Goal: Task Accomplishment & Management: Manage account settings

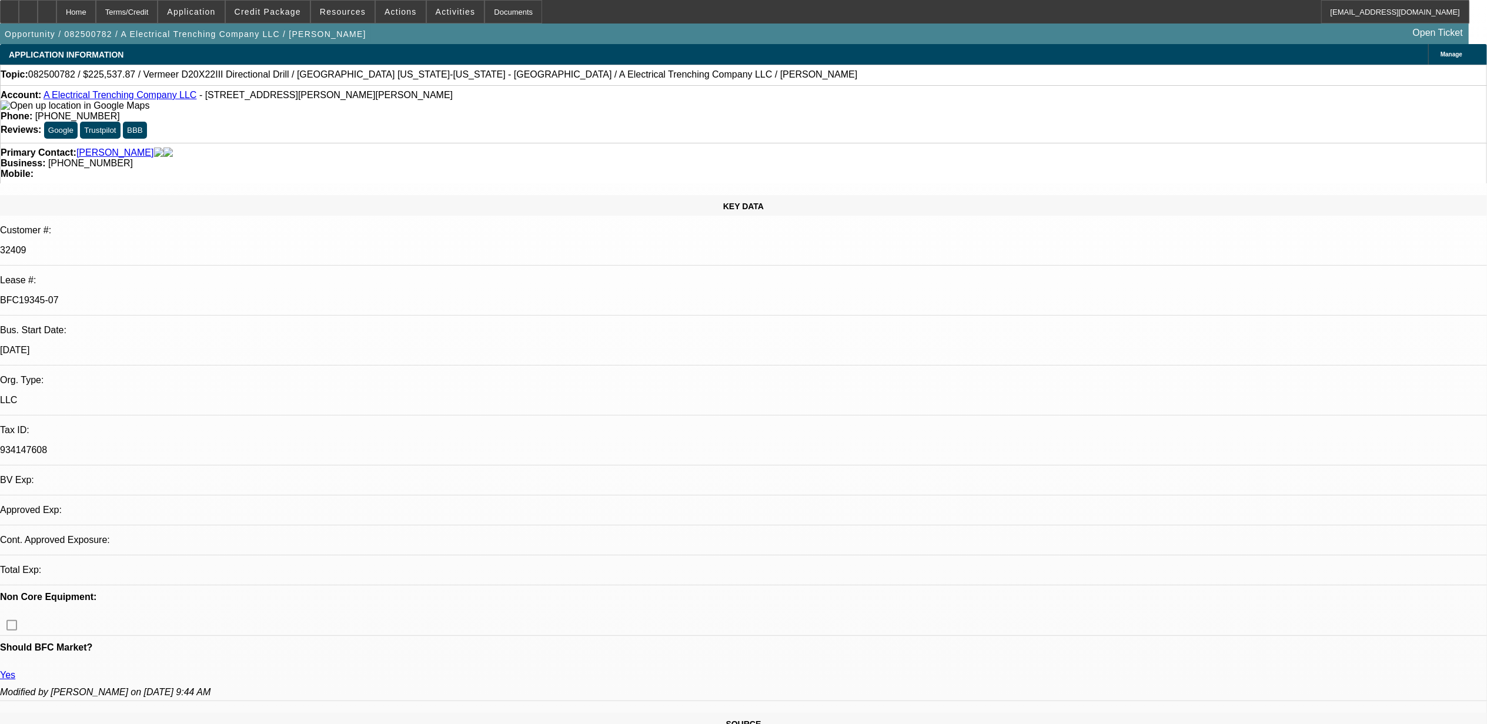
select select "0"
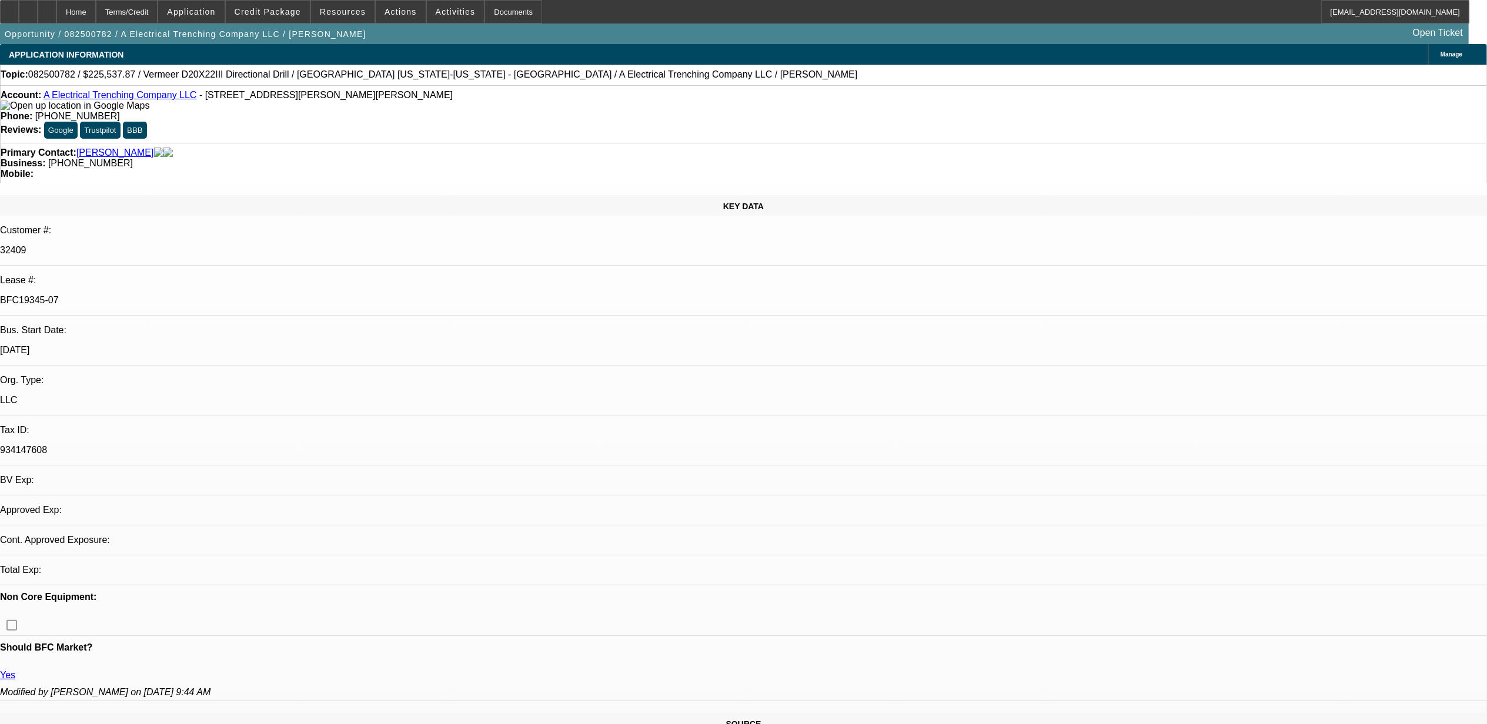
select select "0"
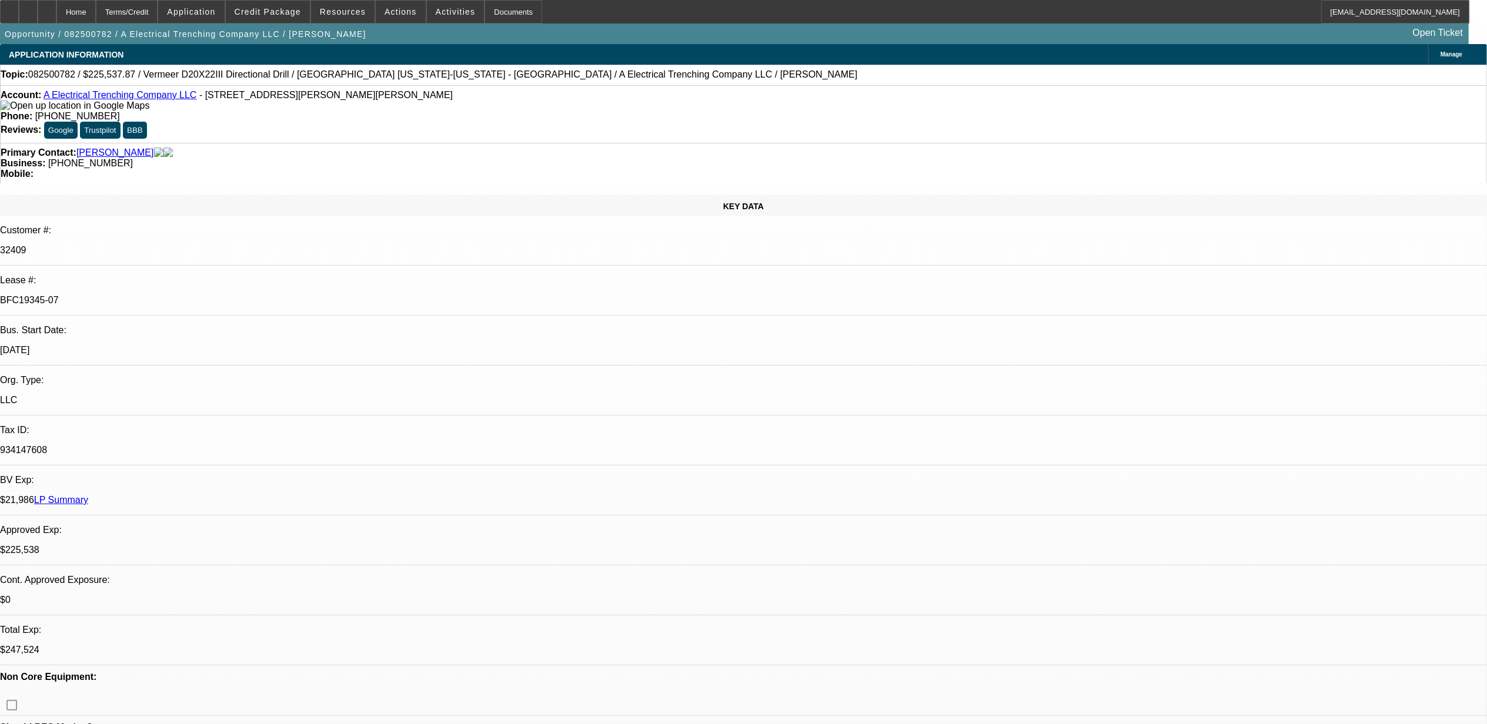
select select "1"
select select "3"
select select "6"
select select "1"
select select "3"
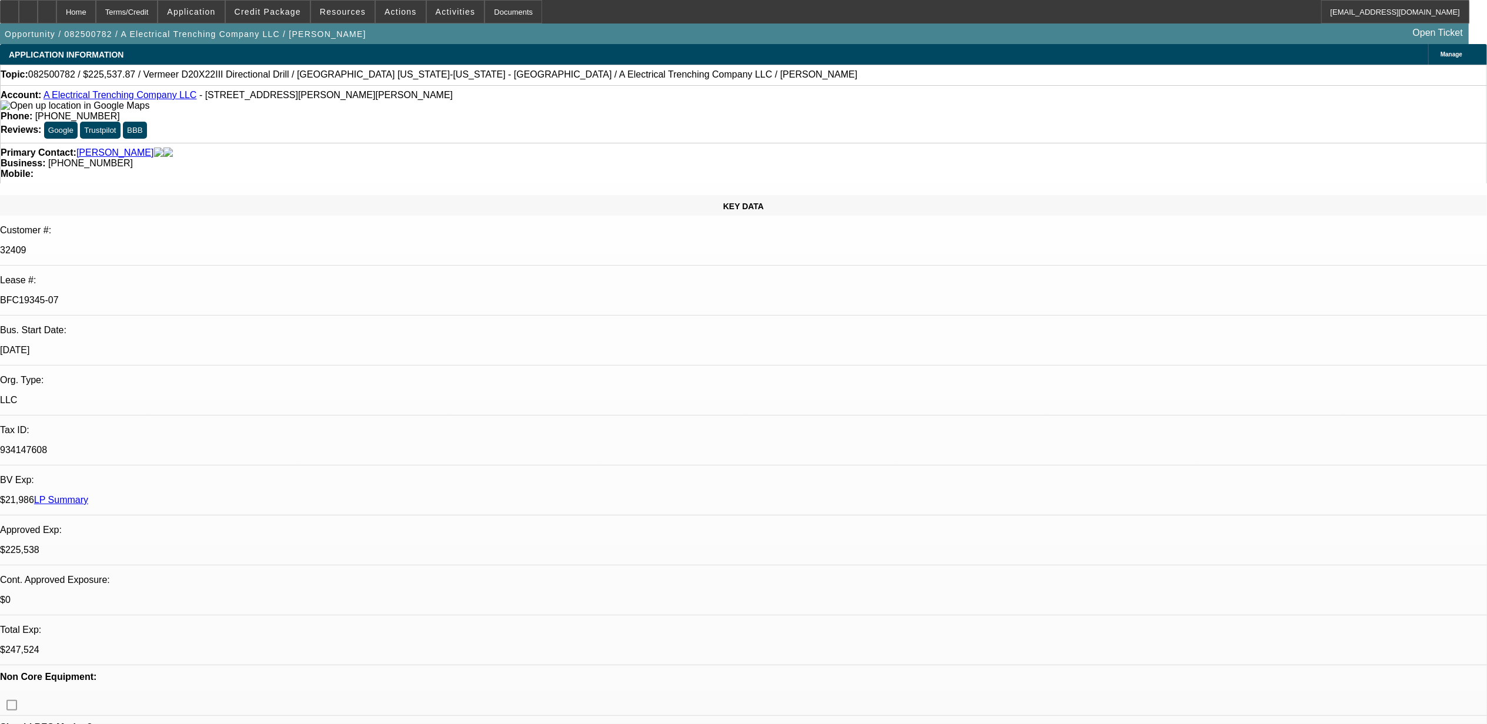
select select "6"
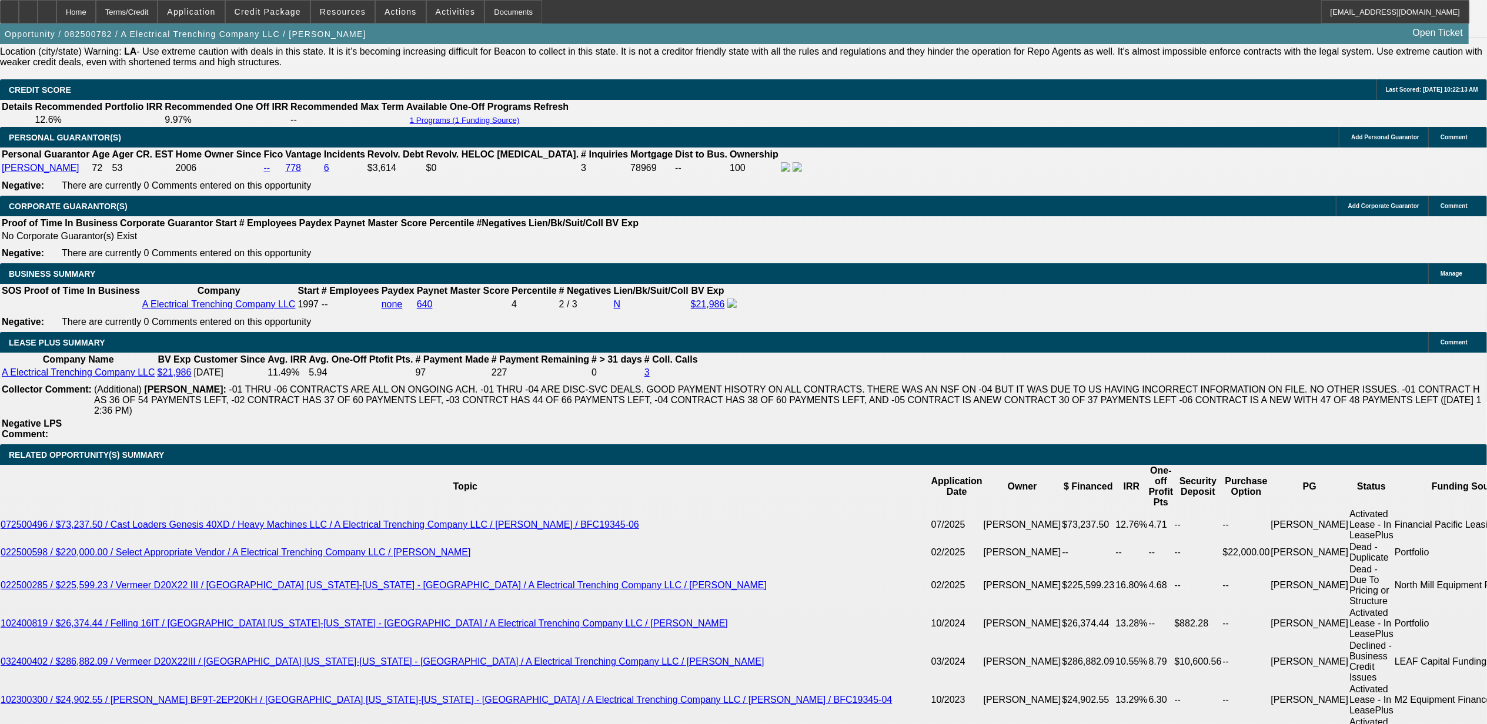
scroll to position [2195, 0]
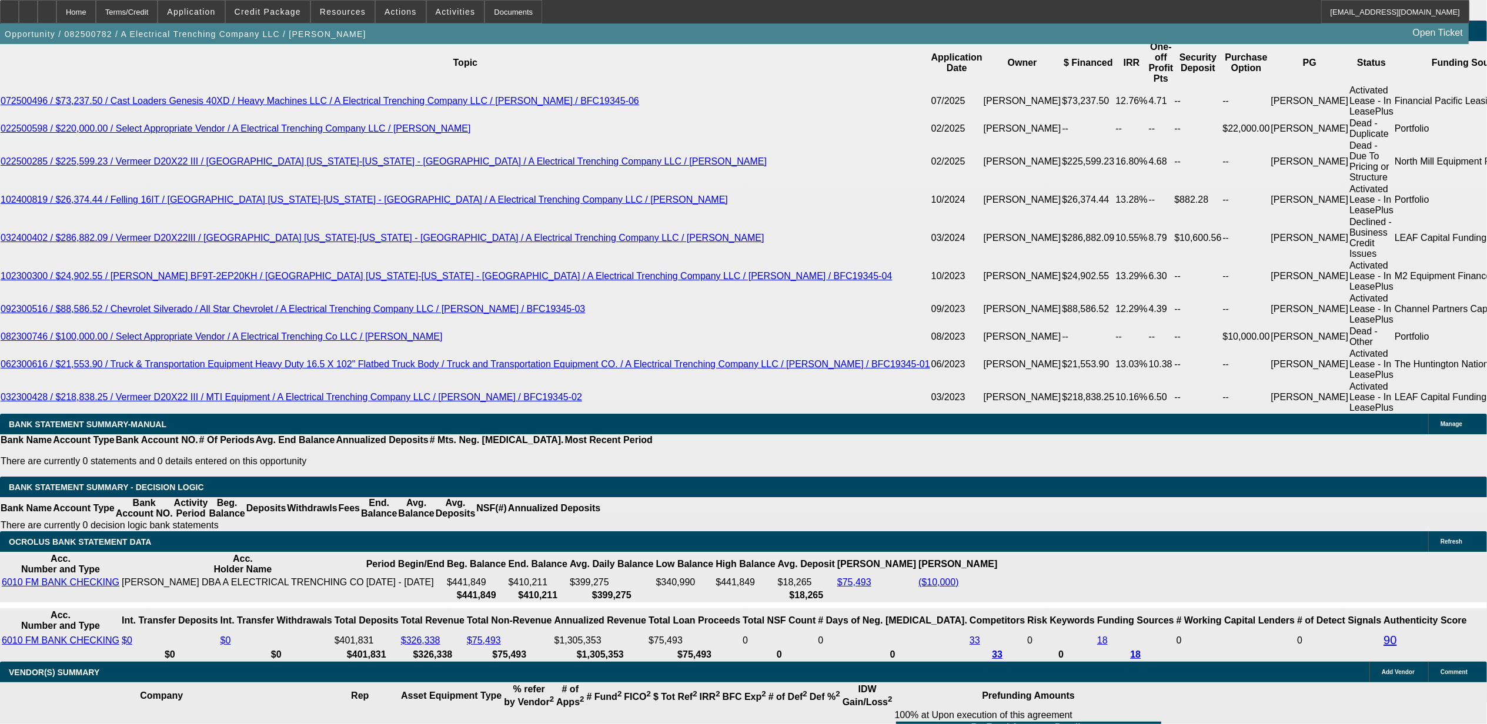
drag, startPoint x: 266, startPoint y: 391, endPoint x: 356, endPoint y: 390, distance: 89.9
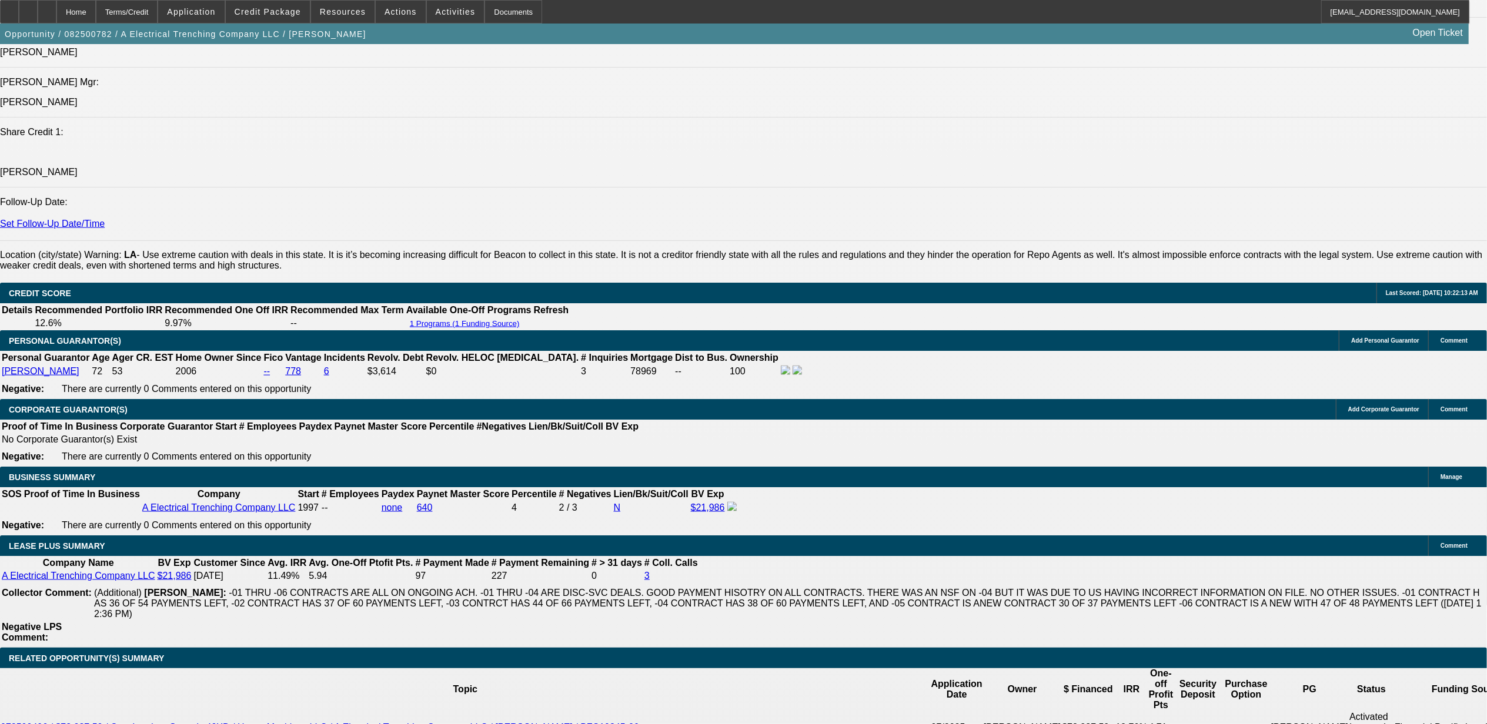
scroll to position [1646, 0]
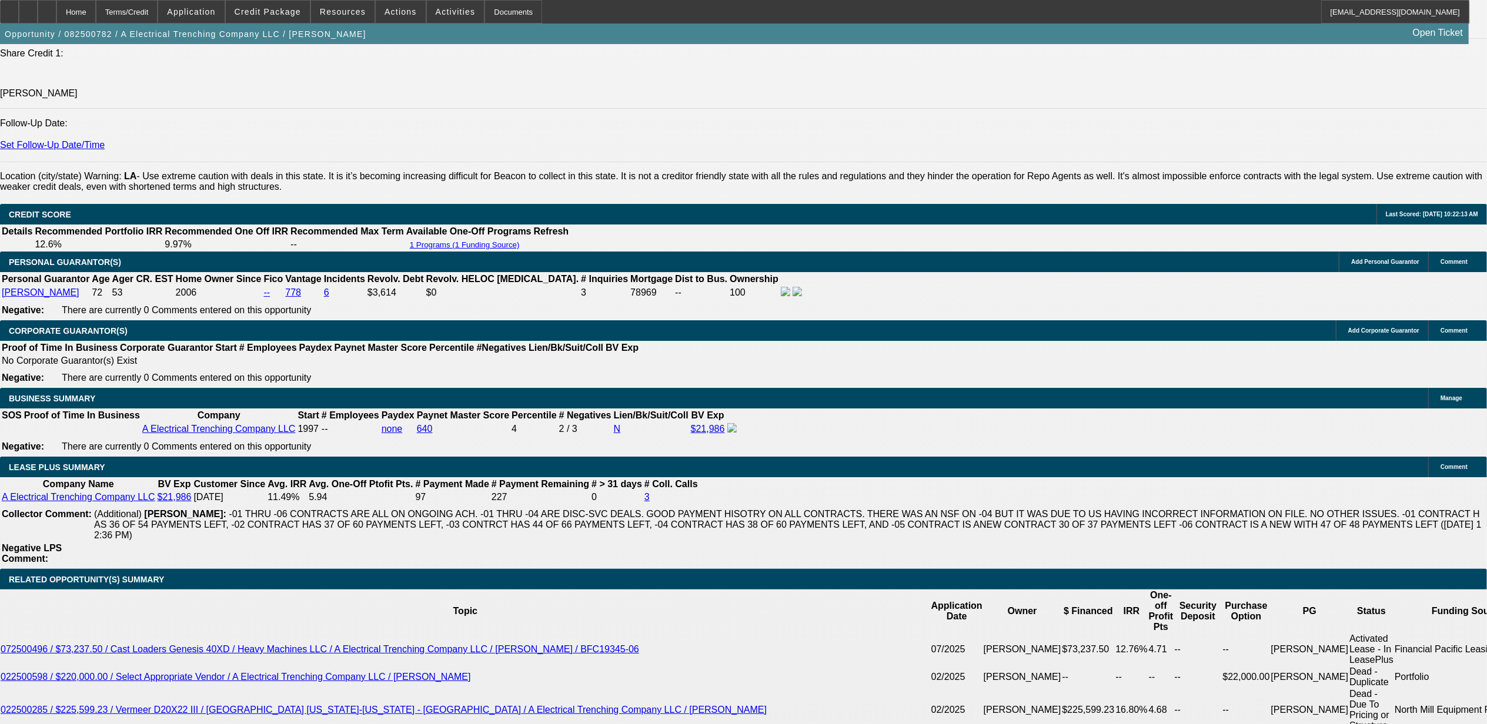
drag, startPoint x: 245, startPoint y: 424, endPoint x: 318, endPoint y: 426, distance: 73.5
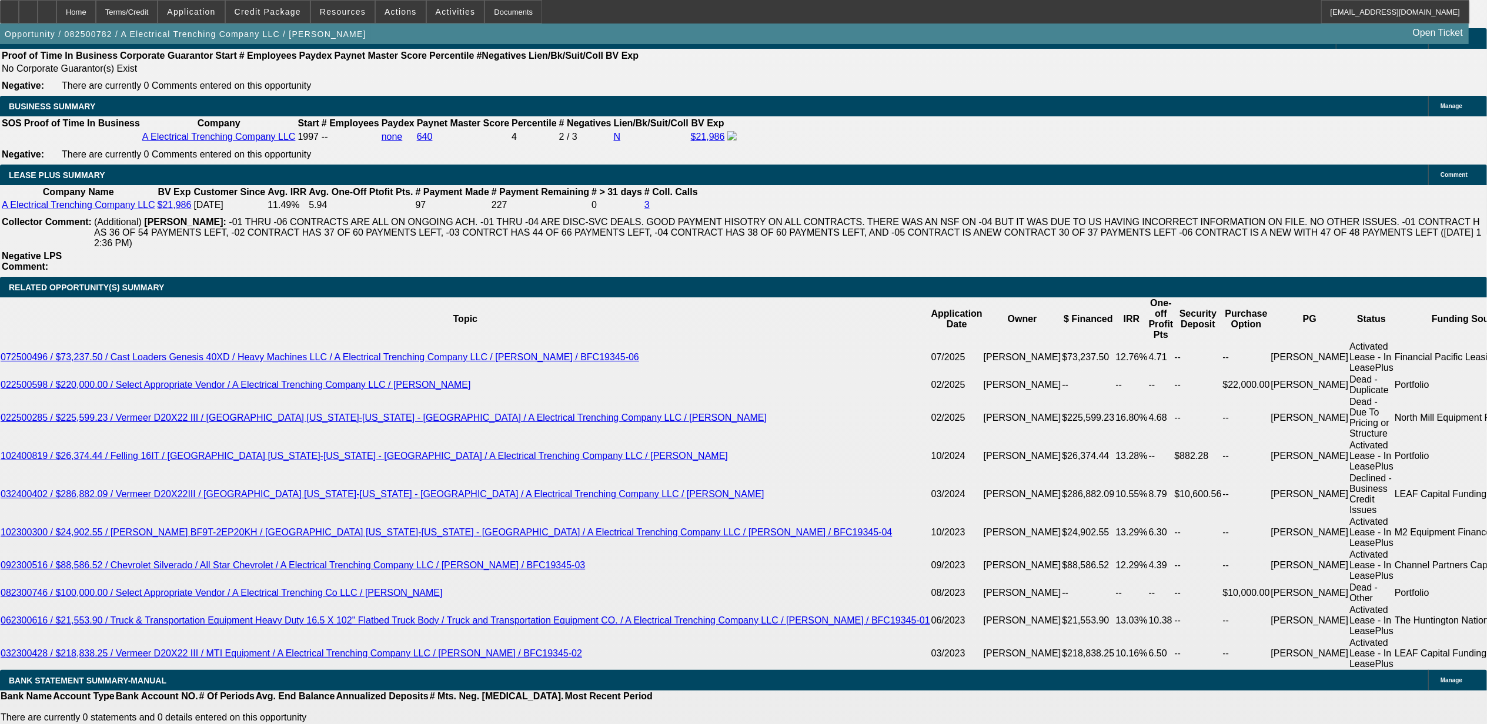
scroll to position [1786, 0]
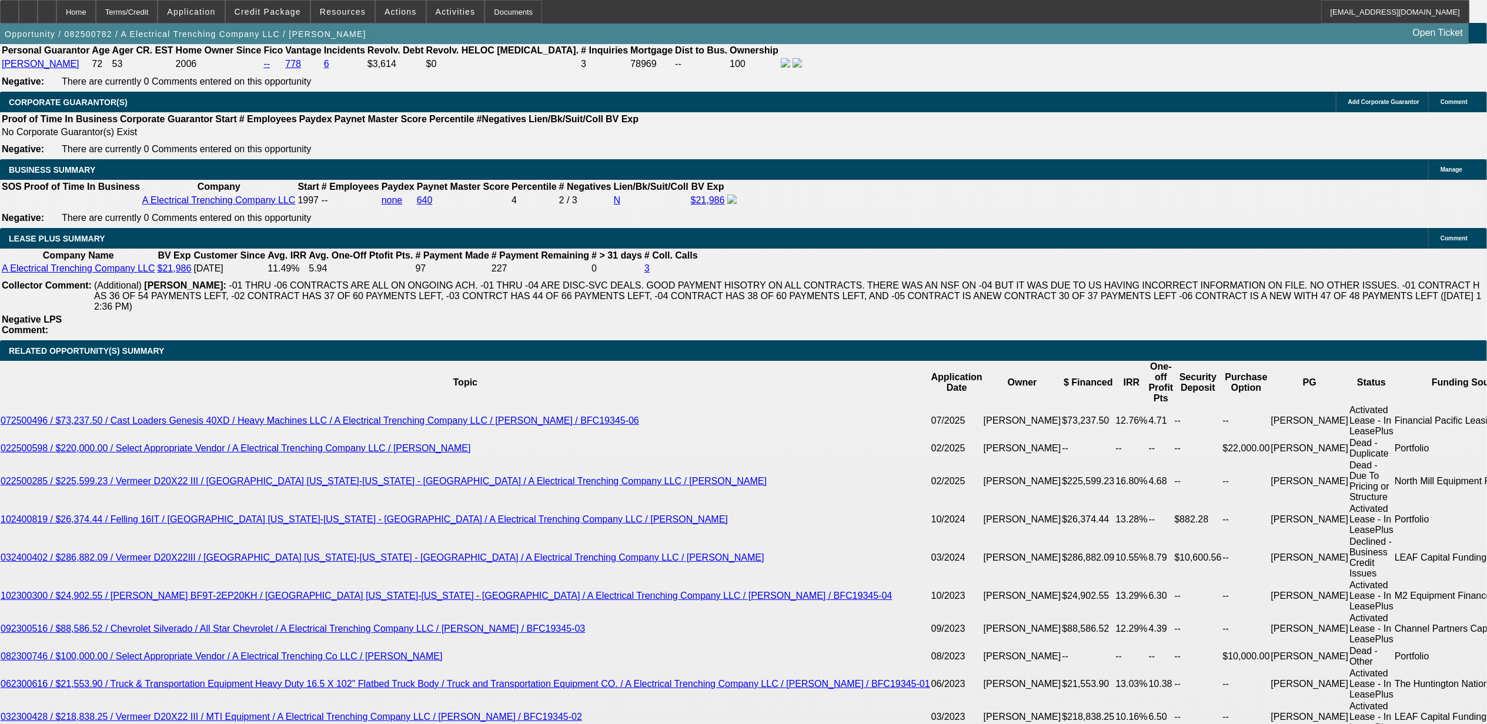
scroll to position [1865, 0]
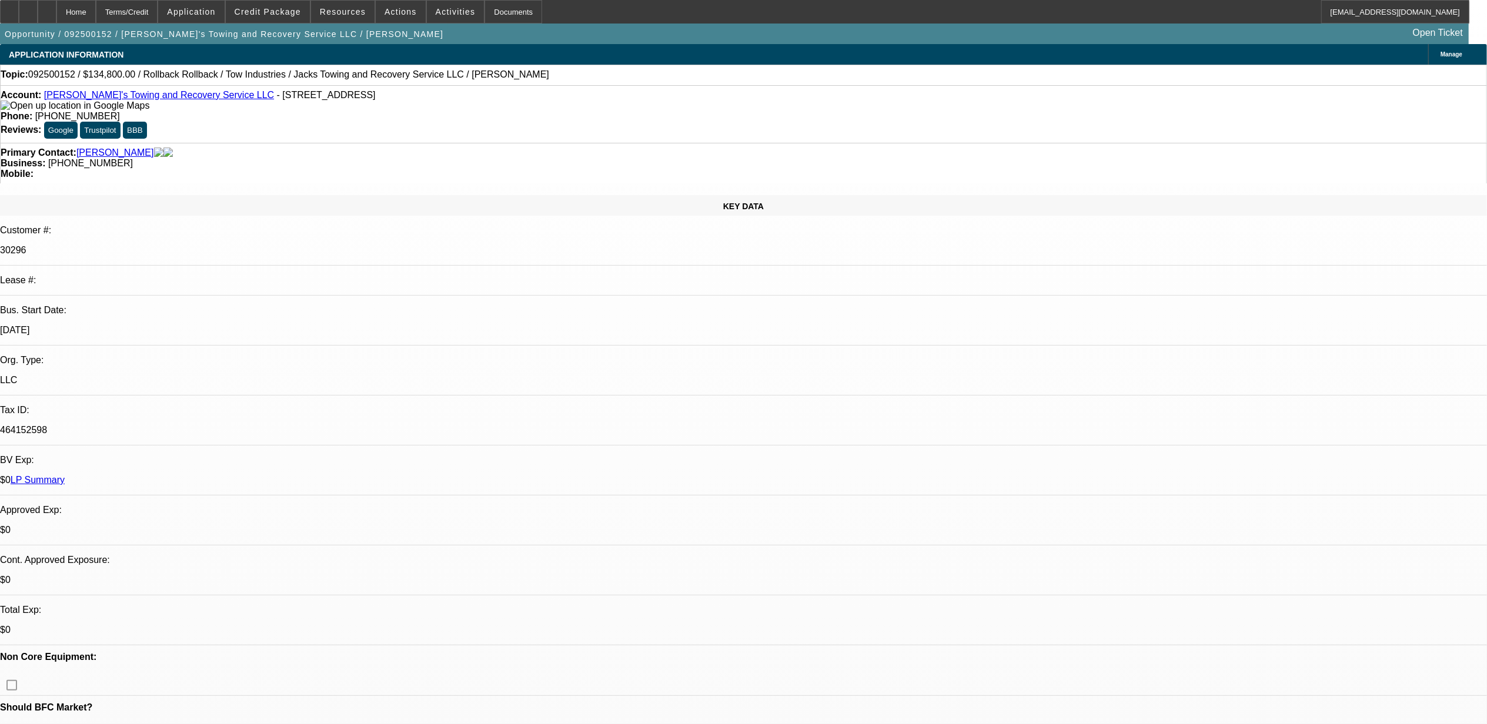
select select "0"
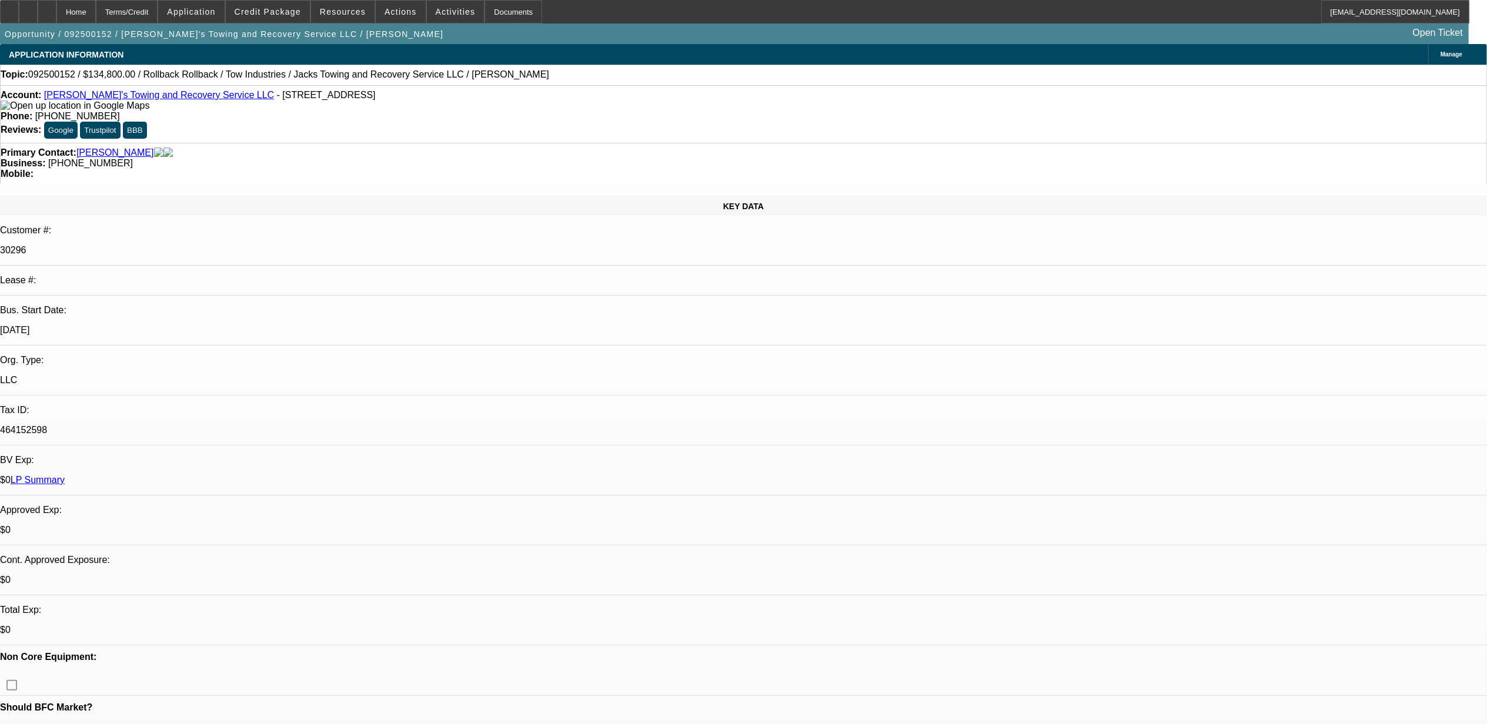
select select "0"
select select "1"
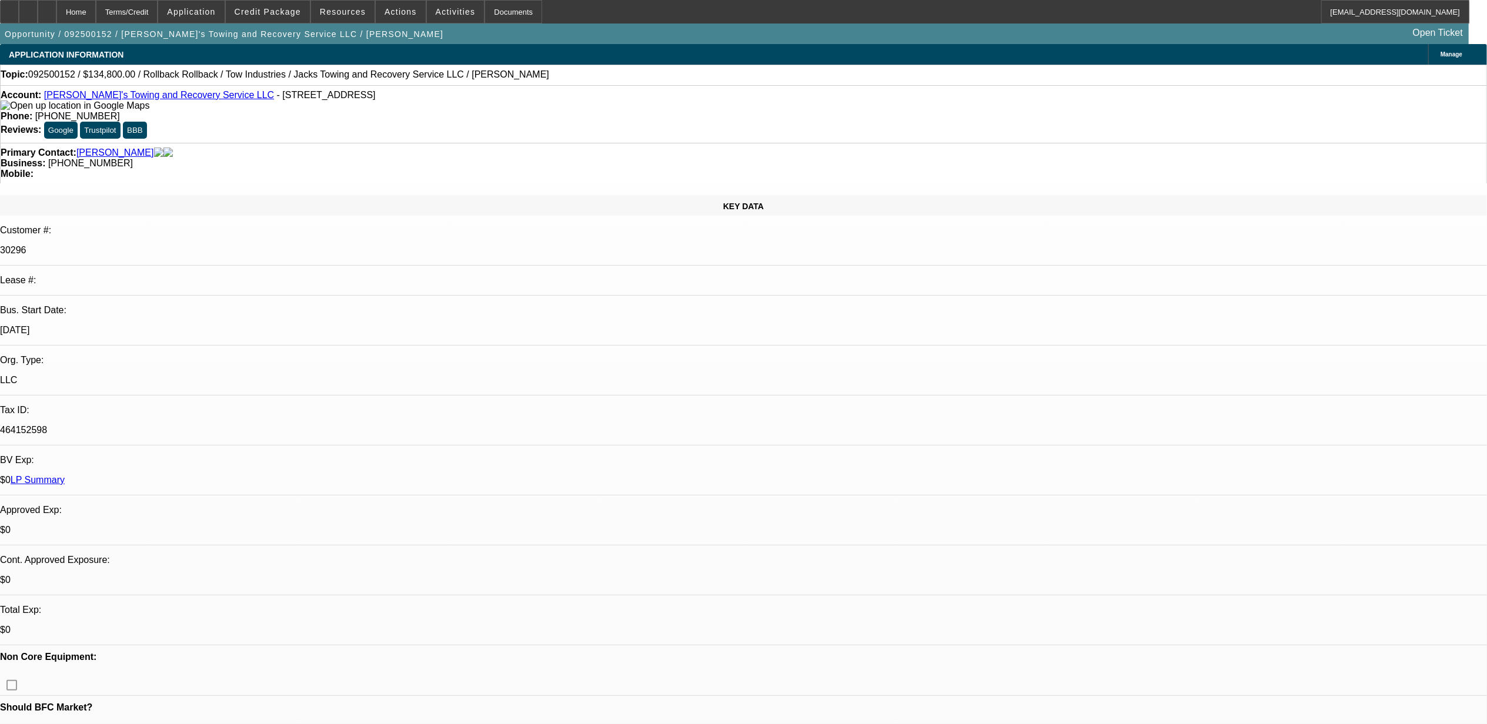
select select "3"
select select "6"
select select "1"
select select "3"
select select "6"
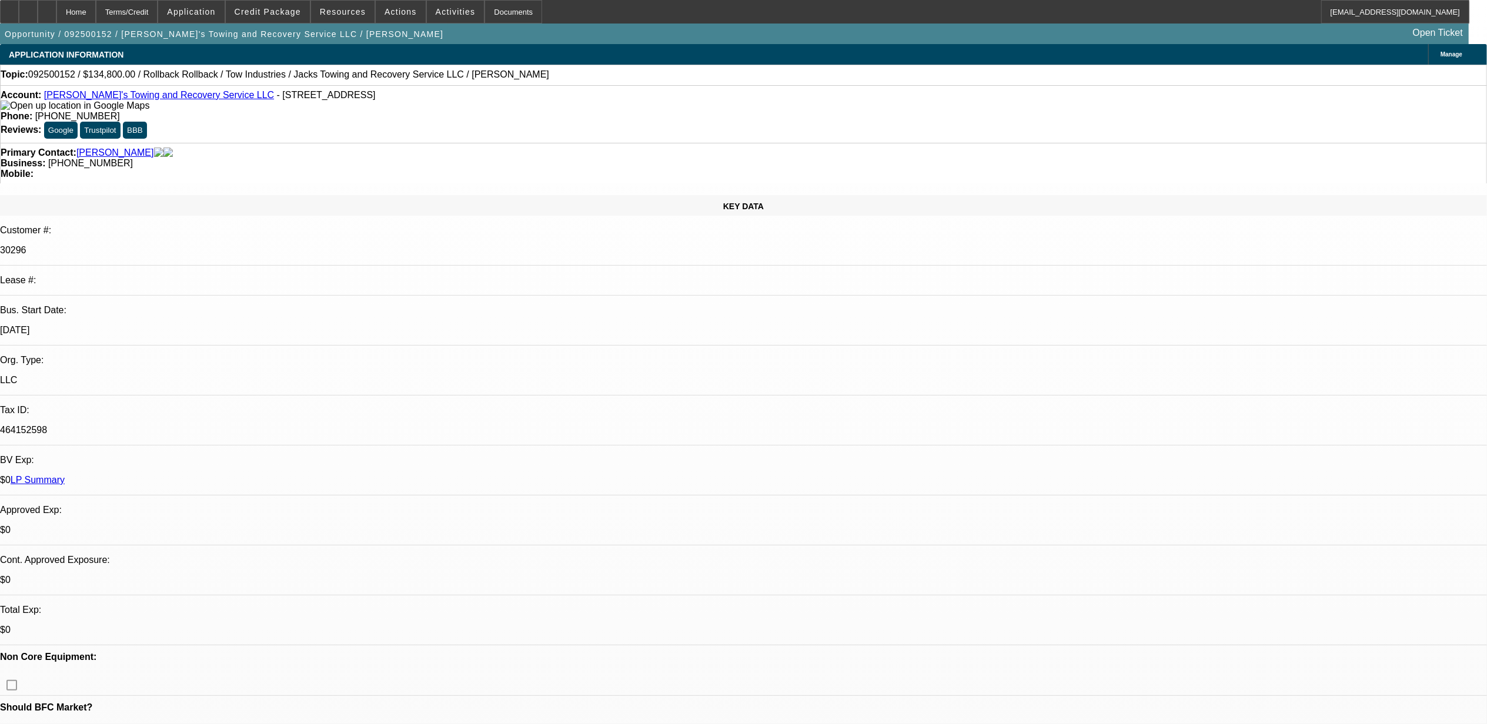
select select "1"
select select "3"
select select "6"
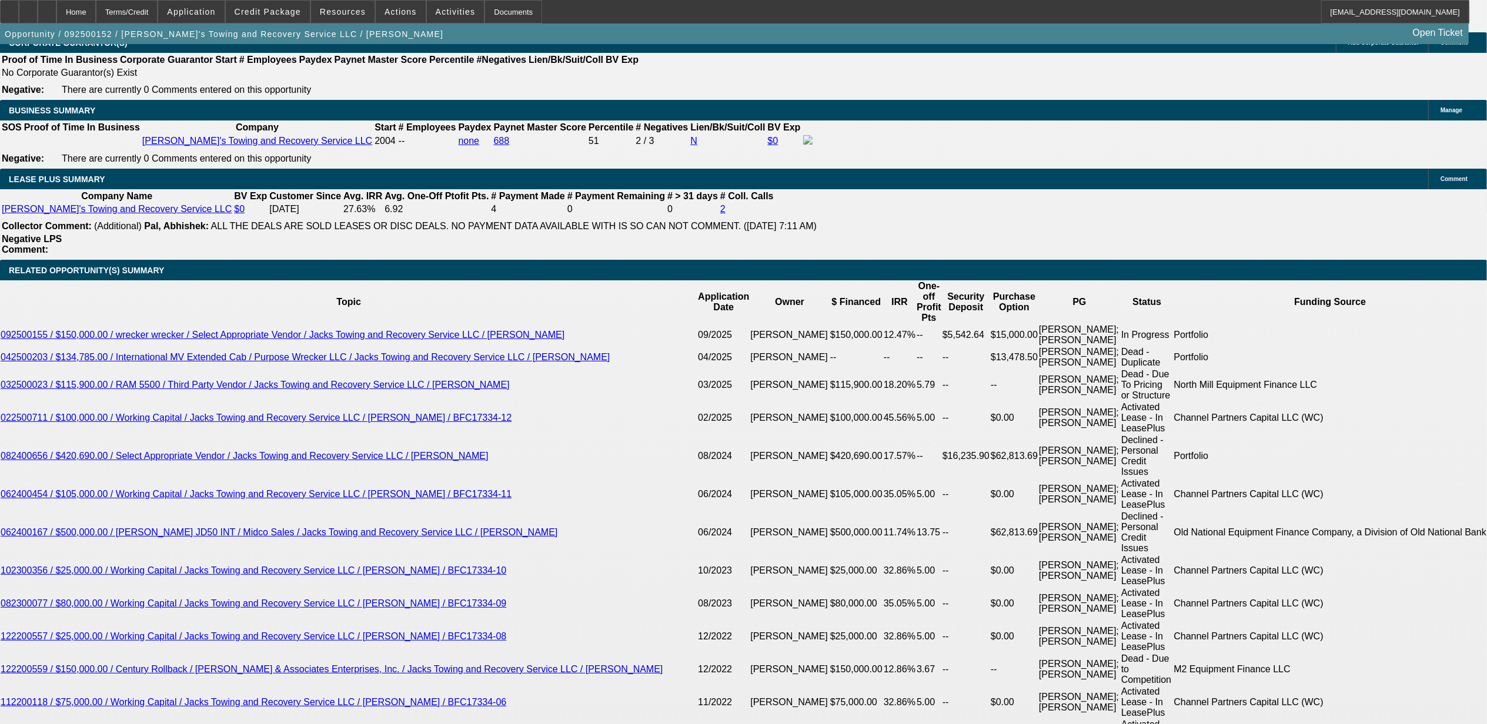
scroll to position [1959, 0]
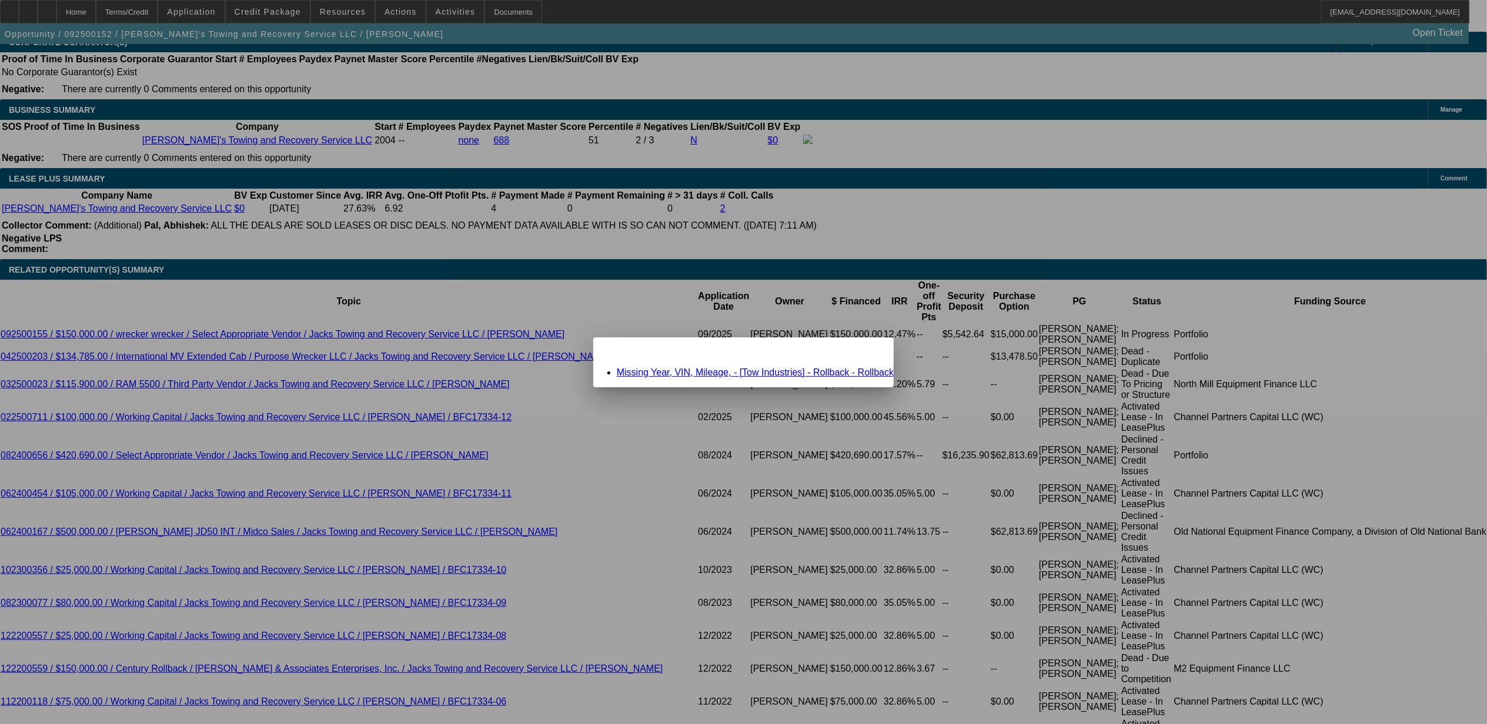
click at [868, 350] on div "Close" at bounding box center [881, 344] width 26 height 14
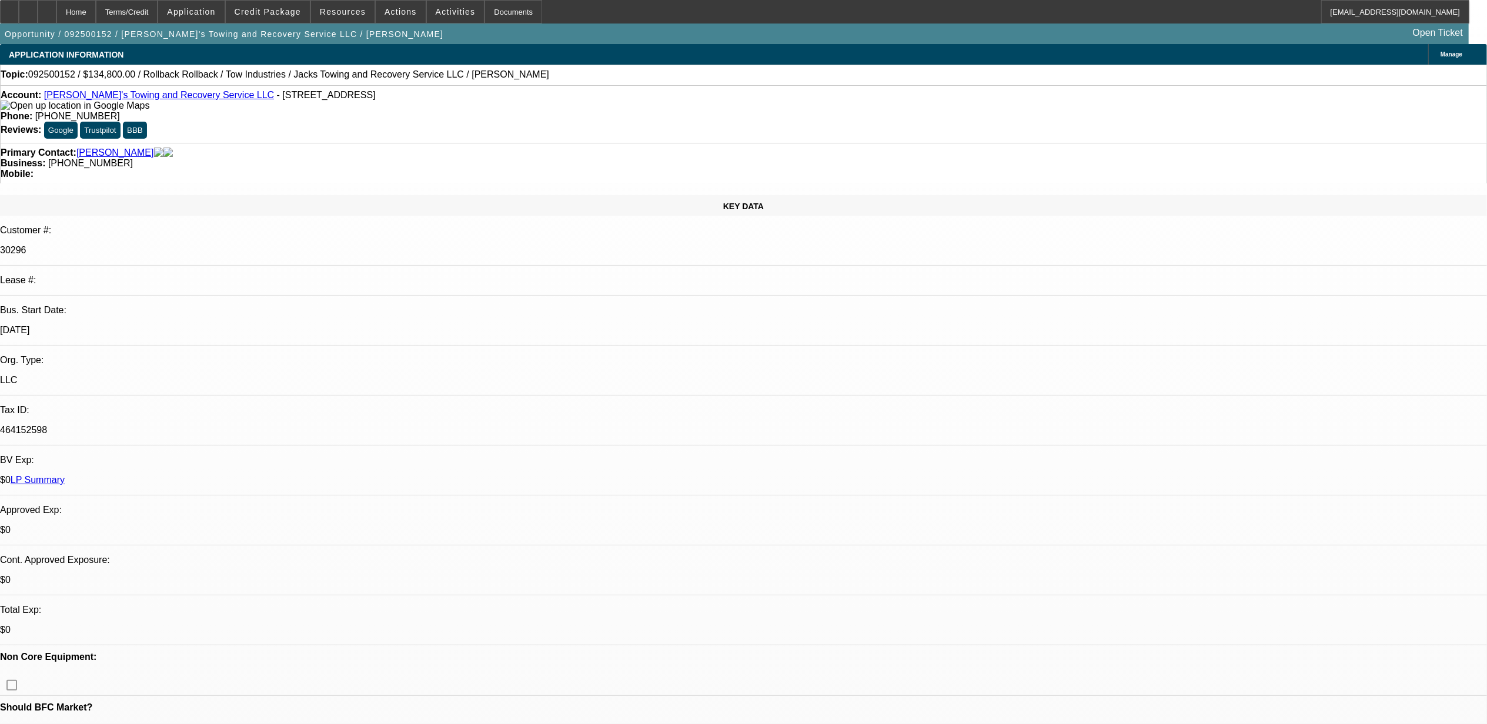
scroll to position [1959, 0]
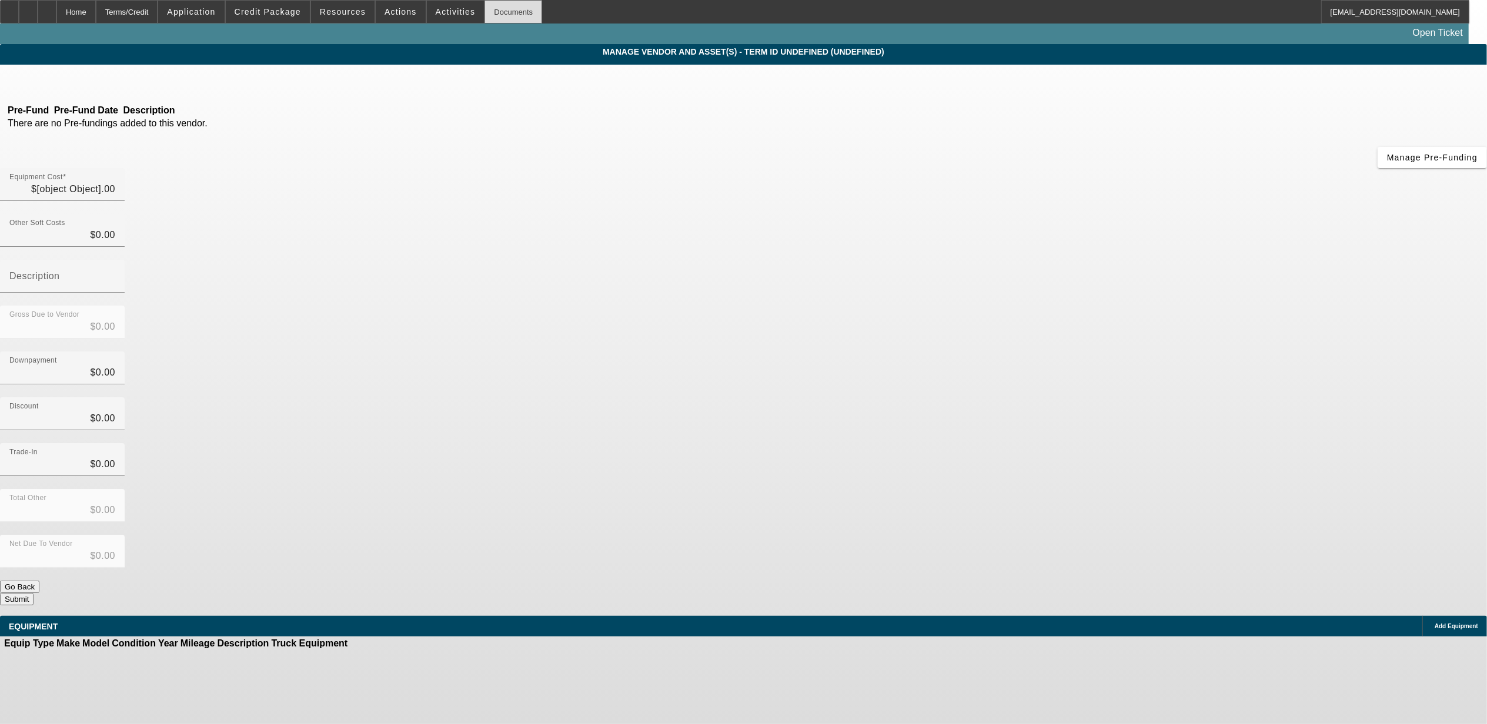
type input "$98,500.00"
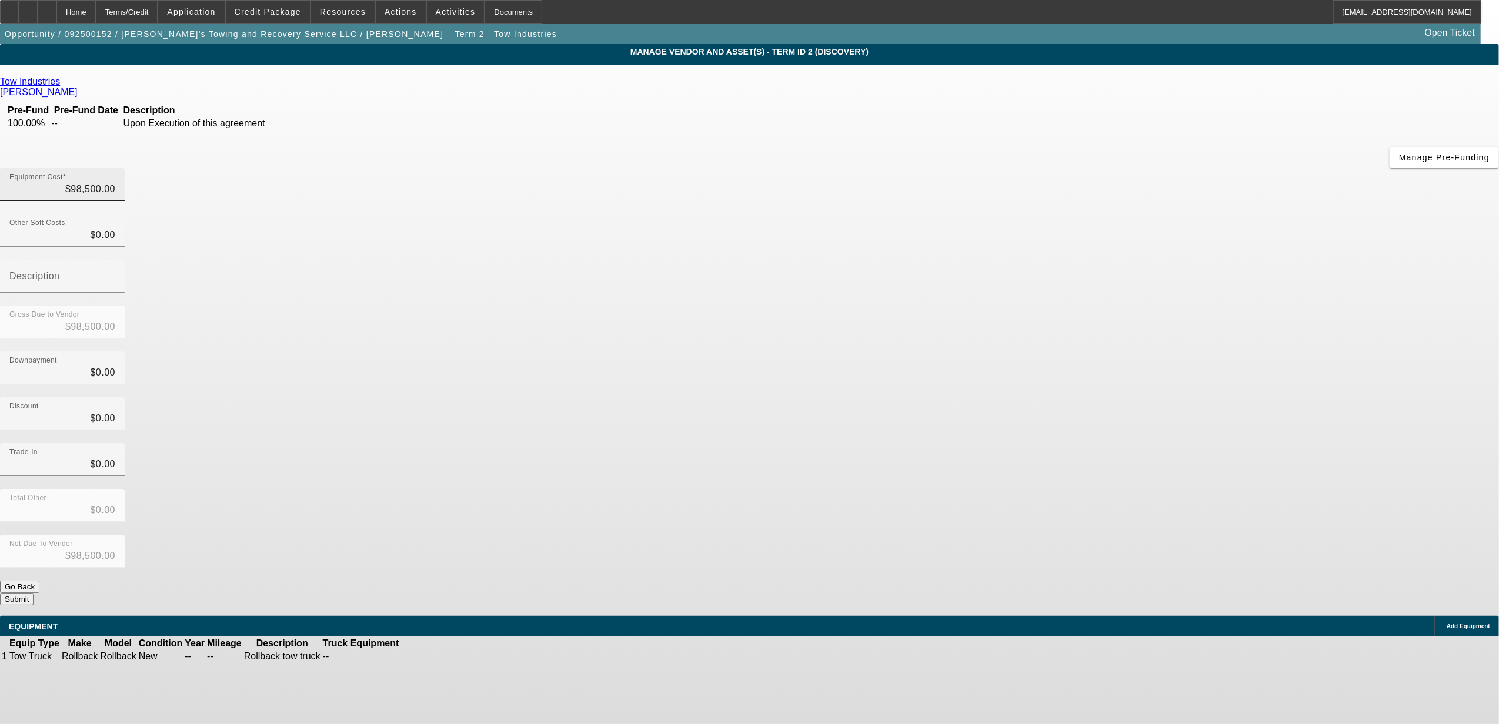
click at [115, 168] on div "Equipment Cost $98,500.00" at bounding box center [62, 184] width 106 height 33
click at [115, 182] on input "98500" at bounding box center [62, 189] width 106 height 14
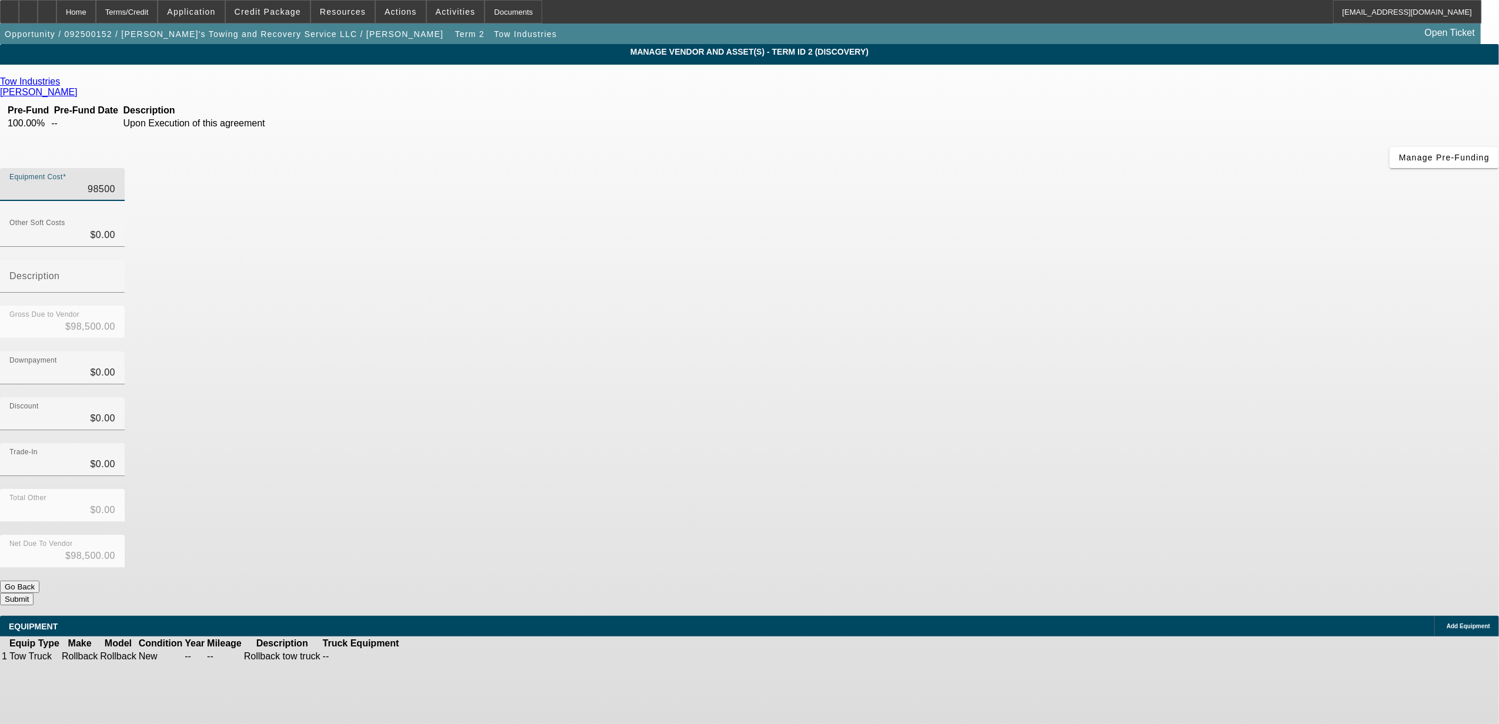
click at [115, 182] on input "98500" at bounding box center [62, 189] width 106 height 14
type input "1"
type input "$1.00"
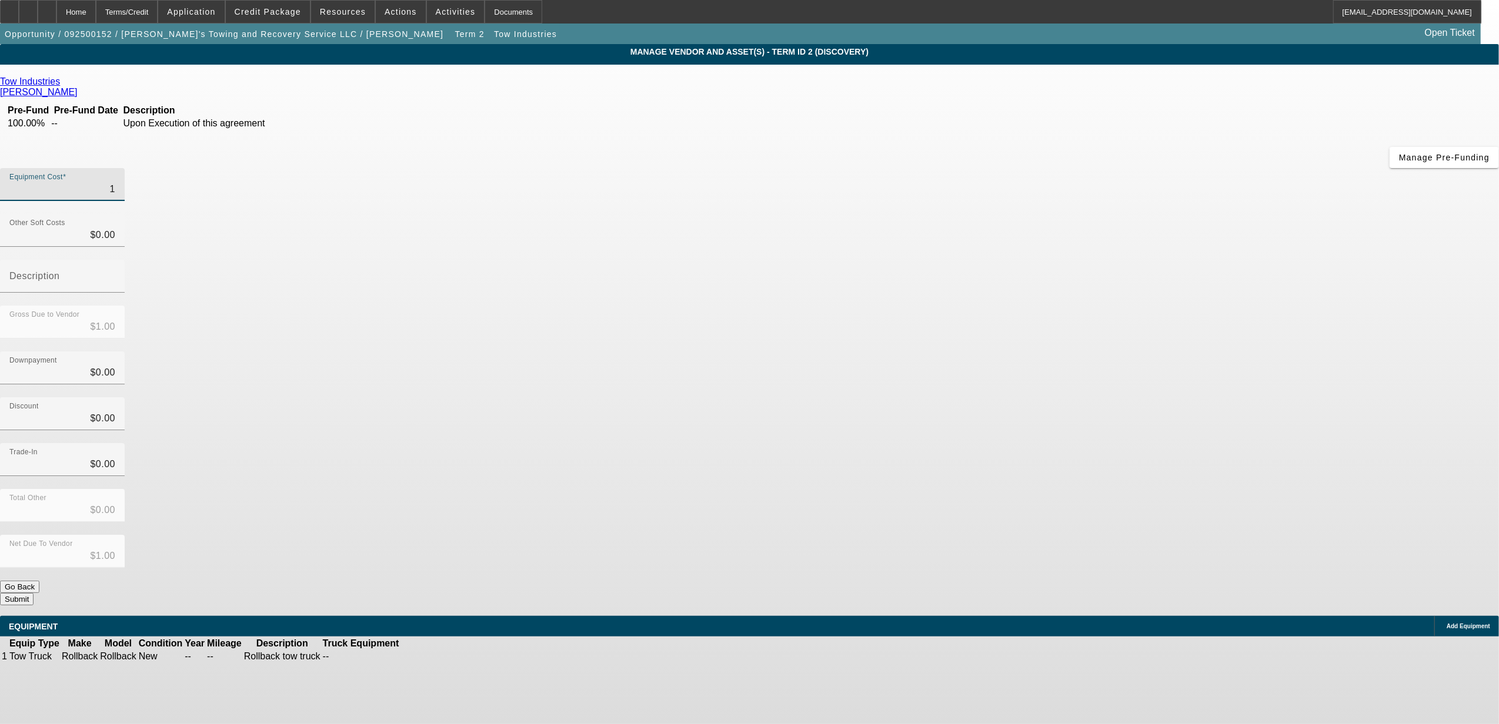
type input "12"
type input "$12.00"
type input "122"
type input "$122.00"
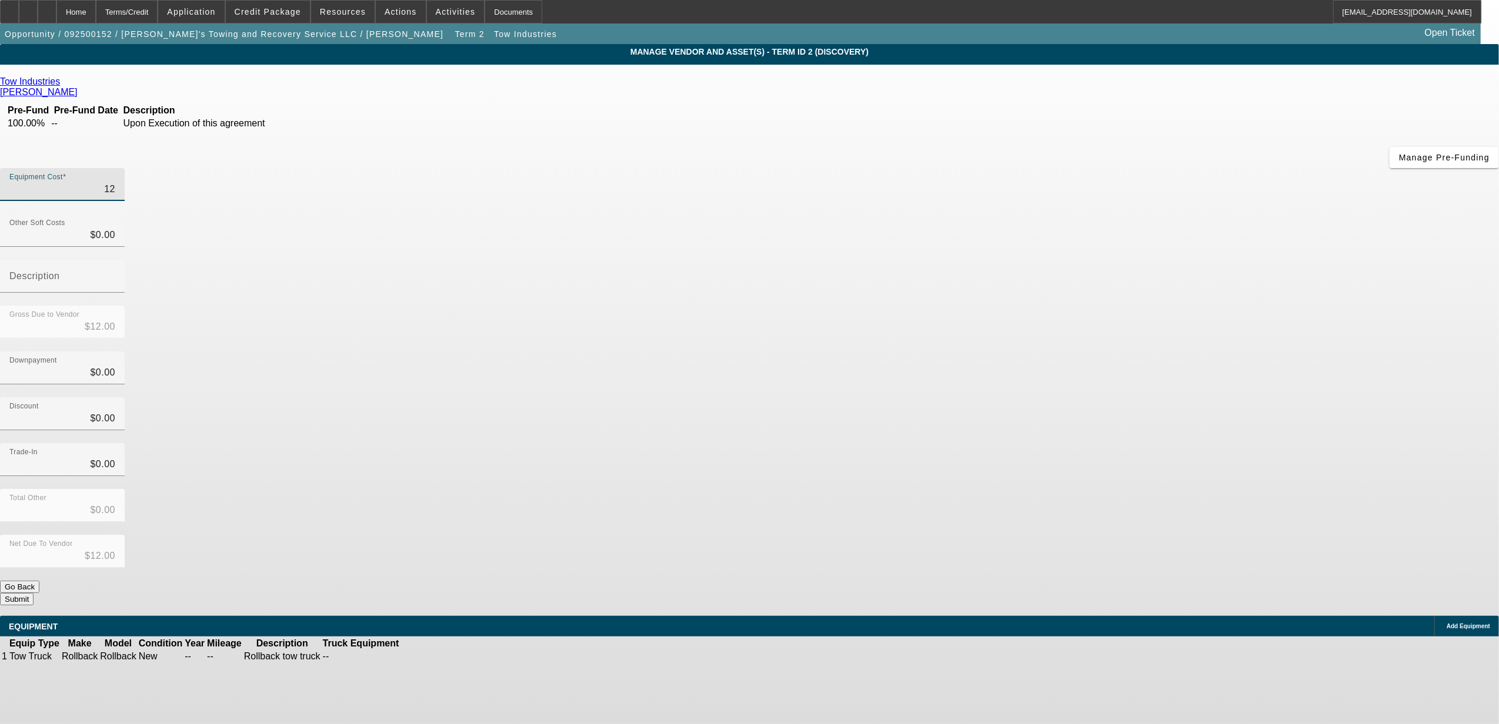
type input "$122.00"
type input "1228"
type input "$1,228.00"
type input "12280"
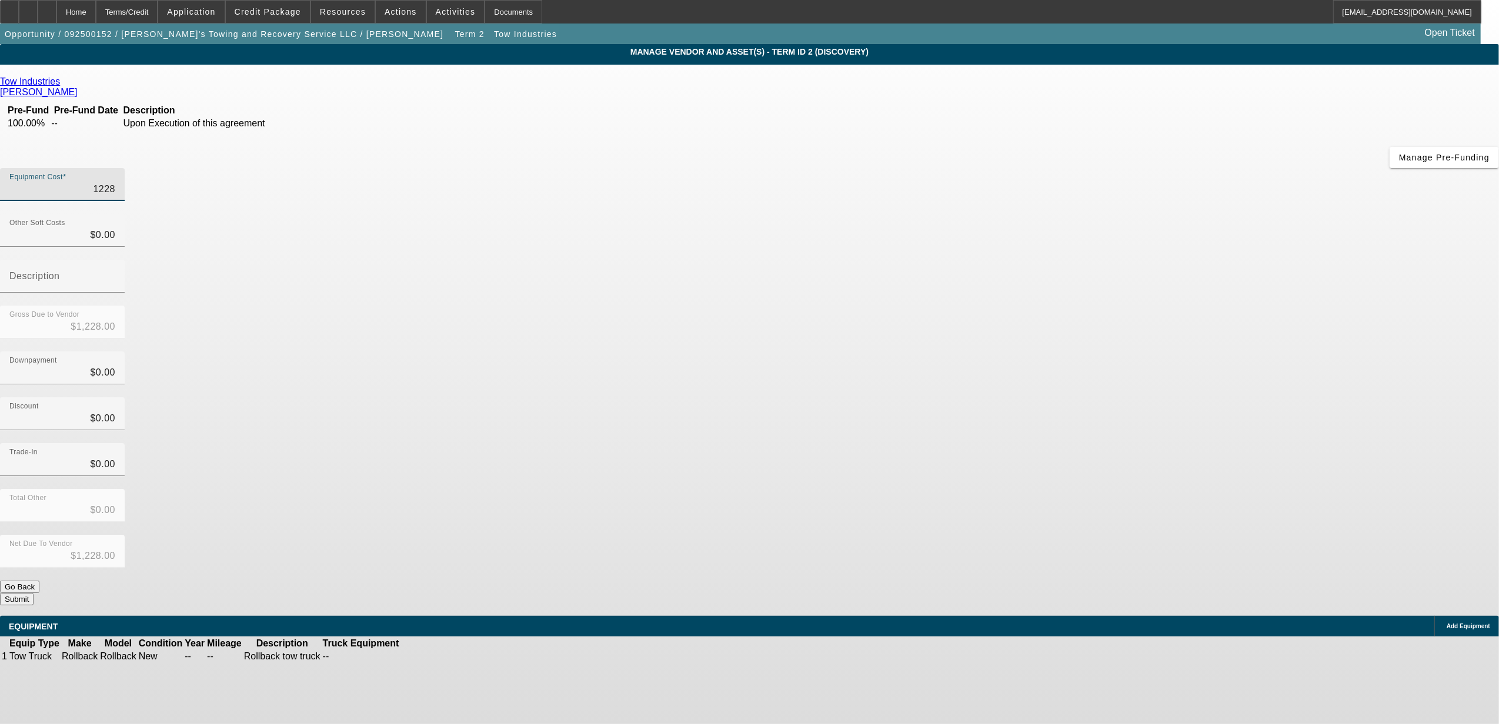
type input "$12,280.00"
type input "122800"
type input "$122,800.00"
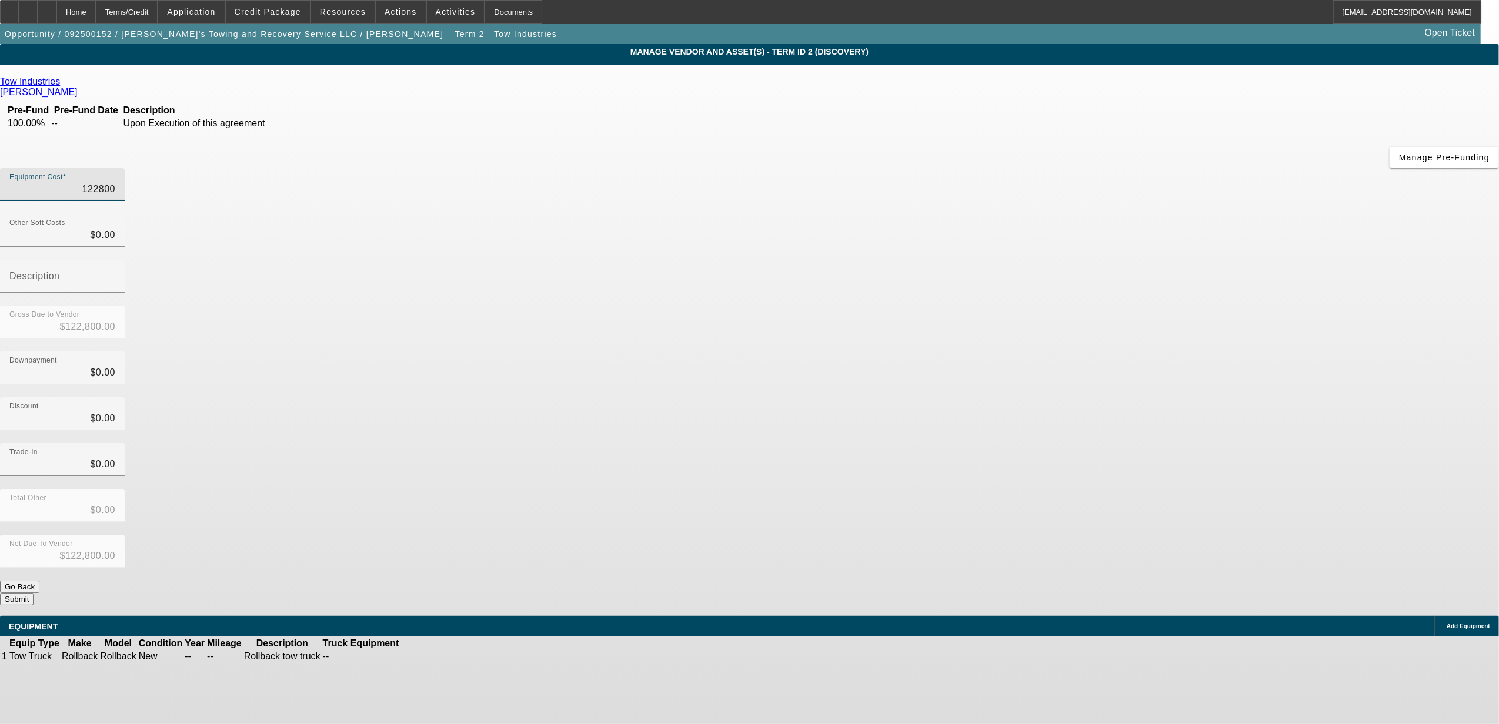
type input "$122,800.00"
click at [1078, 397] on div "Discount $0.00" at bounding box center [749, 420] width 1499 height 46
click at [34, 593] on button "Submit" at bounding box center [17, 599] width 34 height 12
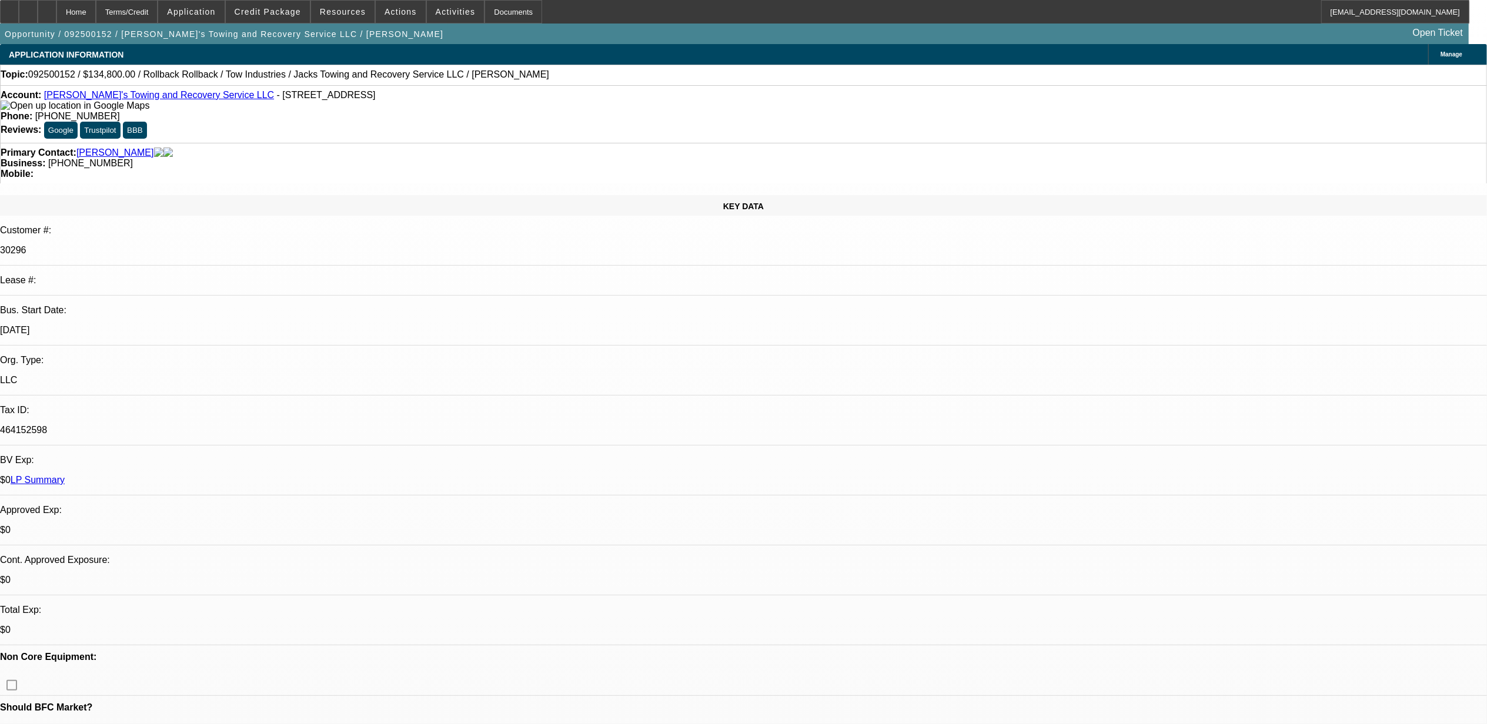
select select "0"
select select "3"
select select "0"
select select "6"
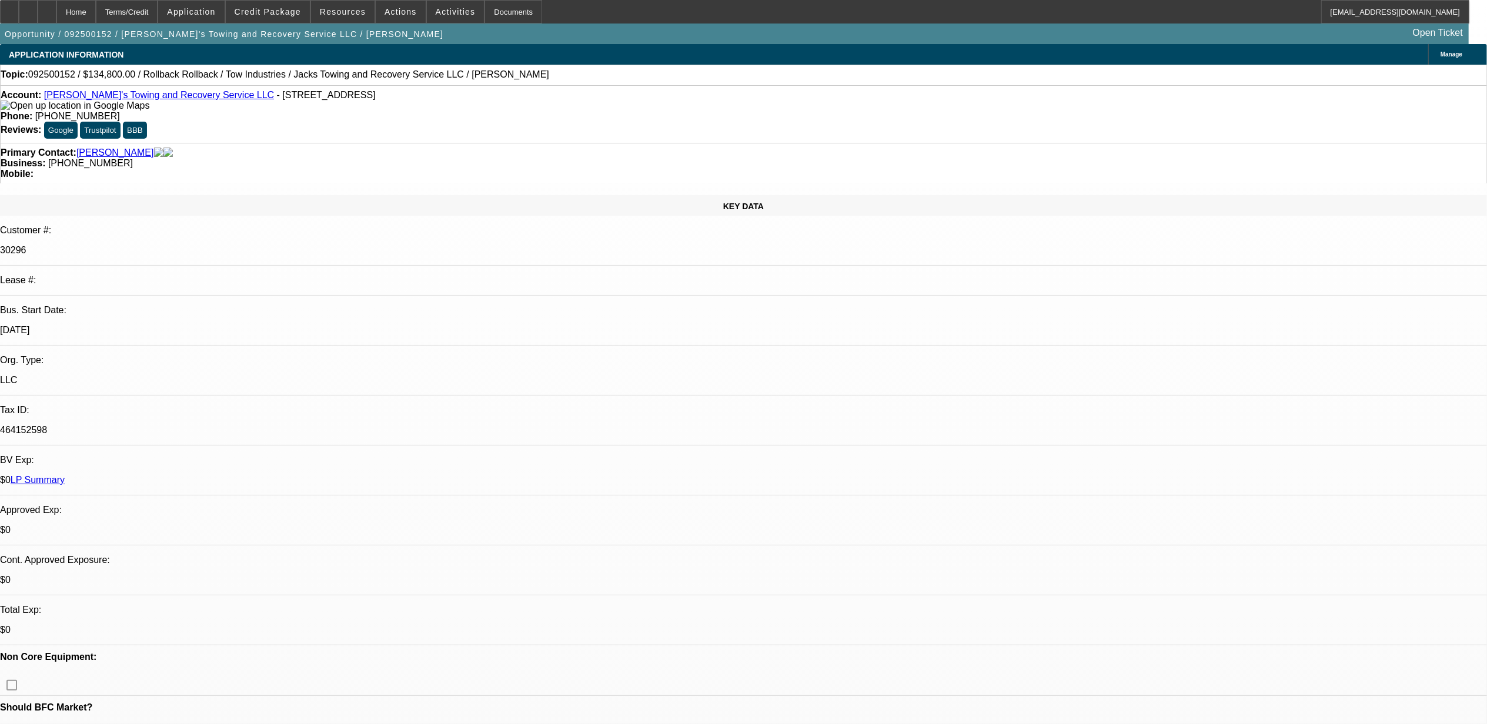
select select "0"
select select "3"
select select "0"
select select "6"
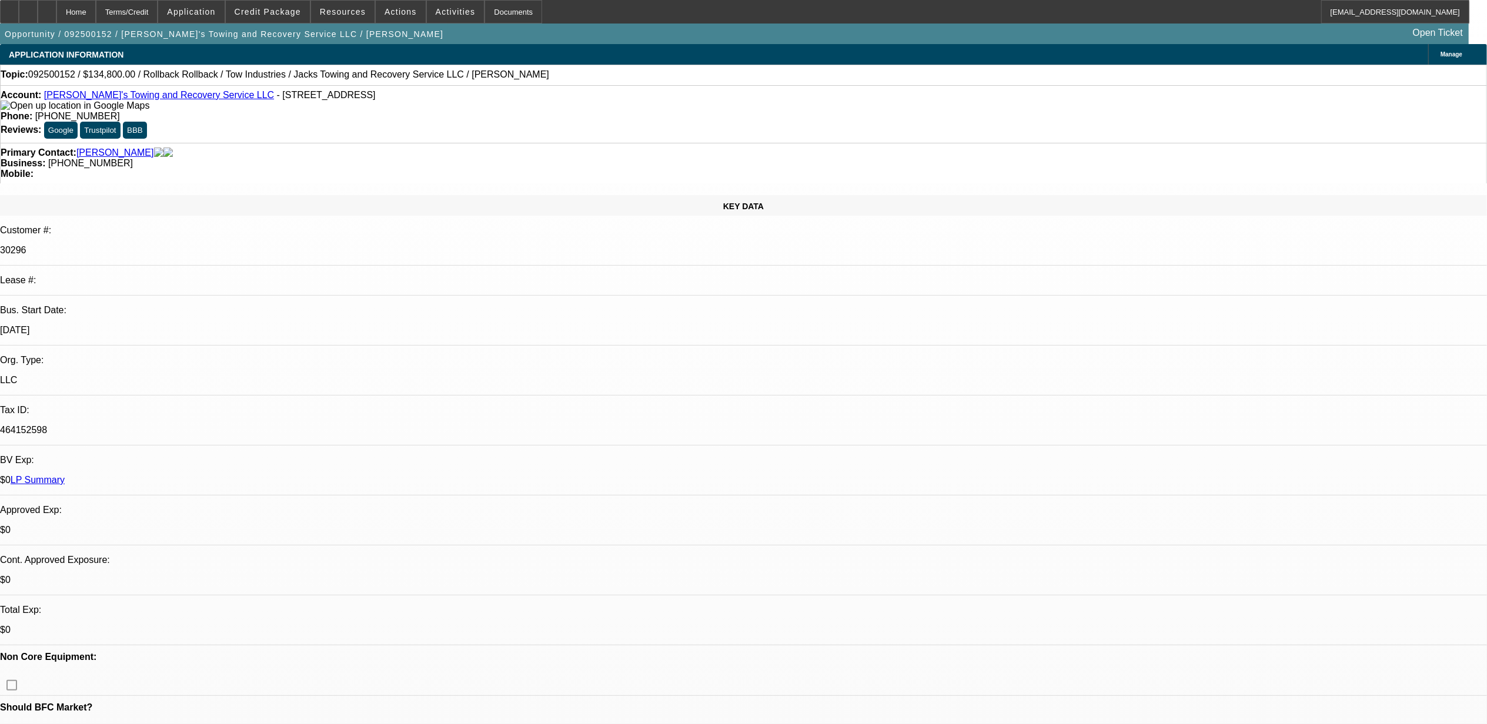
select select "0"
select select "3"
select select "0"
select select "6"
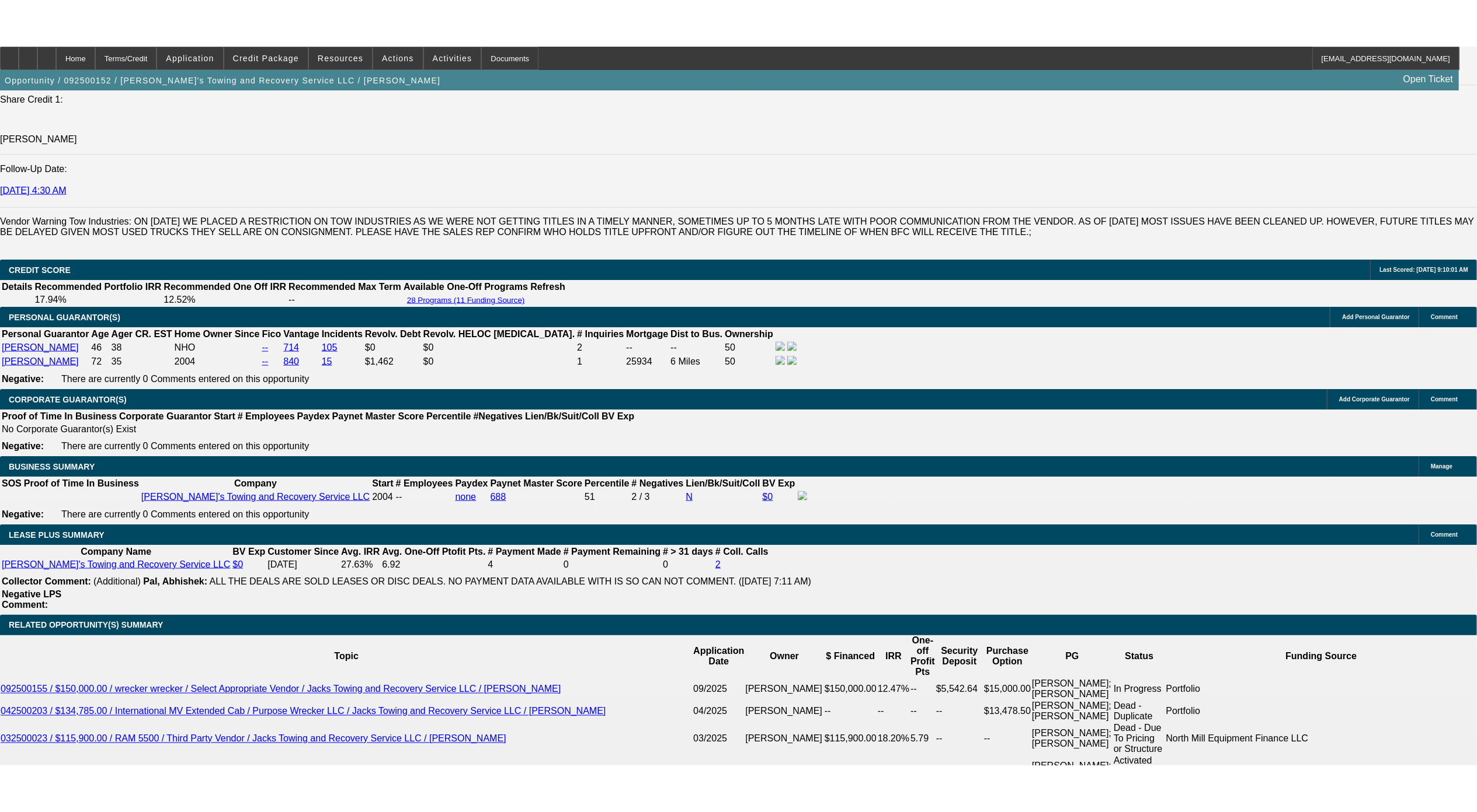
scroll to position [1945, 0]
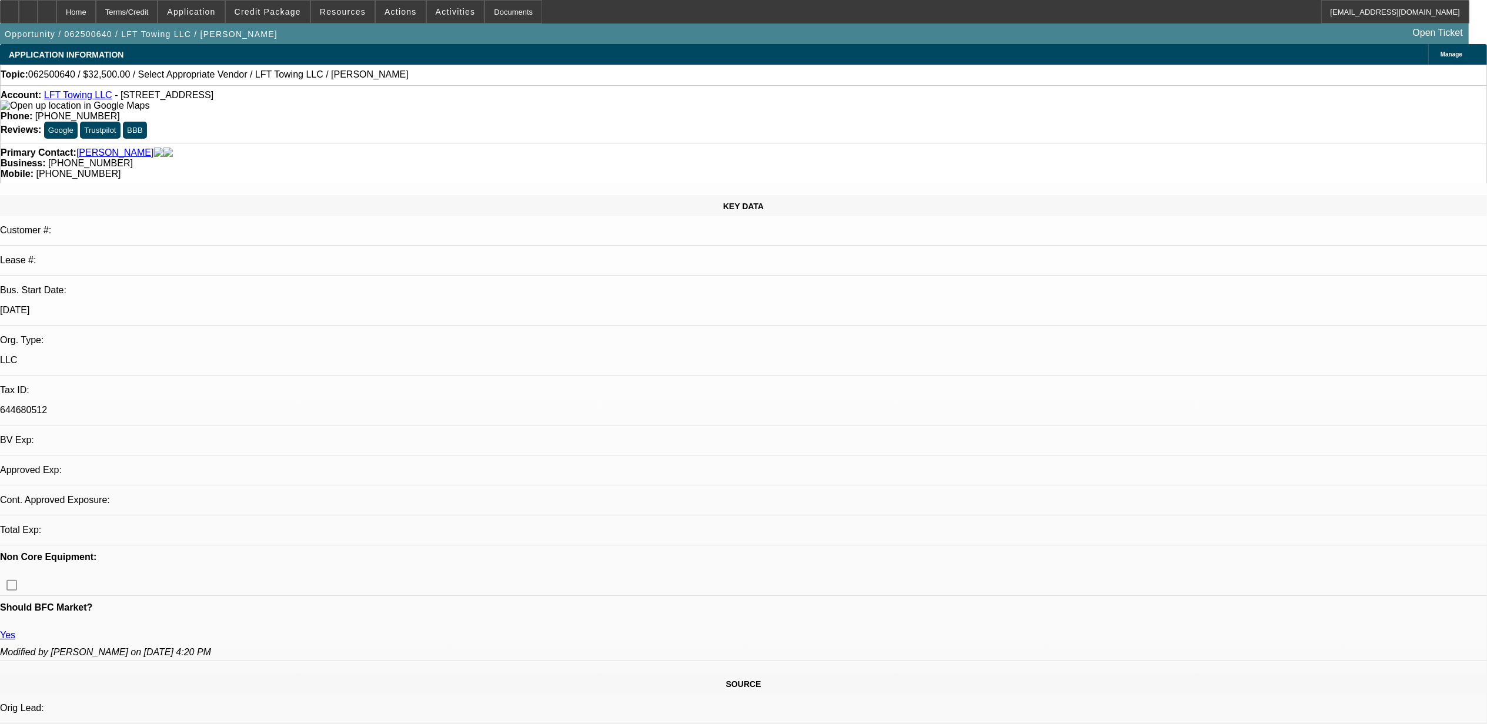
select select "0"
select select "2"
select select "0.1"
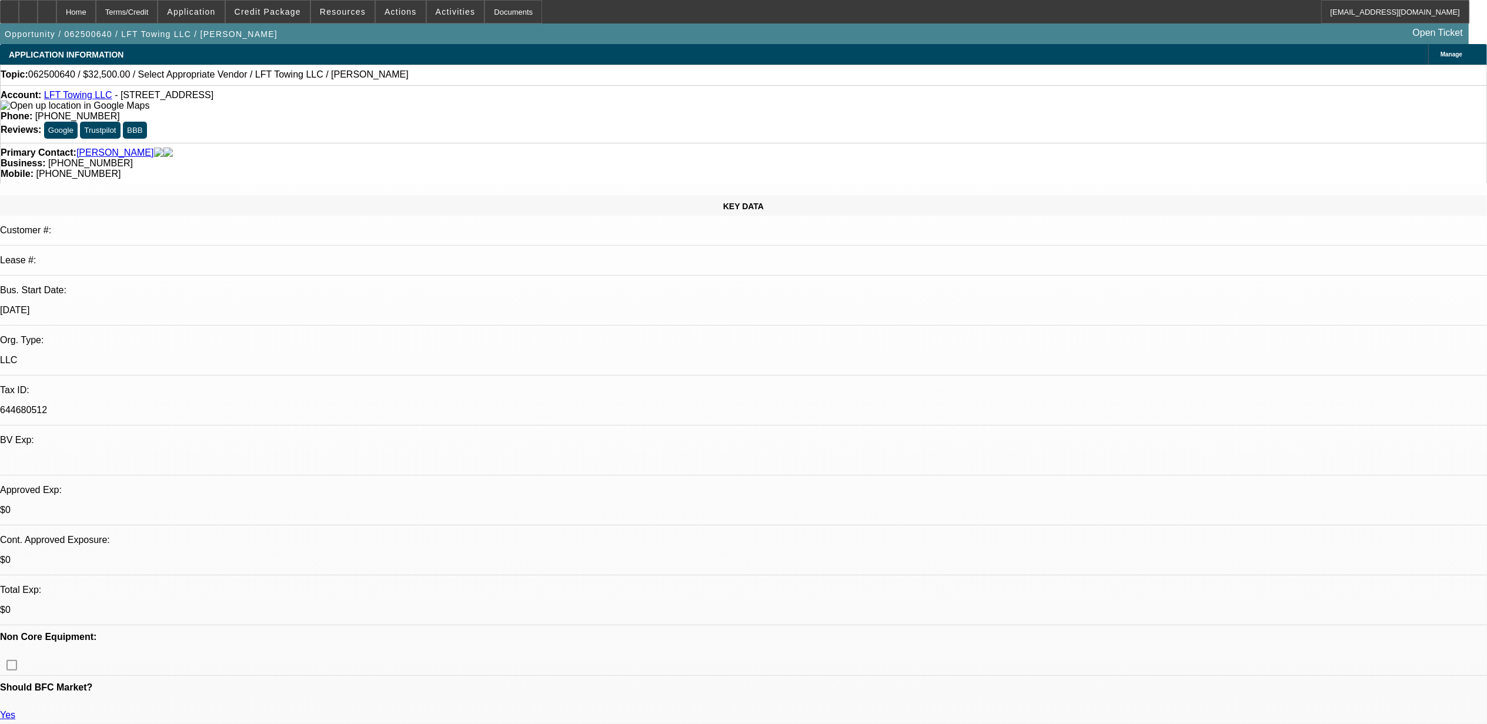
select select "1"
select select "2"
select select "4"
drag, startPoint x: 603, startPoint y: 103, endPoint x: 531, endPoint y: 102, distance: 71.7
click at [531, 111] on div "Phone: (972) 834-4834" at bounding box center [744, 116] width 1486 height 11
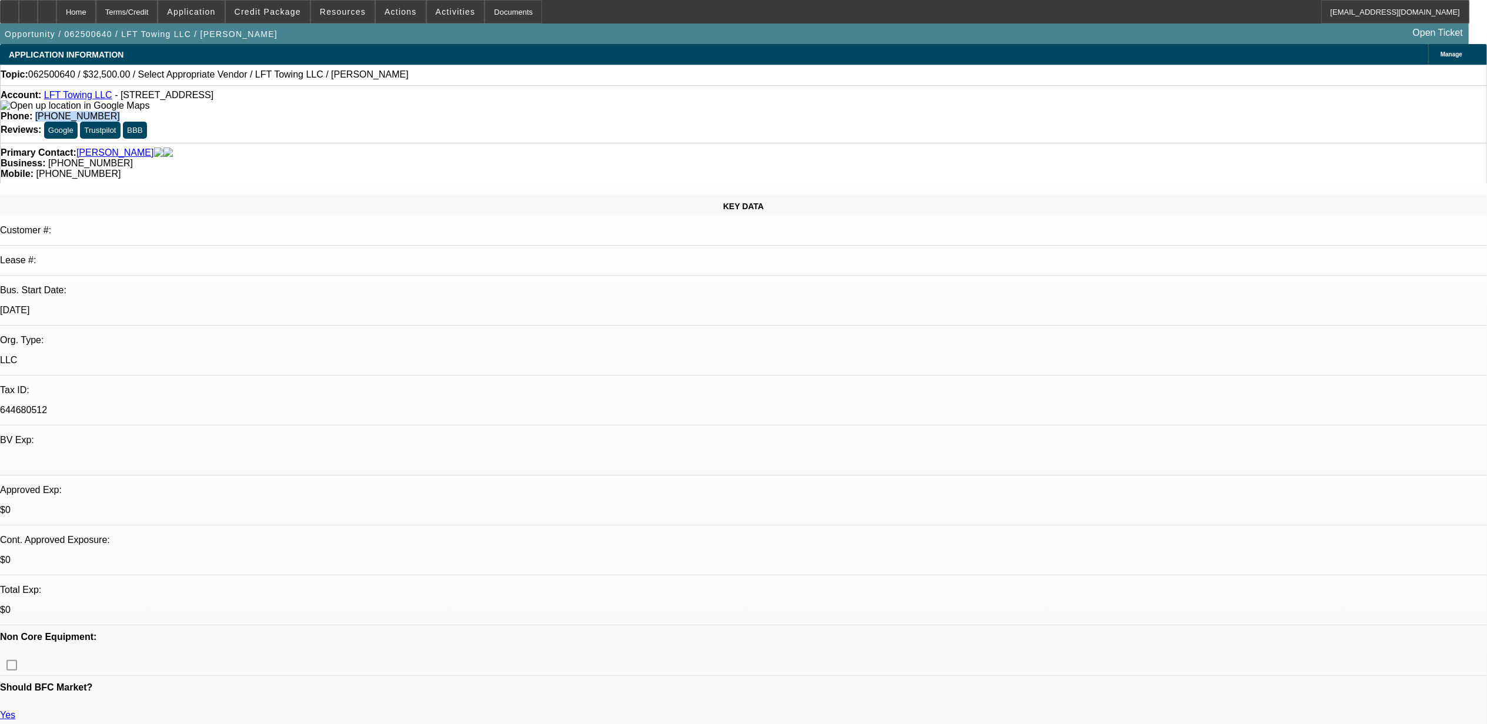
copy span "[PHONE_NUMBER]"
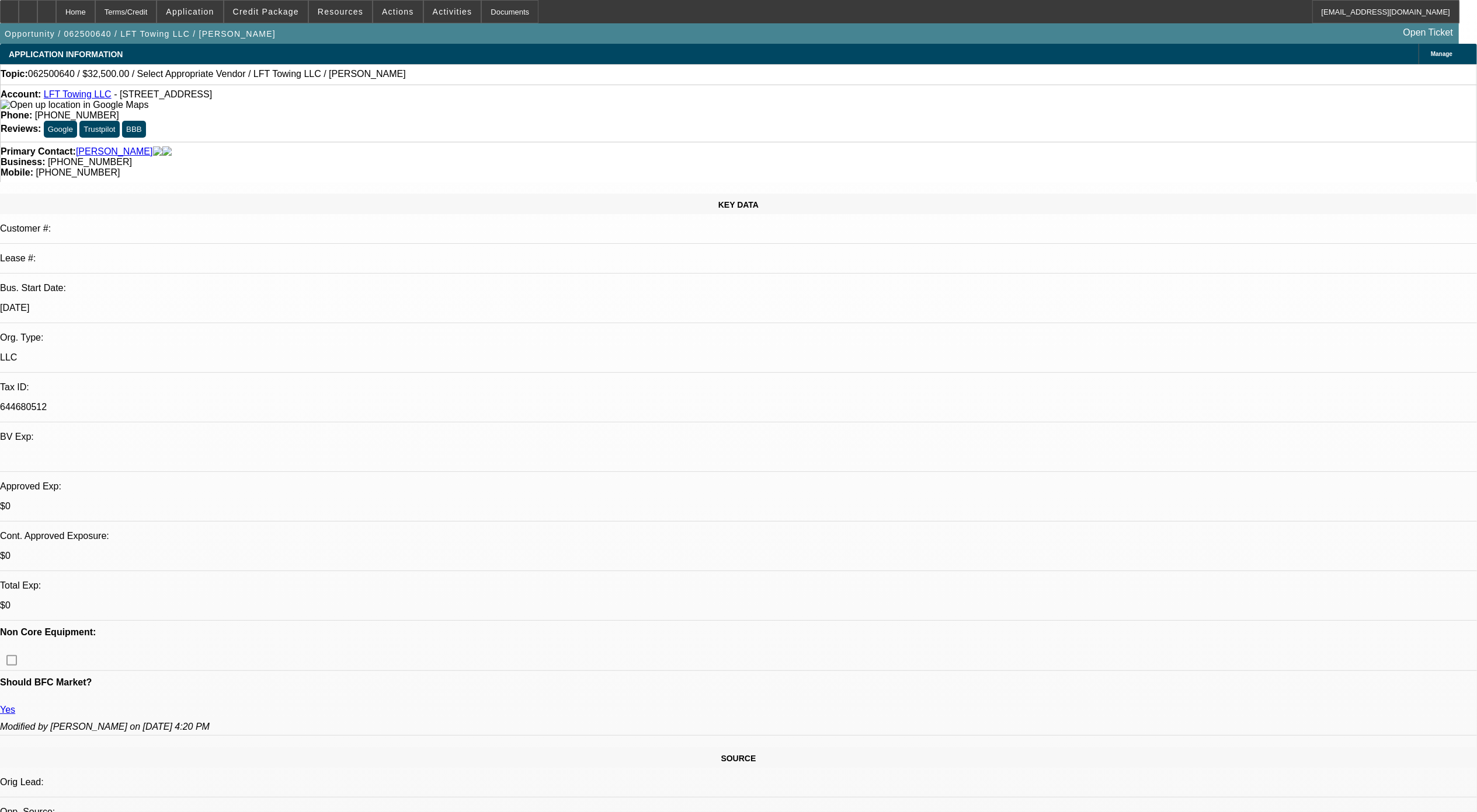
click at [56, 6] on div at bounding box center [47, 12] width 19 height 24
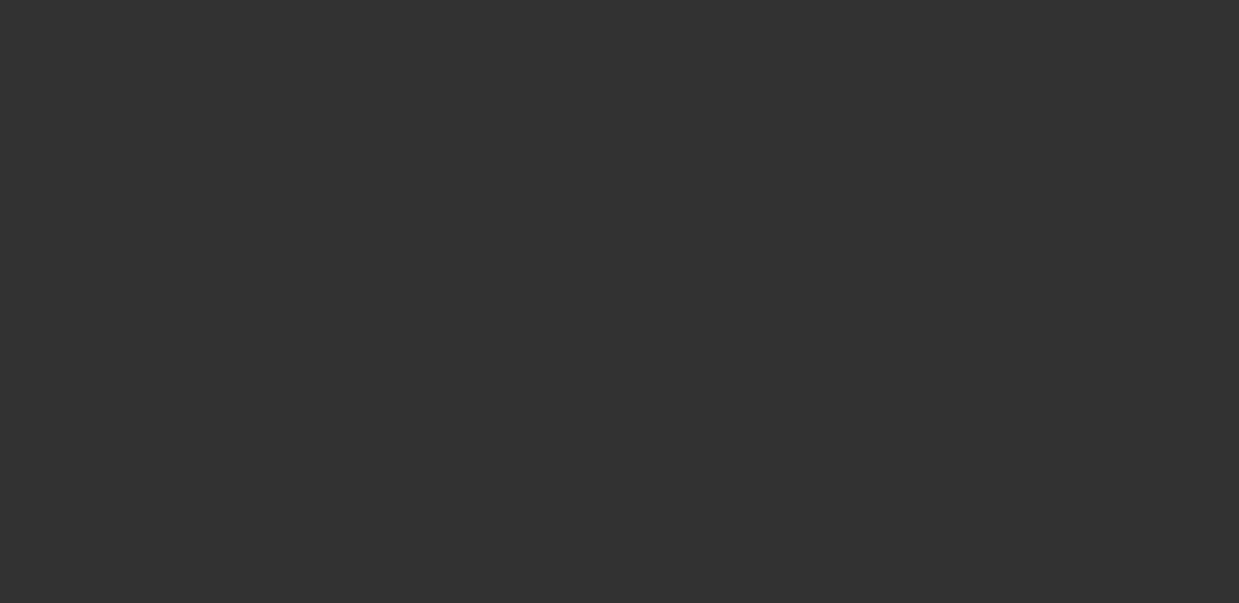
select select "0"
select select "2"
select select "0.1"
select select "1"
select select "2"
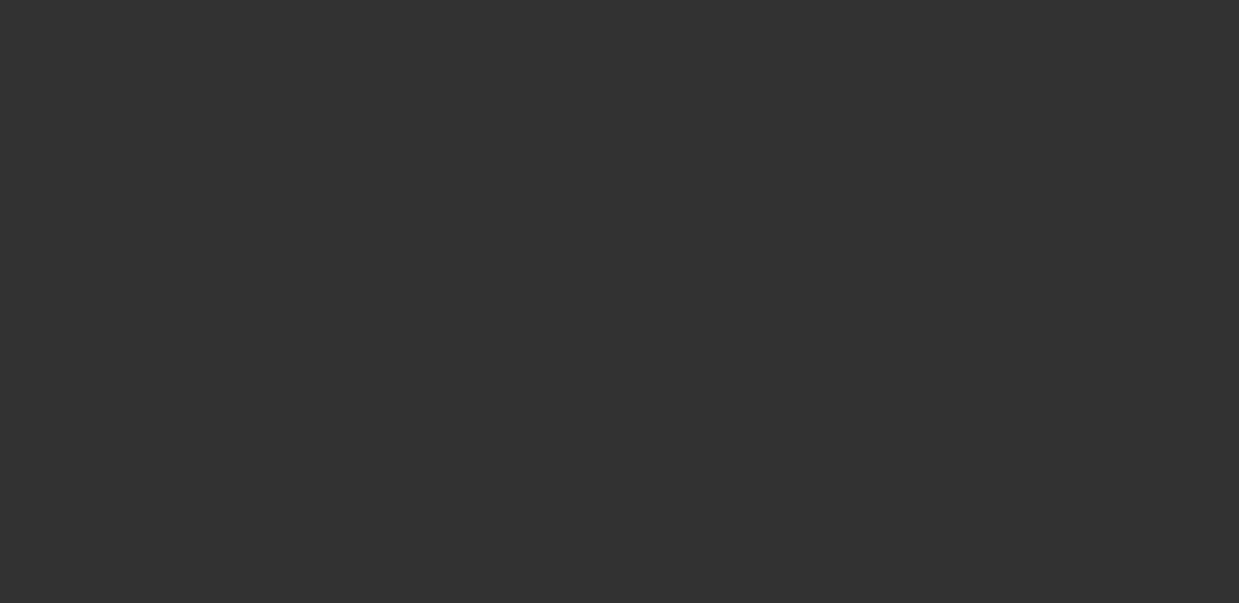
select select "4"
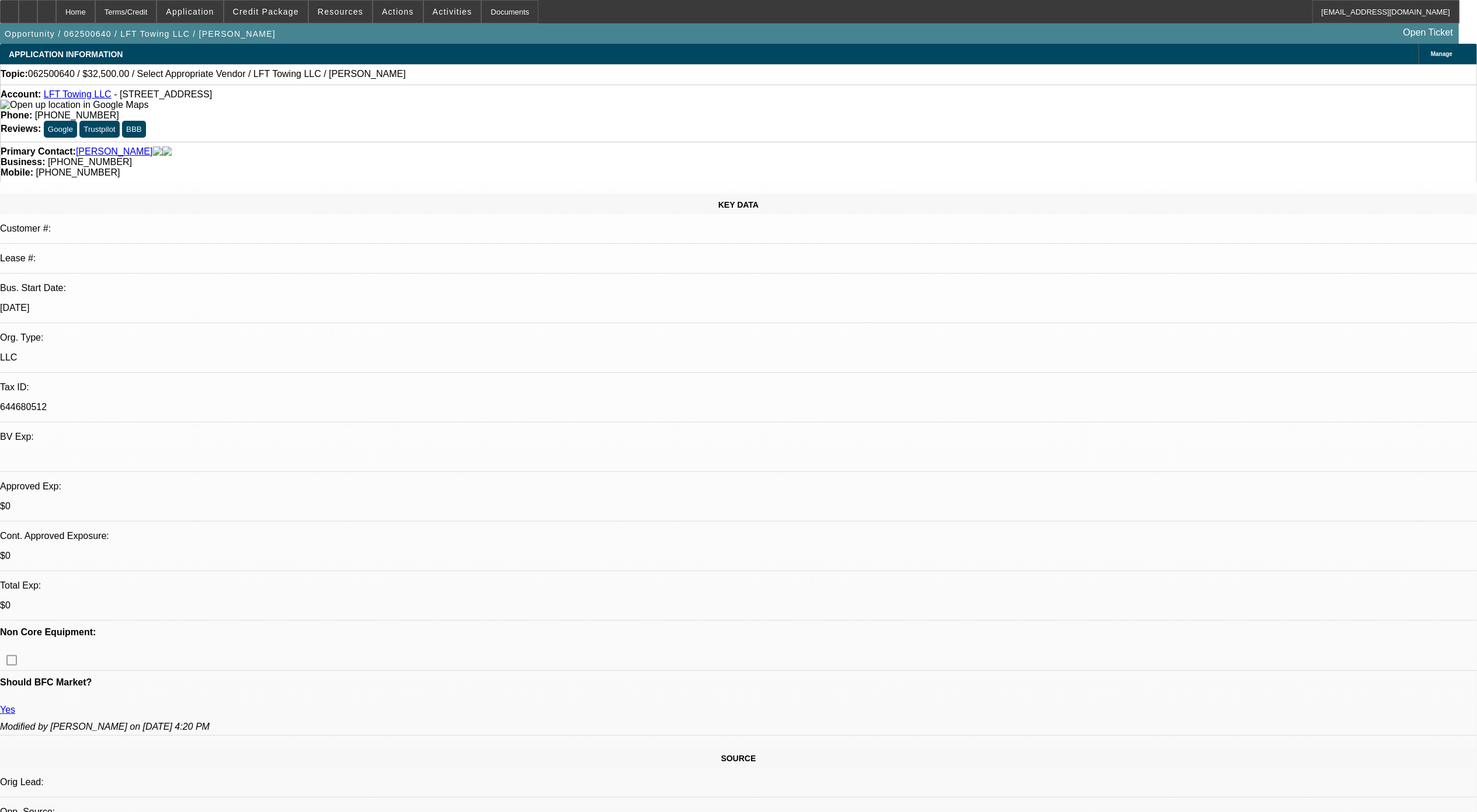
click at [87, 95] on link "LFT Towing LLC" at bounding box center [77, 94] width 68 height 10
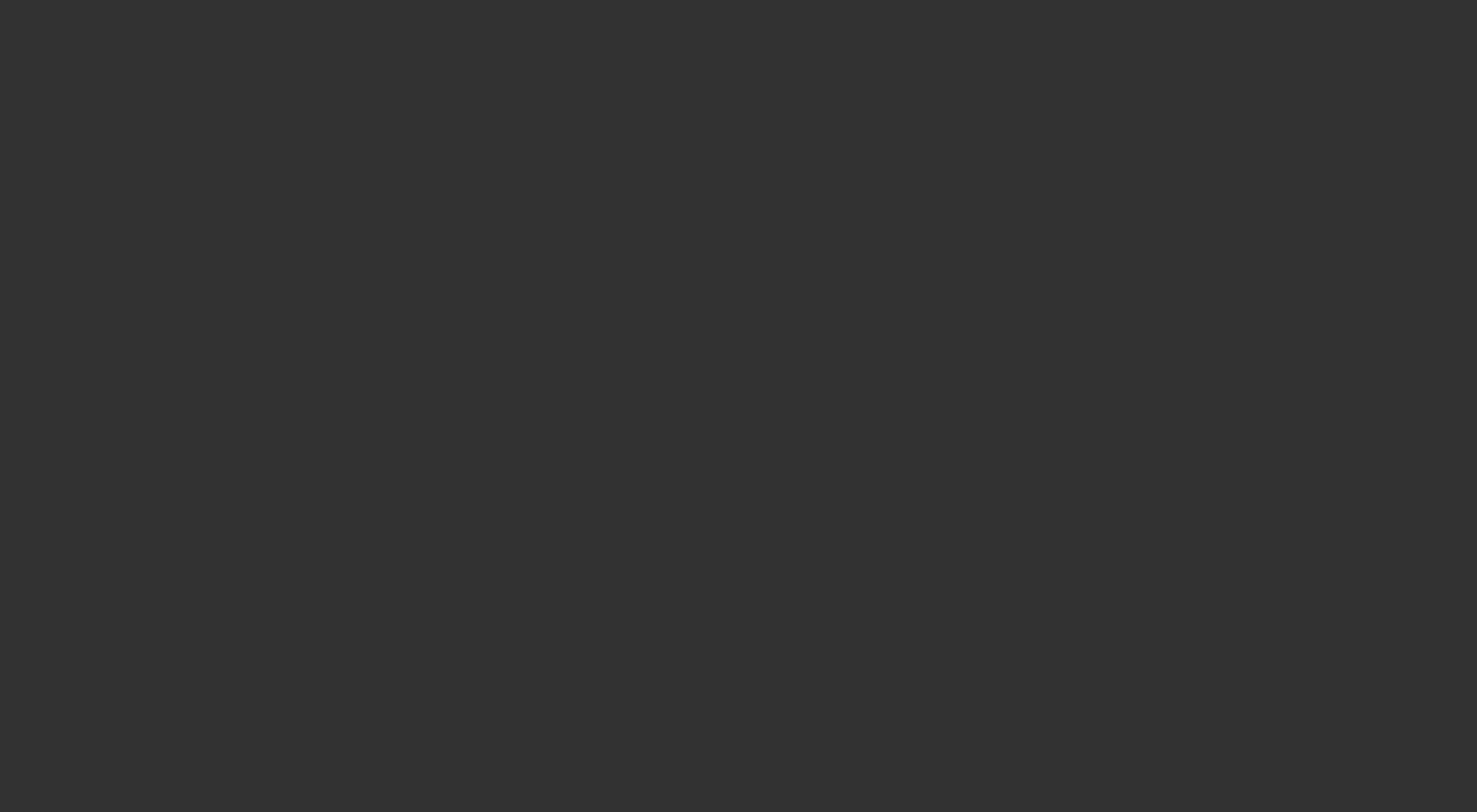
select select "0"
select select "2"
select select "0.1"
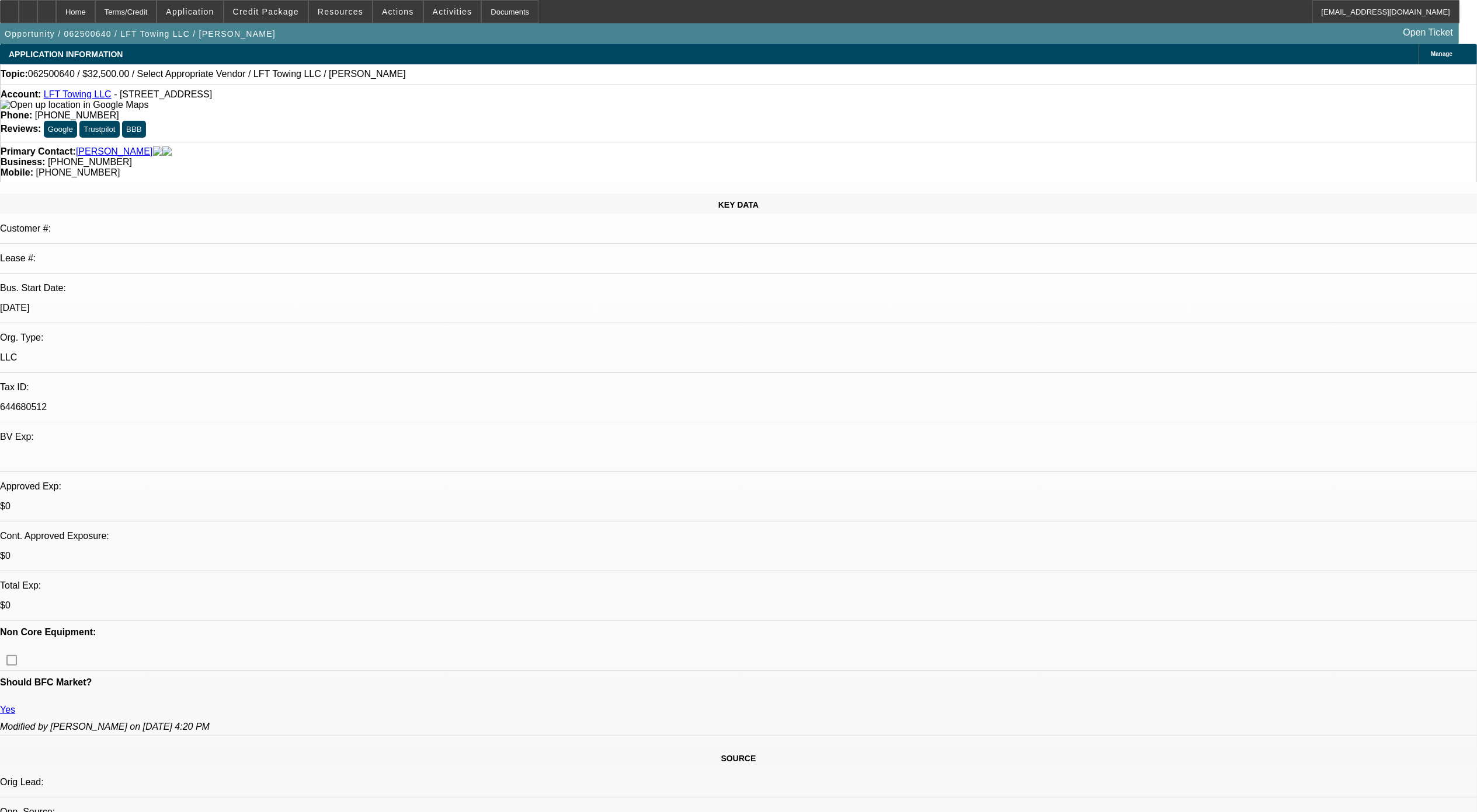
select select "1"
select select "2"
select select "4"
click at [433, 11] on span "Activities" at bounding box center [453, 11] width 40 height 9
click at [379, 14] on div at bounding box center [738, 406] width 1477 height 812
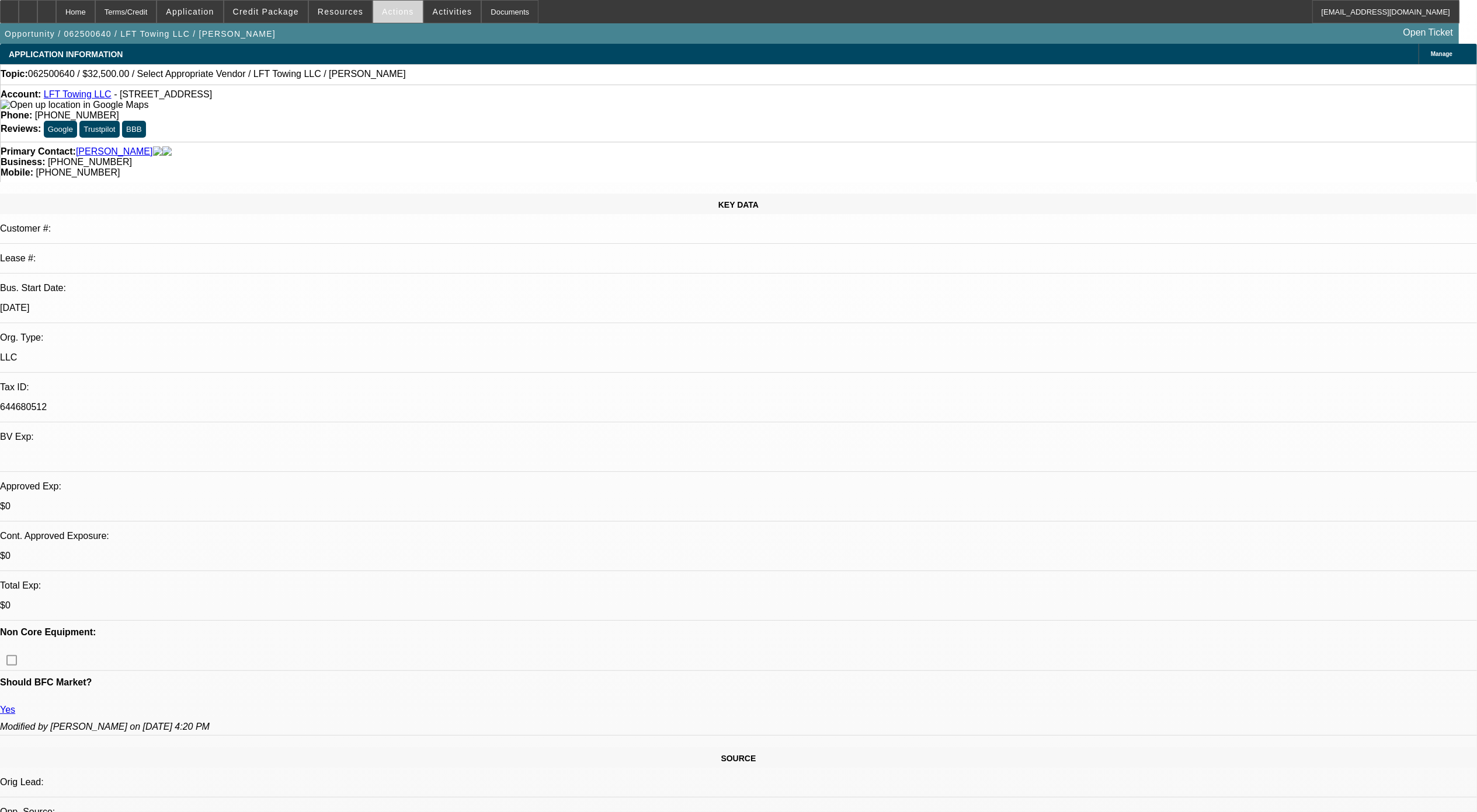
click at [401, 10] on span "Actions" at bounding box center [397, 11] width 32 height 9
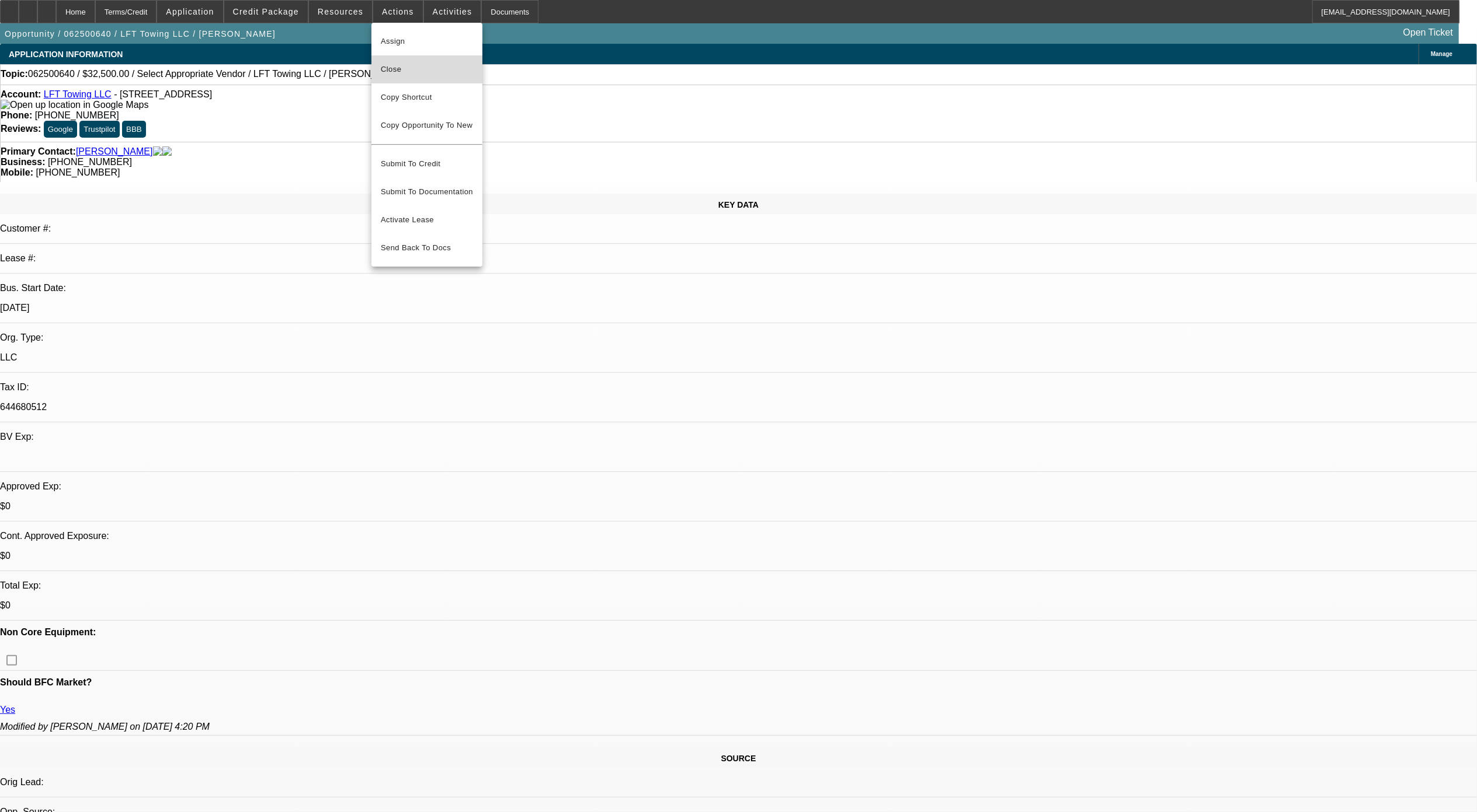
click at [426, 78] on button "Close" at bounding box center [427, 69] width 111 height 28
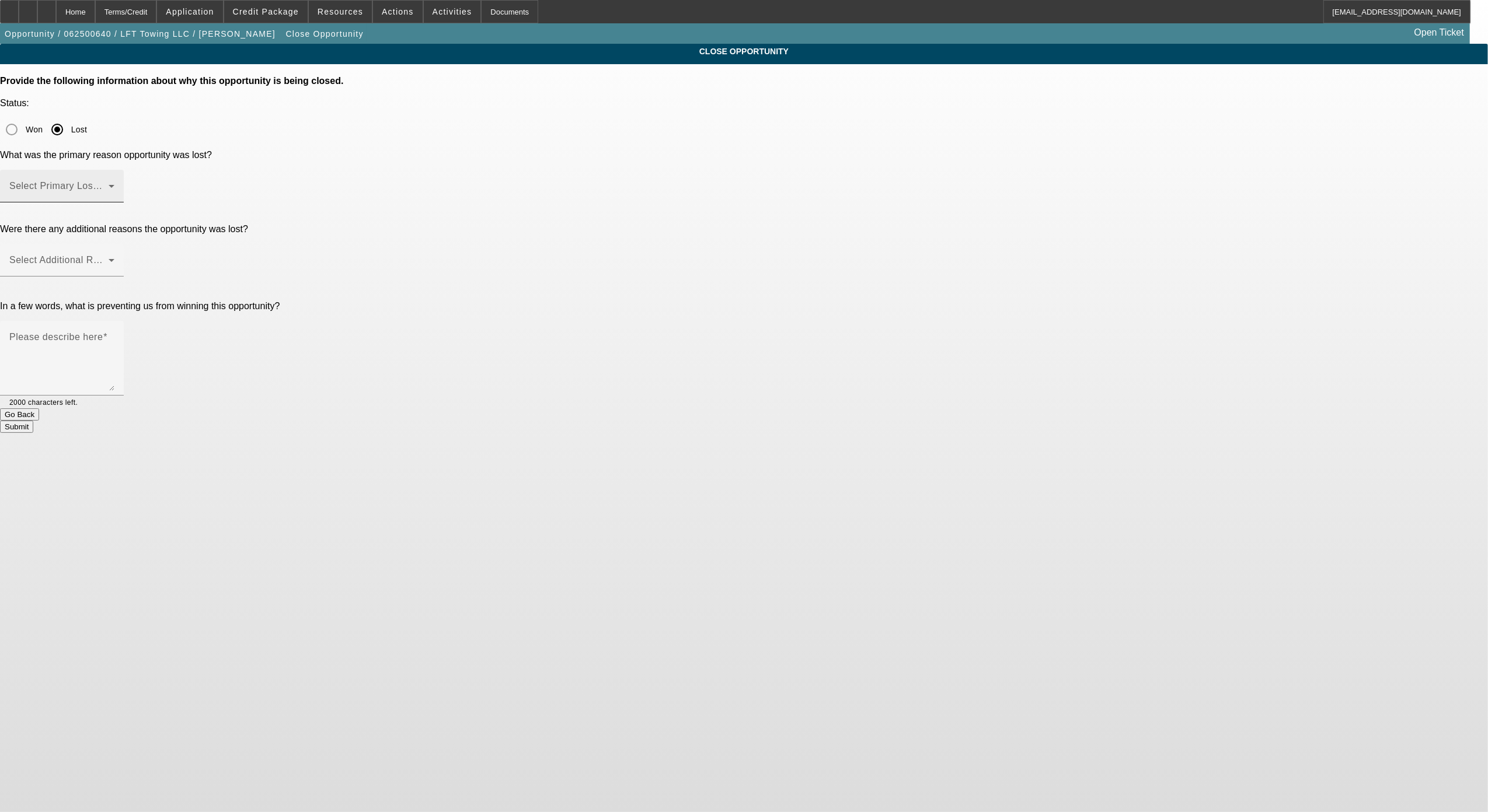
click at [114, 170] on div "Select Primary Lost Reason" at bounding box center [62, 186] width 105 height 33
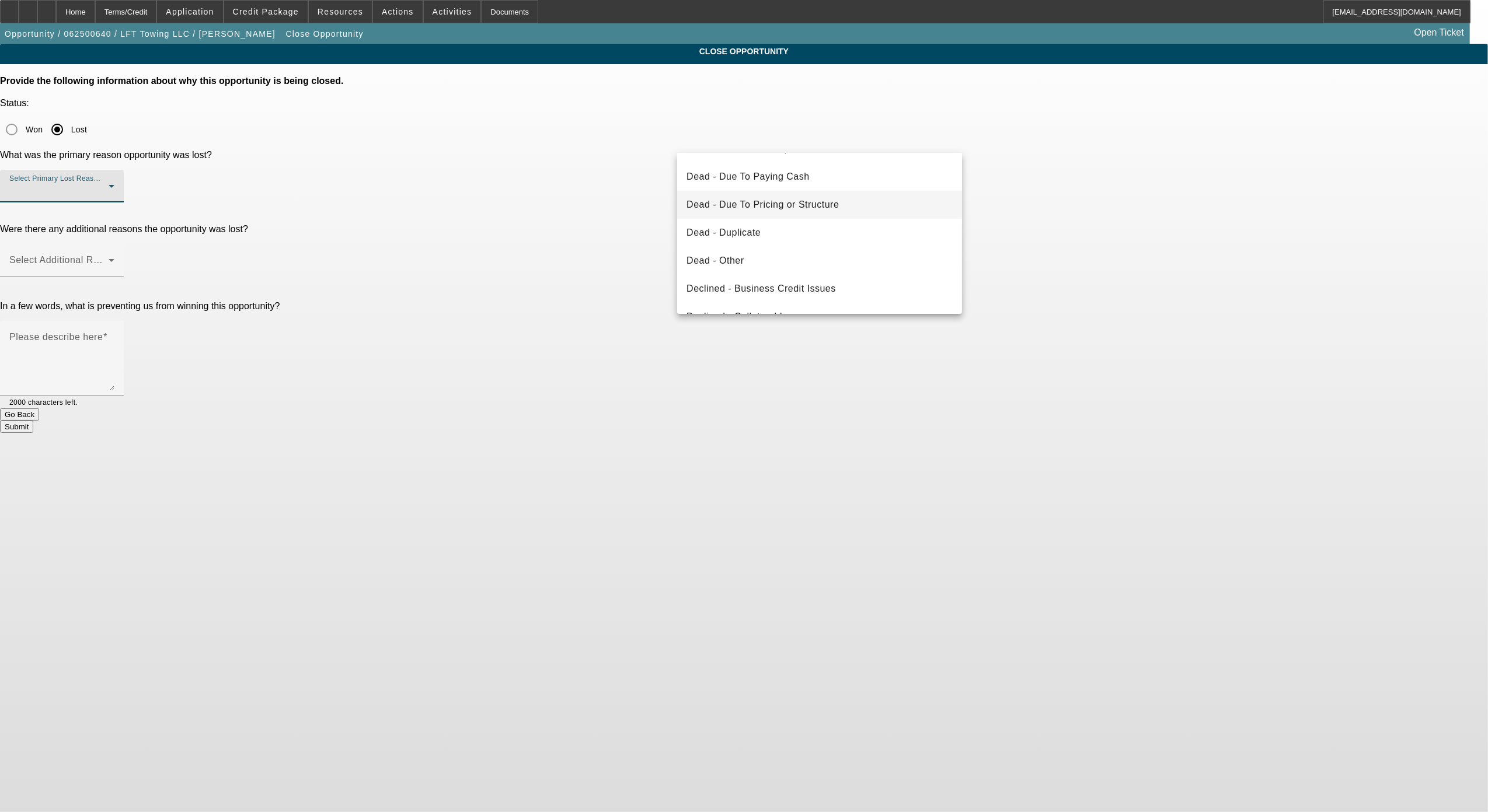
scroll to position [1, 0]
click at [794, 227] on span "Dead - Due to No Response" at bounding box center [748, 227] width 125 height 14
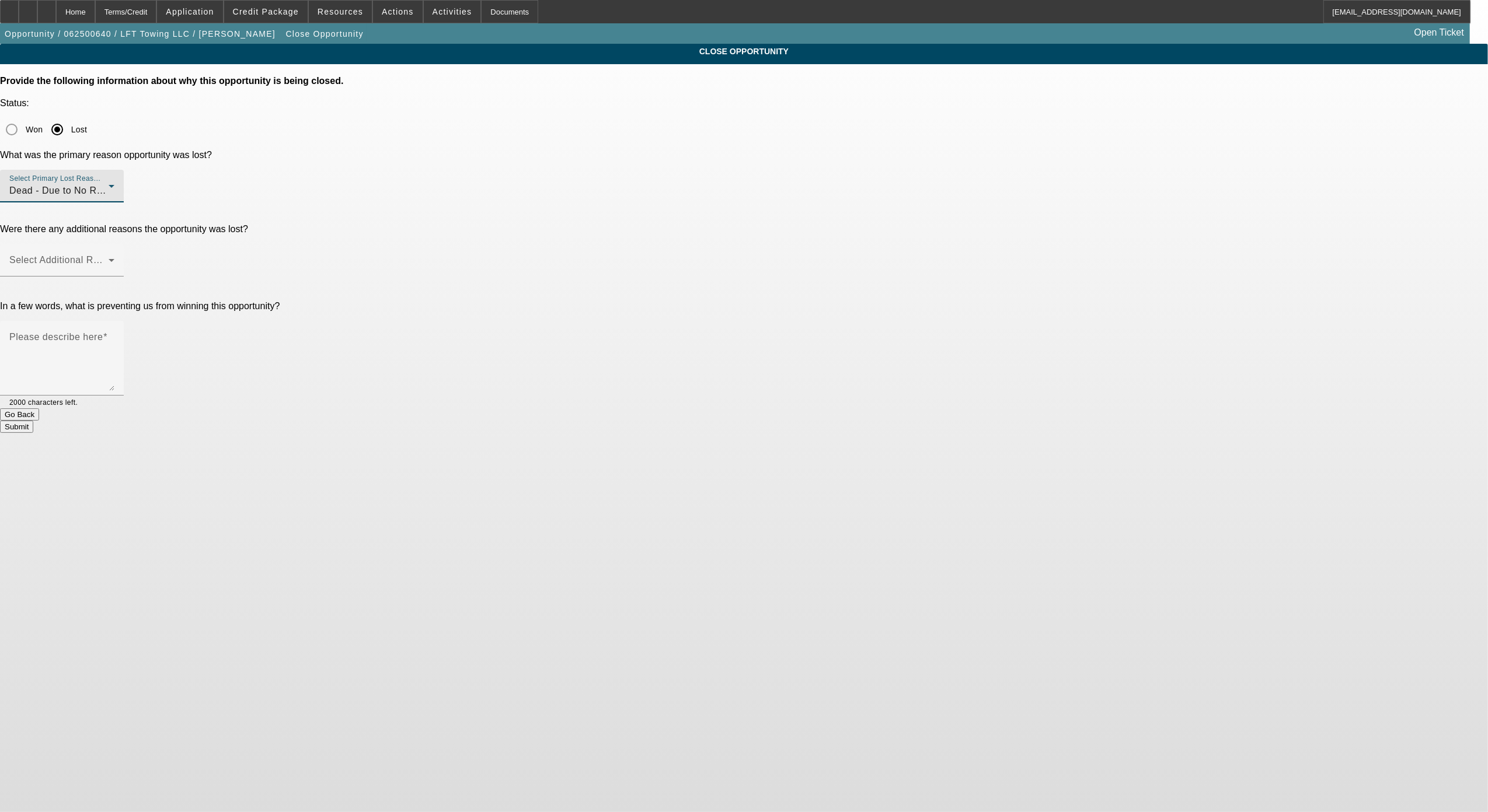
click at [124, 277] on div at bounding box center [62, 283] width 124 height 13
click at [108, 258] on span at bounding box center [59, 265] width 99 height 14
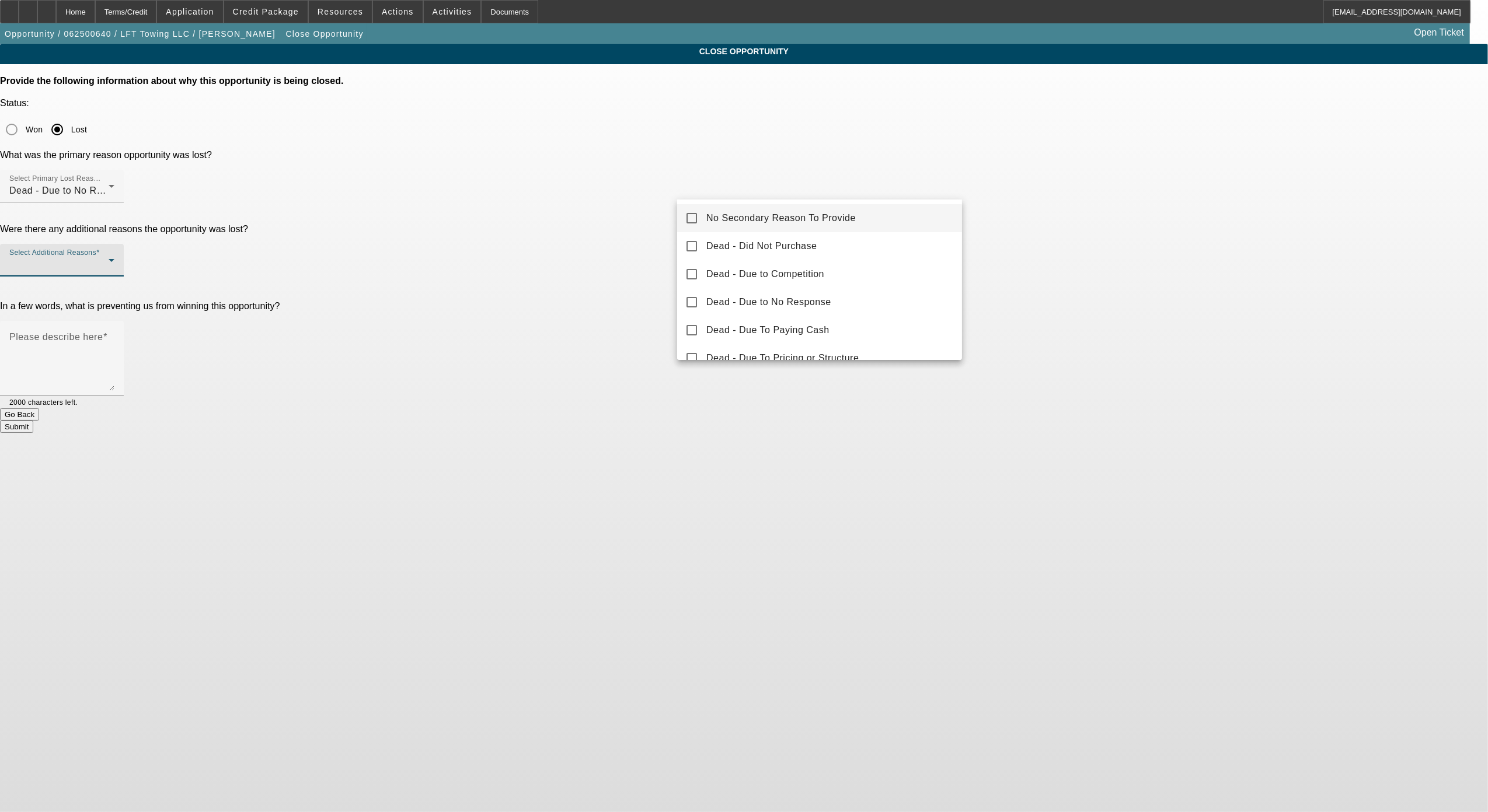
click at [1102, 236] on div at bounding box center [744, 406] width 1488 height 812
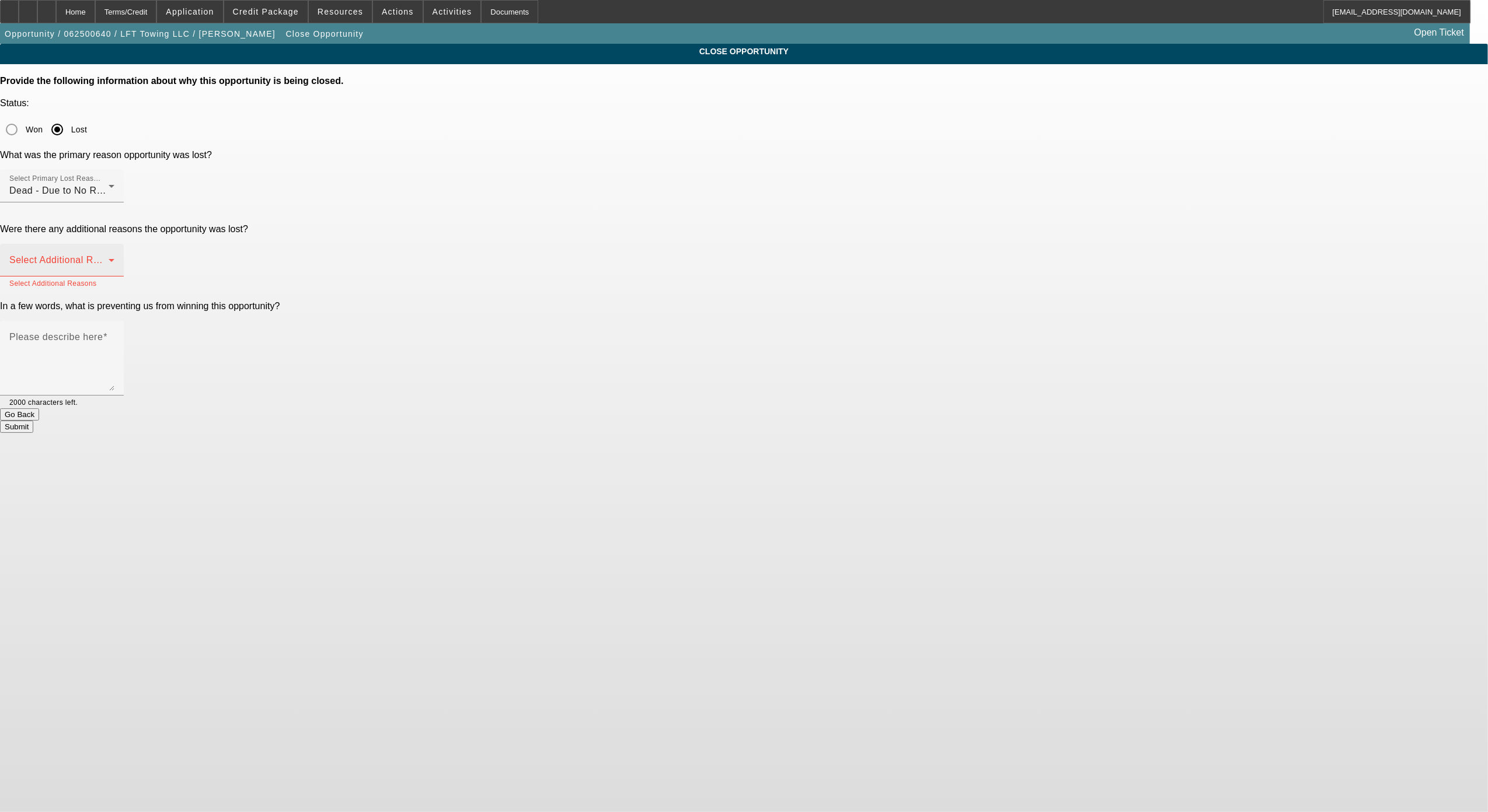
click at [108, 258] on span at bounding box center [59, 265] width 99 height 14
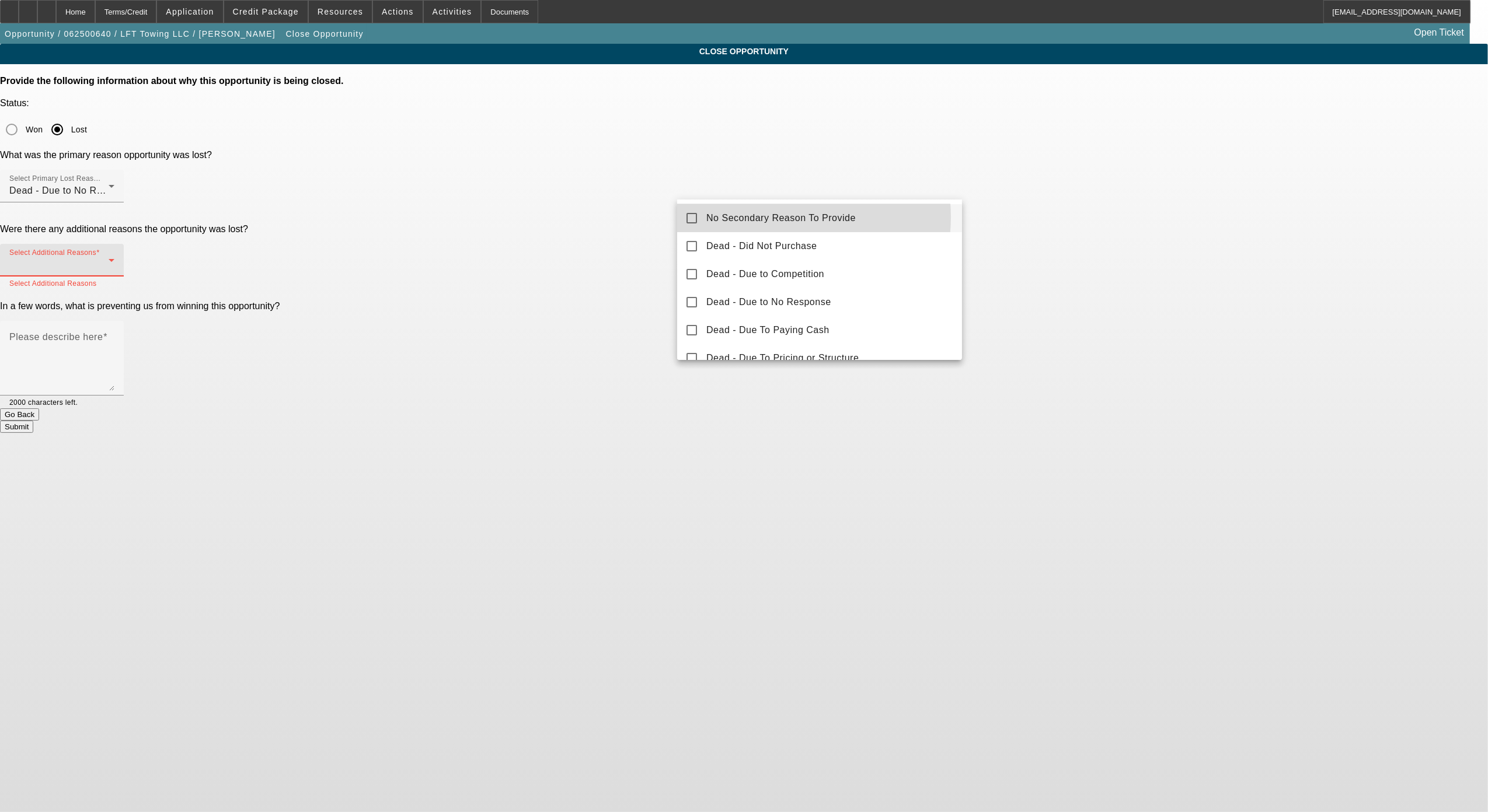
click at [771, 217] on span "No Secondary Reason To Provide" at bounding box center [780, 218] width 149 height 14
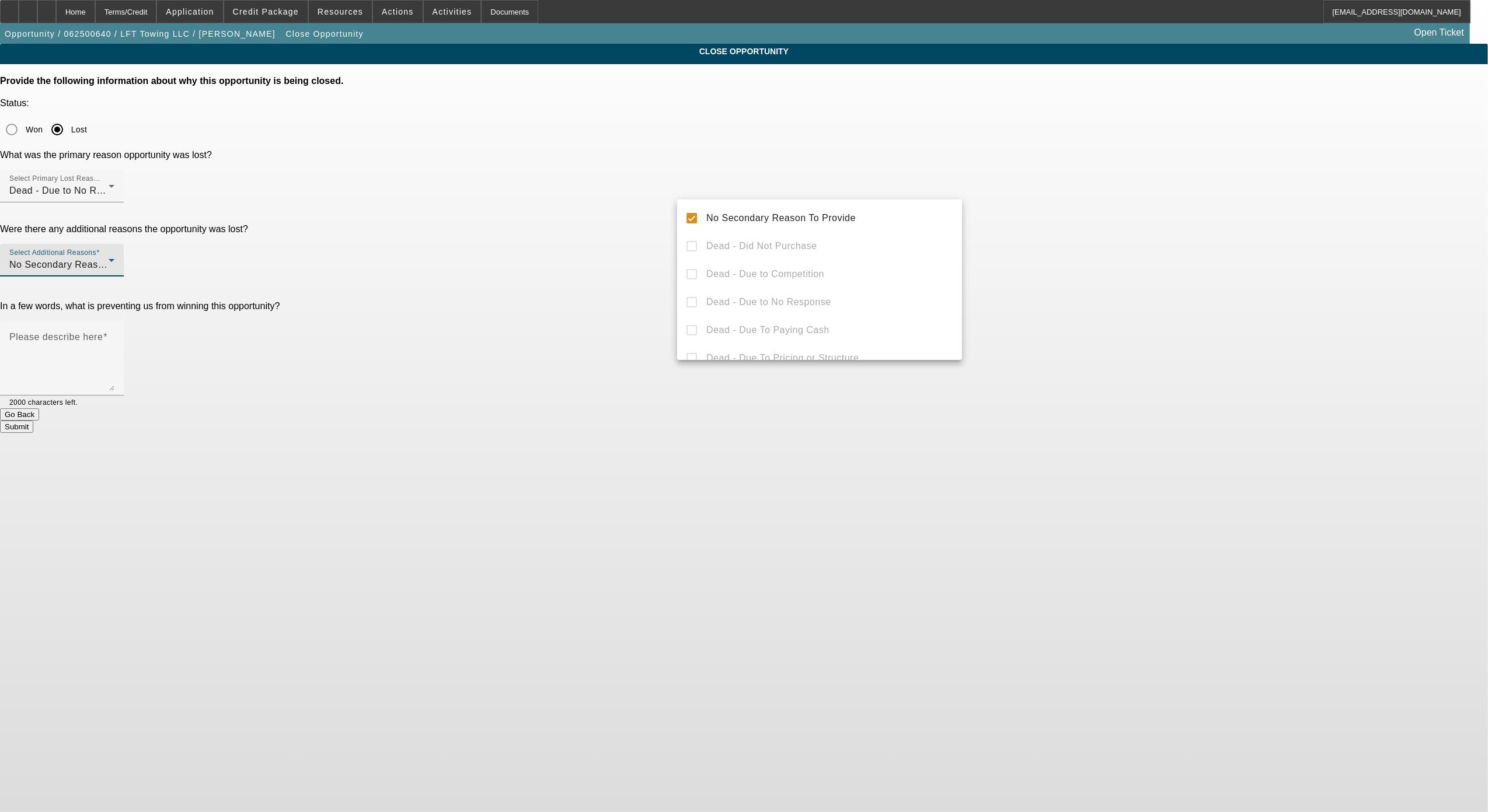
drag, startPoint x: 1175, startPoint y: 199, endPoint x: 962, endPoint y: 224, distance: 214.5
click at [1174, 199] on div at bounding box center [744, 406] width 1488 height 812
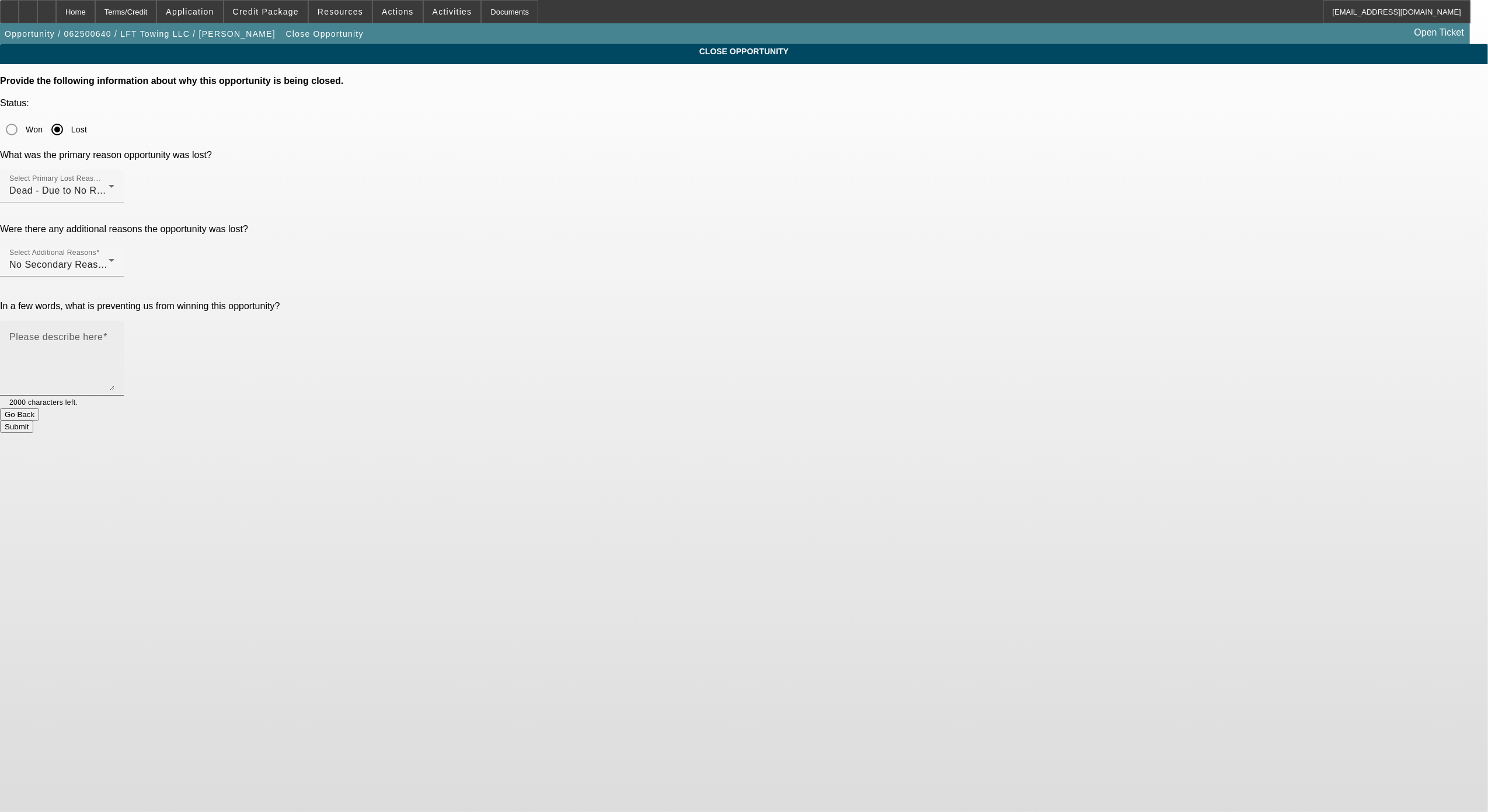
click at [114, 335] on textarea "Please describe here" at bounding box center [62, 362] width 105 height 56
type textarea "Never got a hold of him since initial good conversation"
click at [34, 421] on button "Submit" at bounding box center [17, 427] width 34 height 12
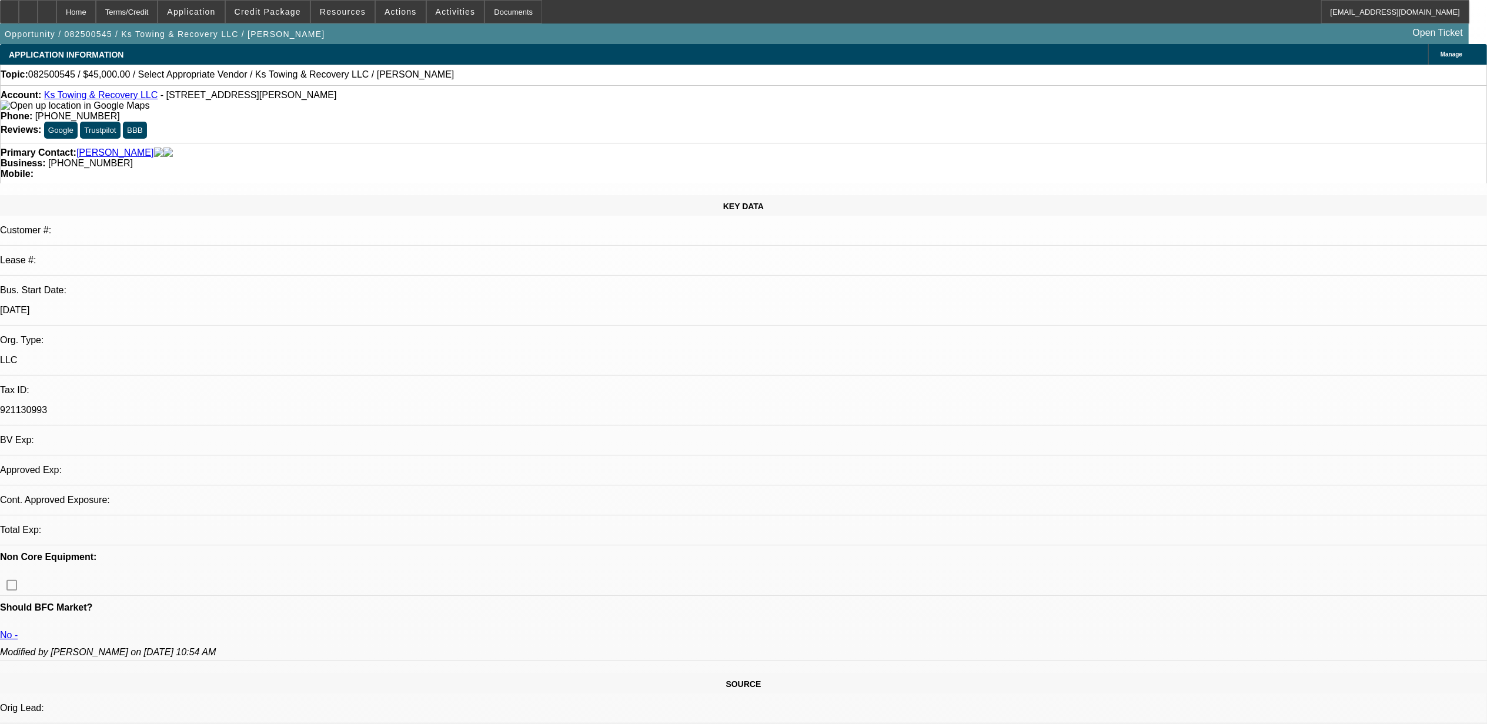
select select "0"
select select "2"
select select "0.1"
select select "1"
select select "2"
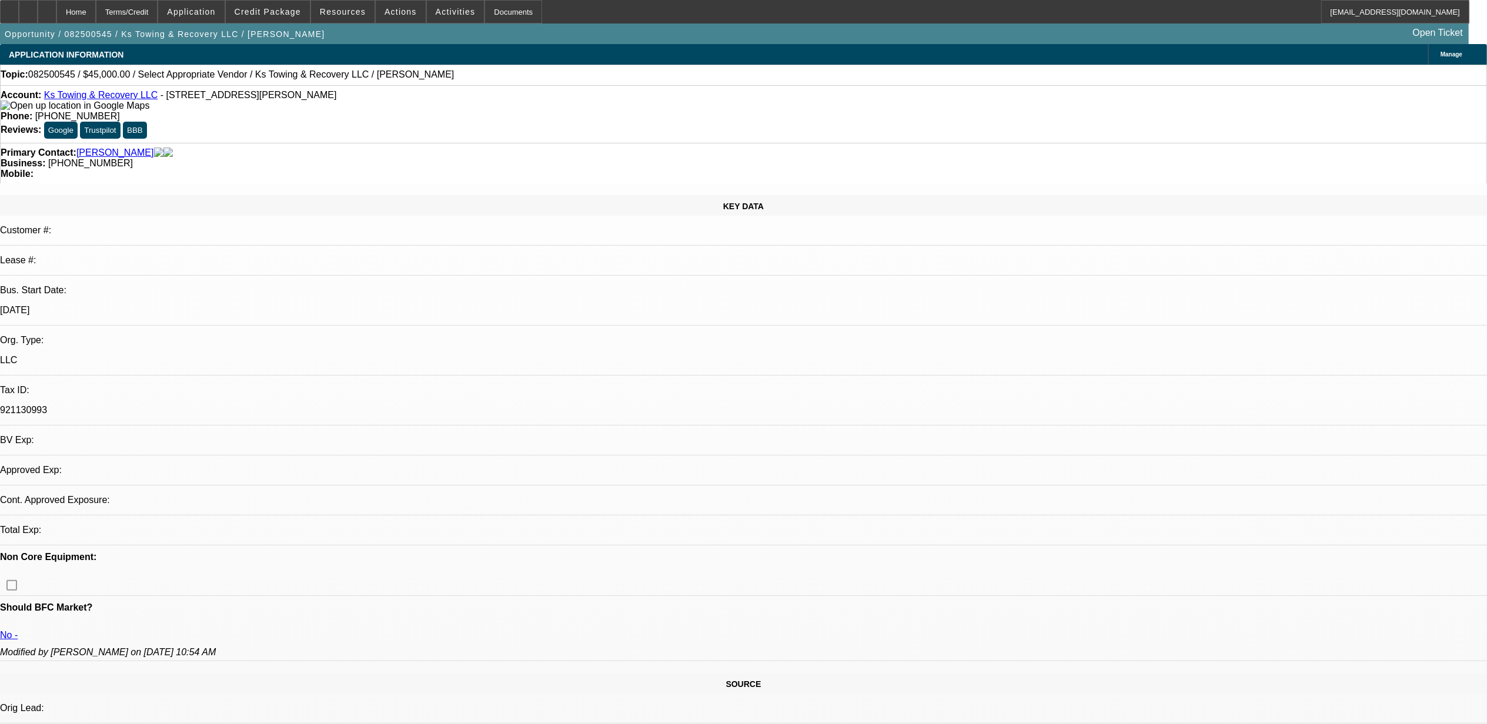
select select "4"
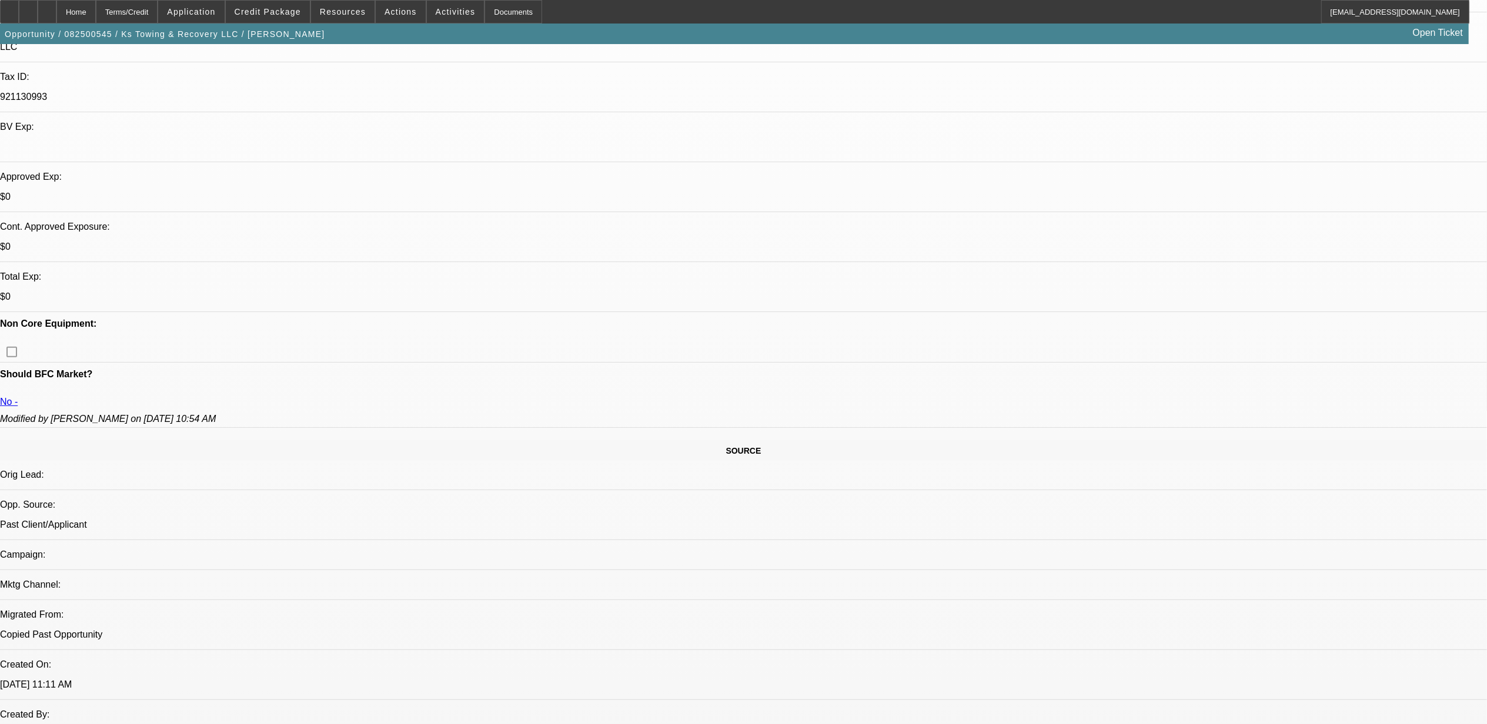
scroll to position [548, 0]
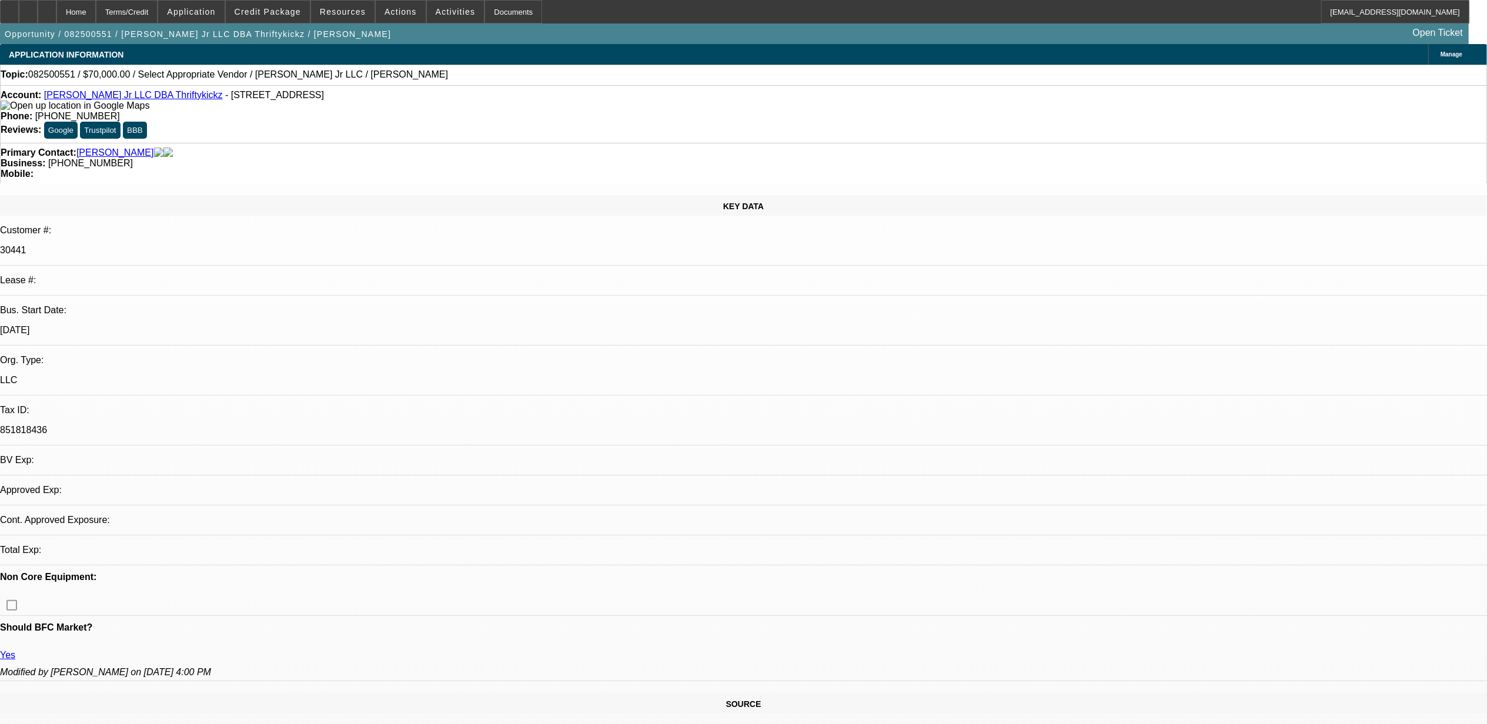
select select "0"
select select "2"
select select "0.1"
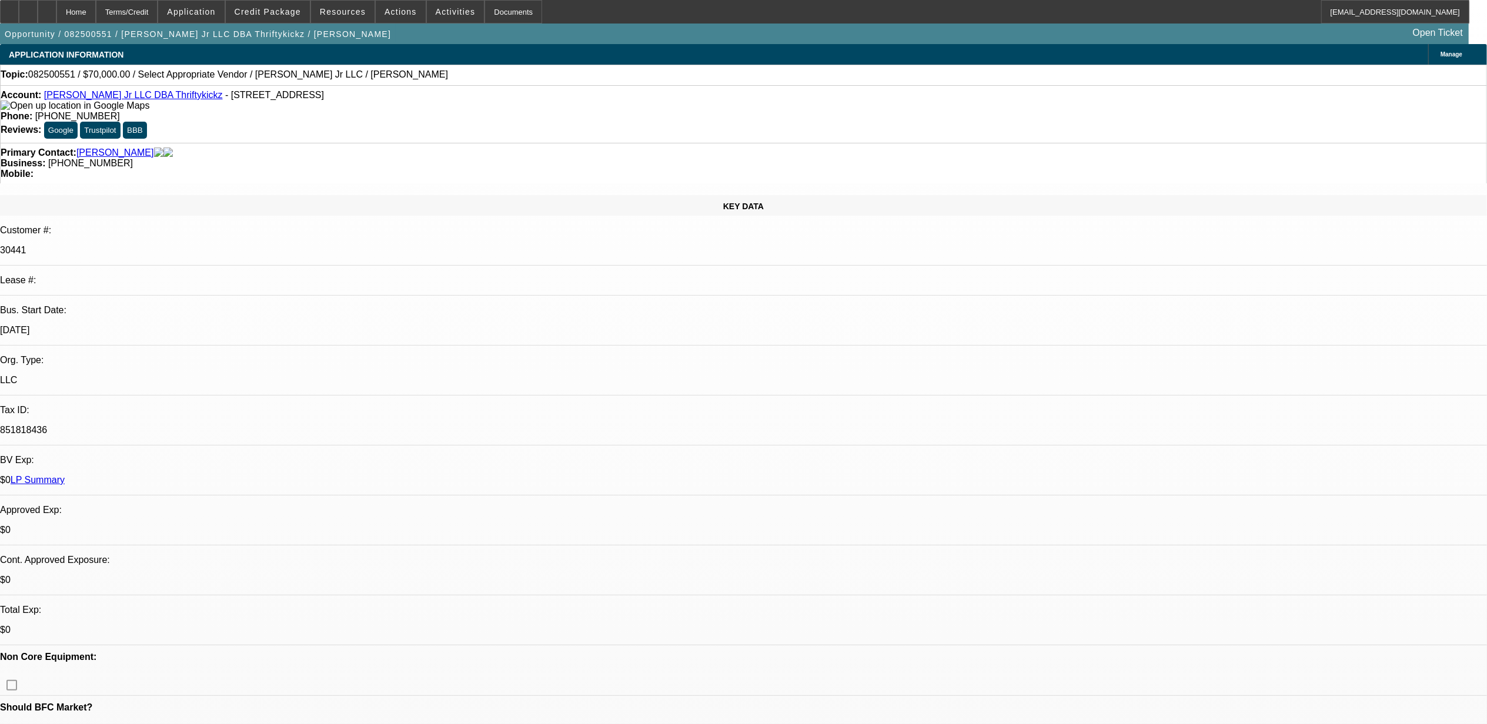
select select "1"
select select "2"
select select "4"
click at [146, 100] on link "[PERSON_NAME] Jr LLC DBA Thriftykickz" at bounding box center [133, 95] width 179 height 10
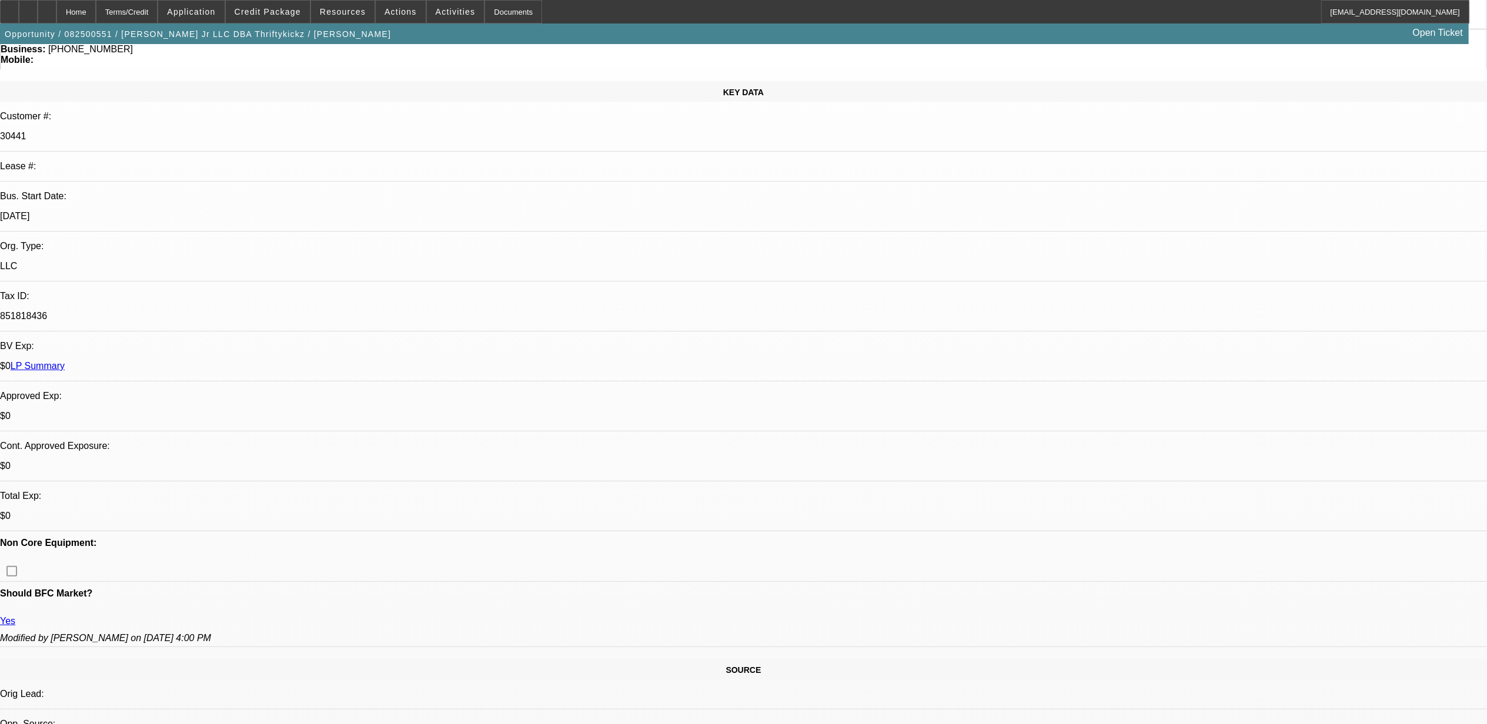
scroll to position [392, 0]
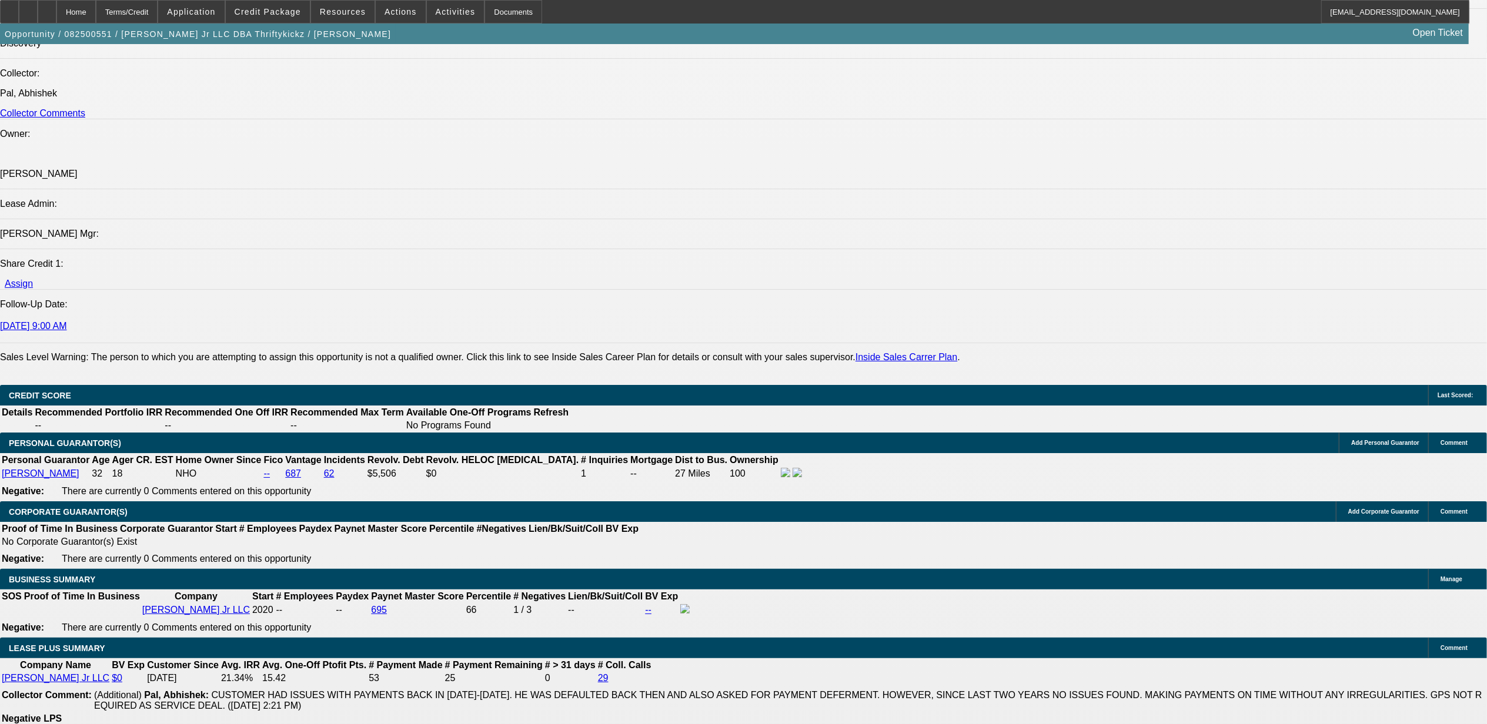
scroll to position [1176, 0]
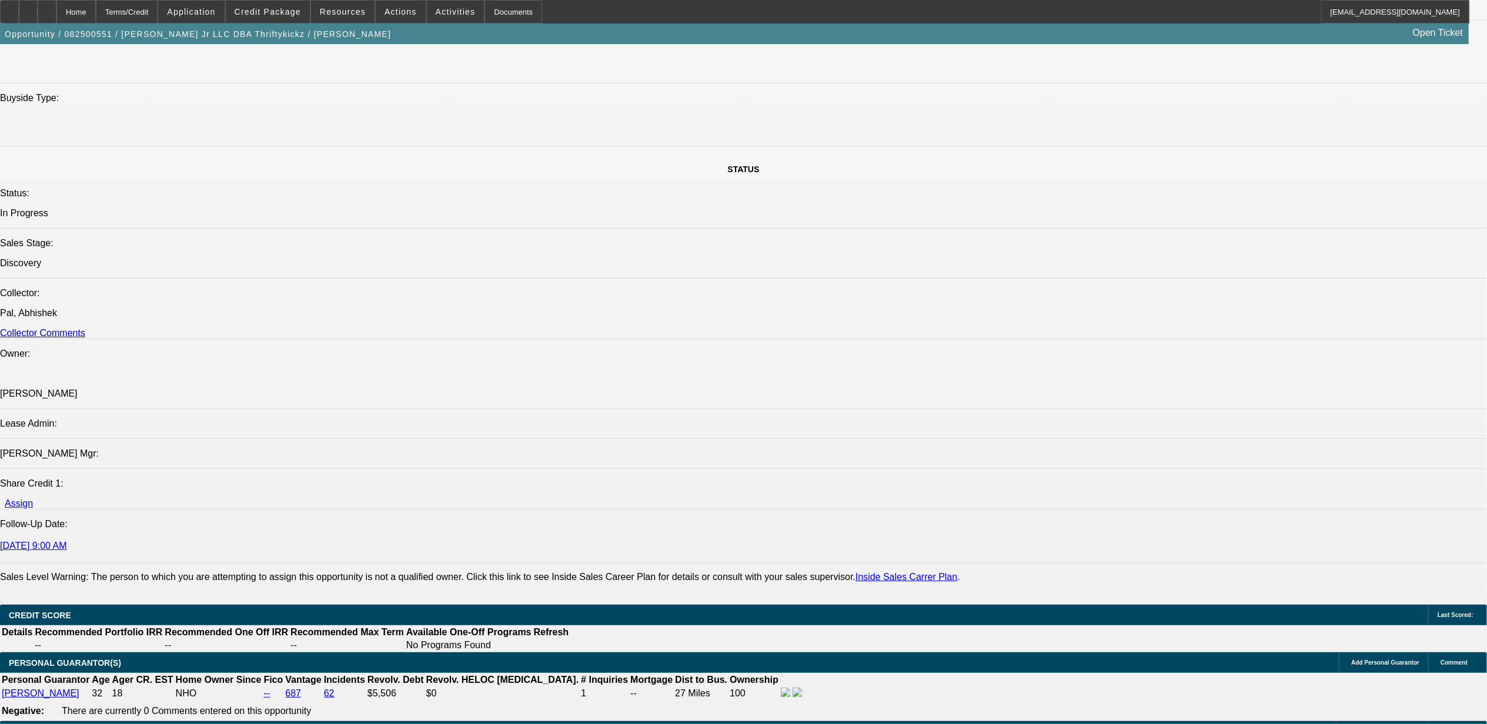
radio input "true"
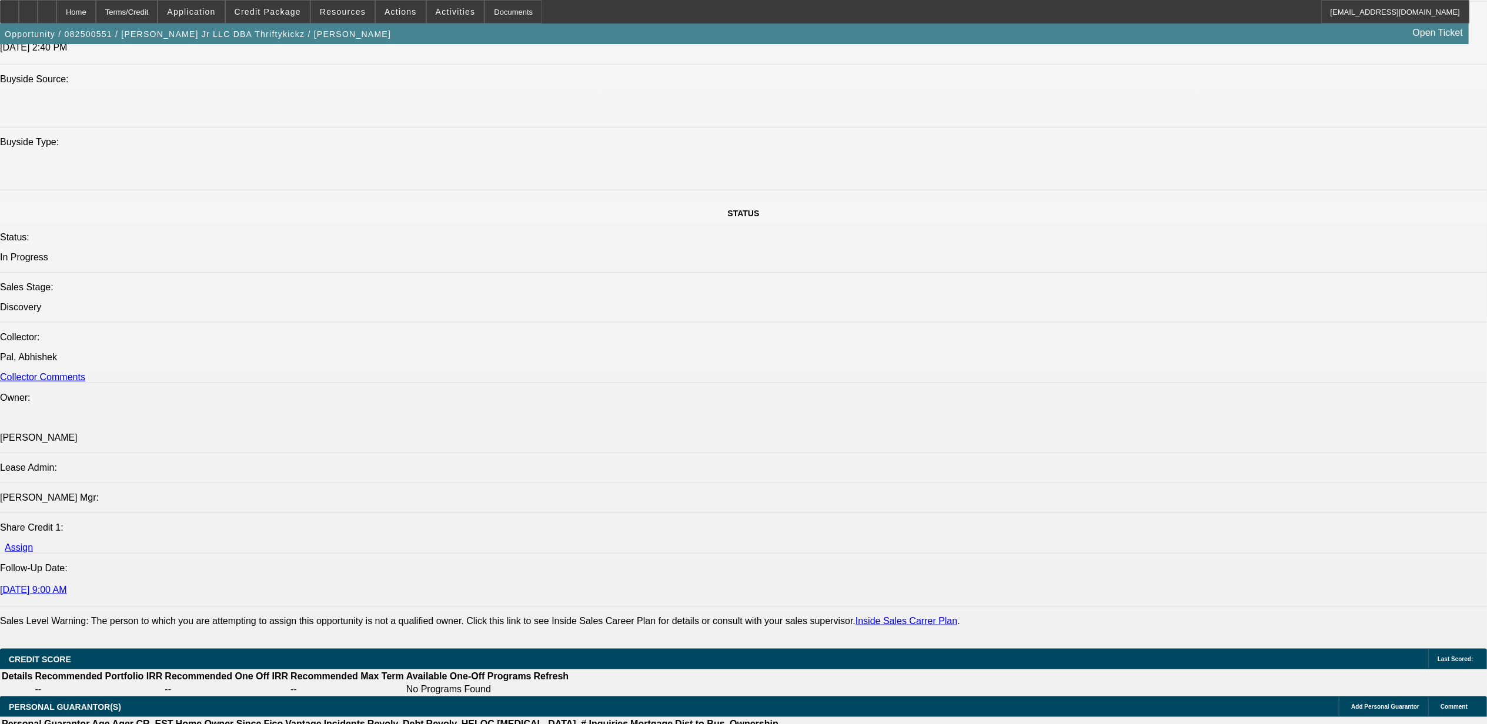
scroll to position [1097, 0]
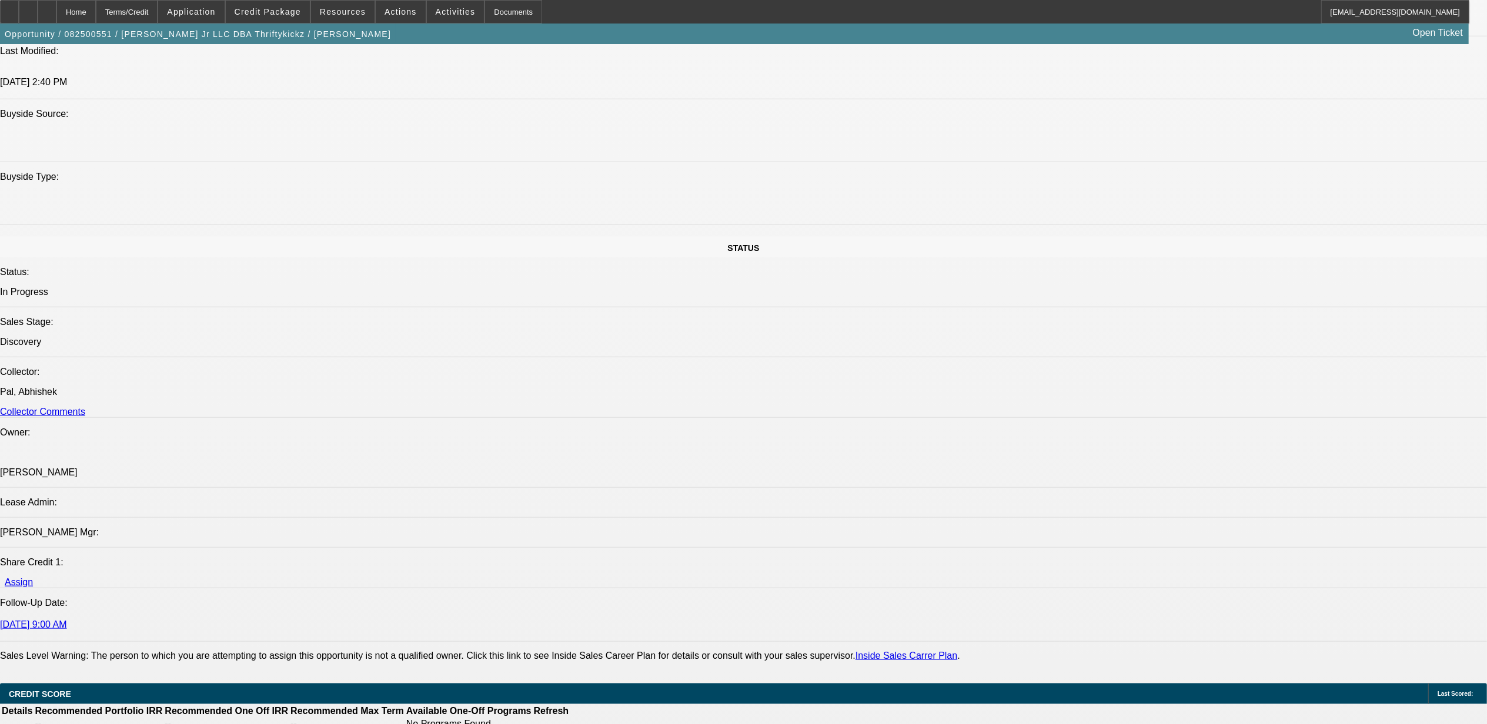
type textarea "TT Johnny and he is still interested in upgrading into a wrecker. His goal righ…"
radio input "true"
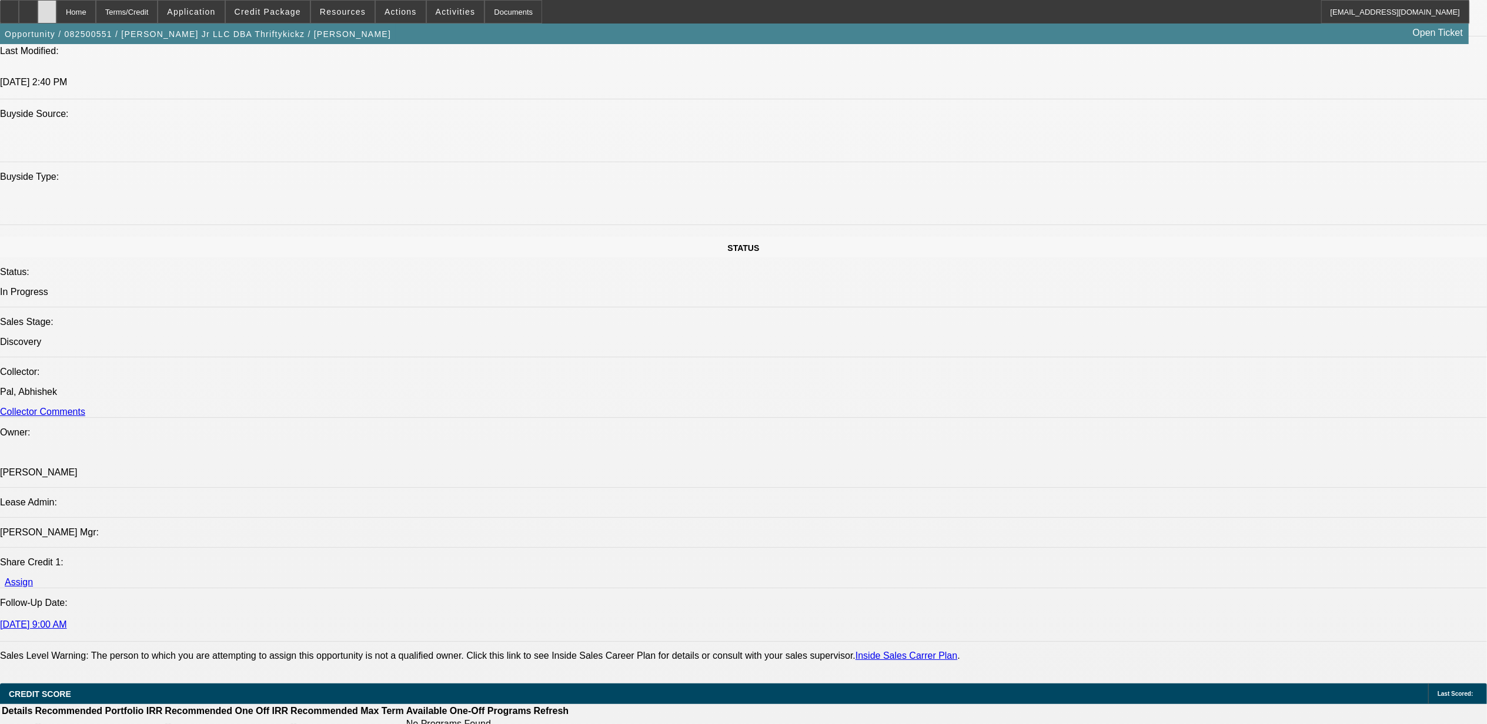
click at [56, 6] on div at bounding box center [47, 12] width 19 height 24
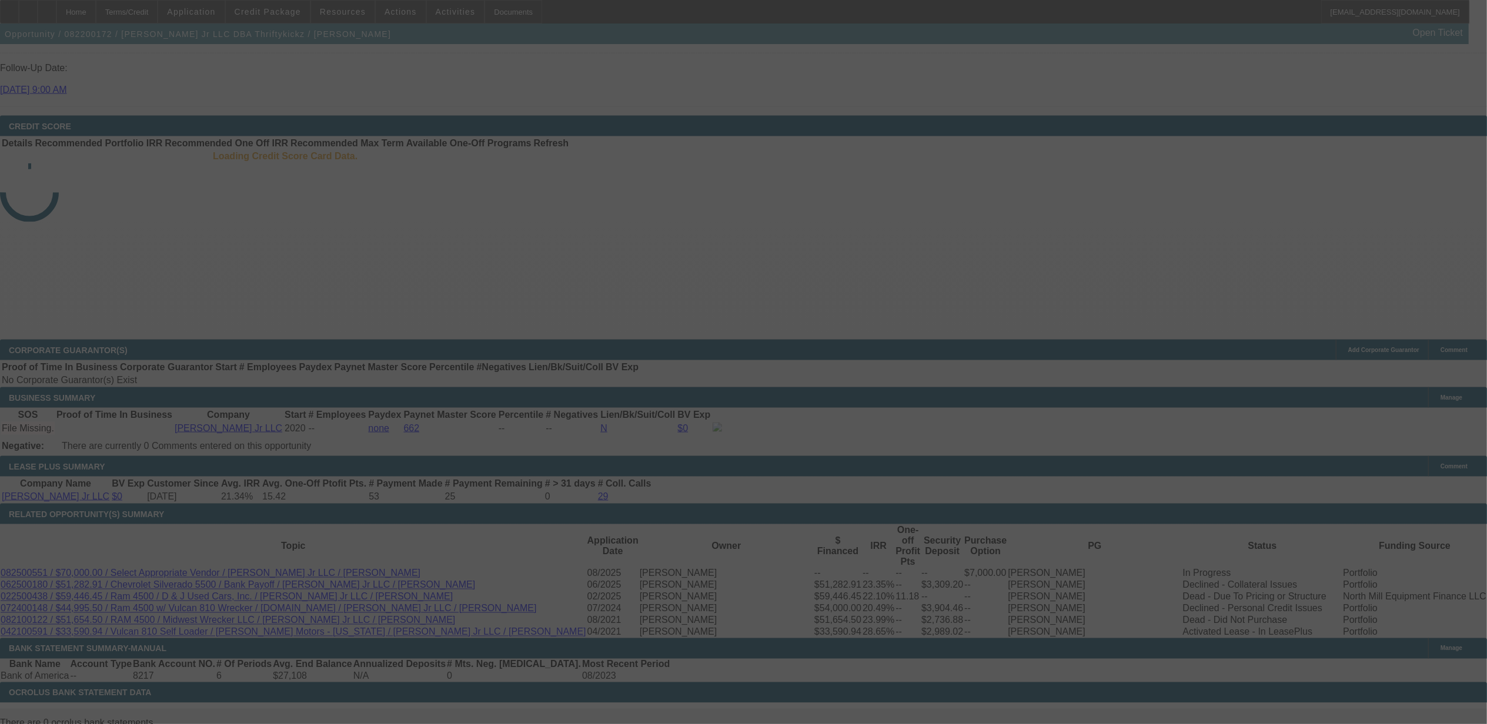
scroll to position [1881, 0]
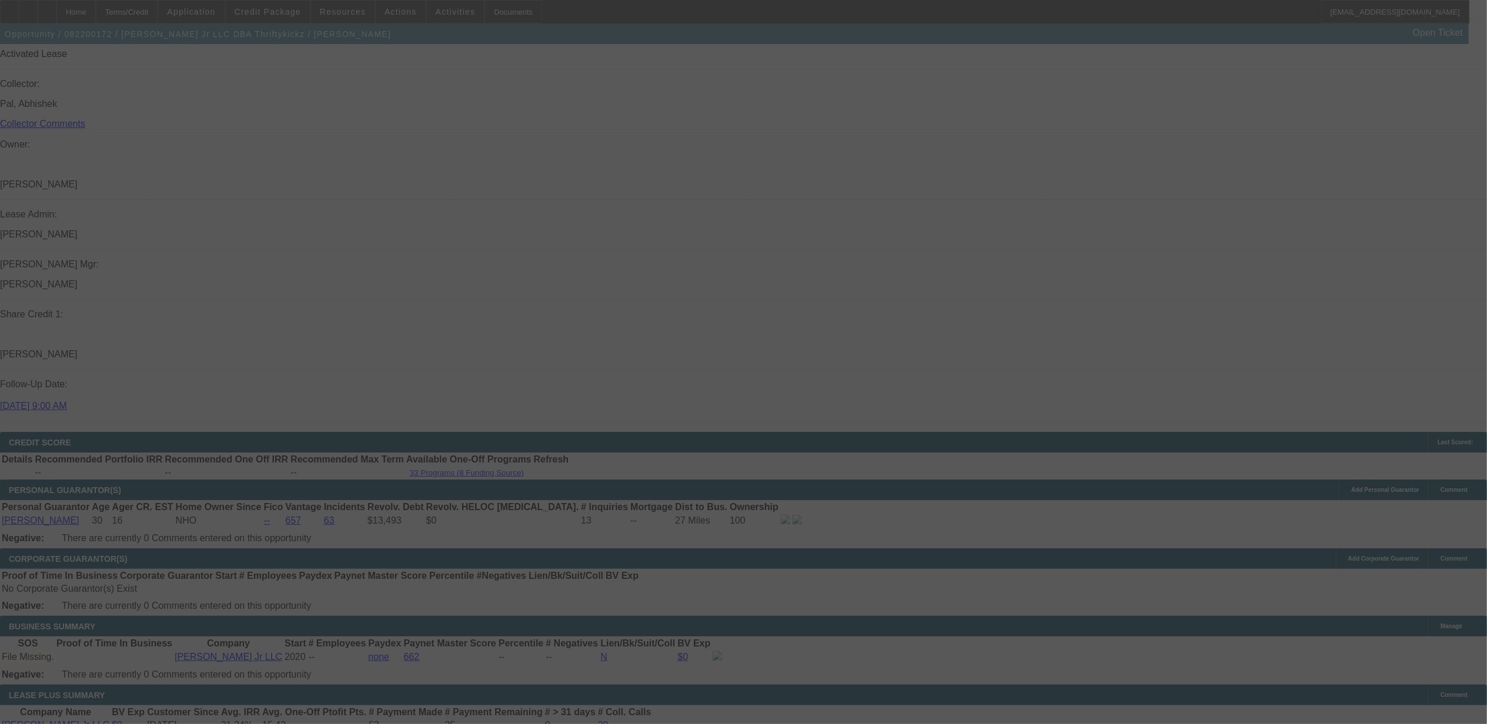
scroll to position [1424, 0]
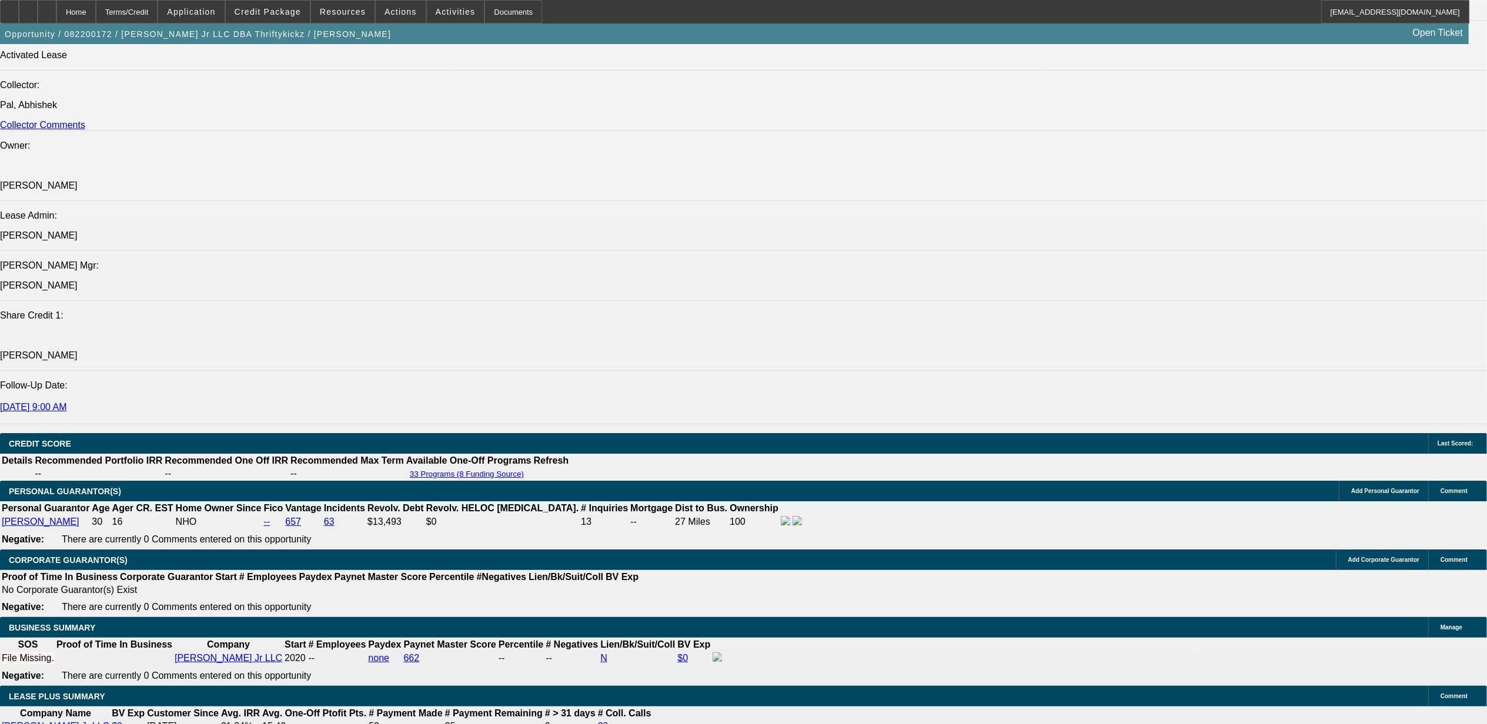
select select "0"
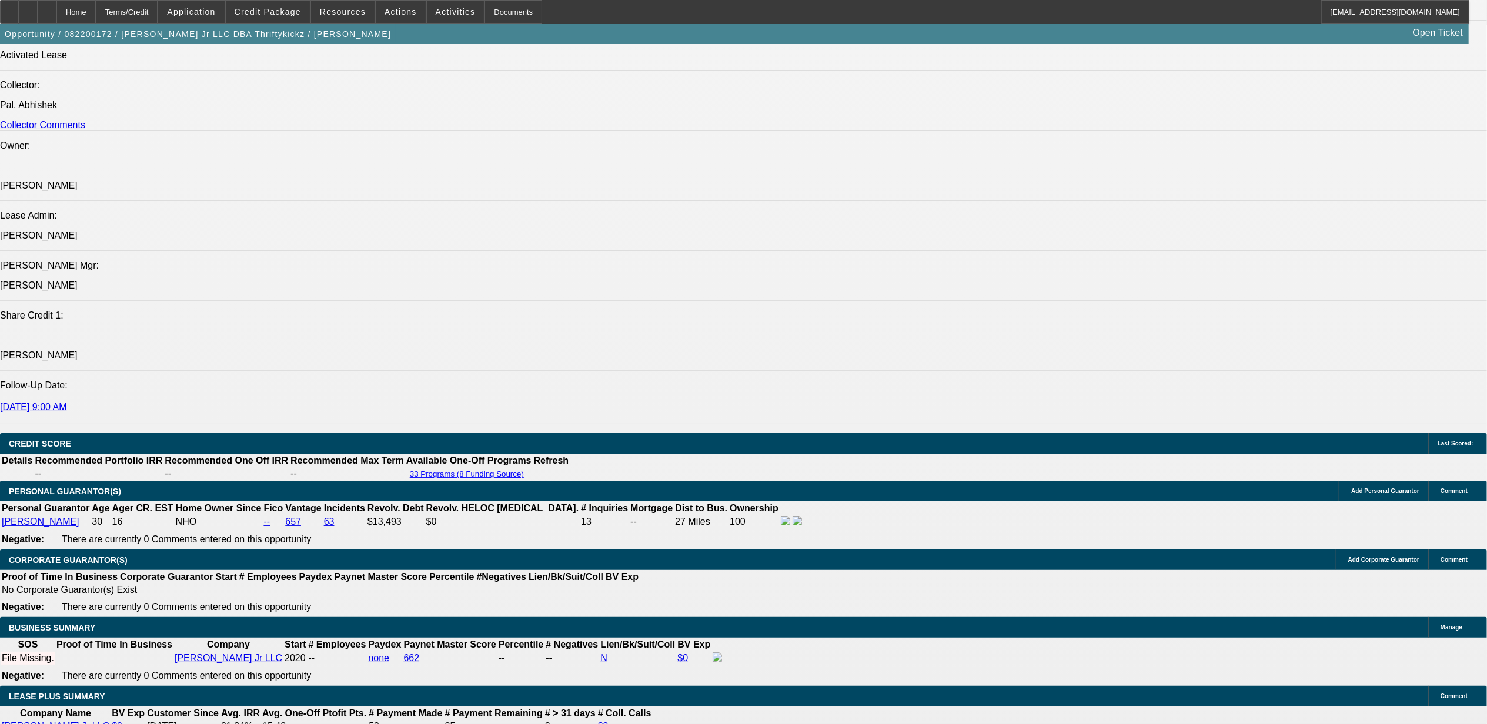
select select "0"
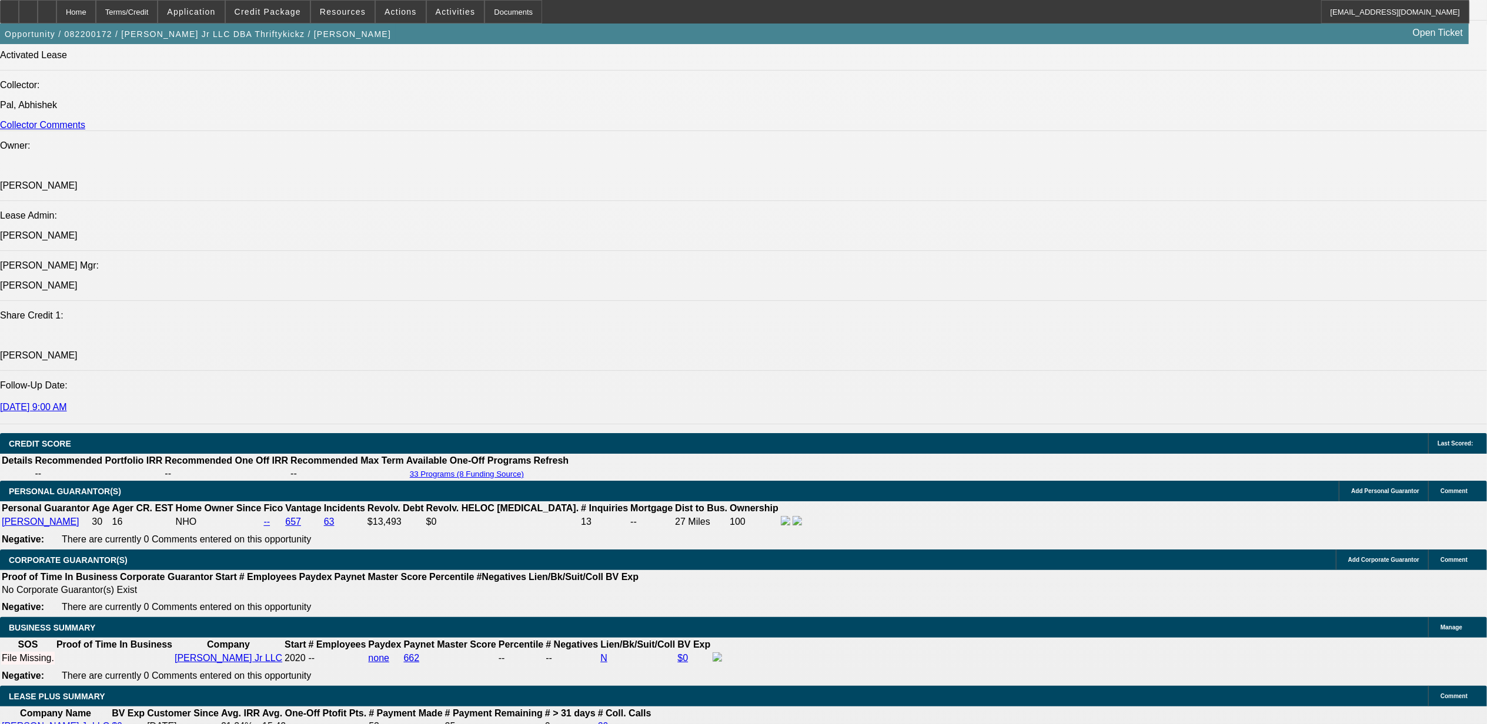
select select "0"
select select "1"
select select "6"
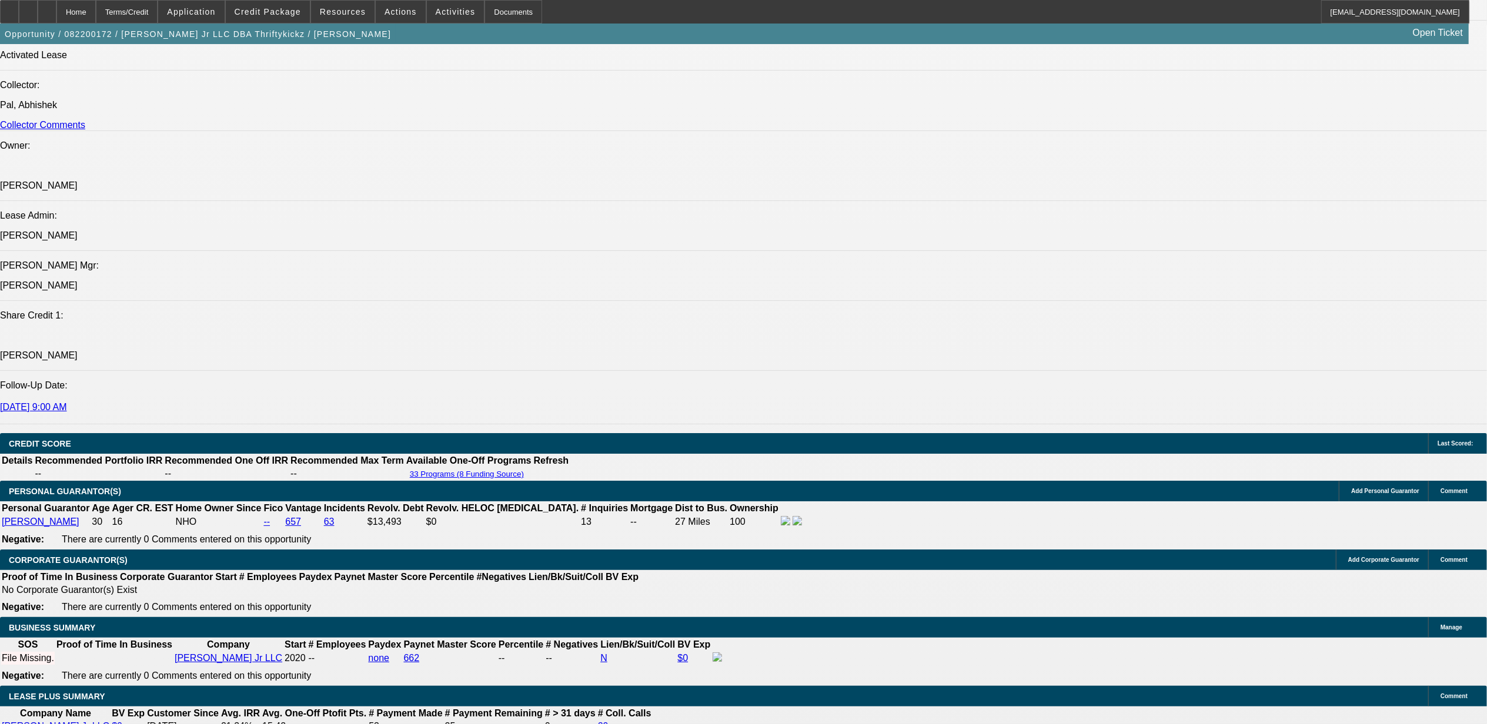
select select "1"
select select "6"
select select "1"
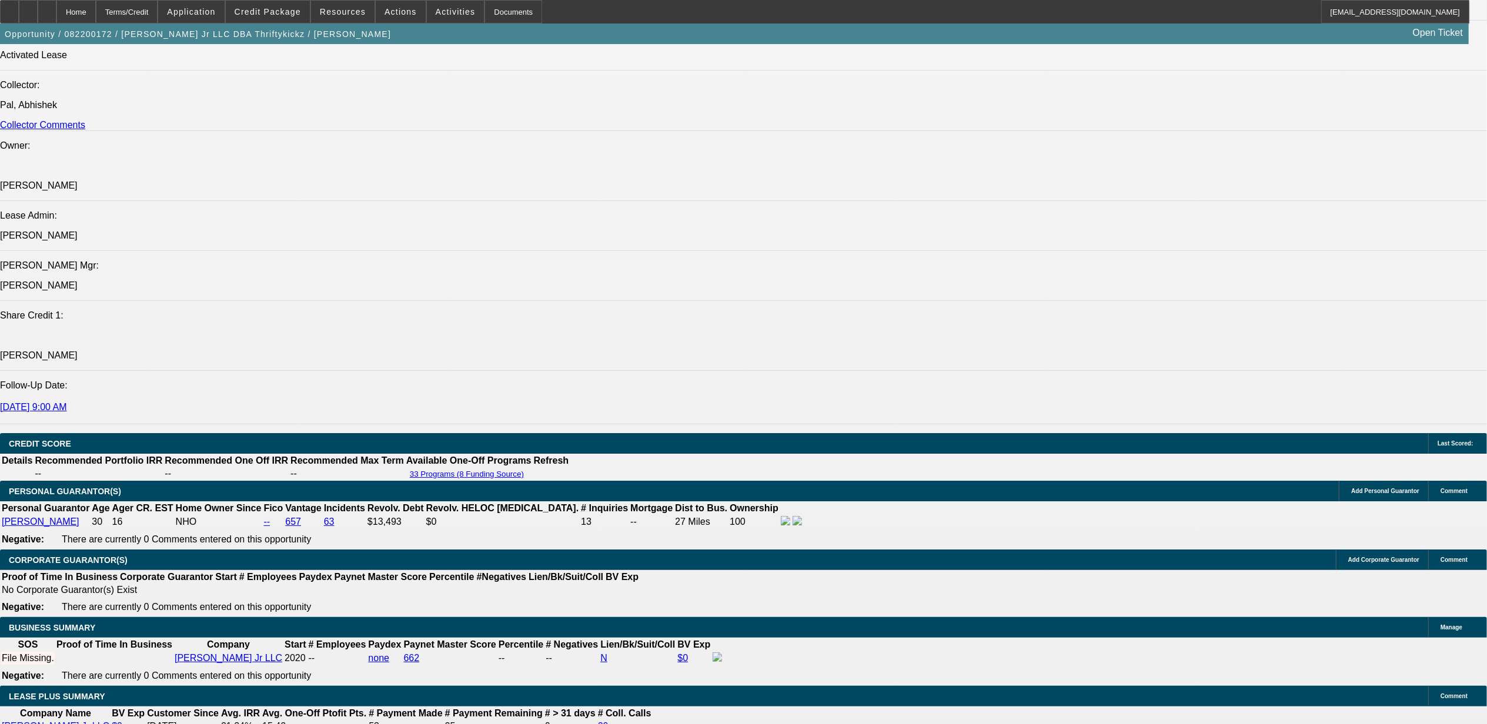
select select "6"
select select "1"
select select "6"
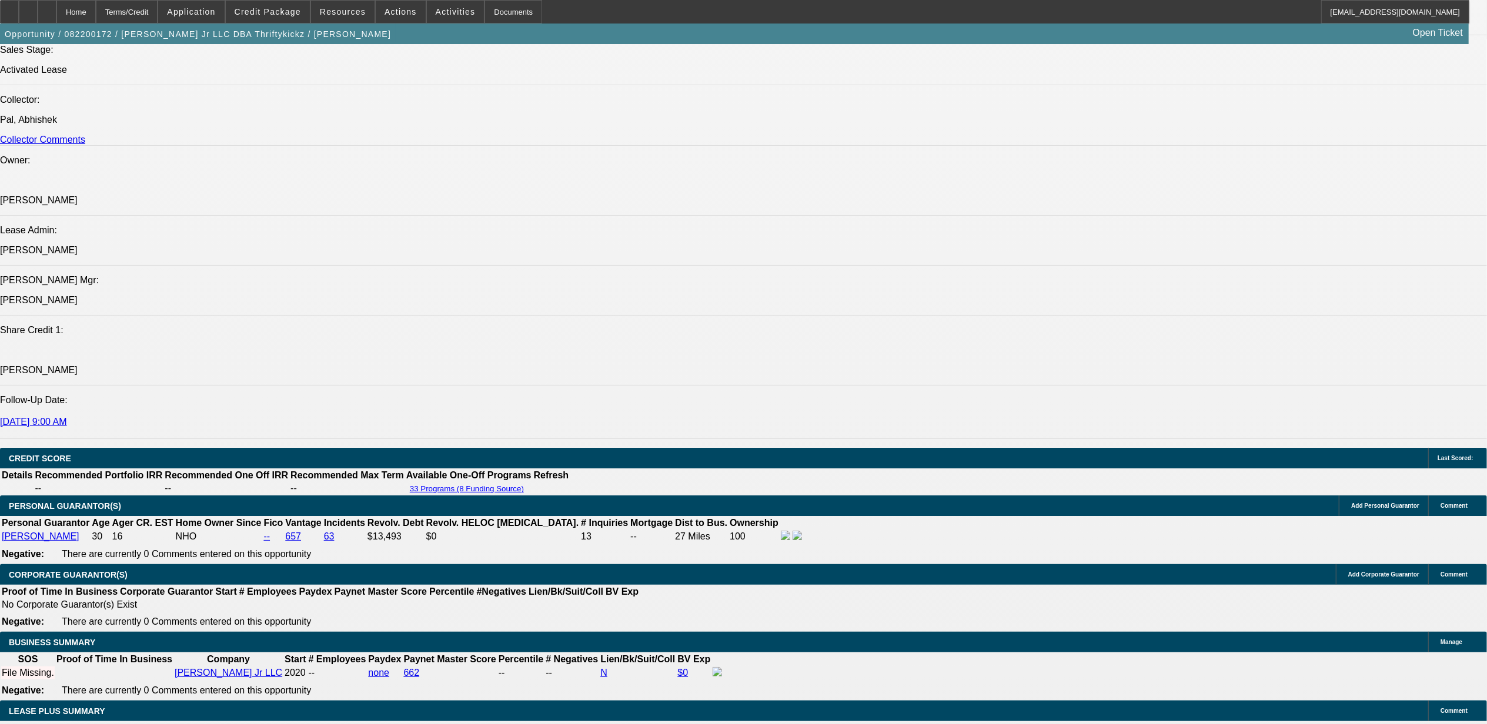
scroll to position [1489, 0]
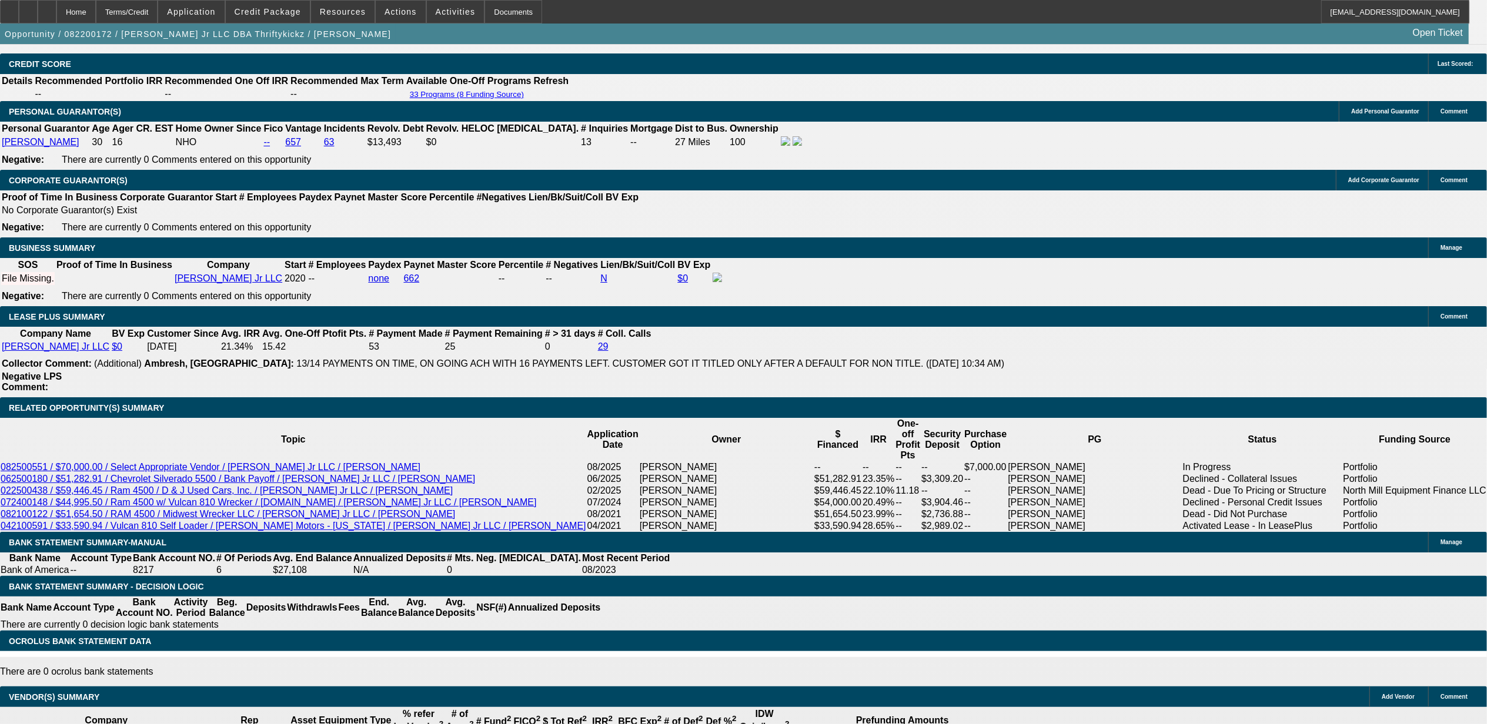
scroll to position [1802, 0]
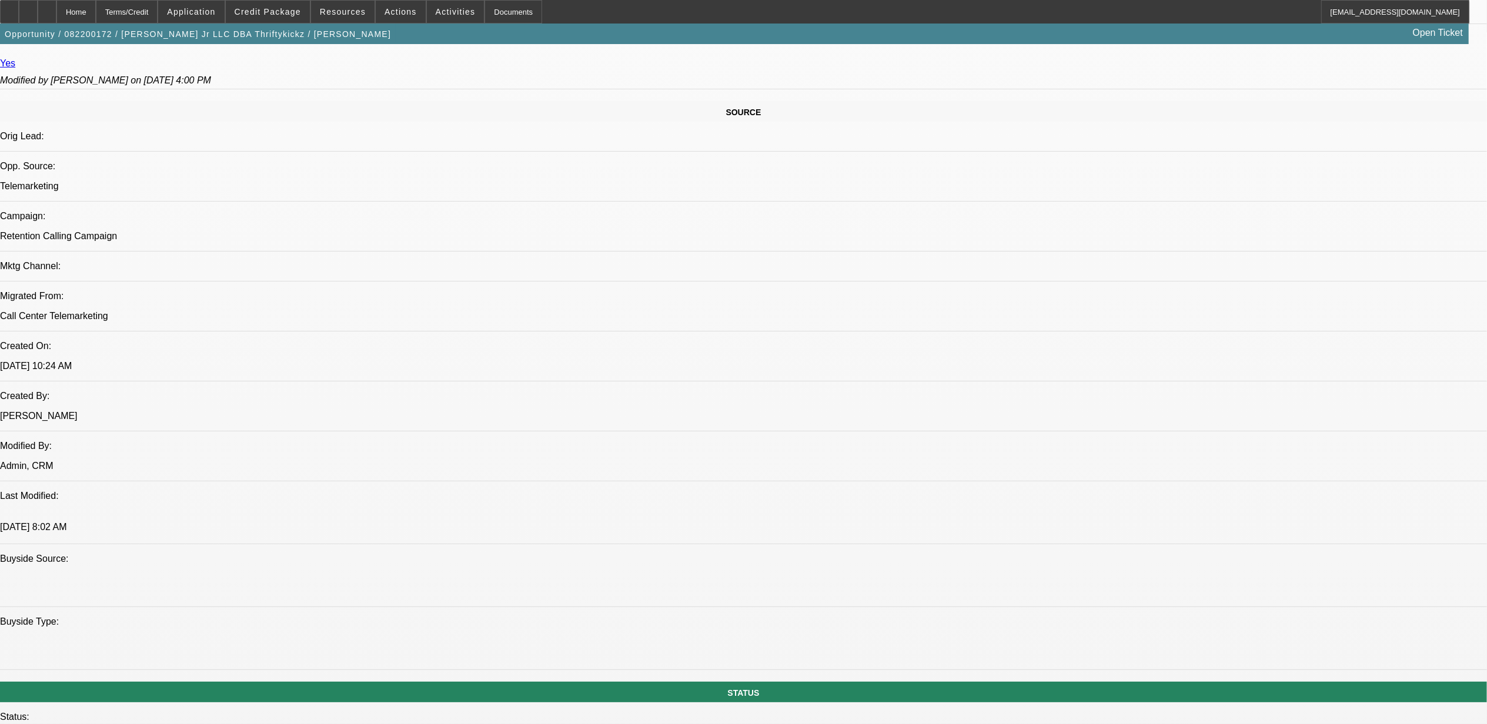
scroll to position [548, 0]
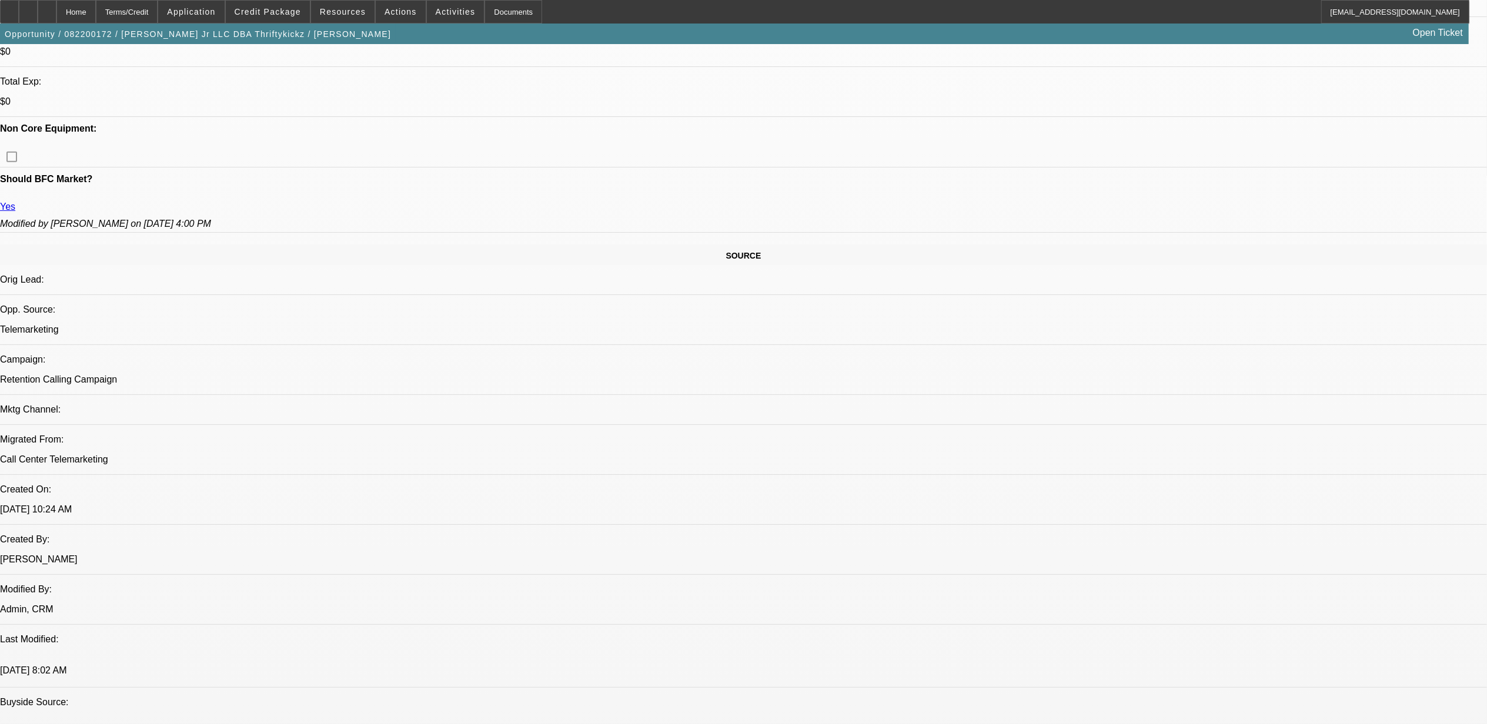
drag, startPoint x: 596, startPoint y: 242, endPoint x: 761, endPoint y: 241, distance: 165.2
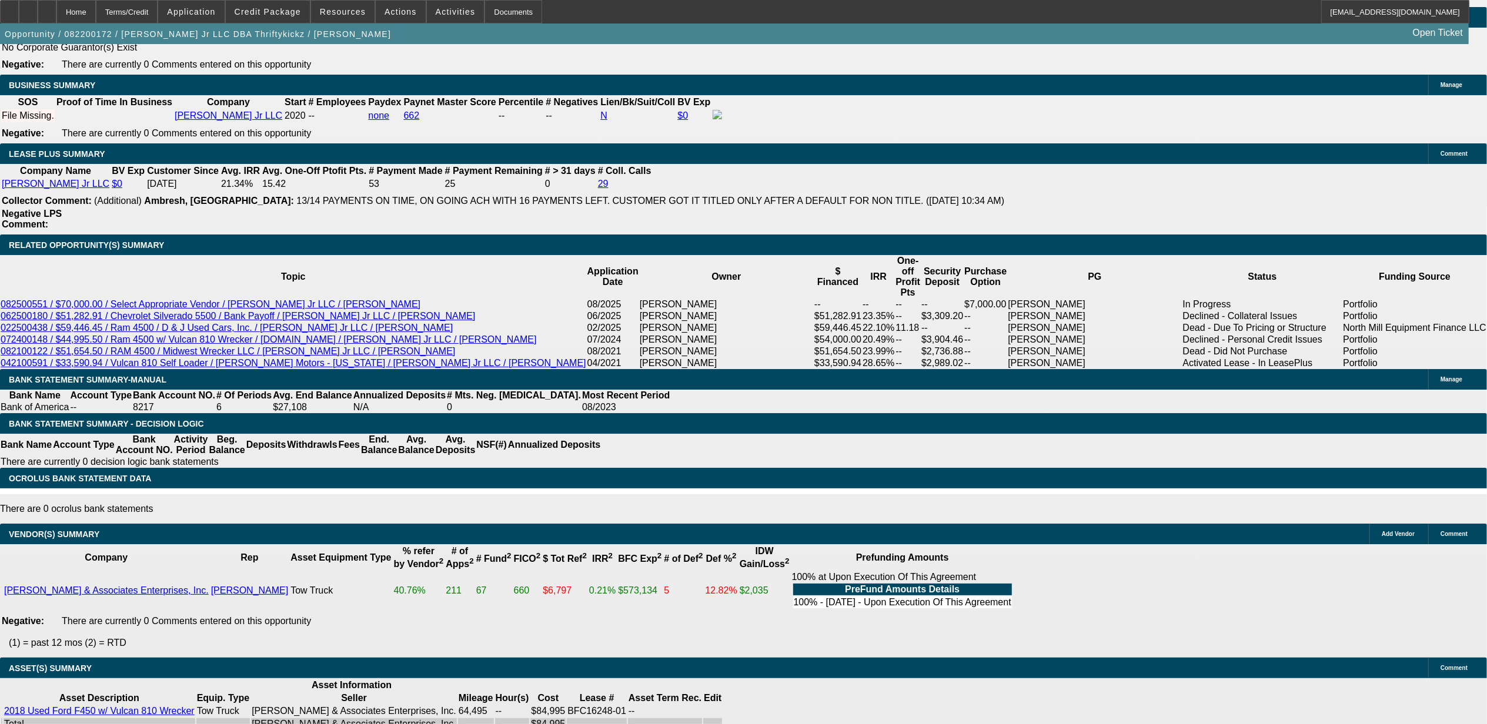
scroll to position [1802, 0]
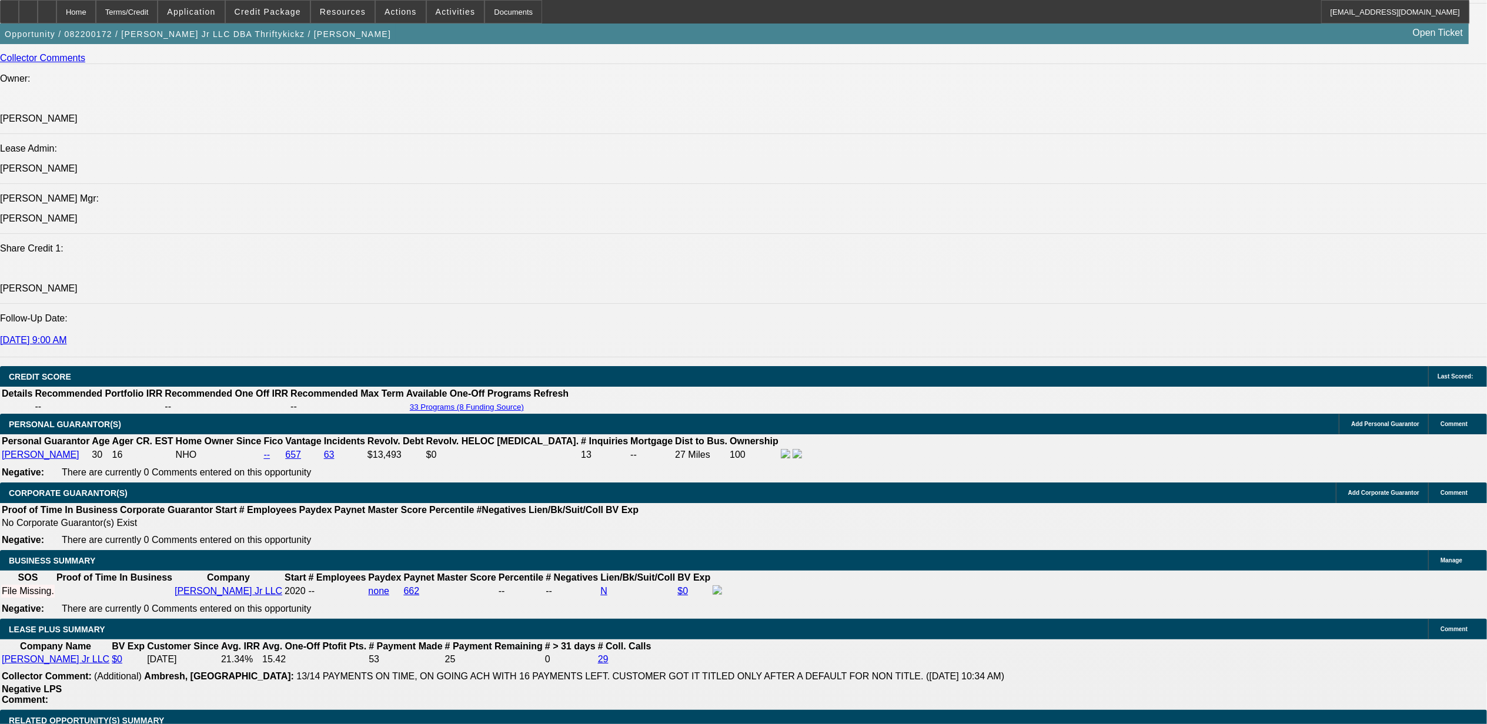
scroll to position [1489, 0]
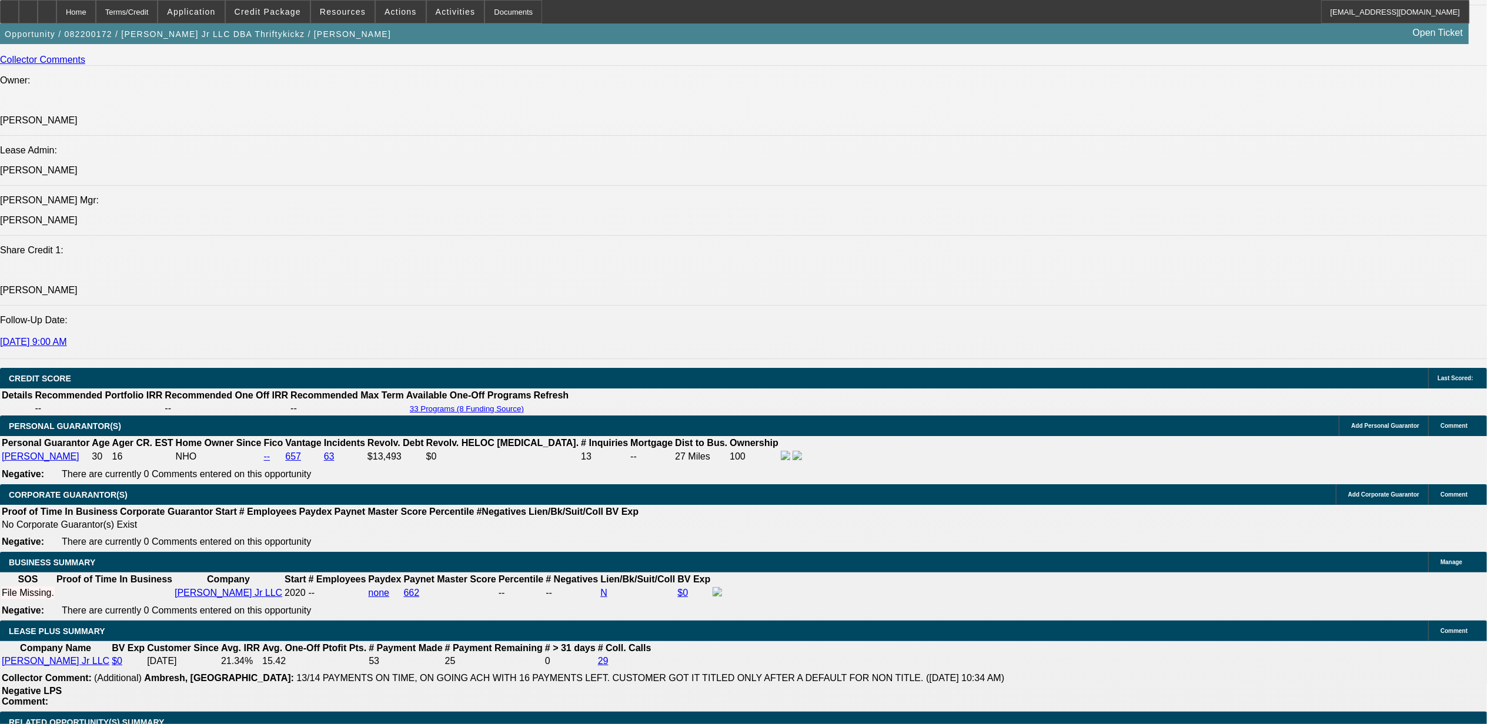
drag, startPoint x: 997, startPoint y: 582, endPoint x: 976, endPoint y: 579, distance: 20.8
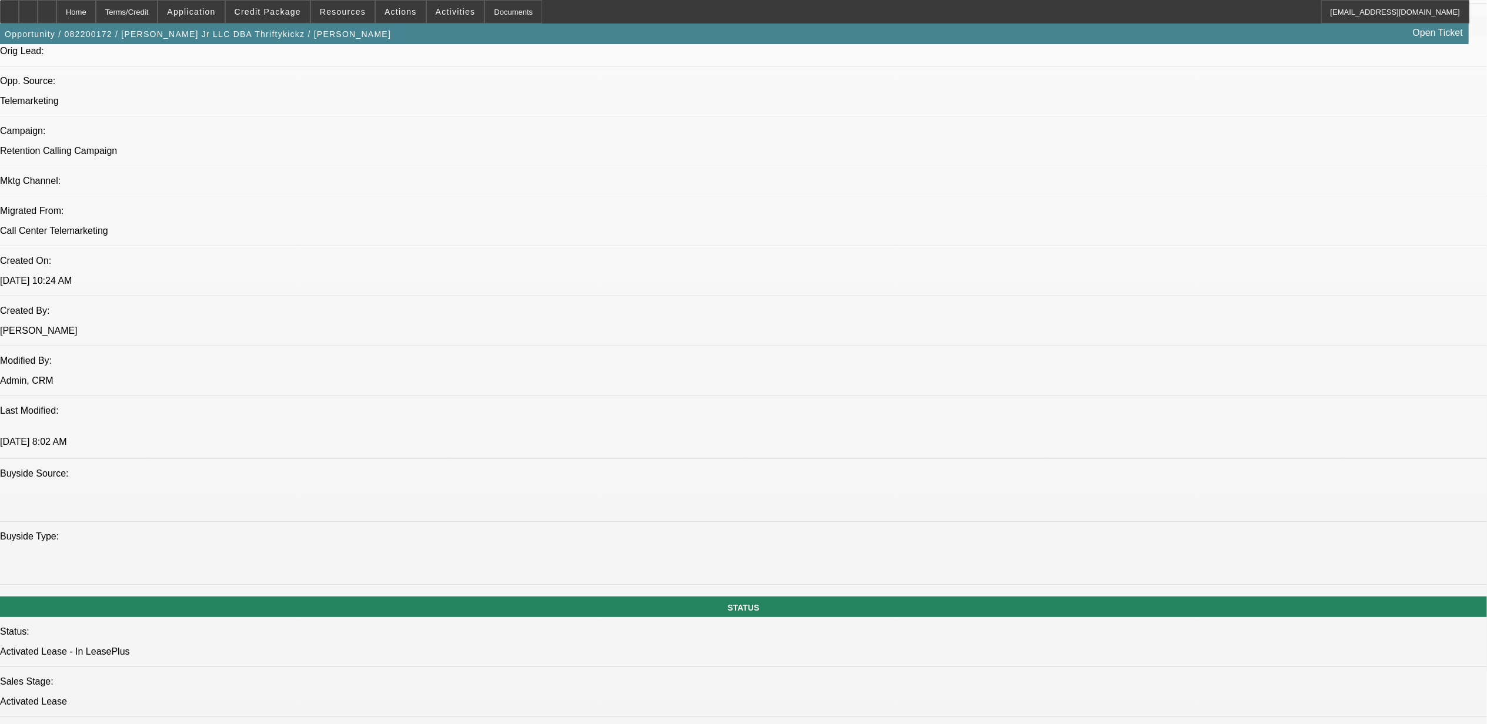
scroll to position [705, 0]
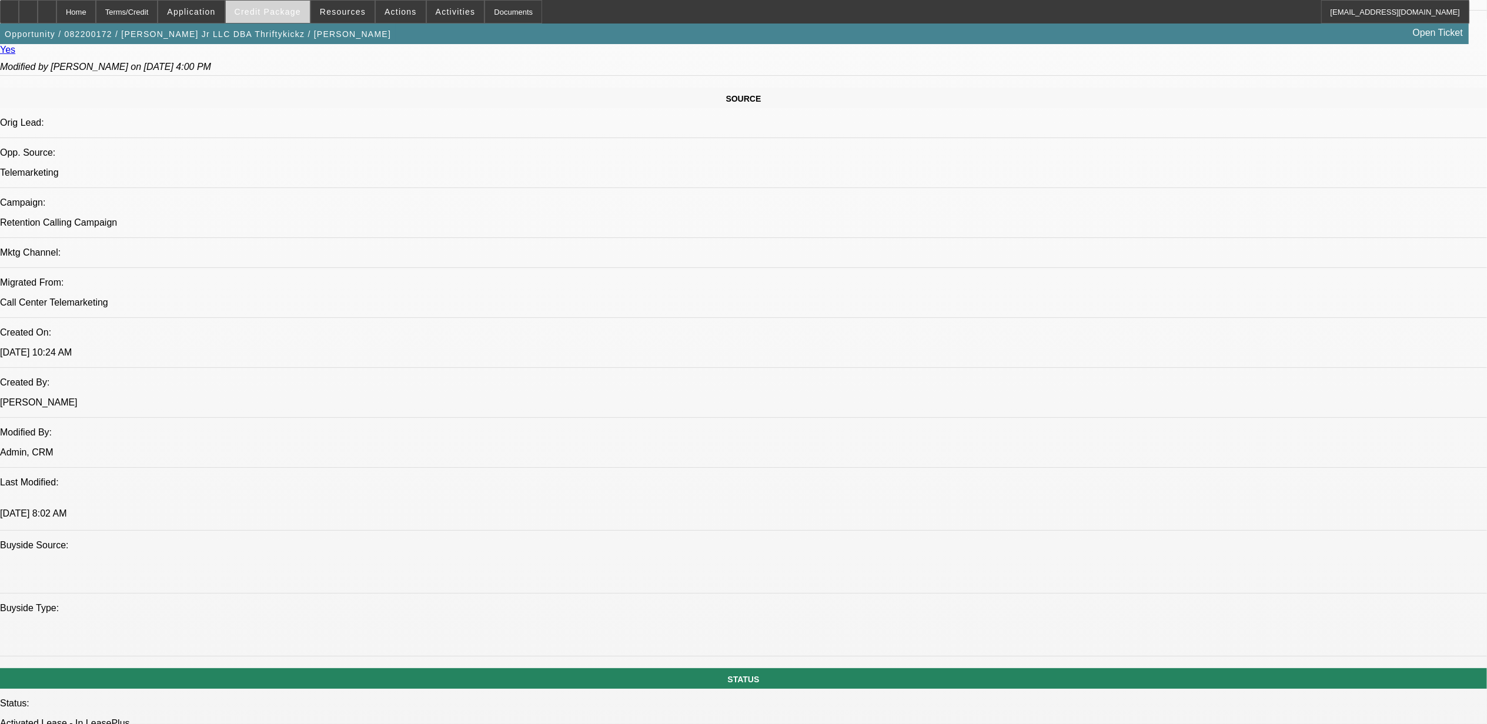
click at [268, 5] on span at bounding box center [268, 12] width 84 height 28
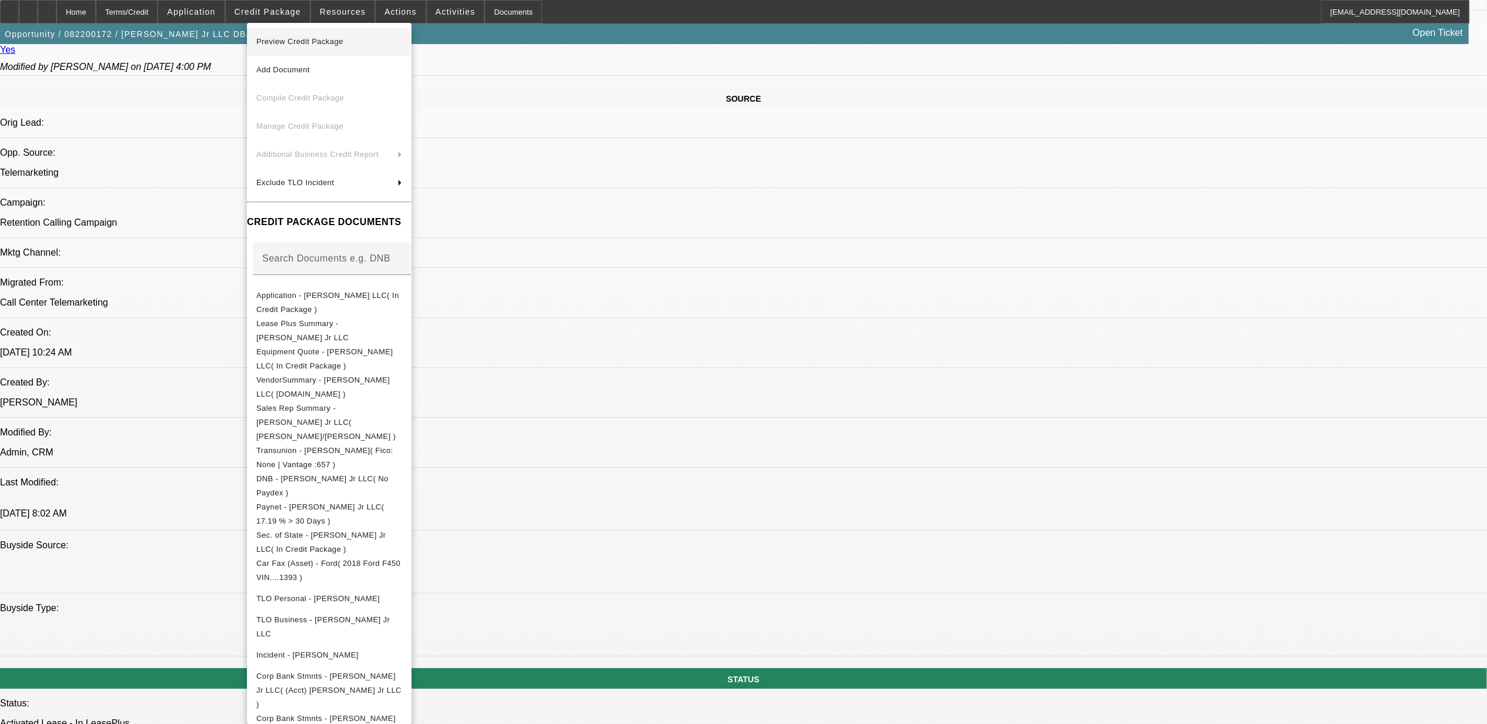
click at [352, 39] on span "Preview Credit Package" at bounding box center [329, 42] width 146 height 14
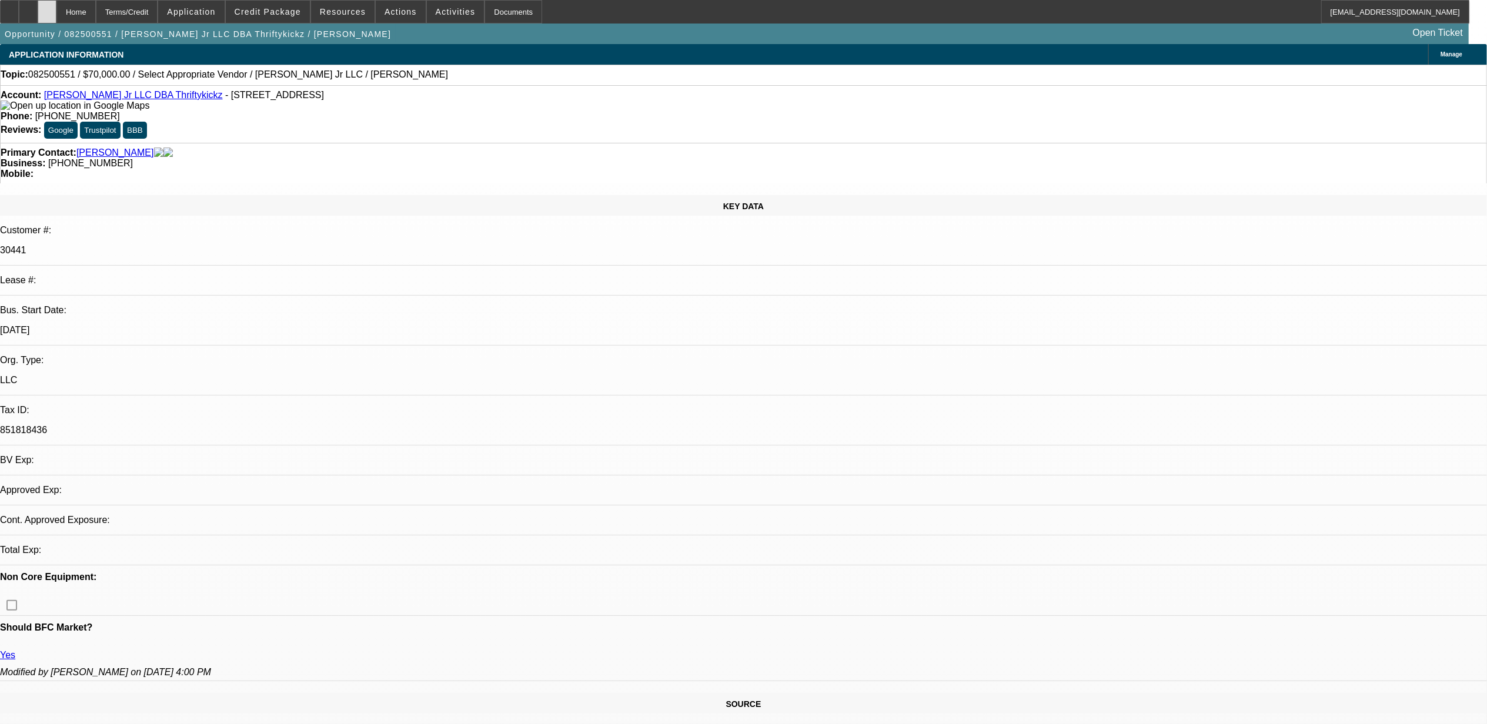
select select "0"
select select "2"
select select "0.1"
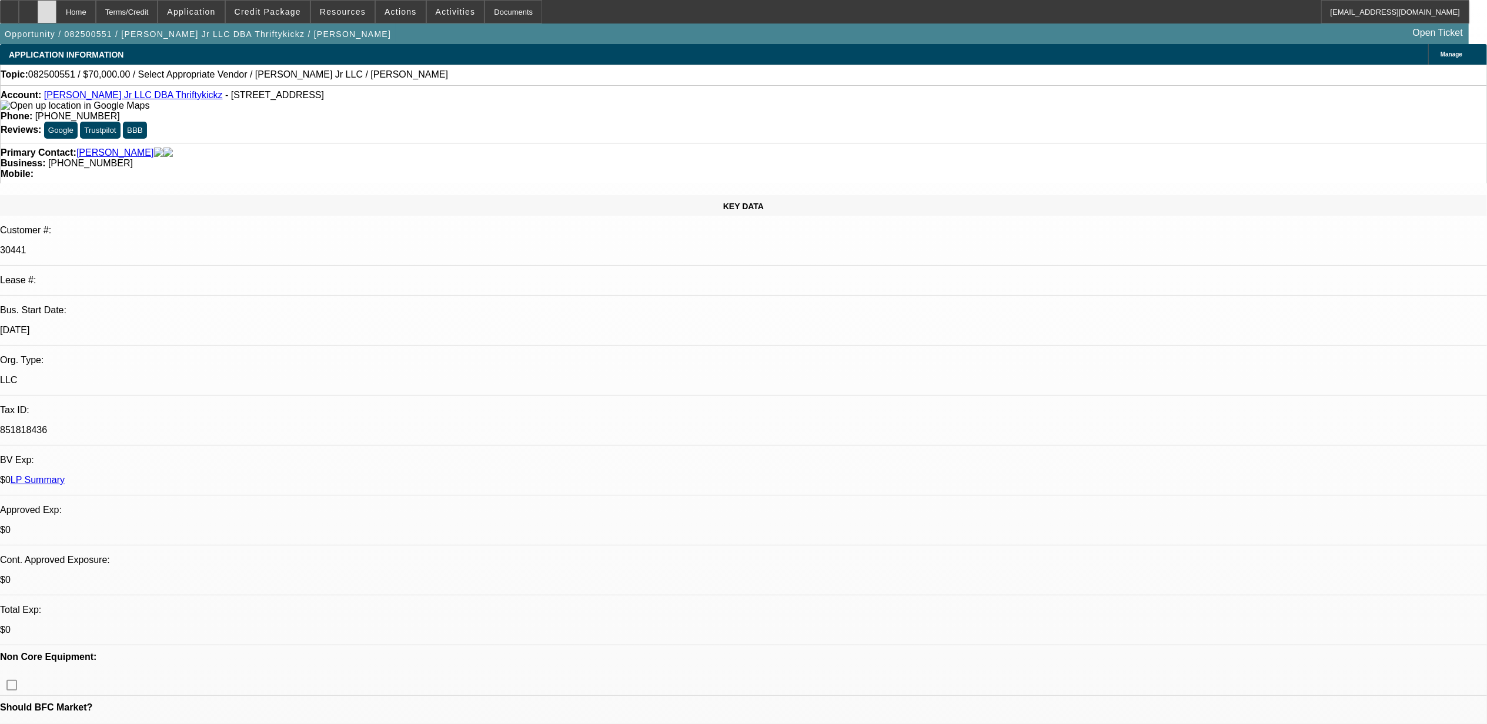
select select "1"
select select "2"
select select "4"
click at [408, 7] on span at bounding box center [401, 12] width 50 height 28
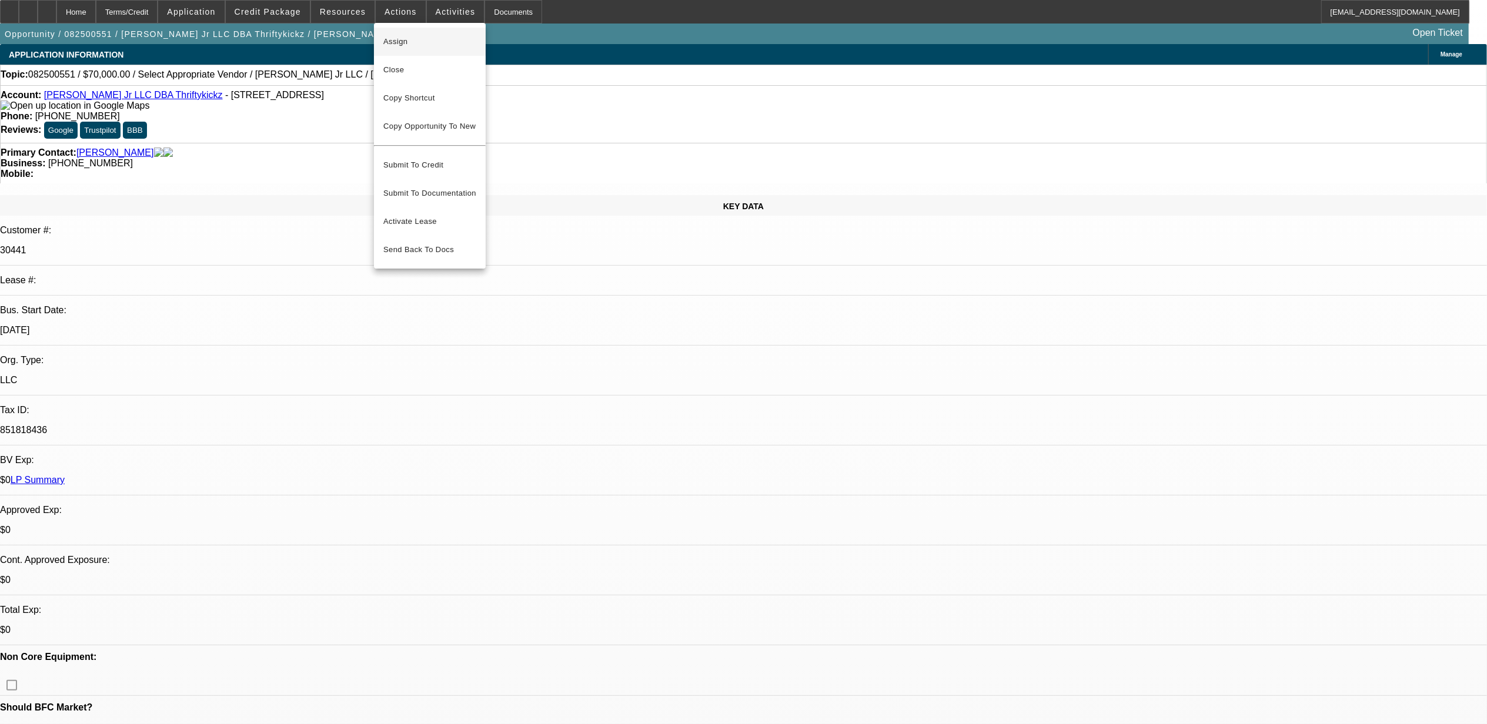
click at [417, 36] on span "Assign" at bounding box center [429, 42] width 93 height 14
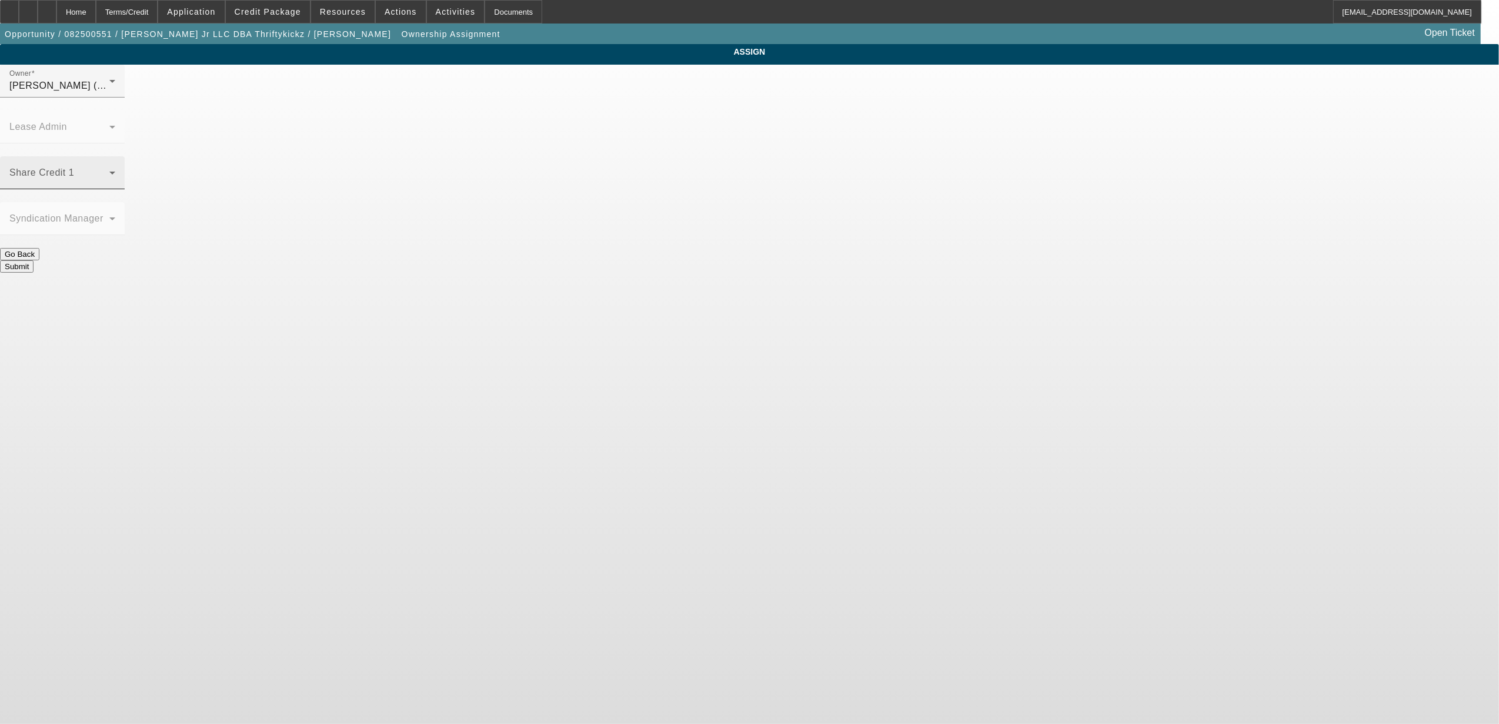
click at [109, 170] on span at bounding box center [59, 177] width 100 height 14
click at [720, 306] on mat-option "[PERSON_NAME] (Lvl 1)" at bounding box center [663, 304] width 153 height 28
click at [109, 93] on div "[PERSON_NAME] (Lvl 1)" at bounding box center [59, 86] width 100 height 14
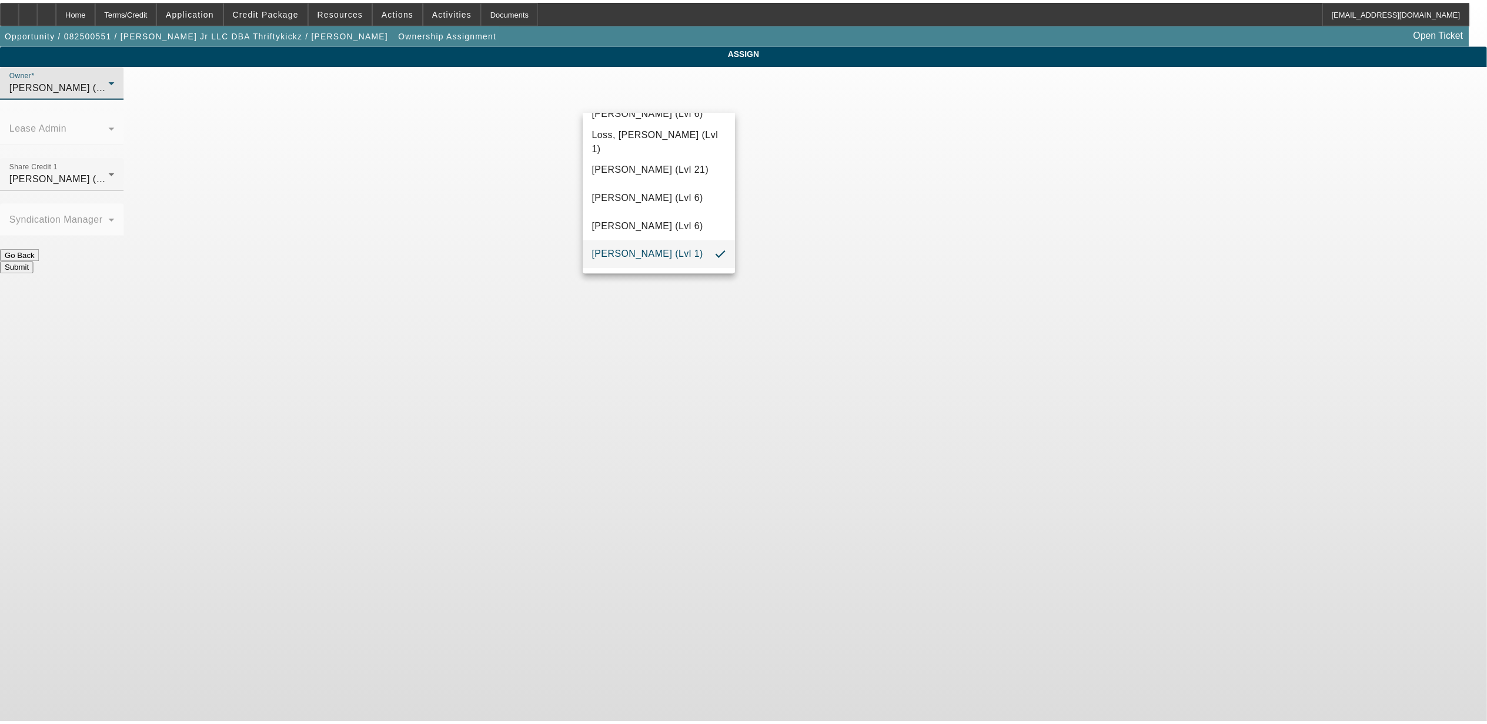
scroll to position [343, 0]
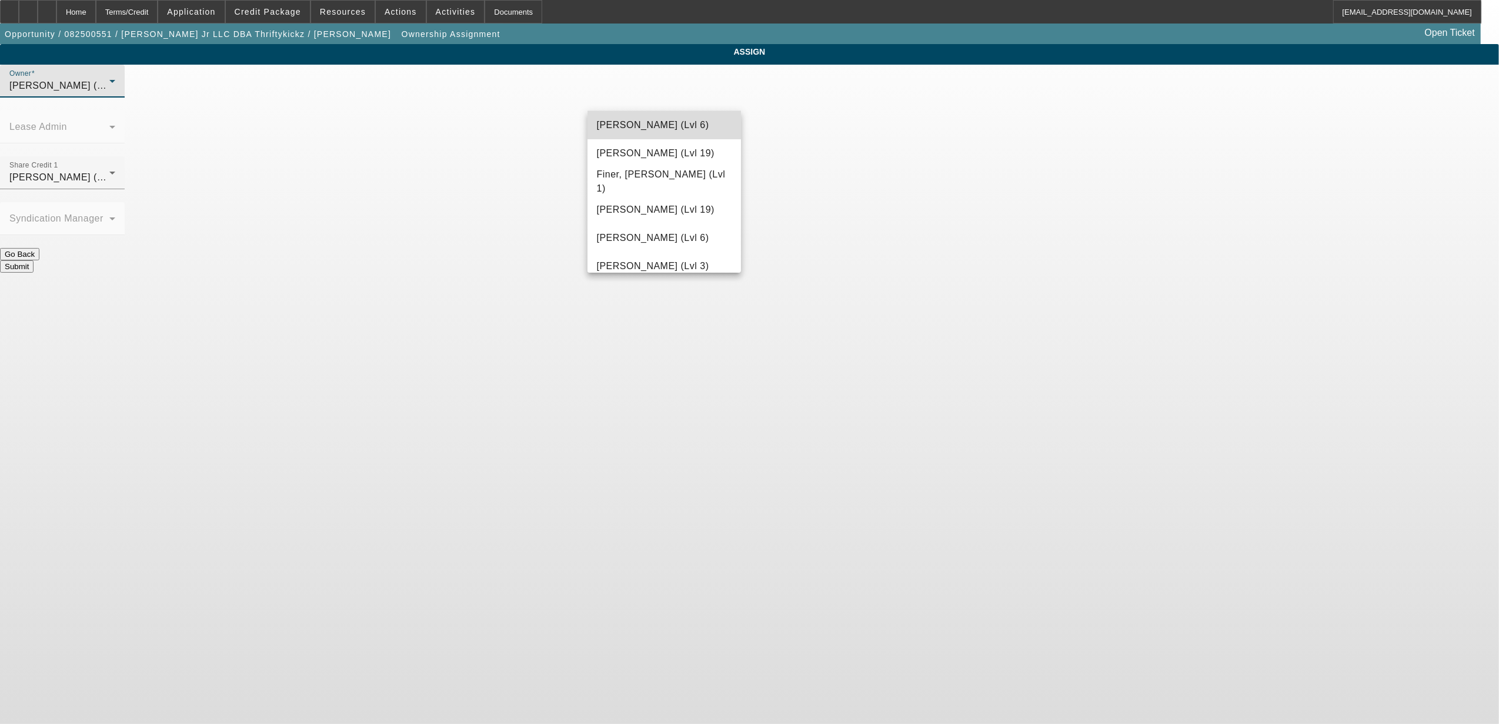
click at [674, 127] on span "[PERSON_NAME] (Lvl 6)" at bounding box center [653, 125] width 112 height 14
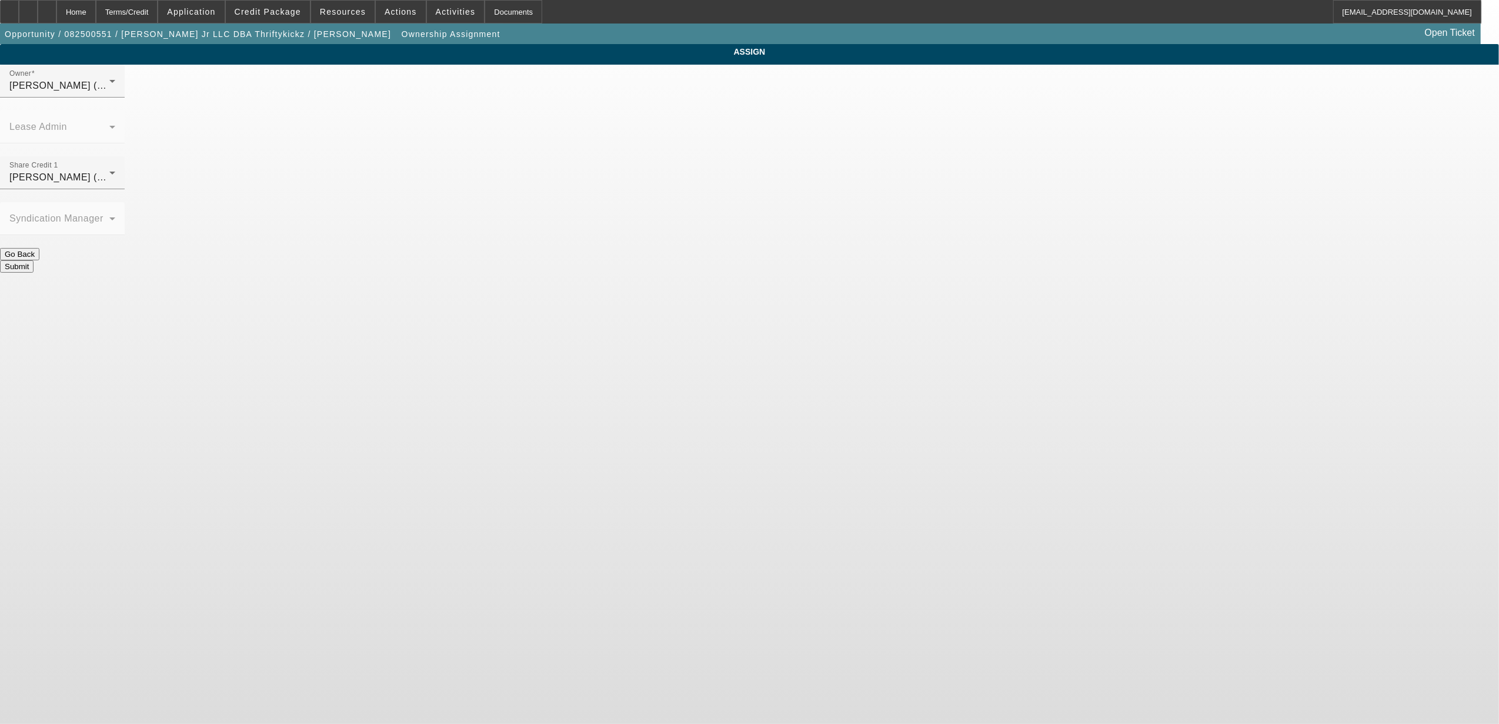
drag, startPoint x: 1148, startPoint y: 111, endPoint x: 1065, endPoint y: 130, distance: 84.6
click at [1146, 111] on app-ownership-assignment "ASSIGN Owner [PERSON_NAME] (Lvl 6) Lease Admin Share Credit 1 [PERSON_NAME] (Lv…" at bounding box center [749, 158] width 1499 height 229
click at [34, 260] on button "Submit" at bounding box center [17, 266] width 34 height 12
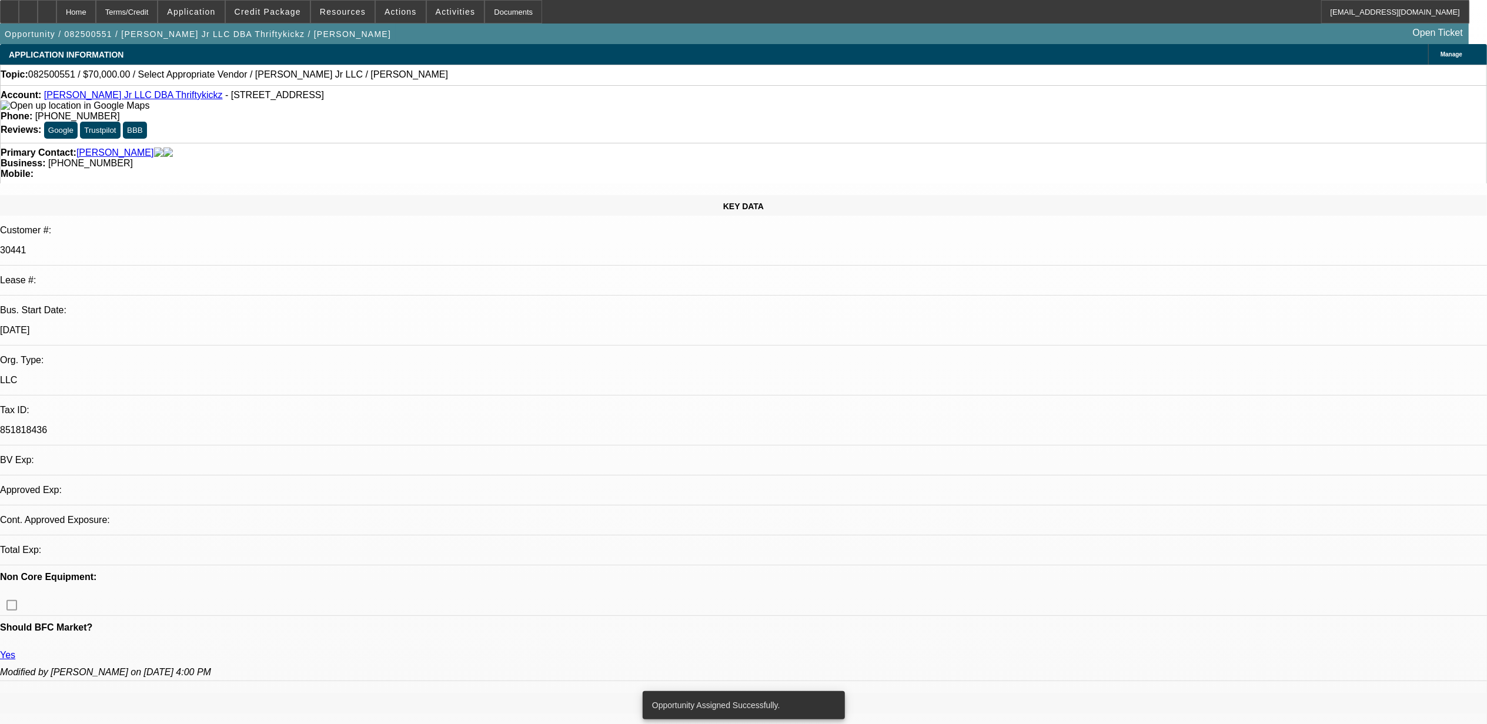
select select "0"
select select "2"
select select "0.1"
select select "4"
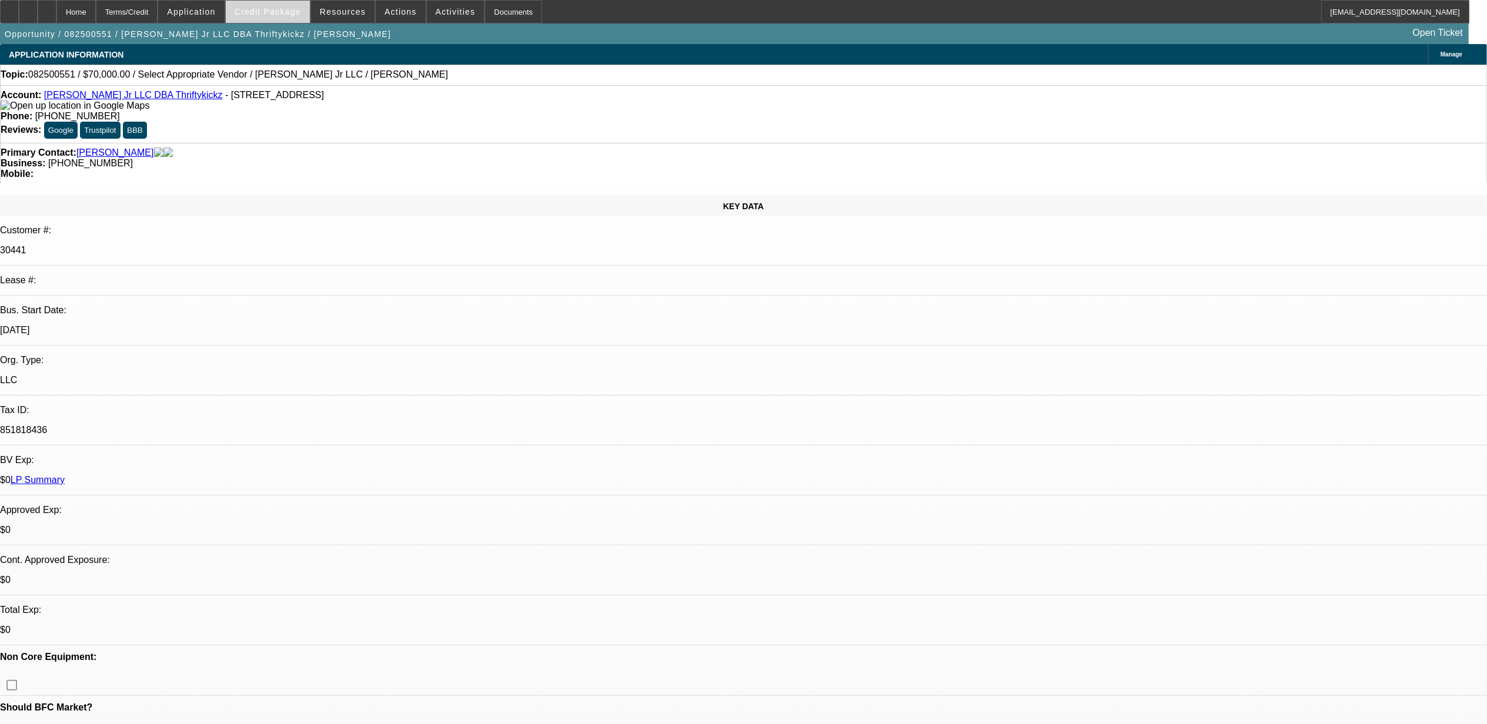
click at [287, 17] on span at bounding box center [268, 12] width 84 height 28
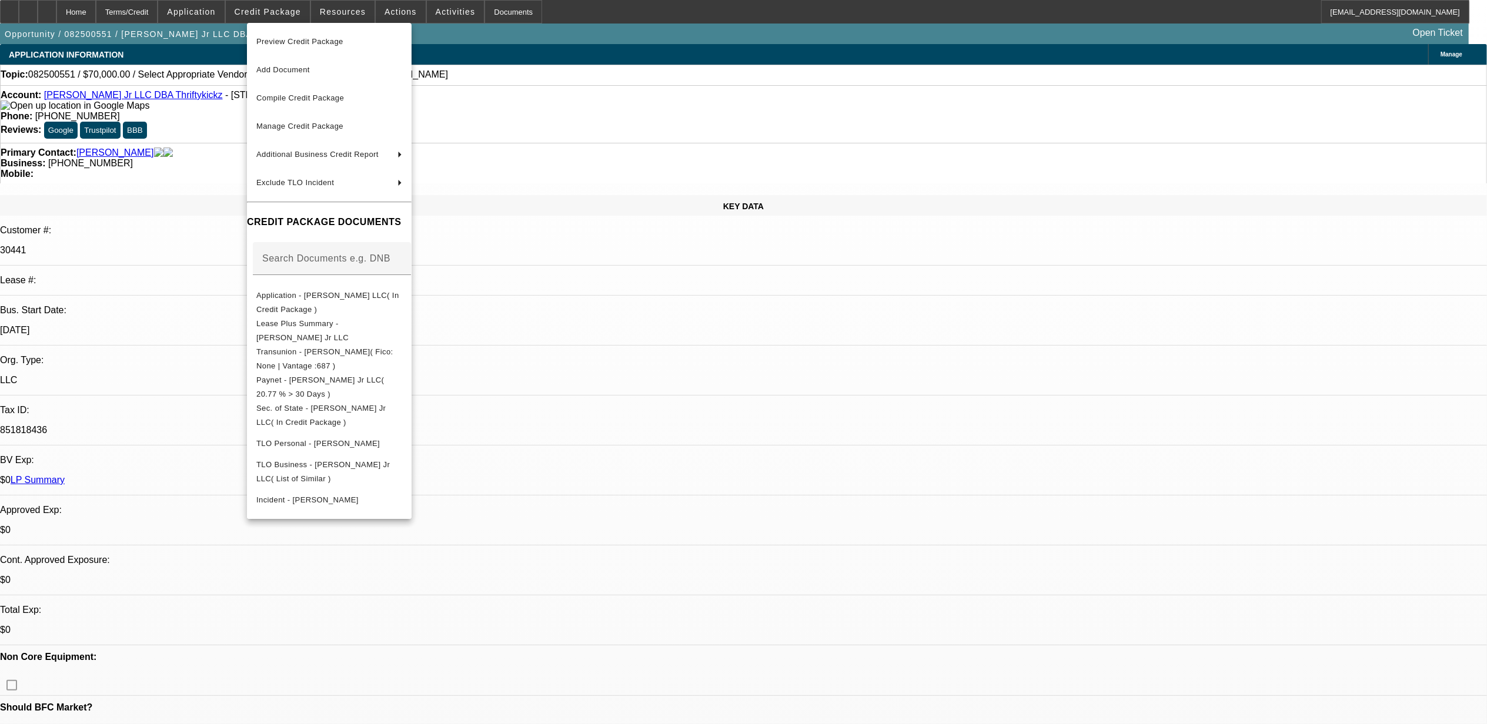
click at [422, 9] on div at bounding box center [743, 362] width 1487 height 724
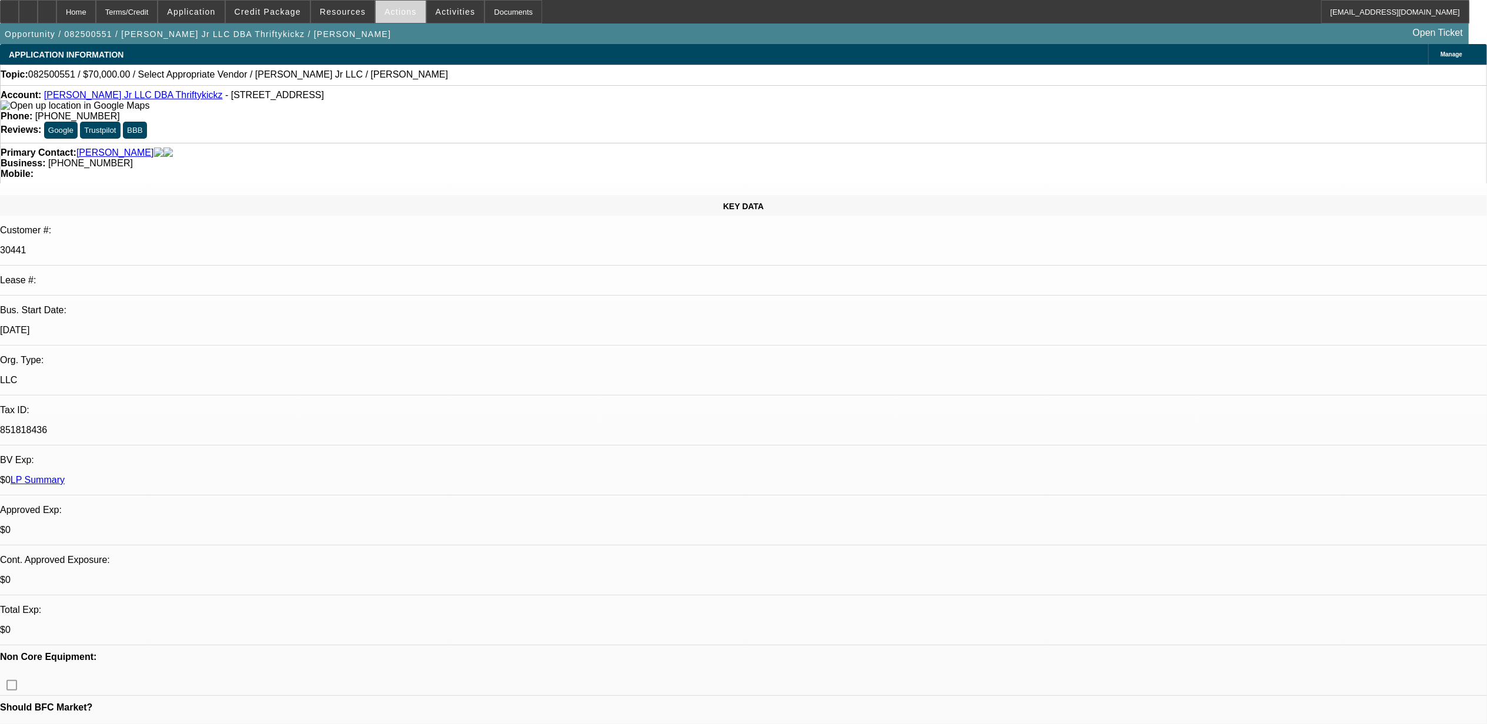
click at [400, 7] on span "Actions" at bounding box center [400, 11] width 32 height 9
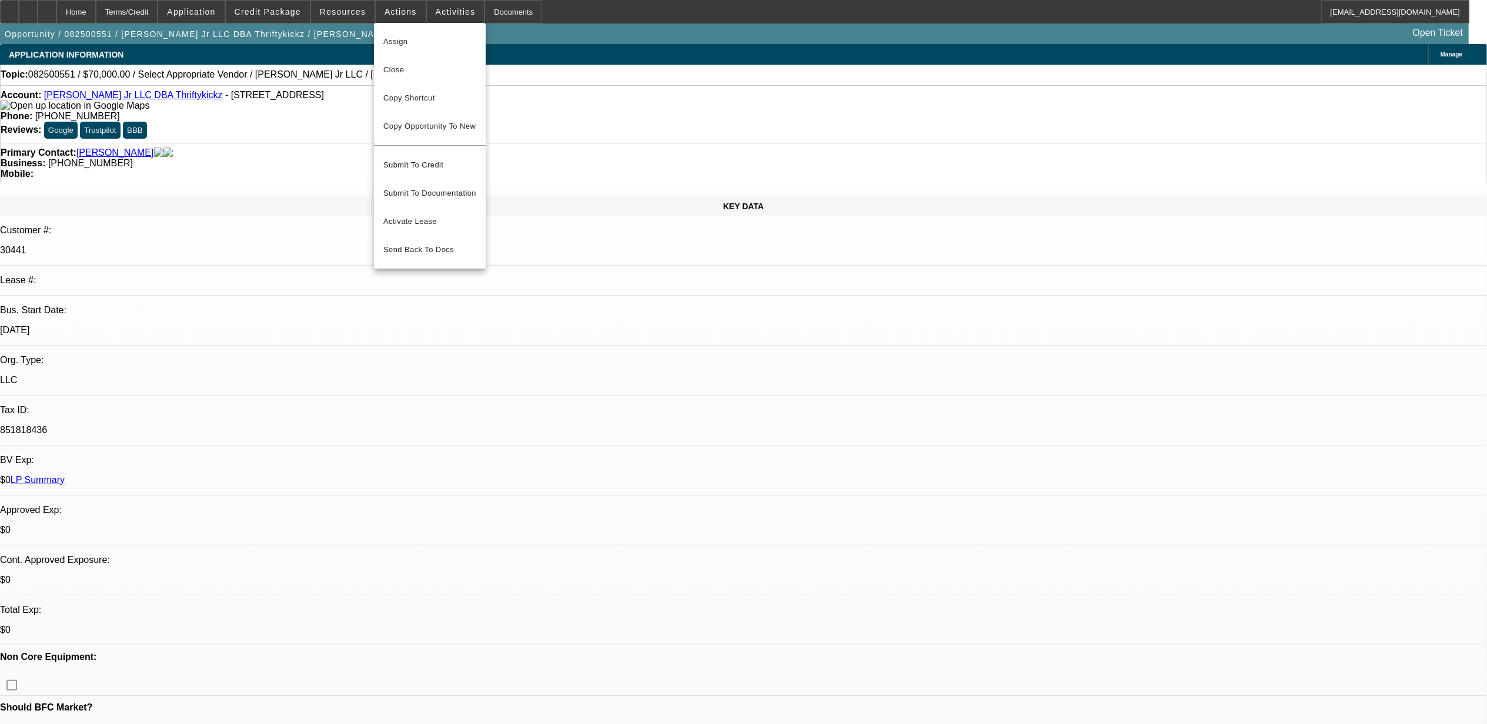
click at [433, 7] on div at bounding box center [743, 362] width 1487 height 724
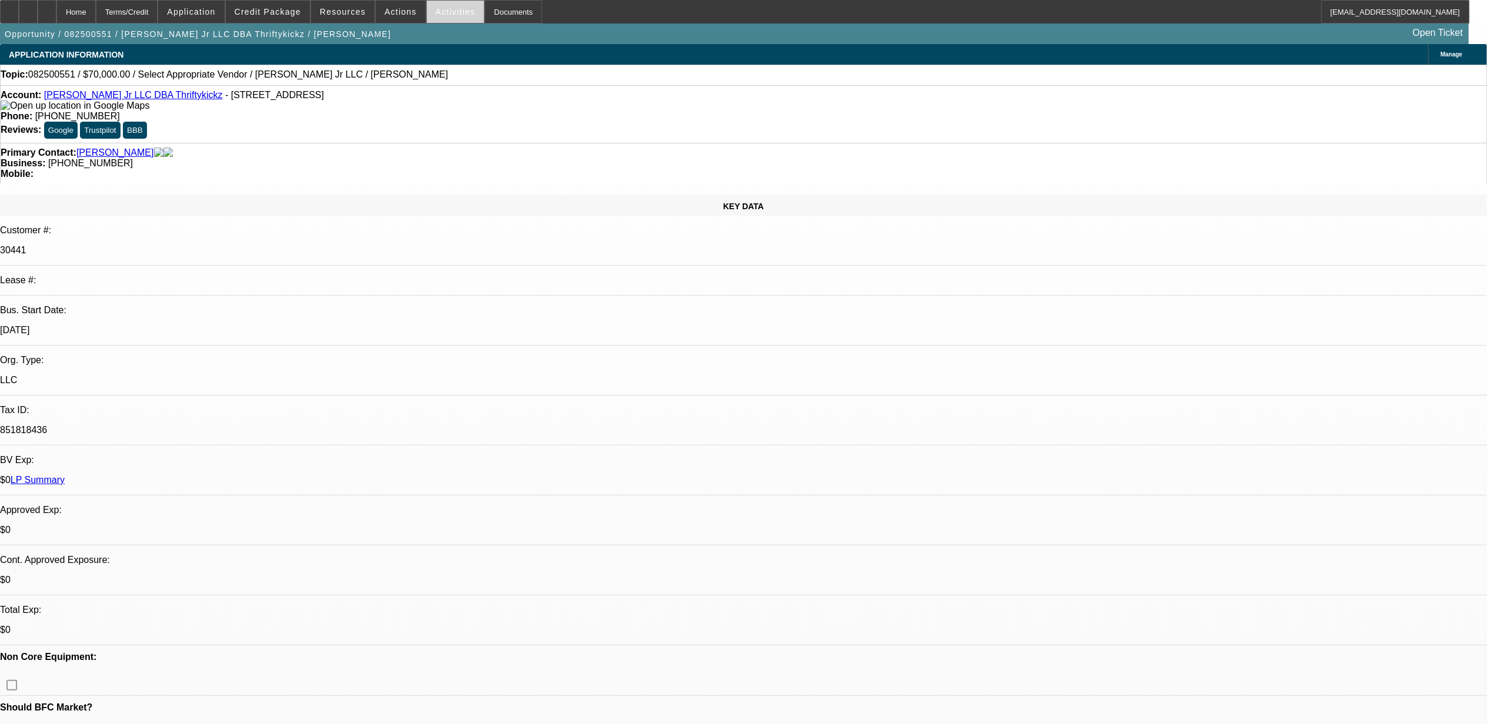
click at [436, 7] on span "Activities" at bounding box center [456, 11] width 40 height 9
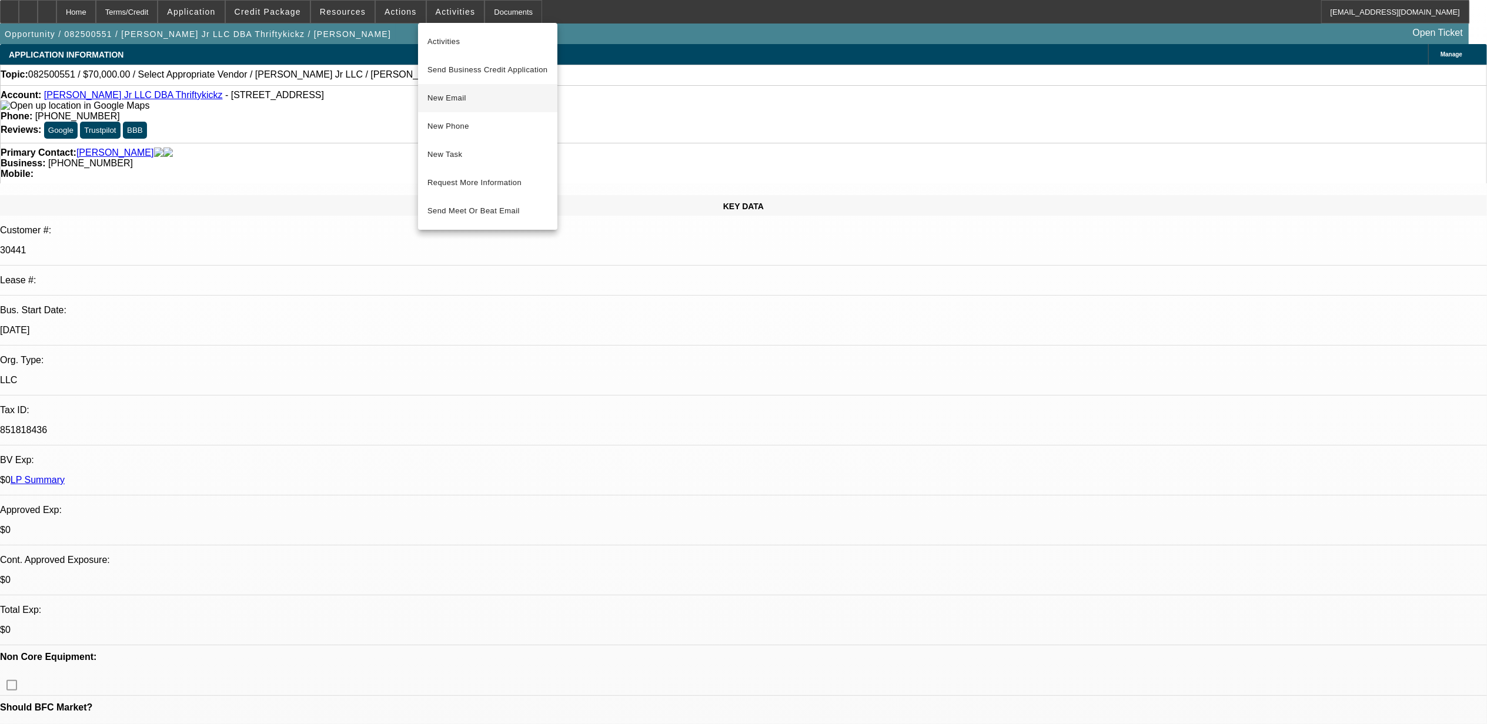
click at [474, 91] on span "New Email" at bounding box center [487, 98] width 121 height 14
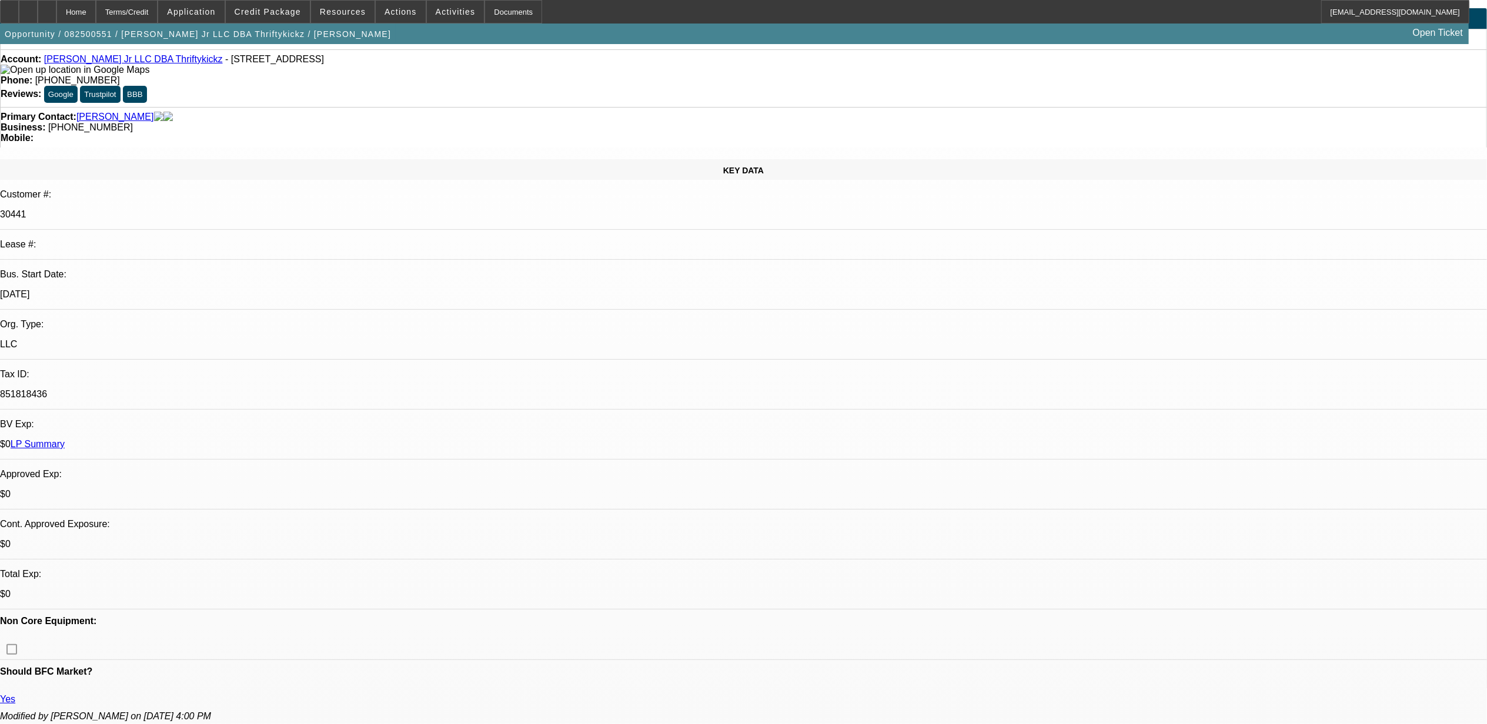
scroll to position [78, 0]
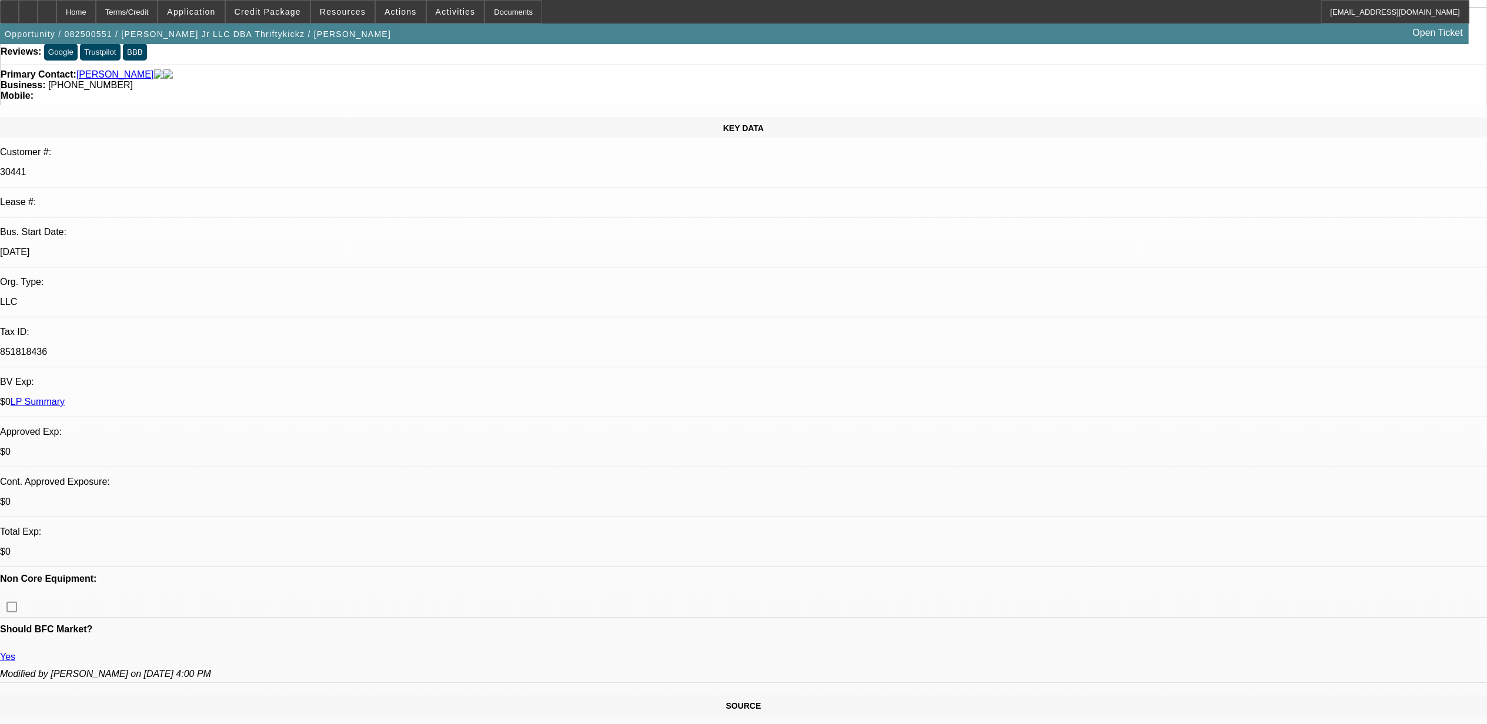
radio input "true"
type textarea "Wants like an 80k or so F450 or Ram 4500"
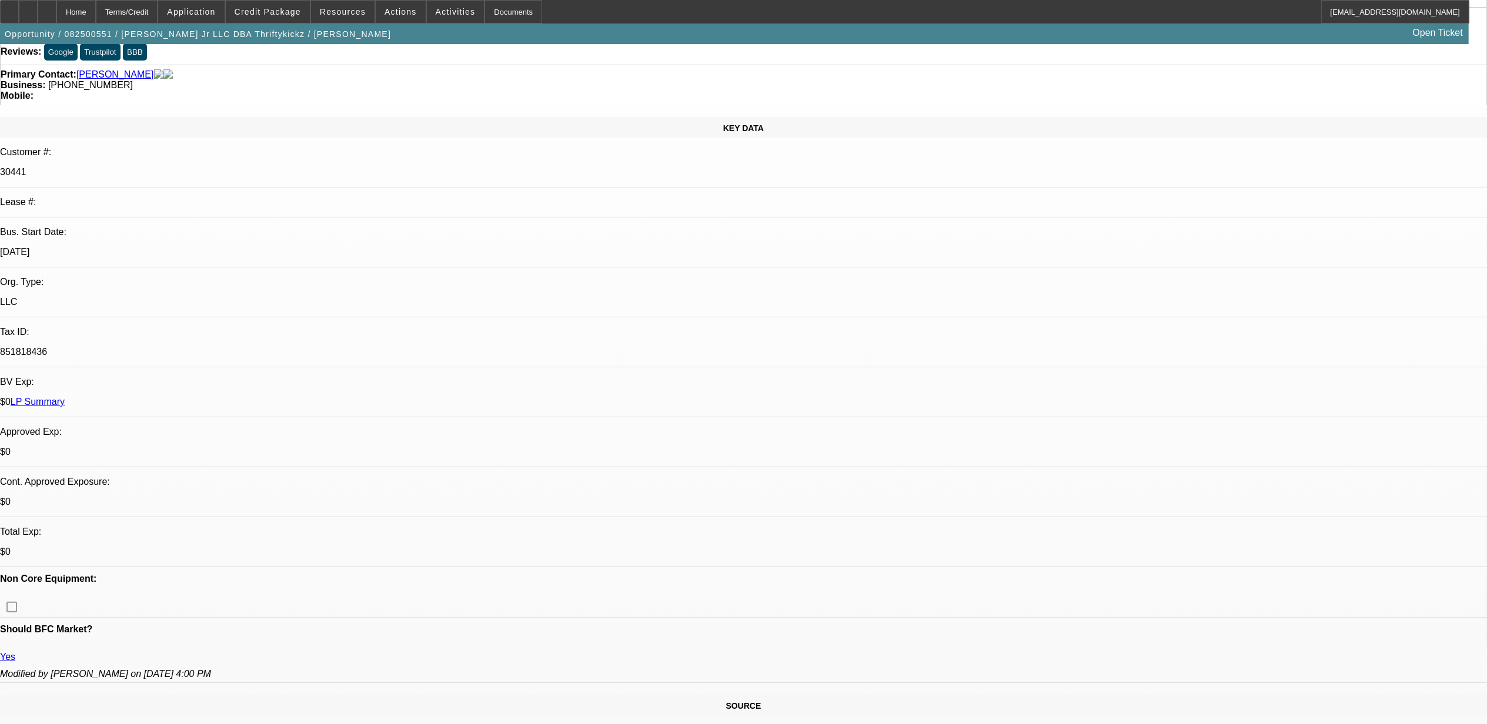
radio input "true"
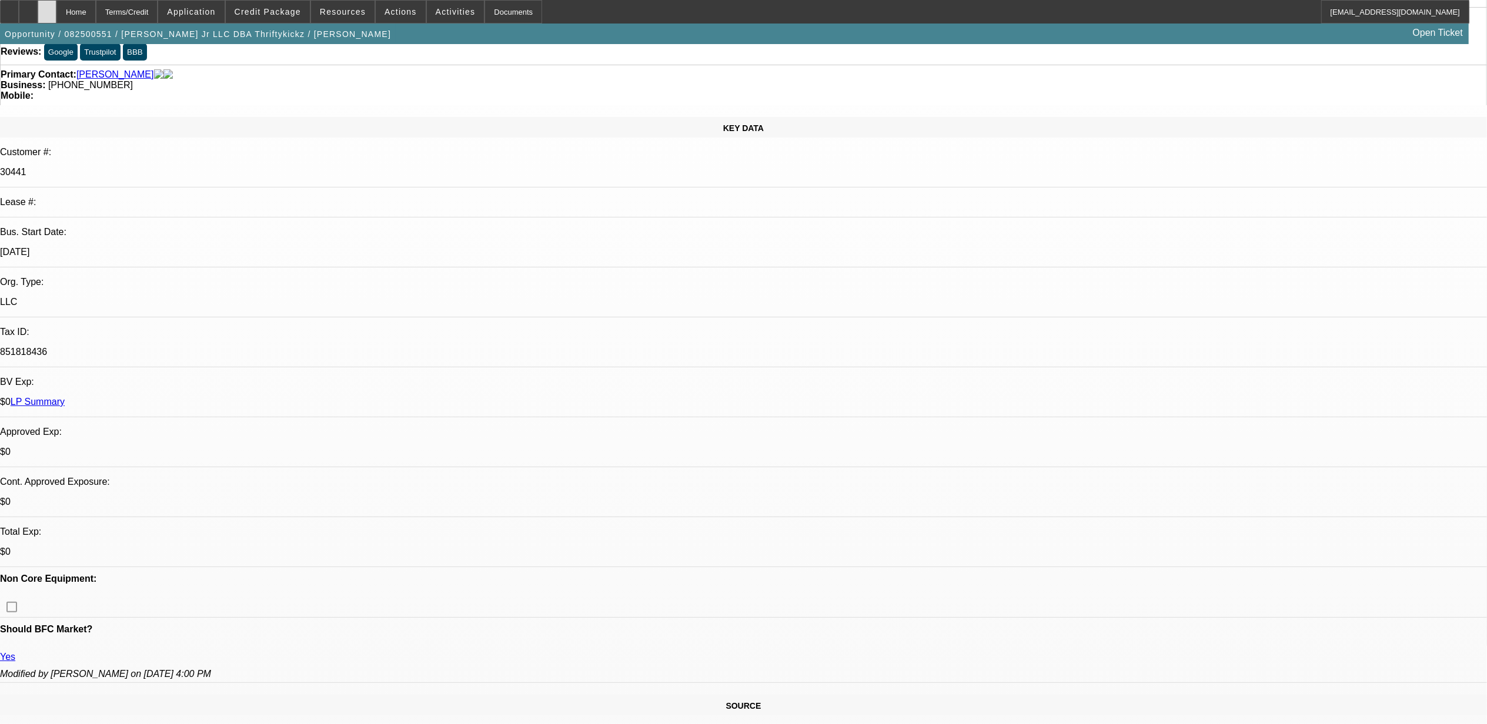
click at [56, 16] on div at bounding box center [47, 12] width 19 height 24
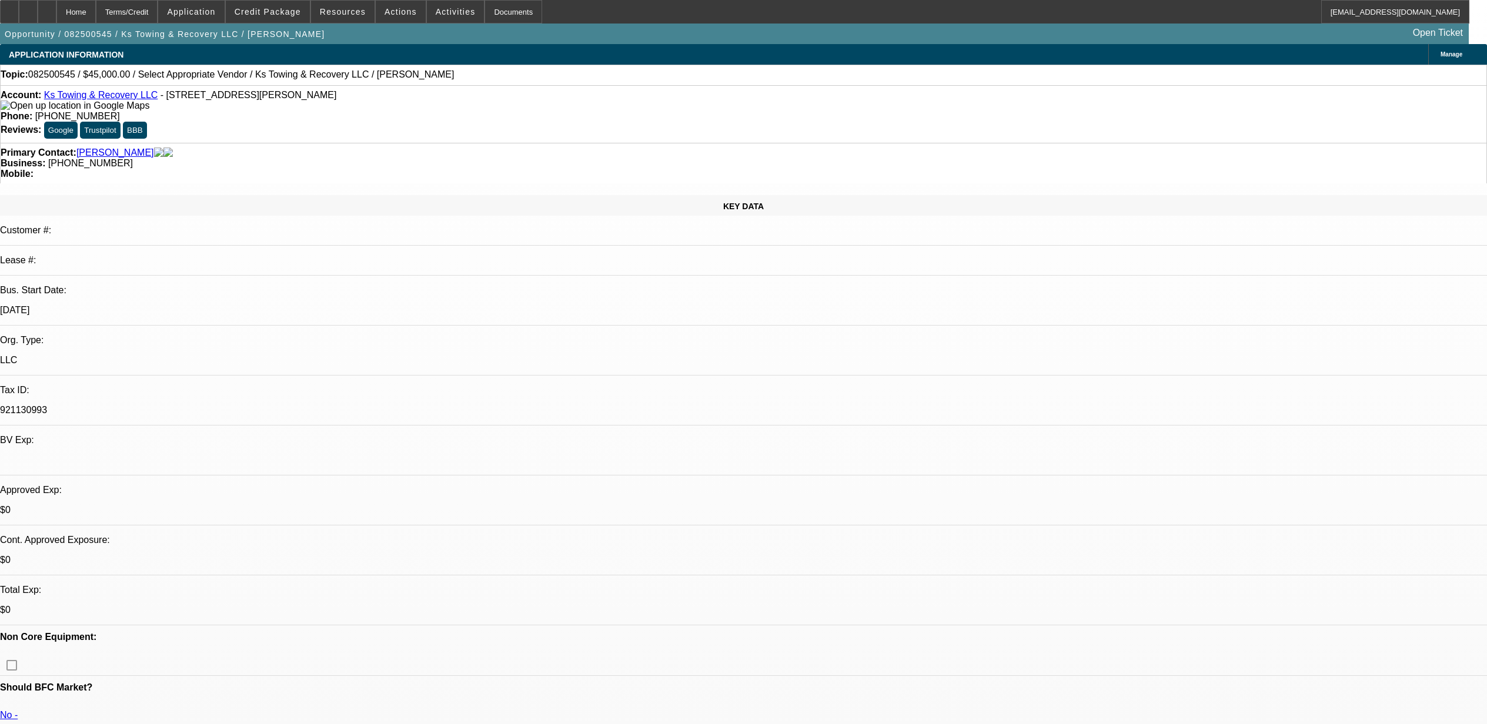
select select "0"
select select "2"
select select "0.1"
select select "4"
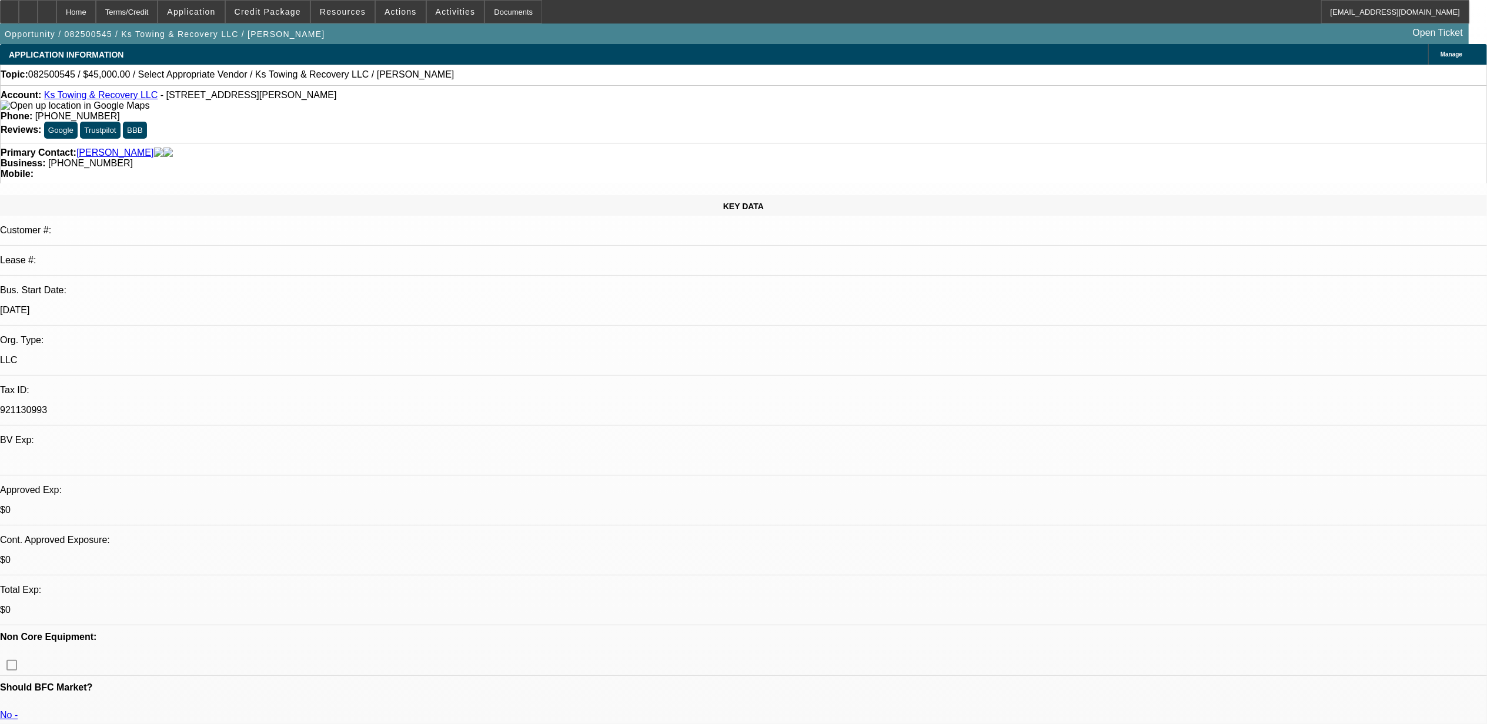
click at [100, 95] on link "Ks Towing & Recovery LLC" at bounding box center [101, 95] width 114 height 10
click at [442, 20] on span at bounding box center [456, 12] width 58 height 28
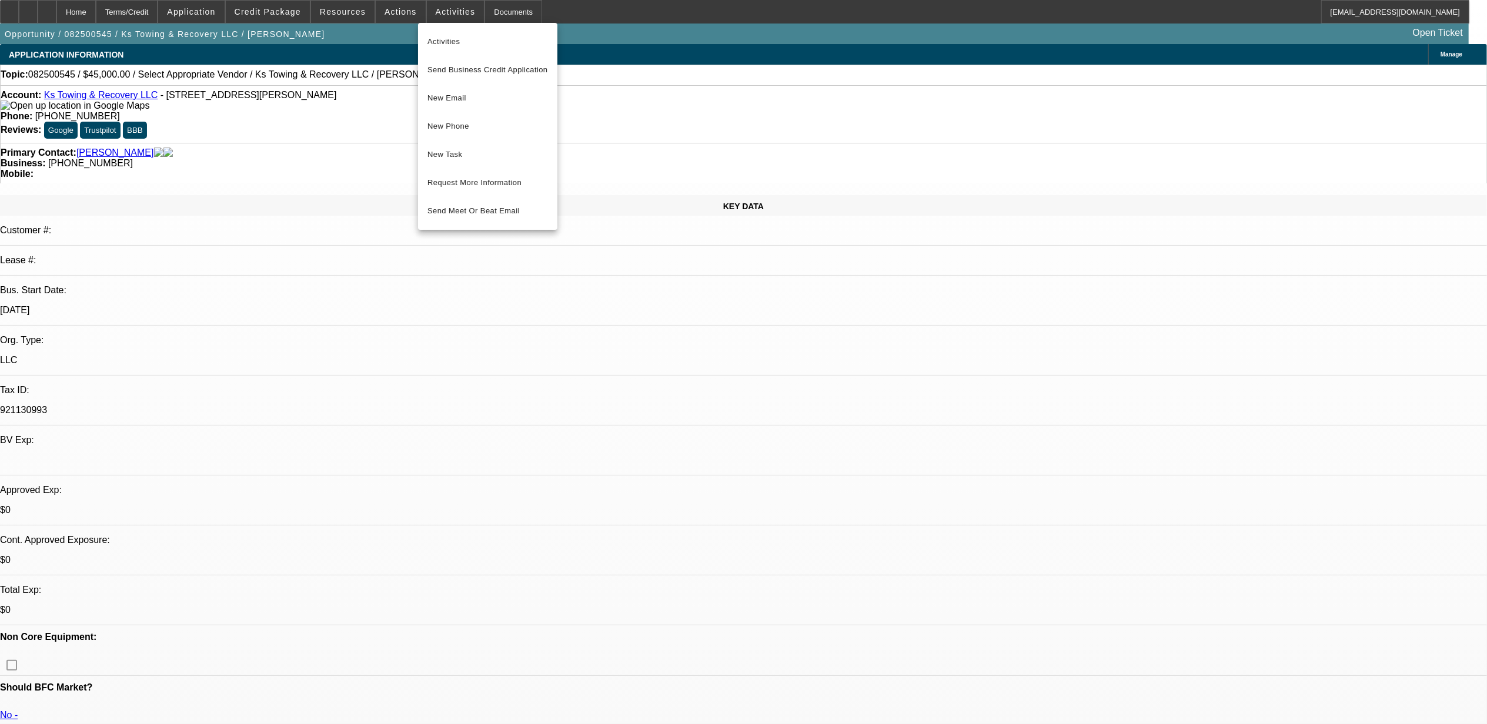
click at [398, 15] on div at bounding box center [743, 362] width 1487 height 724
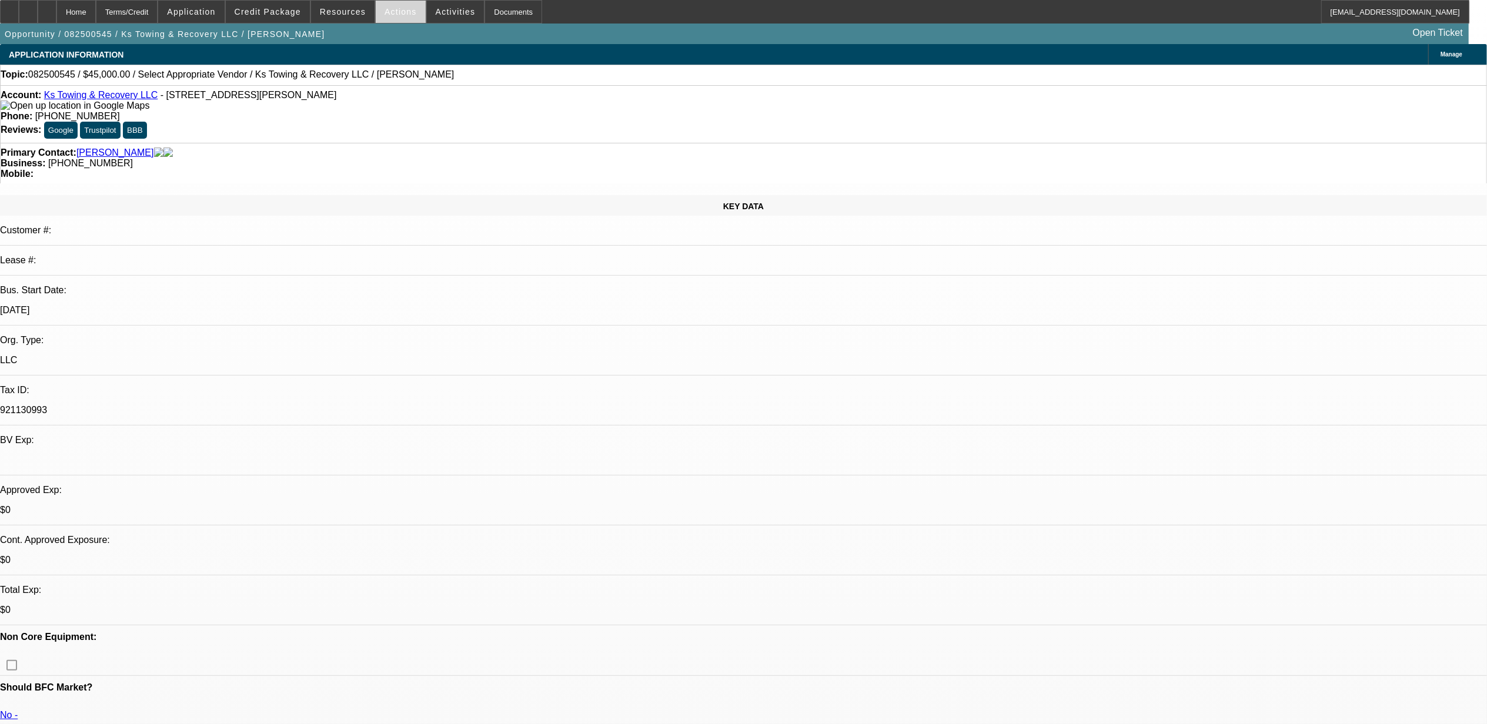
click at [393, 8] on span "Actions" at bounding box center [400, 11] width 32 height 9
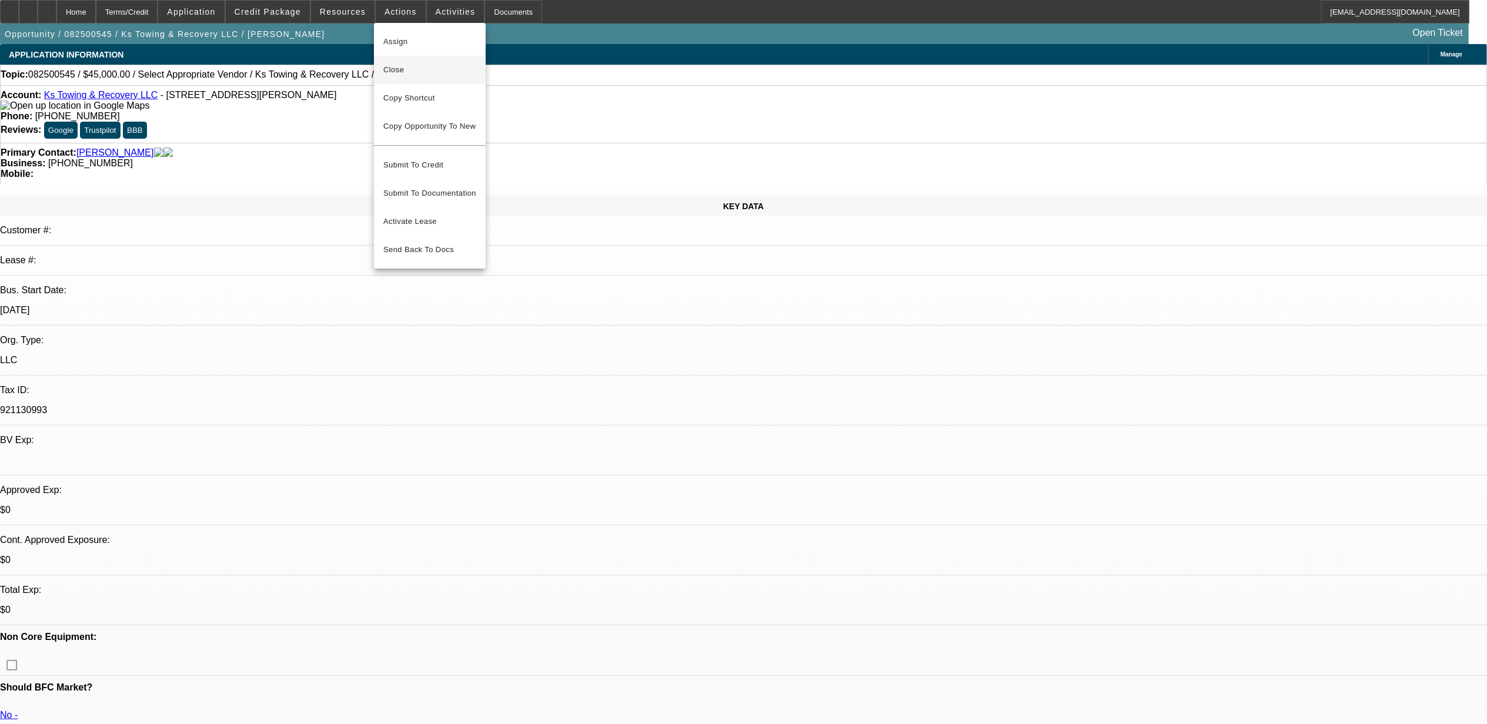
click at [421, 75] on span "Close" at bounding box center [429, 70] width 93 height 14
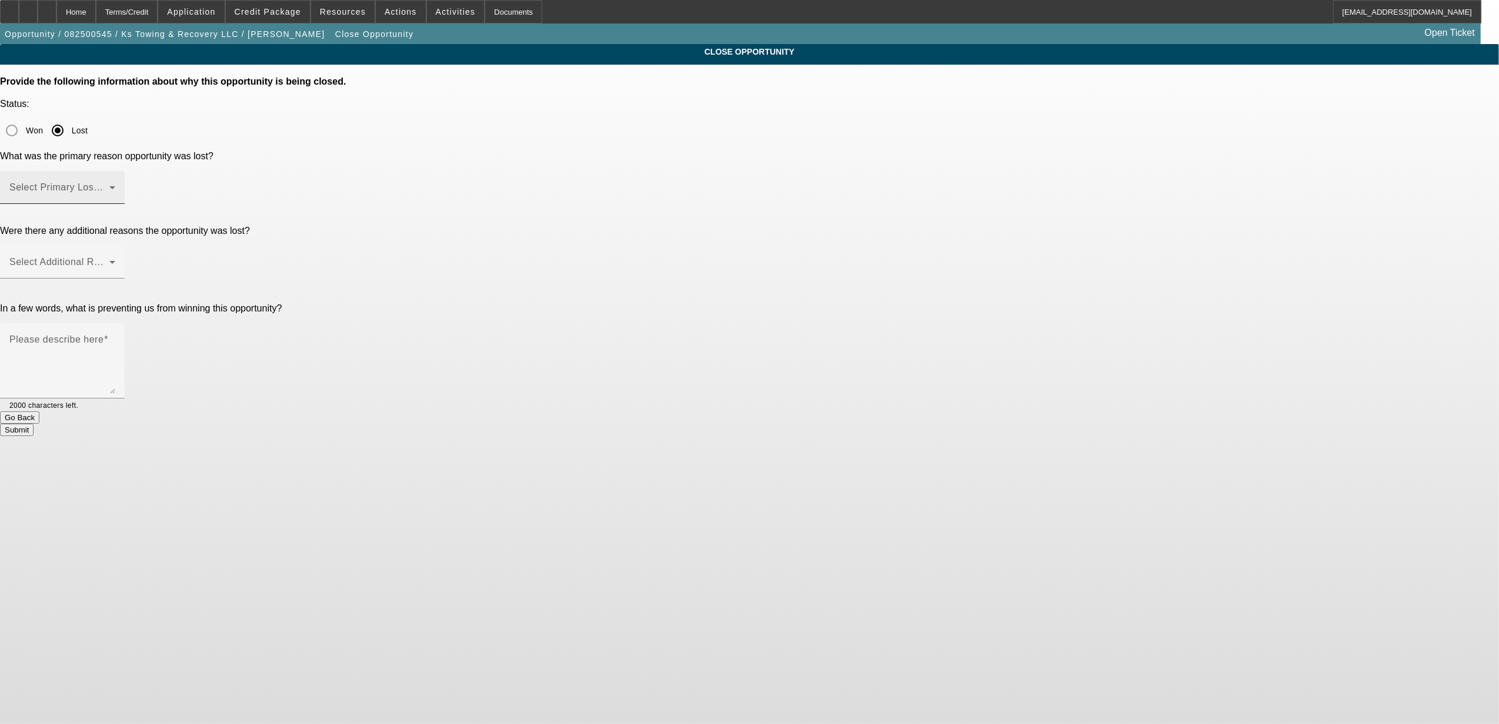
click at [133, 182] on mat-label "Select Primary Lost Reason" at bounding box center [71, 187] width 124 height 10
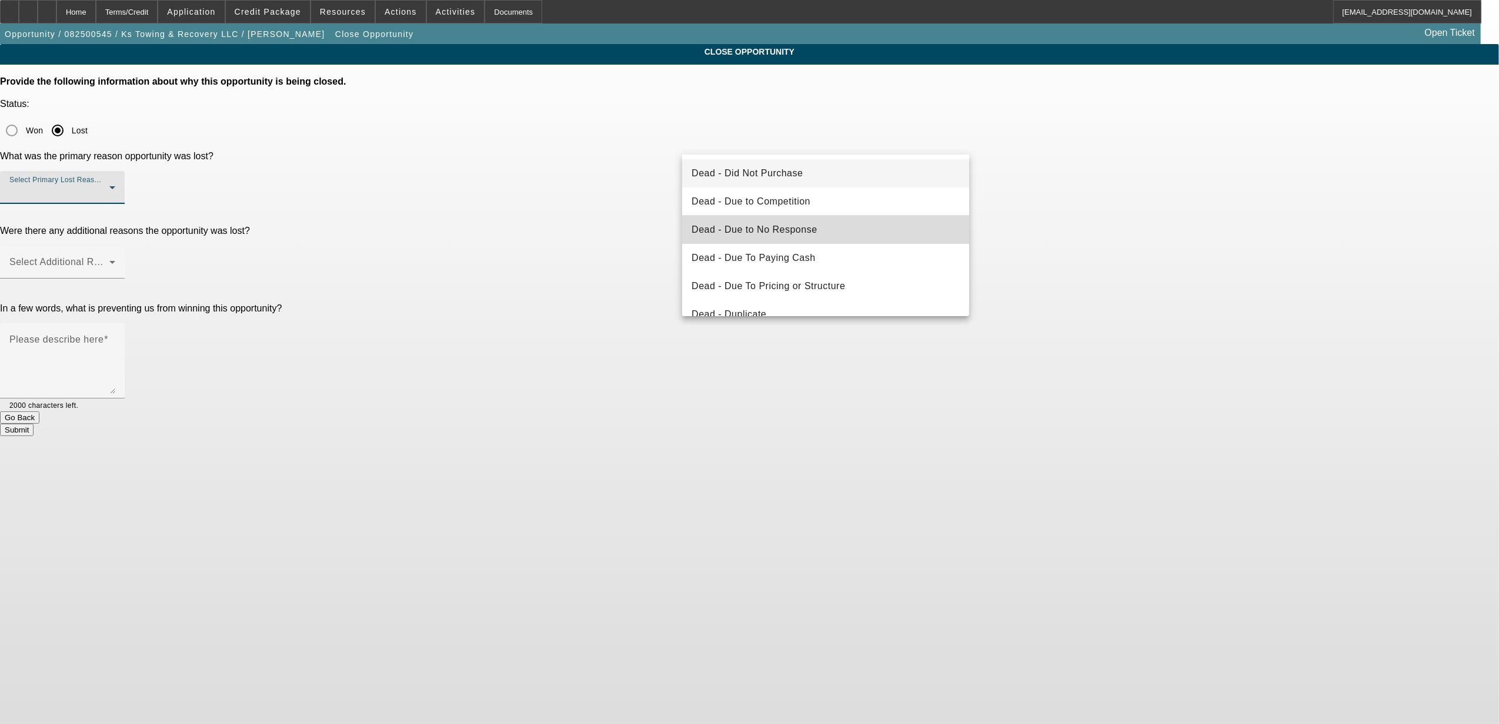
click at [840, 233] on mat-option "Dead - Due to No Response" at bounding box center [825, 230] width 287 height 28
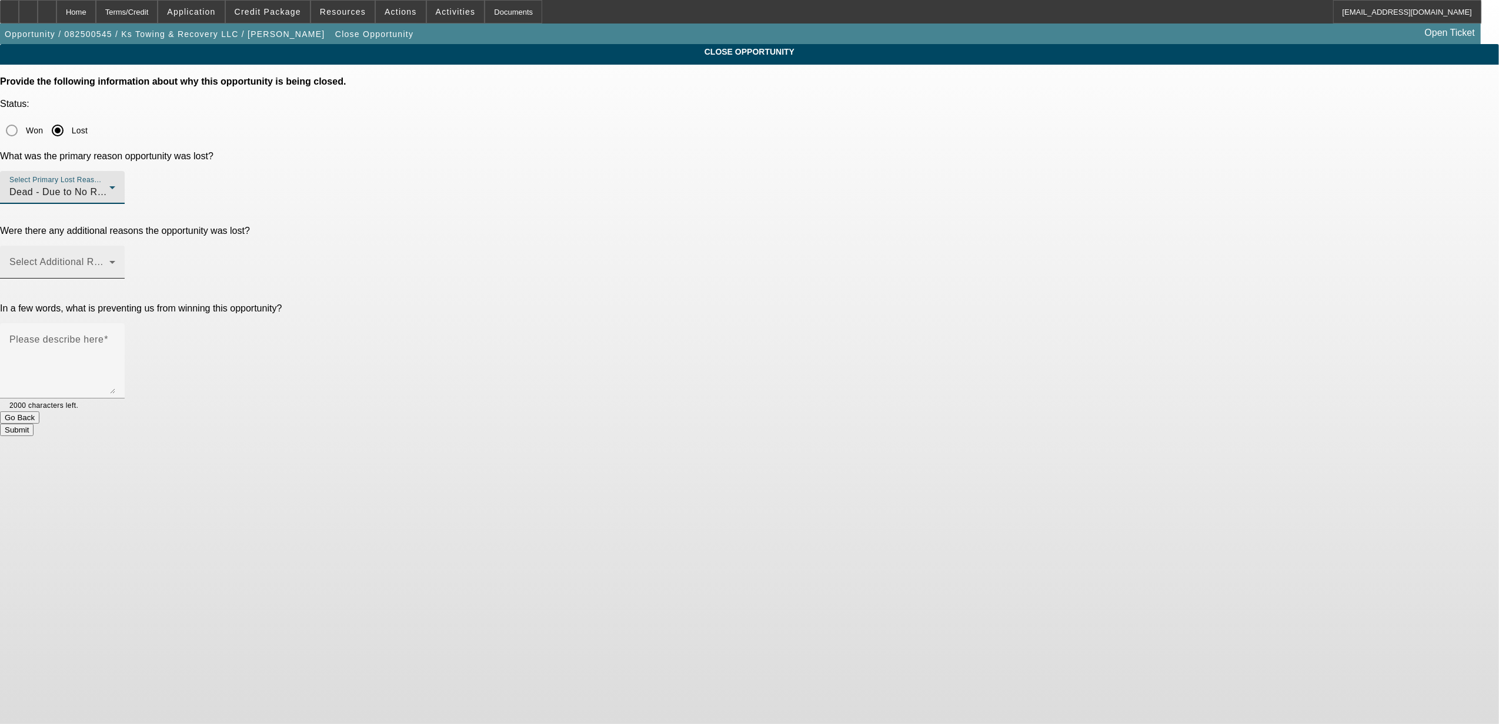
click at [109, 260] on span at bounding box center [59, 267] width 100 height 14
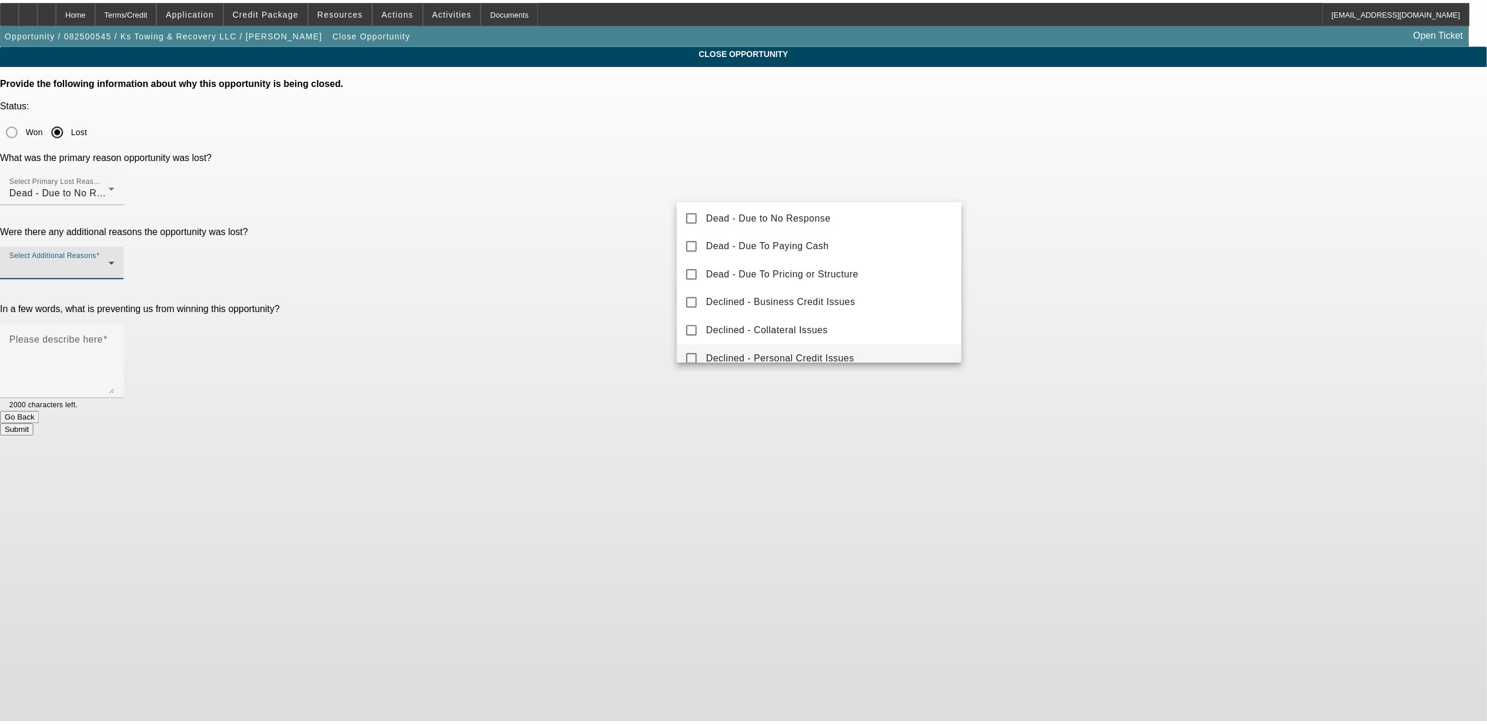
scroll to position [130, 0]
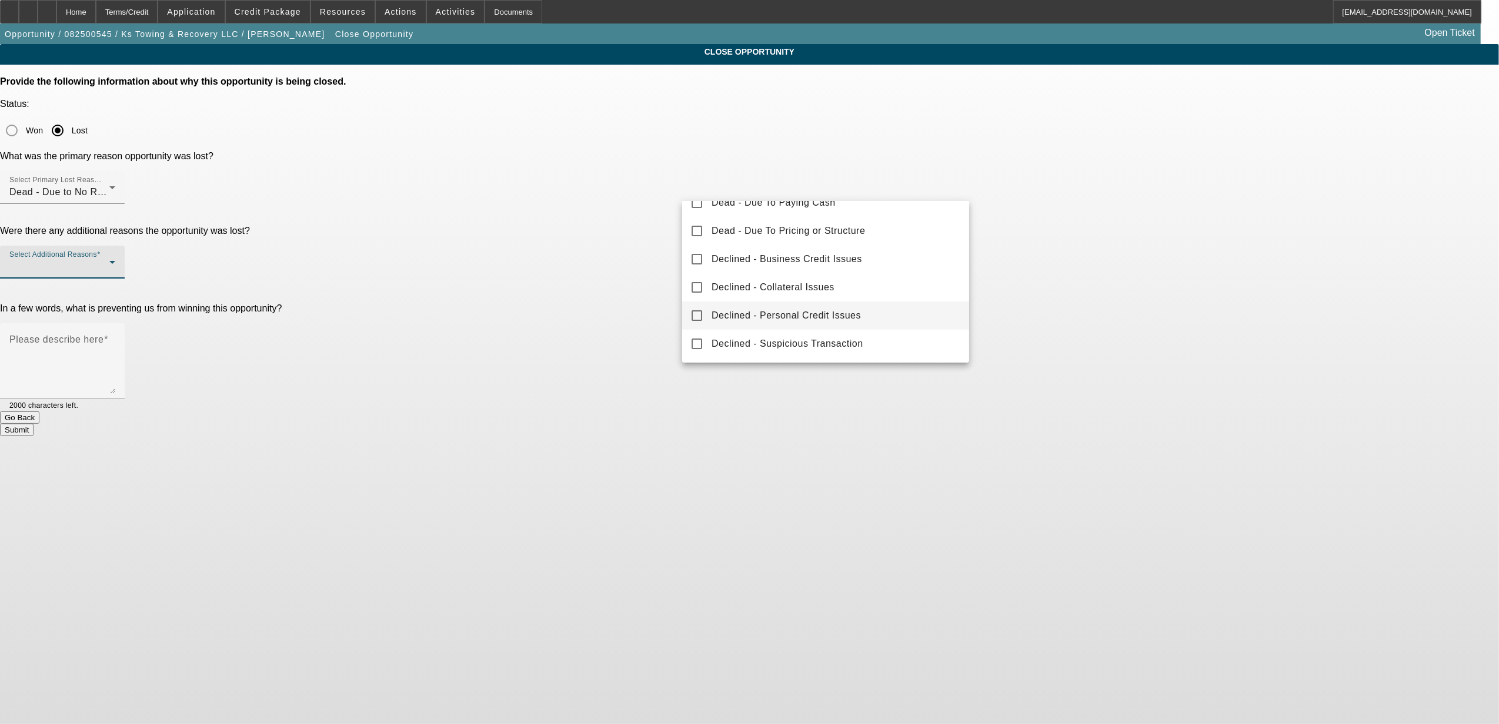
click at [839, 316] on span "Declined - Personal Credit Issues" at bounding box center [785, 316] width 149 height 14
drag, startPoint x: 1231, startPoint y: 232, endPoint x: 1180, endPoint y: 232, distance: 50.6
click at [1219, 232] on div at bounding box center [749, 362] width 1499 height 724
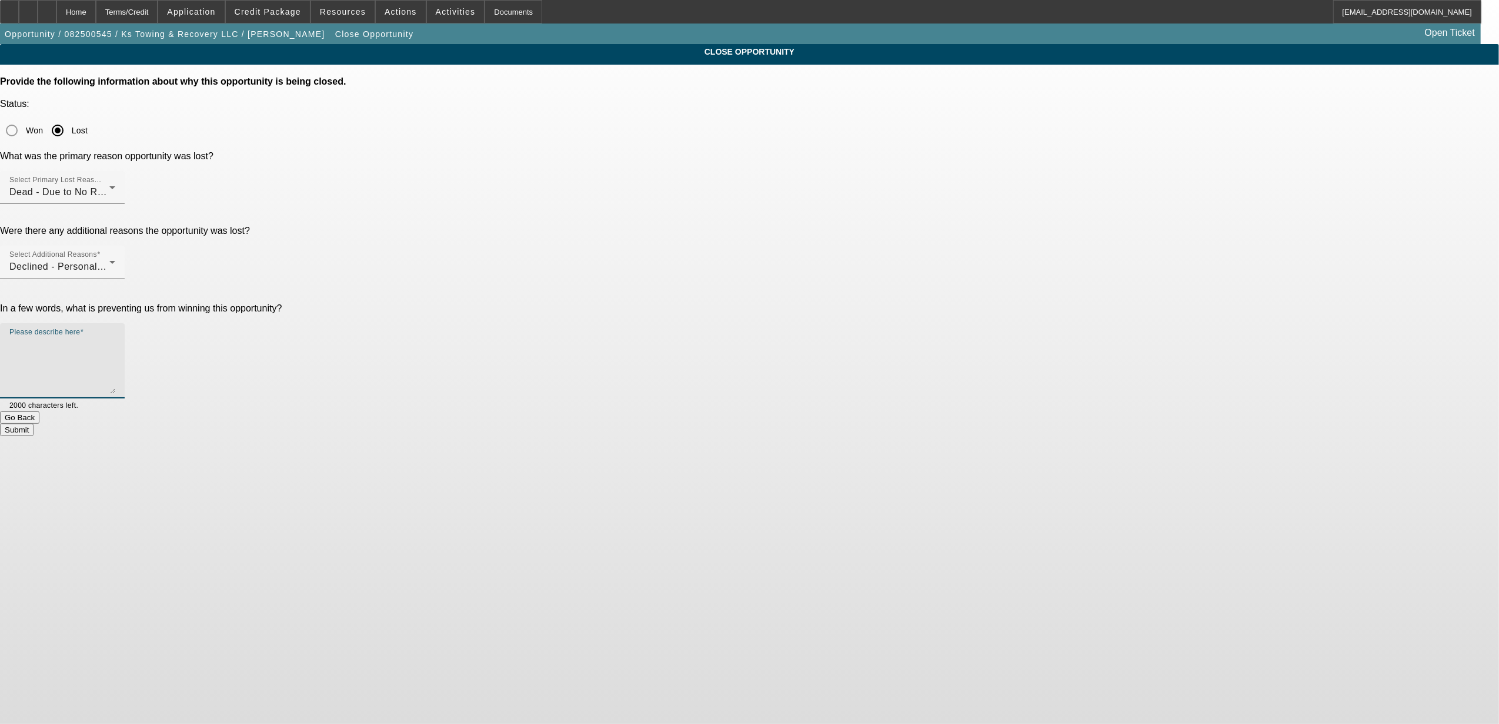
click at [115, 337] on textarea "Please describe here" at bounding box center [62, 365] width 106 height 56
type textarea "Bad credit but also not responding"
click at [34, 424] on button "Submit" at bounding box center [17, 430] width 34 height 12
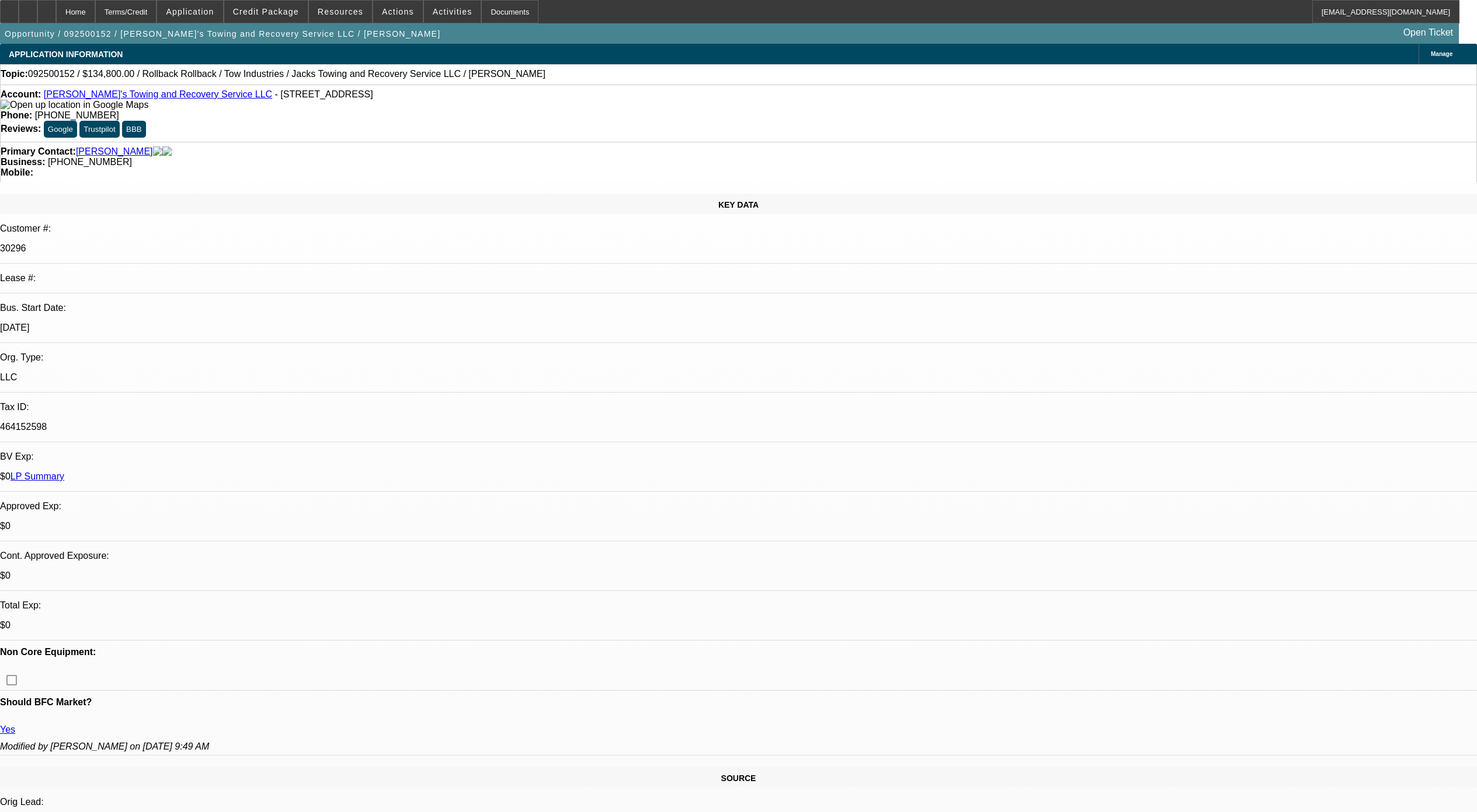
select select "0"
select select "3"
select select "0"
select select "6"
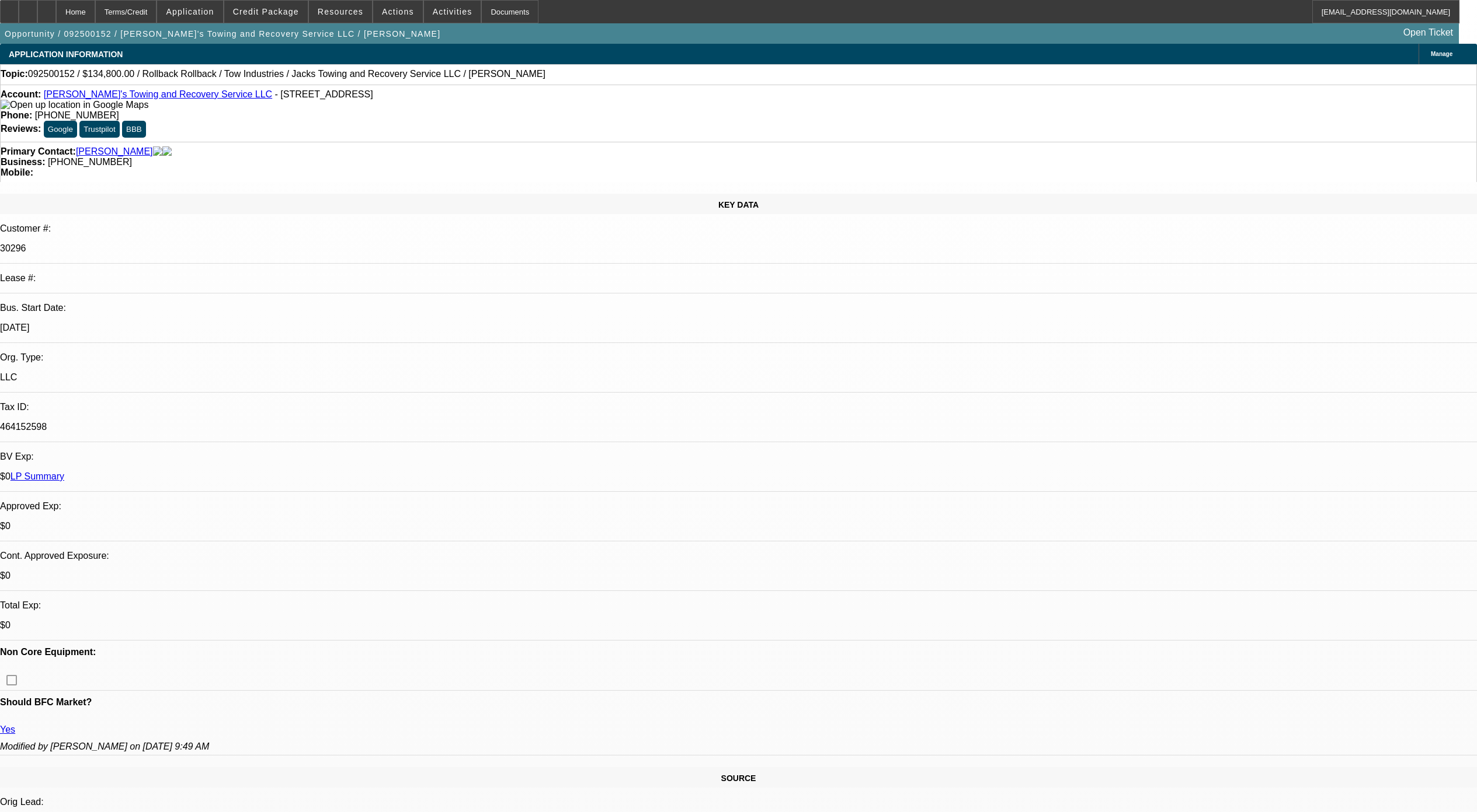
select select "0"
select select "3"
select select "0"
select select "6"
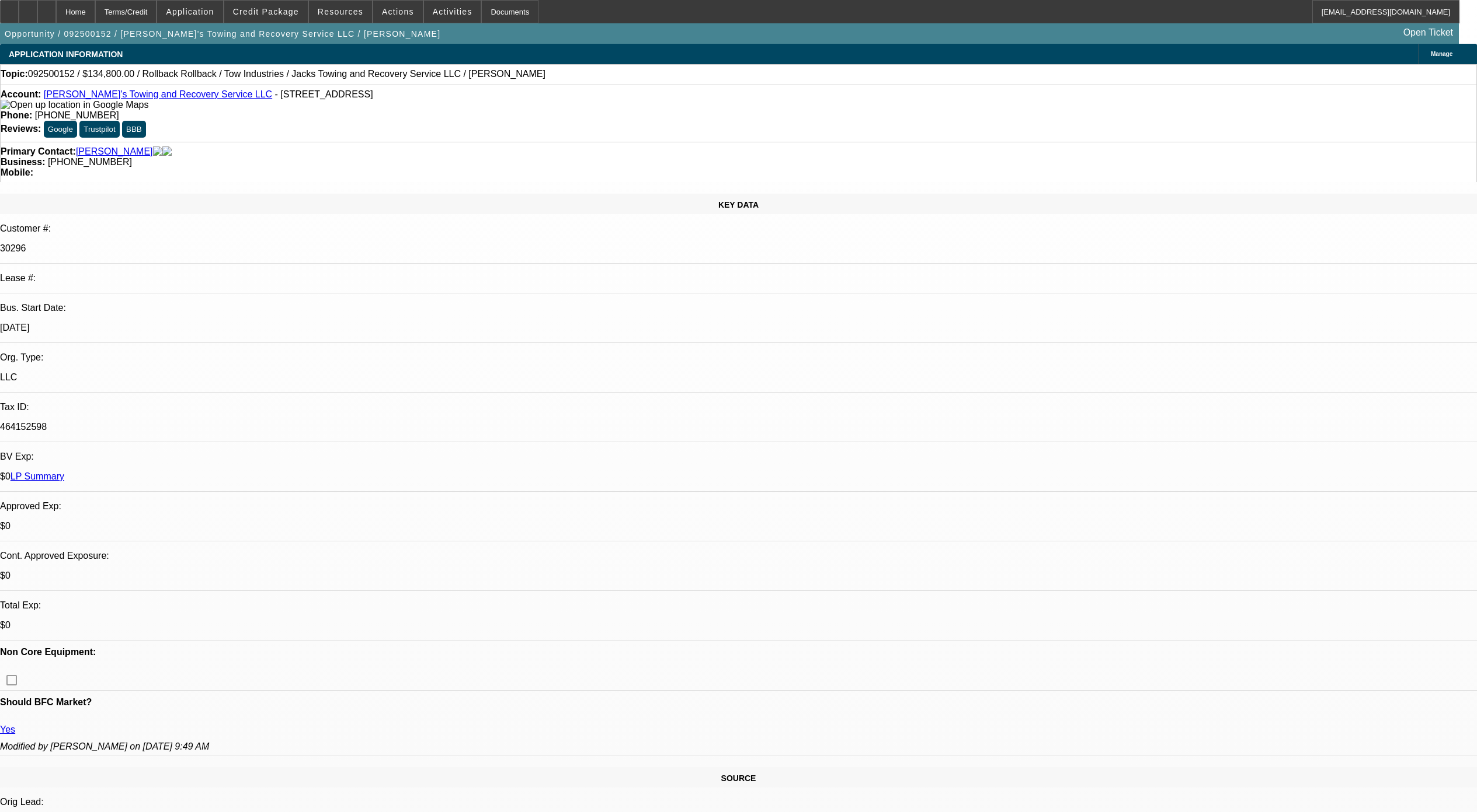
select select "0"
select select "3"
select select "0"
select select "6"
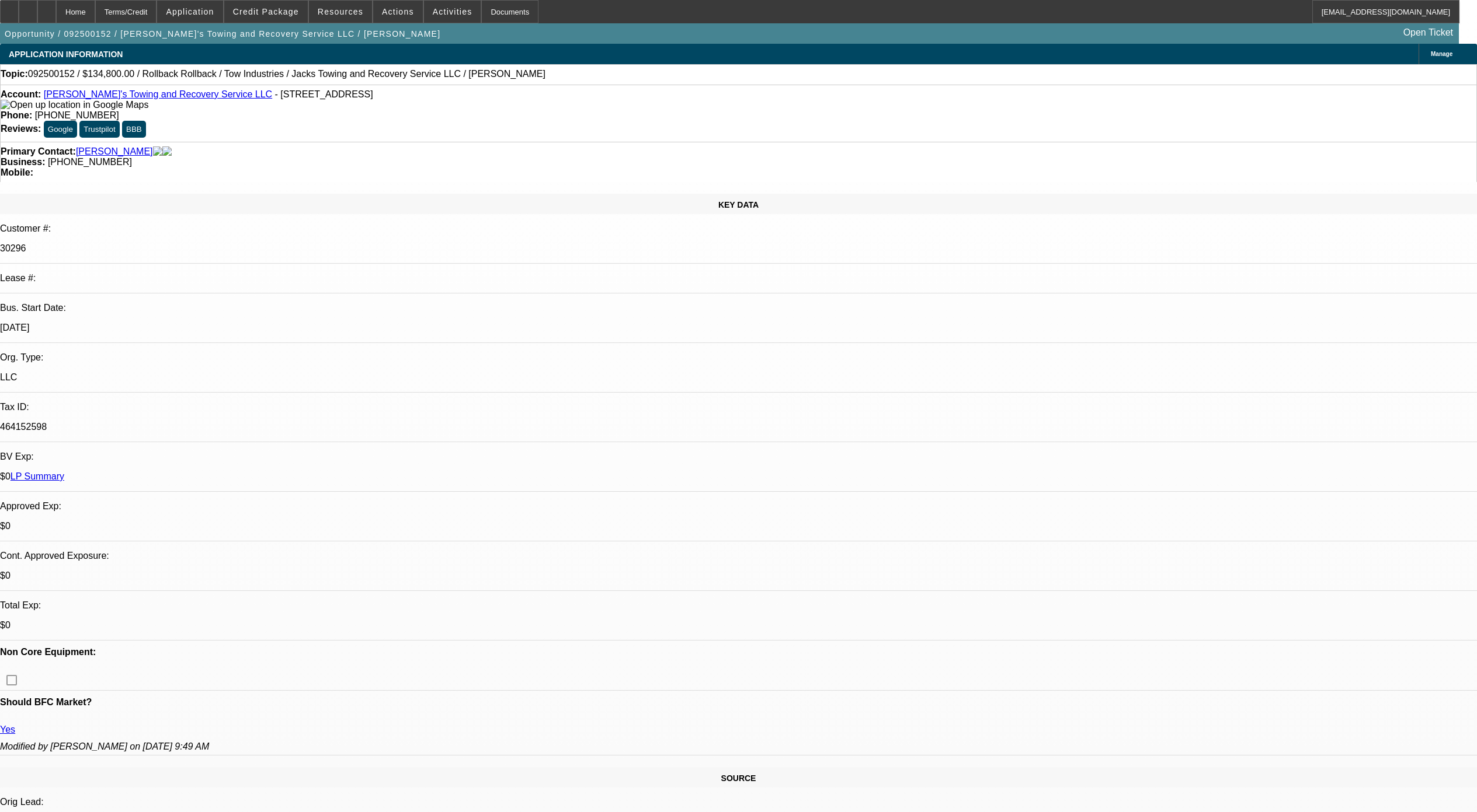
scroll to position [1945, 0]
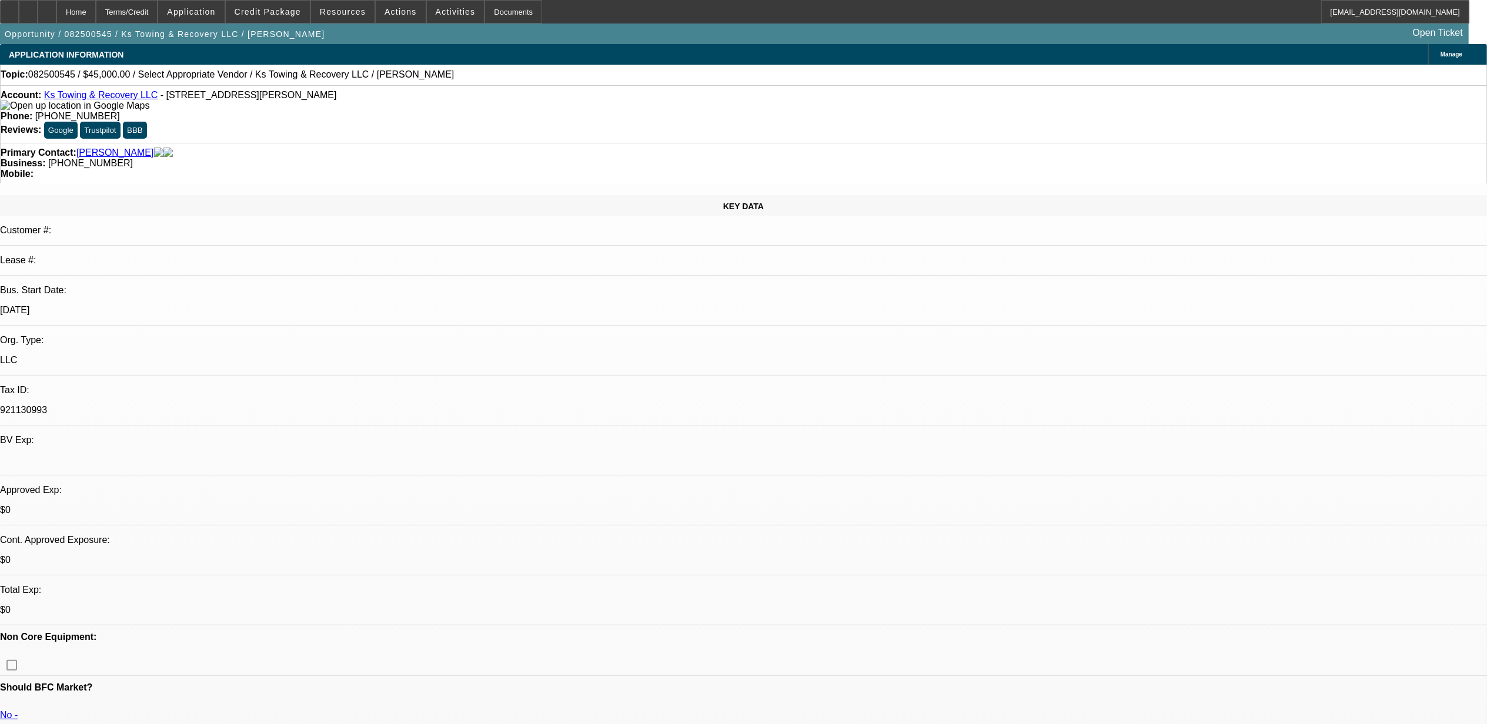
select select "0"
select select "2"
select select "0.1"
select select "1"
select select "2"
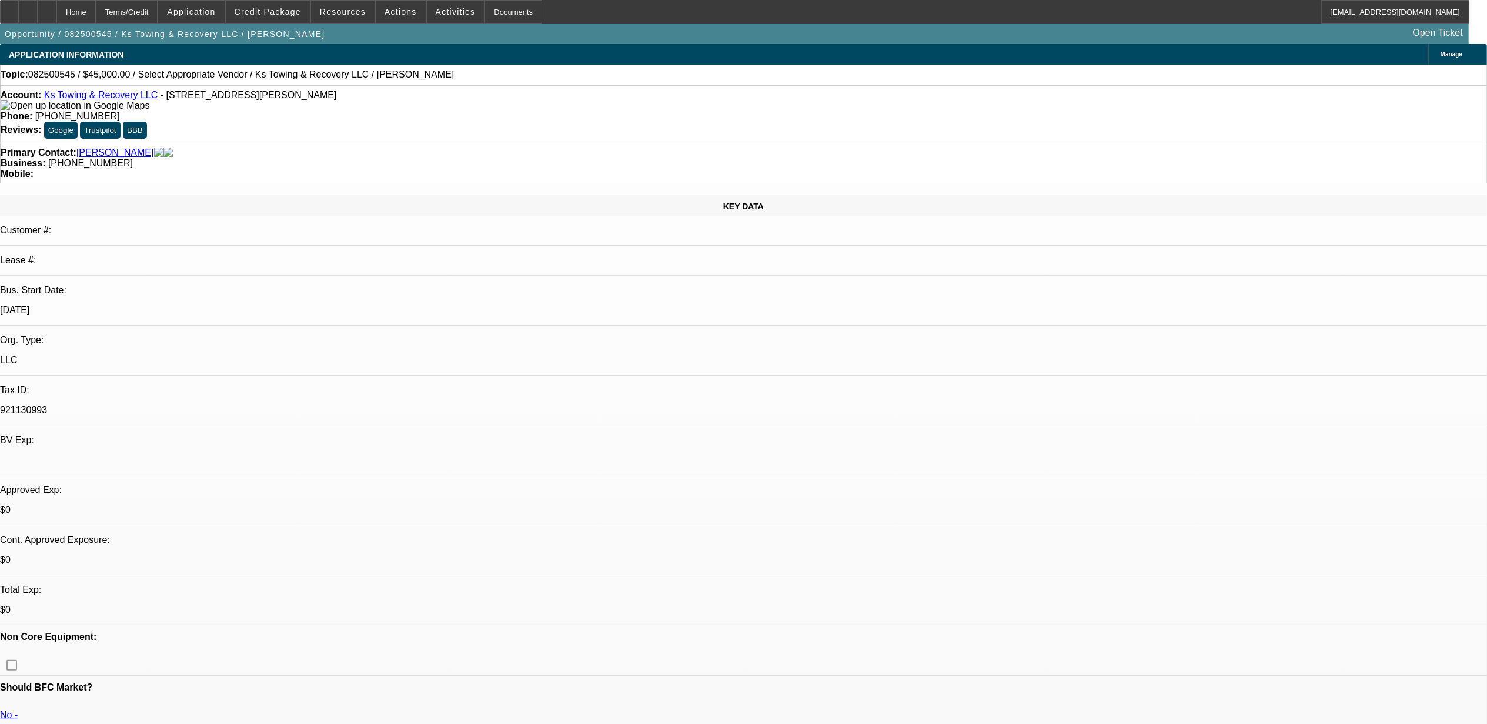
select select "4"
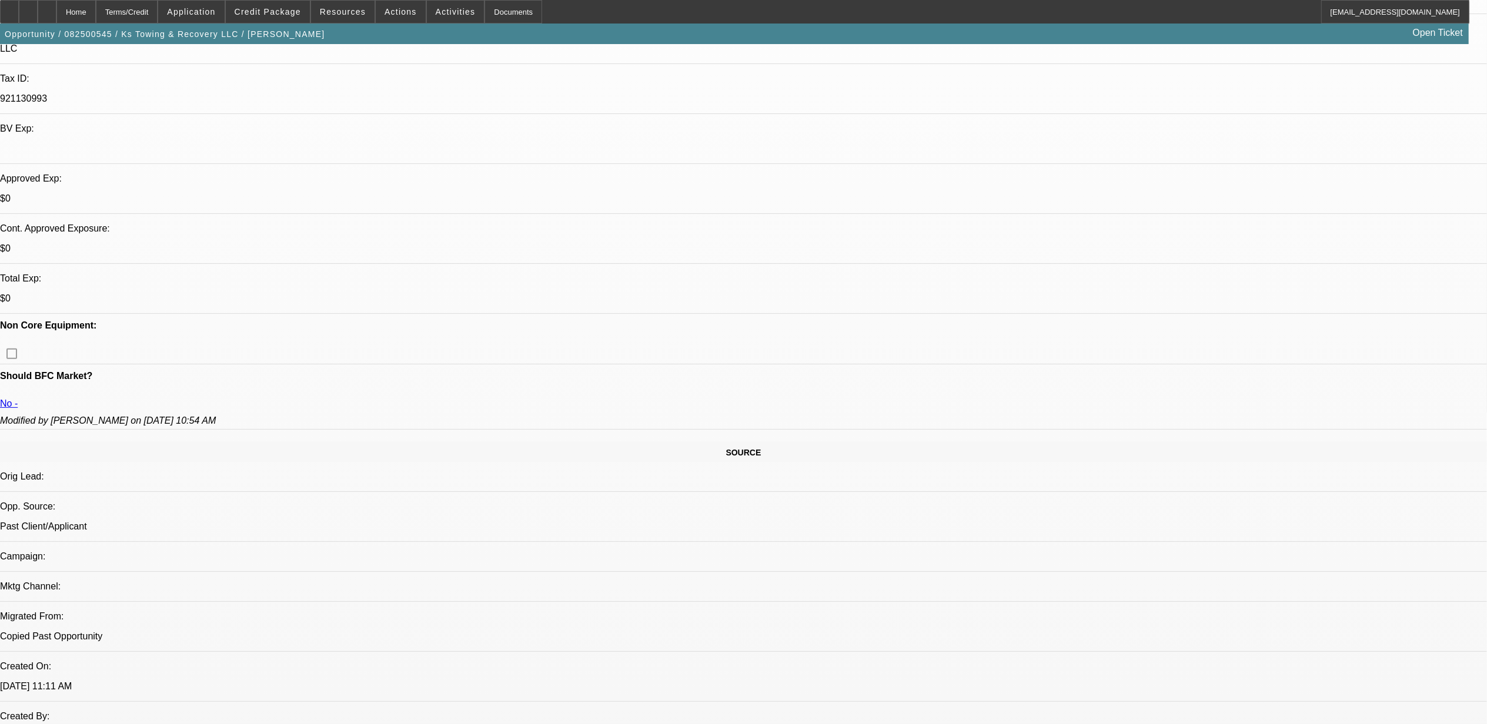
scroll to position [313, 0]
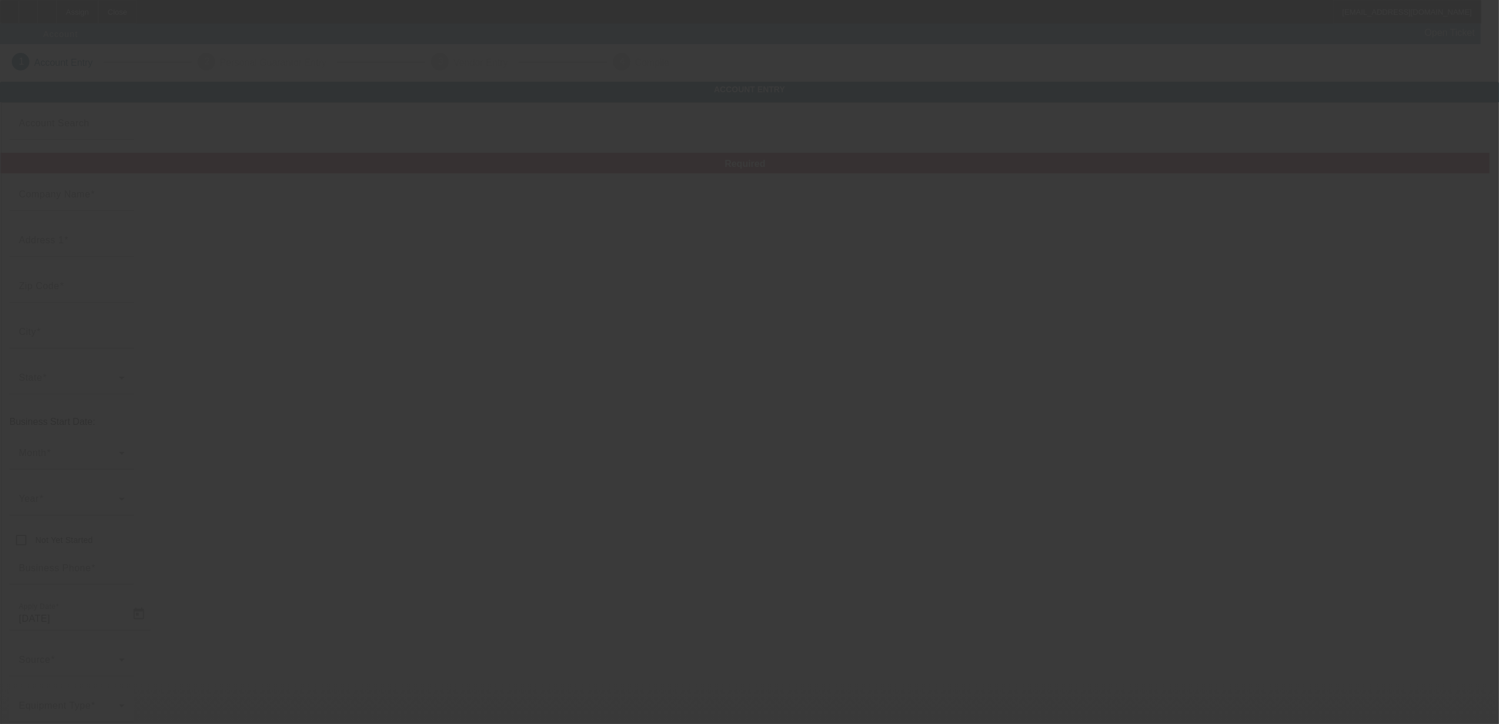
type input "[DATE]"
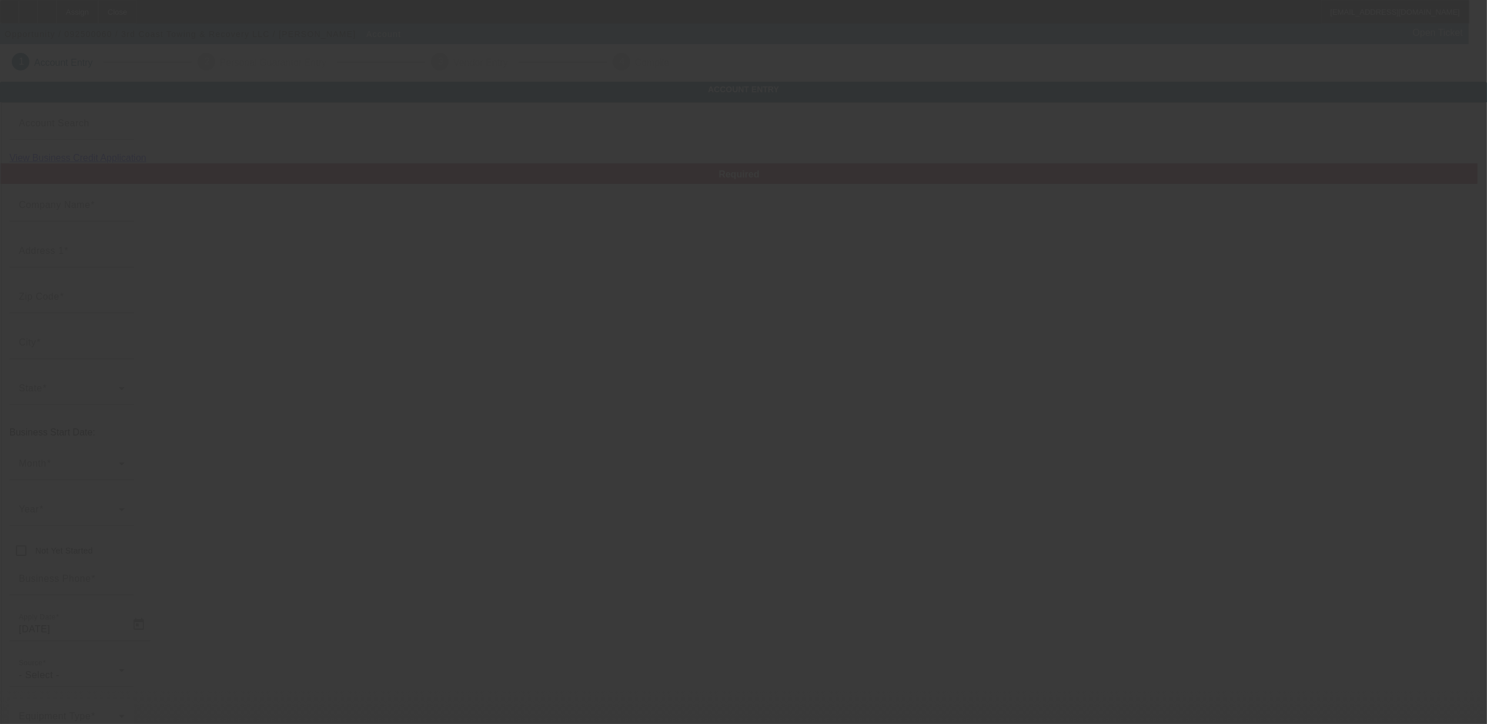
type input "3rd Coast Towing & Recovery LLC"
type input "6242 Woodside Dr N"
type input "36582"
type input "Theodore"
type input "(251) 454-4545"
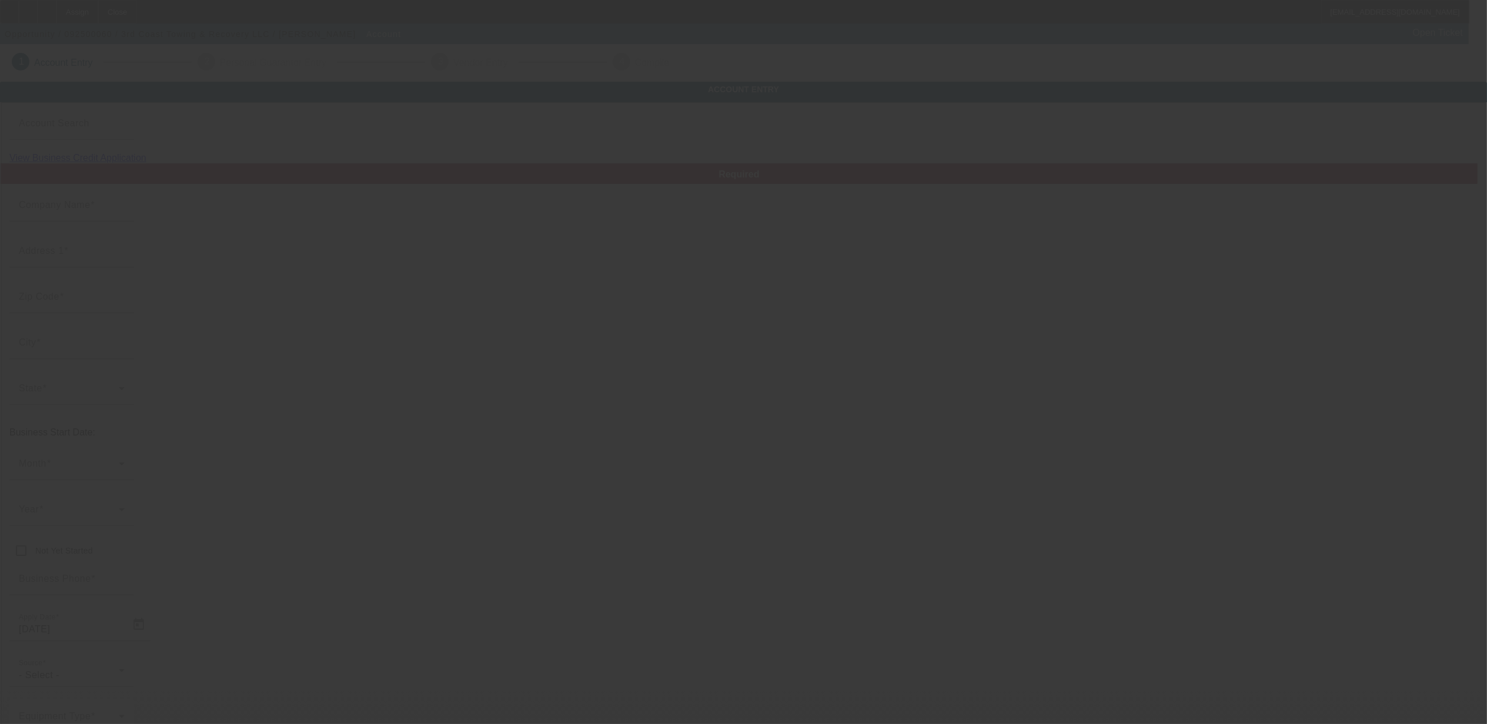
type input "3rdcoasttowing@gmail.com"
type input "Mobile"
type input "[US_EMPLOYER_IDENTIFICATION_NUMBER]"
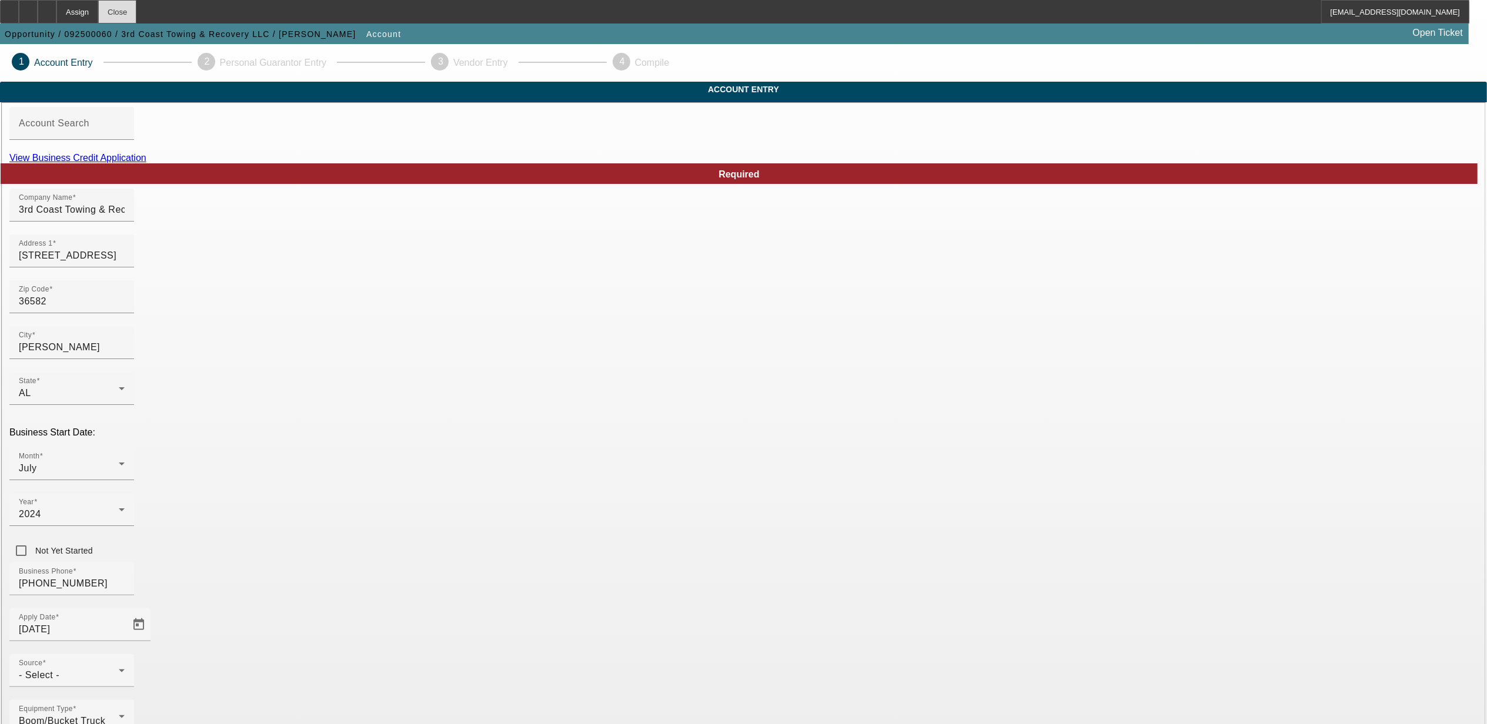
click at [136, 8] on div "Close" at bounding box center [117, 12] width 38 height 24
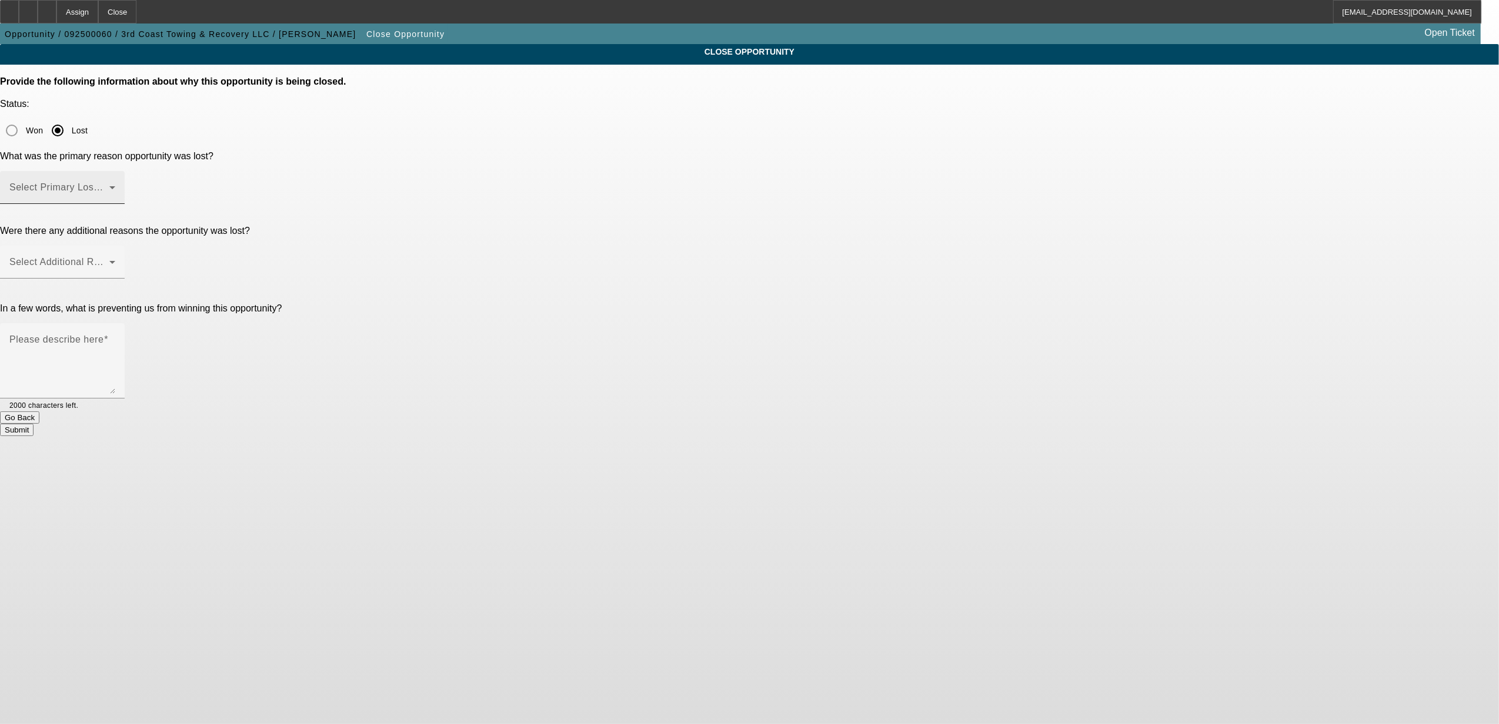
click at [109, 185] on span at bounding box center [59, 192] width 100 height 14
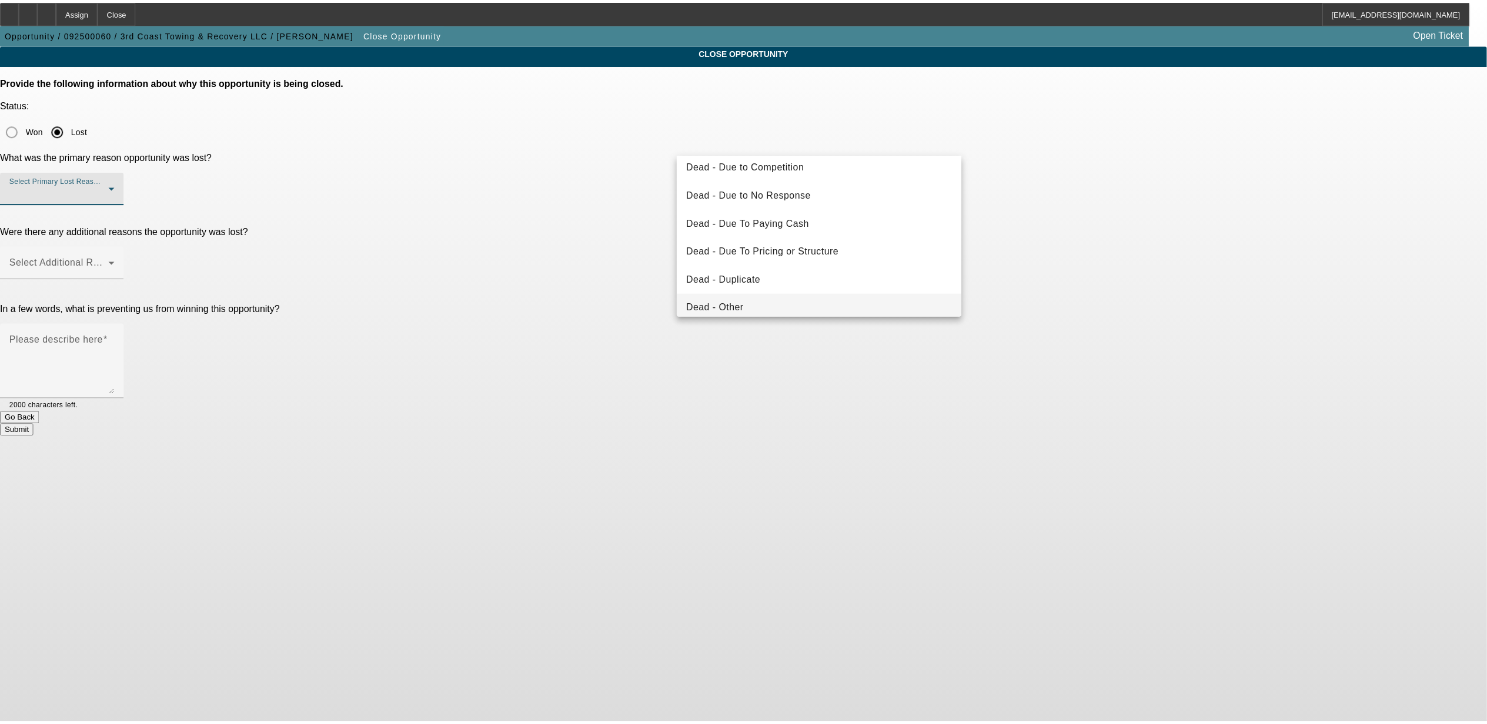
scroll to position [78, 0]
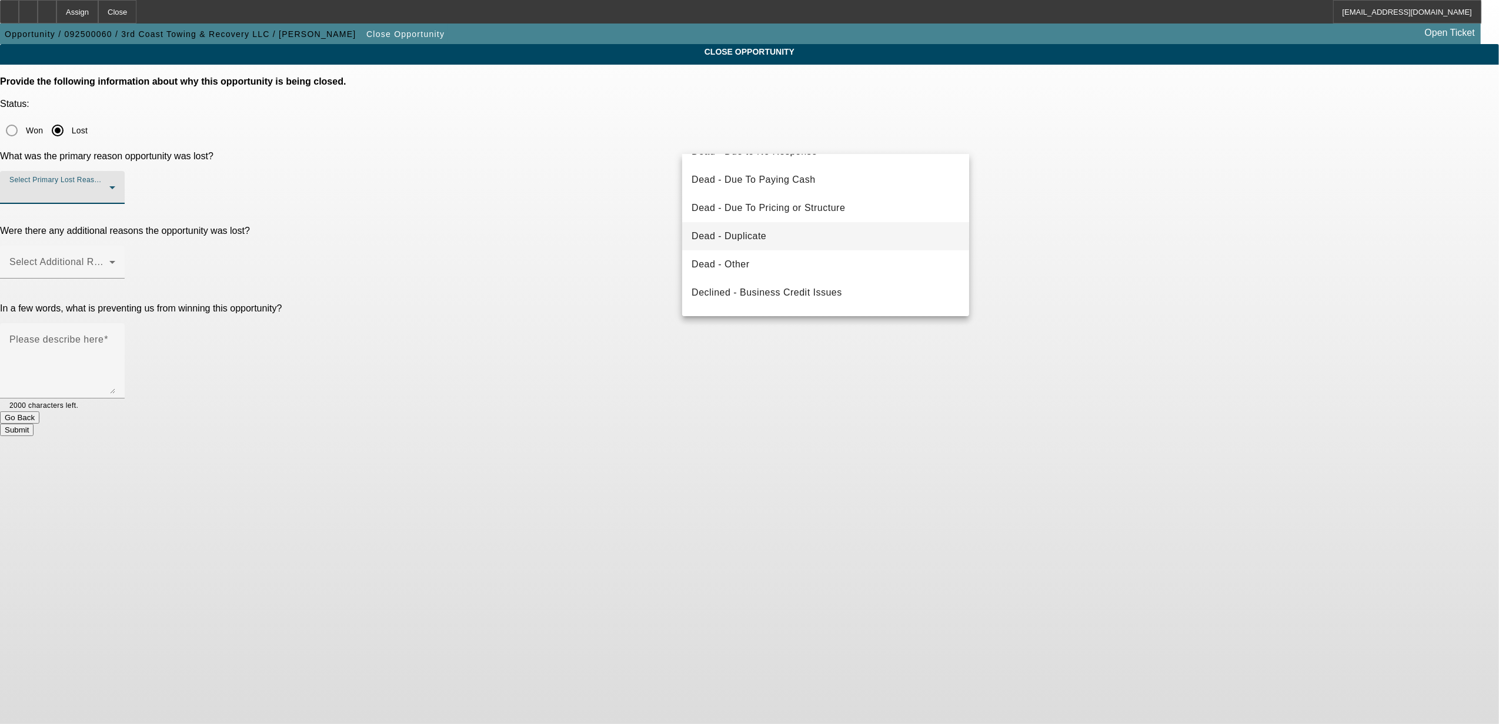
click at [740, 234] on span "Dead - Duplicate" at bounding box center [728, 236] width 75 height 14
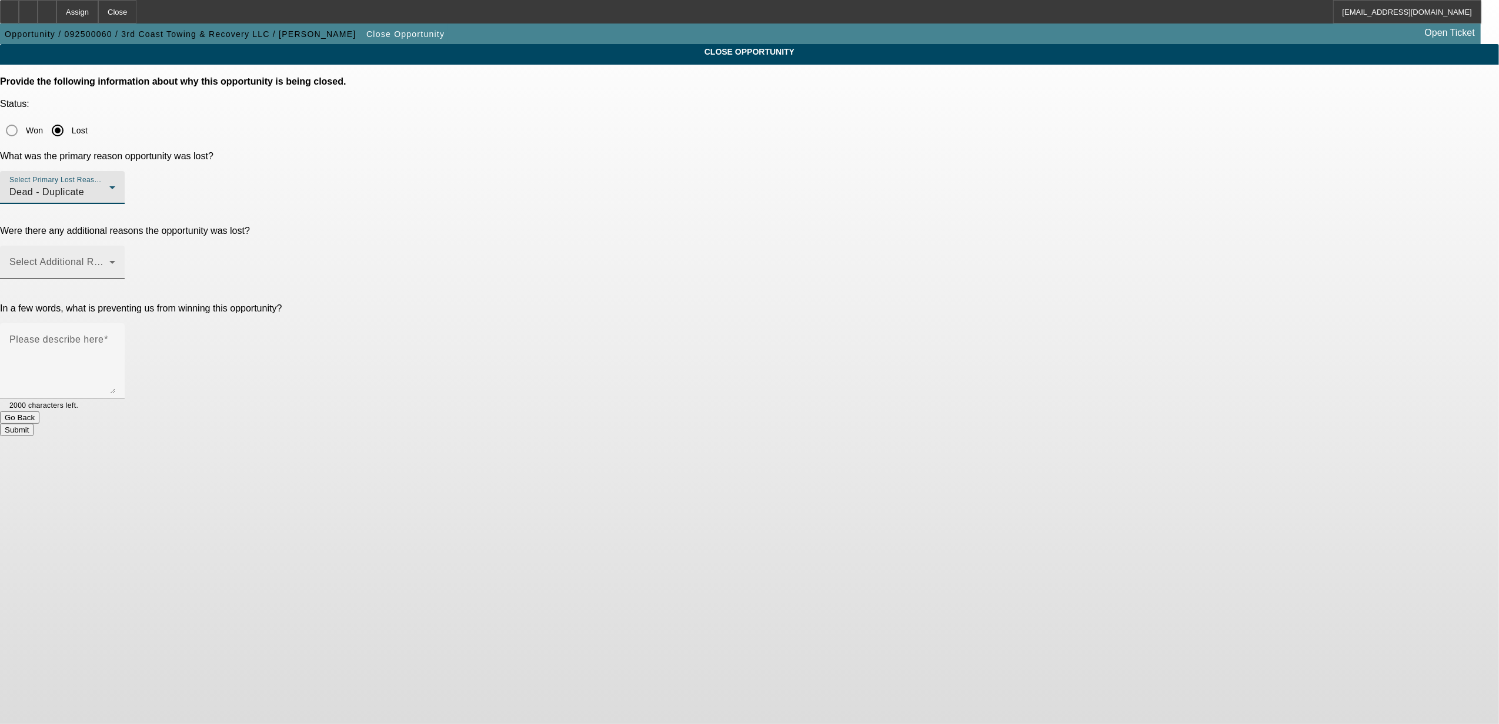
click at [126, 257] on mat-label "Select Additional Reasons" at bounding box center [67, 262] width 116 height 10
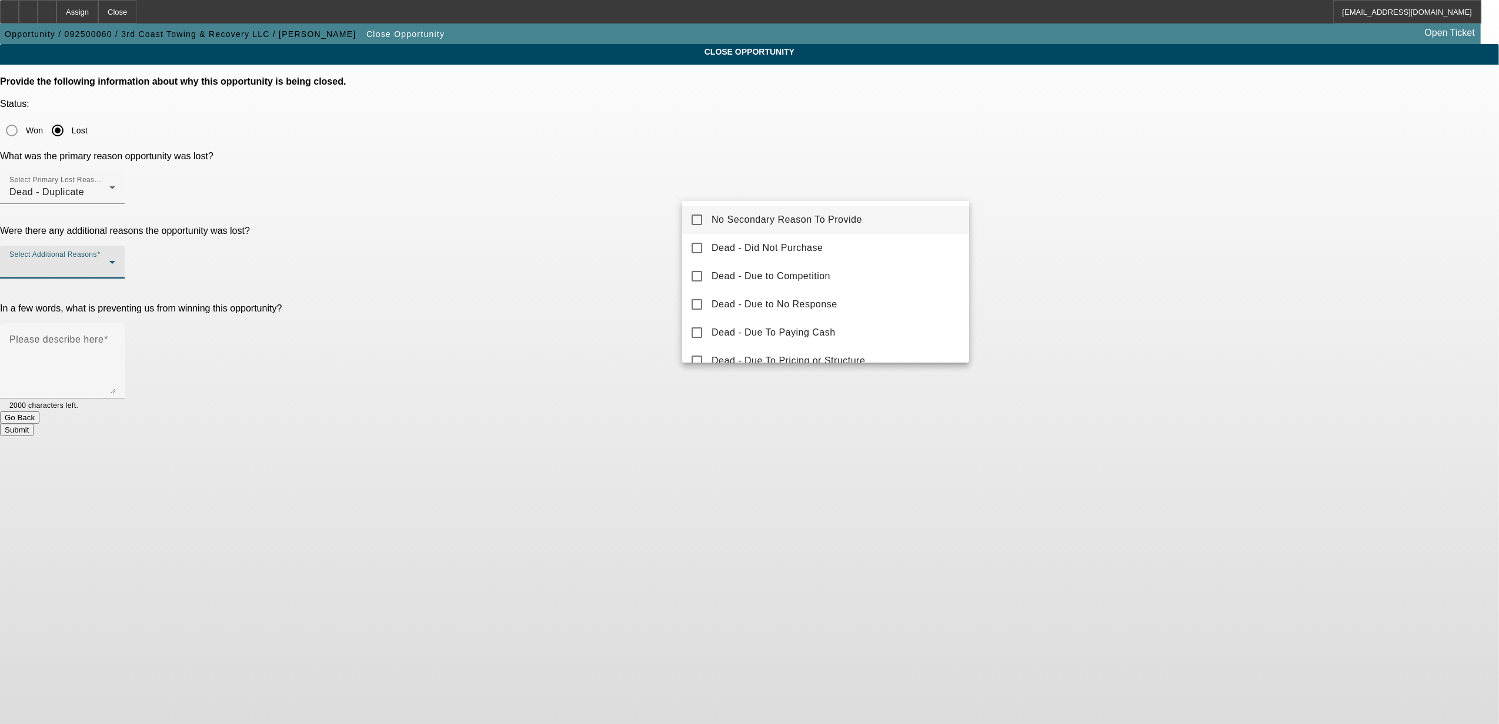
click at [749, 215] on span "No Secondary Reason To Provide" at bounding box center [786, 220] width 150 height 14
drag, startPoint x: 1190, startPoint y: 212, endPoint x: 1155, endPoint y: 207, distance: 35.0
click at [1155, 207] on div at bounding box center [749, 362] width 1499 height 724
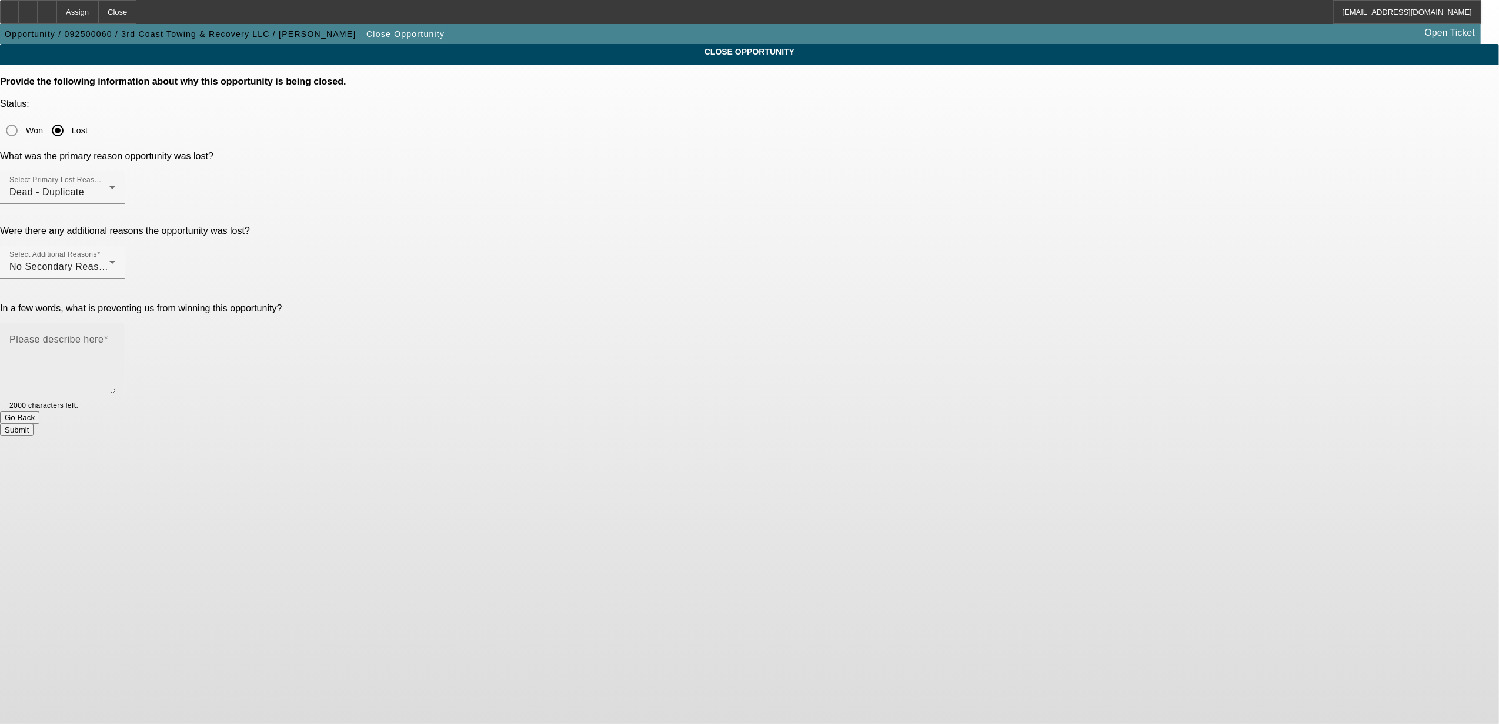
click at [115, 337] on textarea "Please describe here" at bounding box center [62, 365] width 106 height 56
type textarea "Duplicate"
click at [34, 424] on button "Submit" at bounding box center [17, 430] width 34 height 12
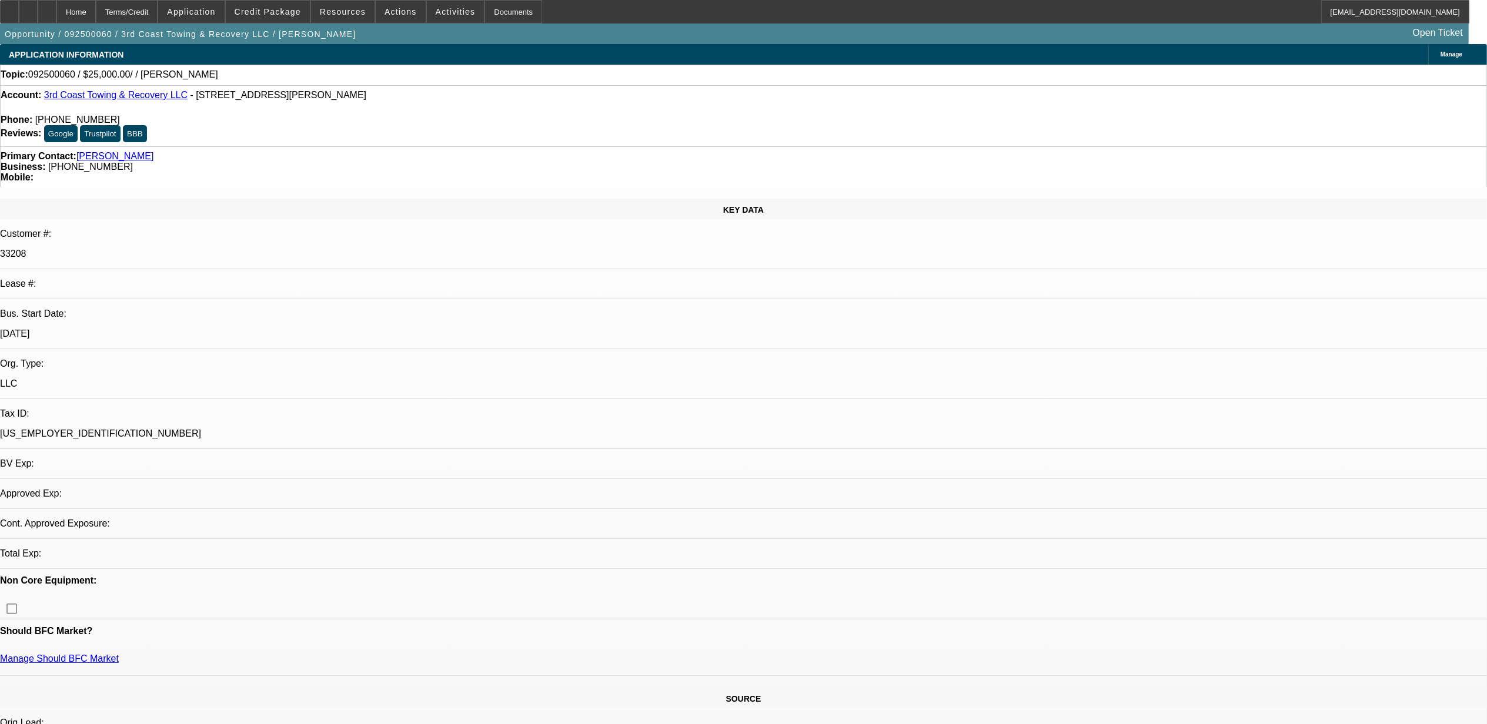
select select "0"
select select "2"
select select "0.1"
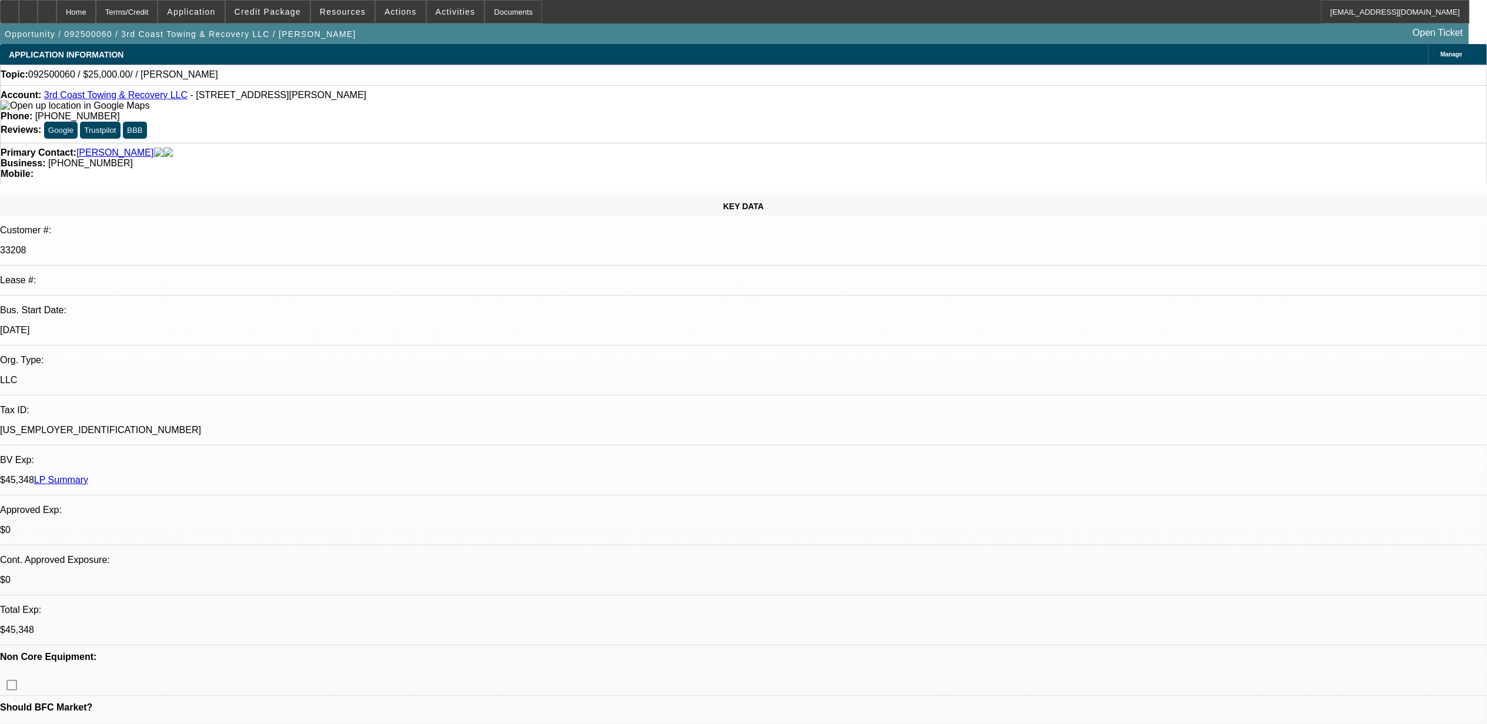
select select "1"
select select "2"
select select "4"
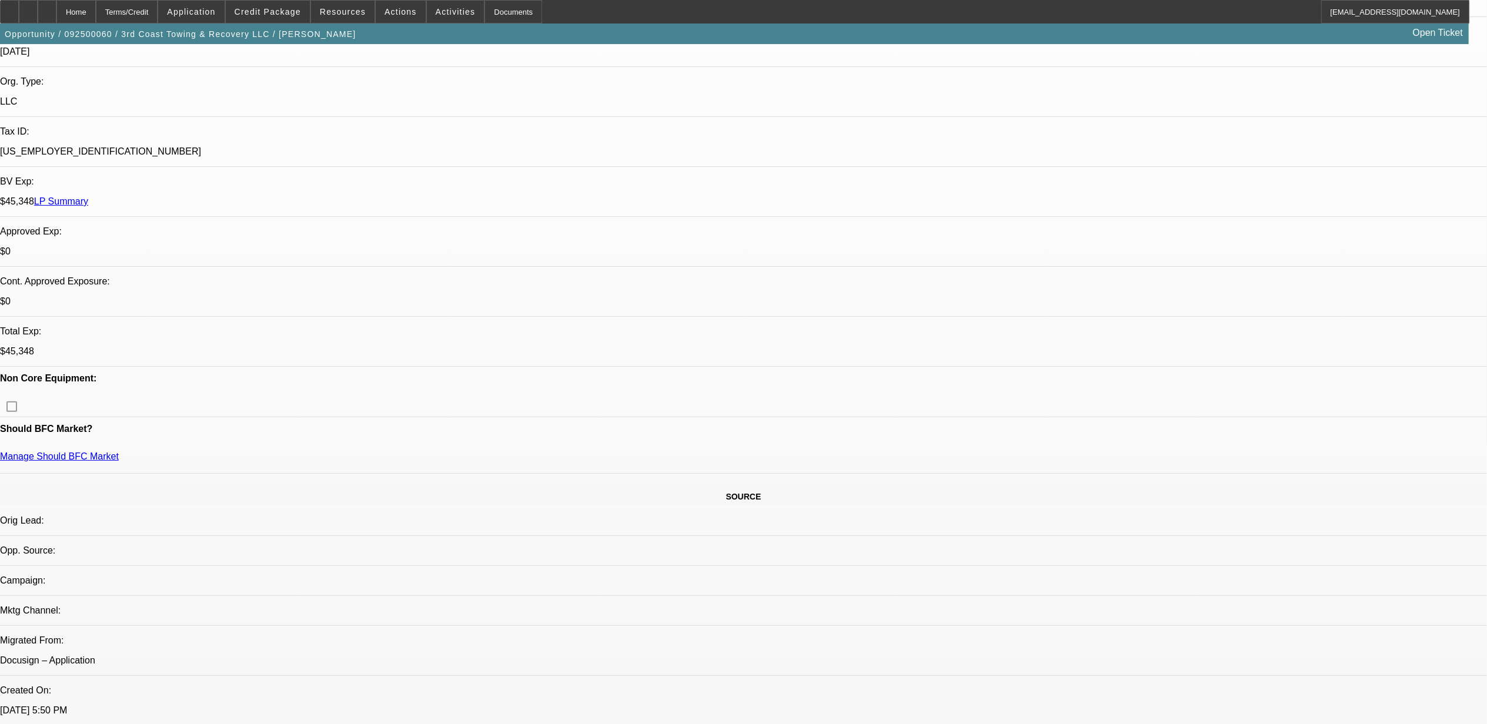
scroll to position [392, 0]
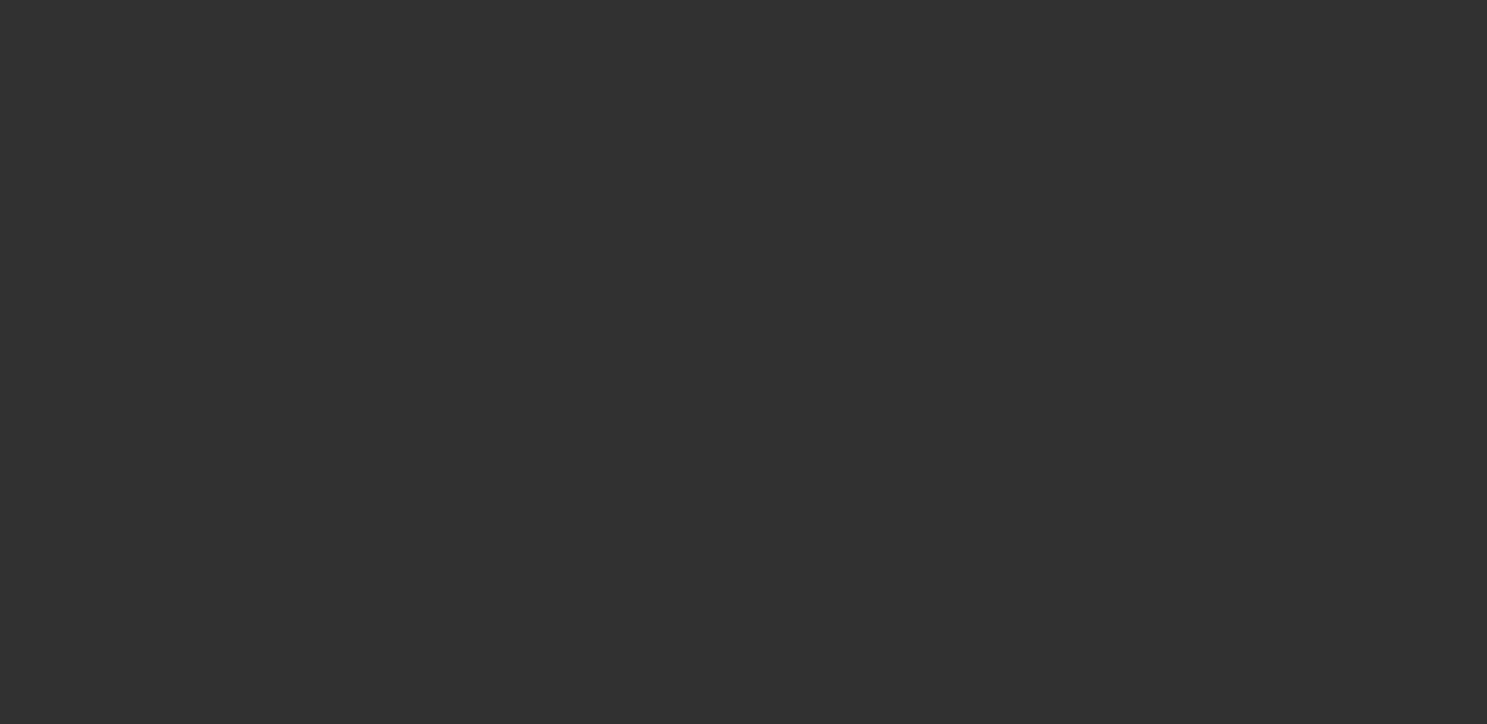
select select "0"
select select "2"
select select "0.1"
select select "4"
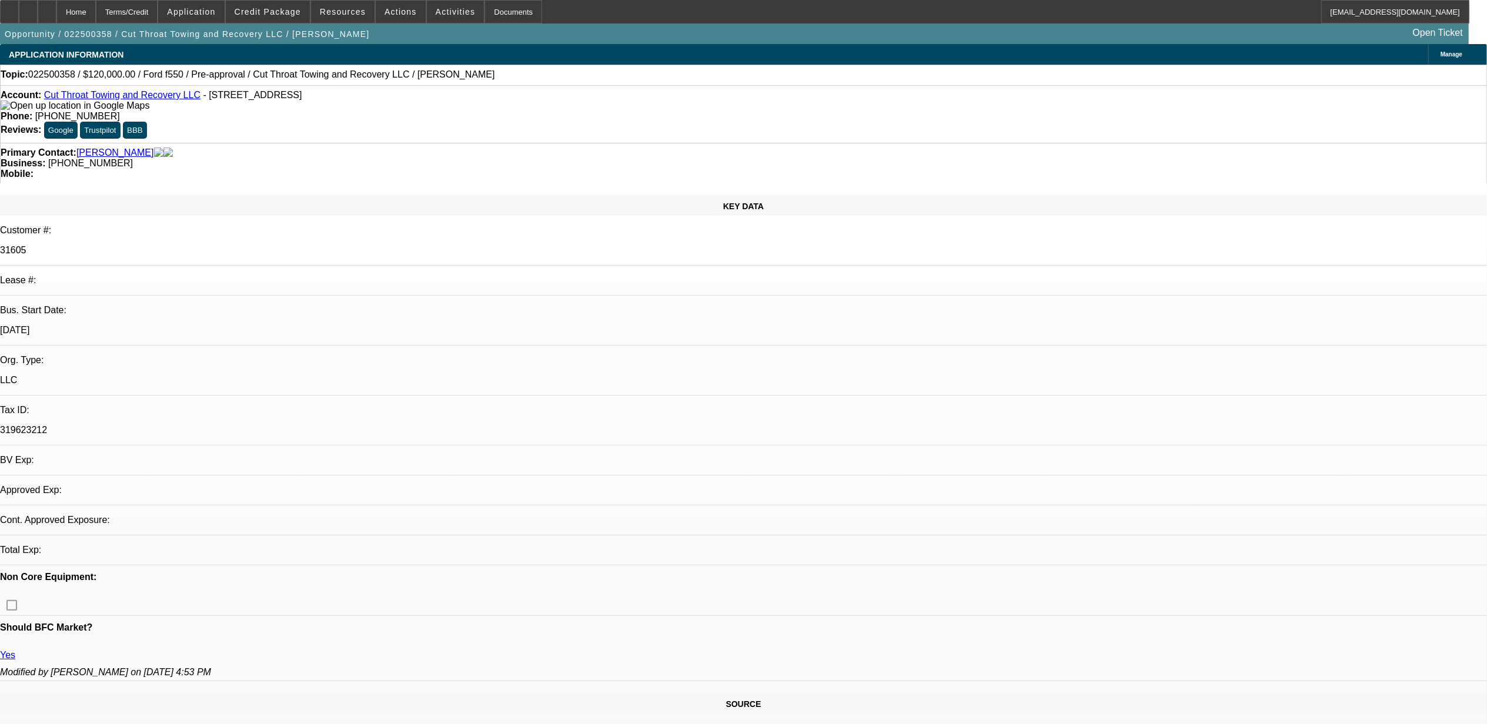
select select "0"
select select "2"
select select "0.1"
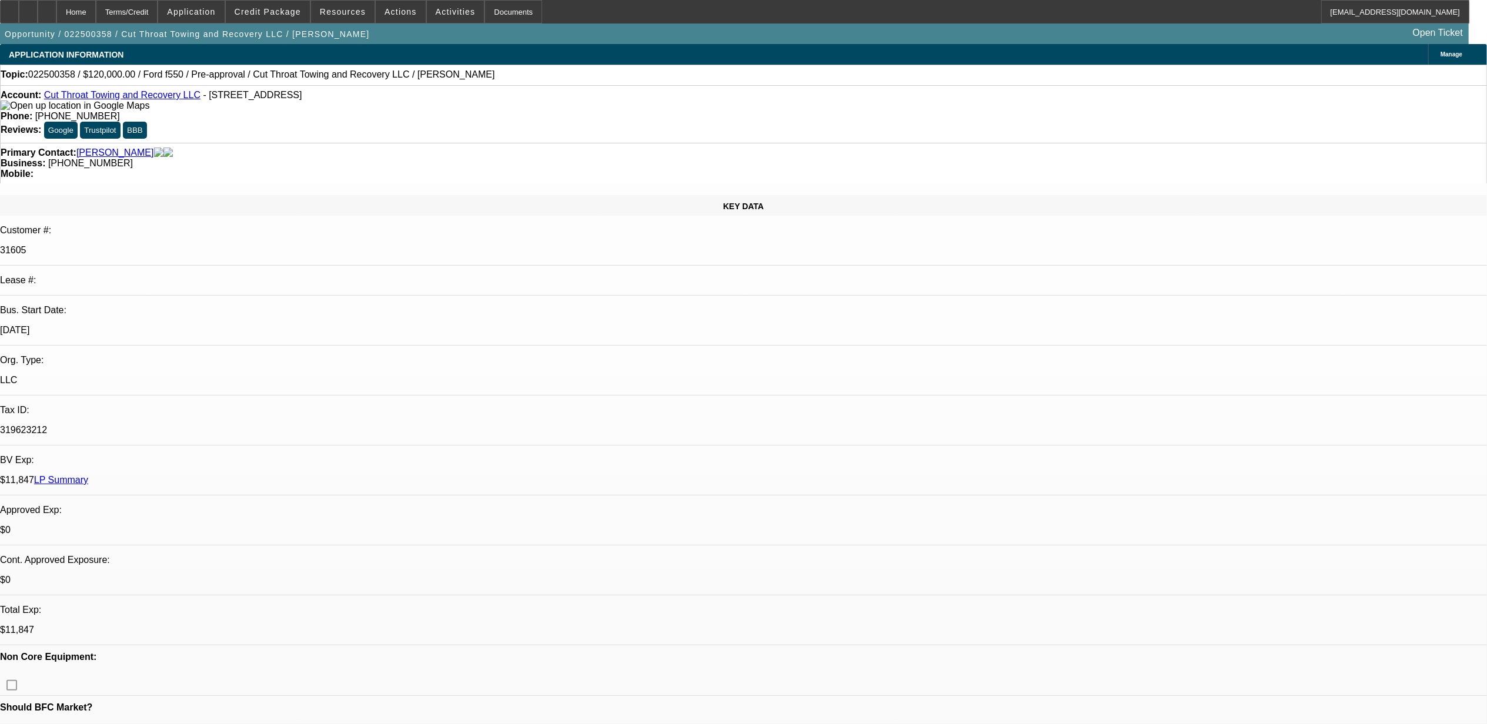
select select "1"
select select "2"
select select "4"
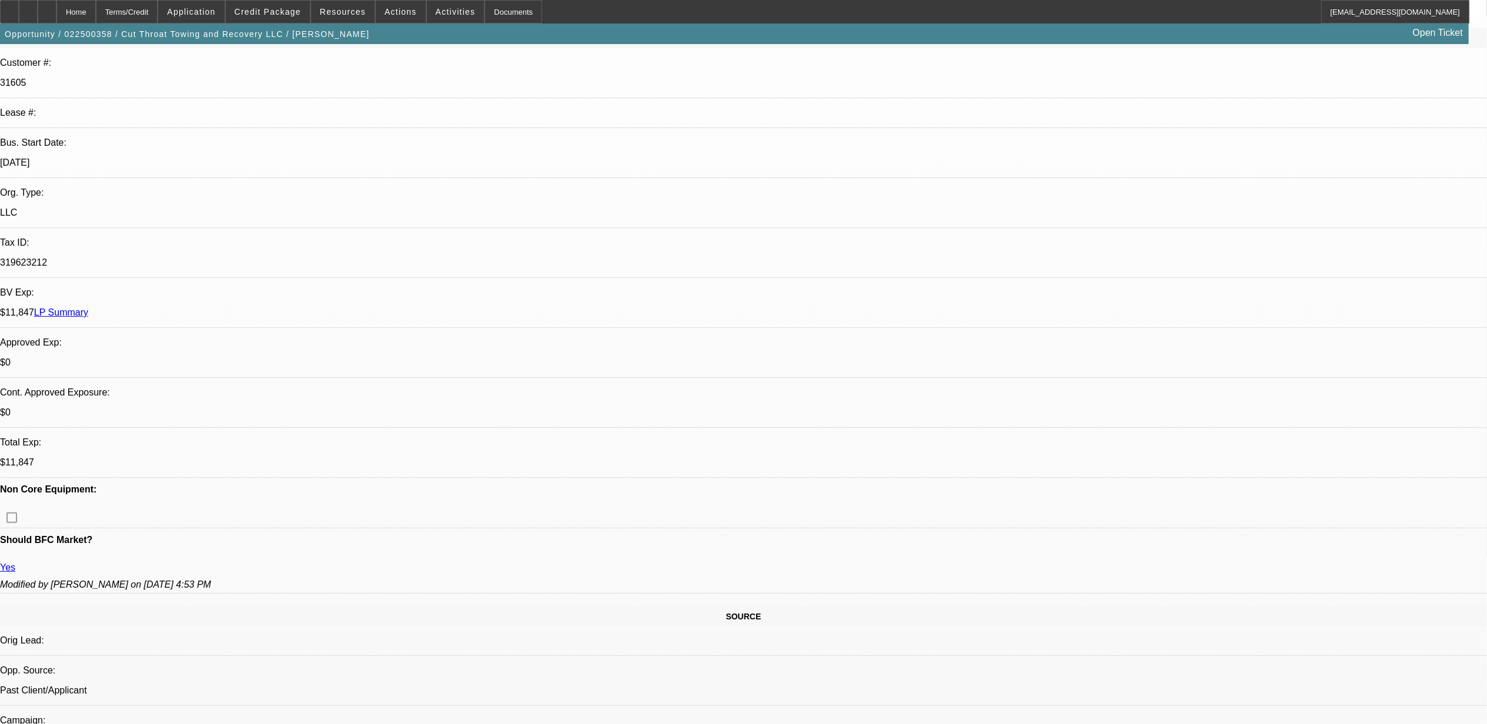
scroll to position [313, 0]
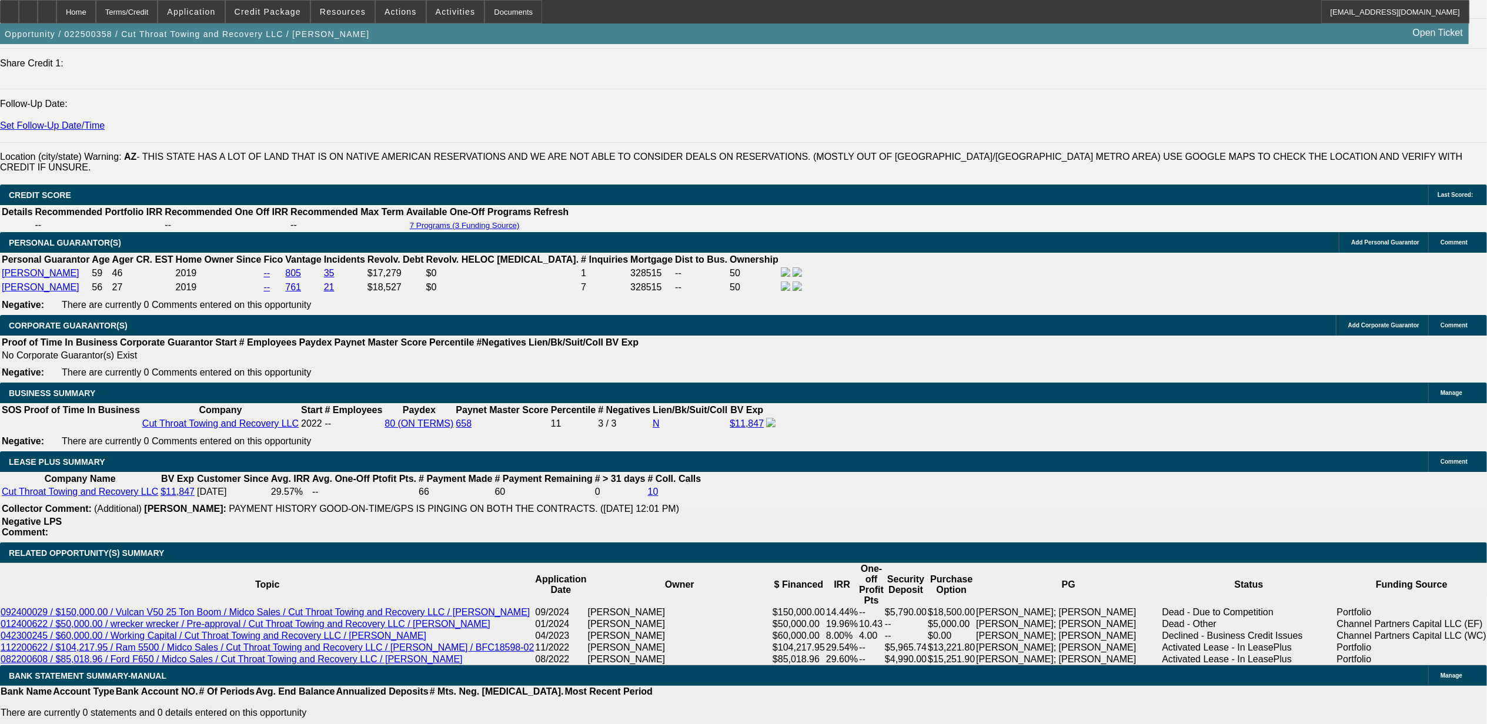
scroll to position [1724, 0]
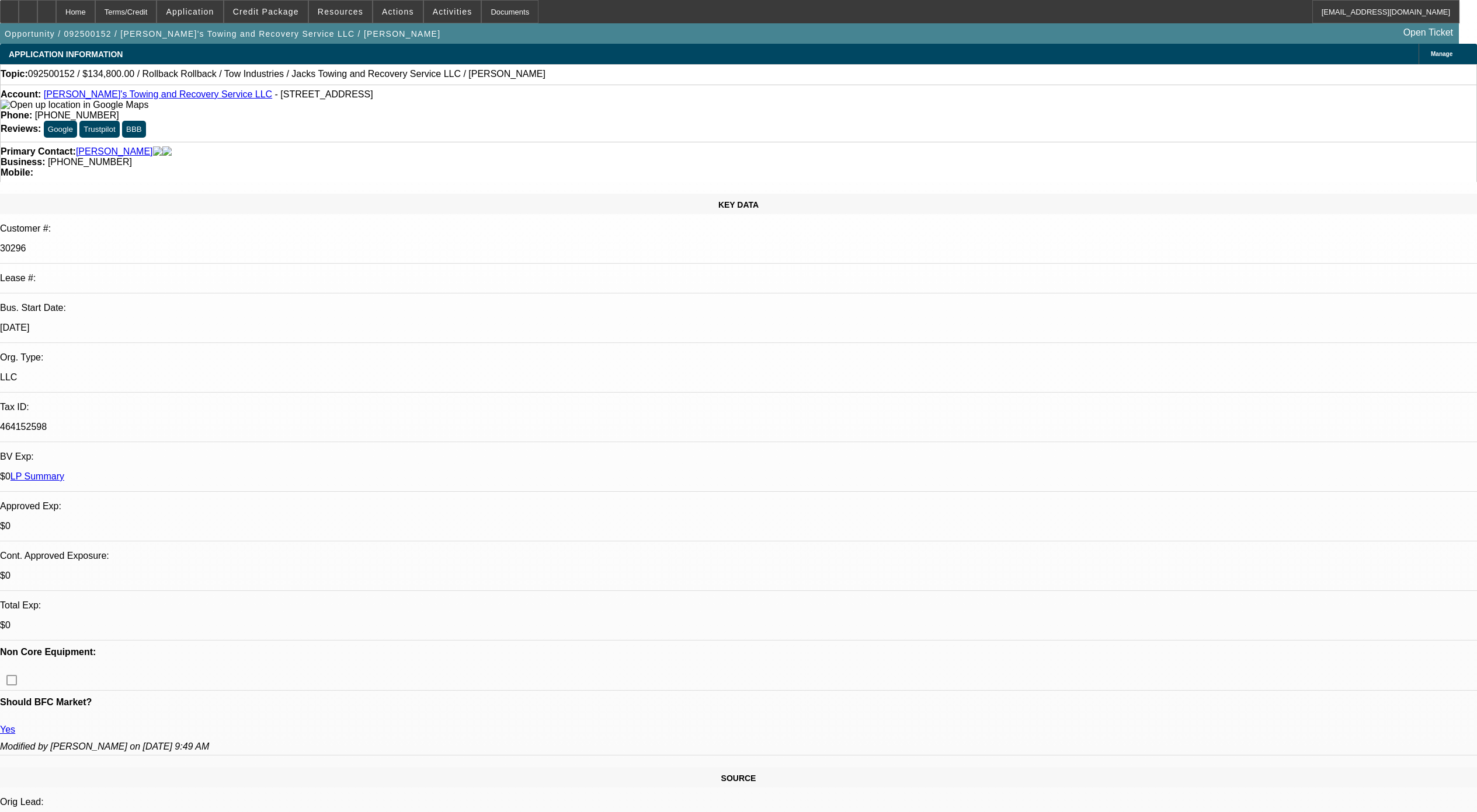
select select "0"
select select "3"
select select "0"
select select "6"
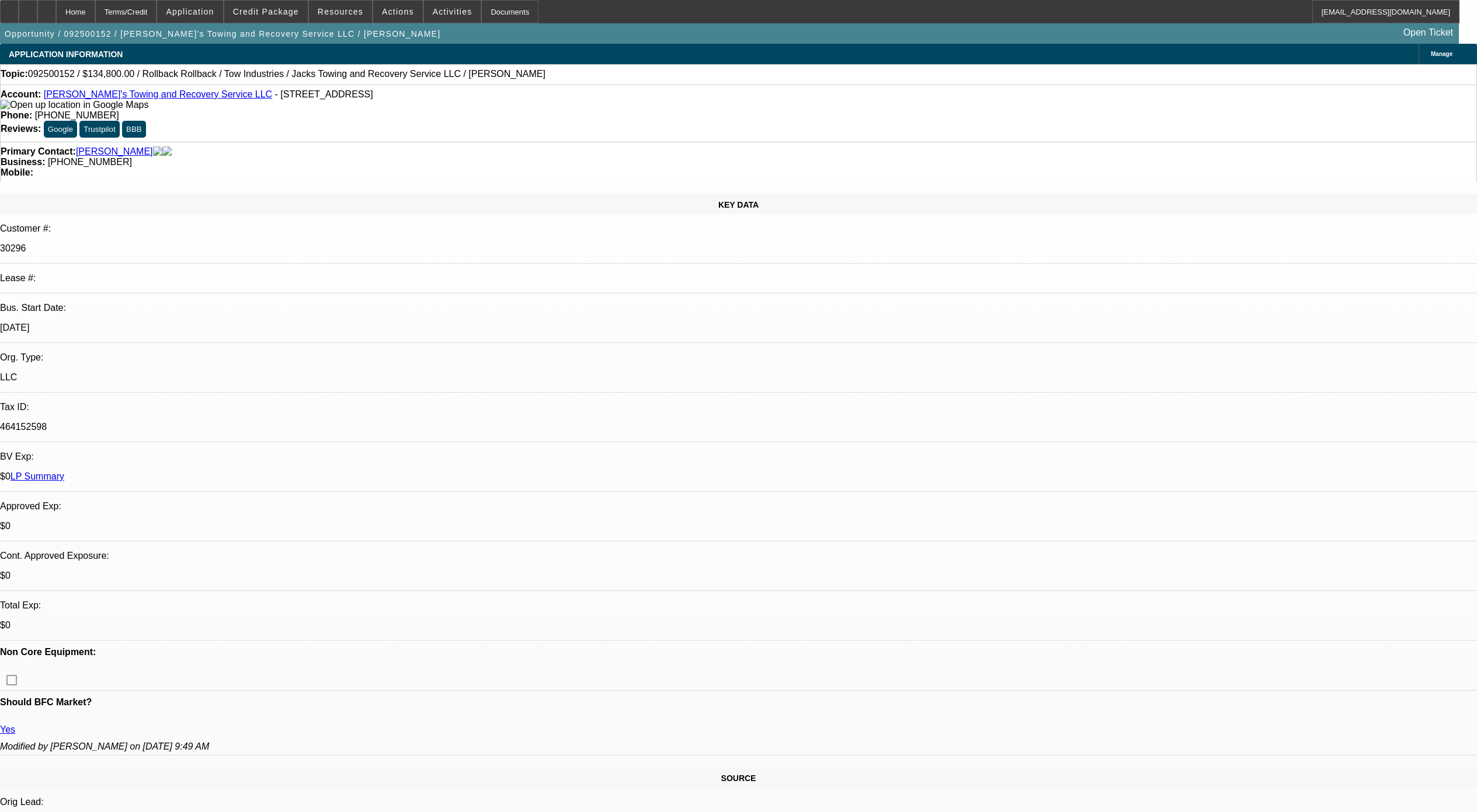
select select "0"
select select "3"
select select "0"
select select "6"
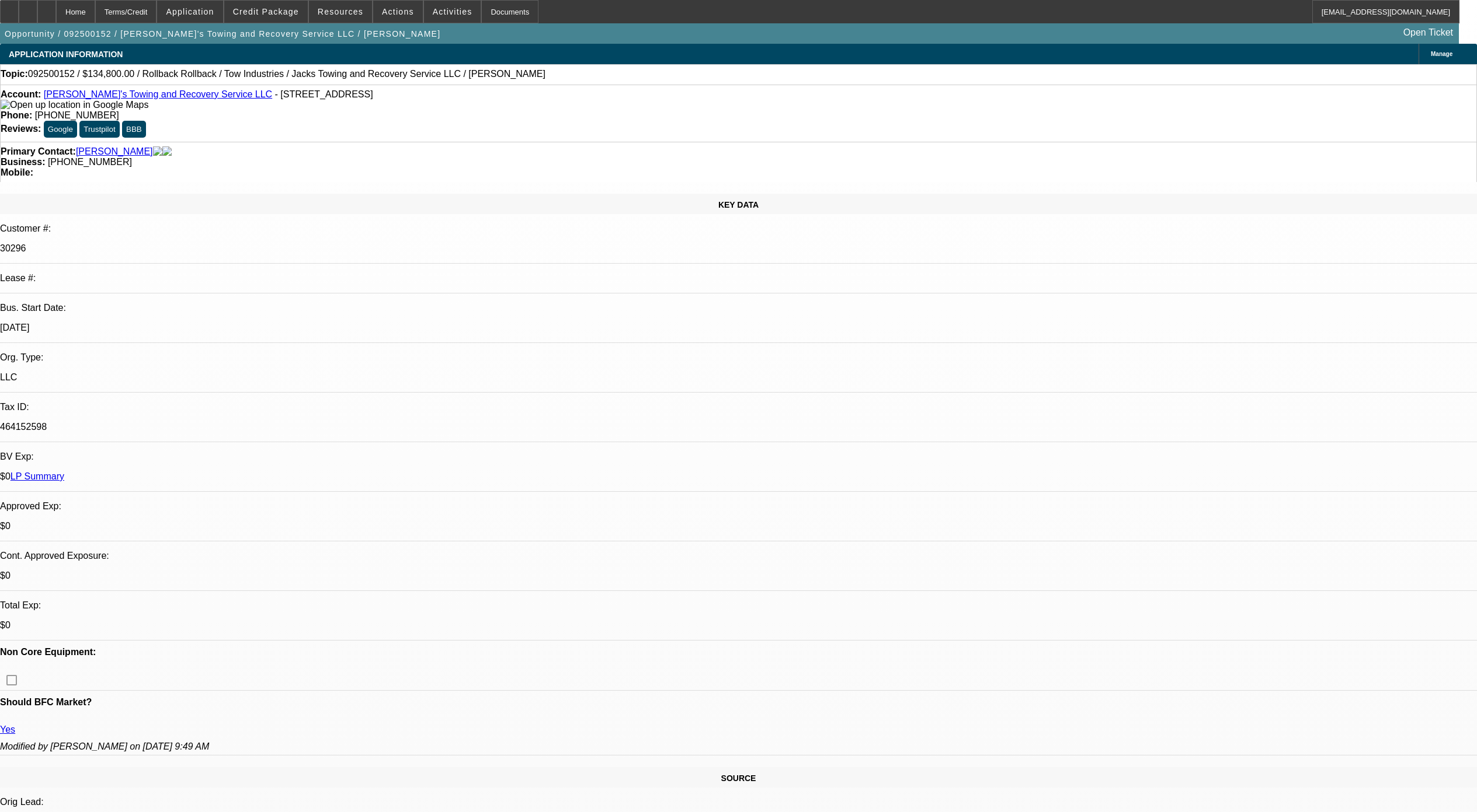
select select "0"
select select "3"
select select "0"
select select "6"
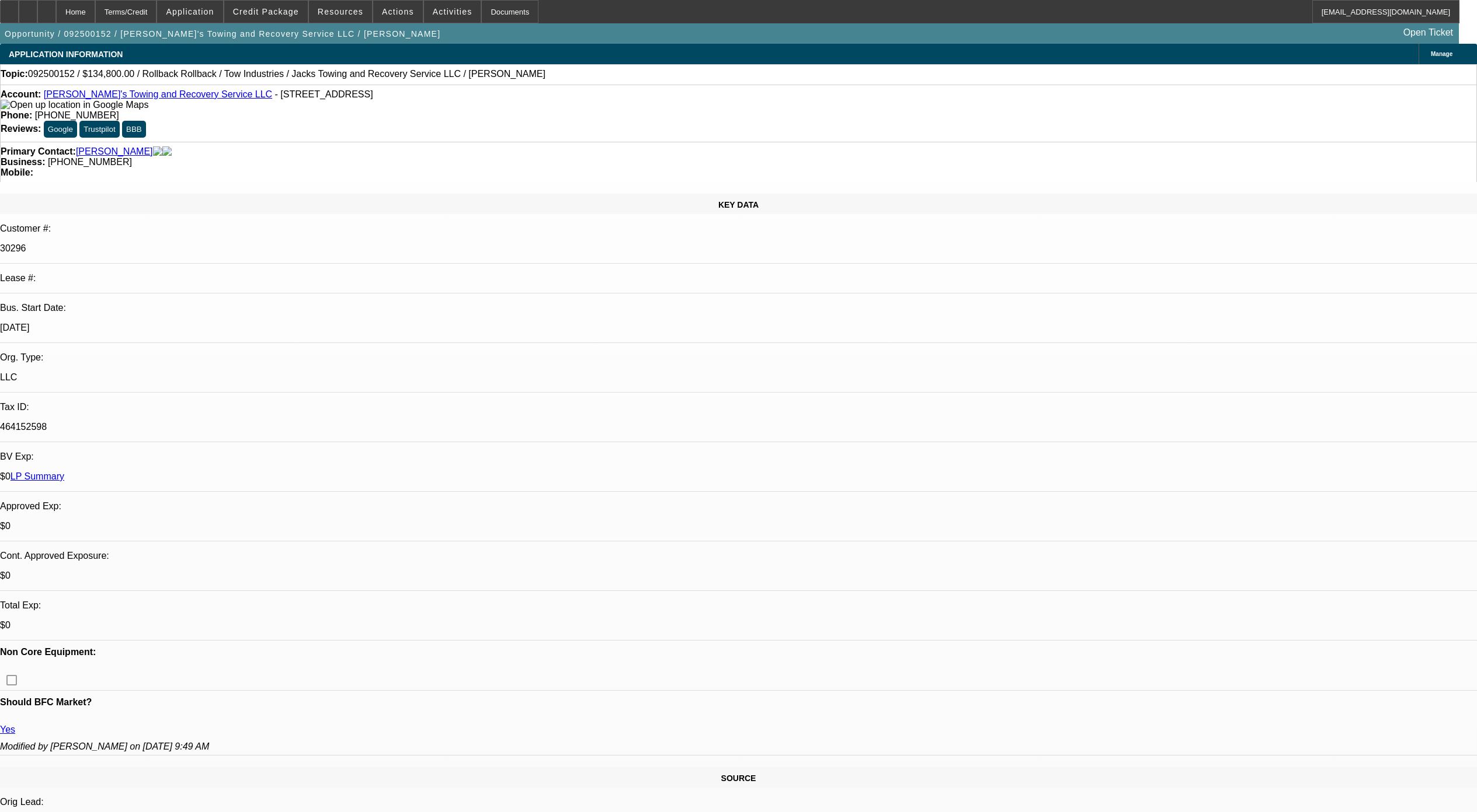
scroll to position [1945, 0]
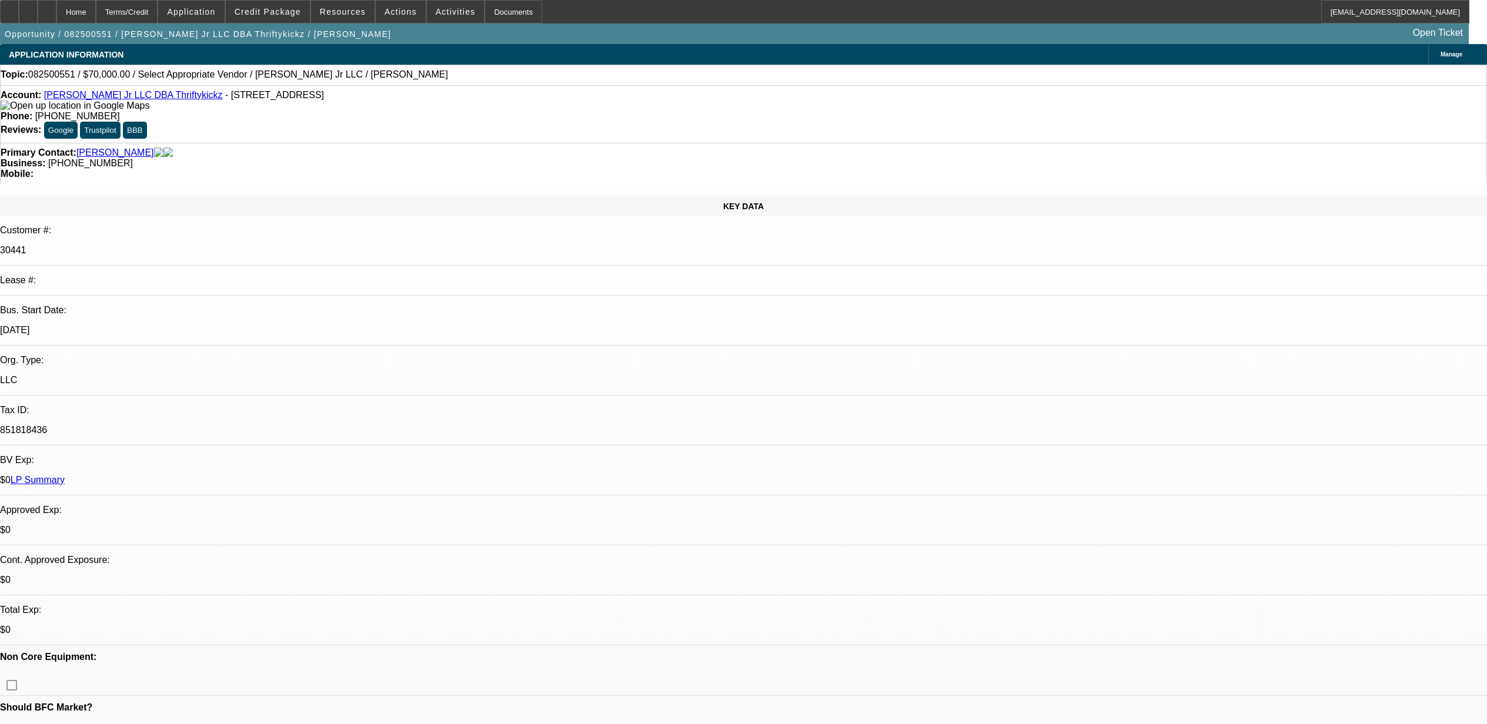
select select "0"
select select "2"
select select "0.1"
select select "4"
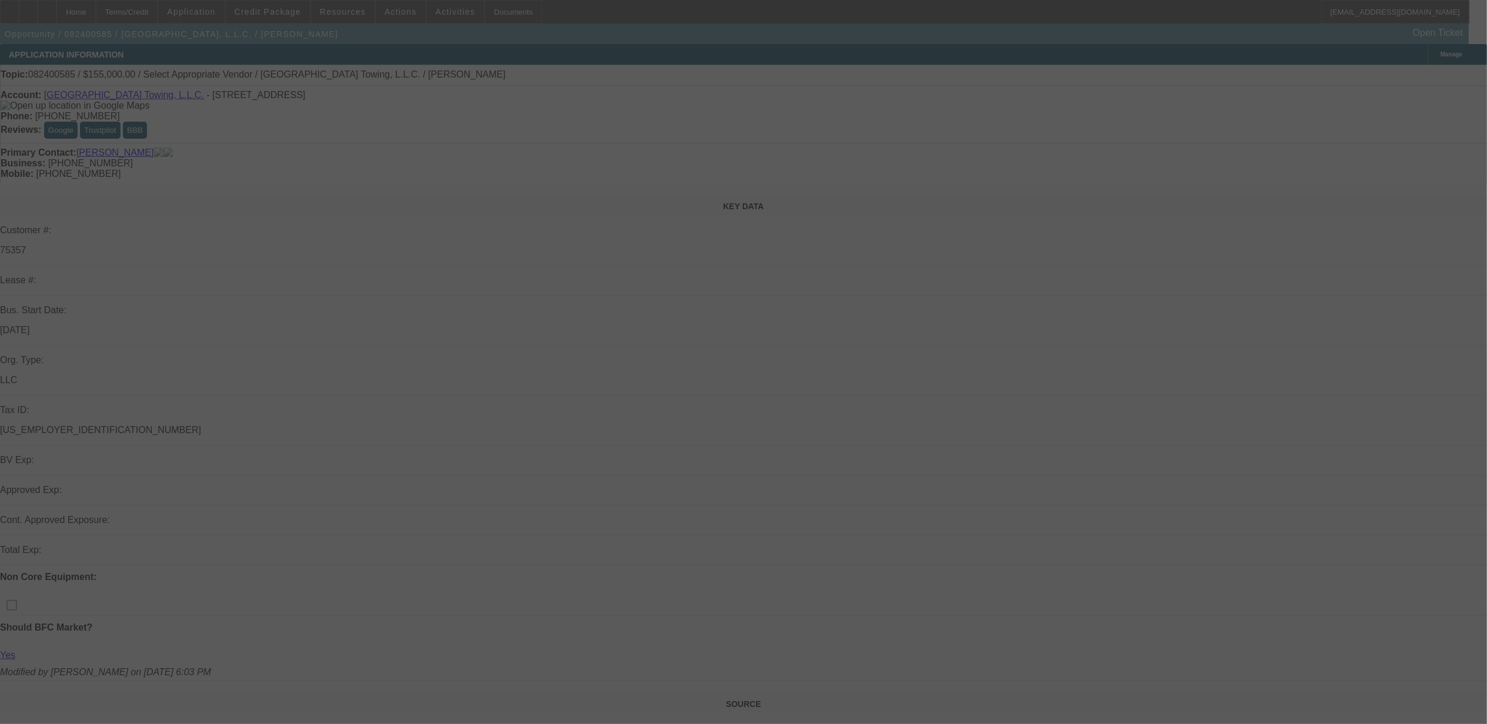
select select "0"
select select "2"
select select "0.1"
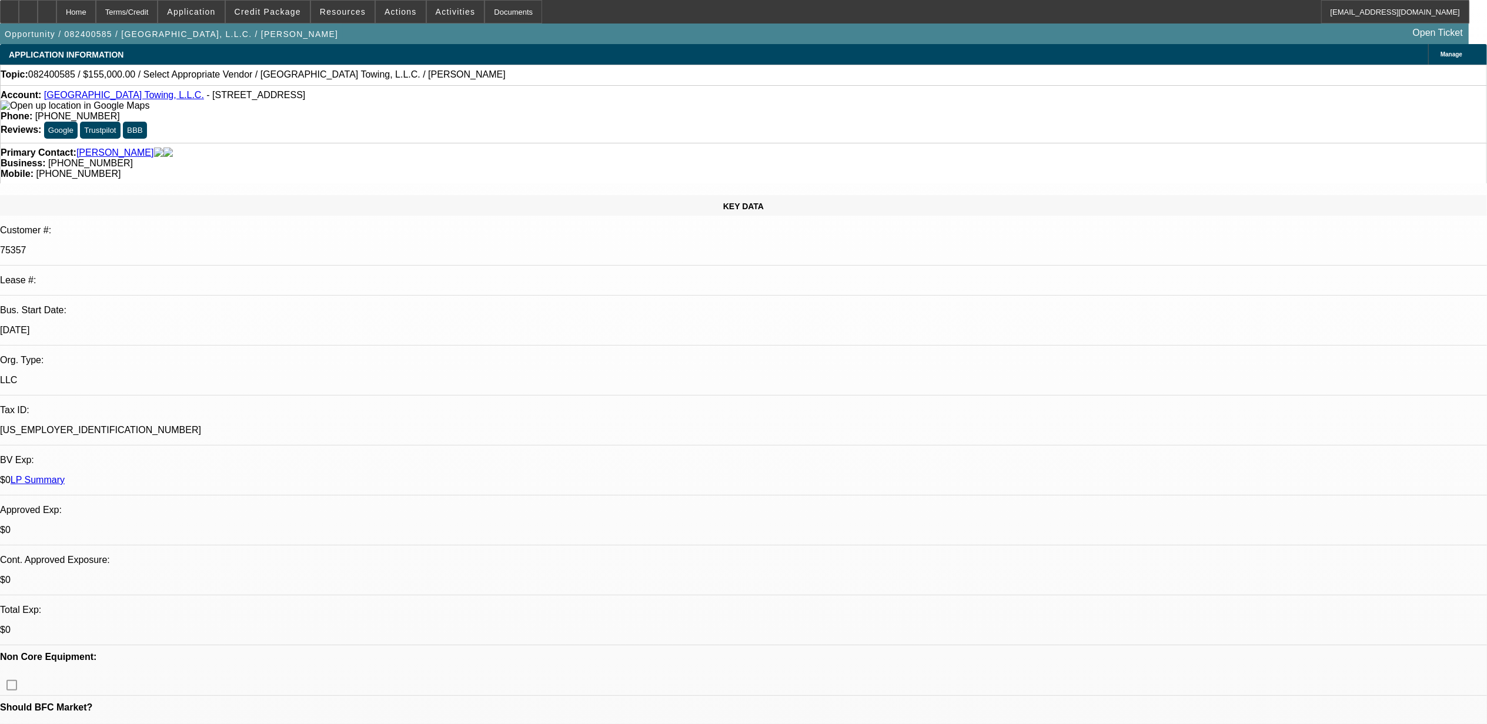
select select "1"
select select "2"
select select "4"
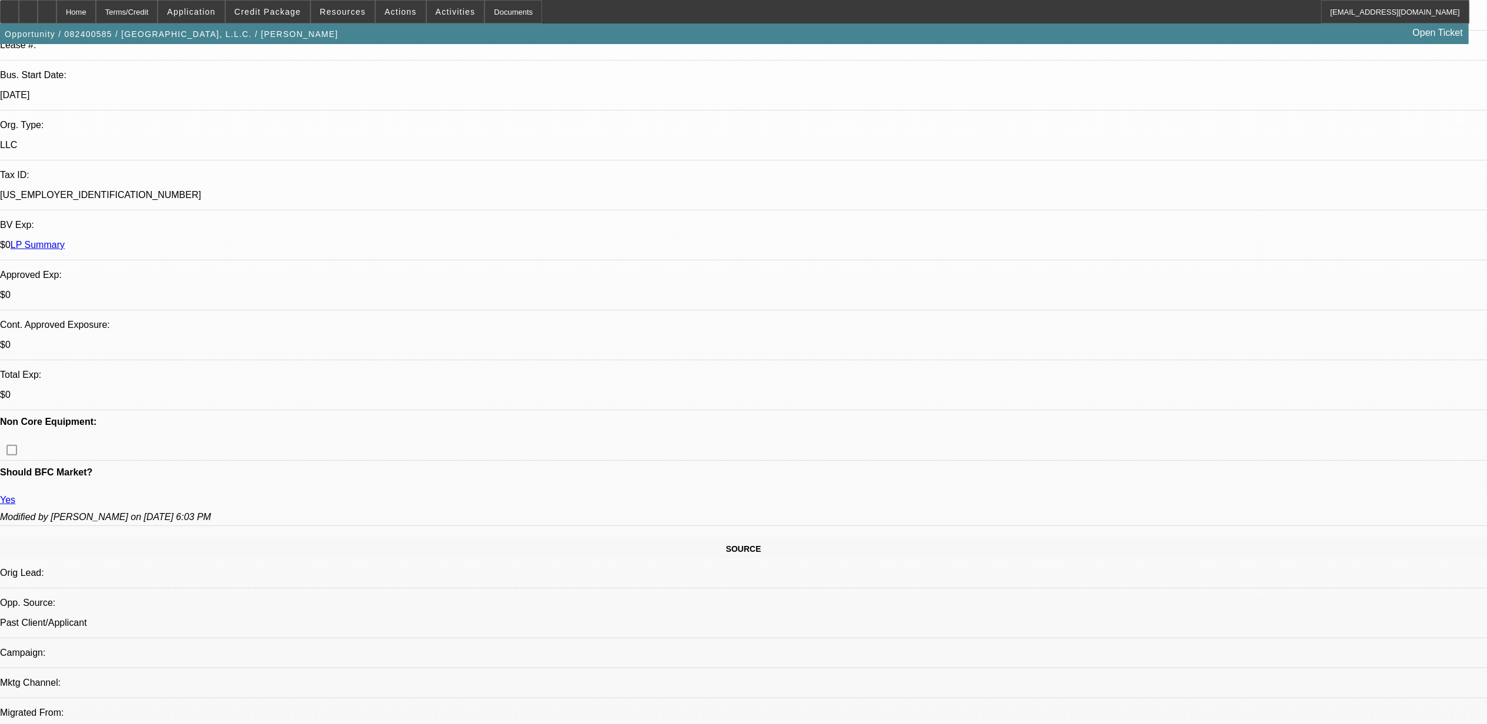
scroll to position [705, 0]
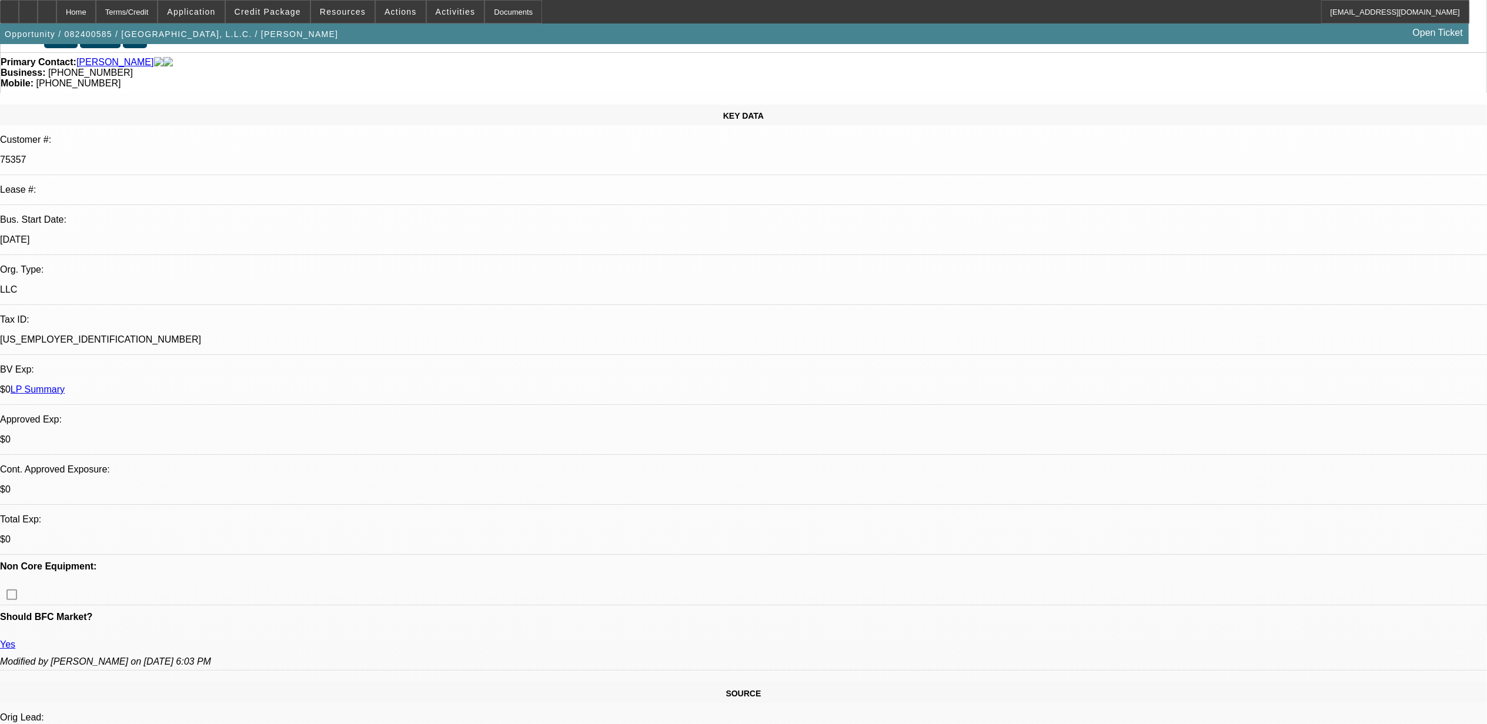
scroll to position [0, 0]
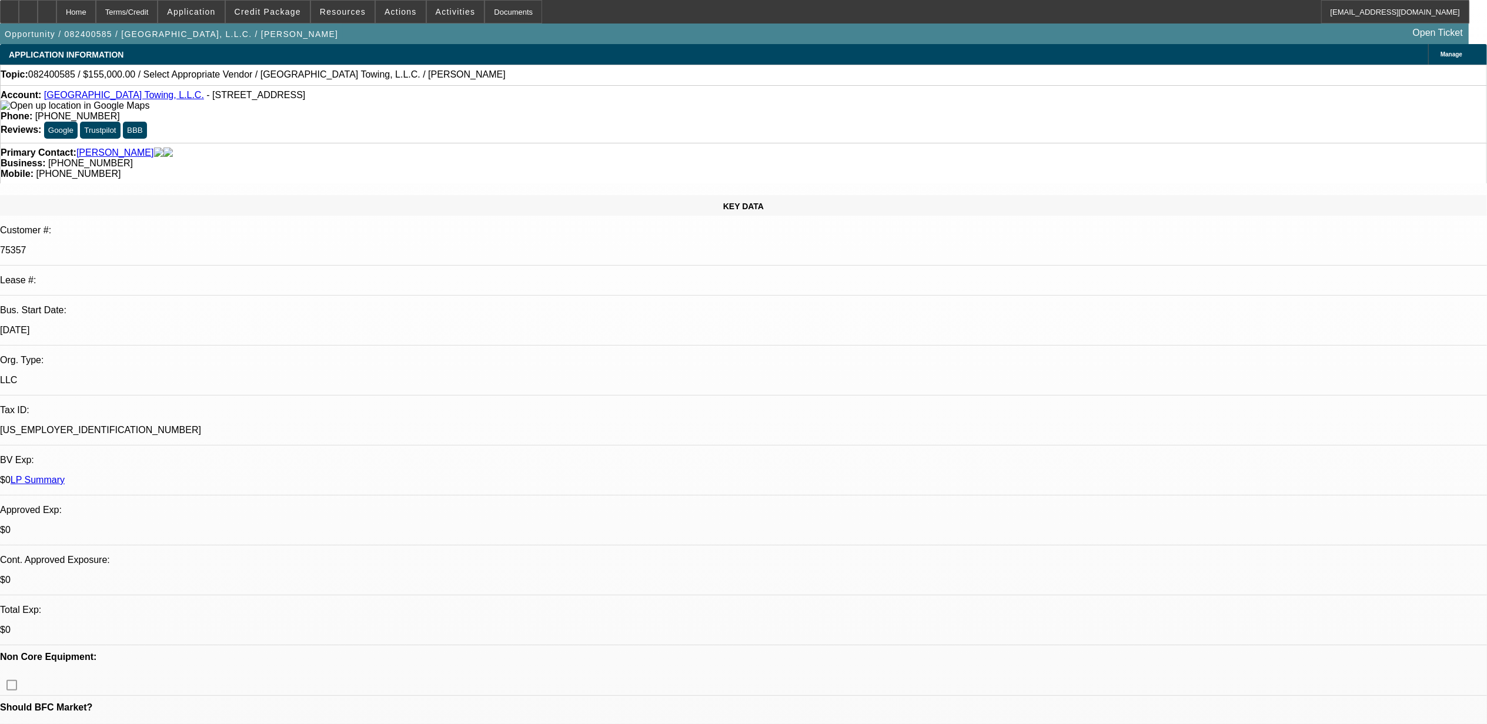
click at [71, 99] on link "Lake Town Towing, L.L.C." at bounding box center [124, 95] width 160 height 10
click at [47, 8] on icon at bounding box center [47, 8] width 0 height 0
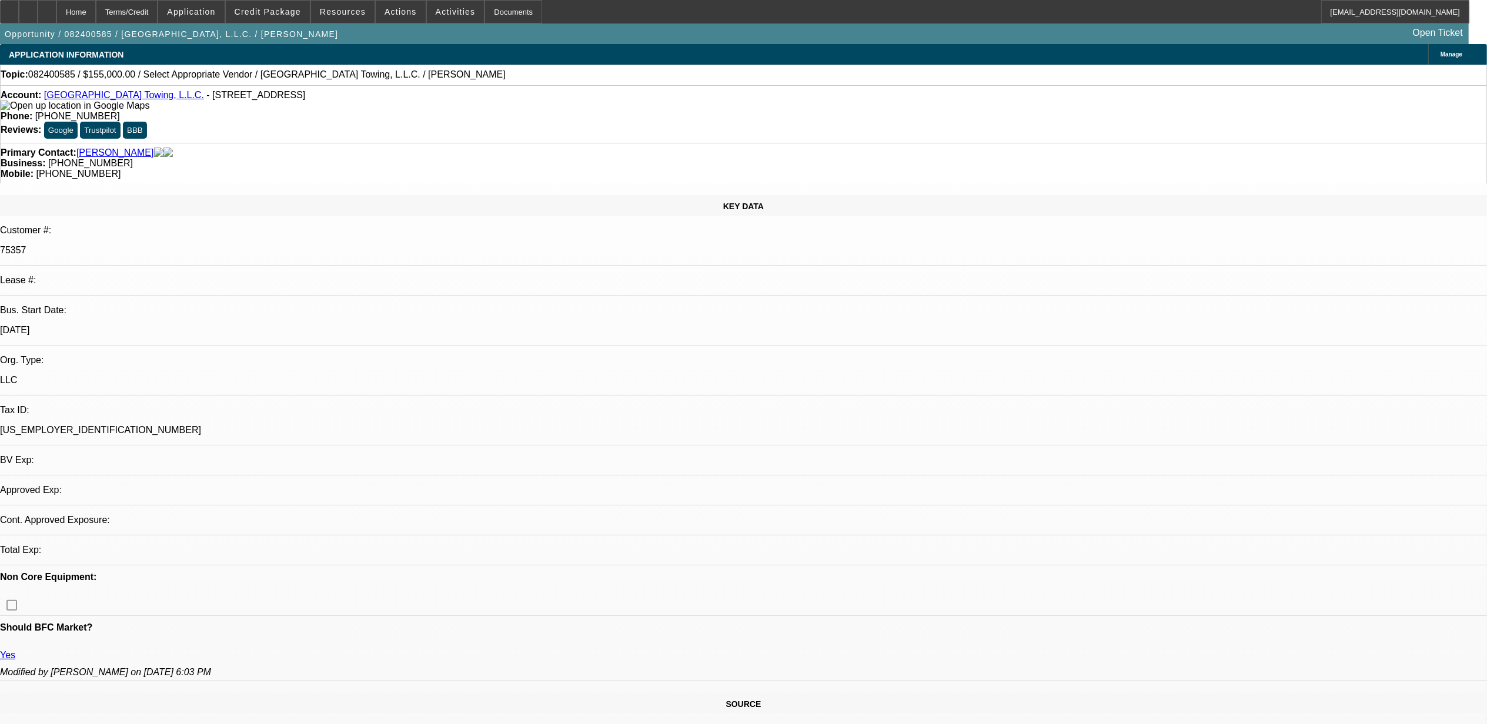
select select "0"
select select "2"
select select "0.1"
select select "4"
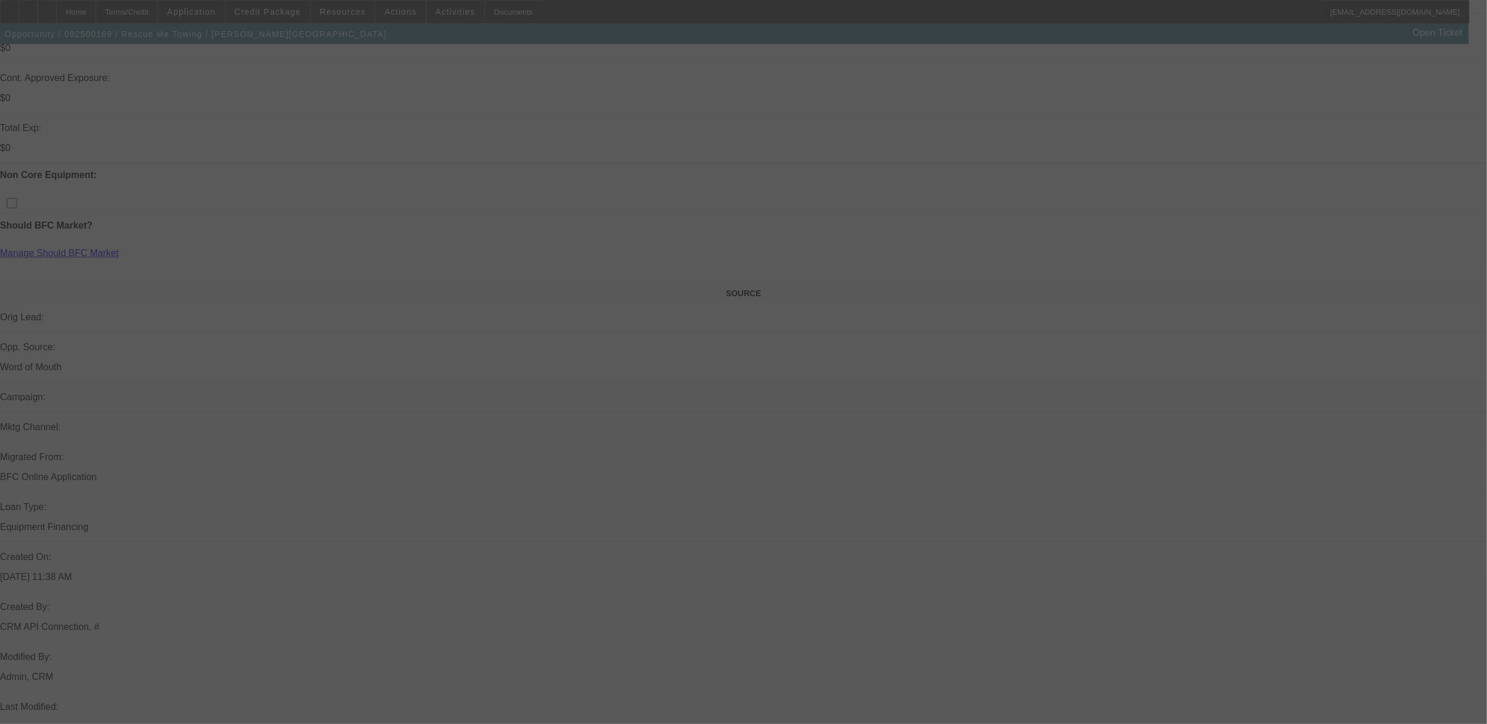
scroll to position [235, 0]
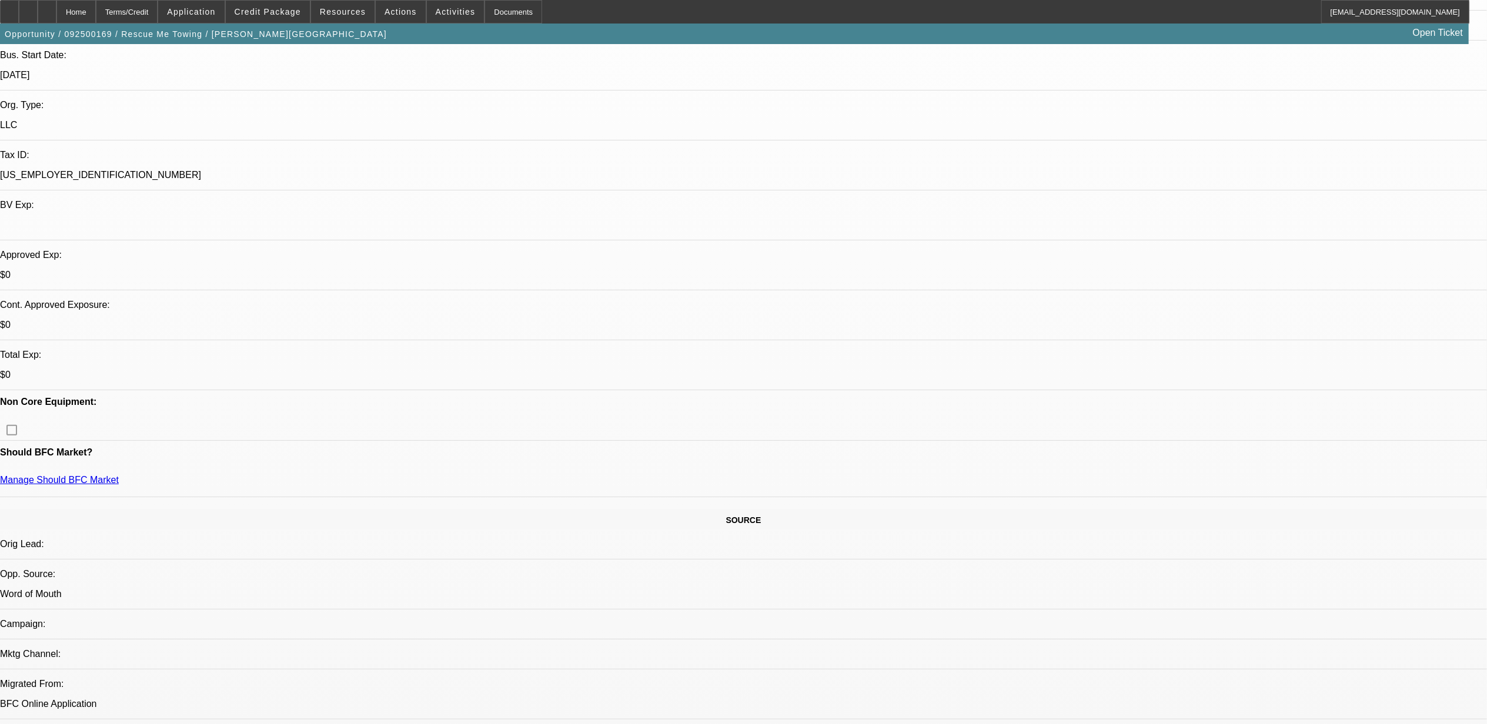
select select "0"
select select "2"
select select "0.1"
select select "1"
select select "2"
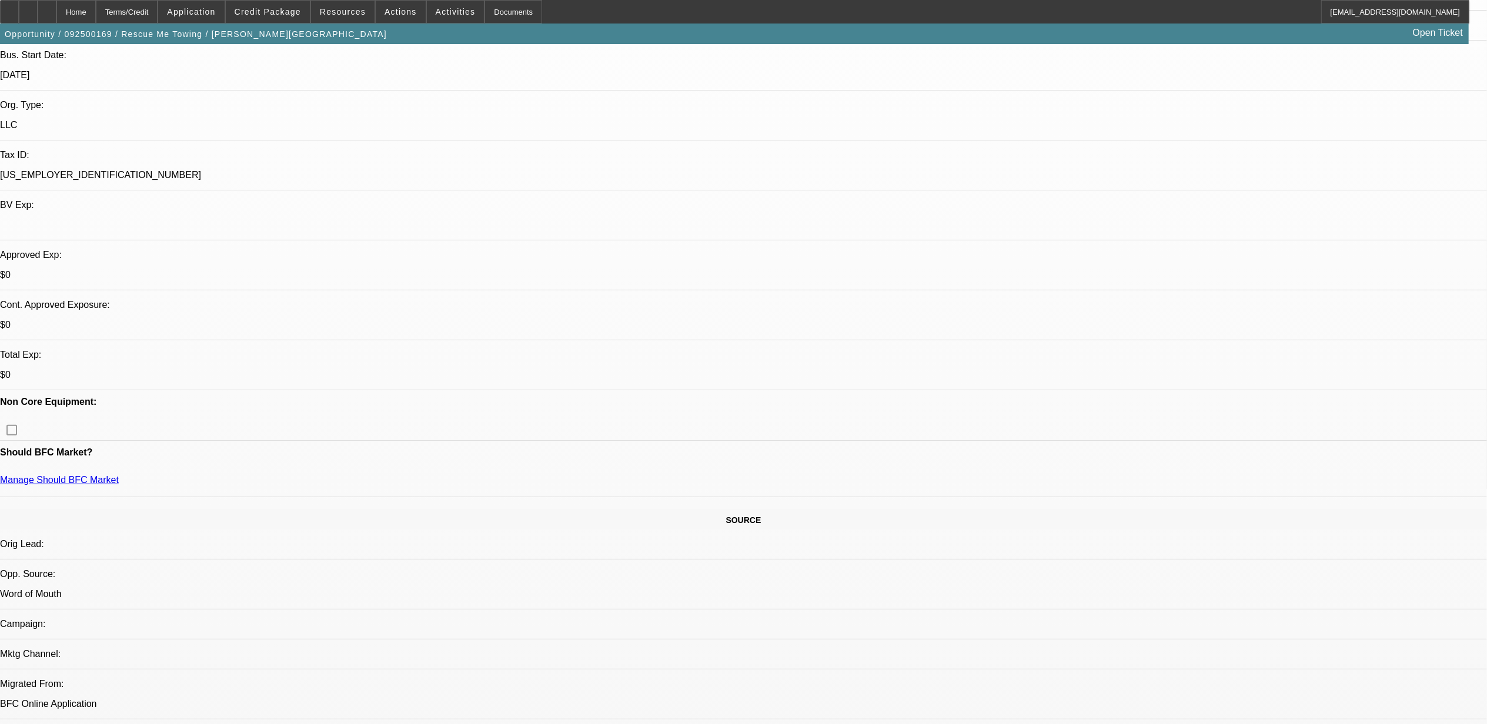
select select "4"
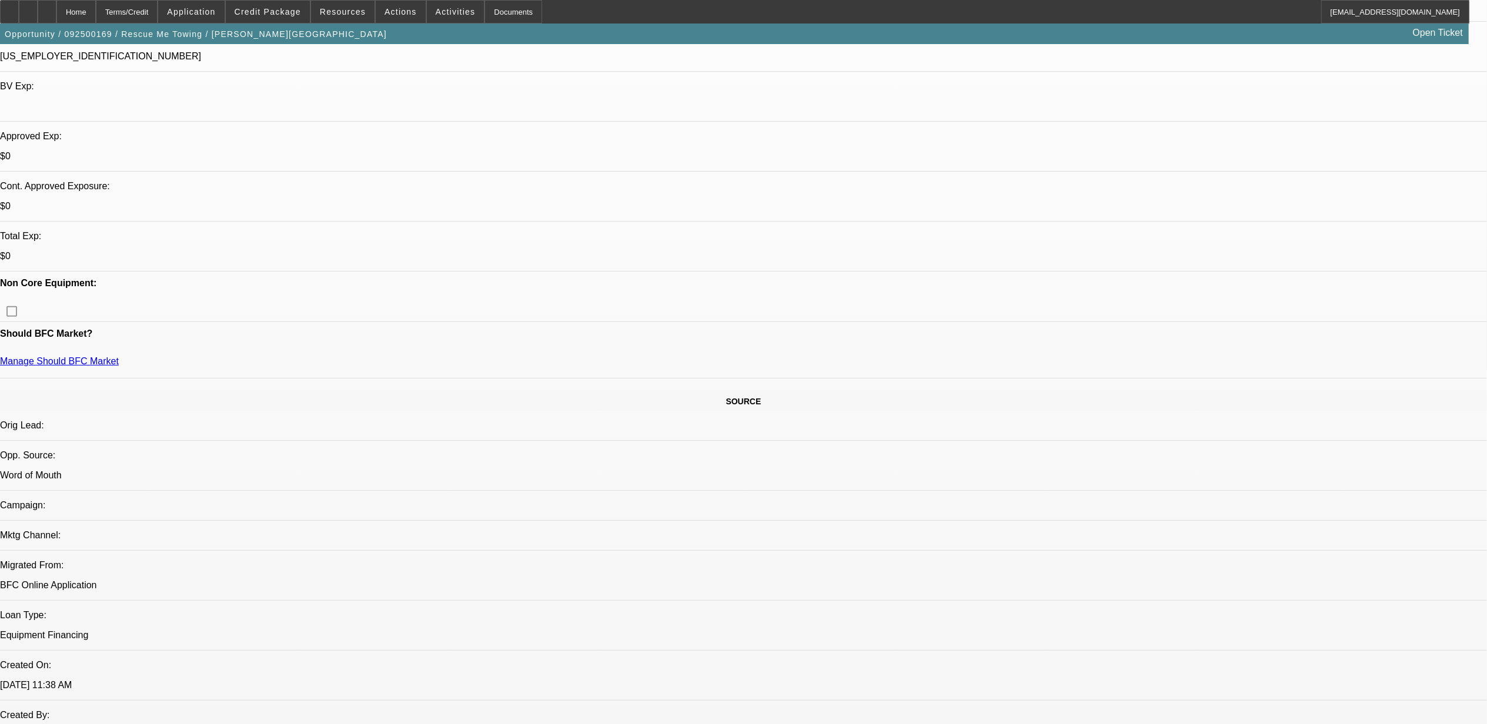
scroll to position [313, 0]
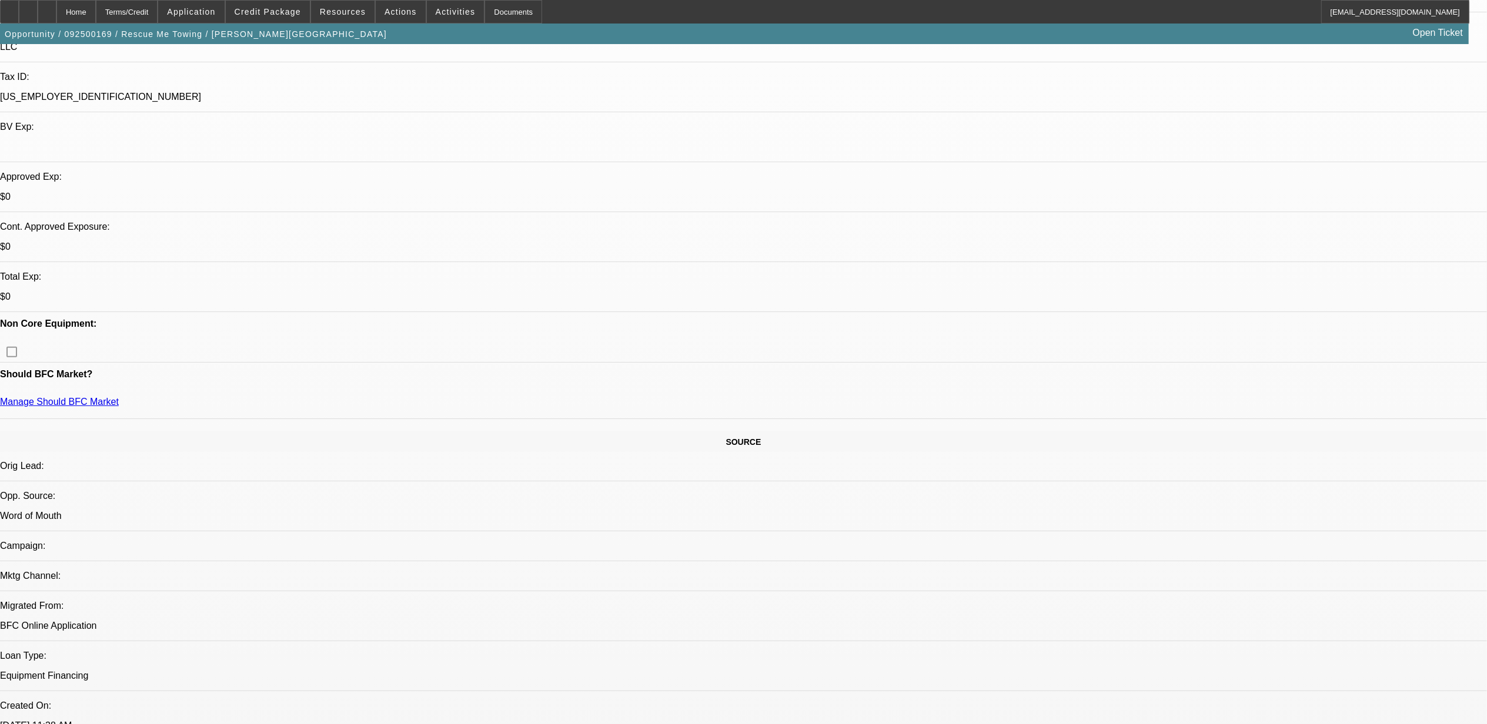
drag, startPoint x: 125, startPoint y: 263, endPoint x: 188, endPoint y: 264, distance: 62.9
drag, startPoint x: 121, startPoint y: 263, endPoint x: 339, endPoint y: 280, distance: 218.7
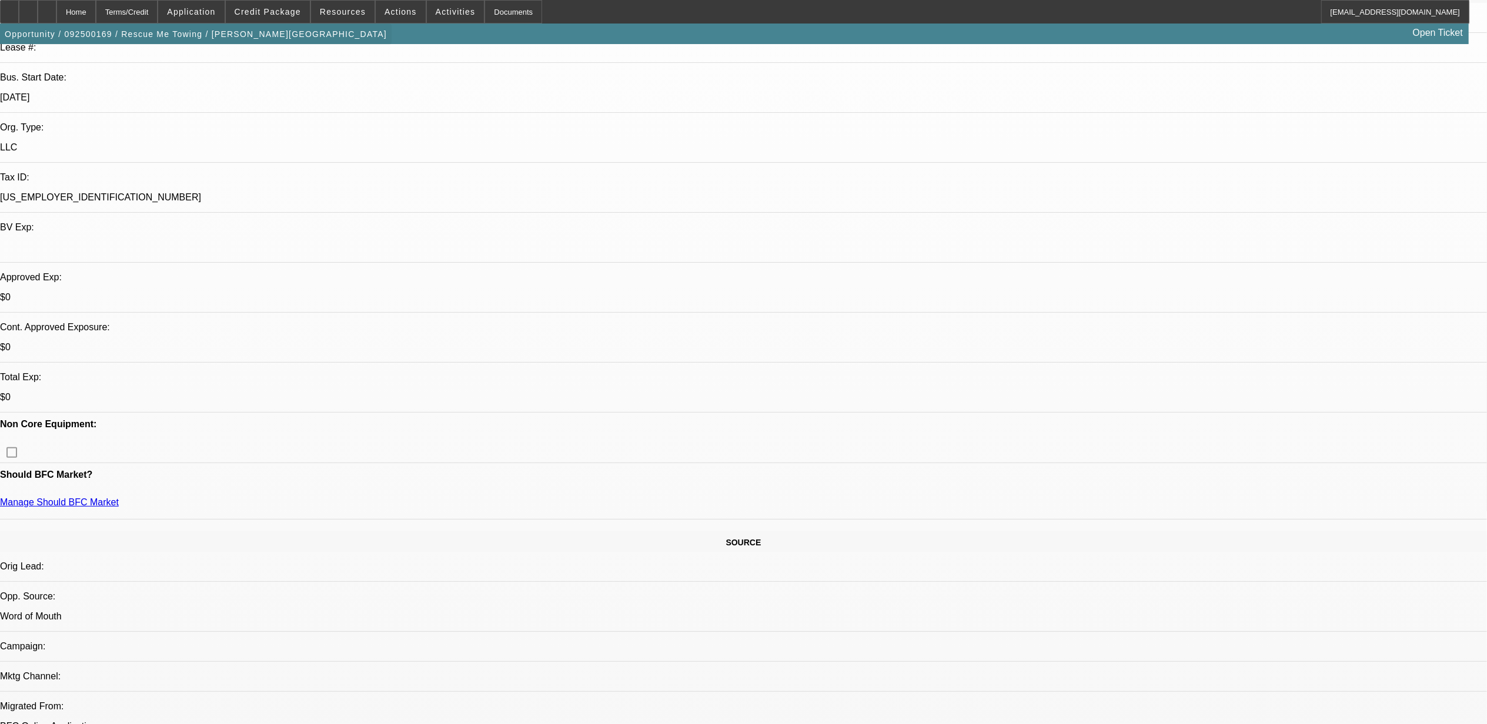
scroll to position [0, 0]
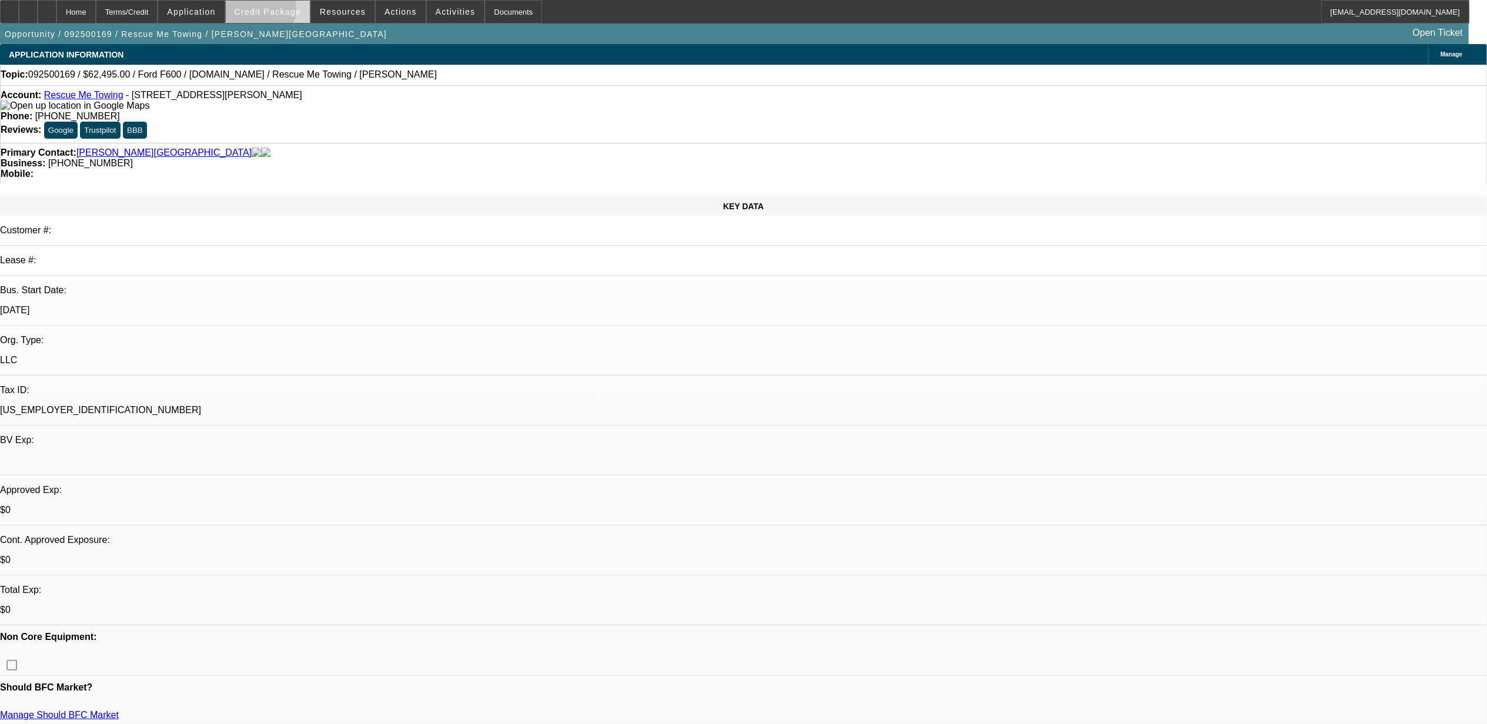
click at [281, 12] on span "Credit Package" at bounding box center [268, 11] width 66 height 9
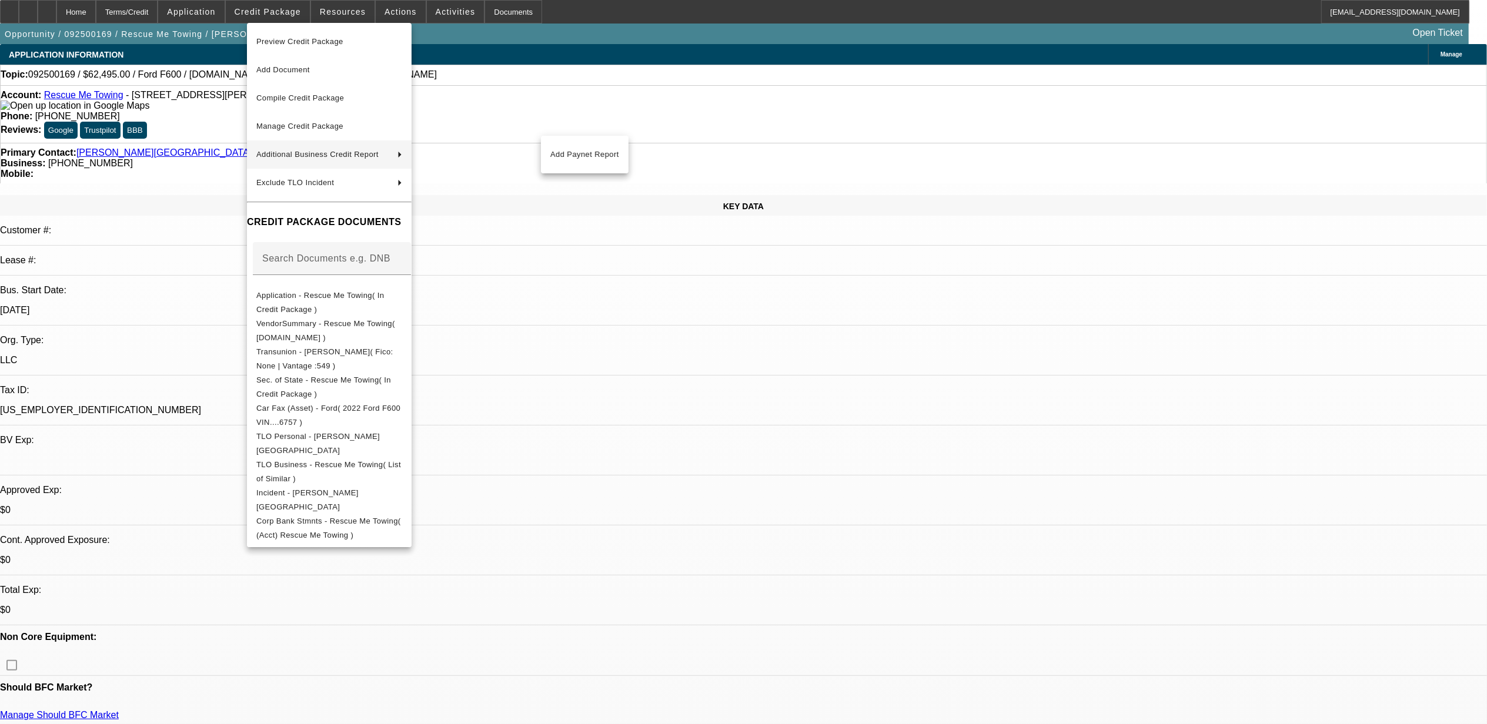
click at [1255, 634] on div at bounding box center [743, 362] width 1487 height 724
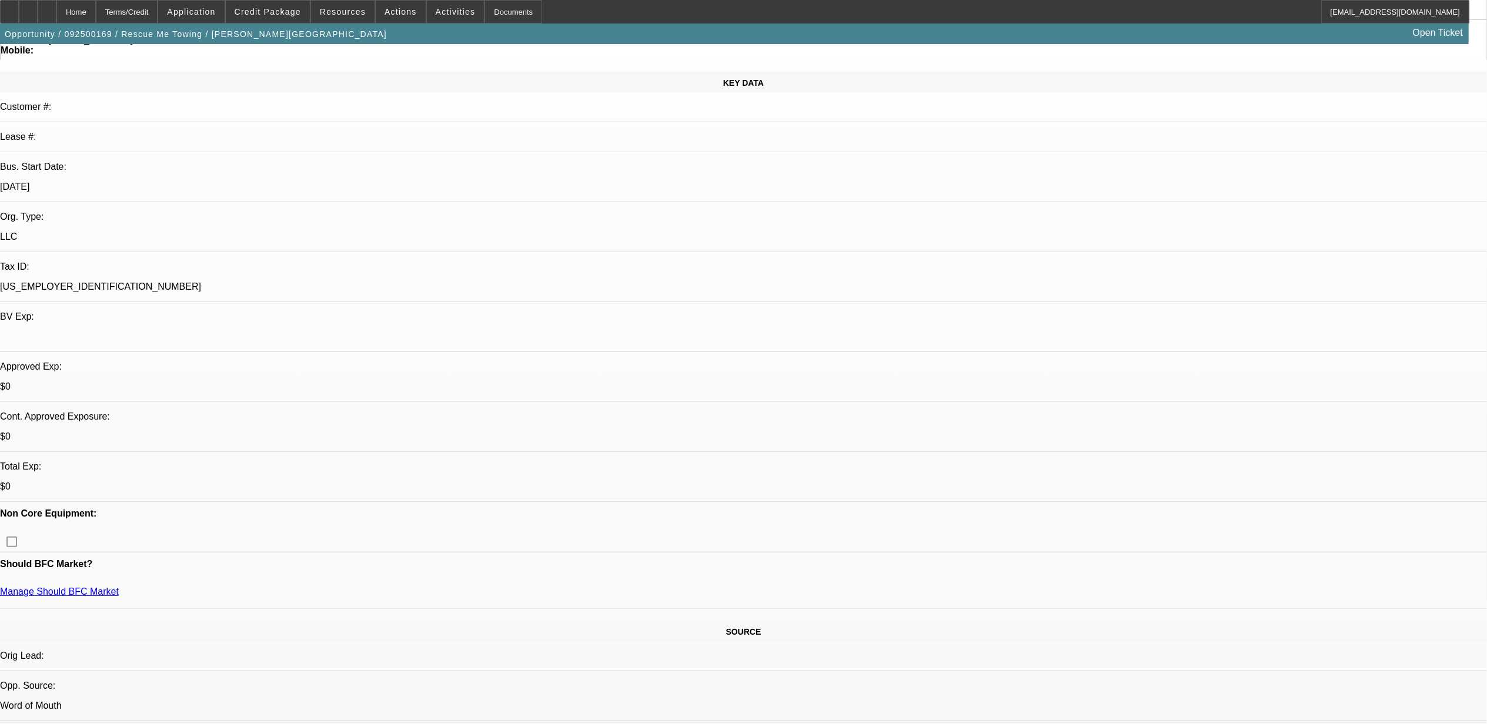
scroll to position [313, 0]
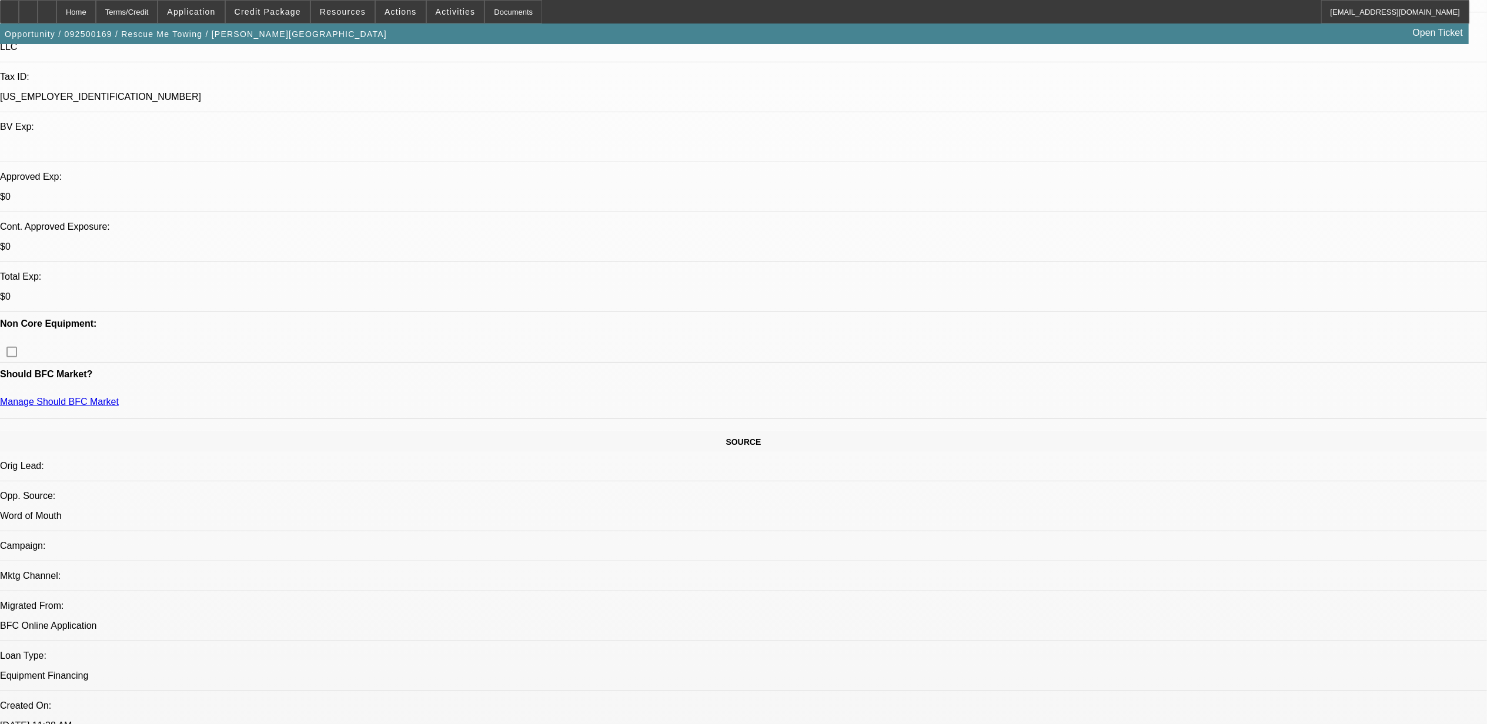
drag, startPoint x: 119, startPoint y: 259, endPoint x: 485, endPoint y: 262, distance: 366.3
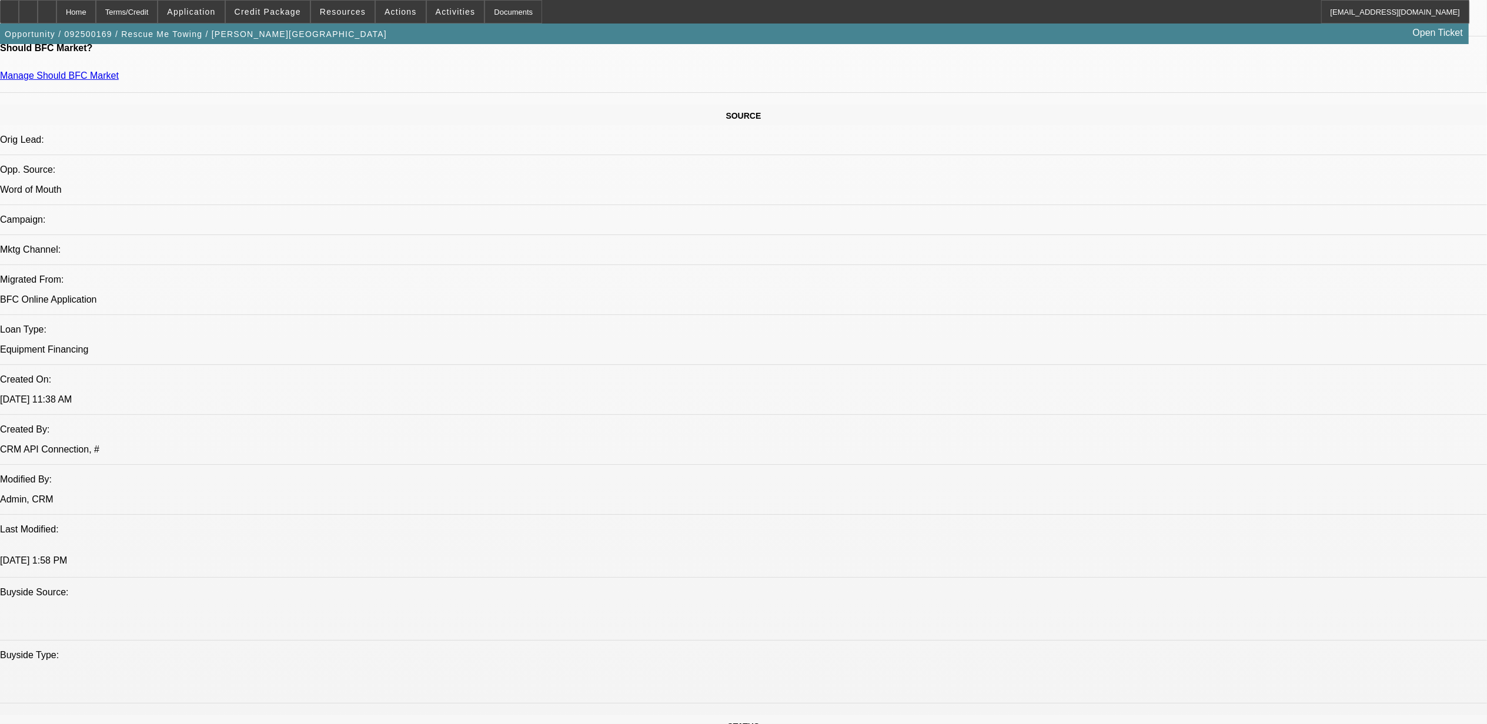
scroll to position [784, 0]
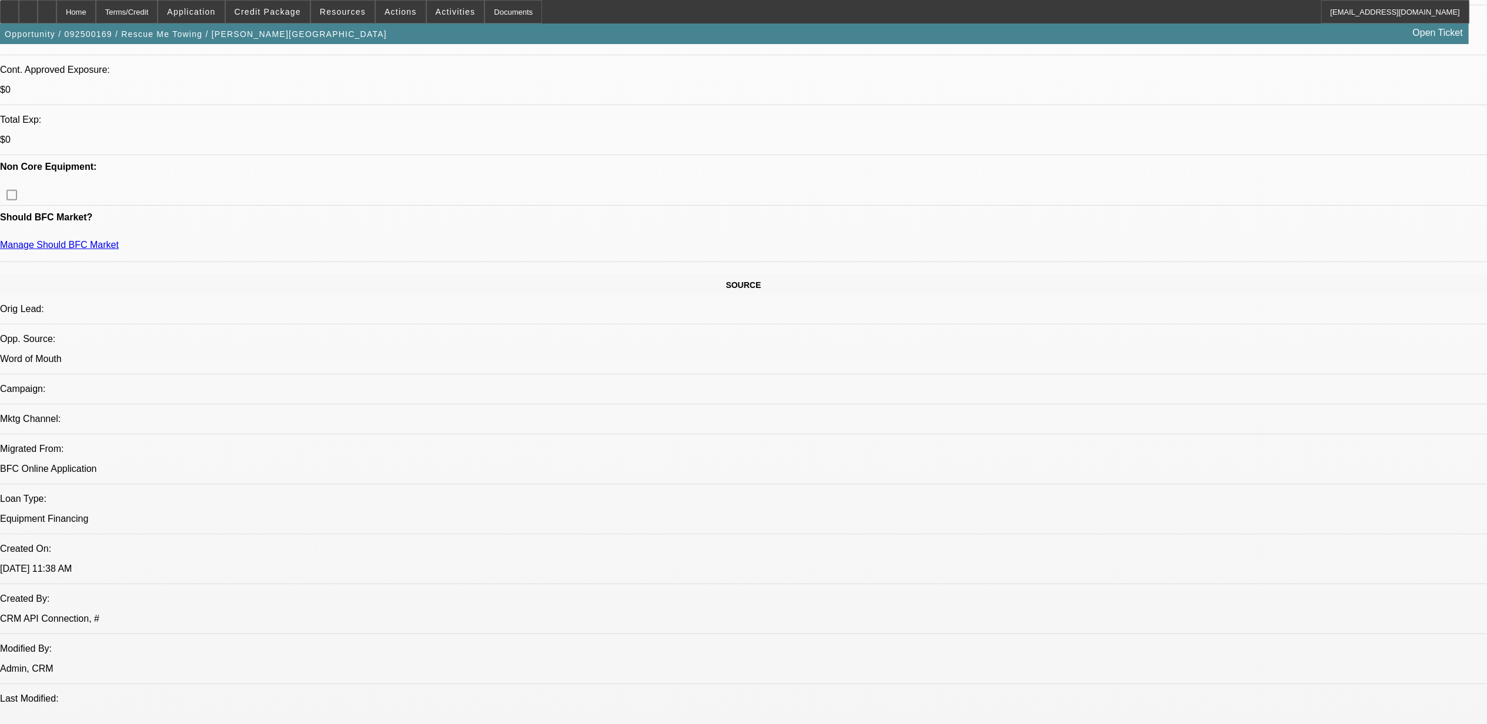
scroll to position [0, 0]
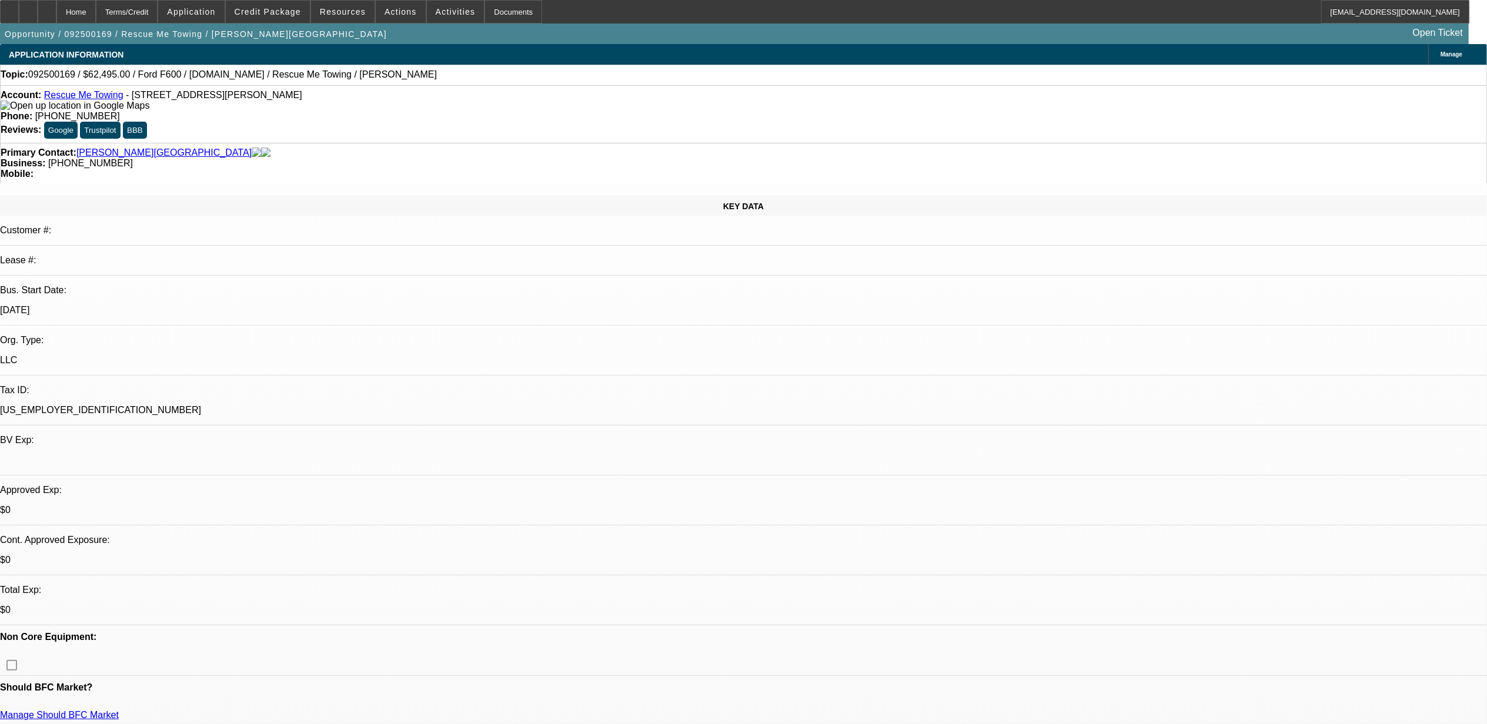
drag, startPoint x: 1019, startPoint y: 598, endPoint x: 989, endPoint y: 600, distance: 30.0
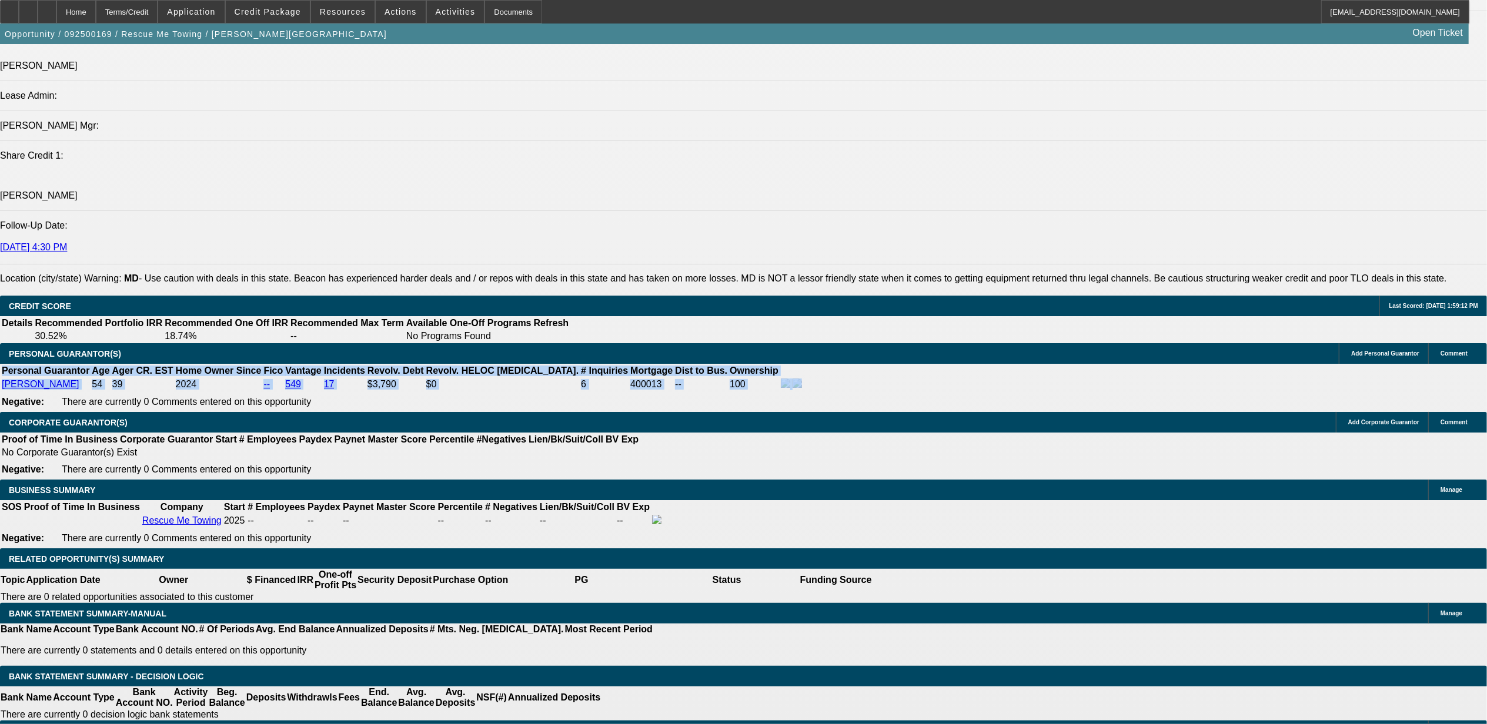
scroll to position [1567, 0]
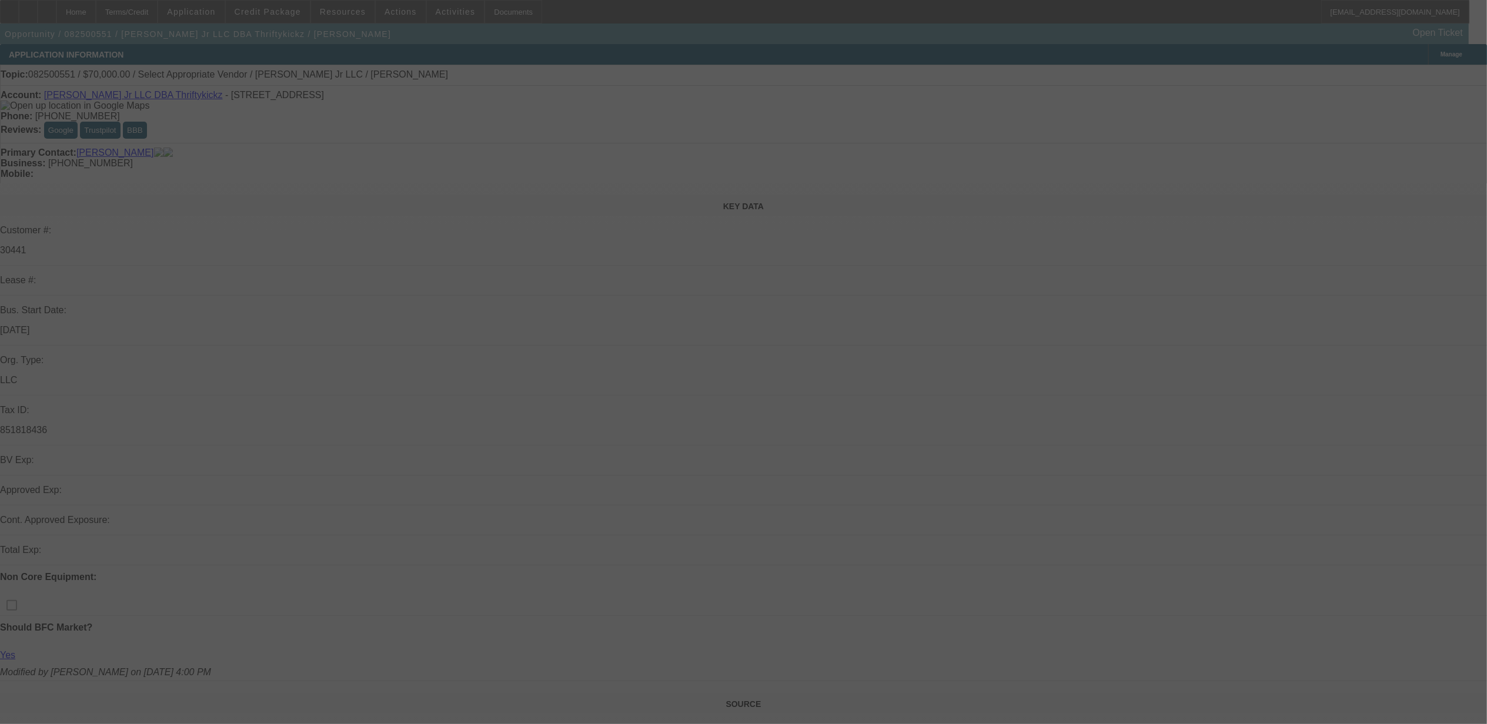
select select "0"
select select "2"
select select "0.1"
select select "4"
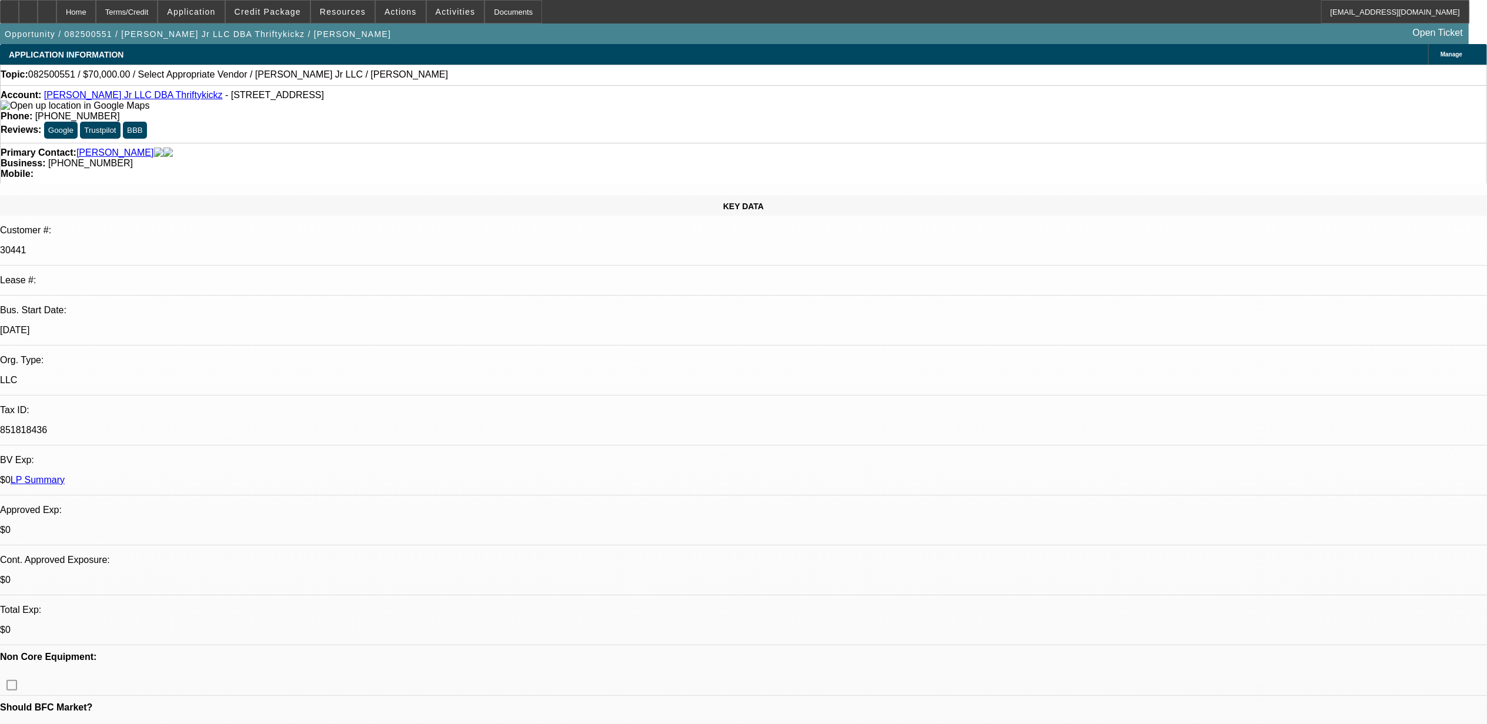
click at [286, 12] on span "Credit Package" at bounding box center [268, 11] width 66 height 9
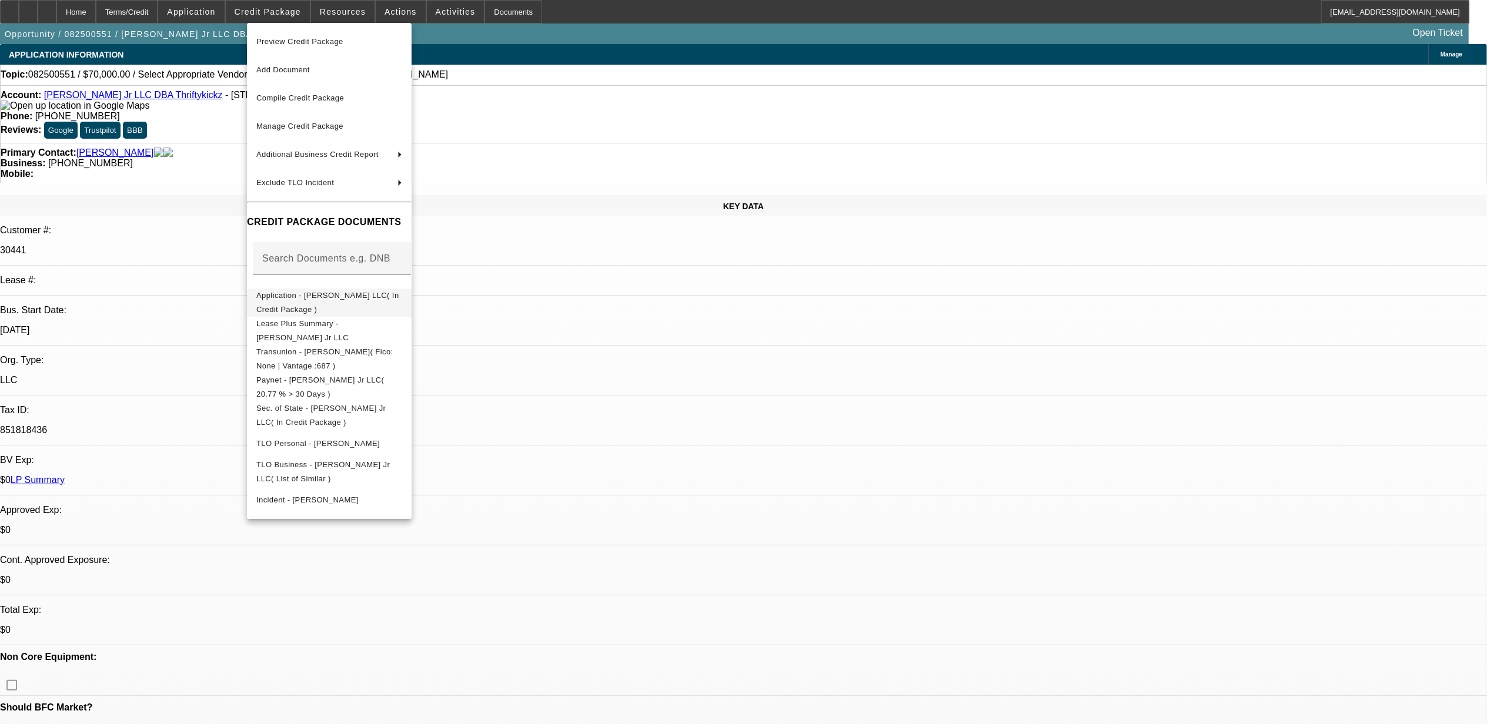
click at [402, 297] on span "Application - [PERSON_NAME] LLC( In Credit Package )" at bounding box center [329, 302] width 146 height 28
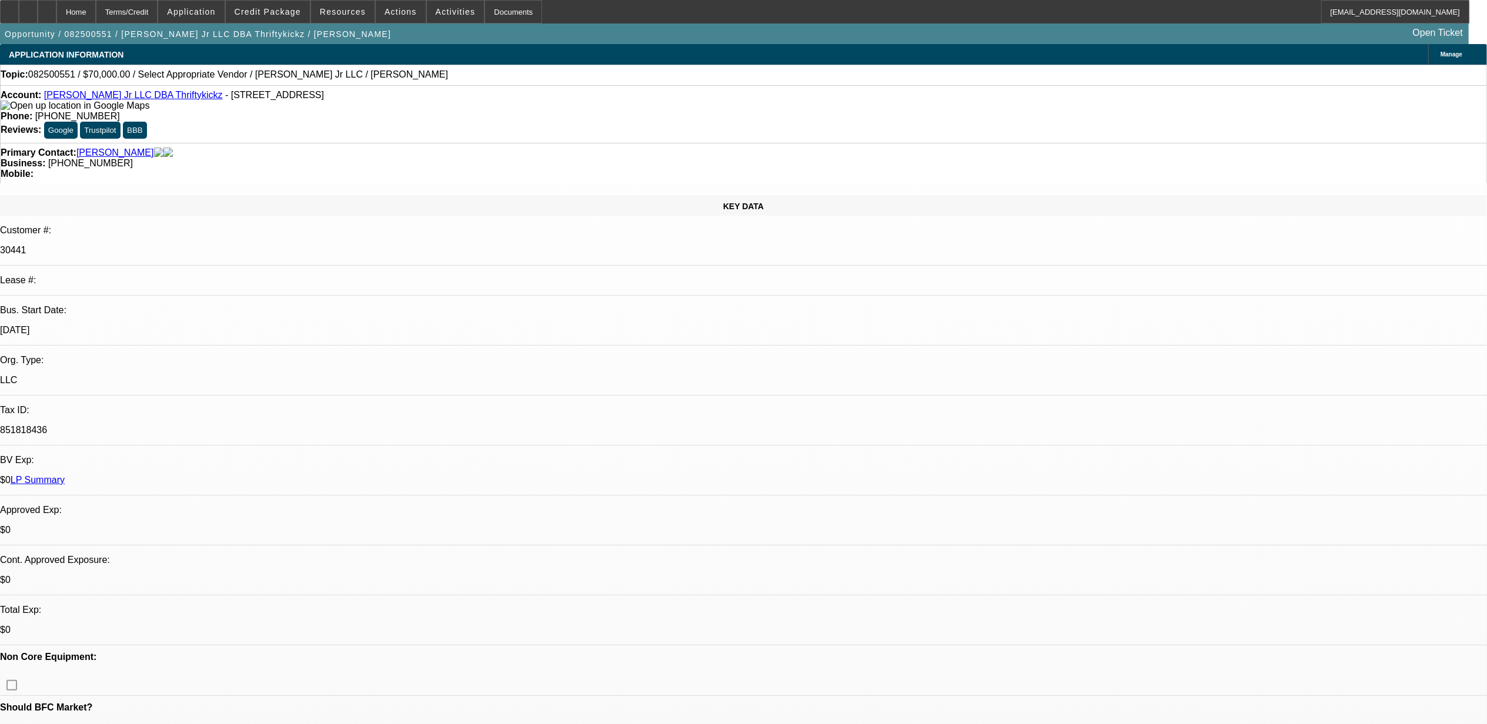
click at [342, 148] on div "Primary Contact: [PERSON_NAME]" at bounding box center [744, 153] width 1486 height 11
click at [436, 8] on span "Activities" at bounding box center [456, 11] width 40 height 9
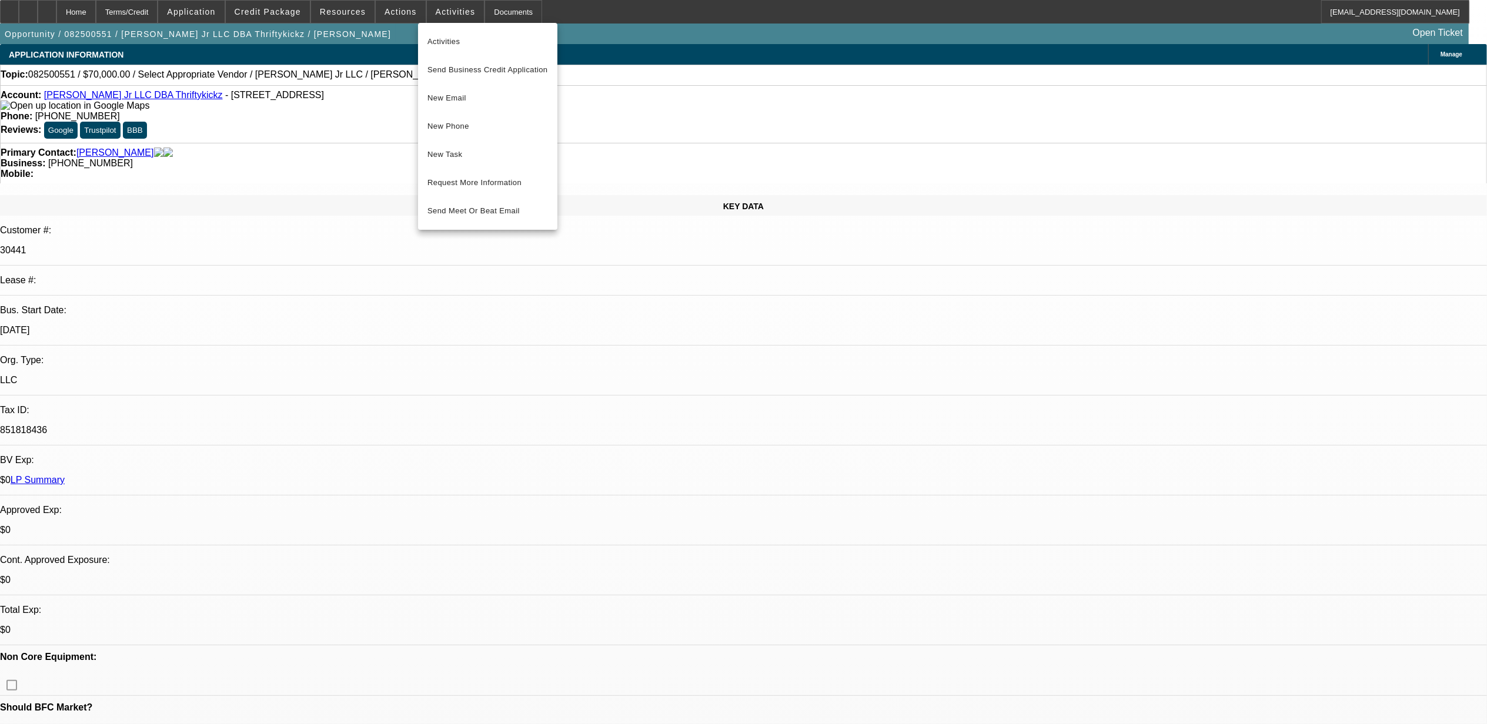
click at [1131, 469] on div at bounding box center [743, 362] width 1487 height 724
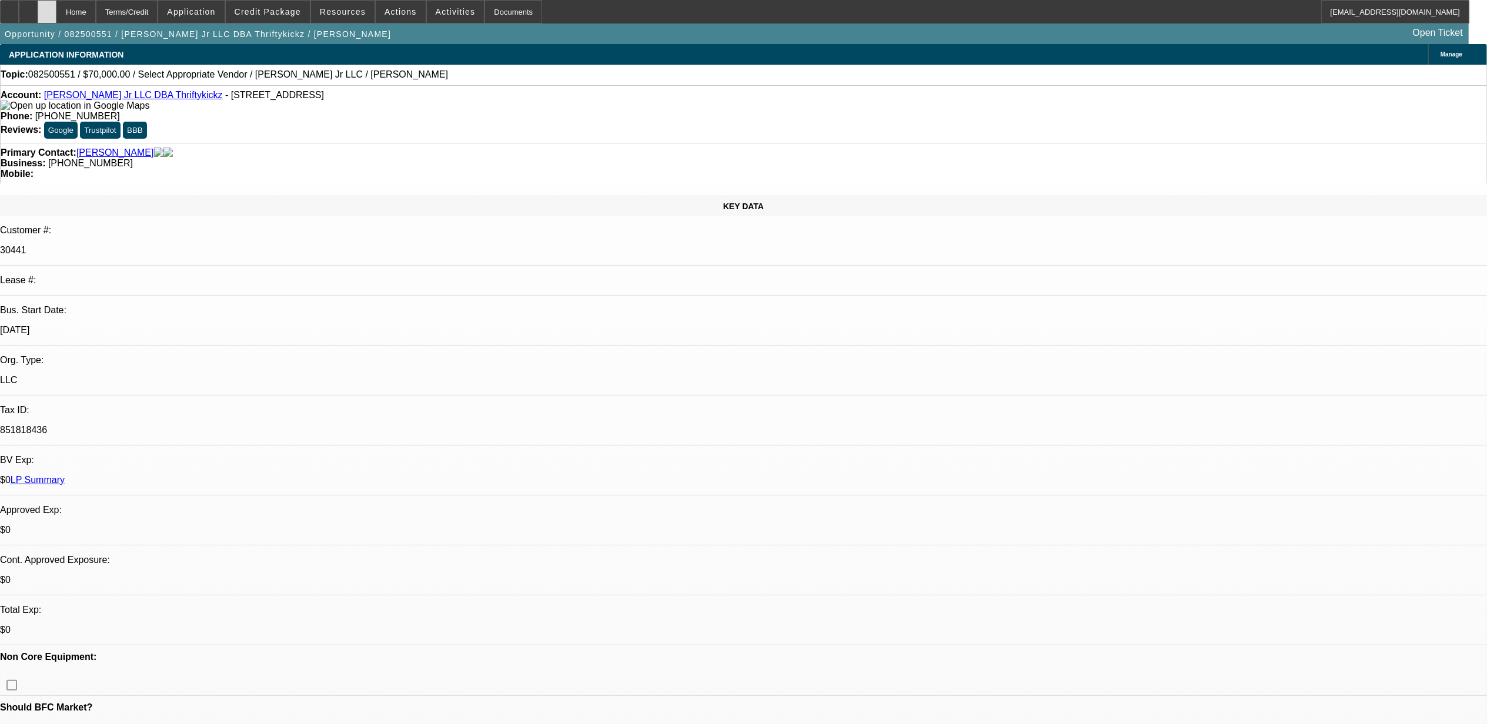
click at [56, 13] on div at bounding box center [47, 12] width 19 height 24
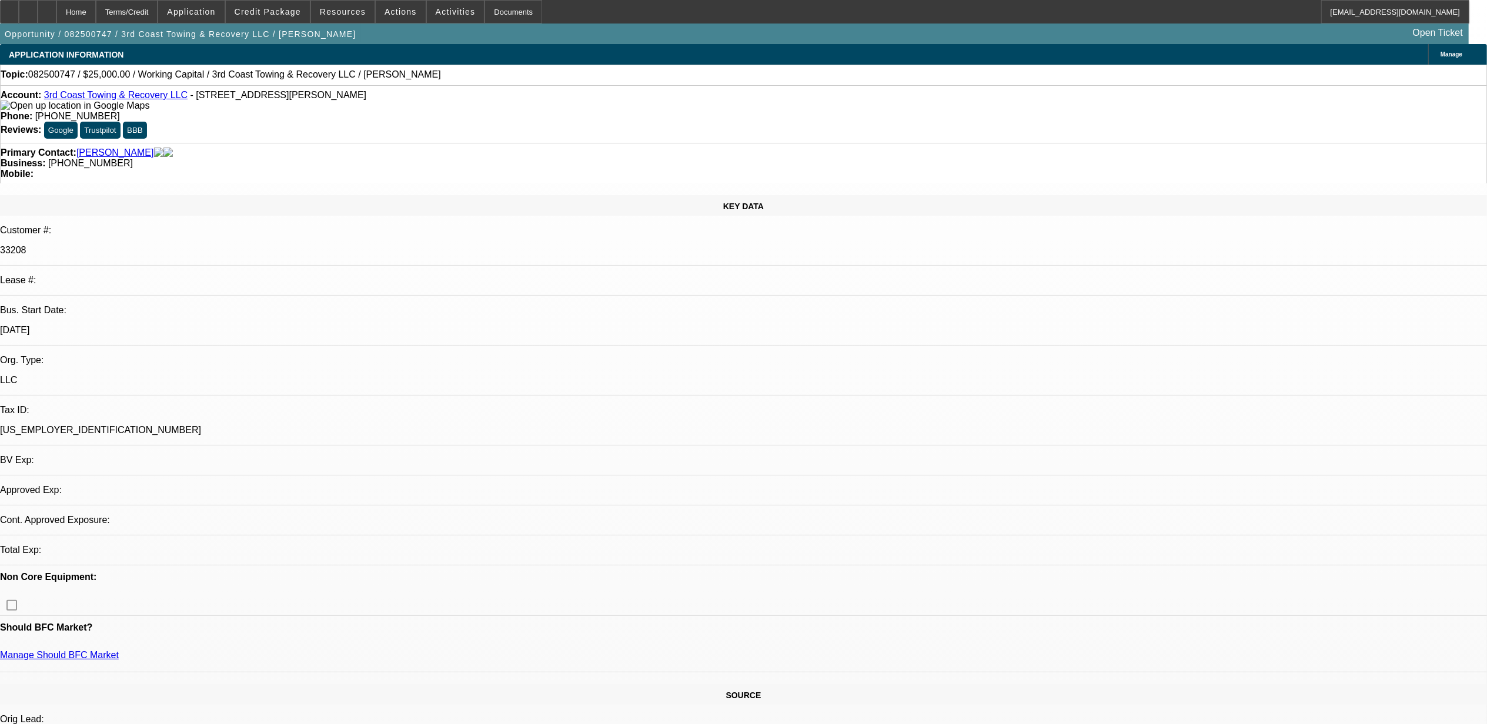
select select "0"
select select "2"
select select "0.1"
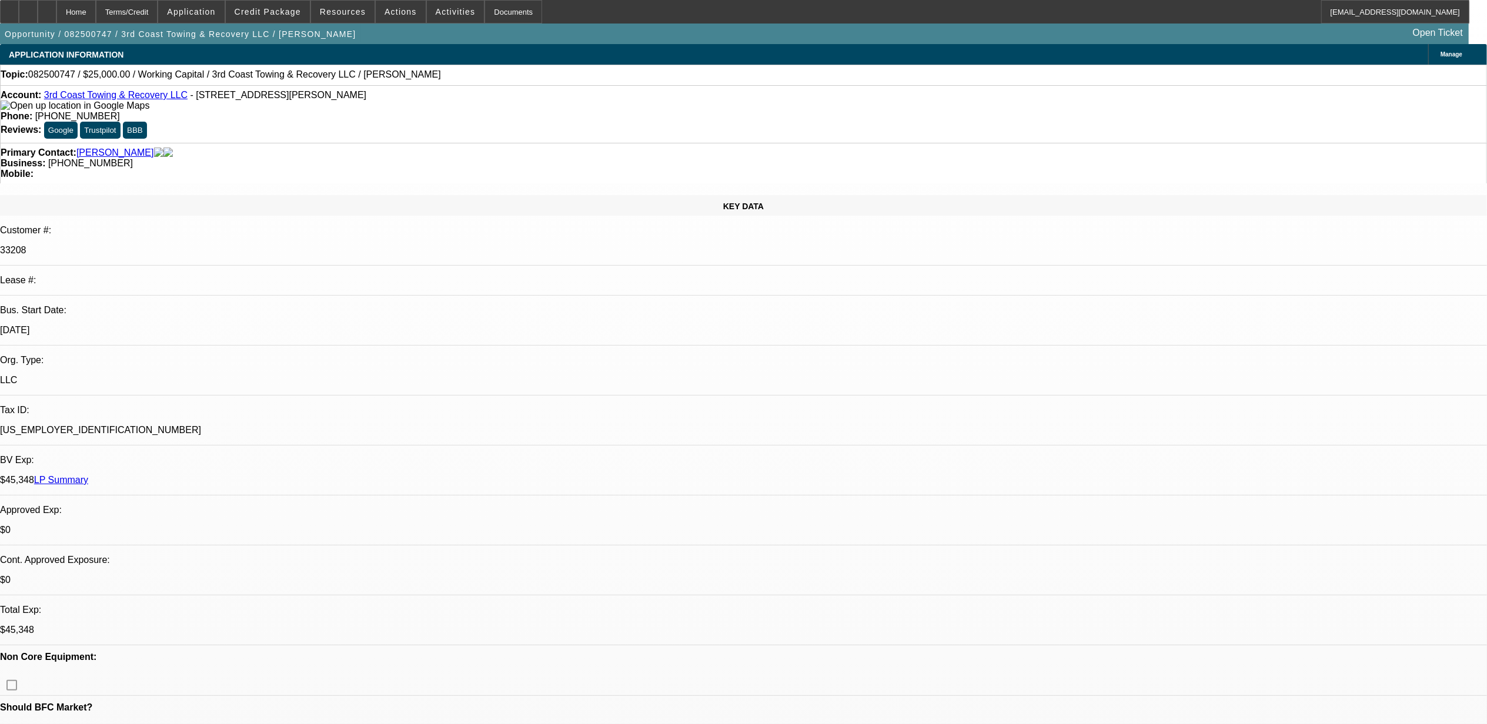
select select "1"
select select "2"
select select "4"
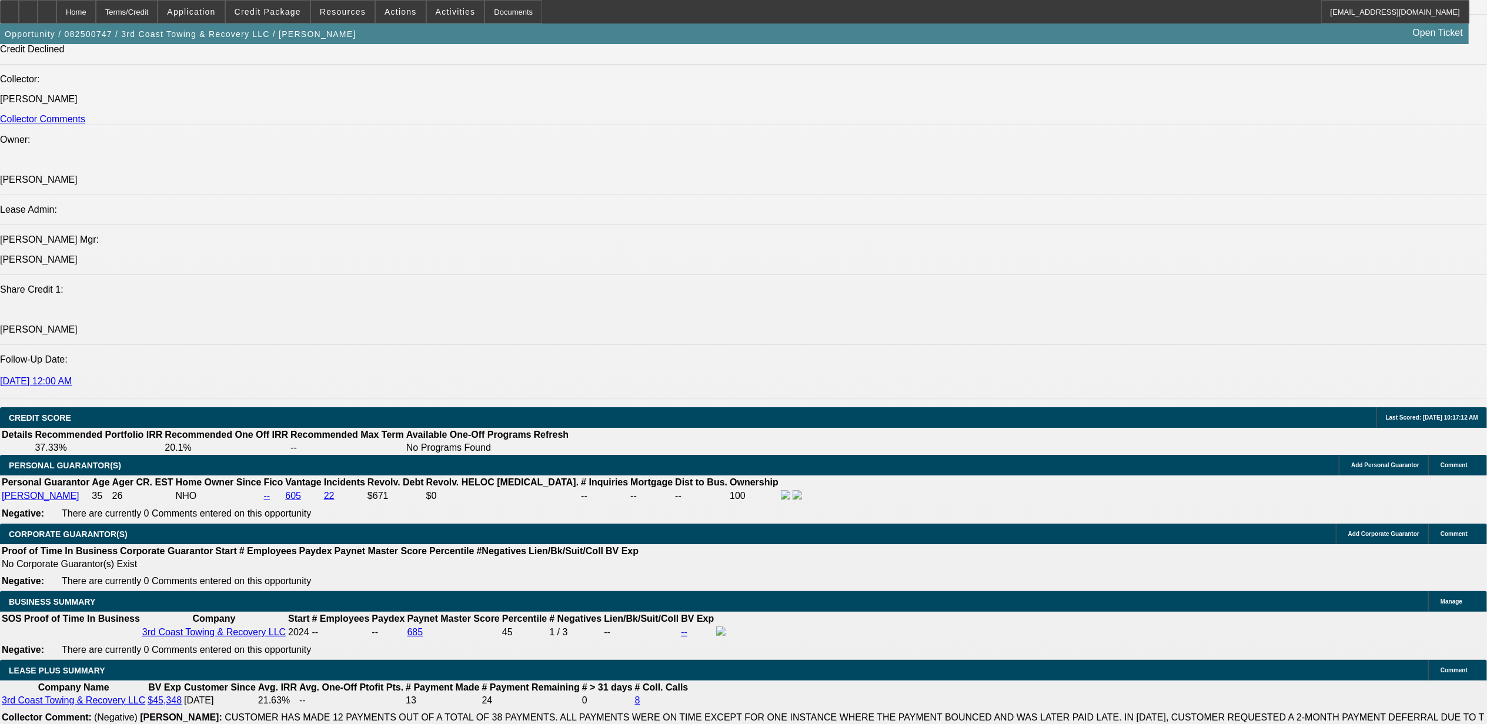
scroll to position [1567, 0]
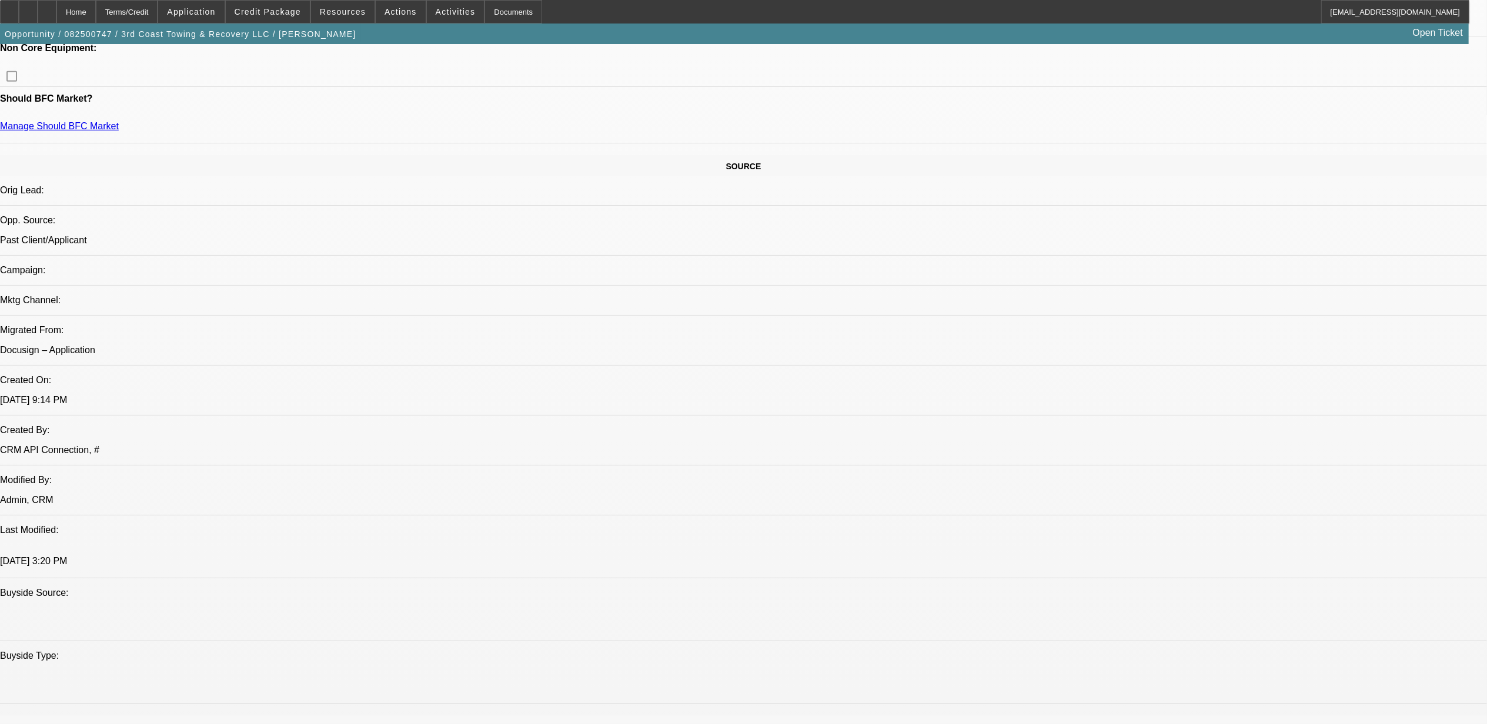
scroll to position [784, 0]
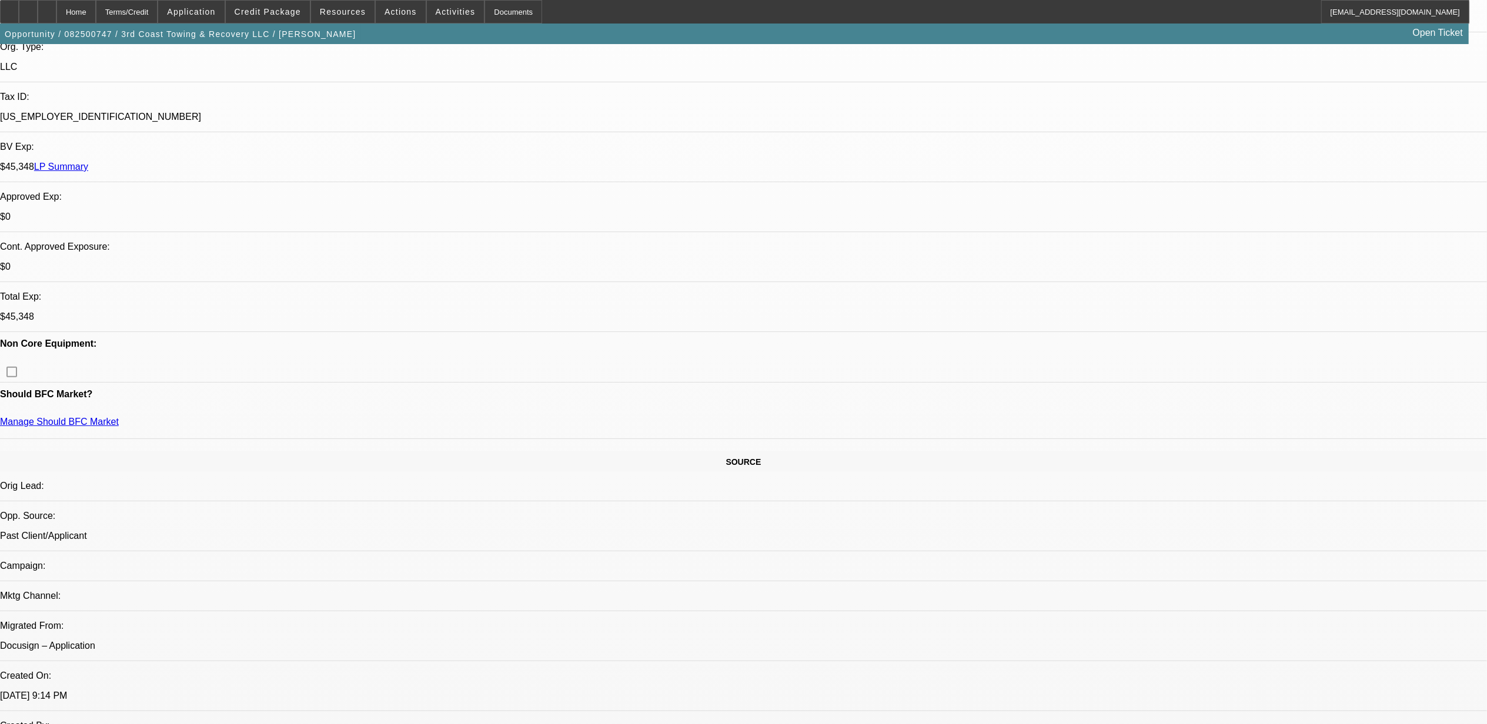
scroll to position [0, 0]
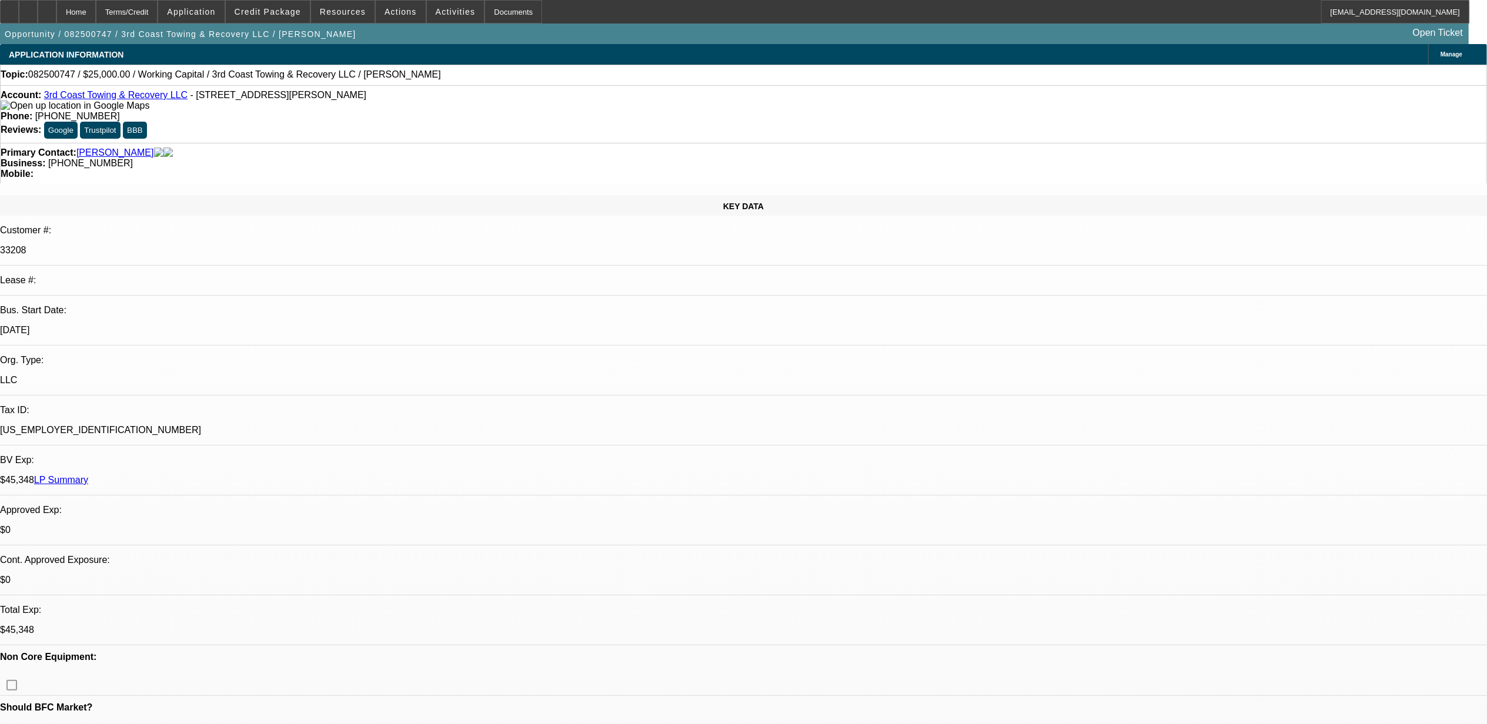
drag, startPoint x: 178, startPoint y: 99, endPoint x: 389, endPoint y: 99, distance: 211.0
click at [389, 99] on div "Account: 3rd Coast Towing & Recovery LLC - 6242 Woodside Dr N, Theodore, AL 365…" at bounding box center [744, 100] width 1486 height 21
drag, startPoint x: 389, startPoint y: 99, endPoint x: 372, endPoint y: 115, distance: 23.3
click at [372, 111] on div "Account: 3rd Coast Towing & Recovery LLC - 6242 Woodside Dr N, Theodore, AL 365…" at bounding box center [744, 100] width 1486 height 21
drag, startPoint x: 306, startPoint y: 106, endPoint x: 176, endPoint y: 102, distance: 130.0
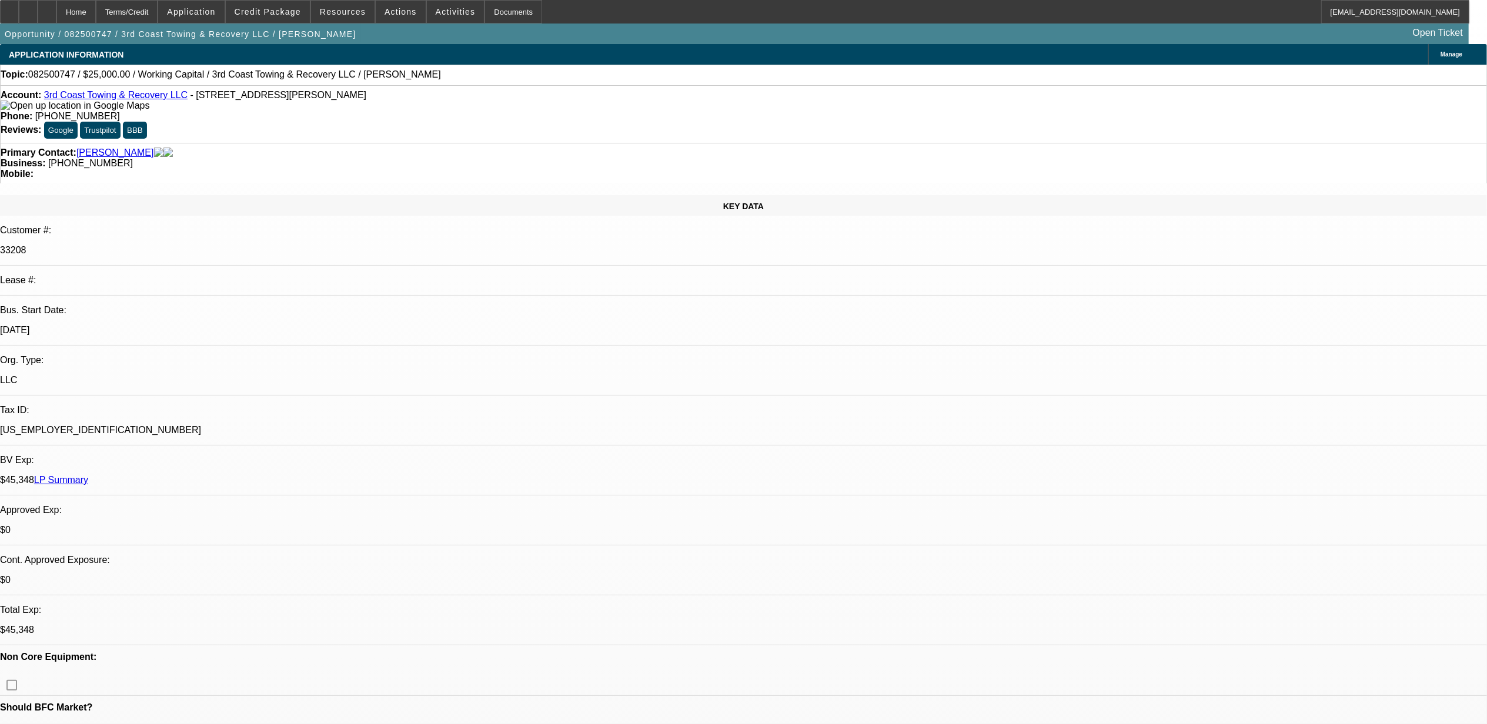
click at [176, 102] on div "Account: 3rd Coast Towing & Recovery LLC - 6242 Woodside Dr N, Theodore, AL 365…" at bounding box center [744, 100] width 1486 height 21
drag, startPoint x: 176, startPoint y: 102, endPoint x: 400, endPoint y: 102, distance: 223.4
click at [400, 102] on div "Account: 3rd Coast Towing & Recovery LLC - 6242 Woodside Dr N, Theodore, AL 365…" at bounding box center [744, 100] width 1486 height 21
drag, startPoint x: 209, startPoint y: 216, endPoint x: 156, endPoint y: 212, distance: 53.1
click at [156, 305] on div "Bus. Start Date: 7/1/24" at bounding box center [743, 325] width 1487 height 41
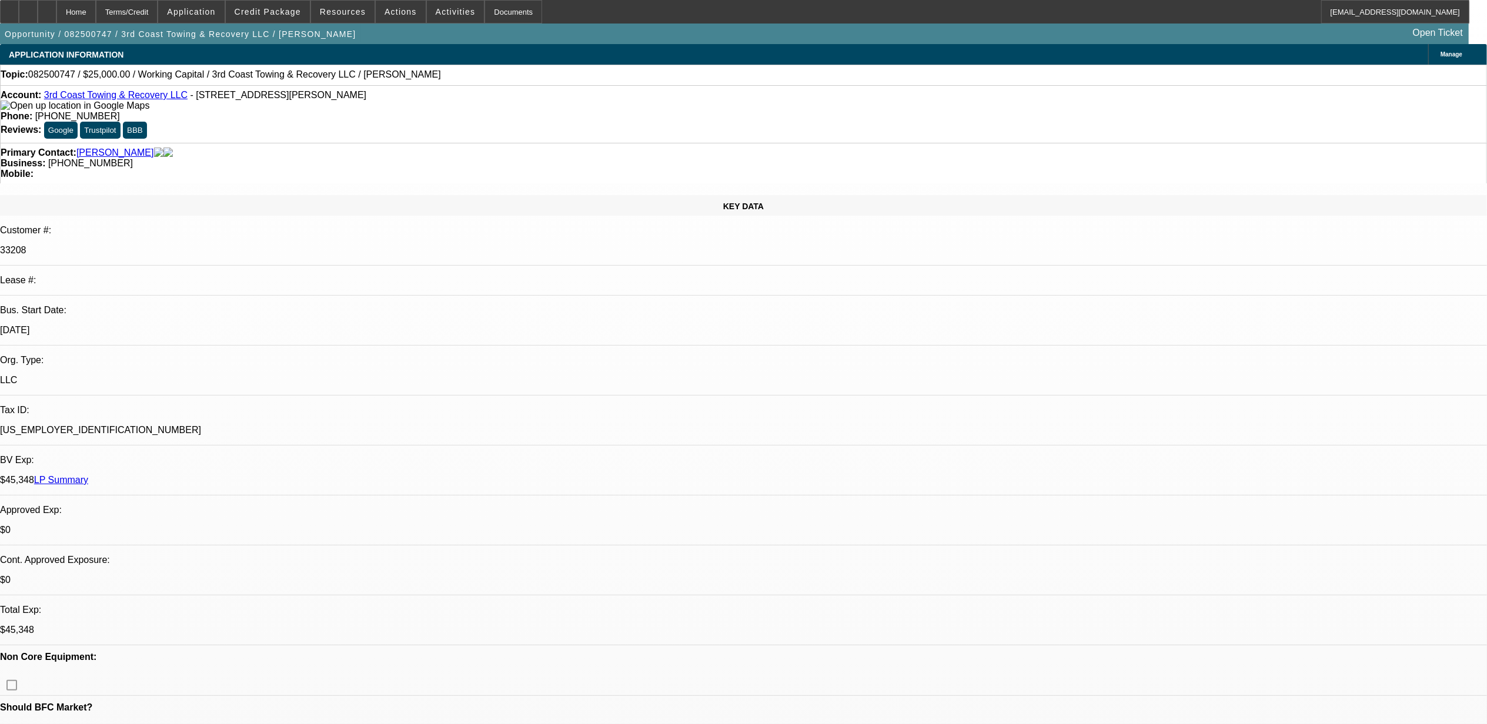
click at [360, 100] on div "Account: 3rd Coast Towing & Recovery LLC - 6242 Woodside Dr N, Theodore, AL 365…" at bounding box center [744, 100] width 1486 height 21
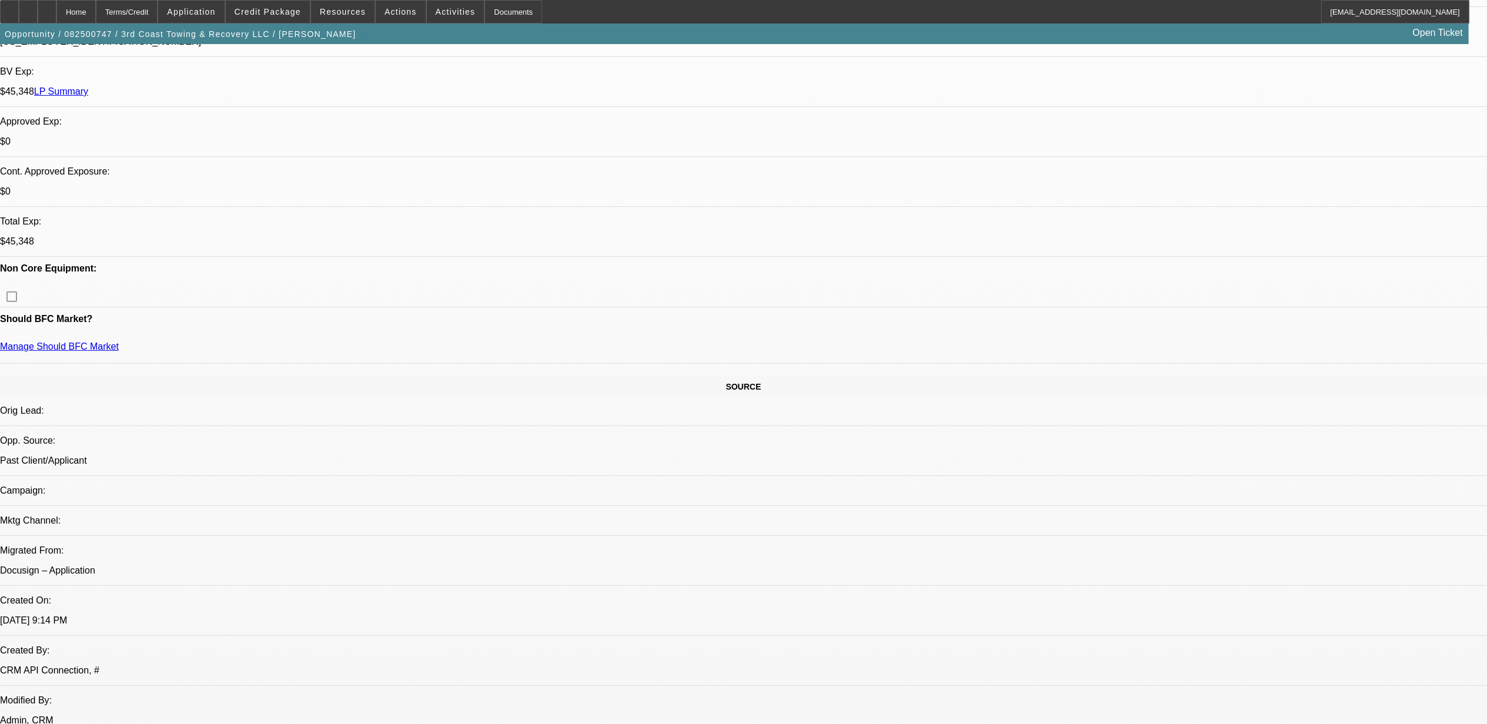
scroll to position [392, 0]
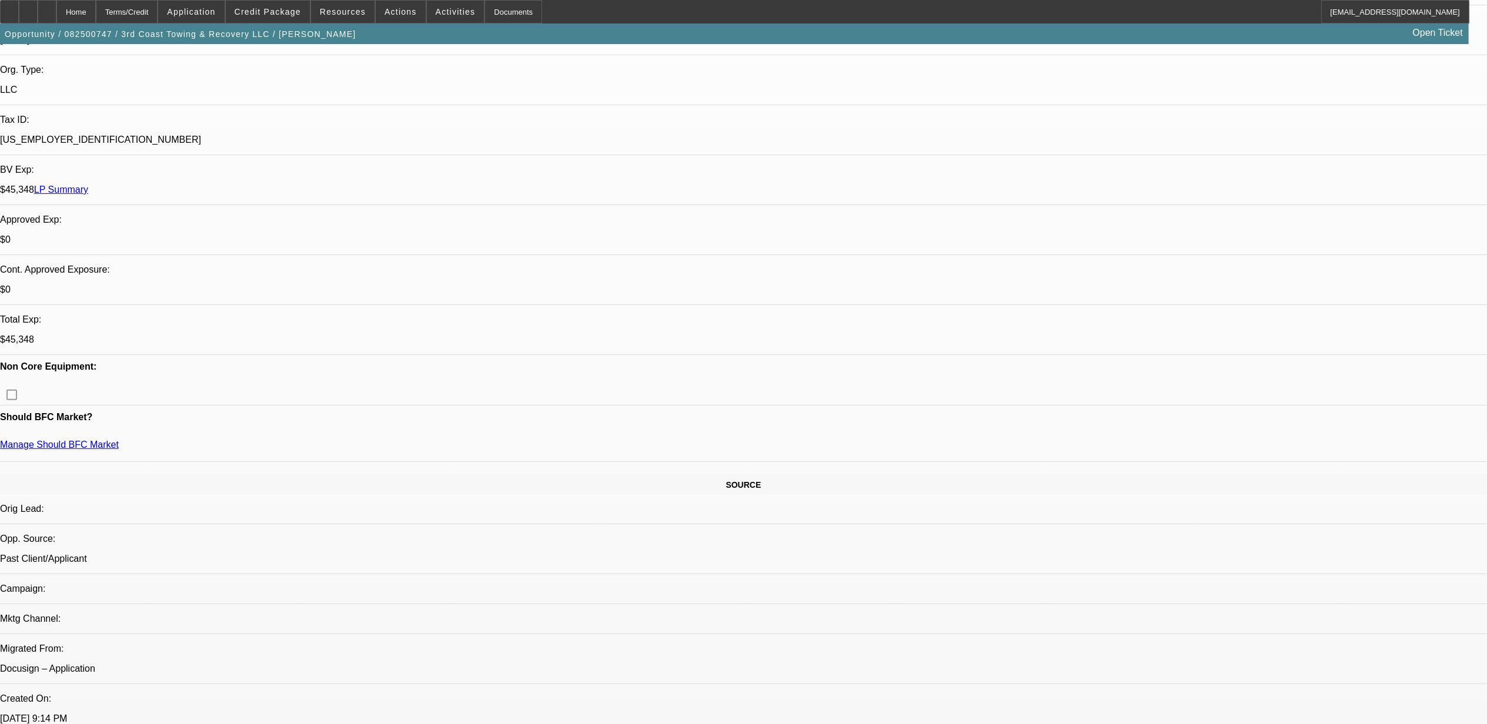
scroll to position [0, 0]
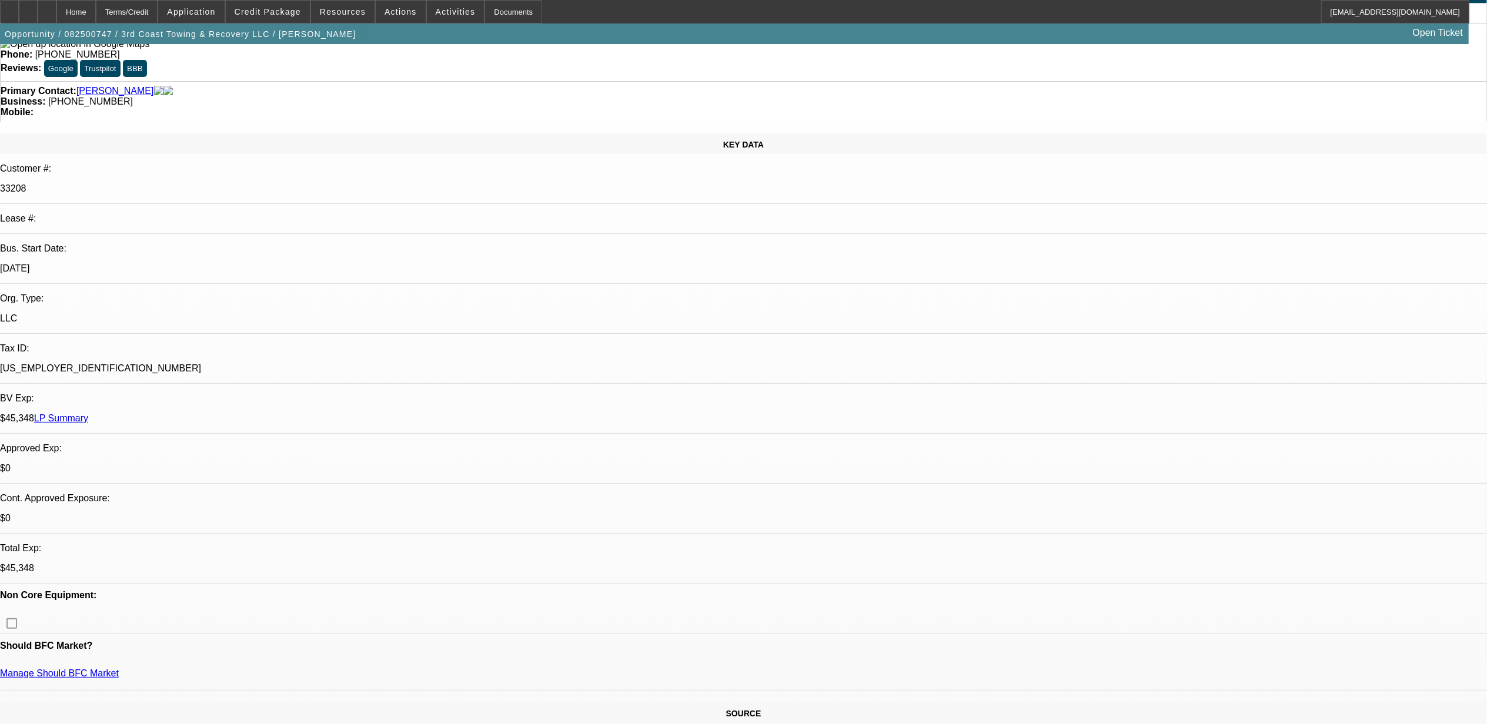
scroll to position [156, 0]
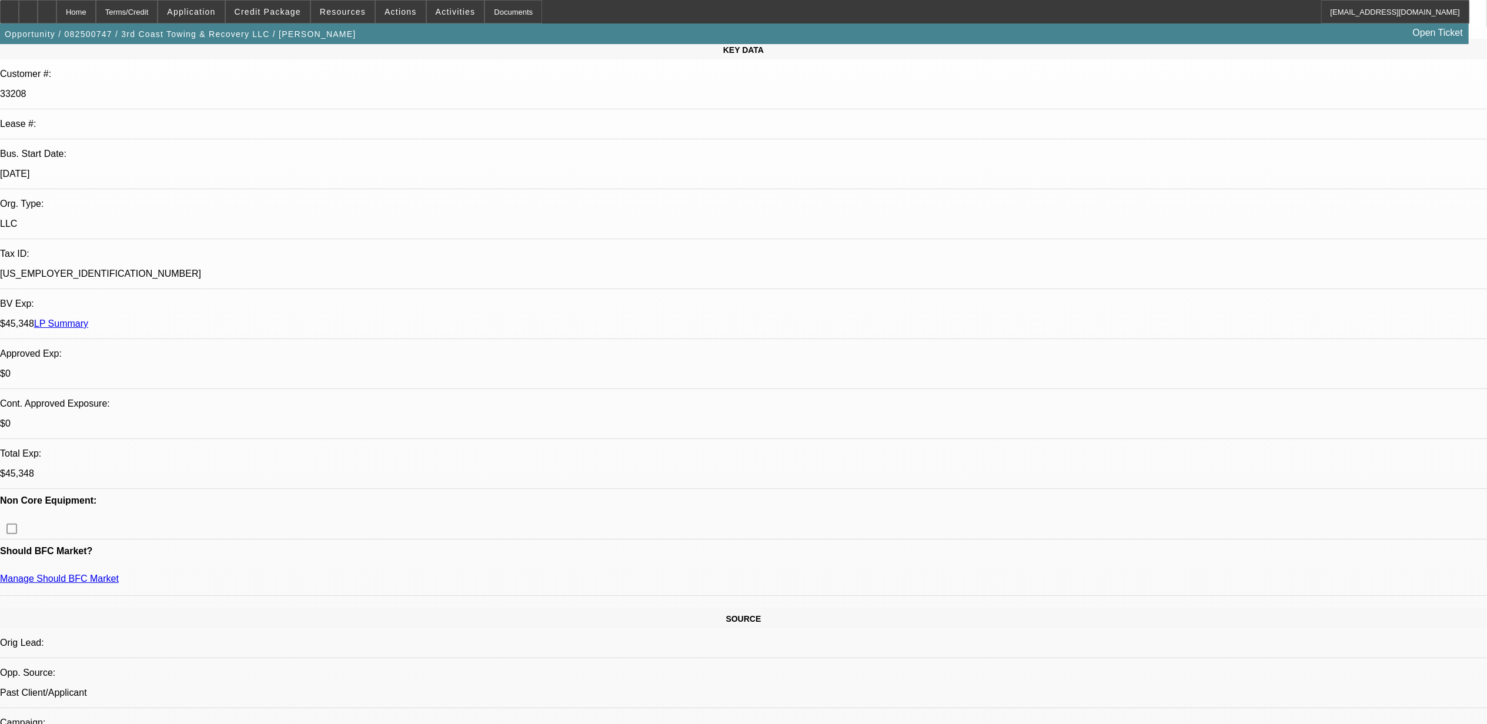
drag, startPoint x: 478, startPoint y: 173, endPoint x: 415, endPoint y: 192, distance: 65.7
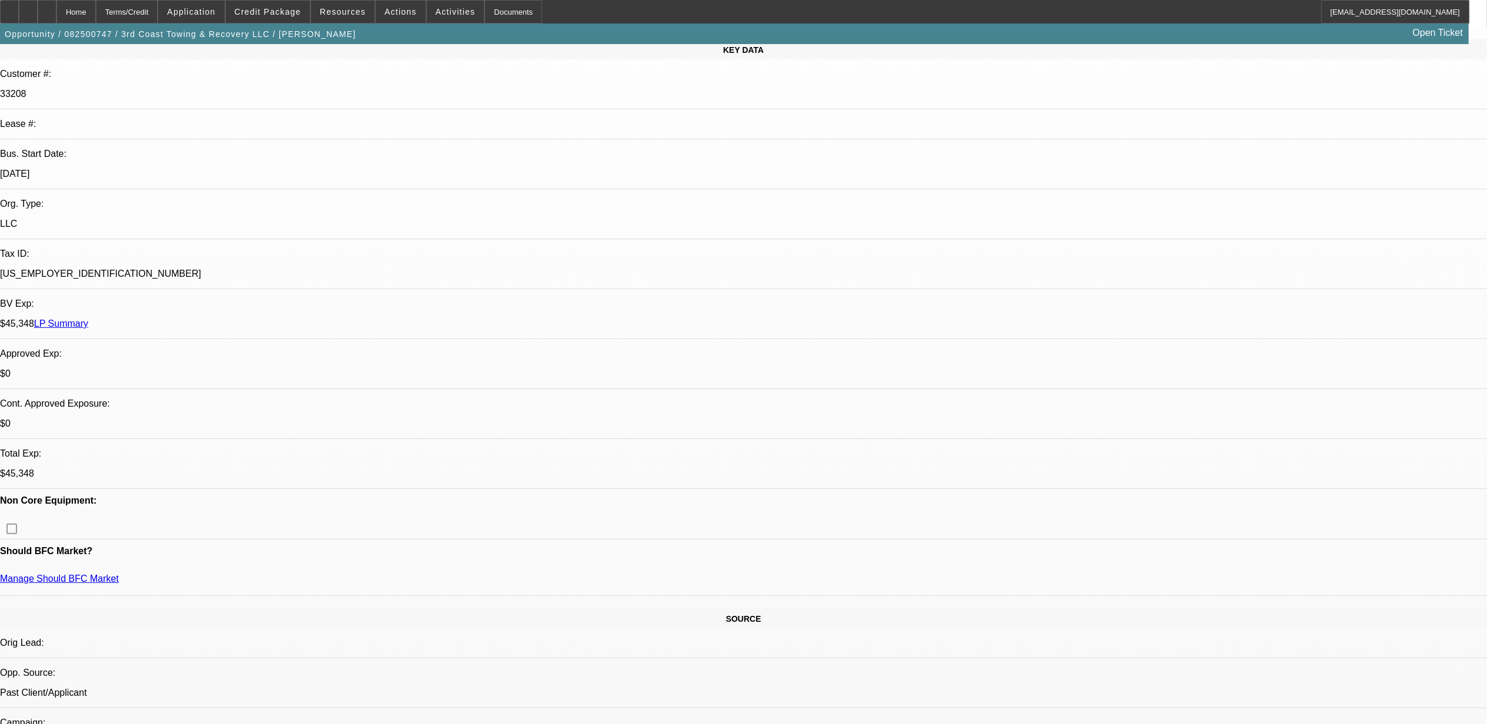
scroll to position [0, 0]
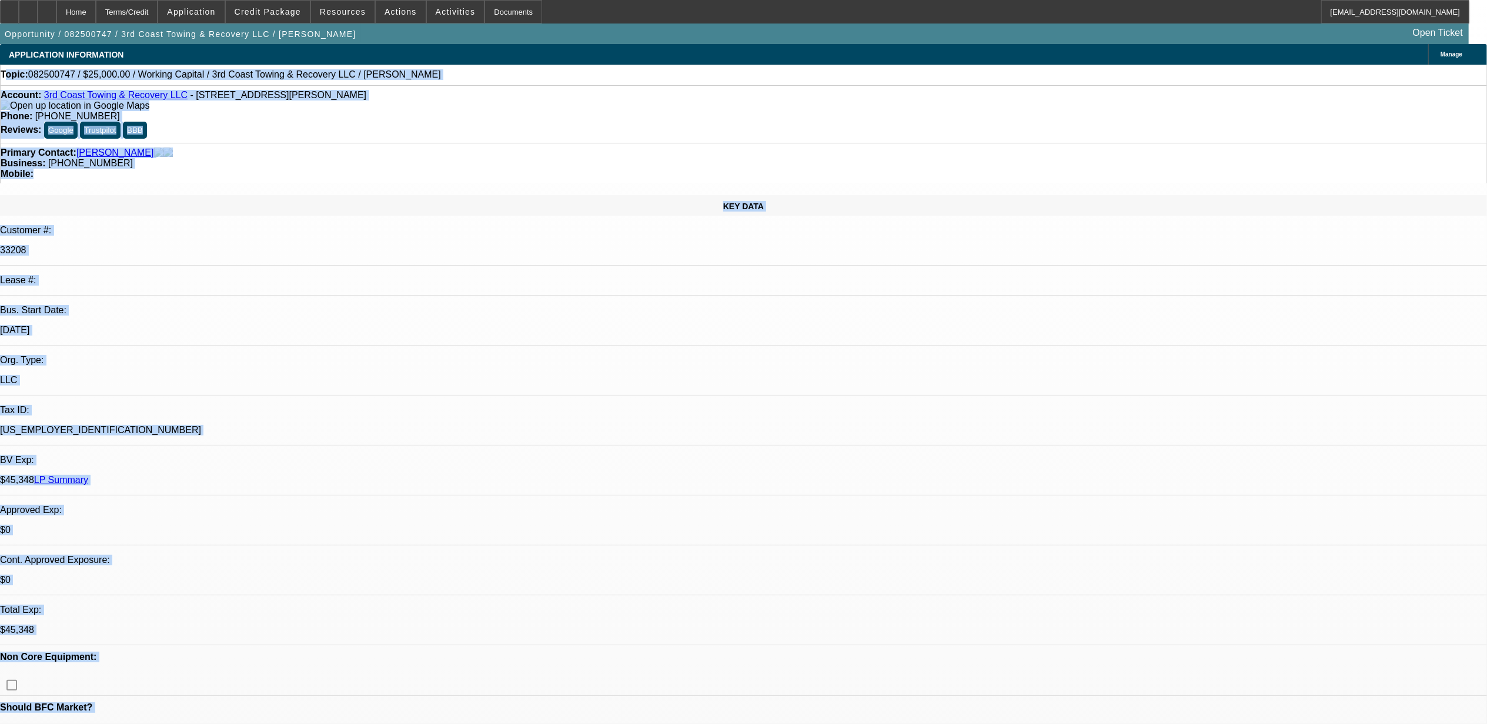
drag, startPoint x: 21, startPoint y: 76, endPoint x: 534, endPoint y: 306, distance: 562.1
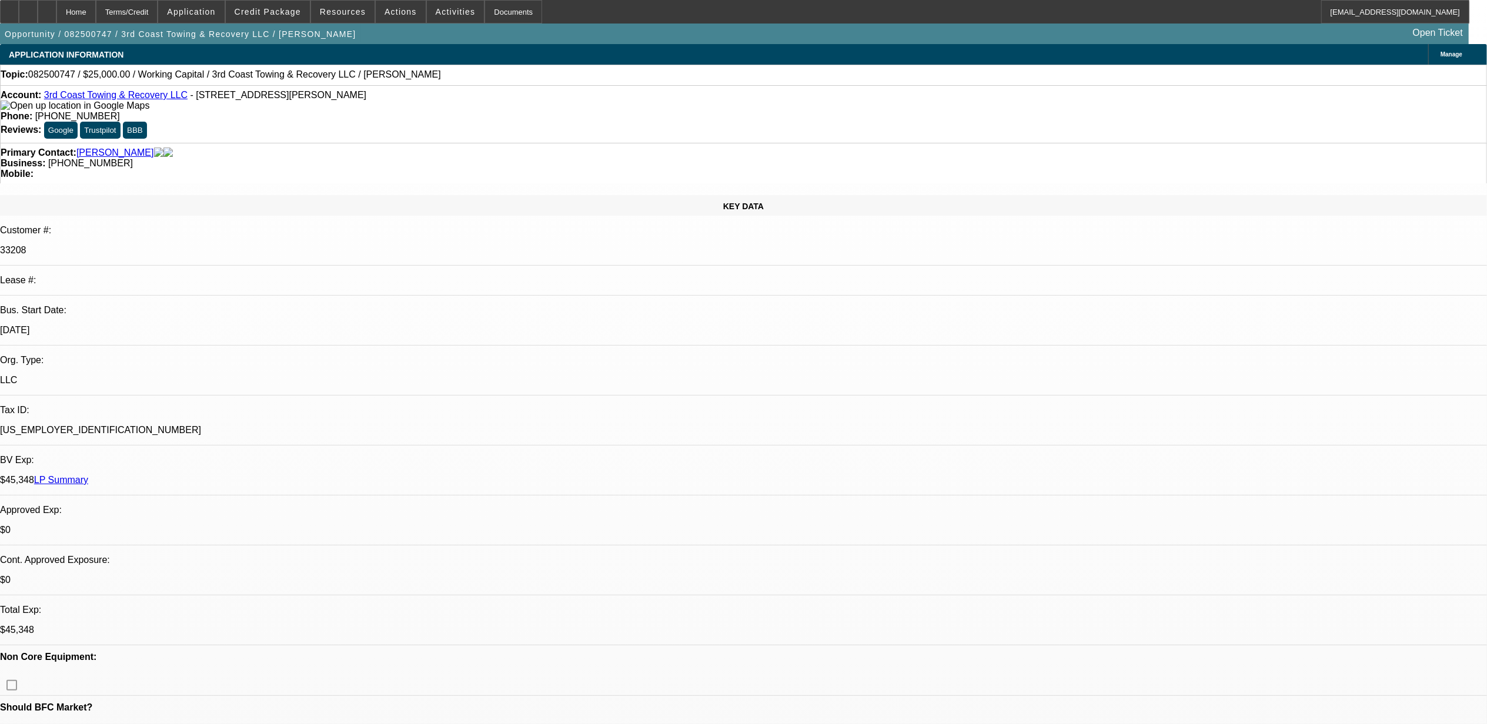
drag, startPoint x: 534, startPoint y: 306, endPoint x: 494, endPoint y: 340, distance: 52.5
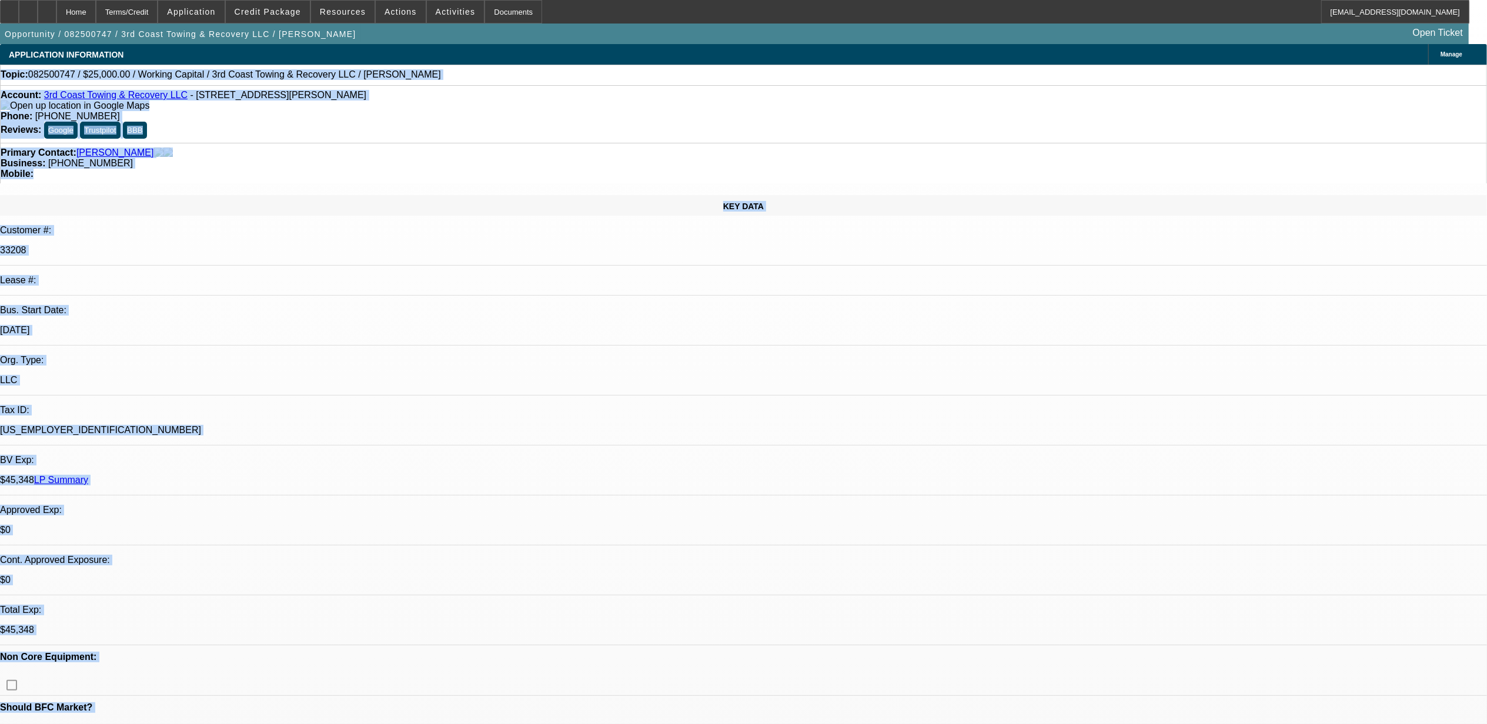
drag, startPoint x: 17, startPoint y: 74, endPoint x: 471, endPoint y: 282, distance: 499.8
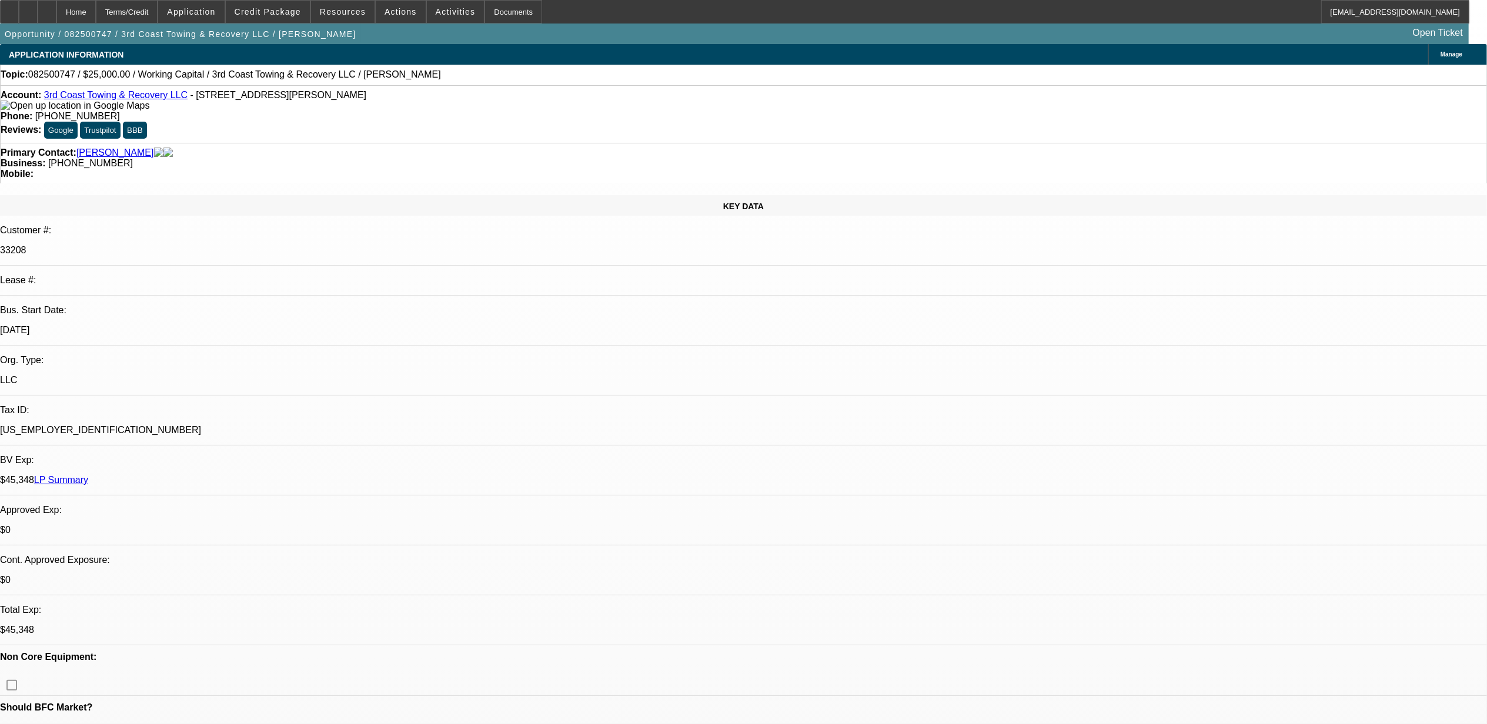
drag, startPoint x: 471, startPoint y: 282, endPoint x: 488, endPoint y: 287, distance: 17.1
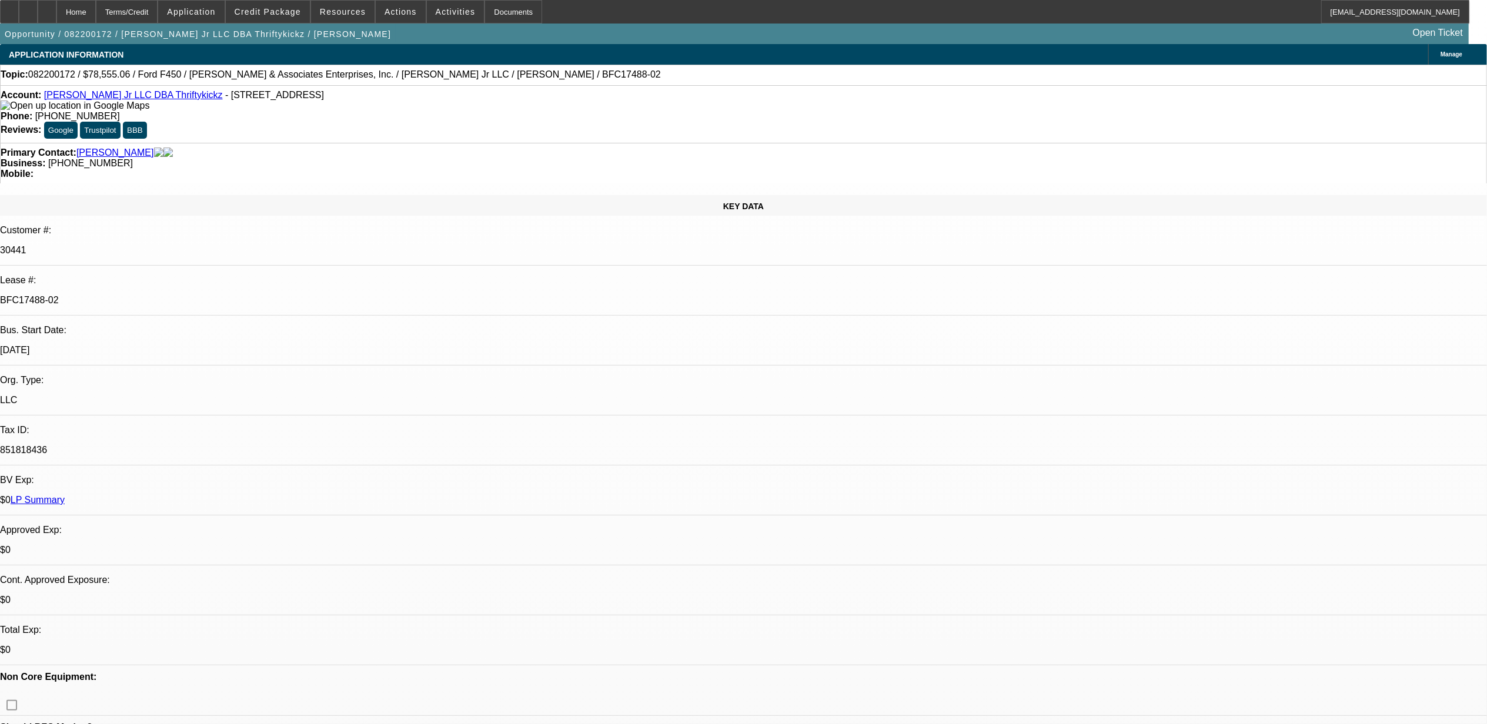
select select "0"
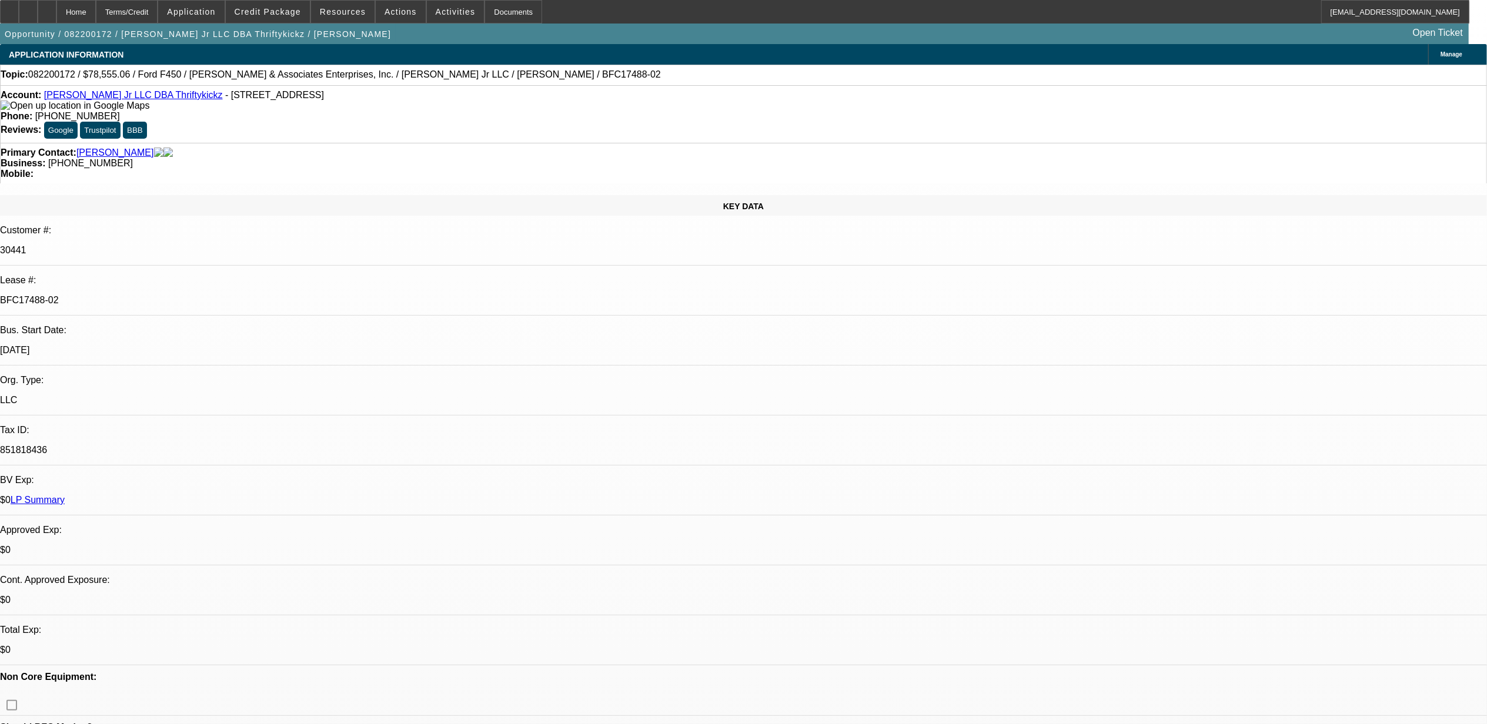
select select "0"
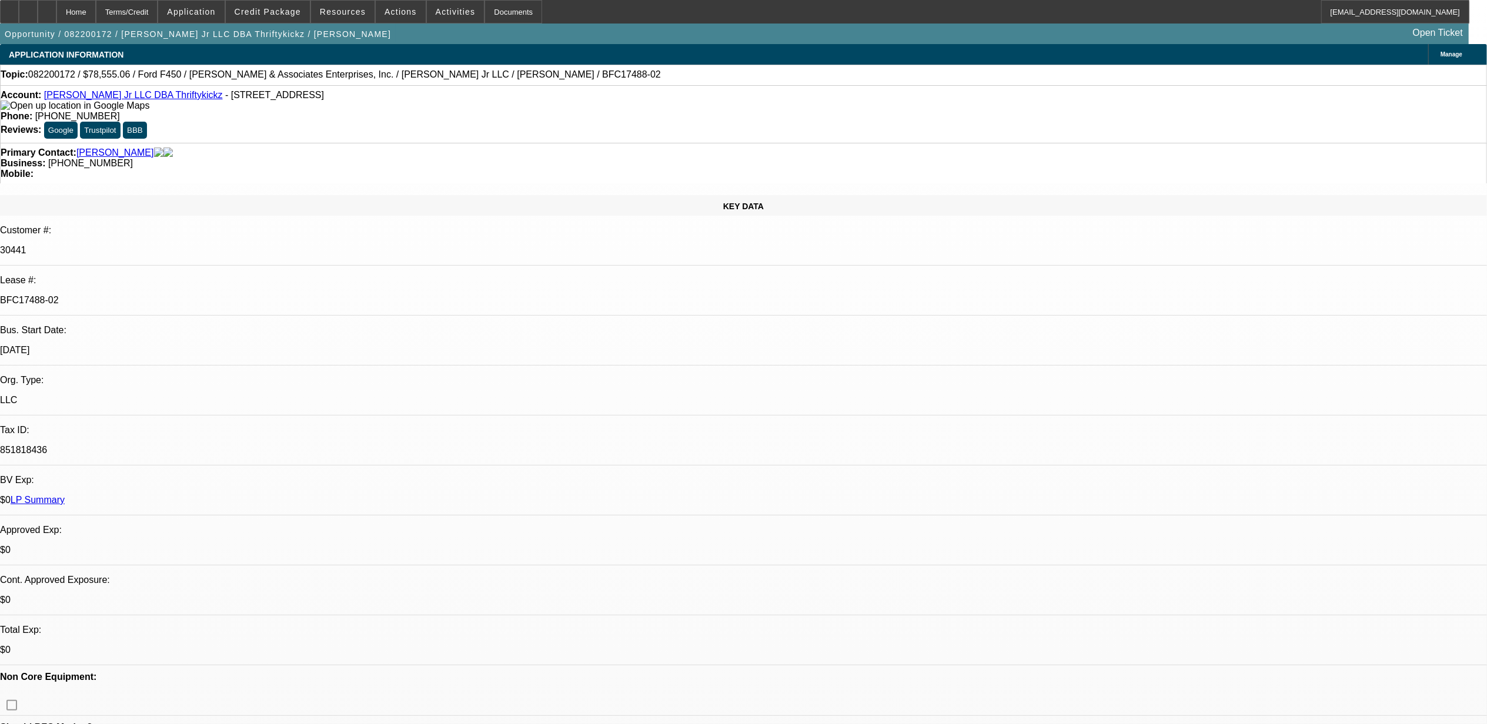
select select "0"
select select "1"
select select "6"
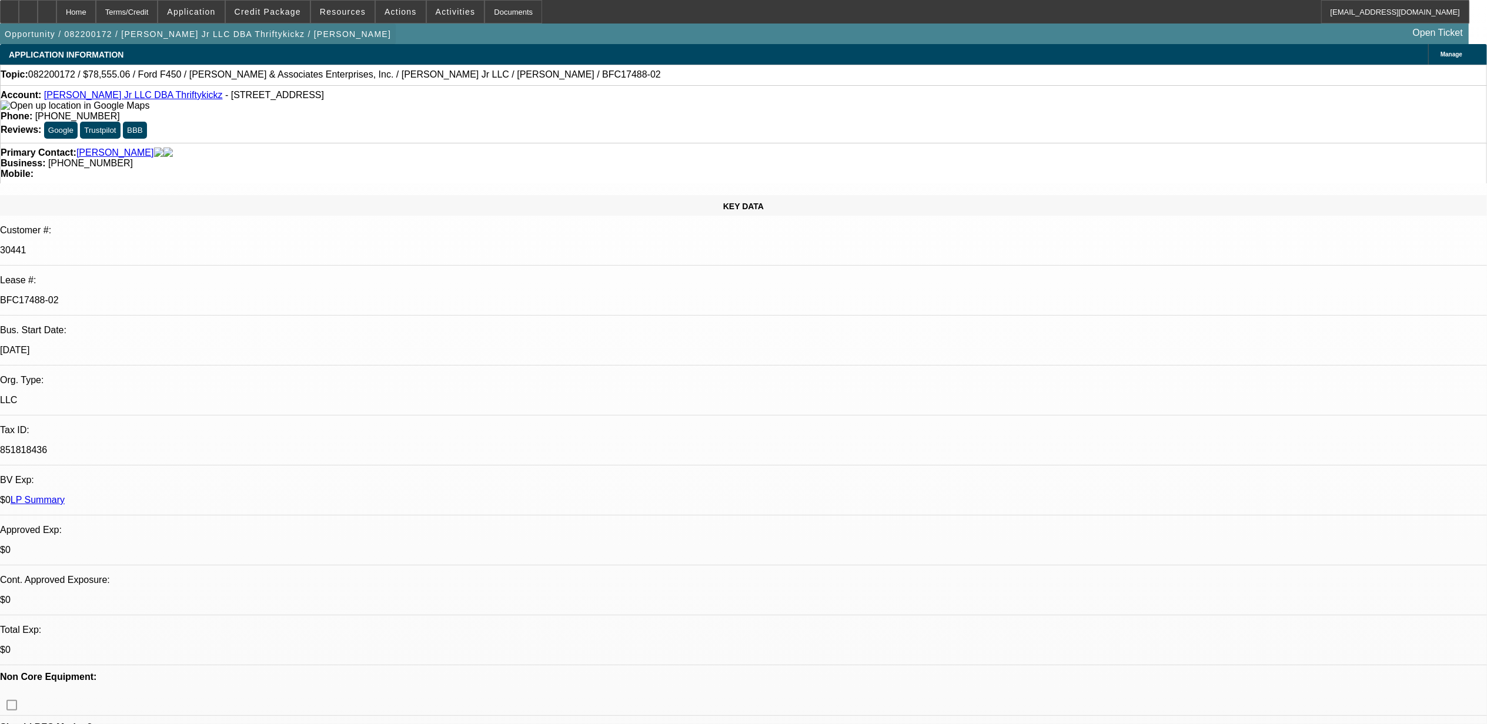
select select "1"
select select "6"
select select "1"
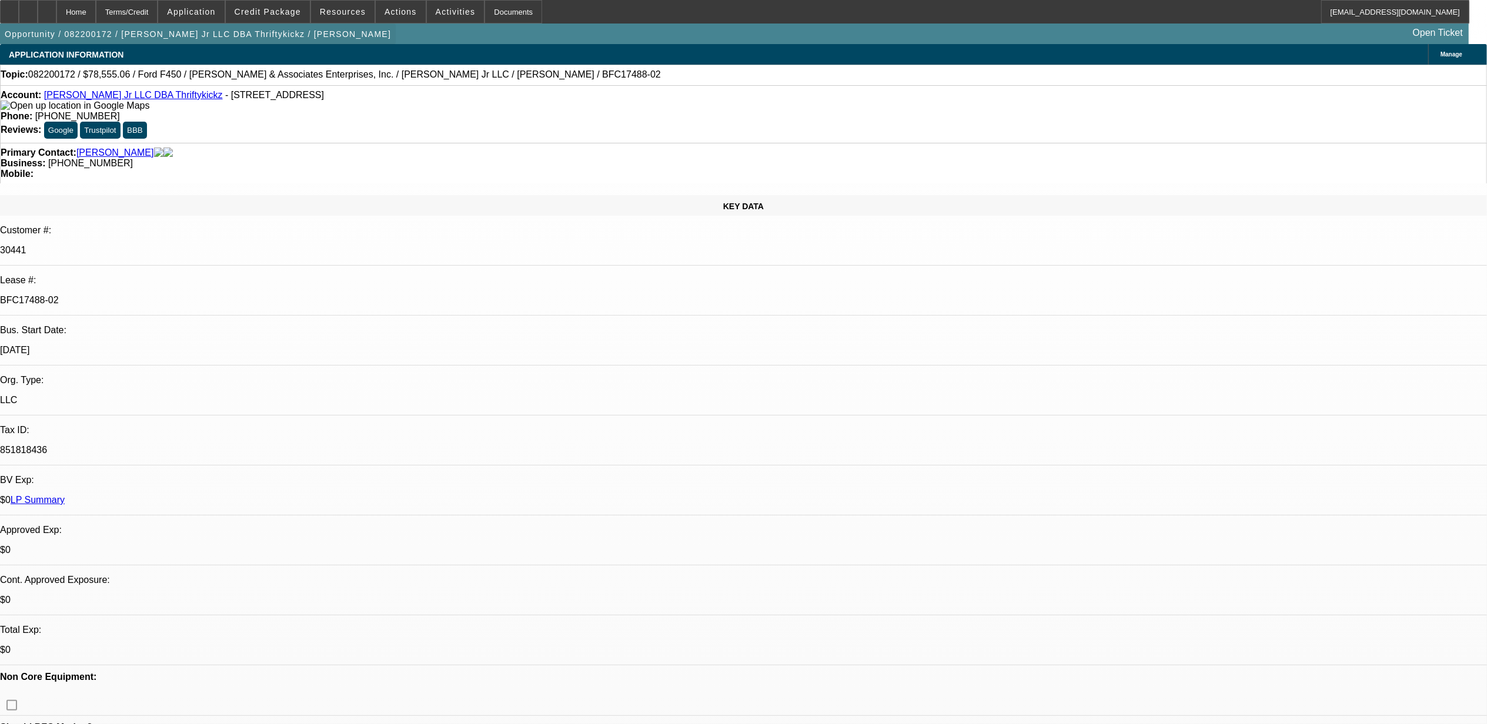
select select "6"
select select "1"
select select "6"
click at [255, 9] on span "Credit Package" at bounding box center [268, 11] width 66 height 9
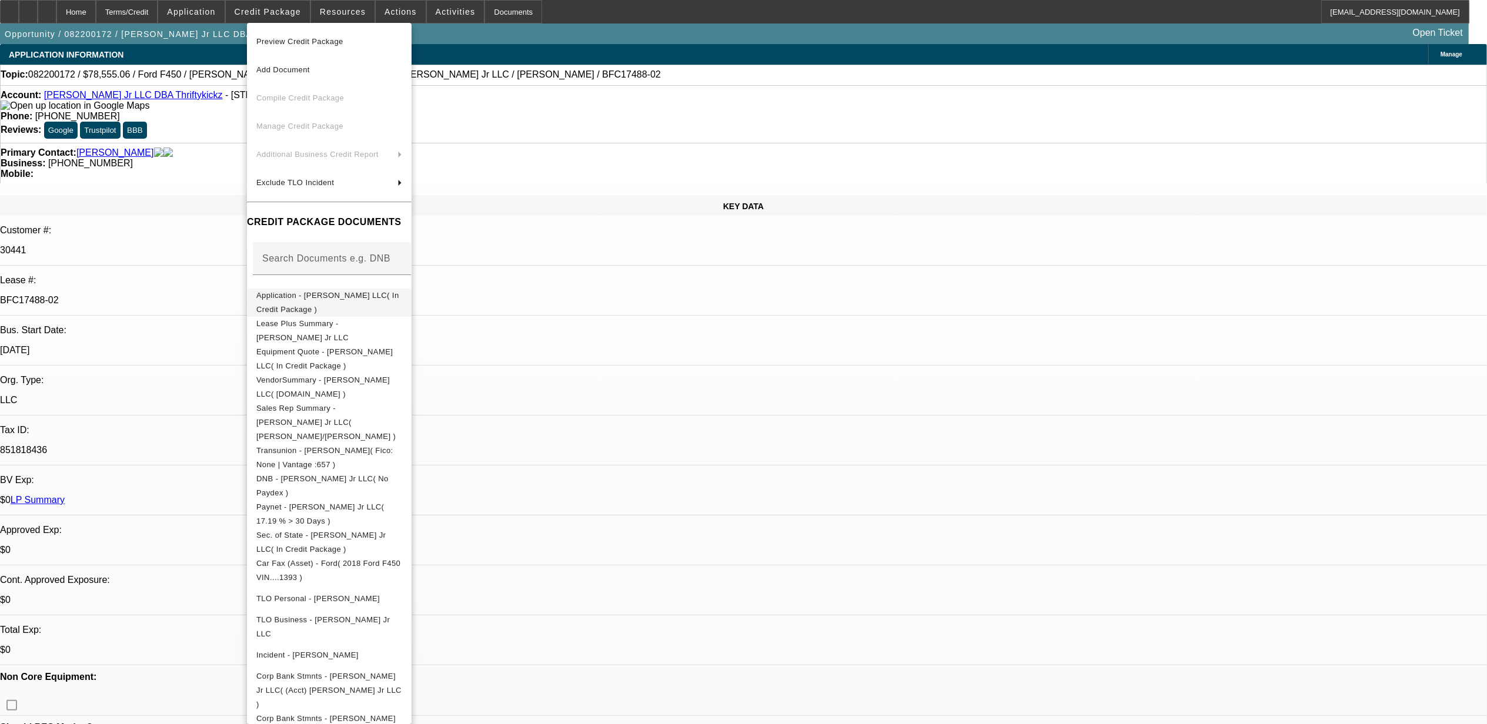
click at [361, 288] on button "Application - Johnny Brown Jr LLC( In Credit Package )" at bounding box center [329, 302] width 165 height 28
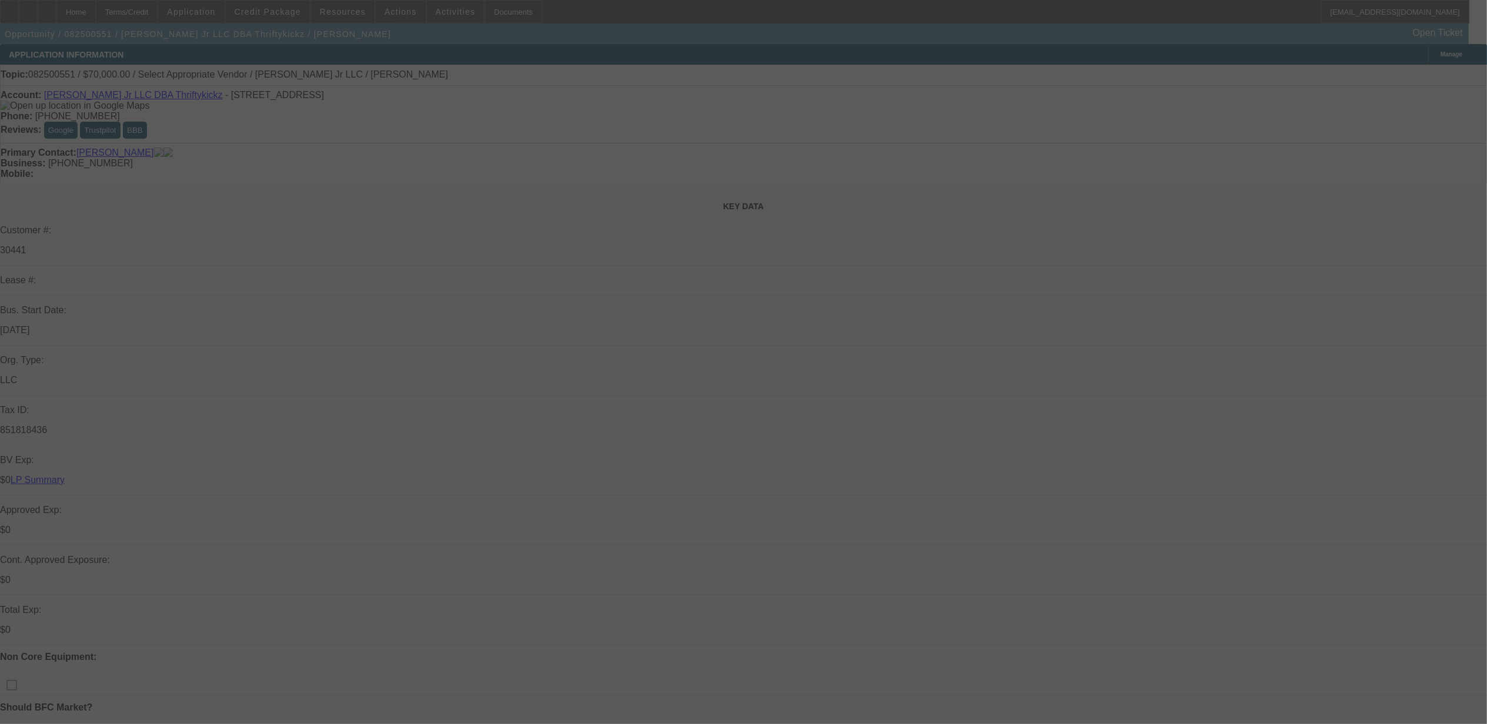
select select "0"
select select "2"
select select "0.1"
select select "4"
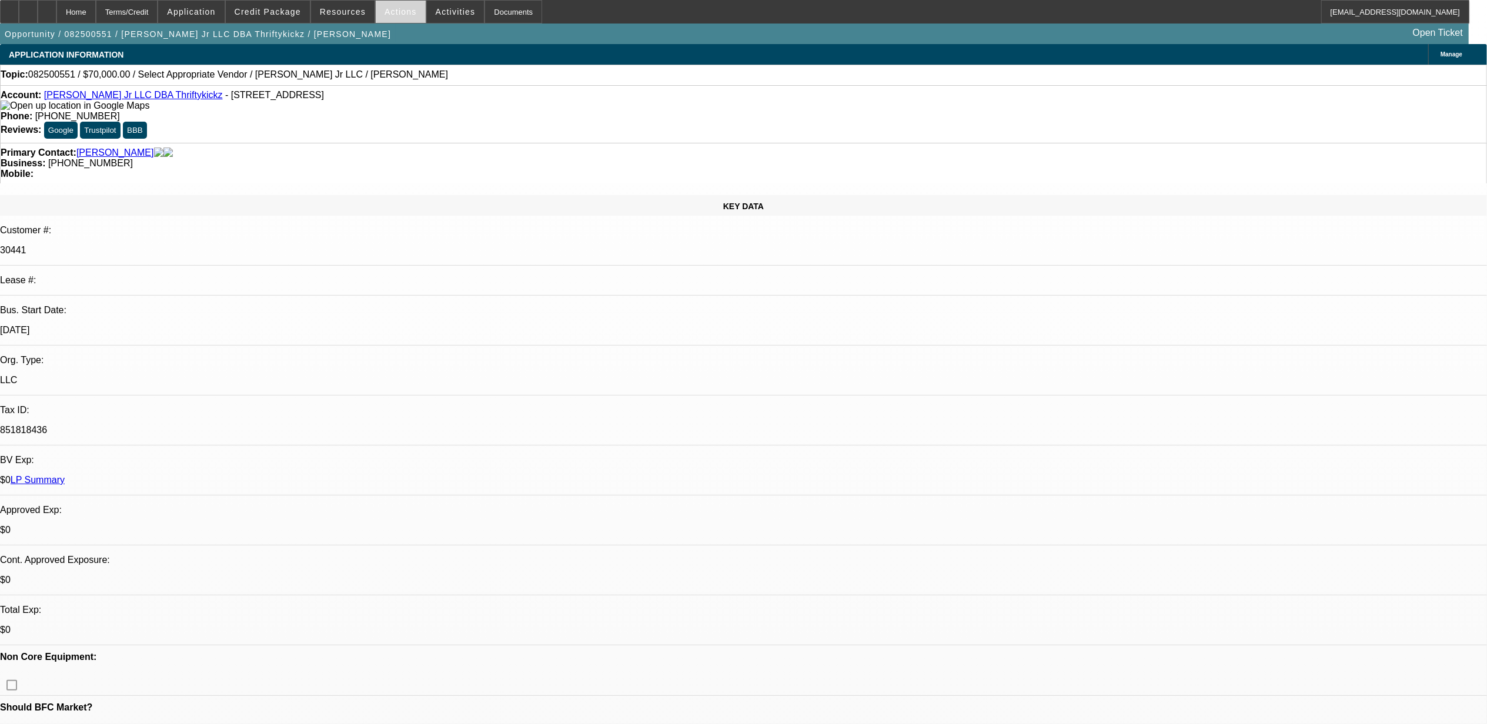
click at [416, 9] on span at bounding box center [401, 12] width 50 height 28
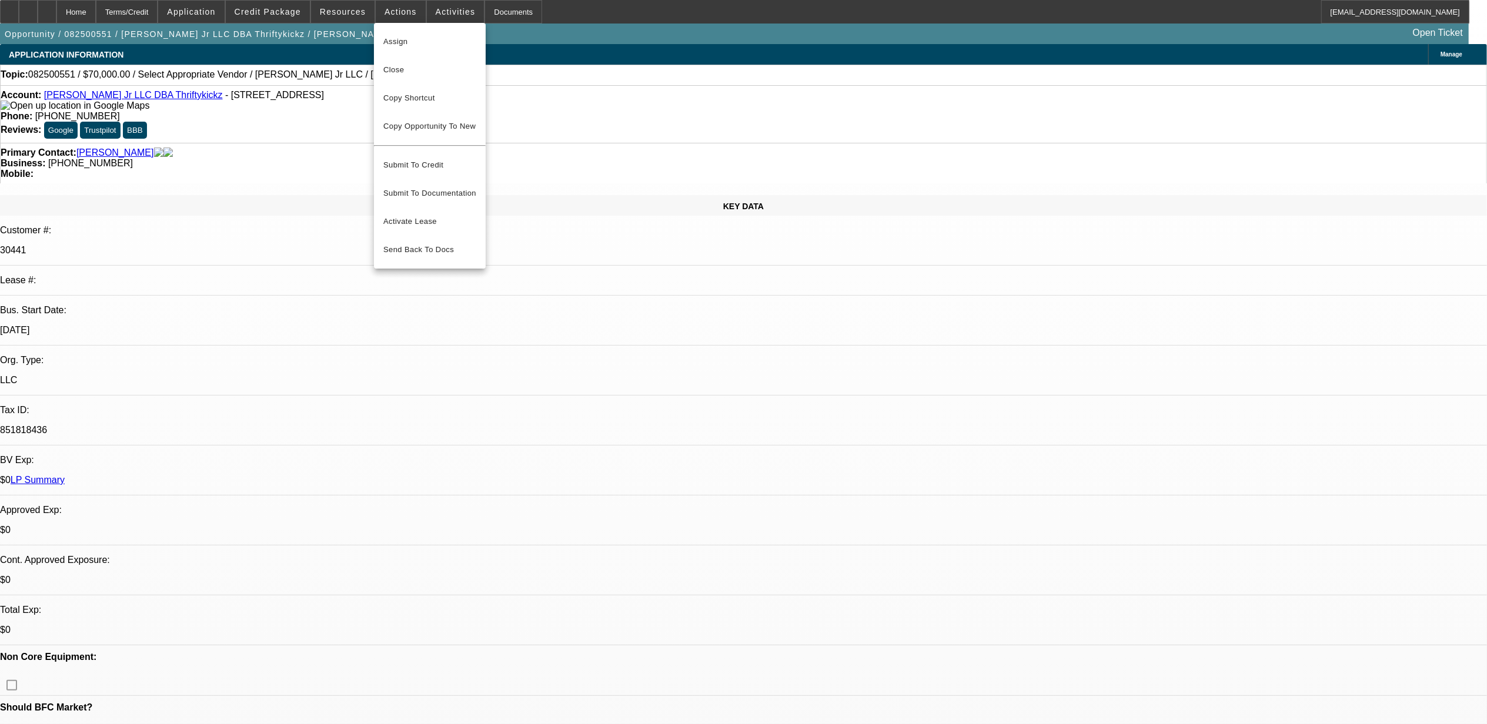
click at [424, 6] on div at bounding box center [743, 362] width 1487 height 724
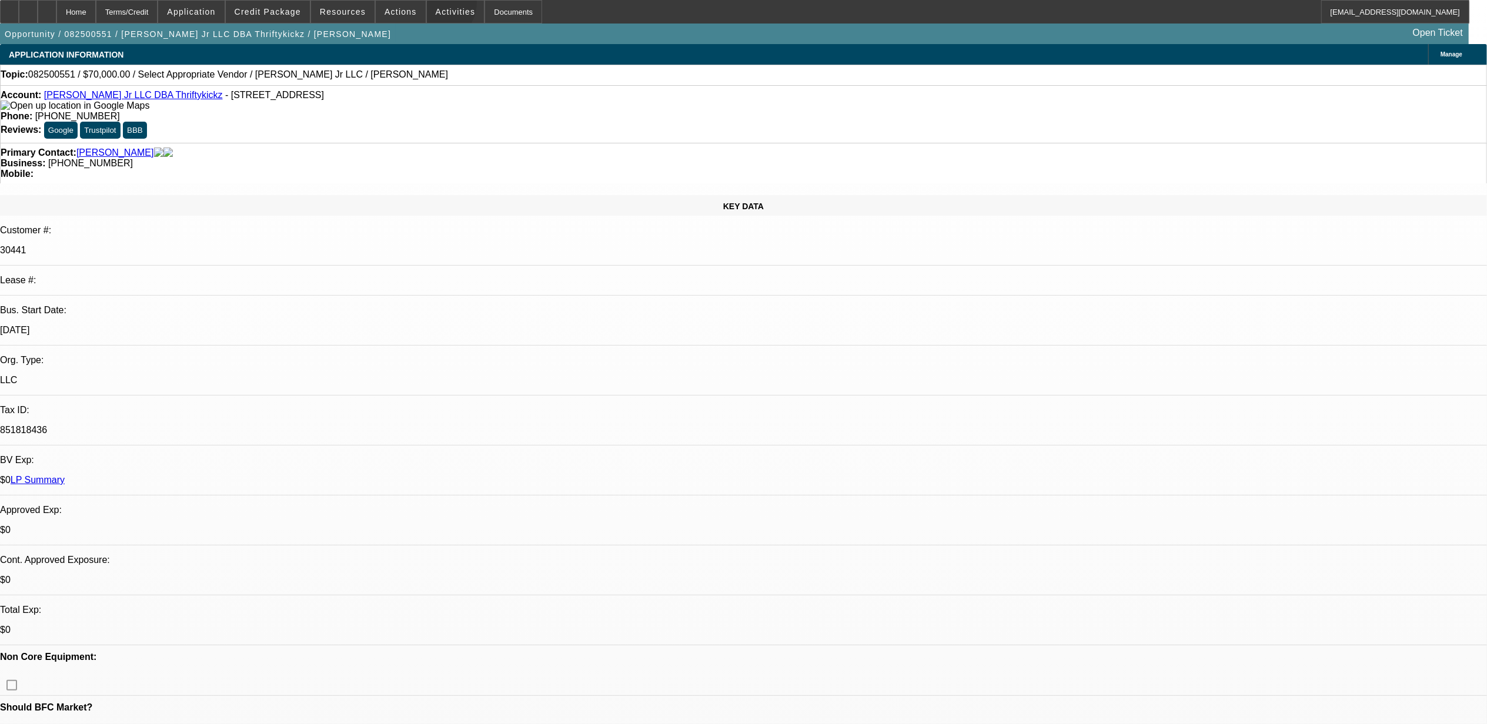
click at [427, 6] on span at bounding box center [456, 12] width 58 height 28
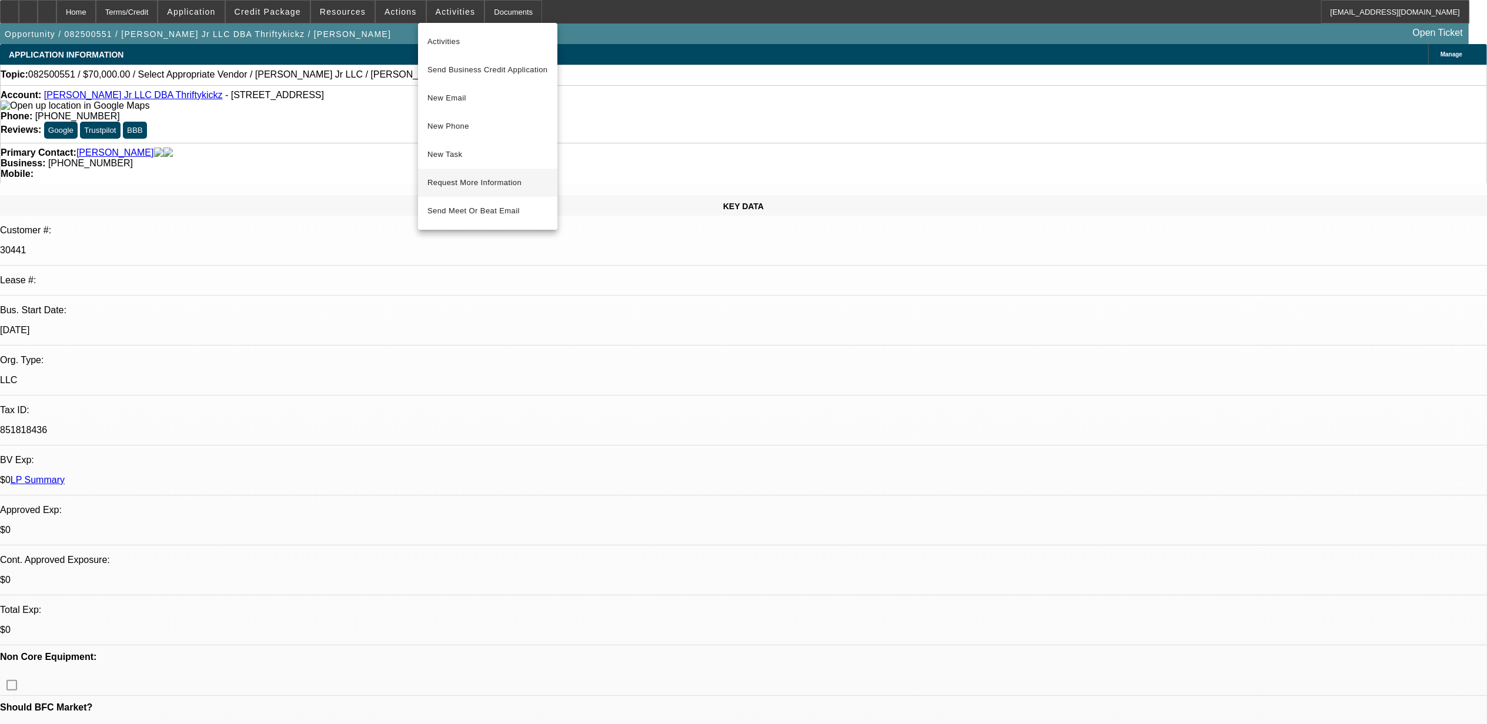
click at [491, 185] on span "Request More Information" at bounding box center [487, 183] width 121 height 14
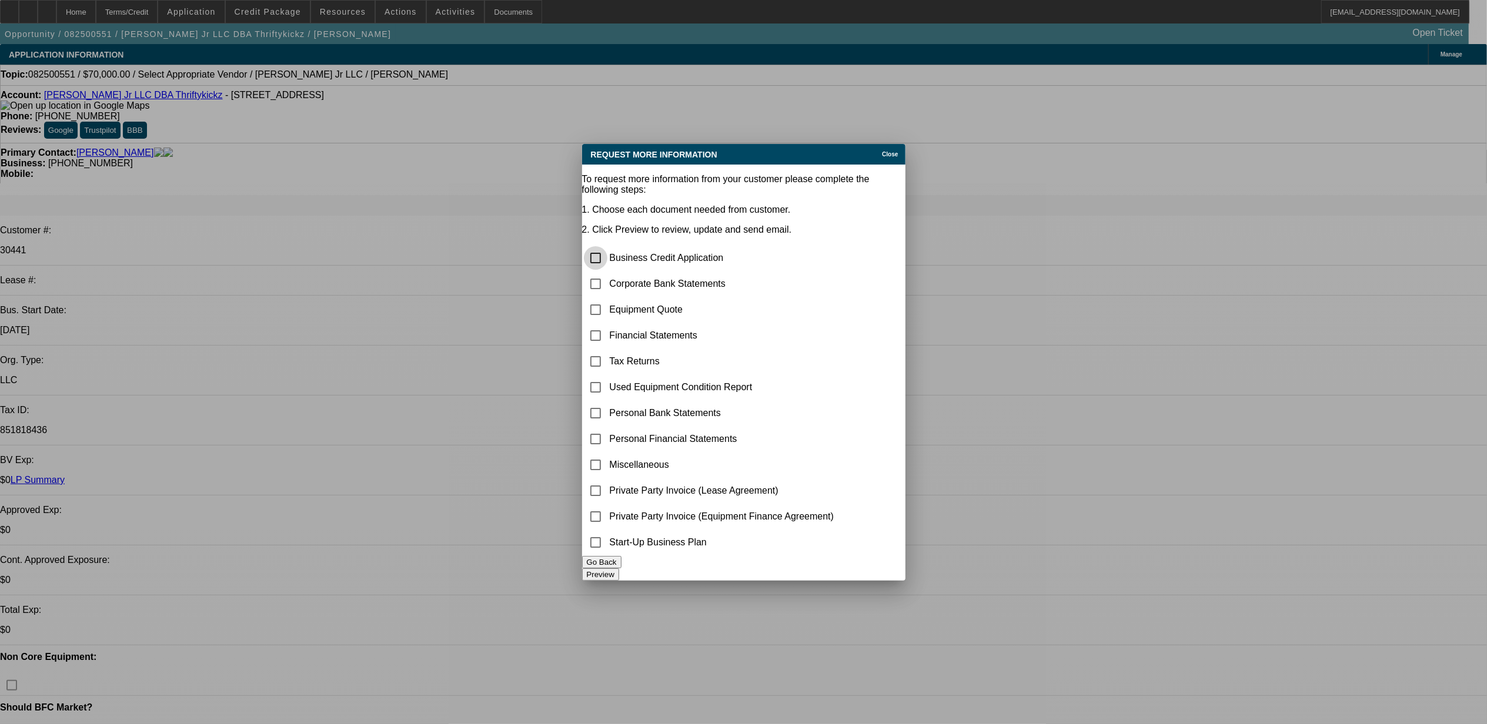
click at [607, 246] on input "checkbox" at bounding box center [596, 258] width 24 height 24
checkbox input "true"
click at [607, 272] on input "checkbox" at bounding box center [596, 284] width 24 height 24
checkbox input "true"
click at [605, 298] on input "checkbox" at bounding box center [596, 310] width 24 height 24
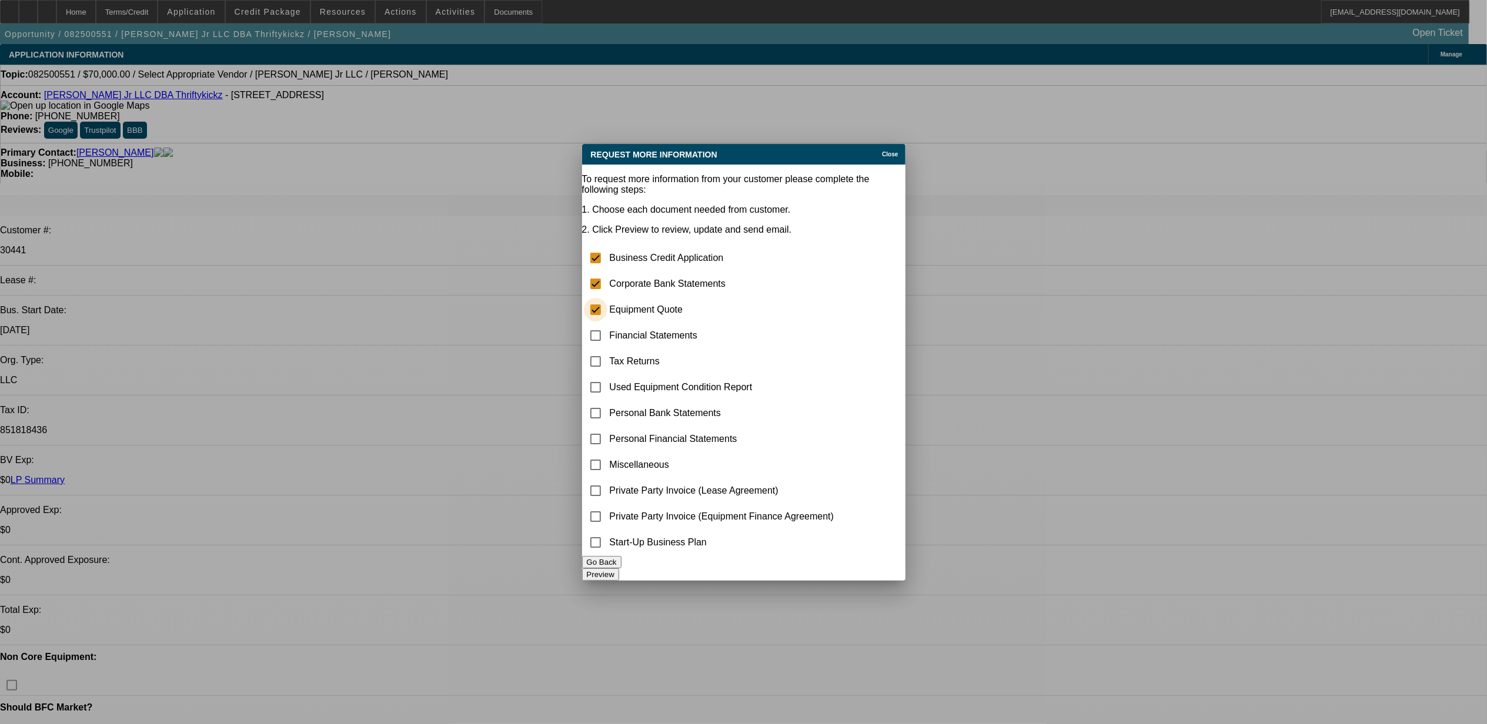
checkbox input "true"
click at [619, 568] on button "Preview" at bounding box center [600, 574] width 37 height 12
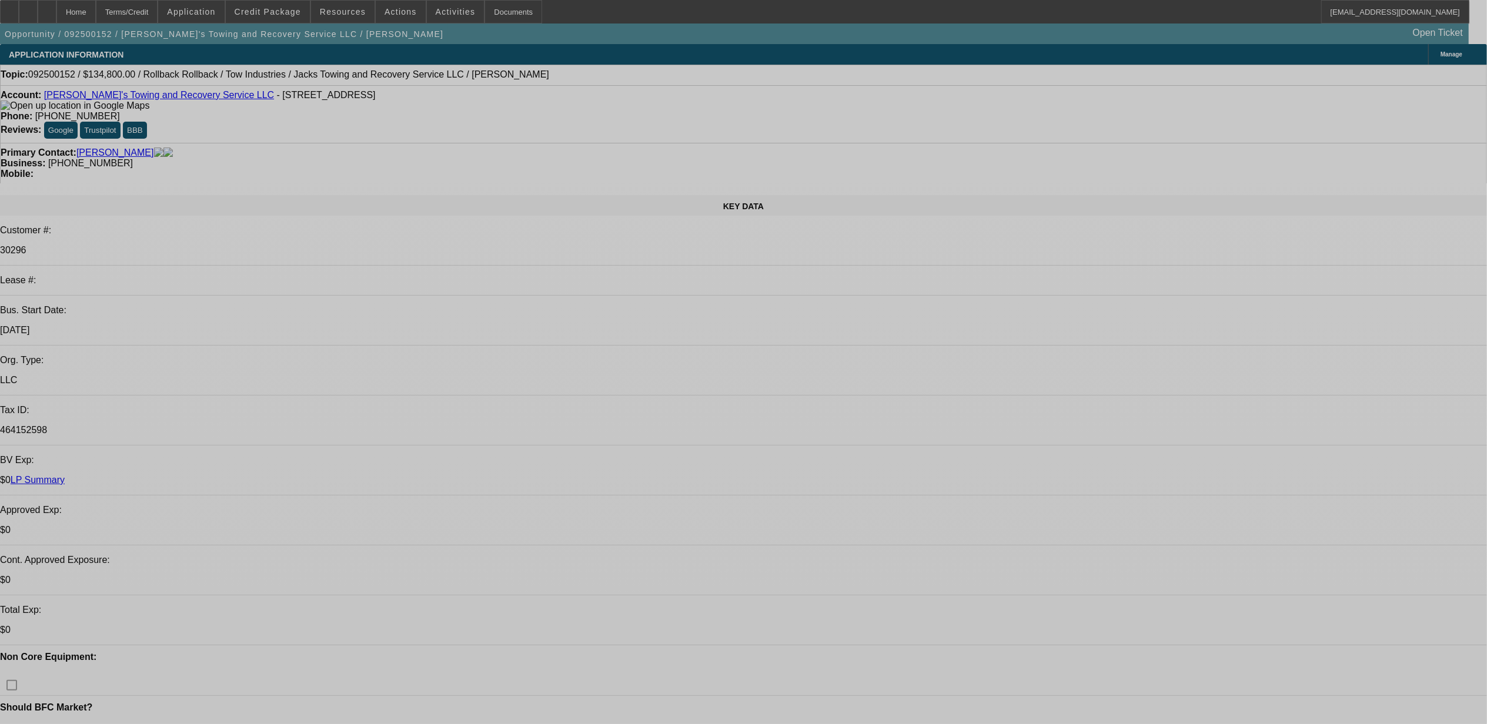
select select "0"
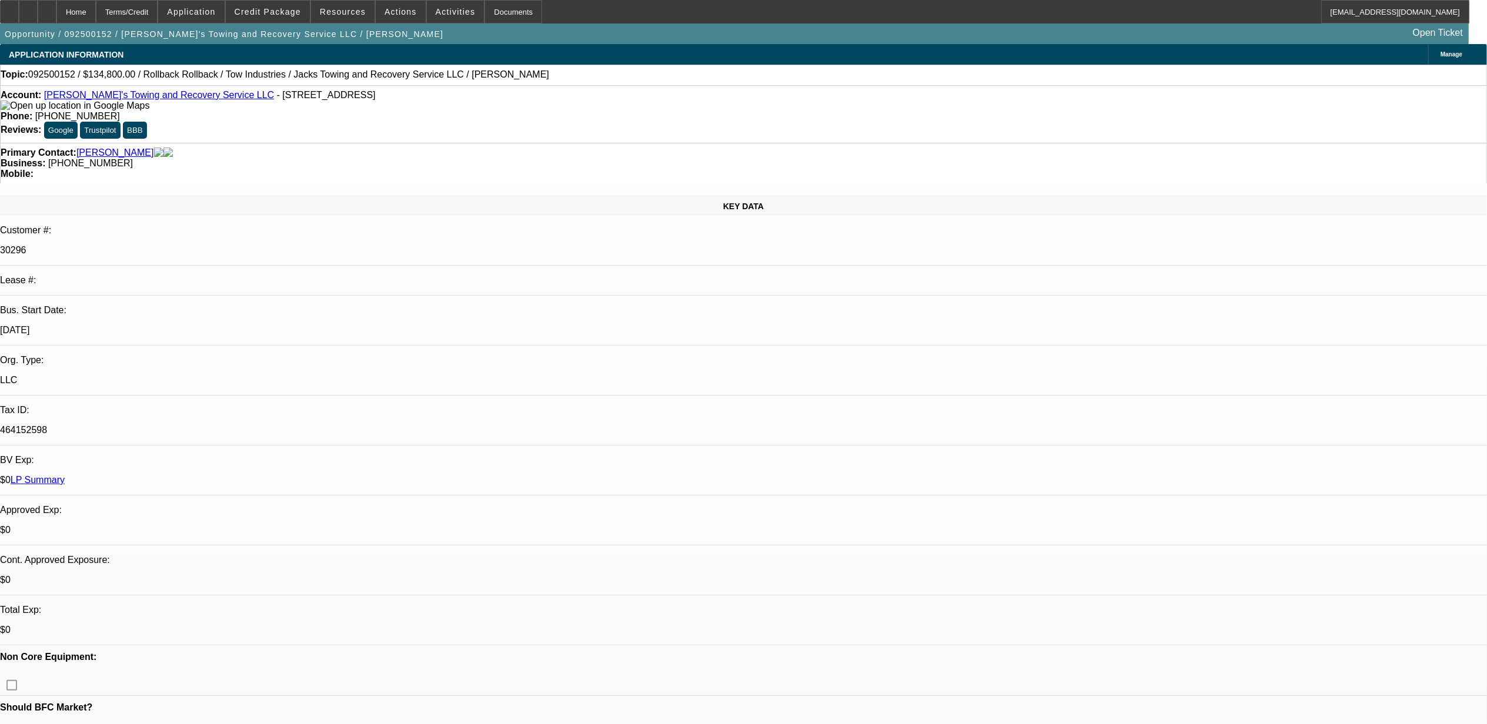
select select "0"
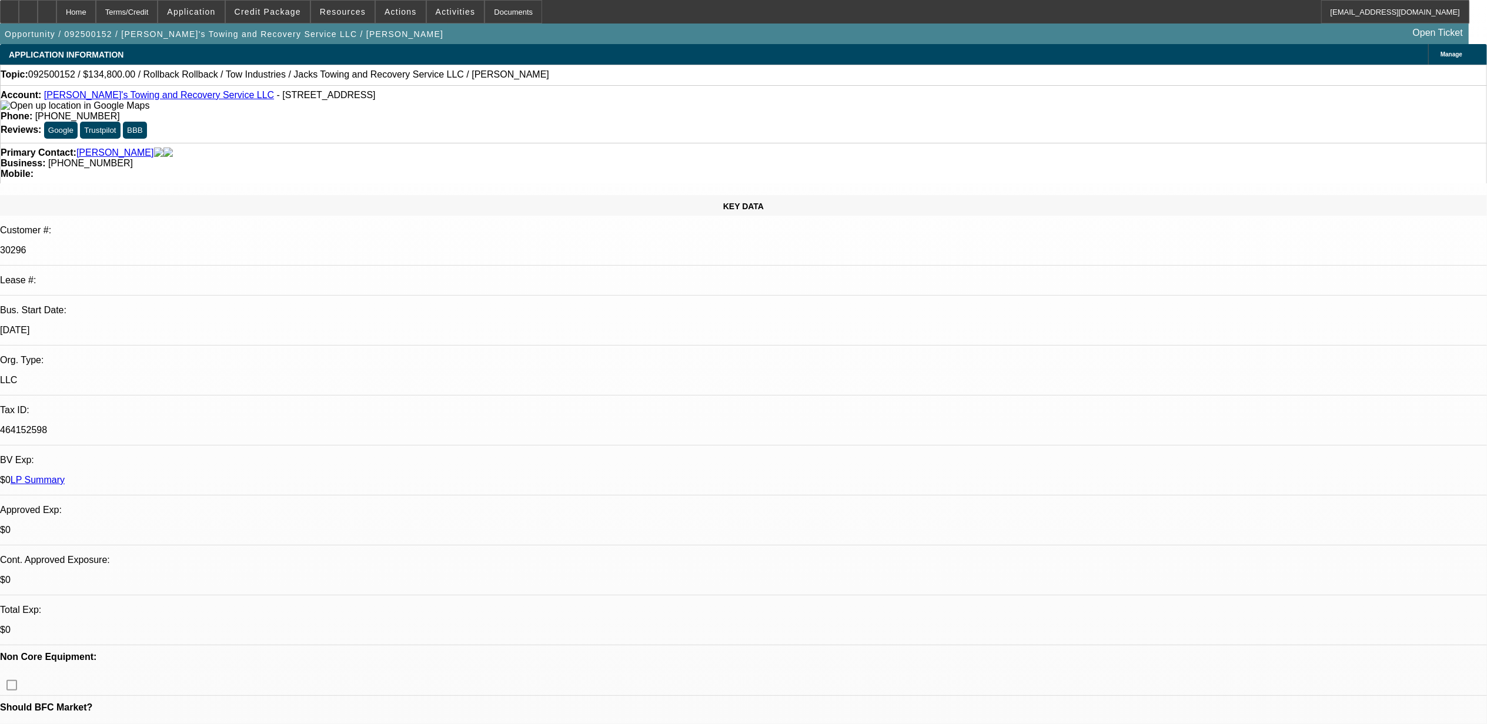
select select "0"
select select "1"
select select "3"
select select "6"
select select "1"
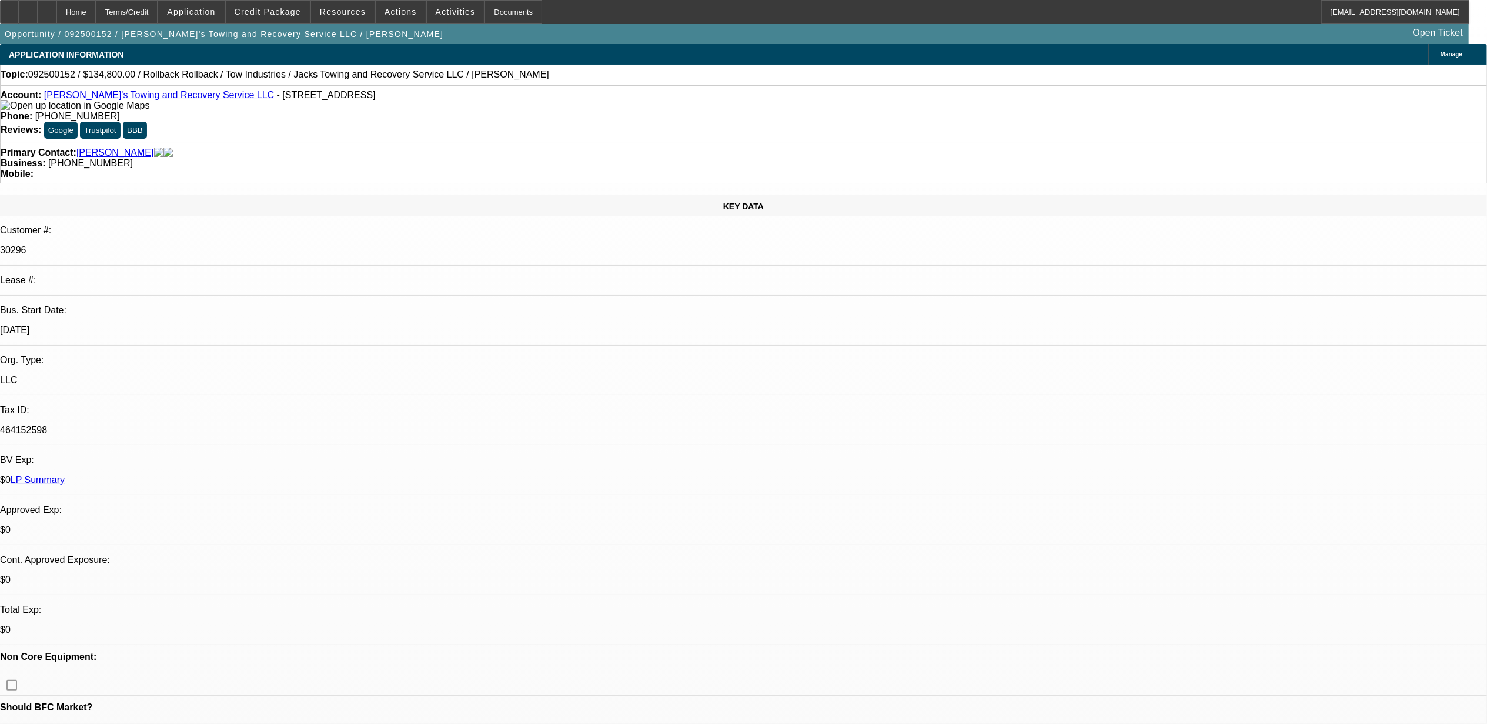
select select "3"
select select "6"
select select "1"
select select "3"
select select "6"
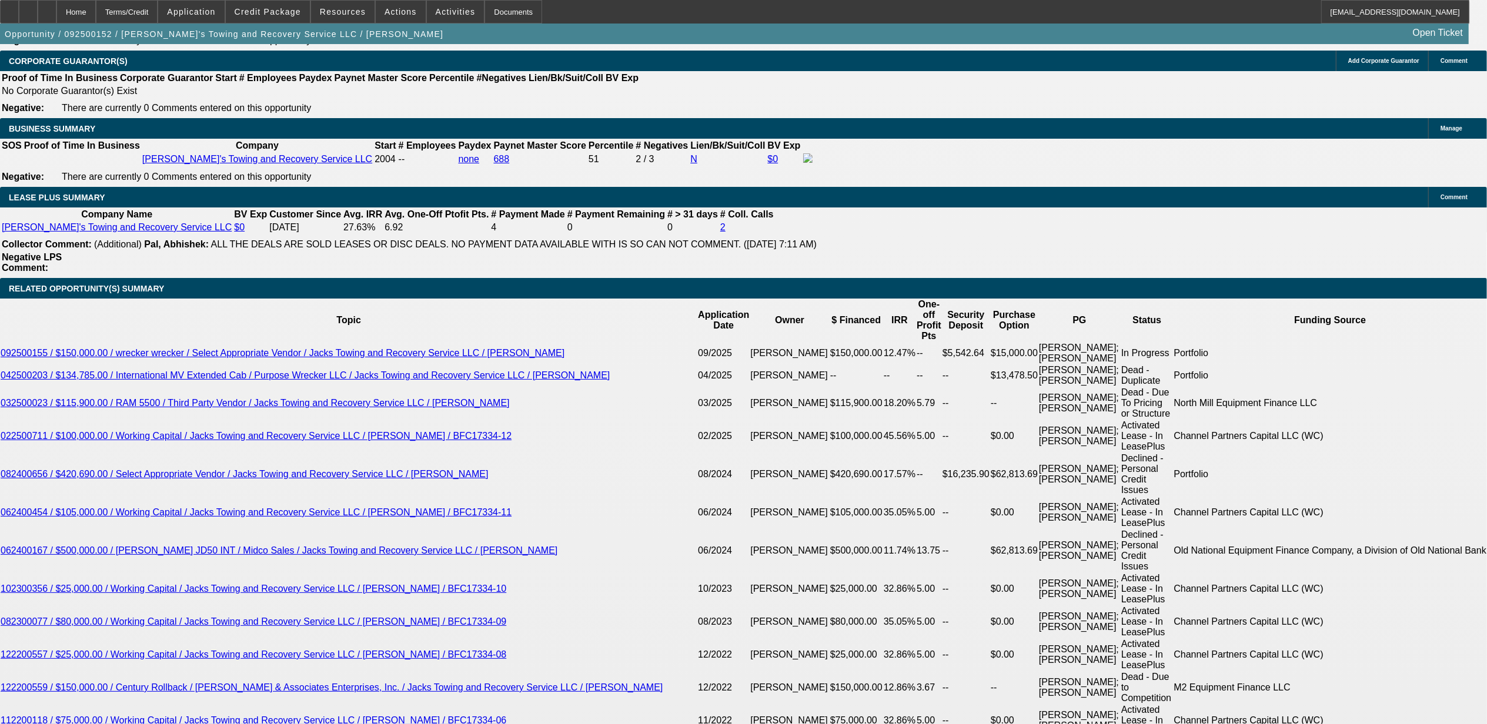
scroll to position [2038, 0]
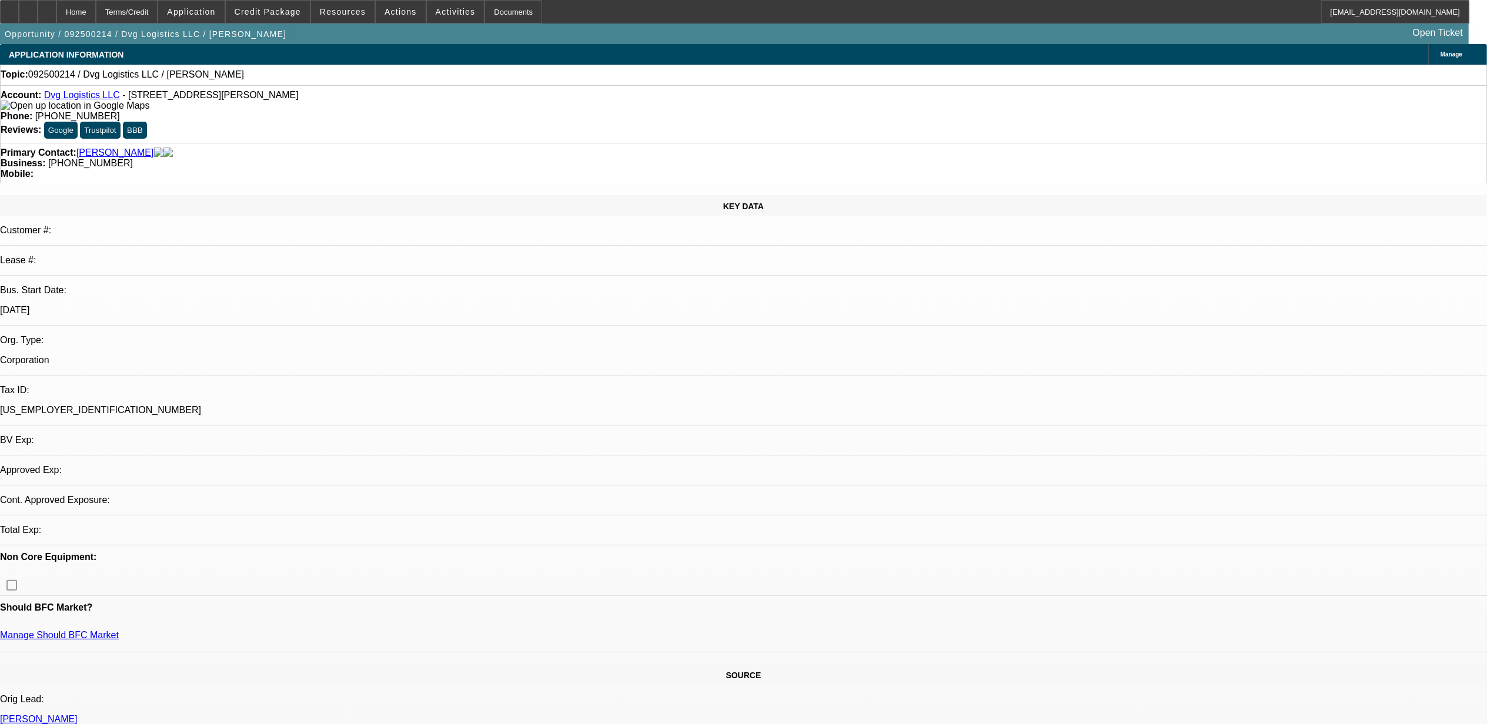
select select "0"
select select "2"
select select "0.1"
select select "1"
select select "2"
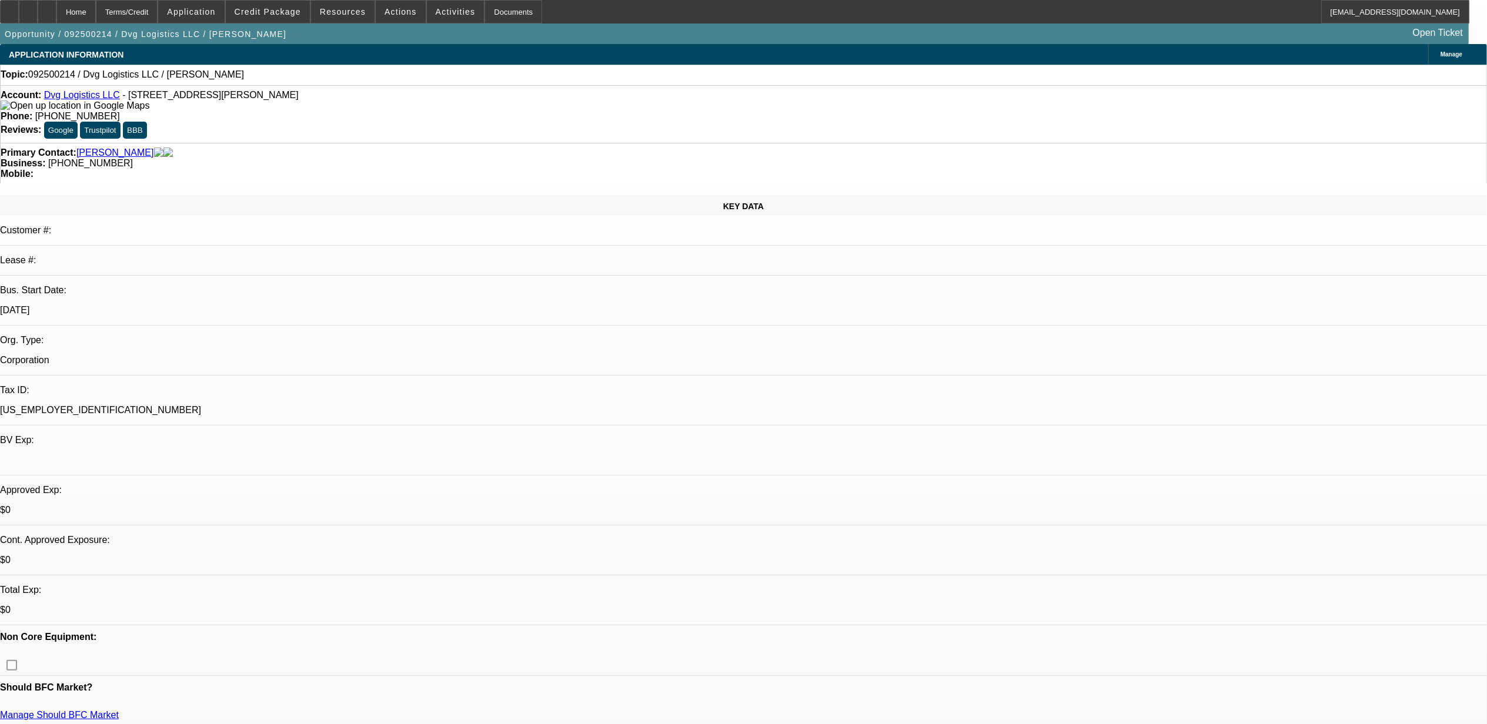
select select "4"
click at [273, 15] on span "Credit Package" at bounding box center [268, 11] width 66 height 9
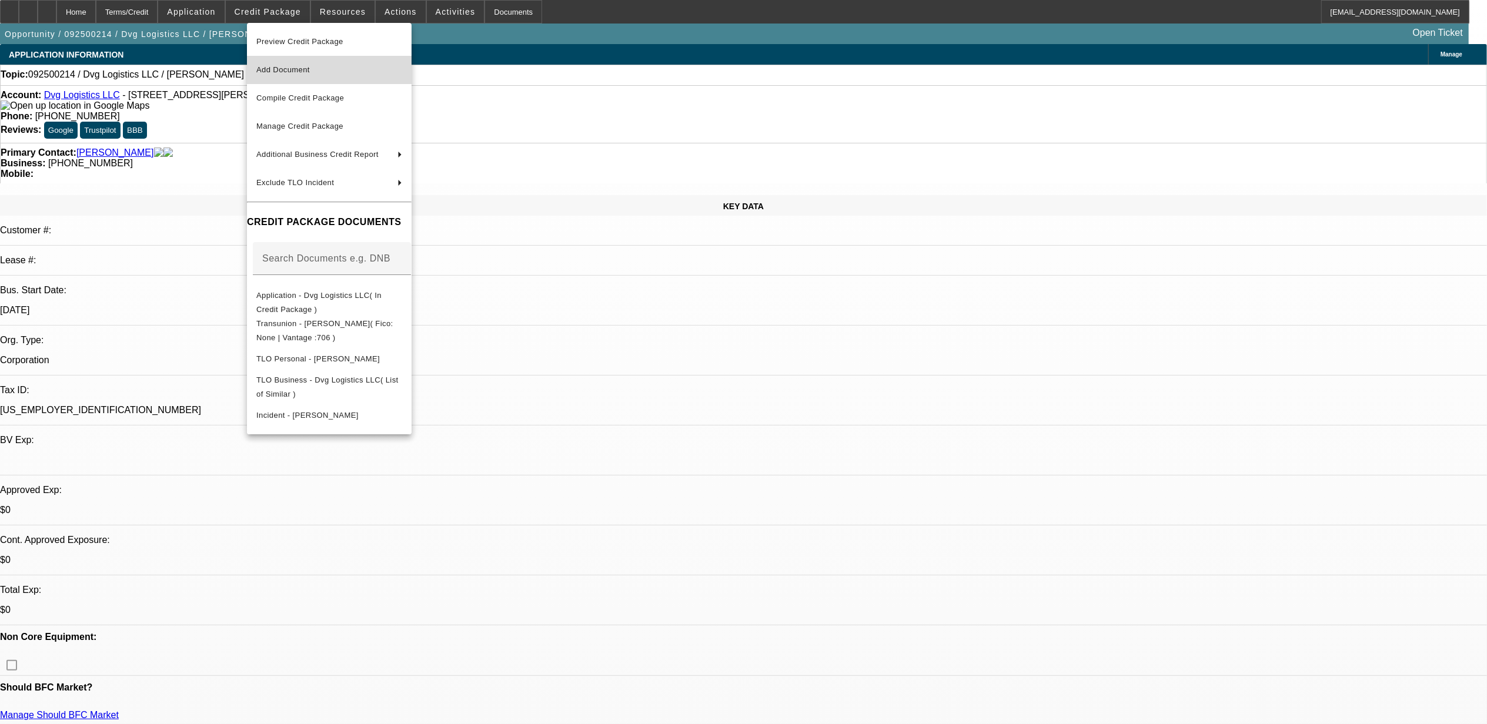
click at [317, 73] on span "Add Document" at bounding box center [329, 70] width 146 height 14
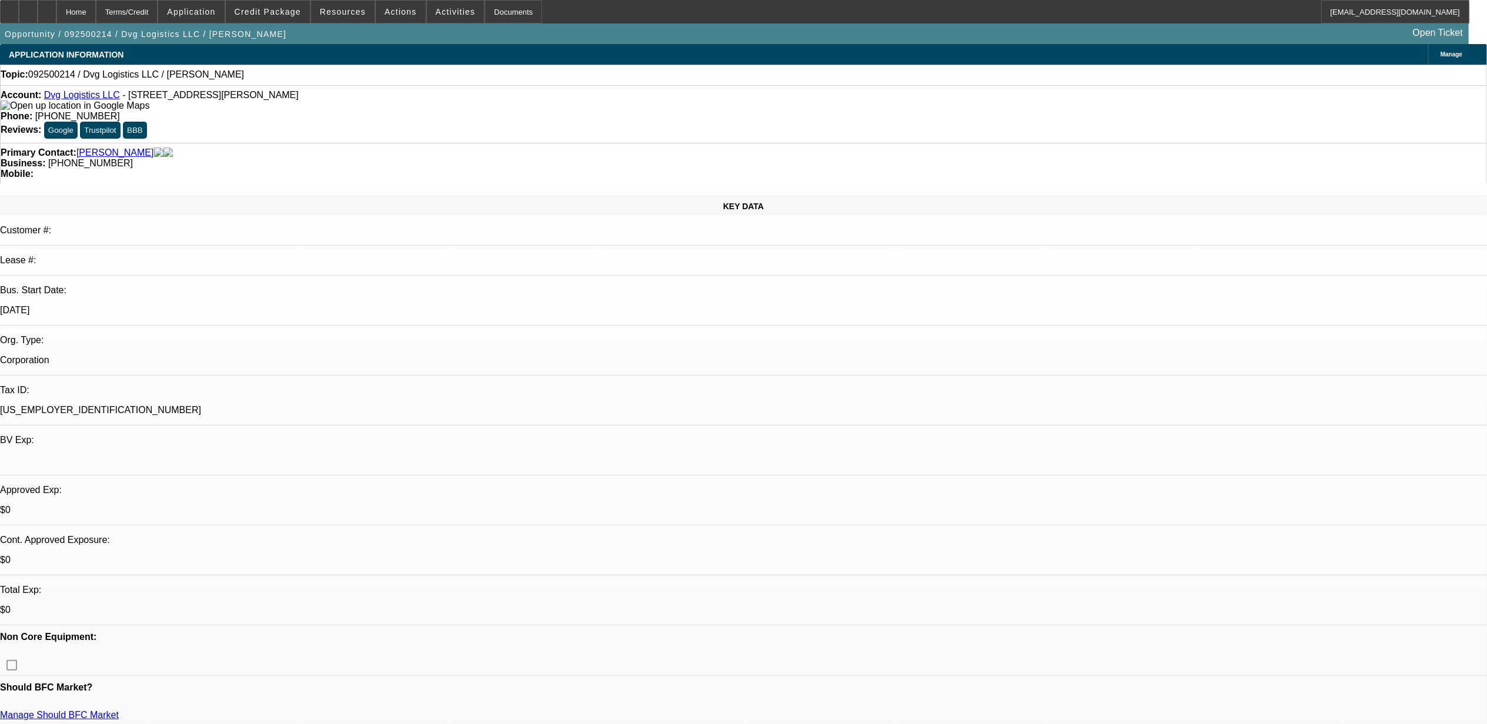
click at [355, 143] on div "Primary Contact: Lopez, Veronica Business: (773) 990-0765 Mobile:" at bounding box center [743, 163] width 1487 height 41
click at [56, 10] on div at bounding box center [47, 12] width 19 height 24
select select "0"
select select "2"
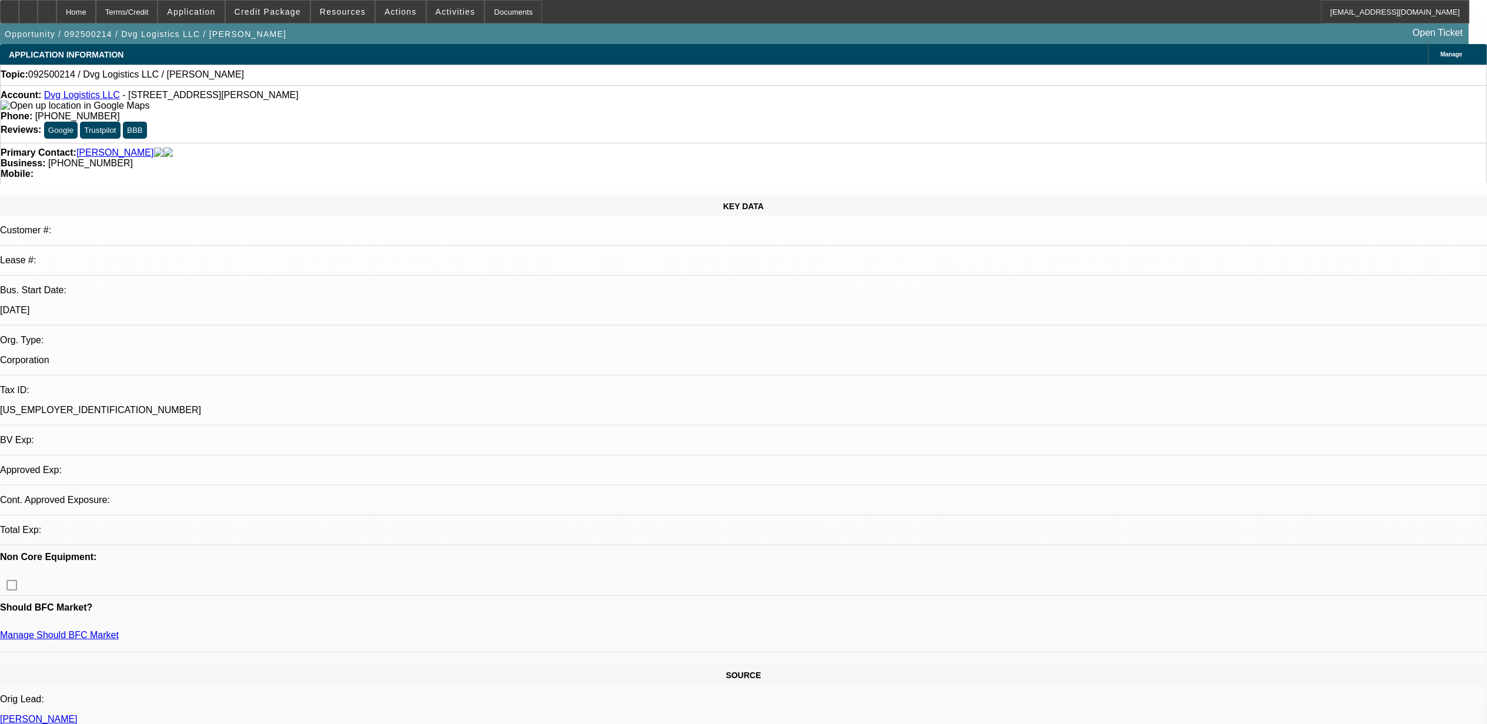
select select "0.1"
select select "4"
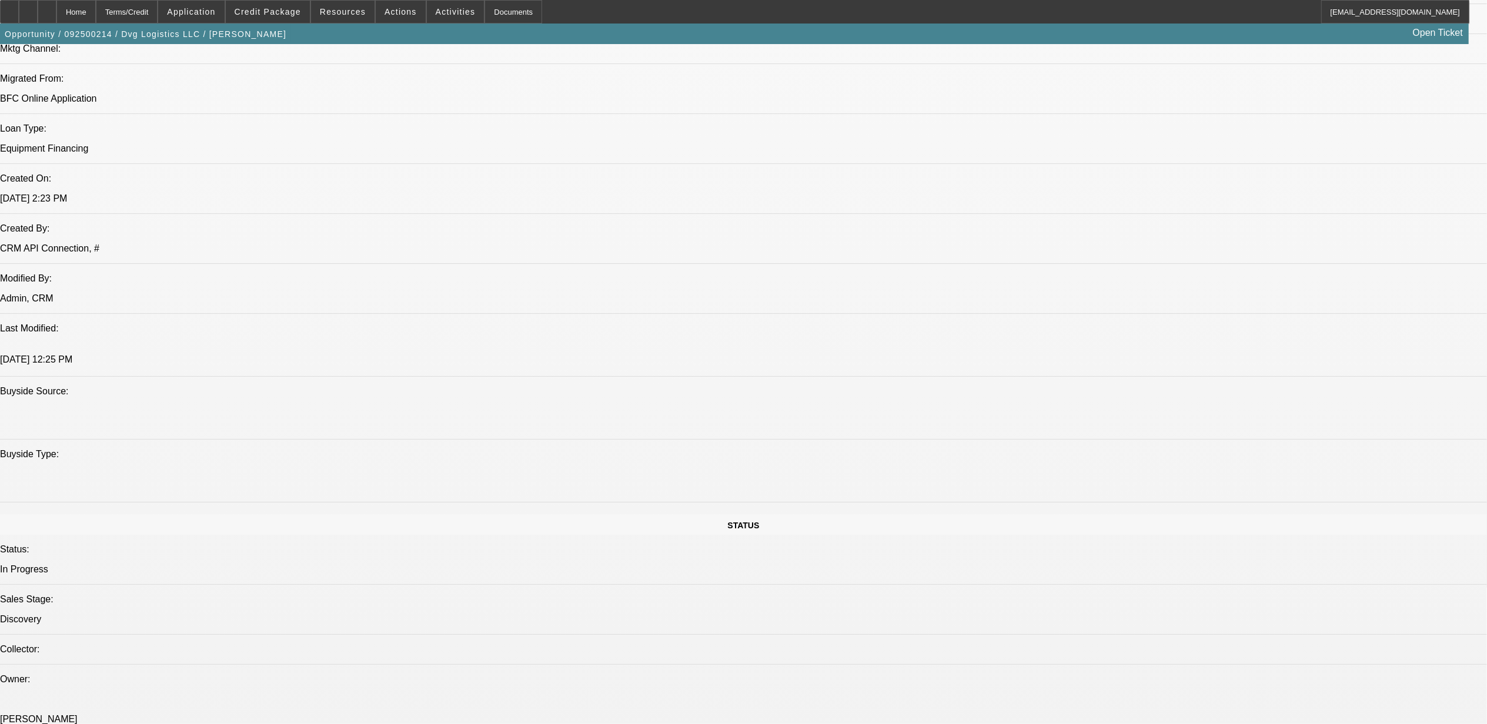
scroll to position [862, 0]
click at [56, 7] on div at bounding box center [47, 12] width 19 height 24
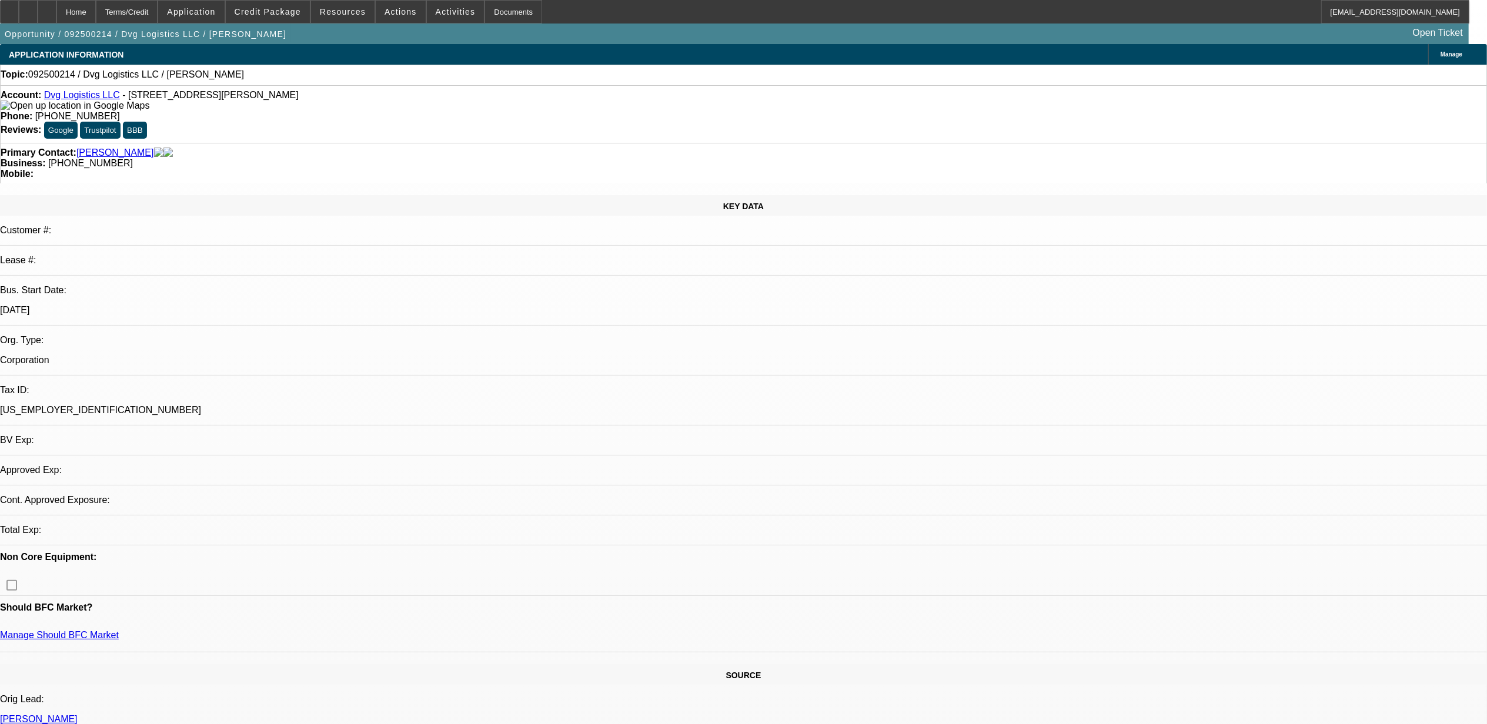
select select "0"
select select "2"
select select "0.1"
select select "1"
select select "2"
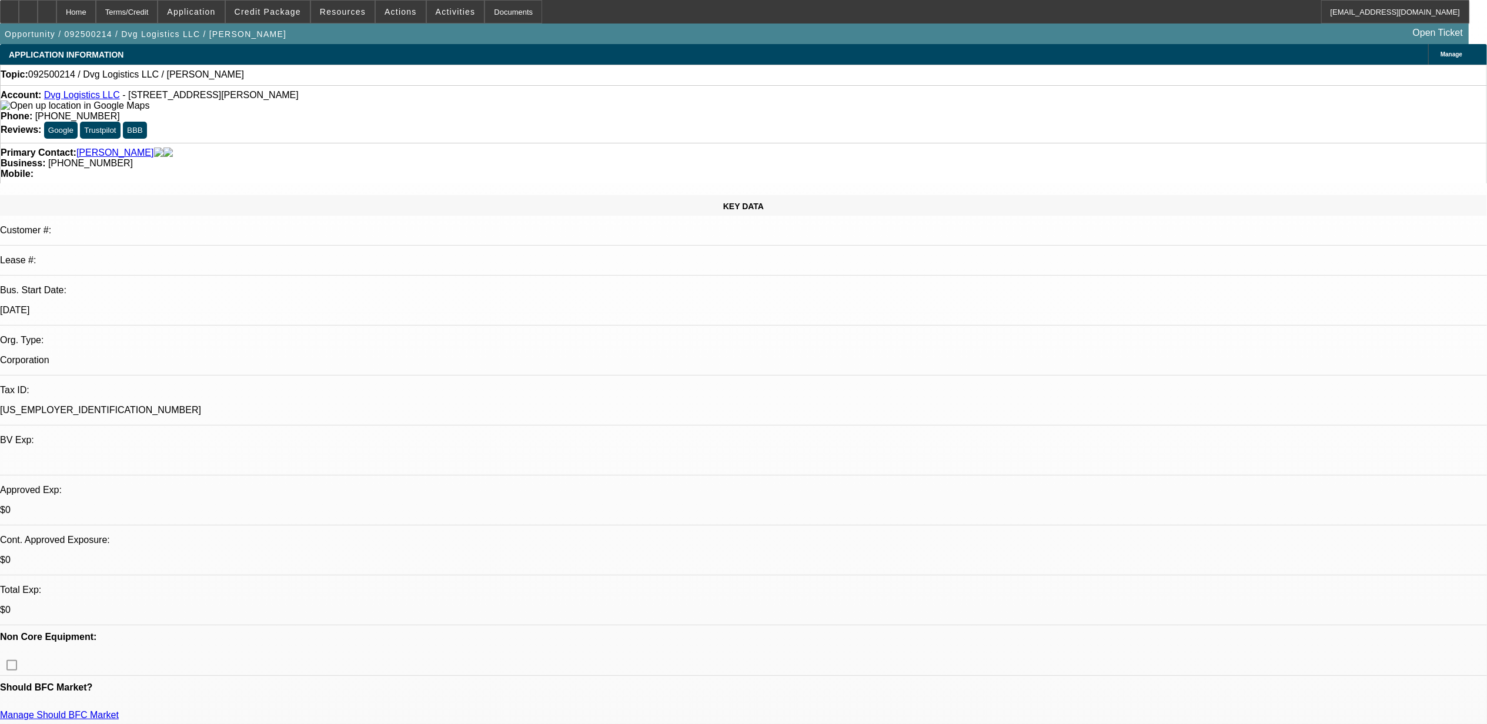
select select "4"
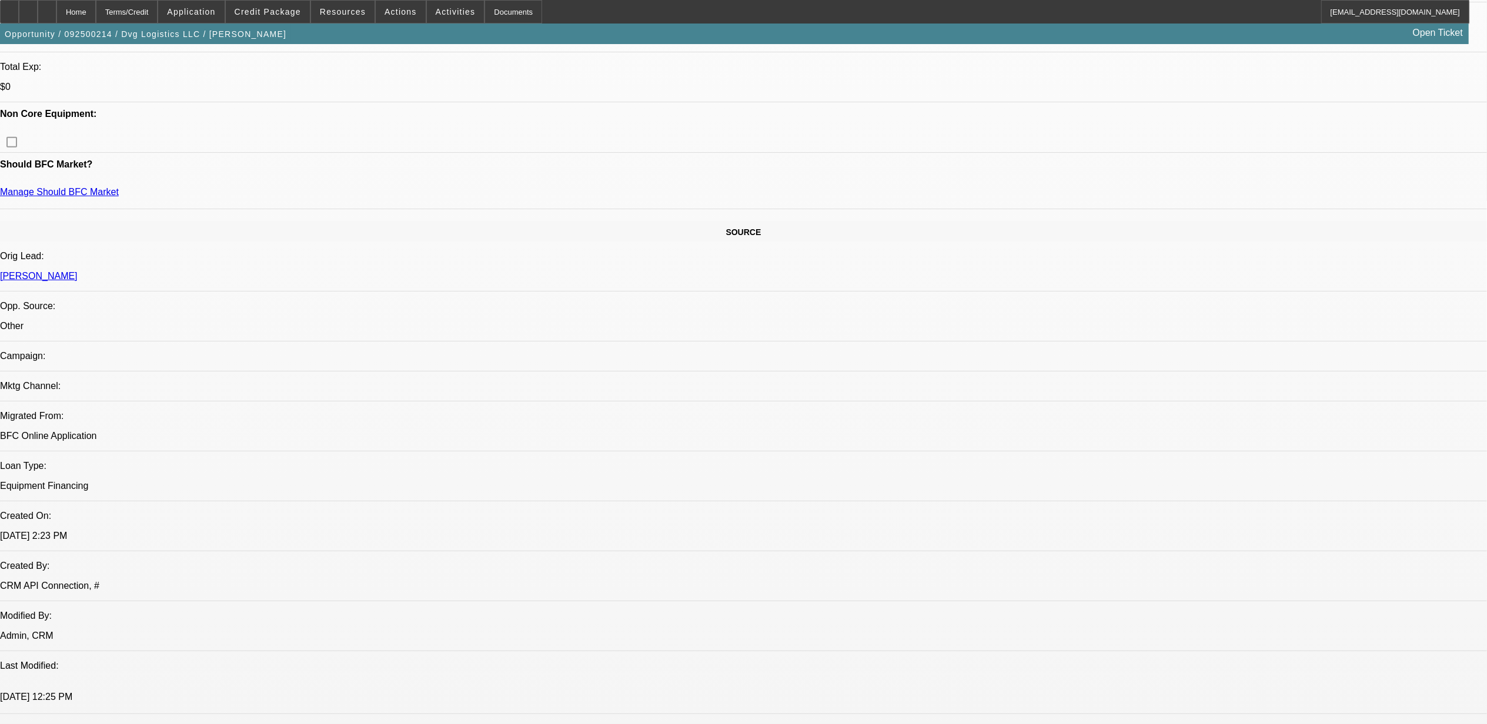
scroll to position [784, 0]
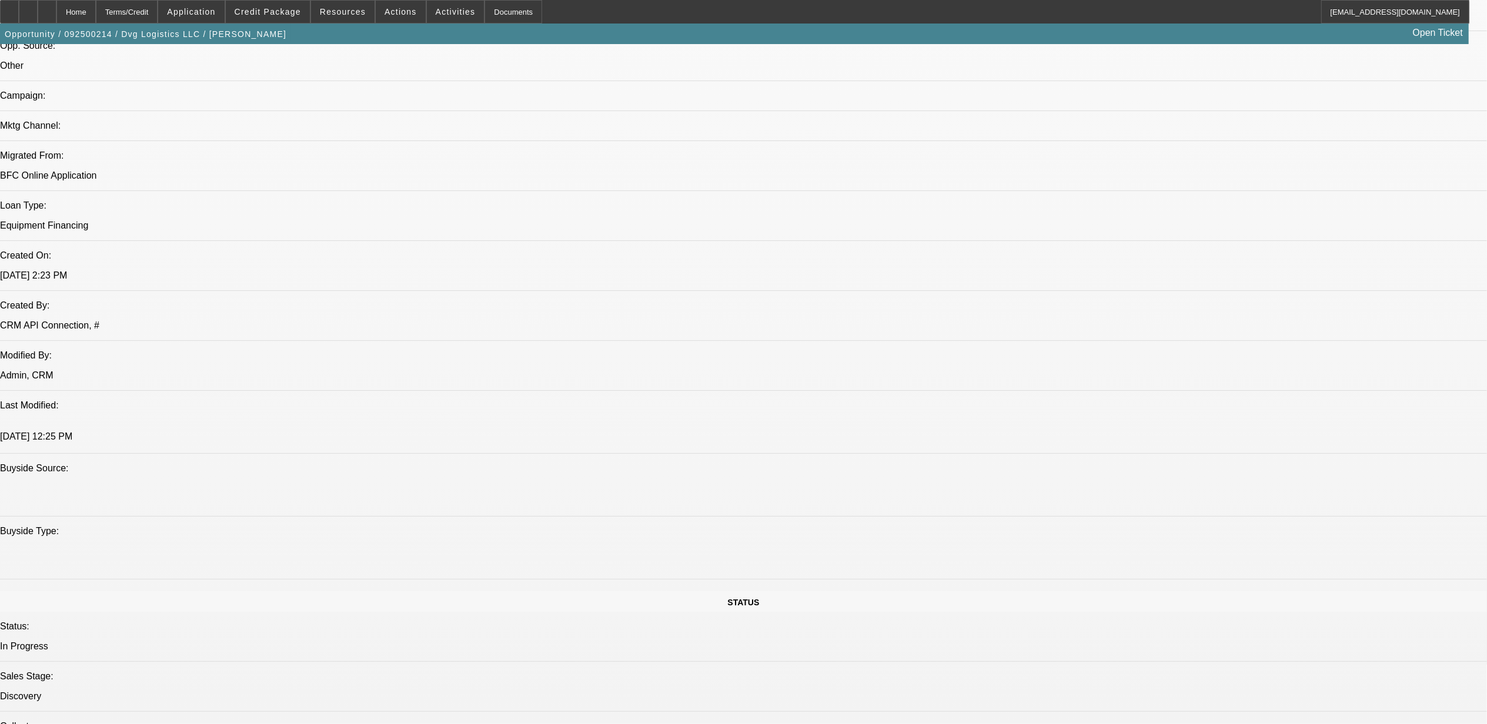
click at [56, 16] on div at bounding box center [47, 12] width 19 height 24
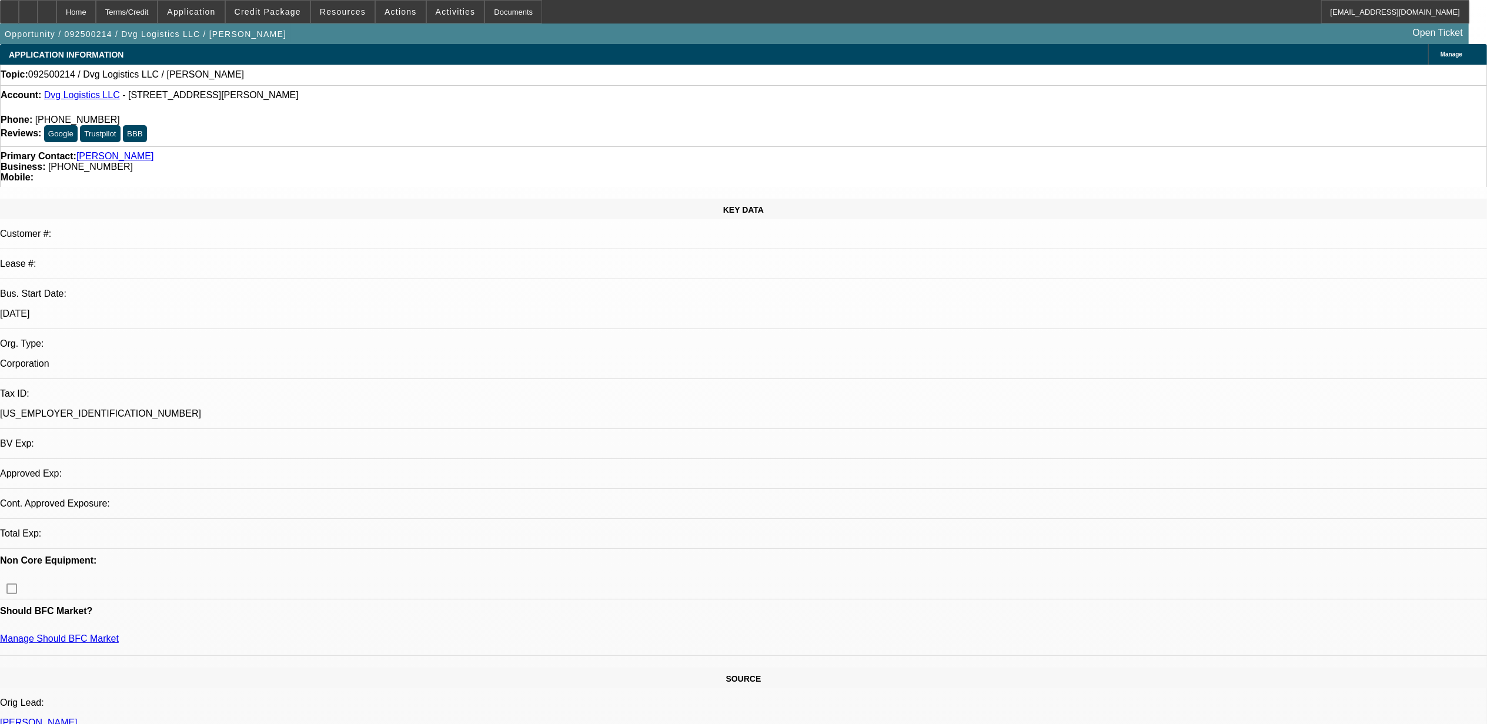
select select "0"
select select "2"
select select "0.1"
select select "1"
select select "2"
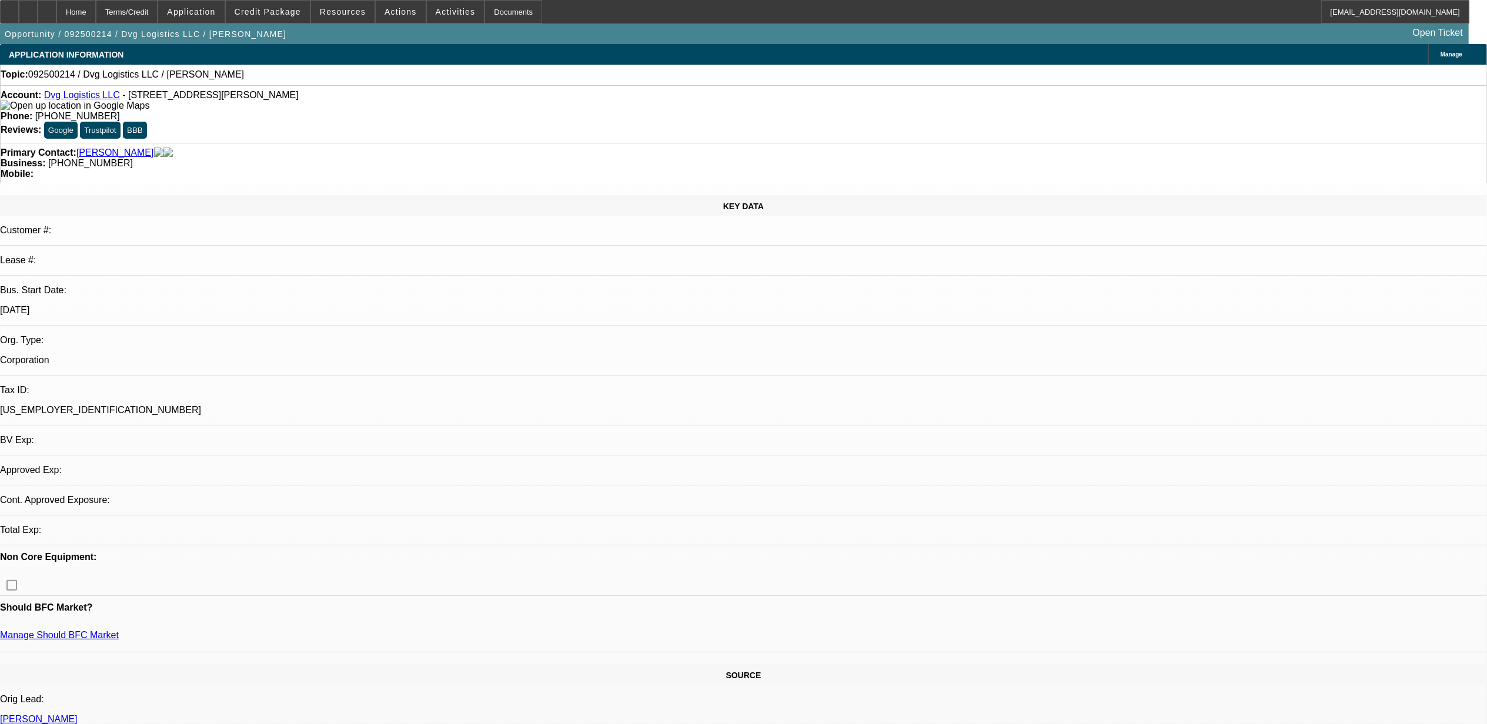
select select "4"
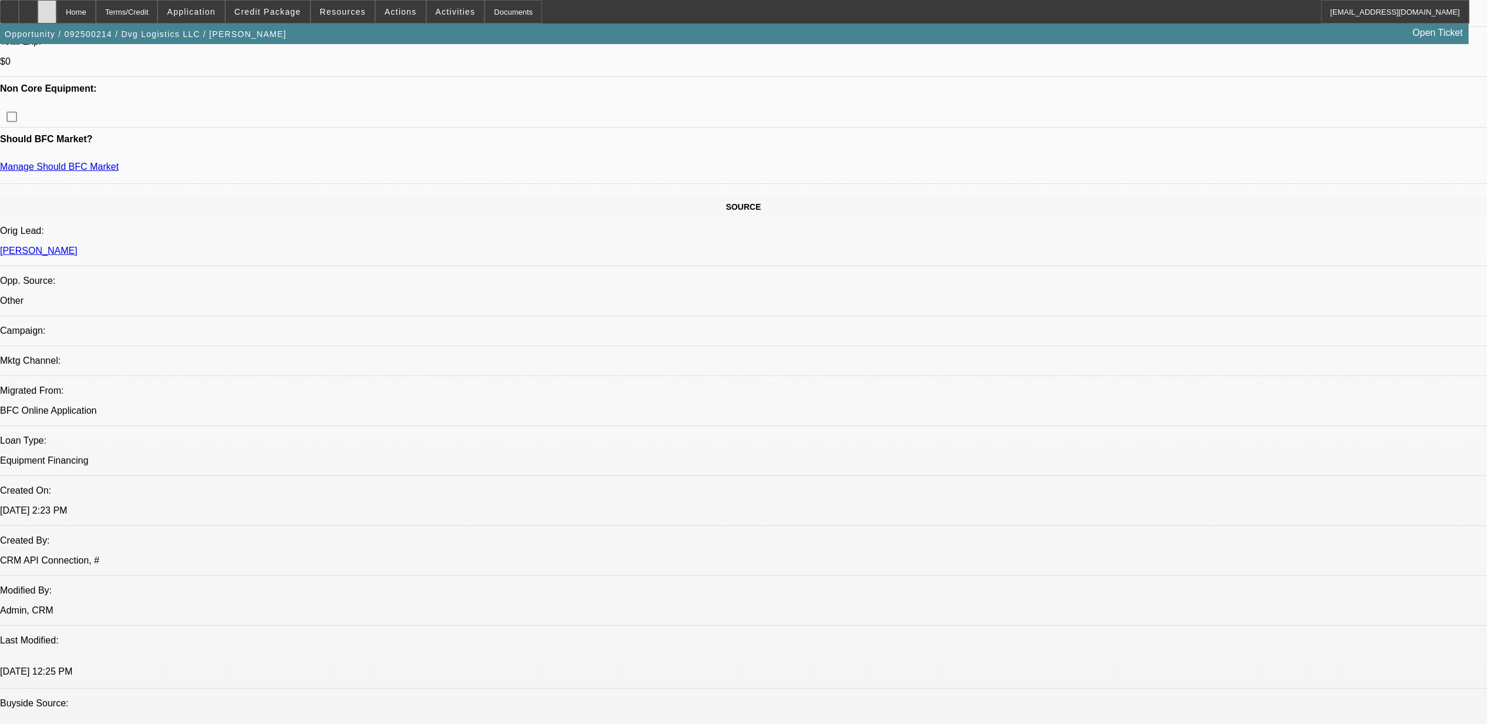
click at [56, 2] on div at bounding box center [47, 12] width 19 height 24
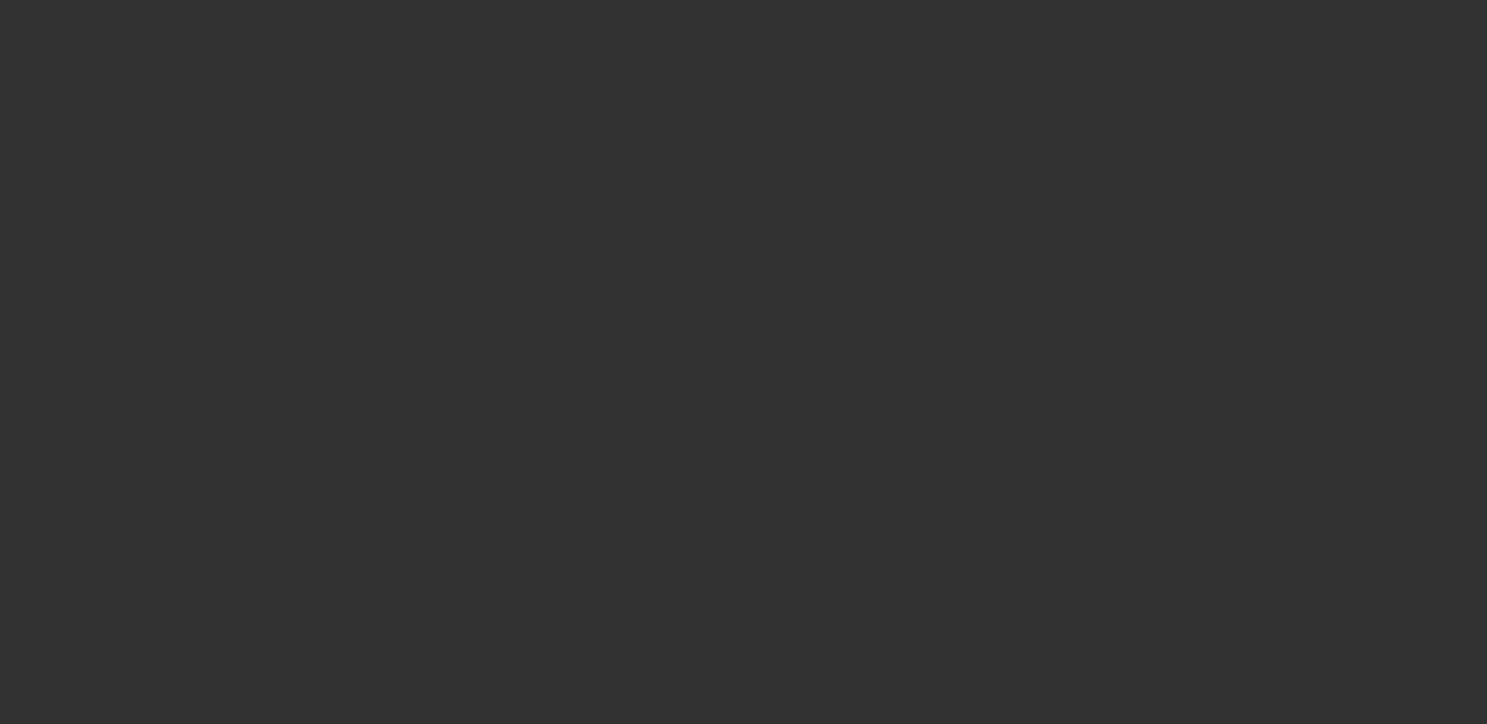
select select "0"
select select "2"
select select "0.1"
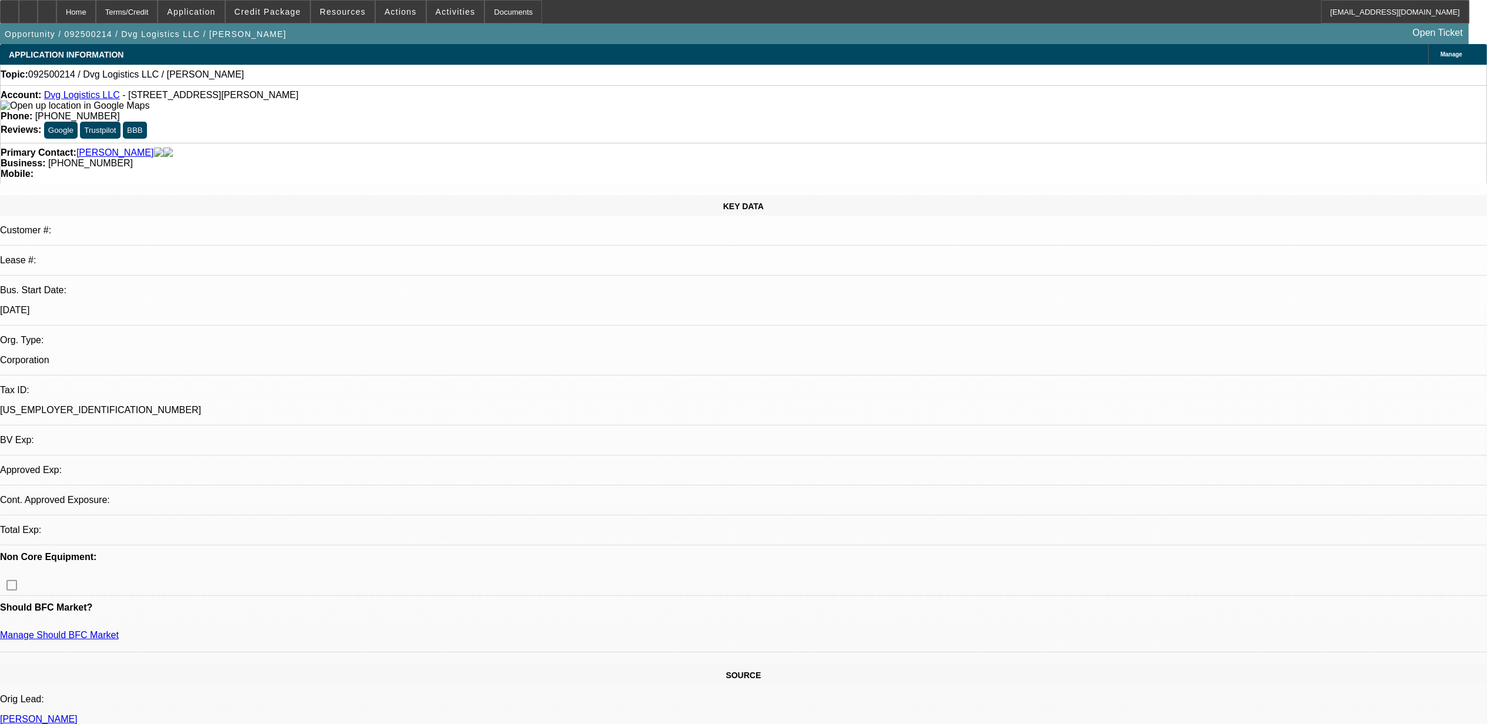
select select "1"
select select "2"
select select "4"
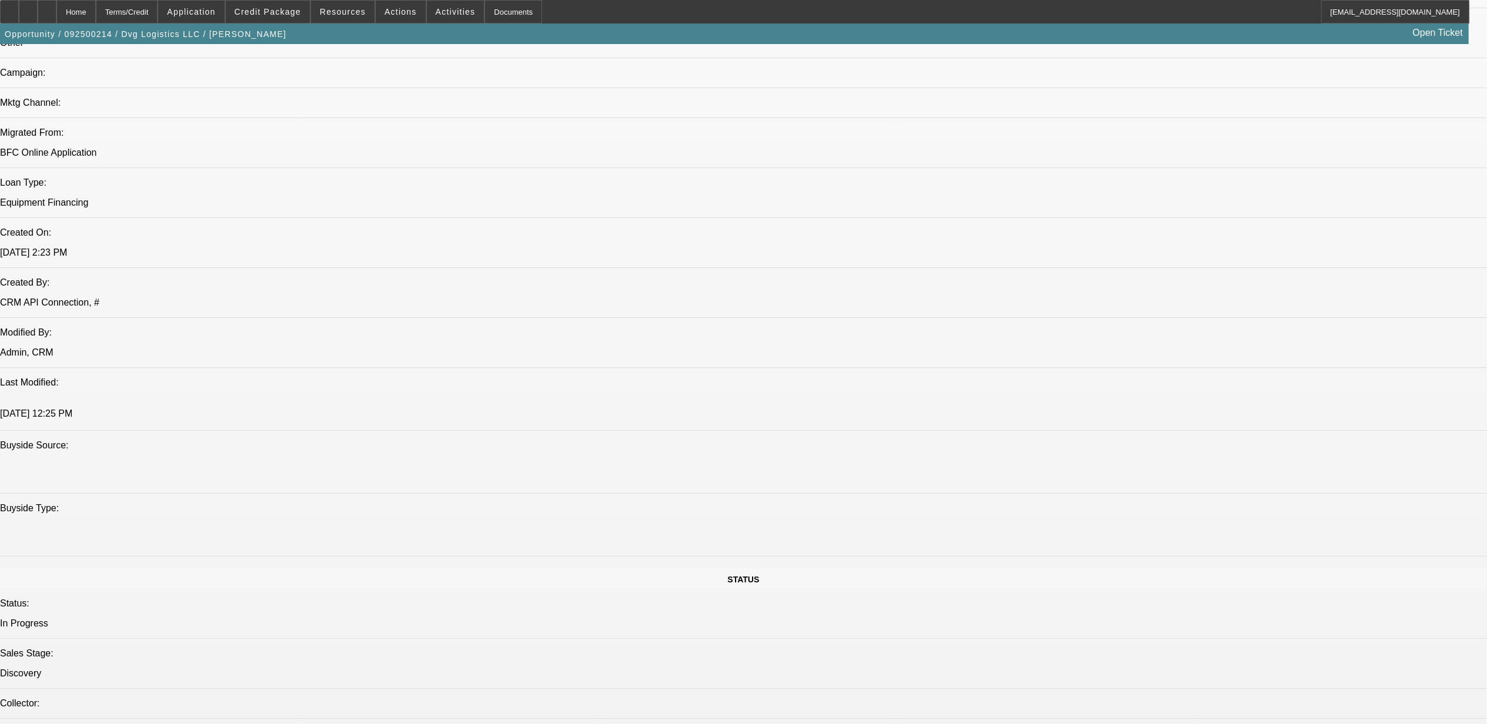
scroll to position [705, 0]
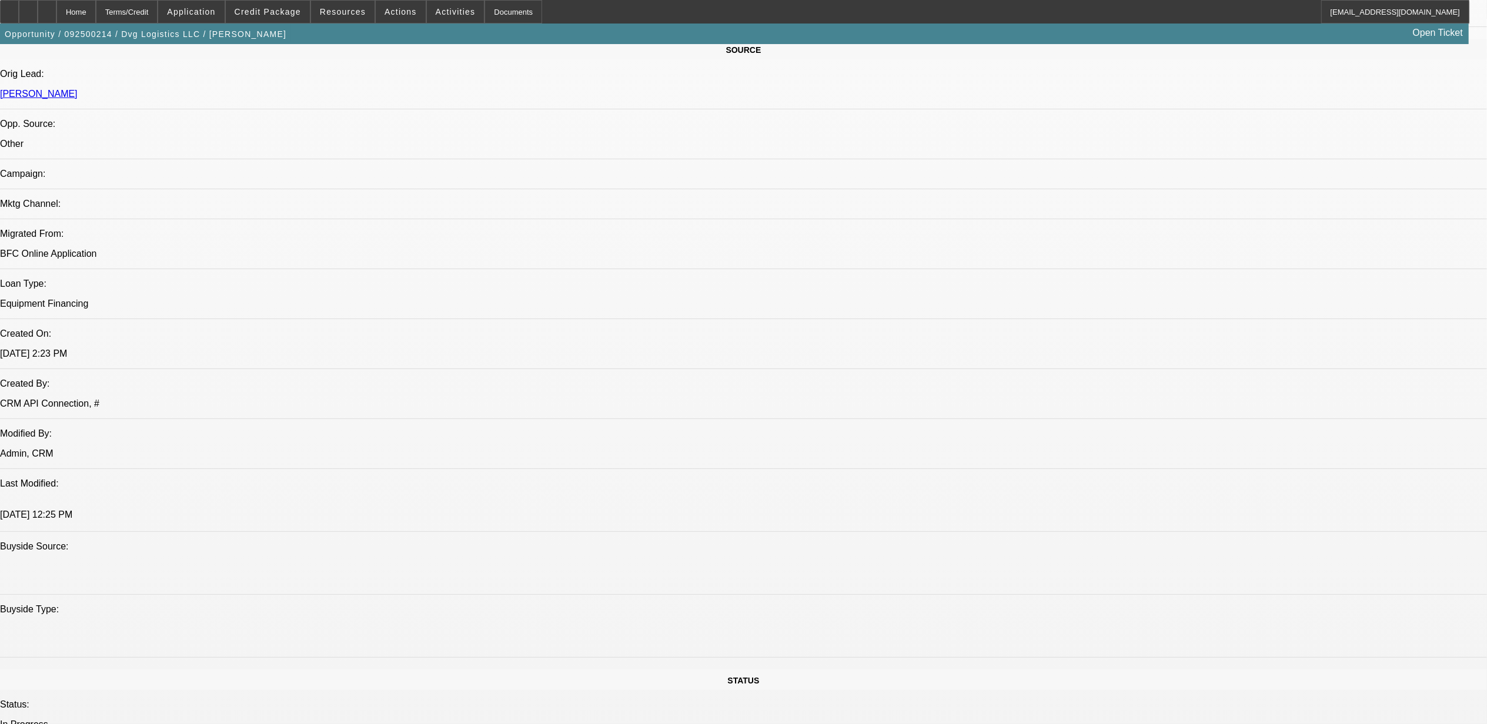
drag, startPoint x: 406, startPoint y: 462, endPoint x: 513, endPoint y: 457, distance: 107.1
drag, startPoint x: 513, startPoint y: 457, endPoint x: 890, endPoint y: 493, distance: 379.1
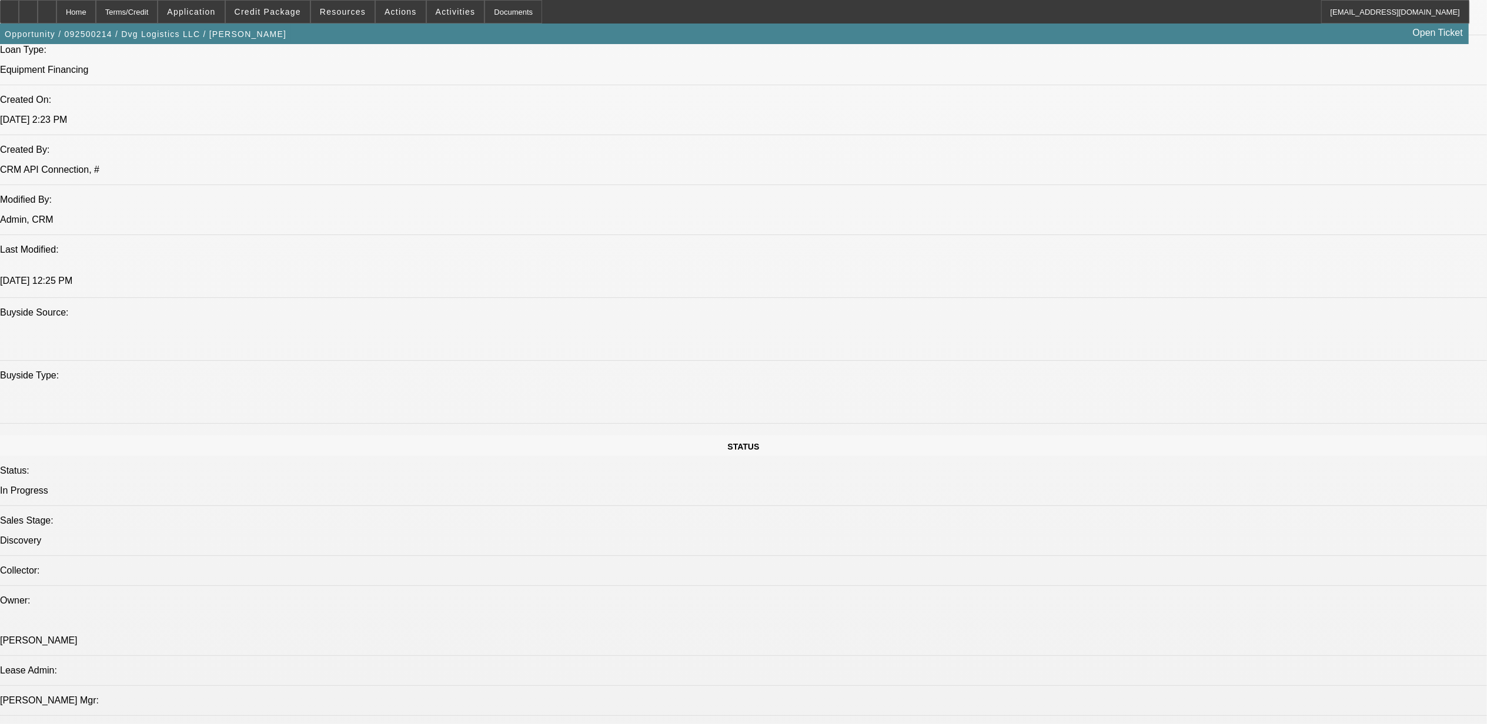
scroll to position [941, 0]
drag, startPoint x: 409, startPoint y: 218, endPoint x: 485, endPoint y: 221, distance: 75.9
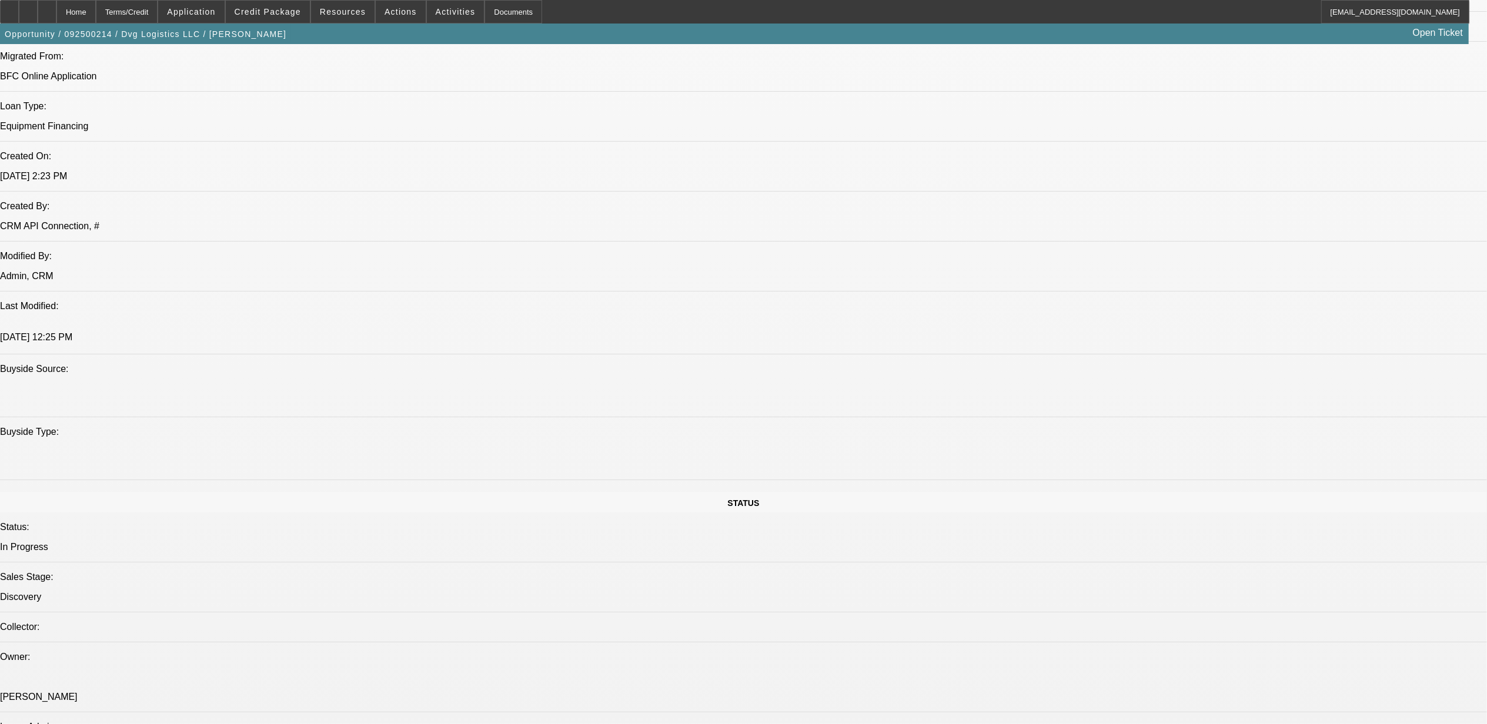
scroll to position [627, 0]
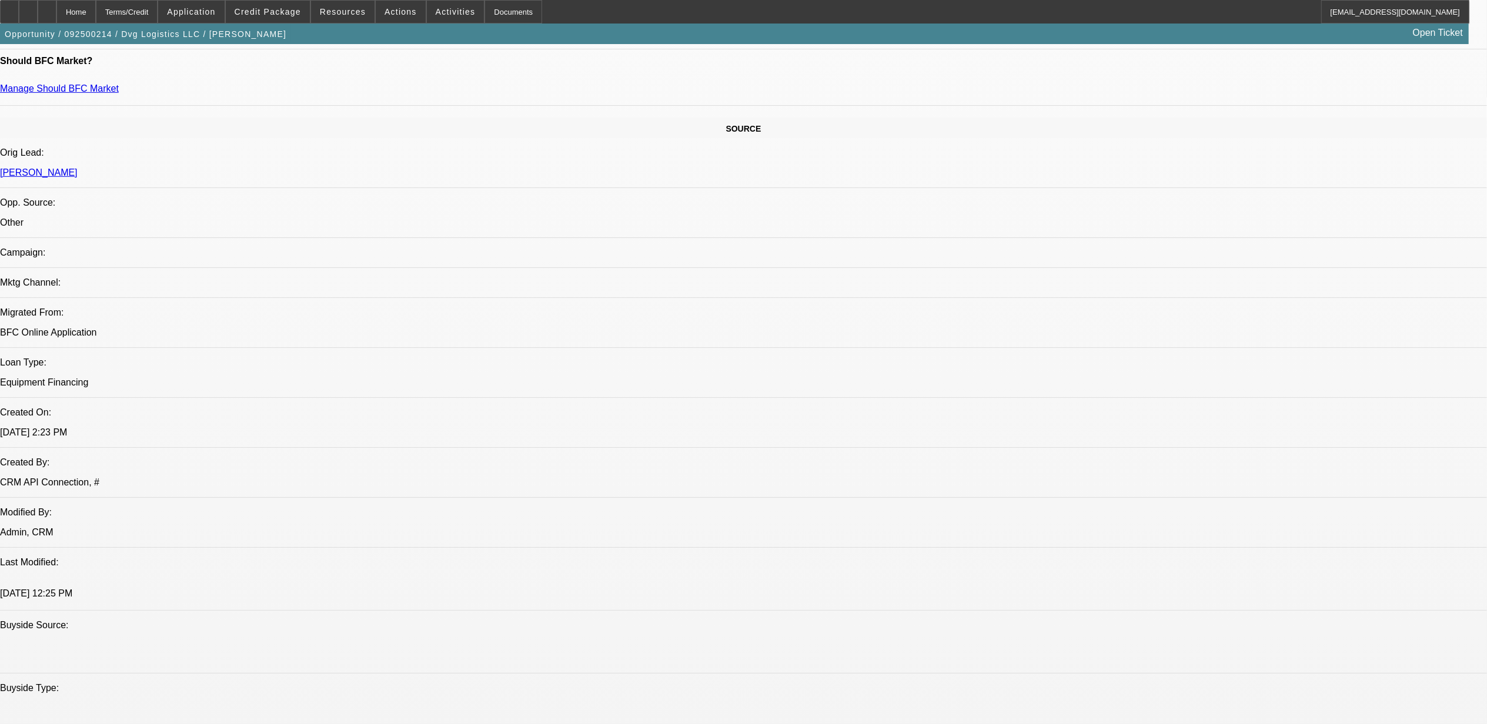
drag, startPoint x: 455, startPoint y: 540, endPoint x: 471, endPoint y: 541, distance: 16.0
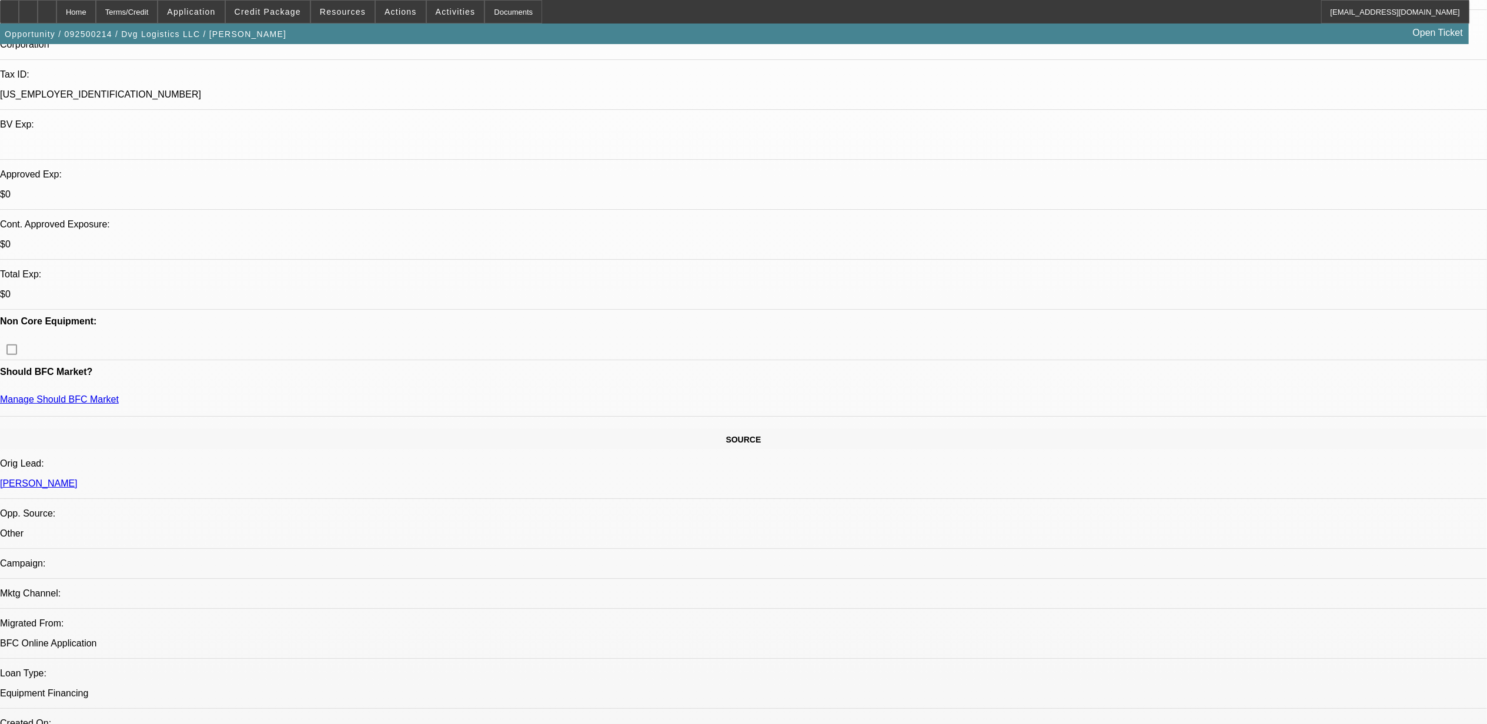
scroll to position [313, 0]
click at [255, 20] on span at bounding box center [268, 12] width 84 height 28
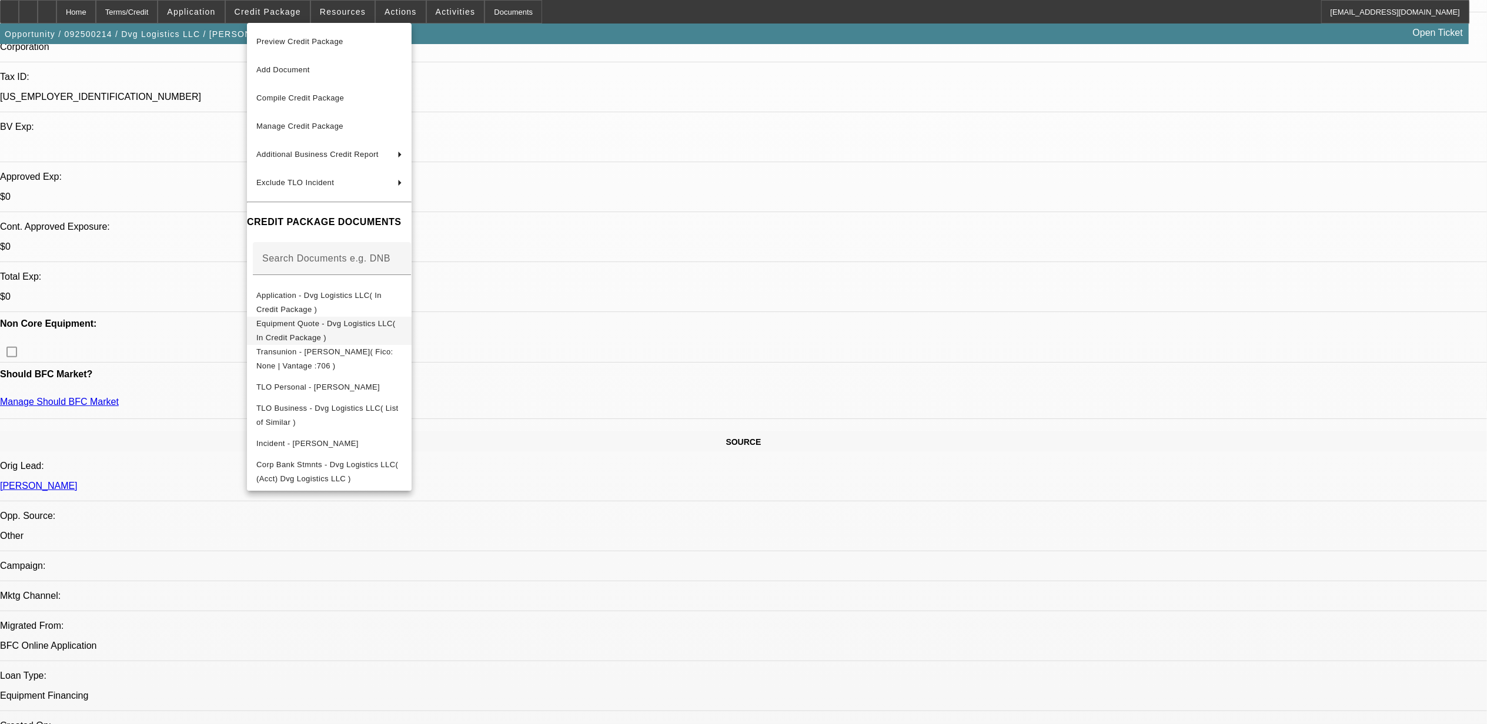
click at [306, 332] on span "Equipment Quote - Dvg Logistics LLC( In Credit Package )" at bounding box center [329, 330] width 146 height 28
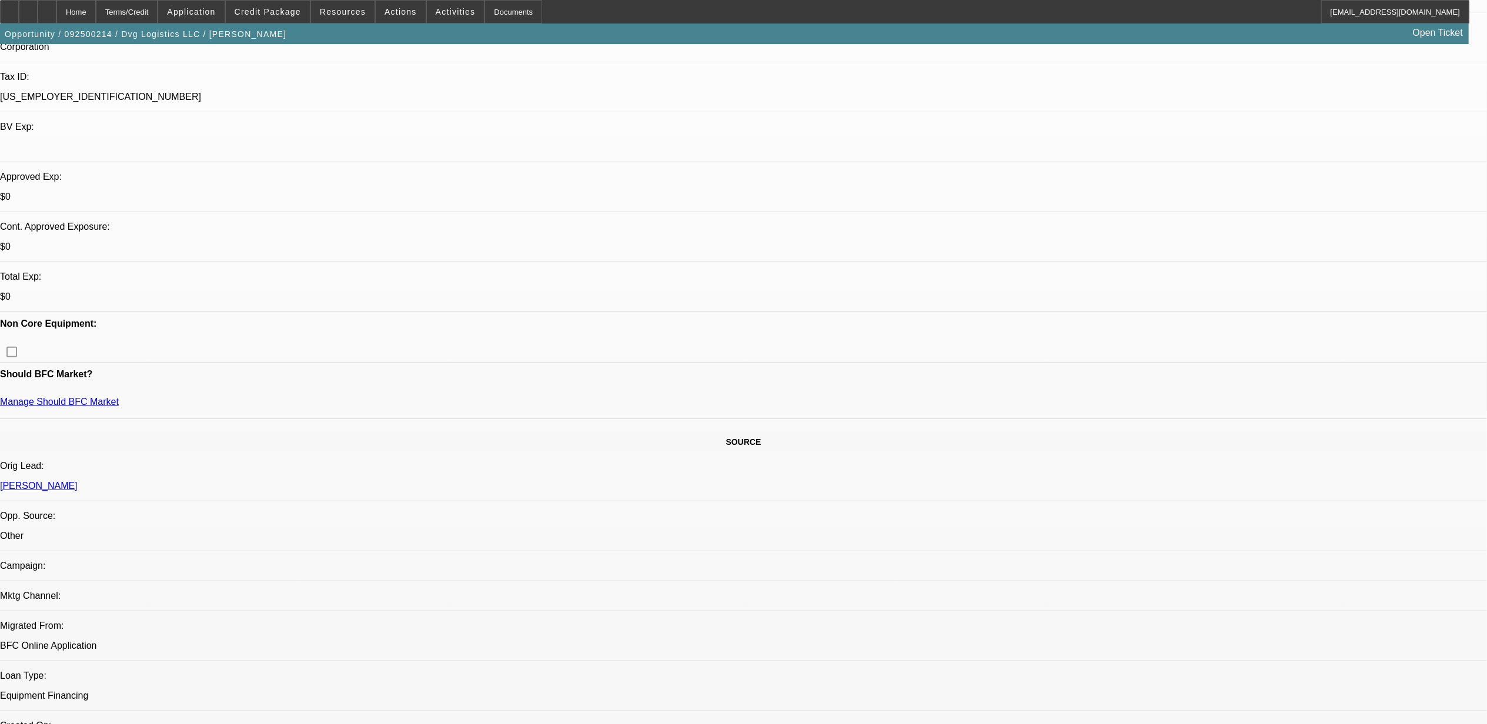
drag, startPoint x: 1216, startPoint y: 560, endPoint x: 1158, endPoint y: 503, distance: 81.1
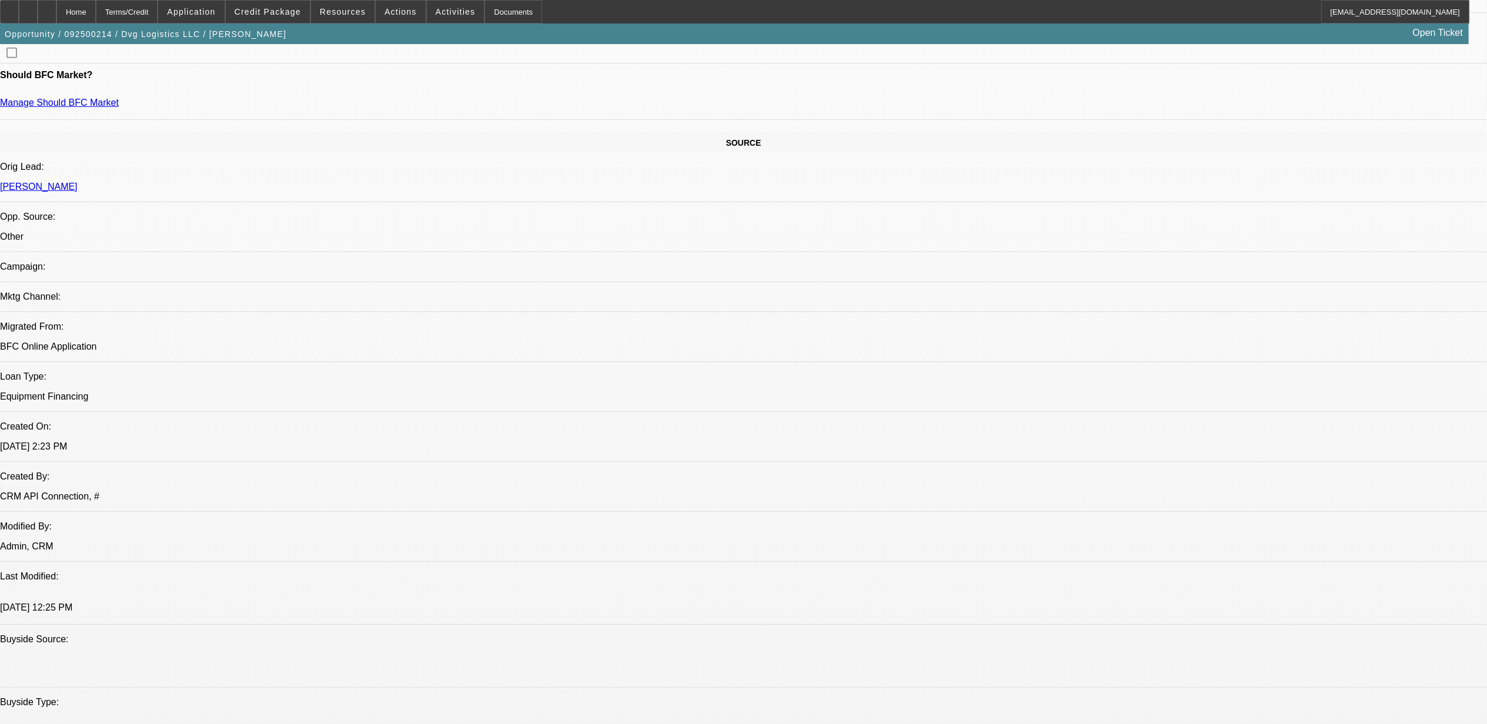
scroll to position [705, 0]
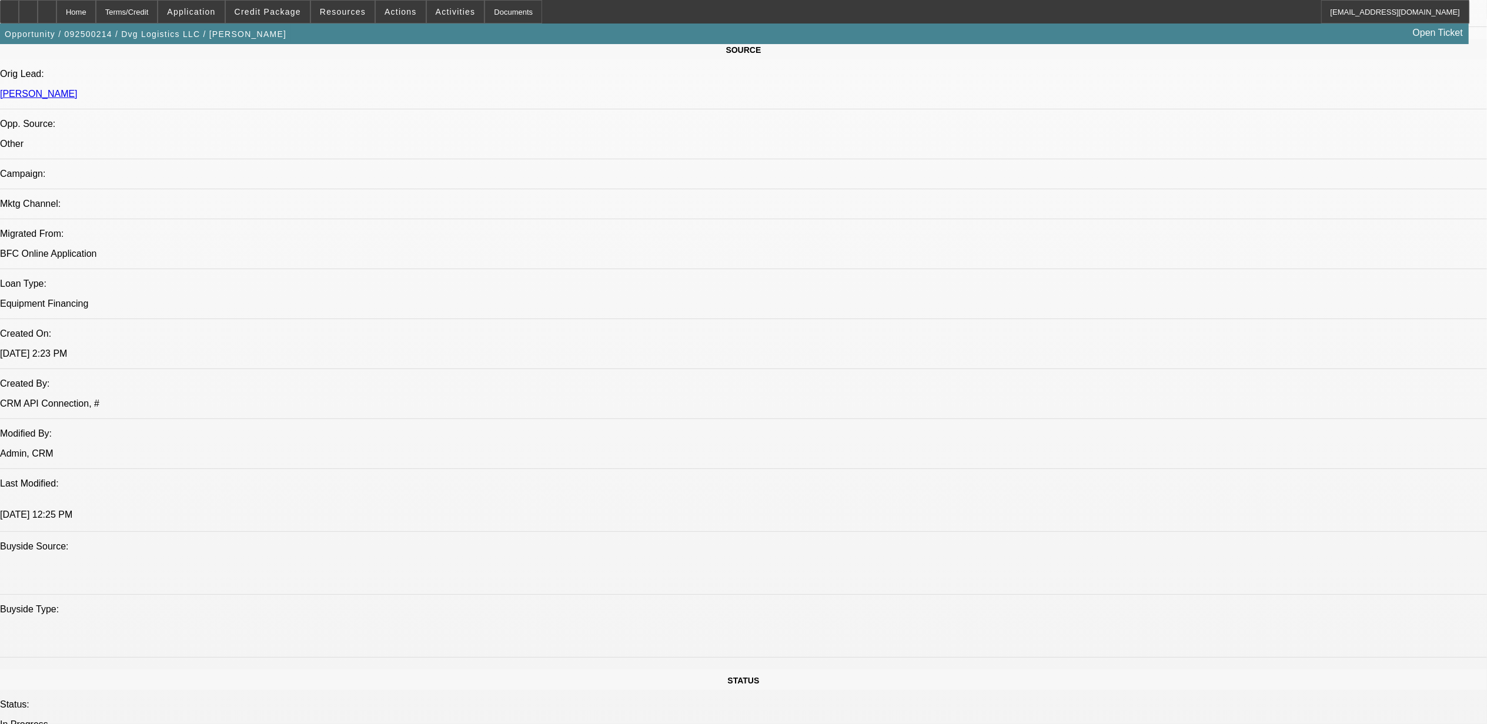
drag, startPoint x: 1101, startPoint y: 553, endPoint x: 1171, endPoint y: 530, distance: 73.4
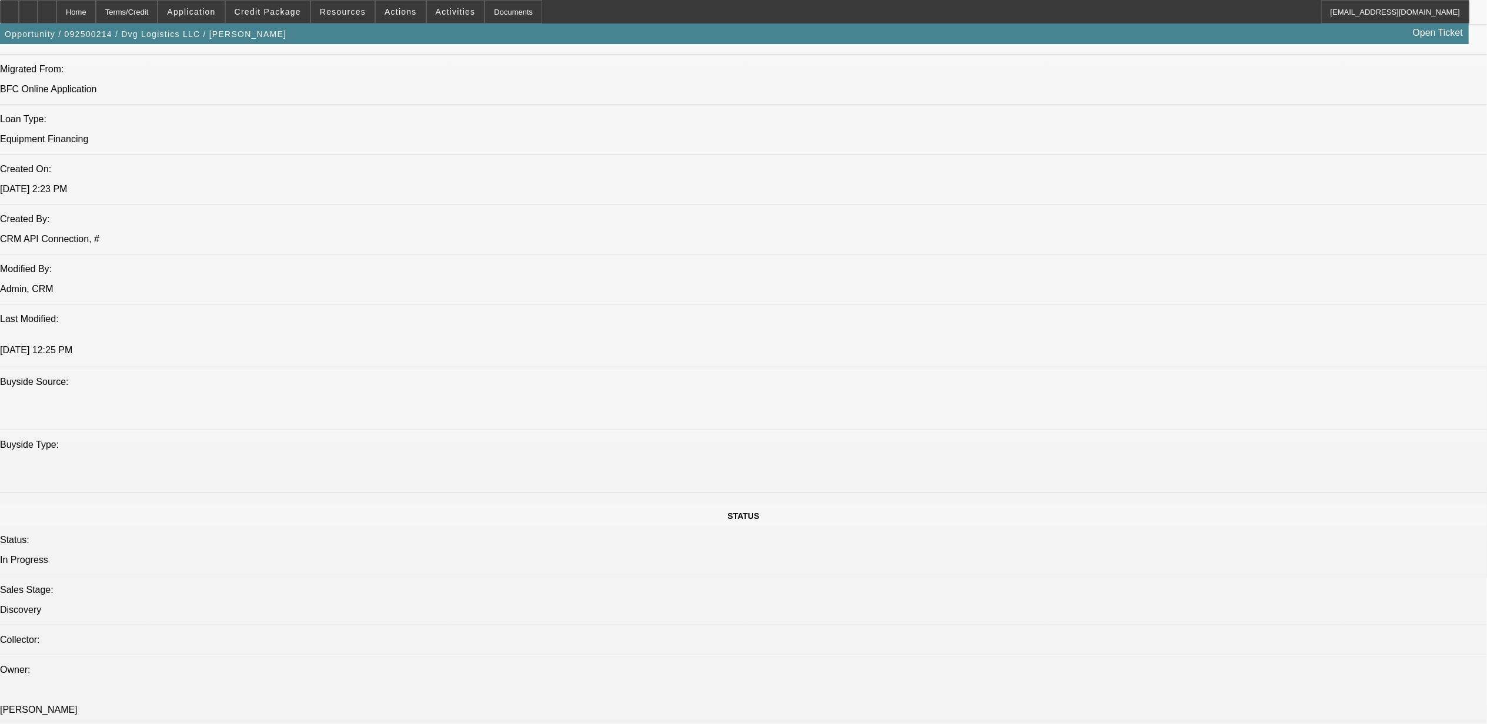
scroll to position [862, 0]
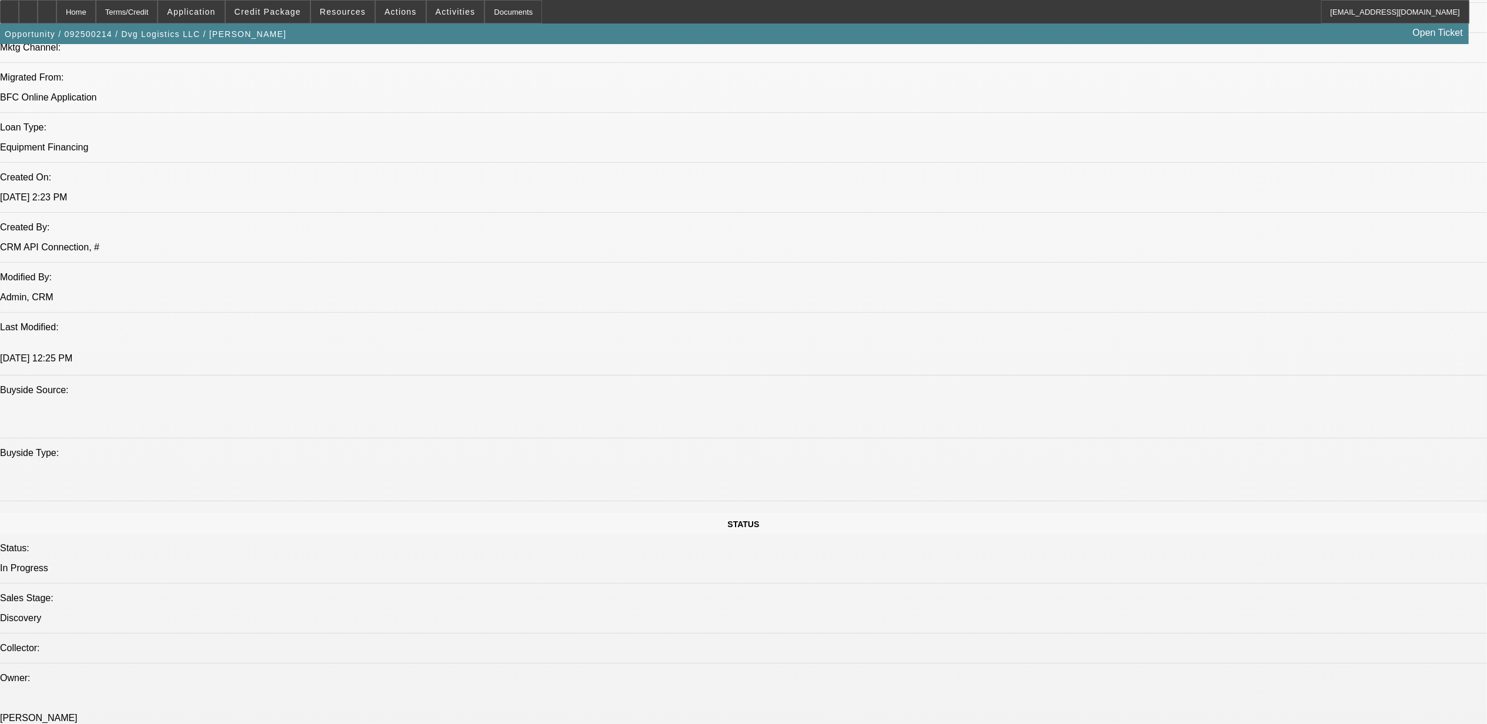
drag, startPoint x: 408, startPoint y: 301, endPoint x: 546, endPoint y: 301, distance: 137.6
drag, startPoint x: 546, startPoint y: 301, endPoint x: 915, endPoint y: 335, distance: 370.8
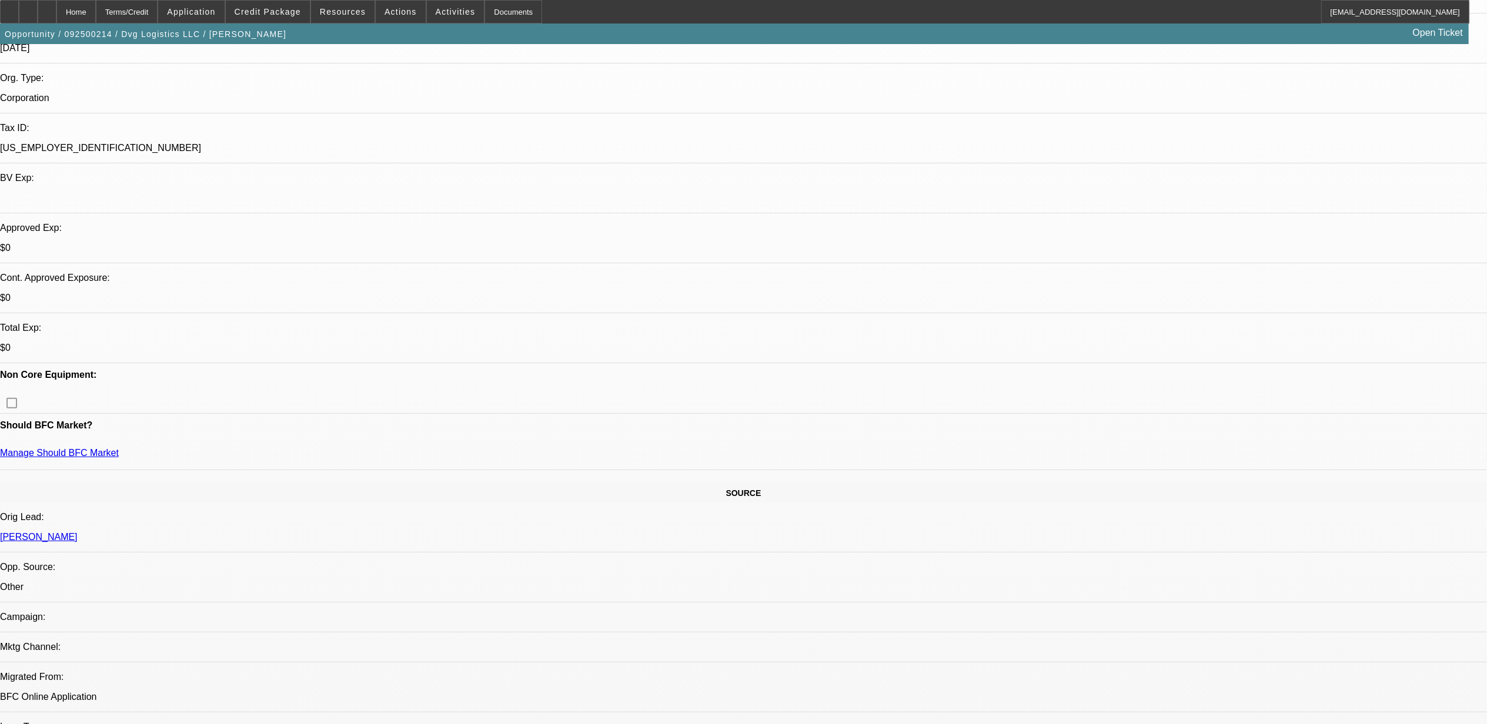
scroll to position [235, 0]
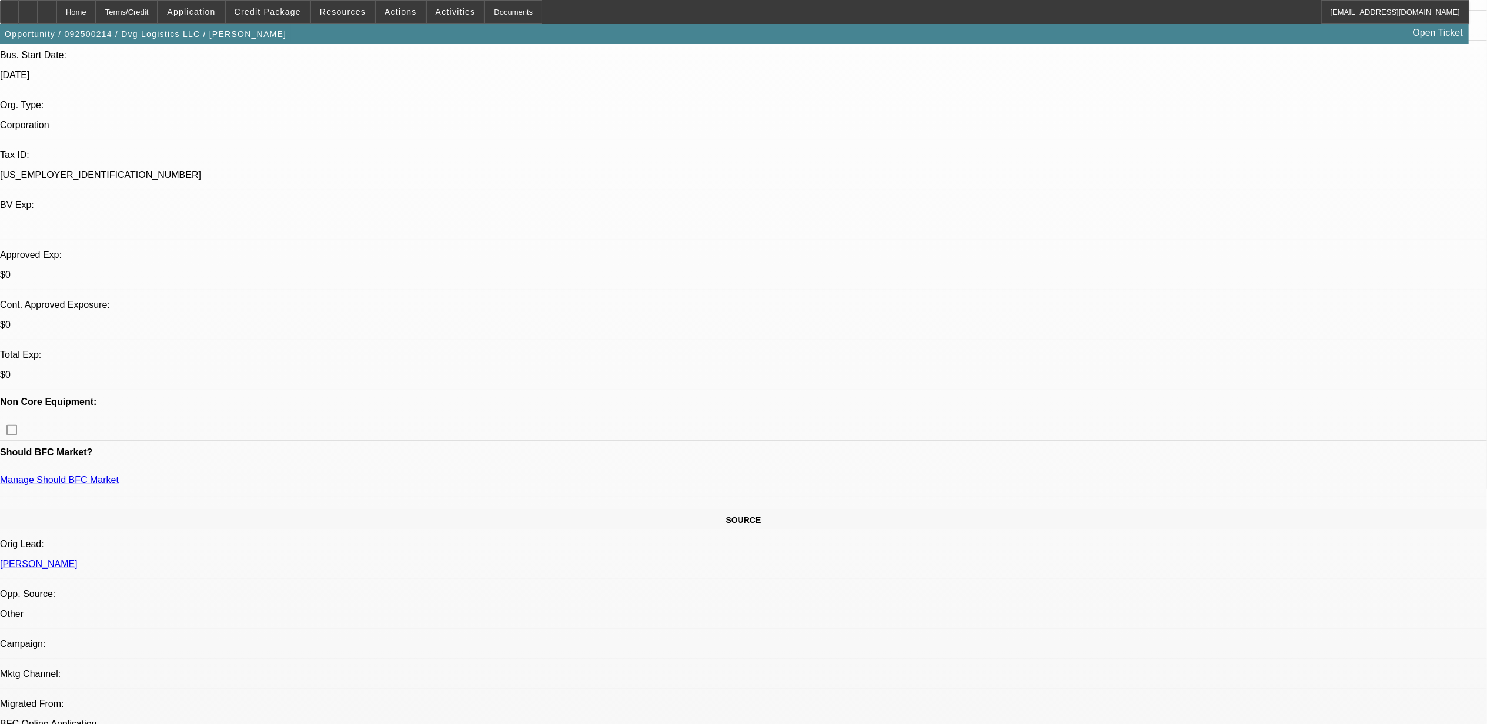
drag, startPoint x: 673, startPoint y: 177, endPoint x: 160, endPoint y: 187, distance: 512.7
drag, startPoint x: 711, startPoint y: 183, endPoint x: 186, endPoint y: 188, distance: 524.4
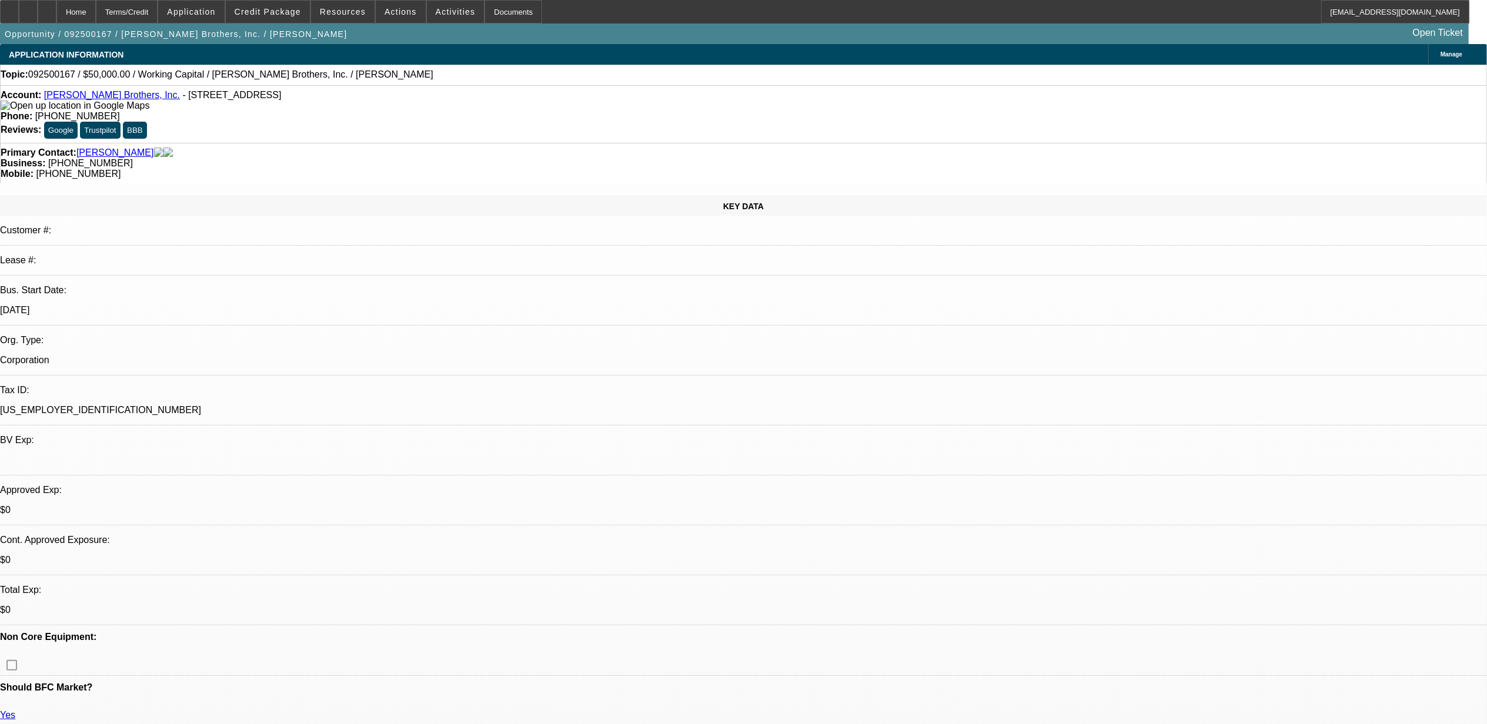
select select "0"
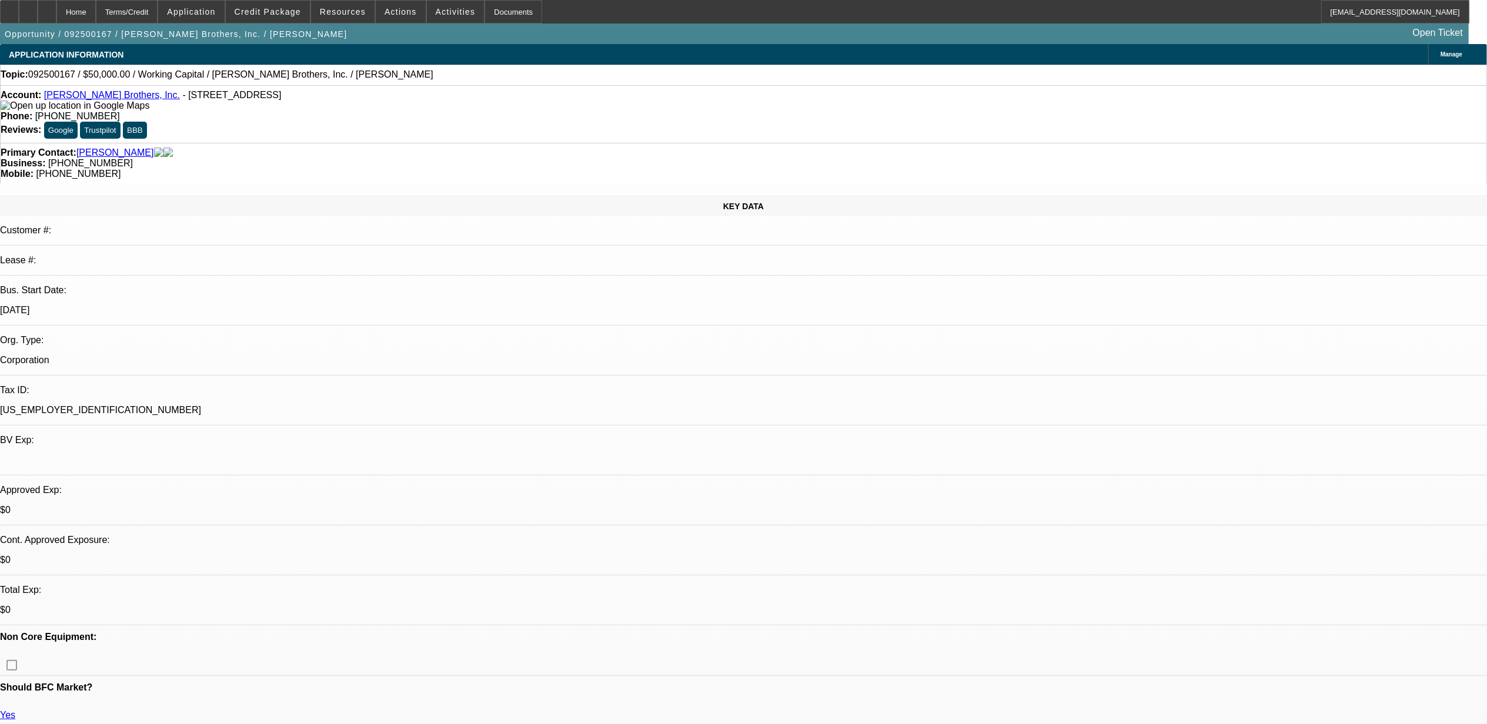
select select "0"
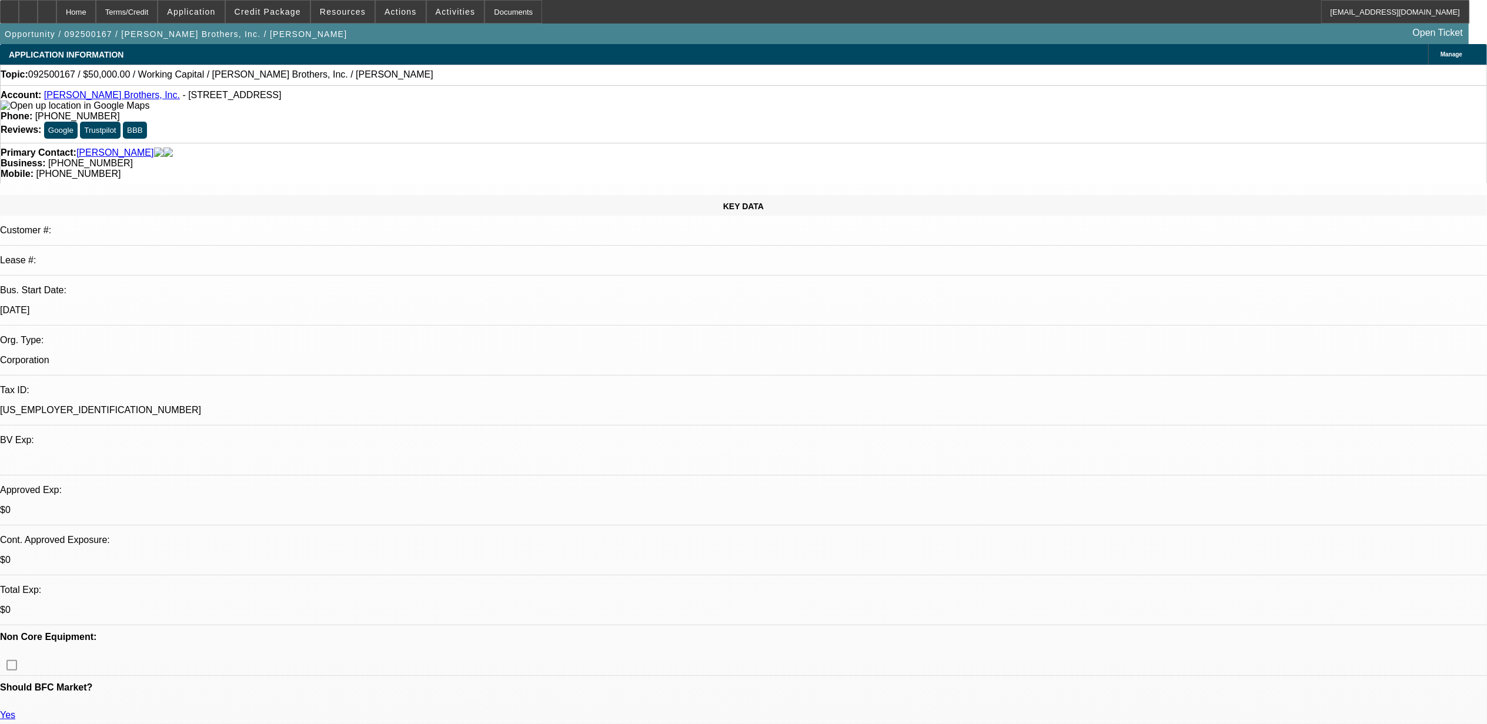
select select "0"
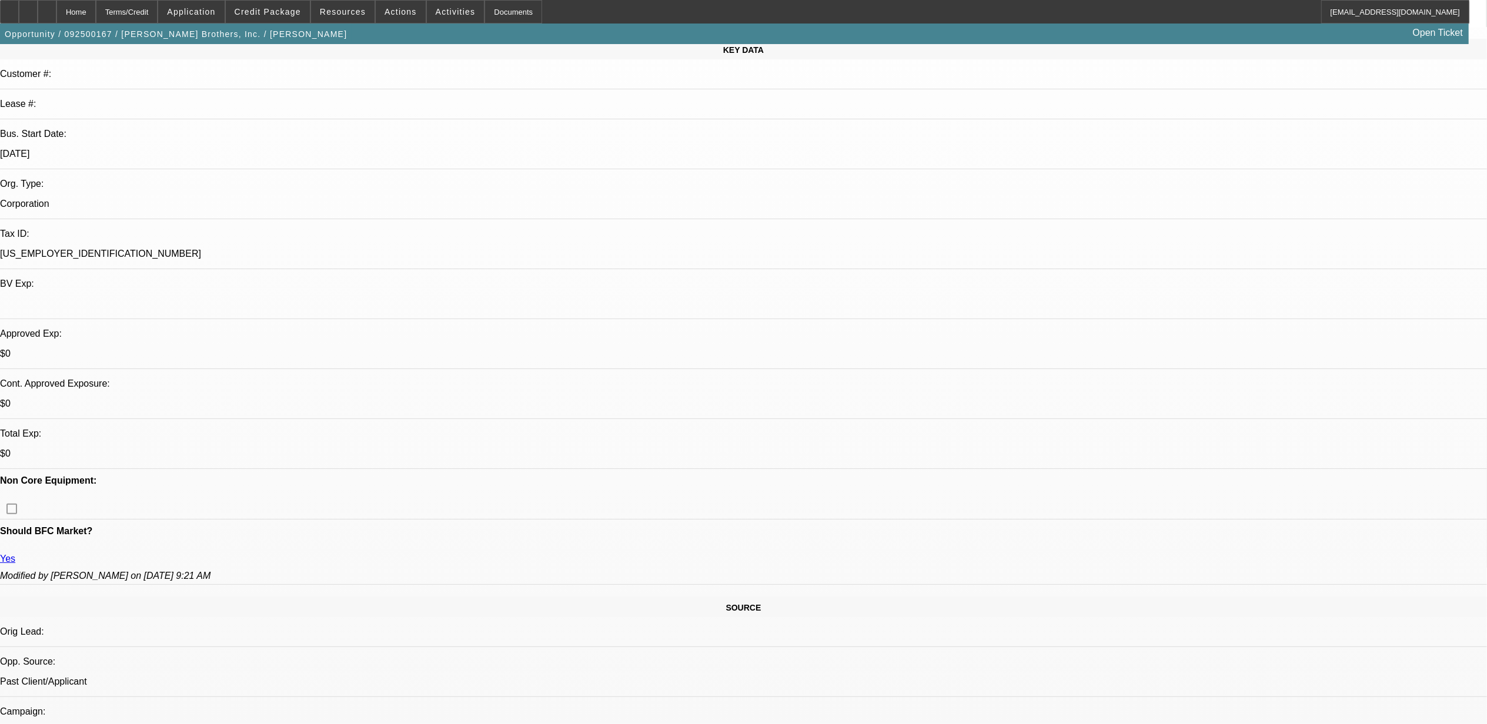
select select "1"
select select "2"
select select "6"
select select "1"
select select "2"
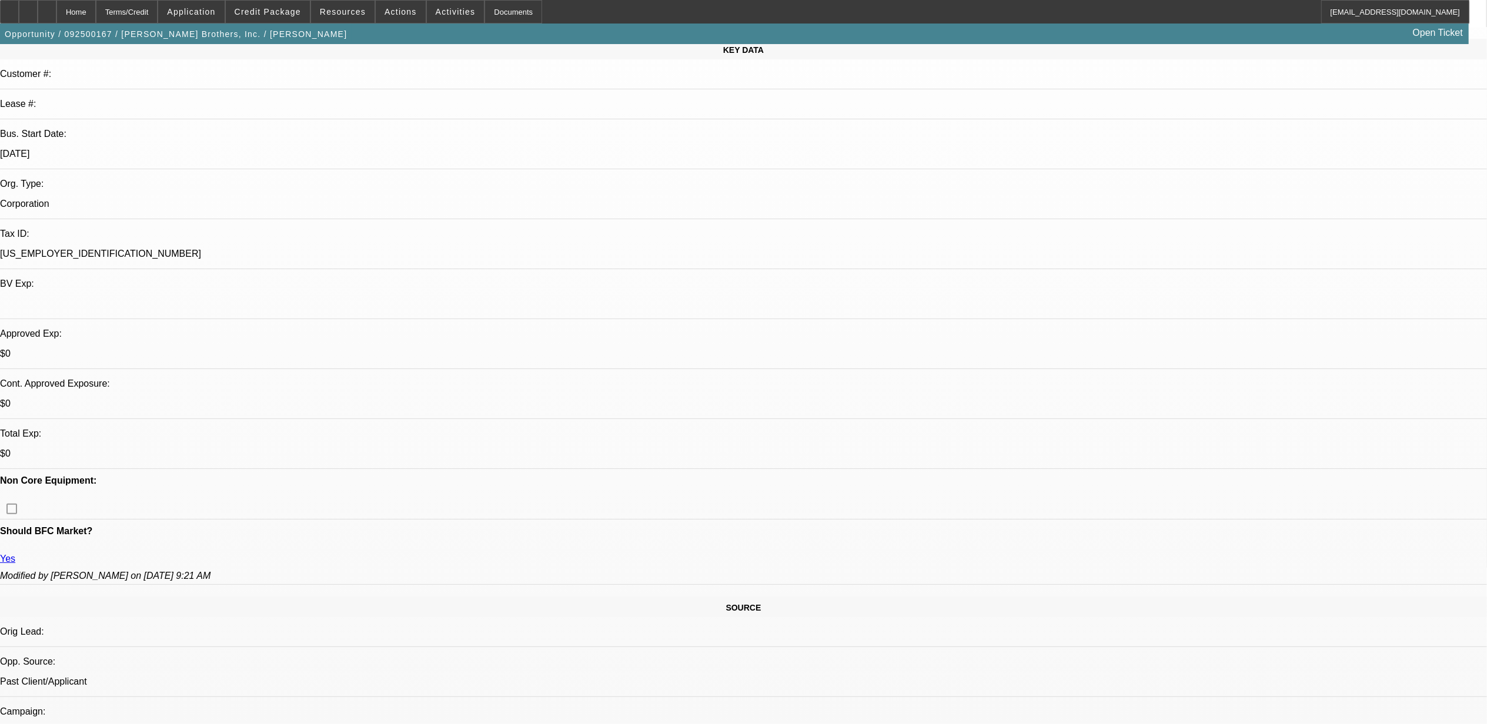
select select "6"
select select "1"
select select "2"
select select "6"
select select "1"
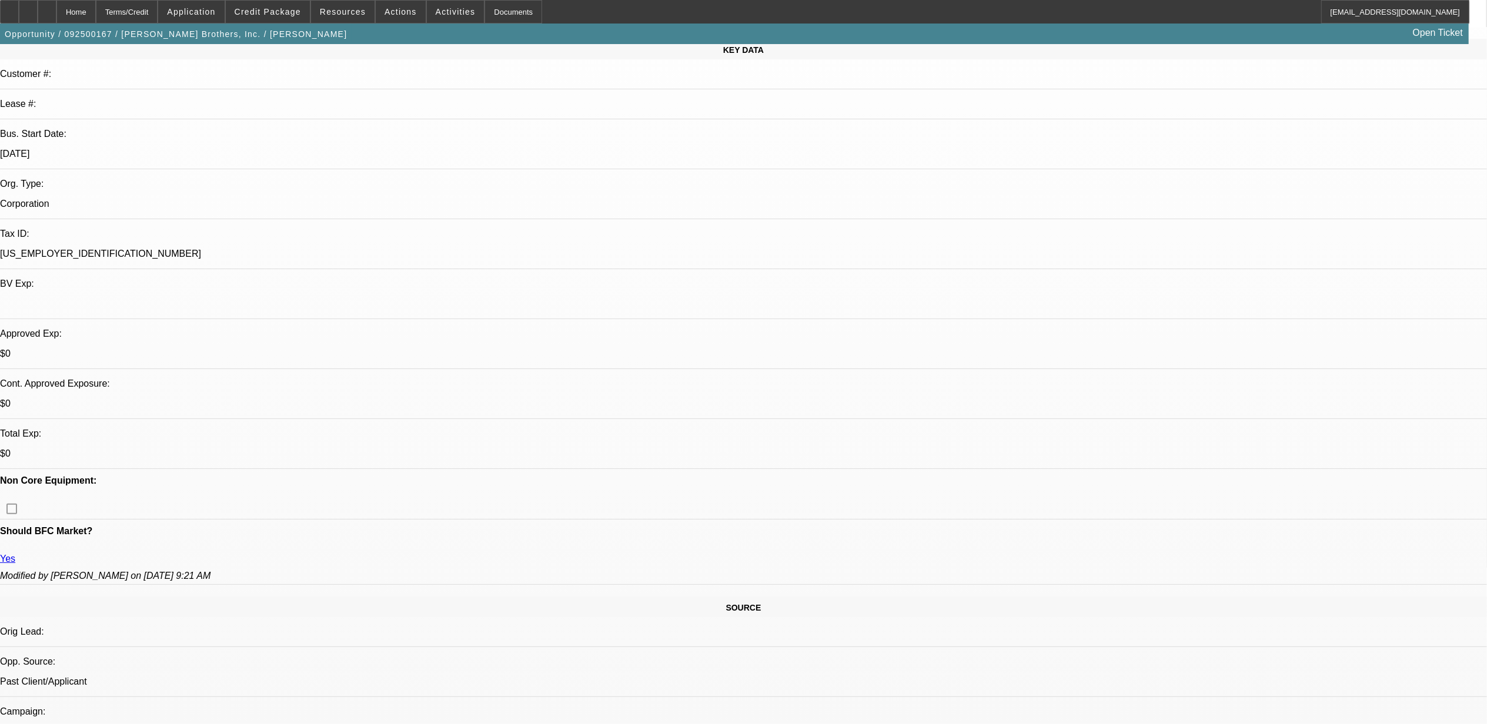
select select "2"
select select "6"
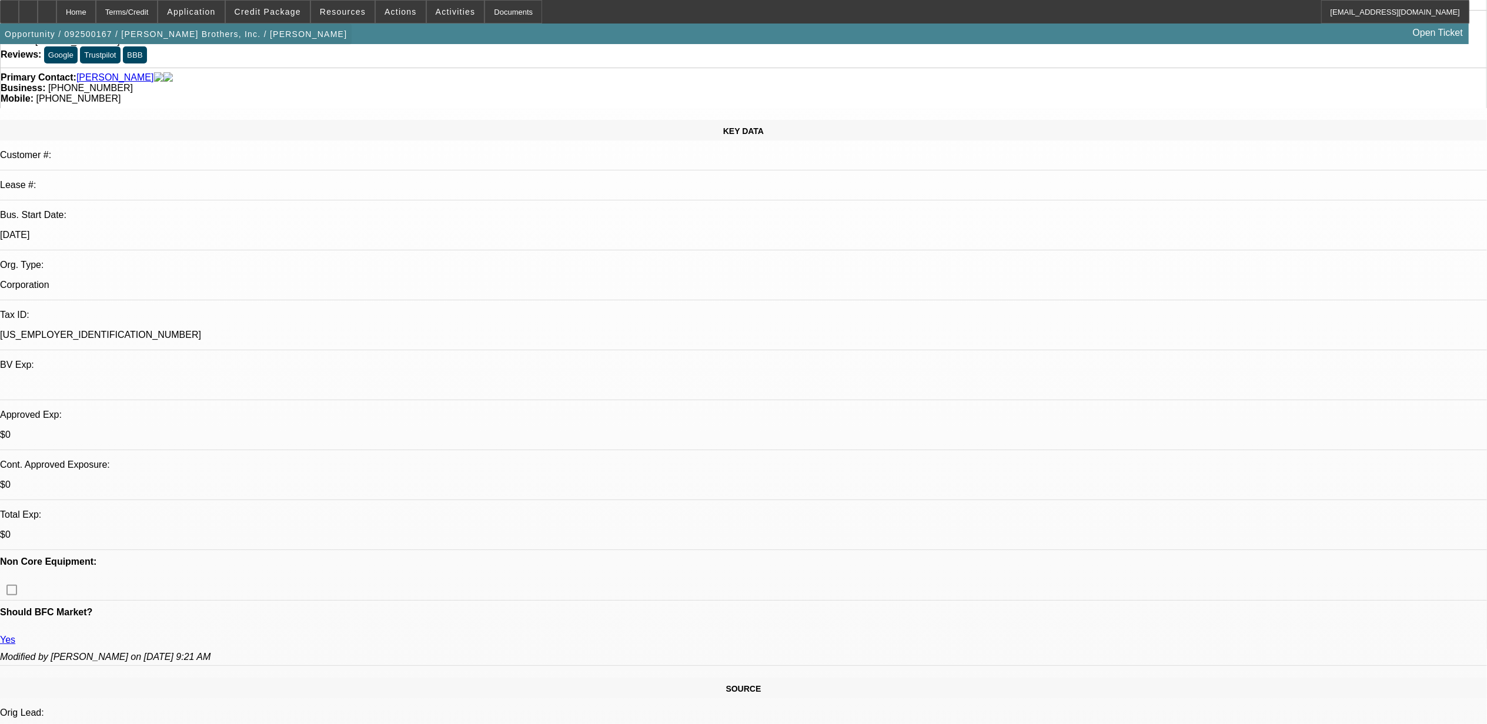
scroll to position [0, 0]
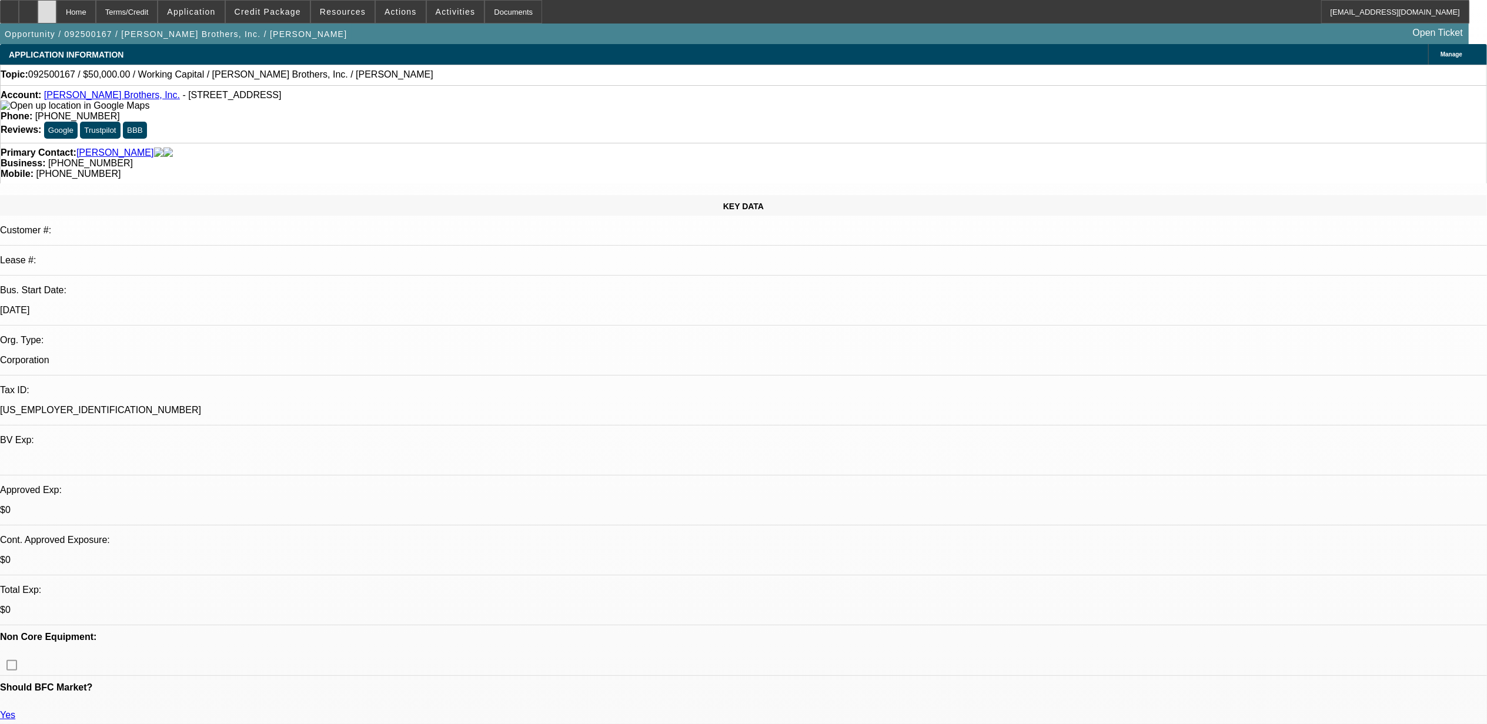
click at [56, 8] on div at bounding box center [47, 12] width 19 height 24
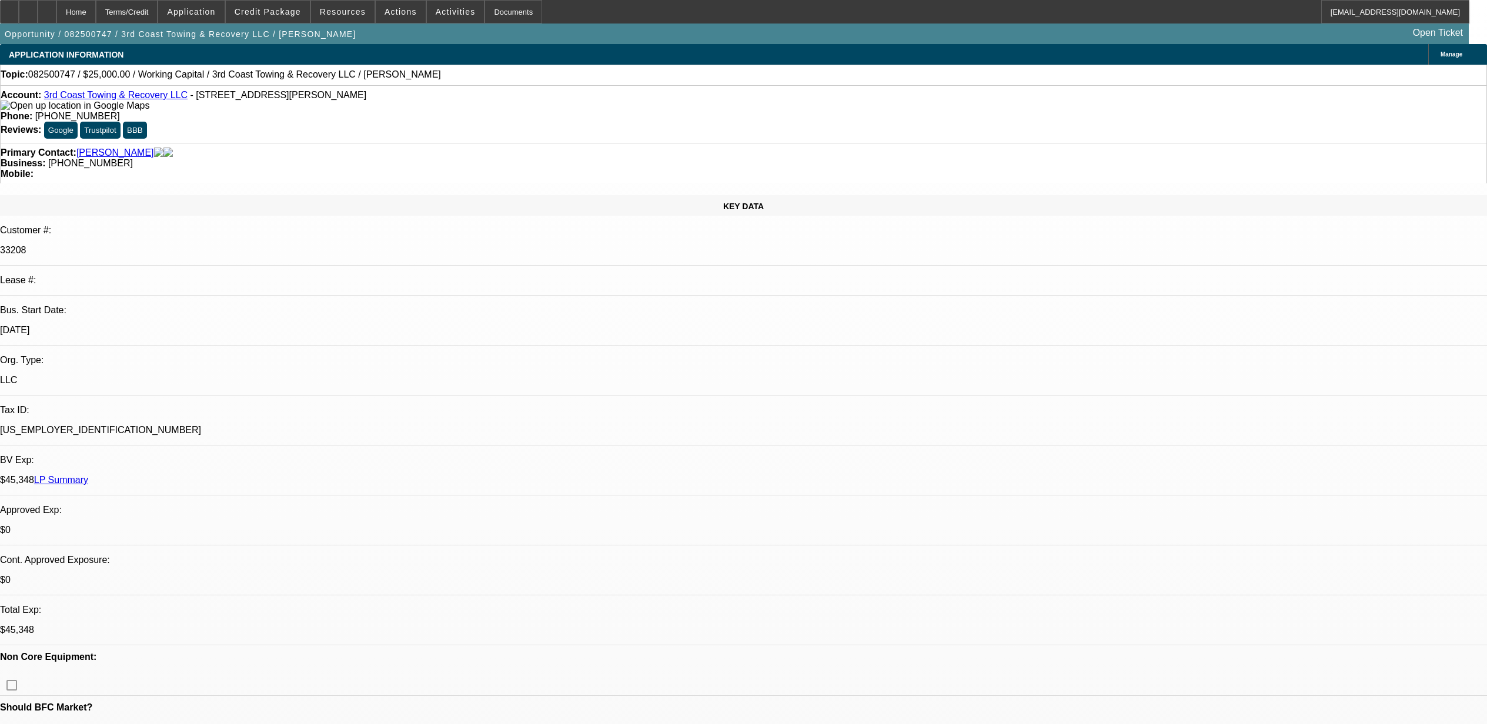
select select "0"
select select "2"
select select "0.1"
select select "4"
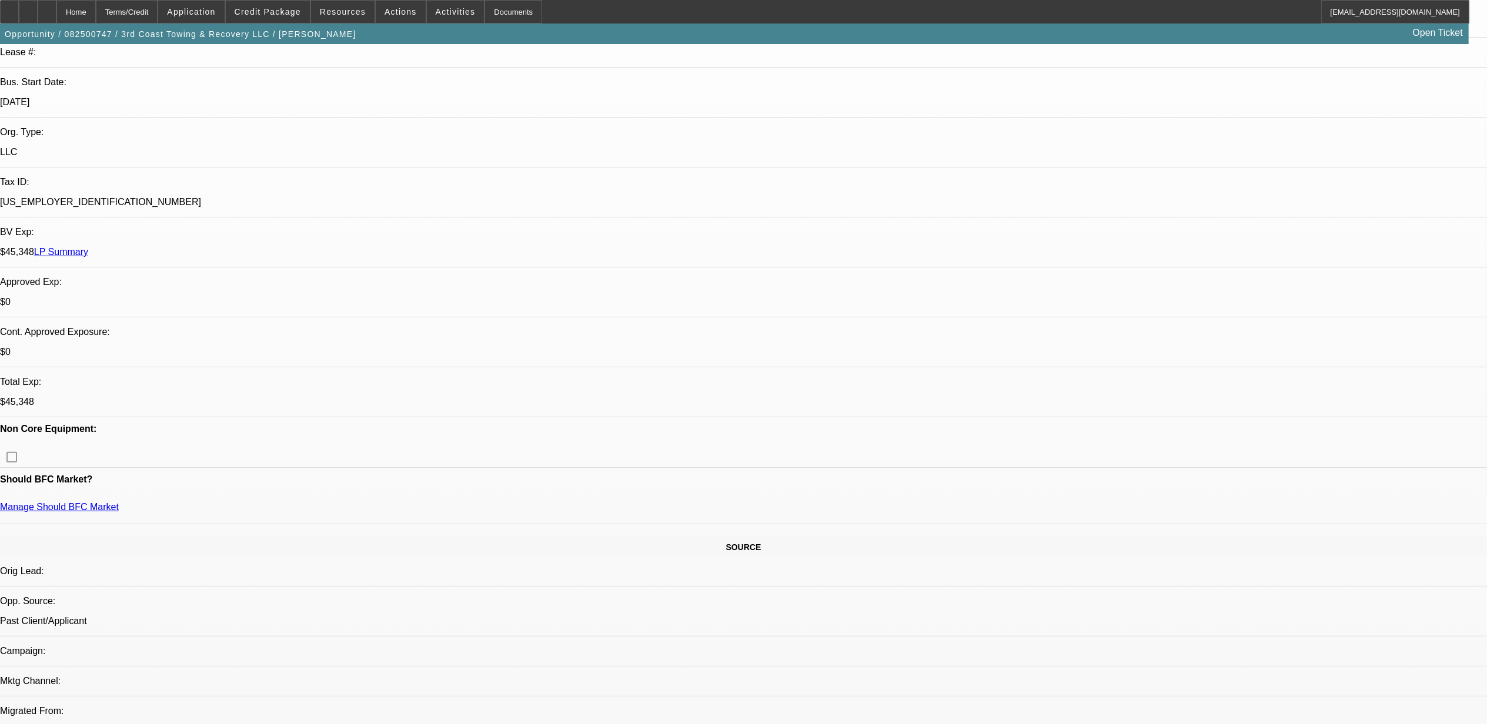
scroll to position [235, 0]
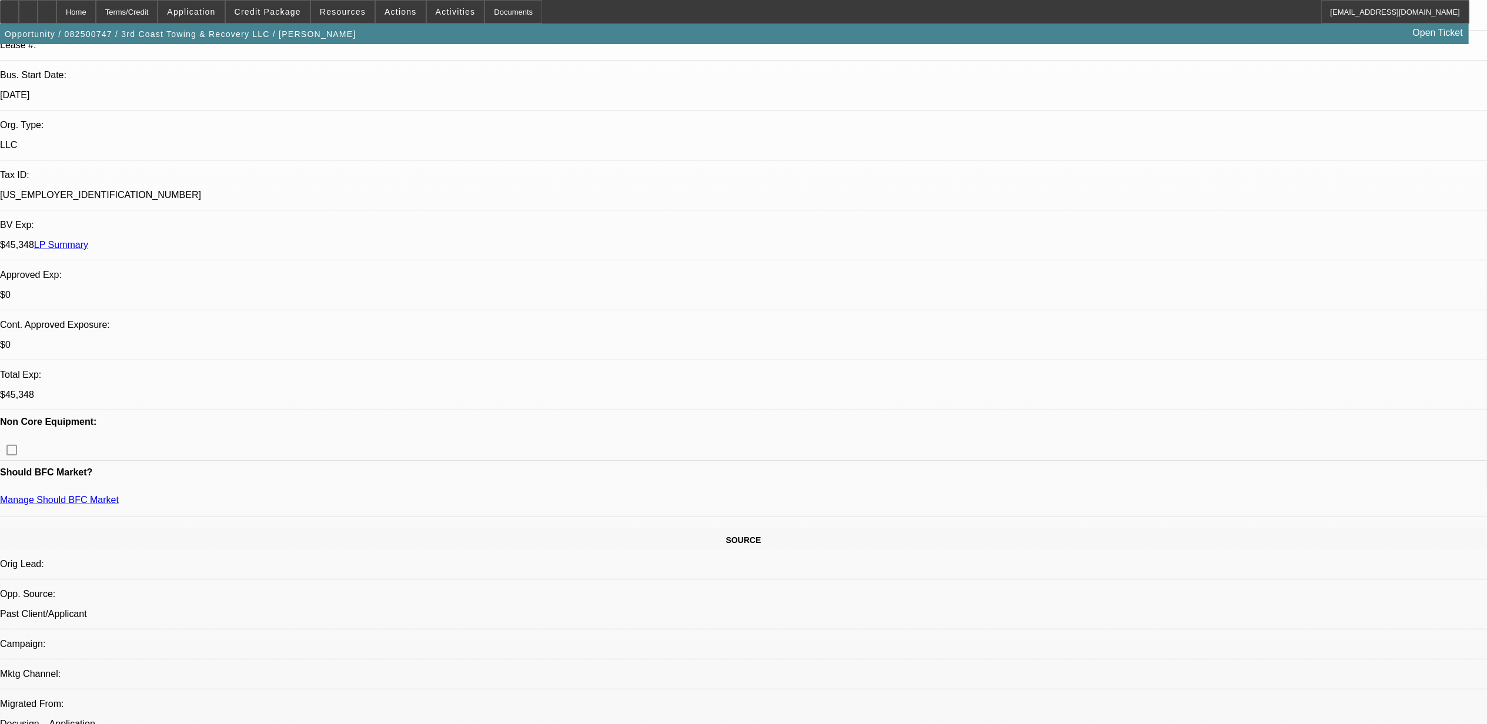
drag, startPoint x: 738, startPoint y: 98, endPoint x: 627, endPoint y: 115, distance: 113.1
drag, startPoint x: 627, startPoint y: 115, endPoint x: 812, endPoint y: 140, distance: 186.8
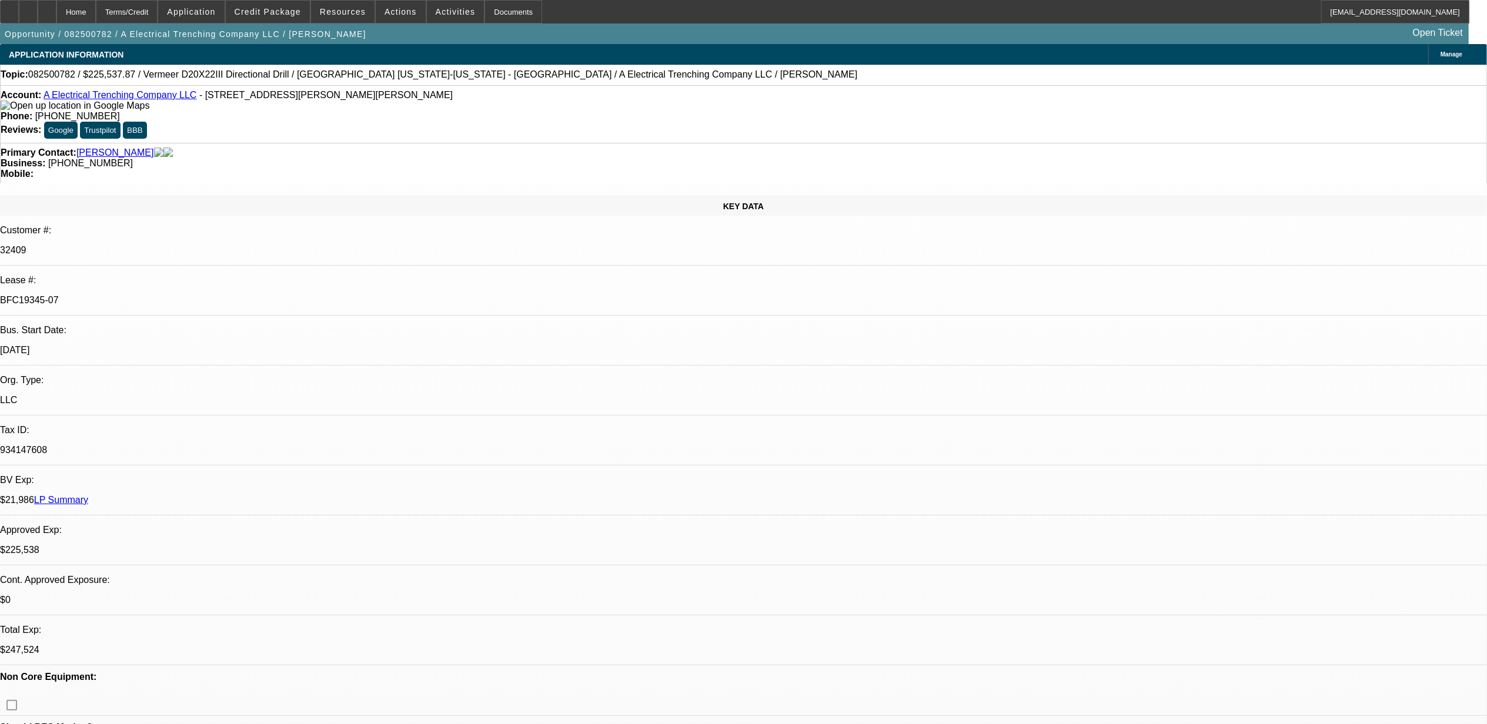
select select "0"
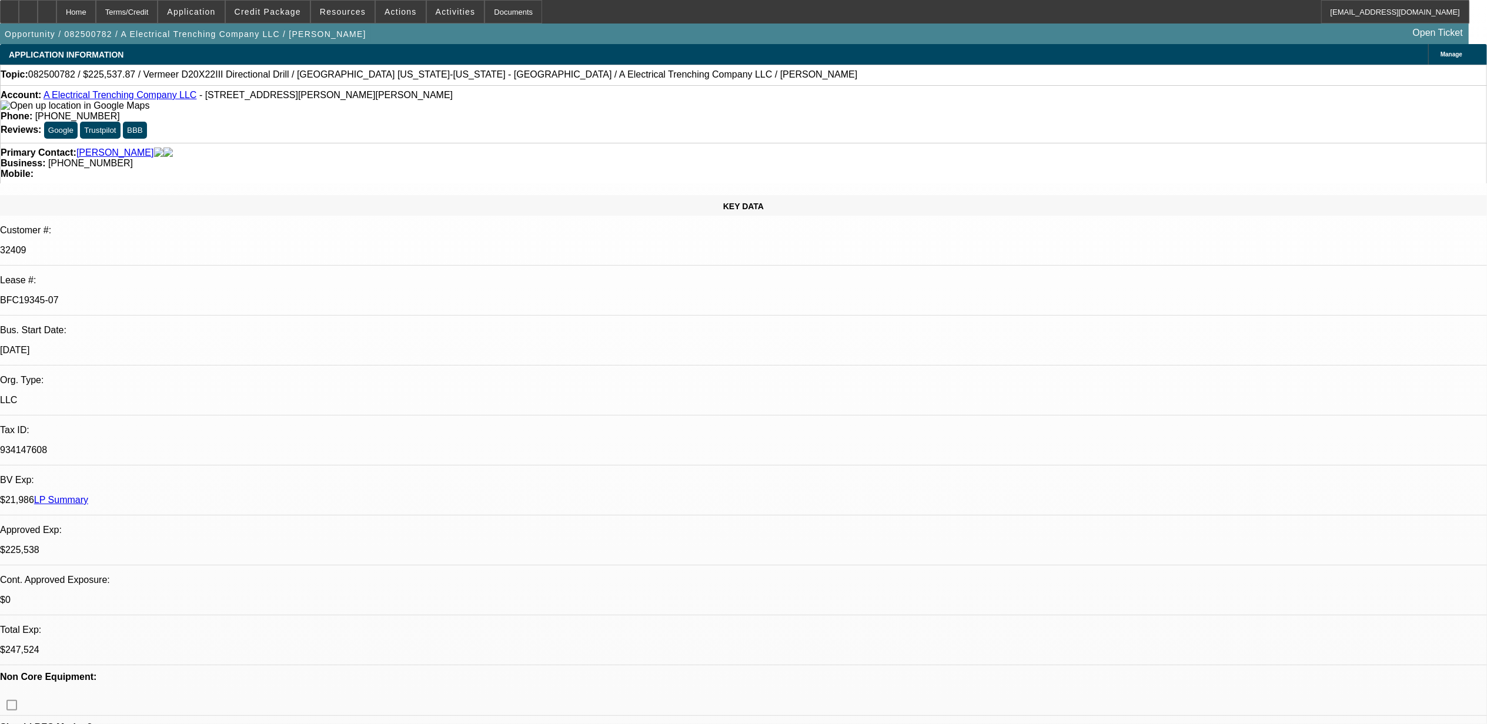
select select "0"
select select "1"
select select "3"
select select "6"
select select "1"
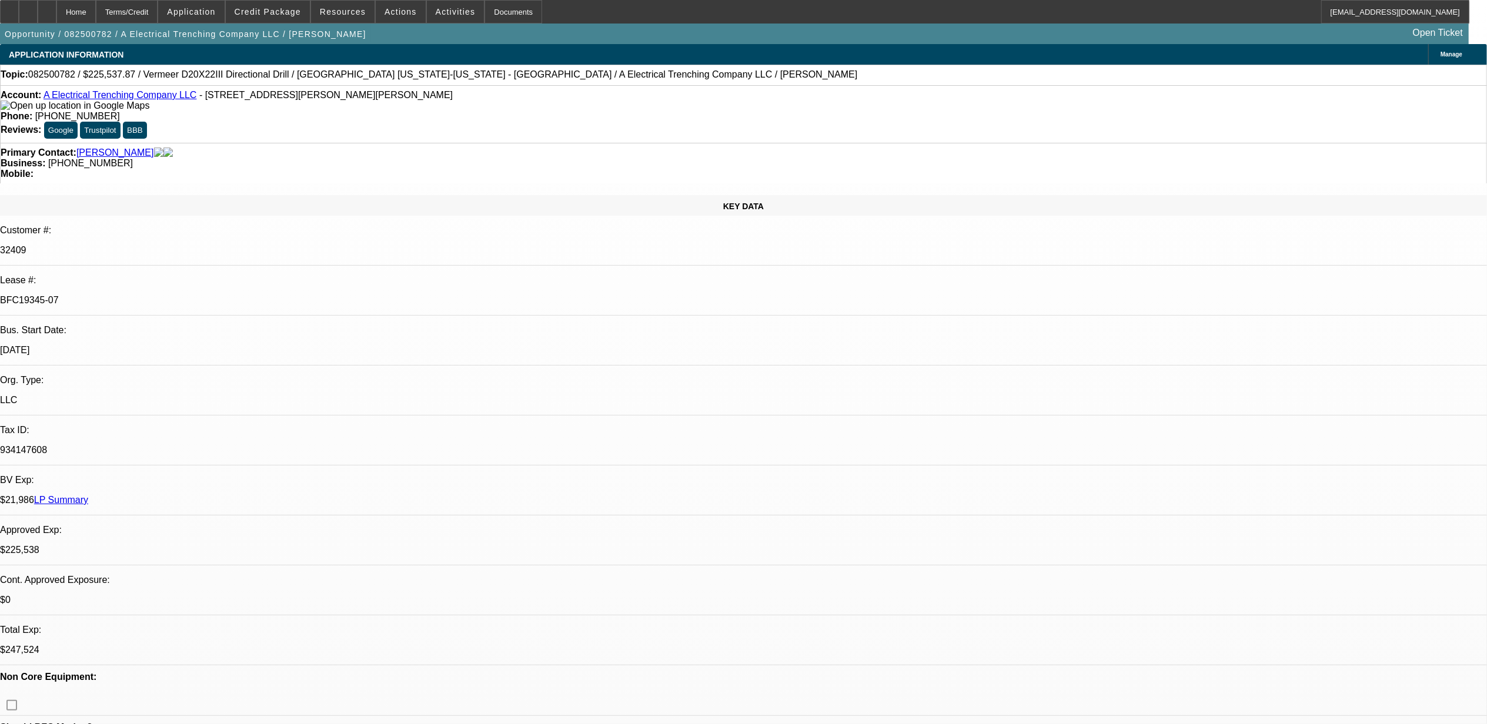
select select "3"
select select "6"
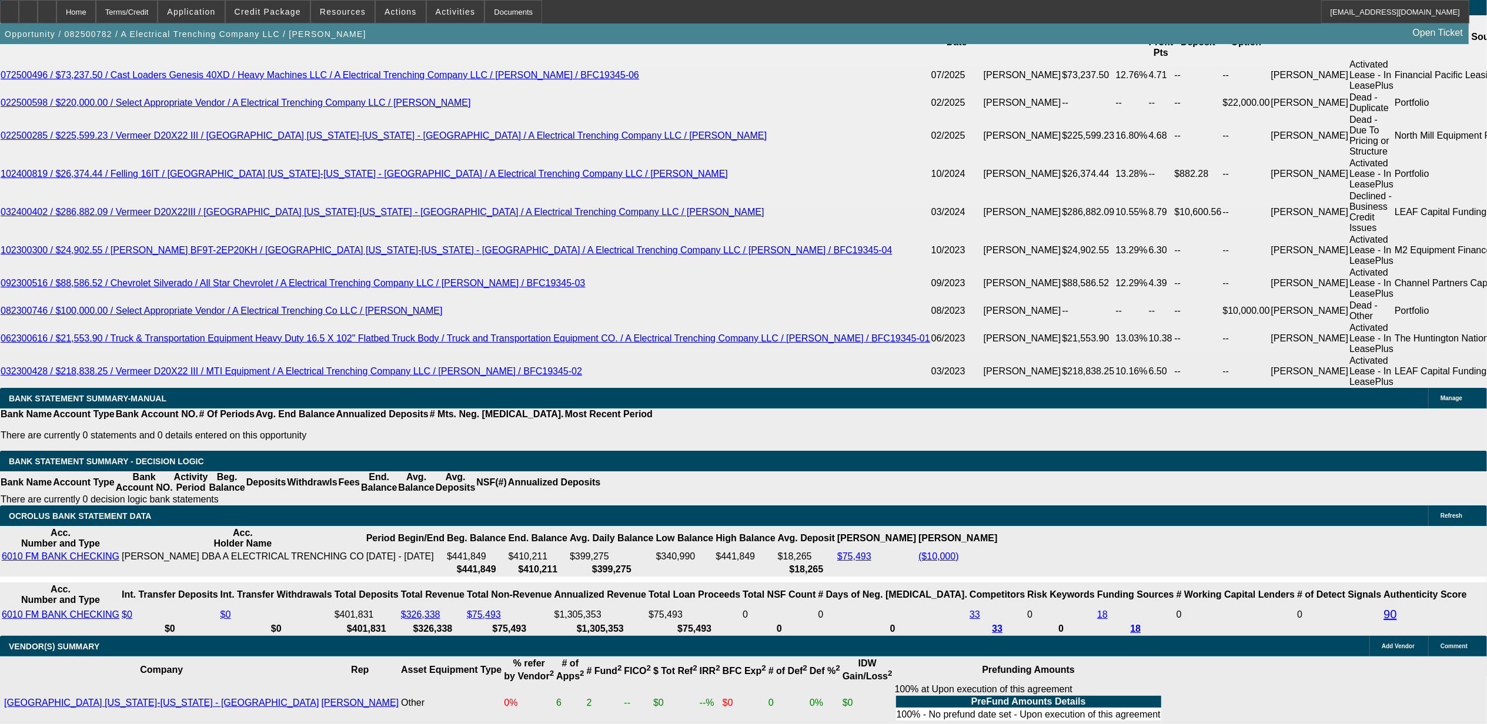
scroll to position [2256, 0]
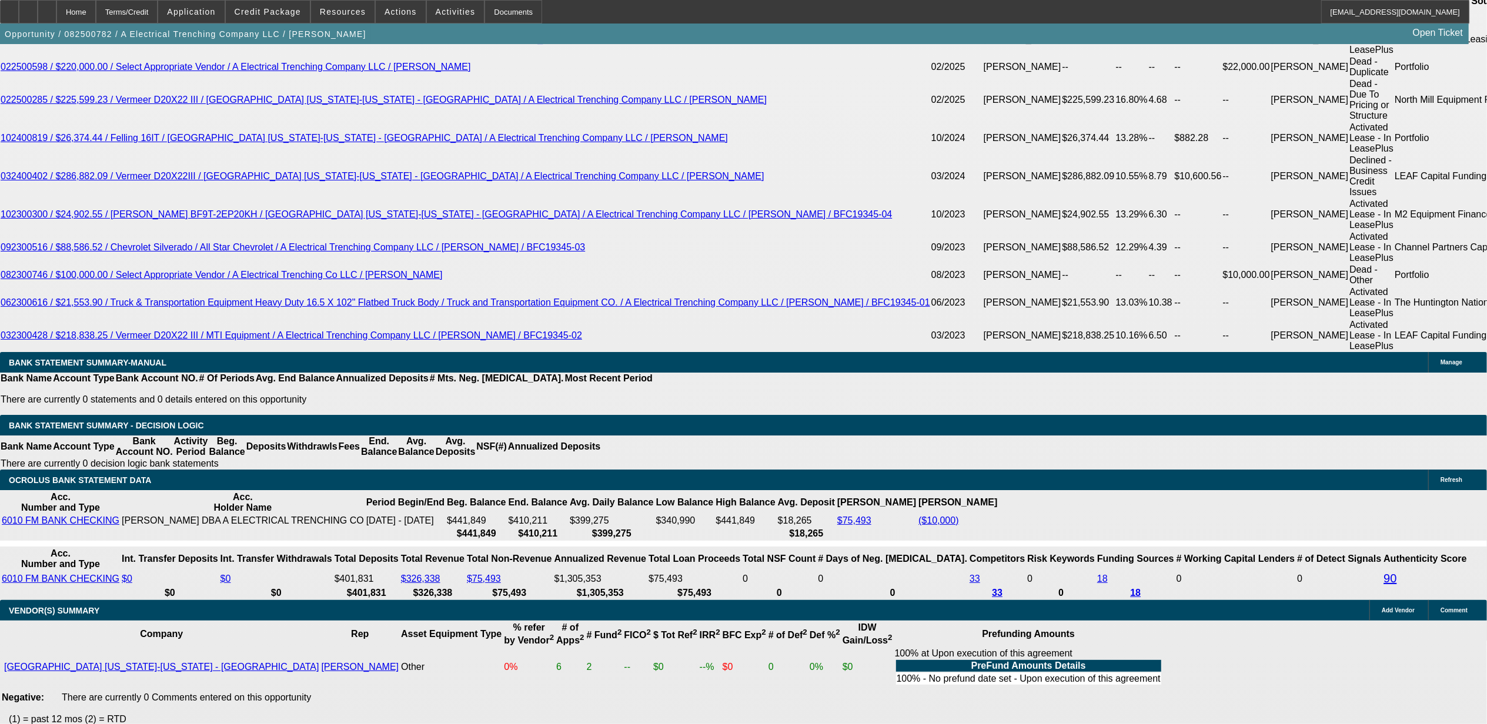
drag, startPoint x: 295, startPoint y: 326, endPoint x: 353, endPoint y: 329, distance: 58.3
drag, startPoint x: 353, startPoint y: 329, endPoint x: 613, endPoint y: 373, distance: 263.5
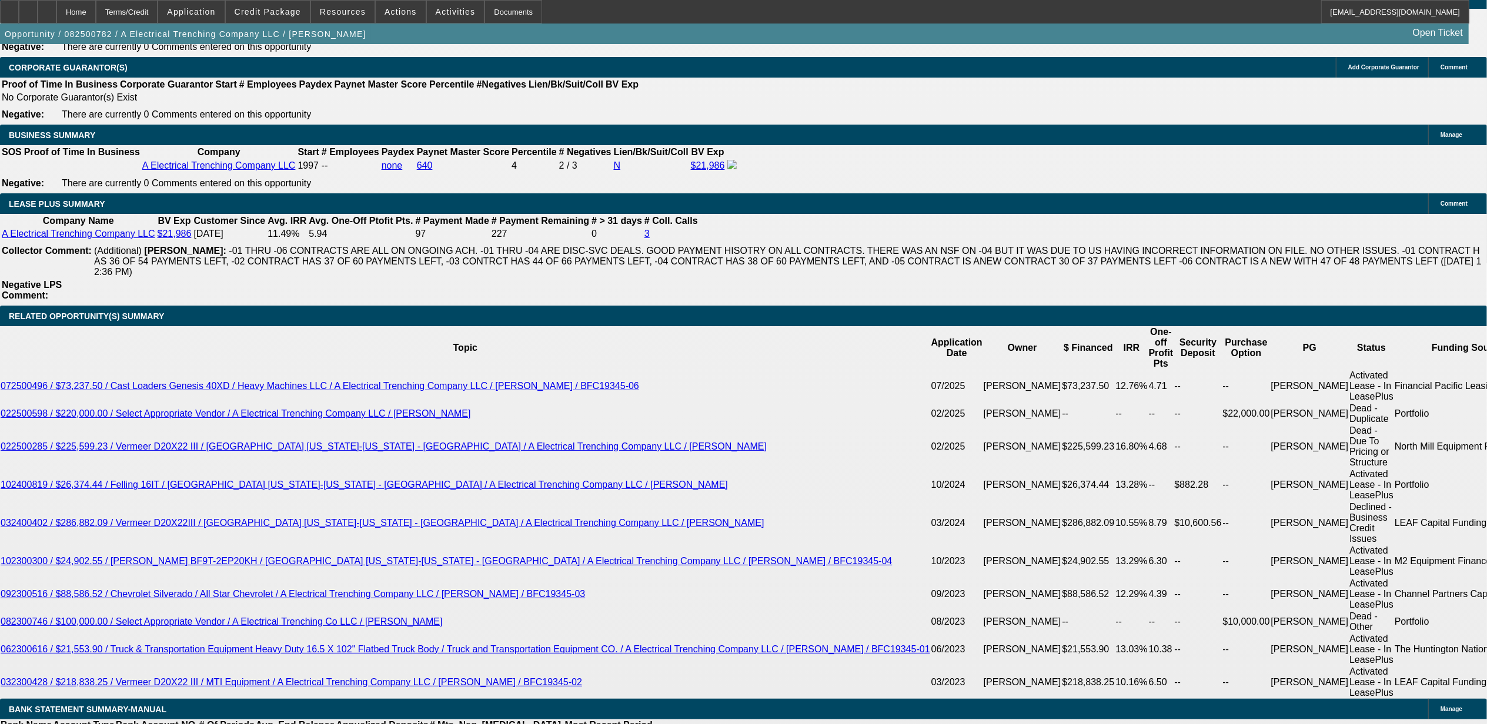
scroll to position [1943, 0]
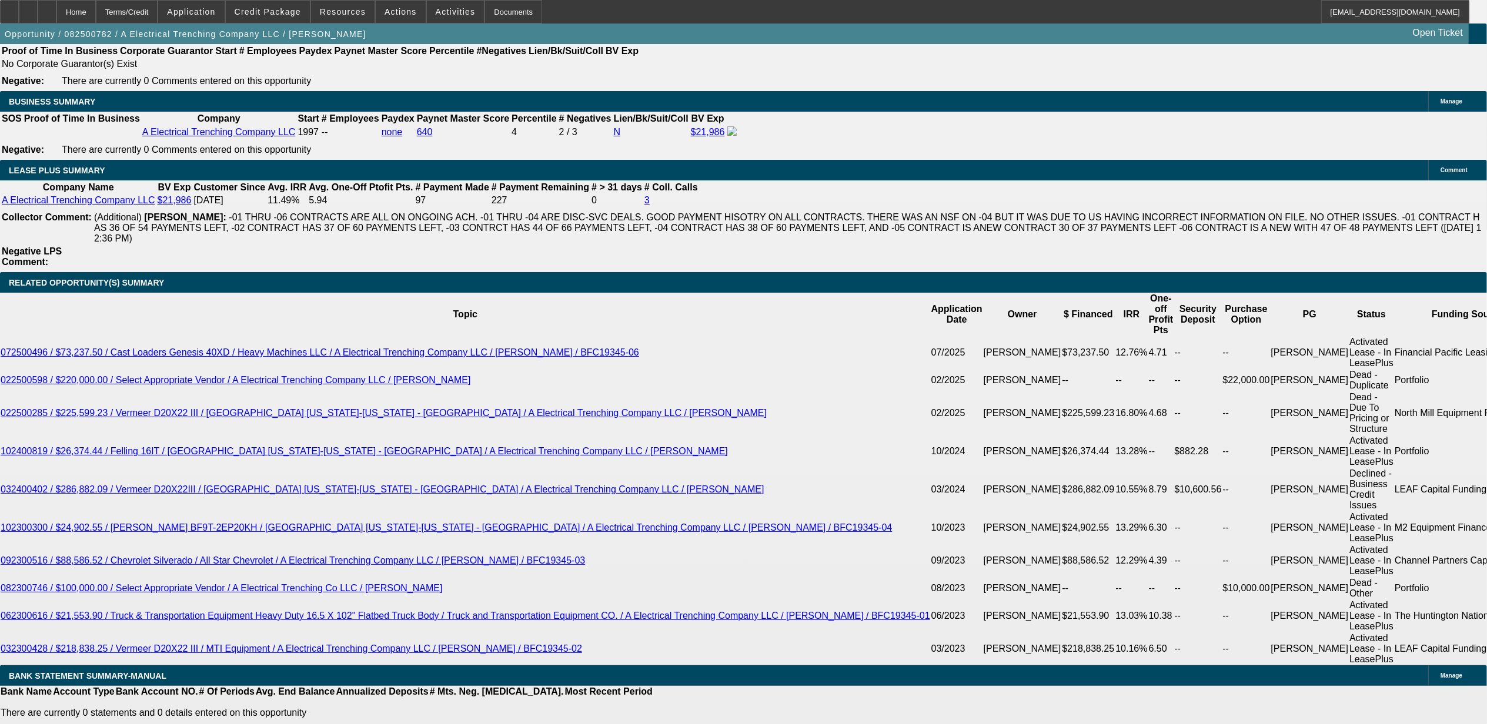
drag, startPoint x: 257, startPoint y: 132, endPoint x: 320, endPoint y: 184, distance: 81.8
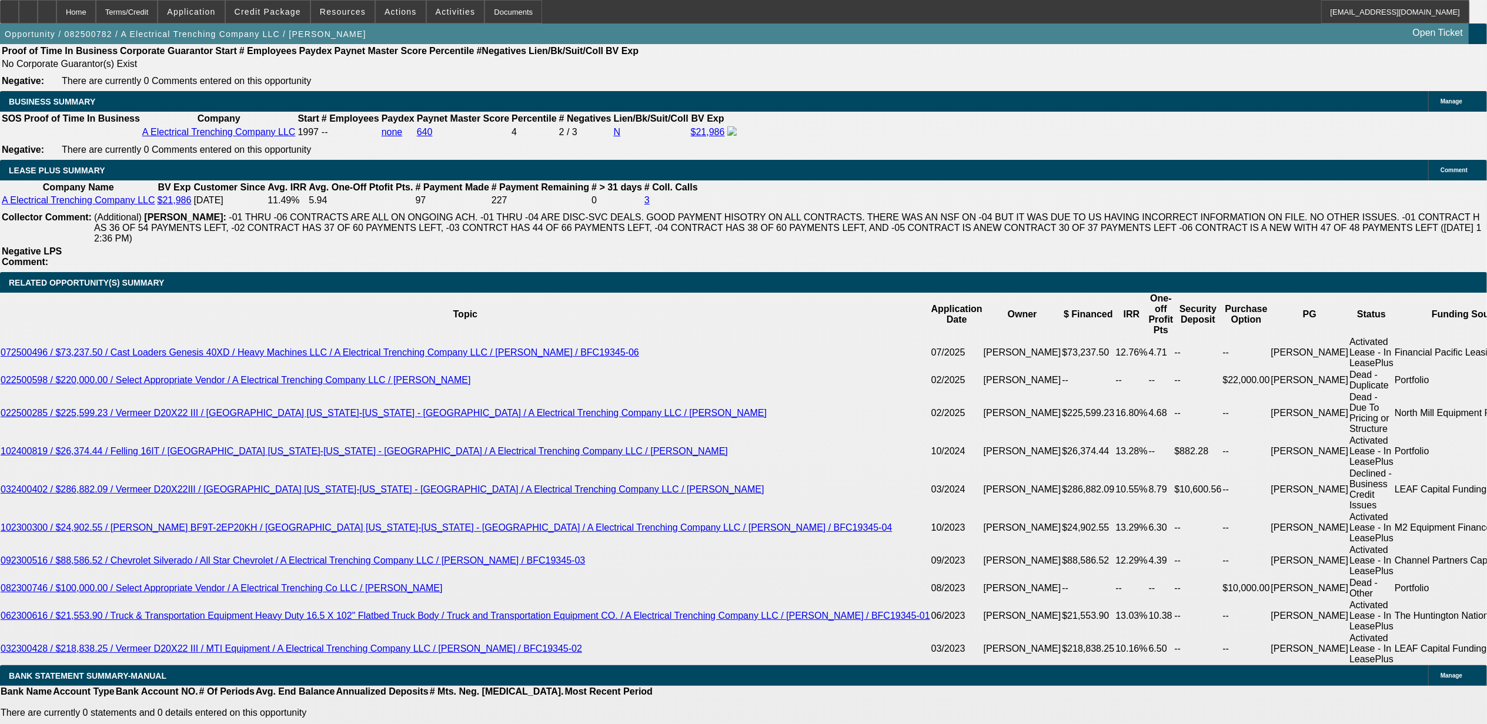
drag, startPoint x: 299, startPoint y: 128, endPoint x: 364, endPoint y: 132, distance: 66.0
drag, startPoint x: 255, startPoint y: 138, endPoint x: 306, endPoint y: 145, distance: 51.6
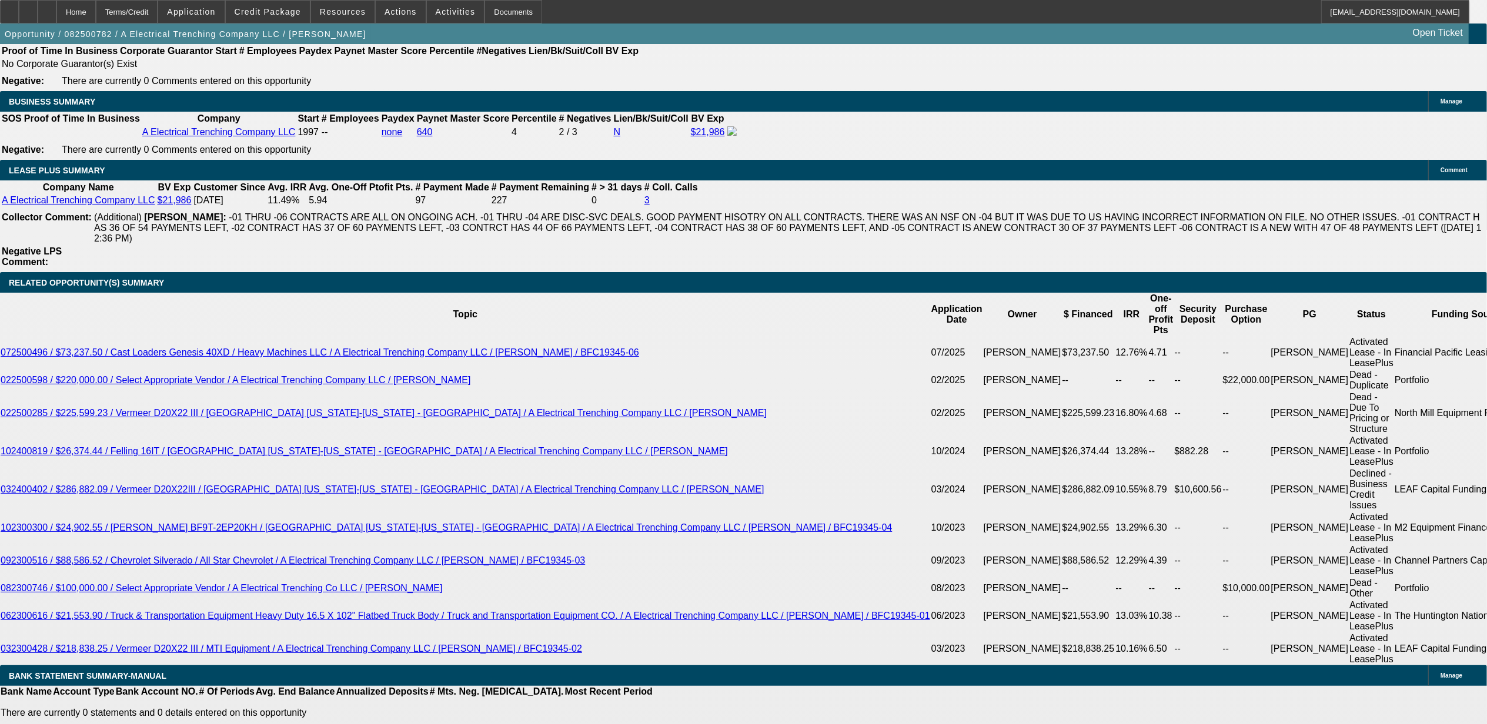
drag, startPoint x: 257, startPoint y: 130, endPoint x: 320, endPoint y: 558, distance: 433.2
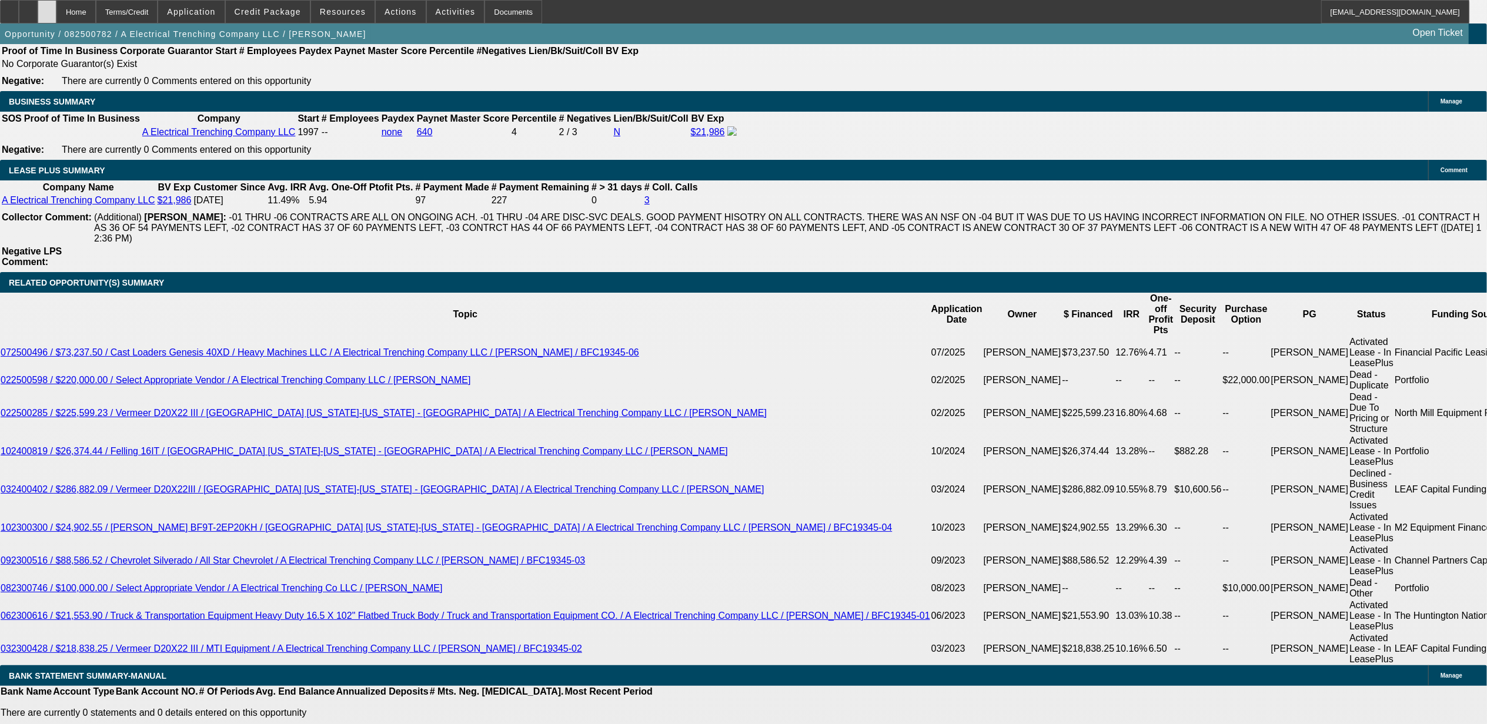
click at [47, 8] on icon at bounding box center [47, 8] width 0 height 0
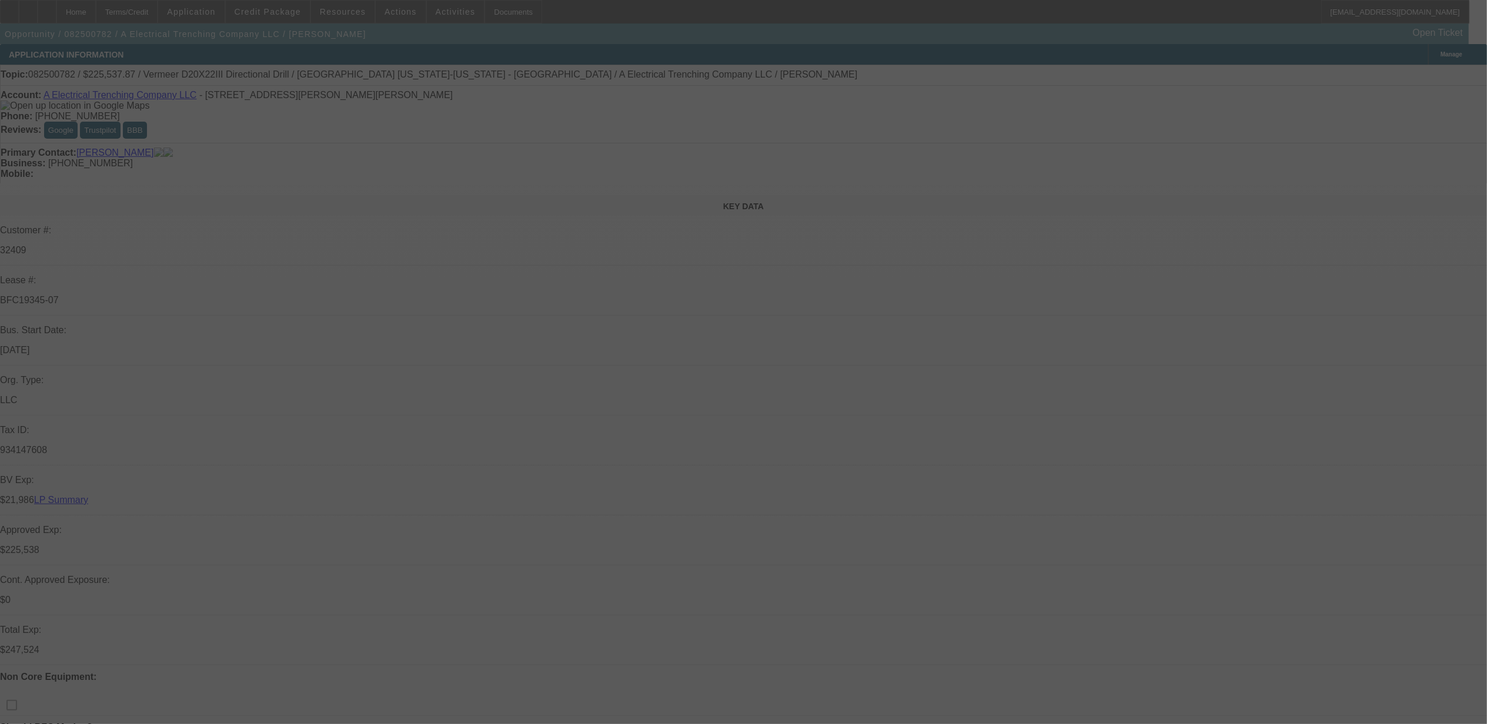
select select "0"
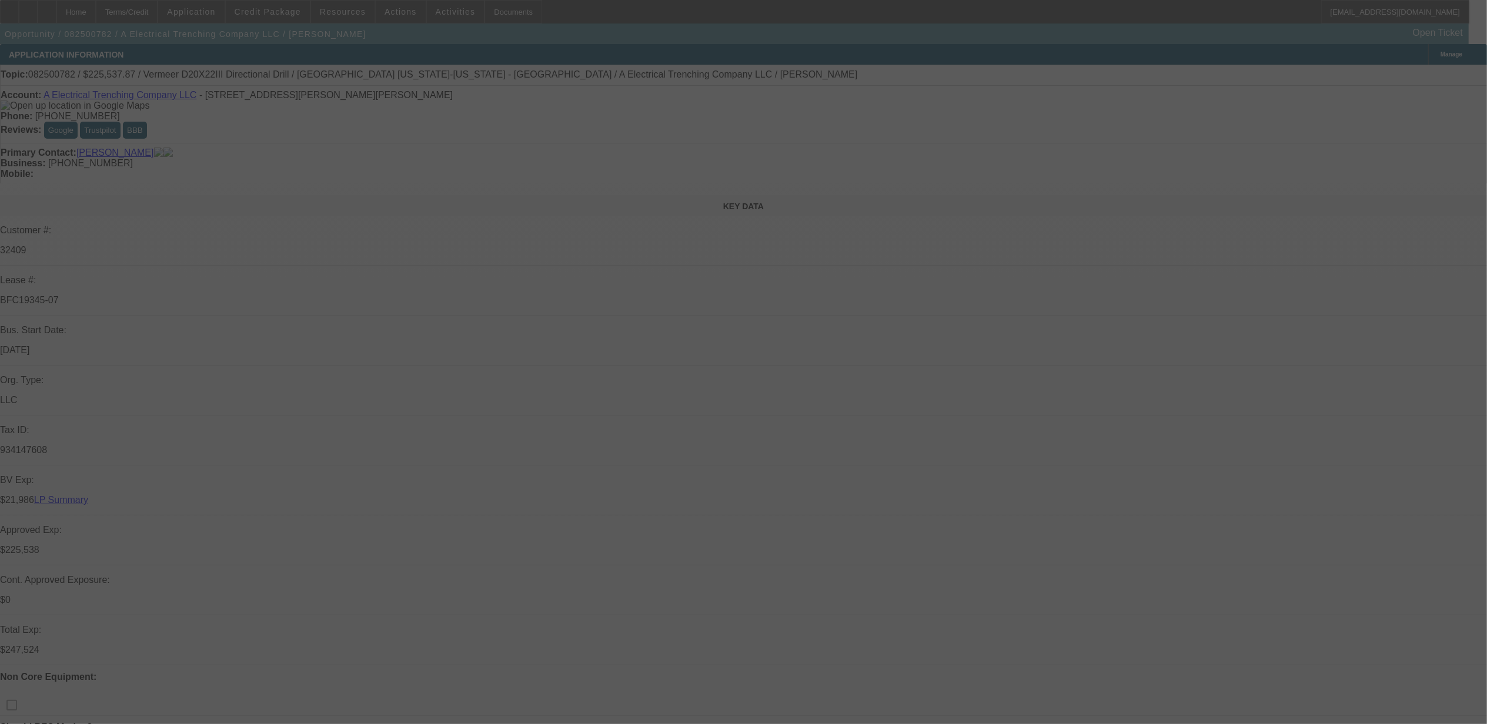
select select "0"
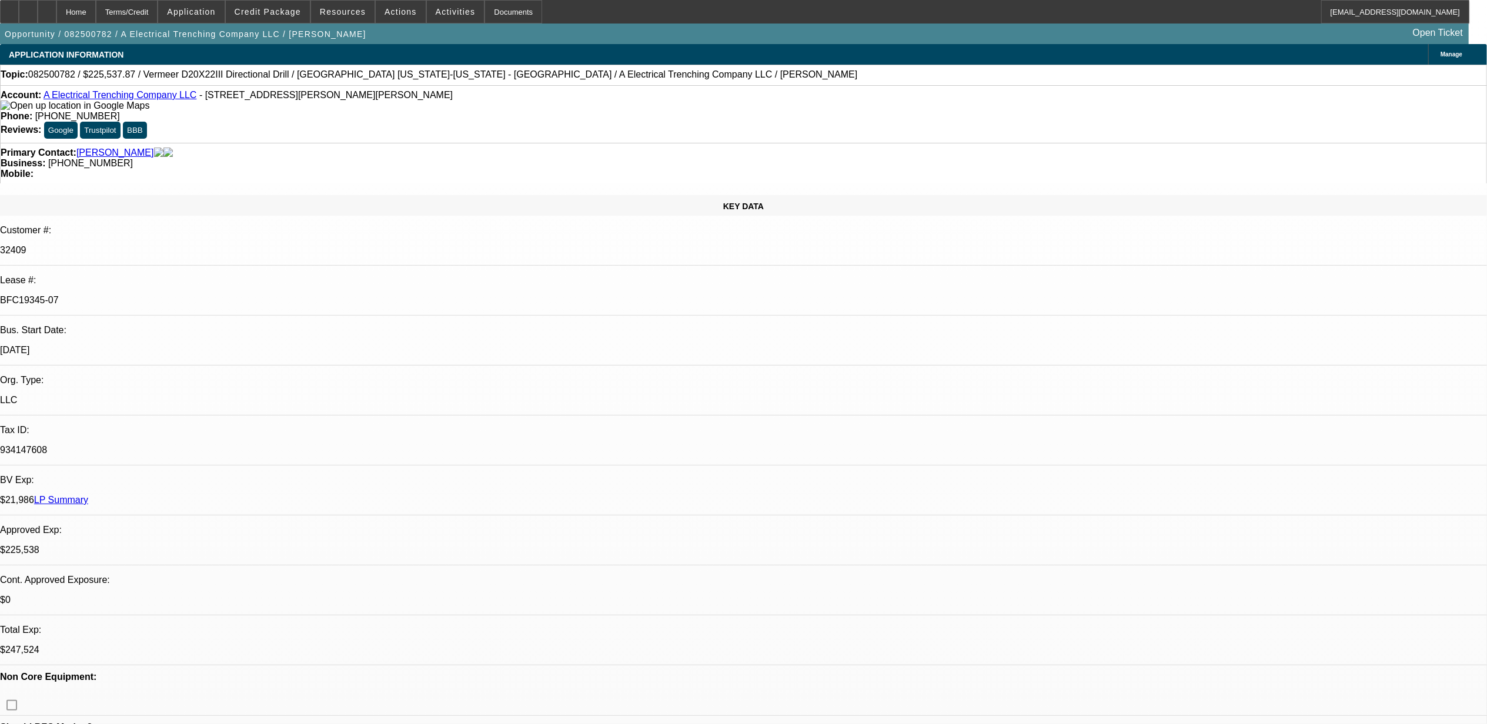
select select "1"
select select "3"
select select "6"
select select "1"
select select "3"
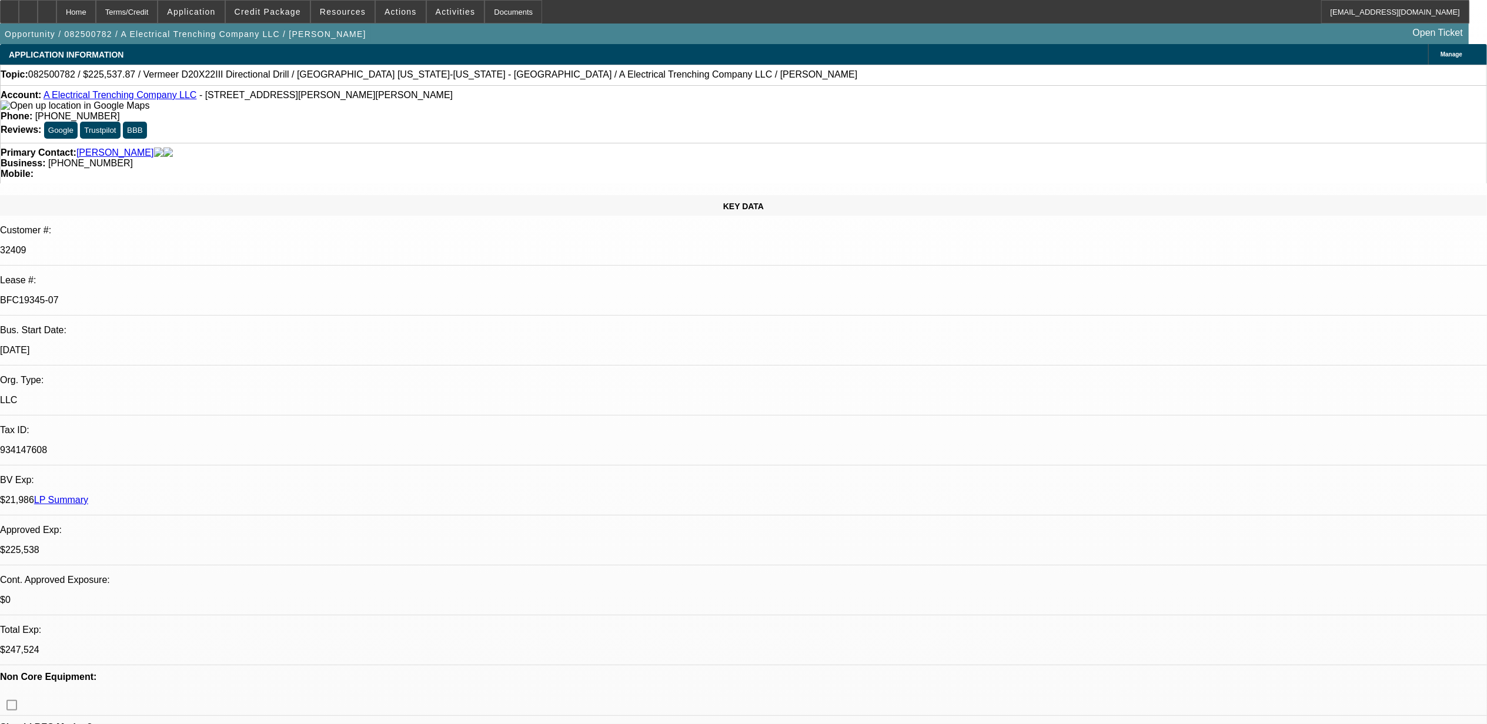
select select "6"
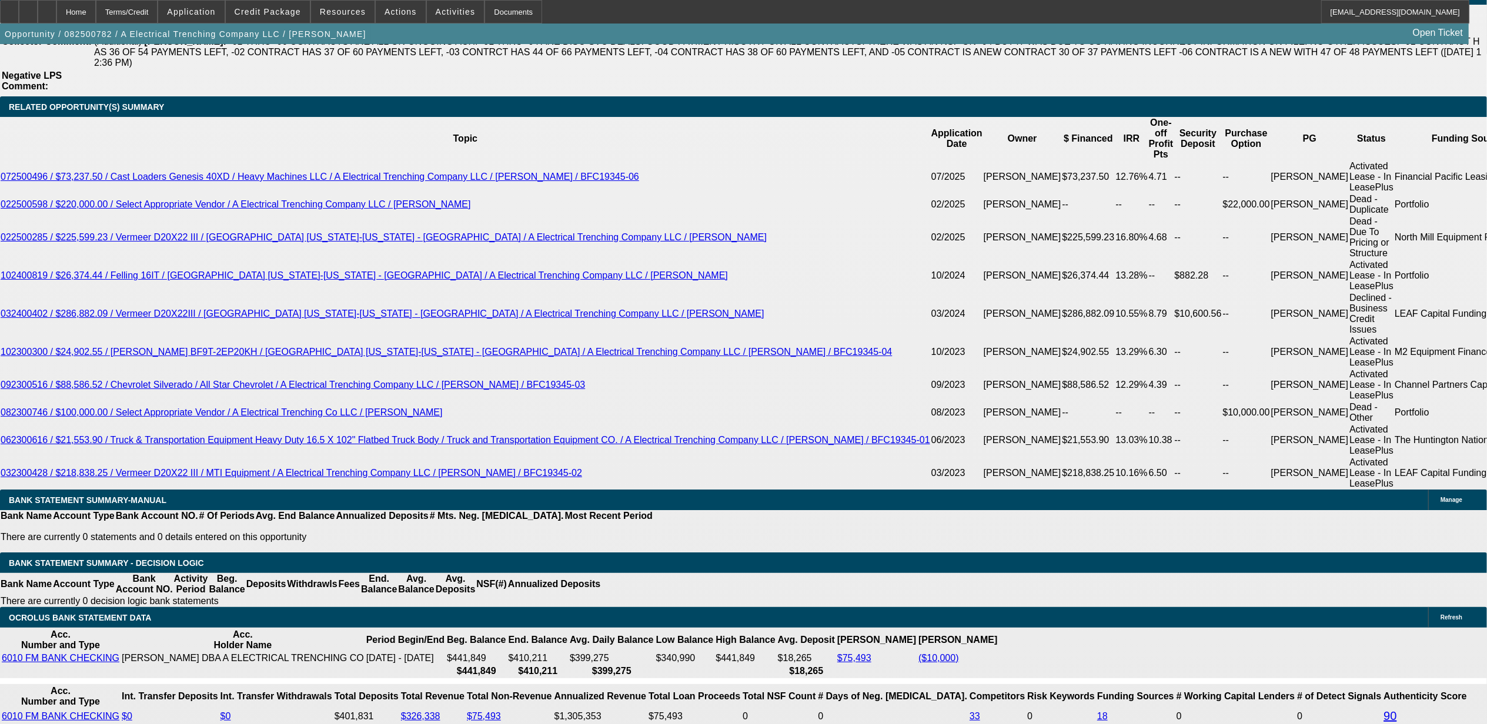
scroll to position [2038, 0]
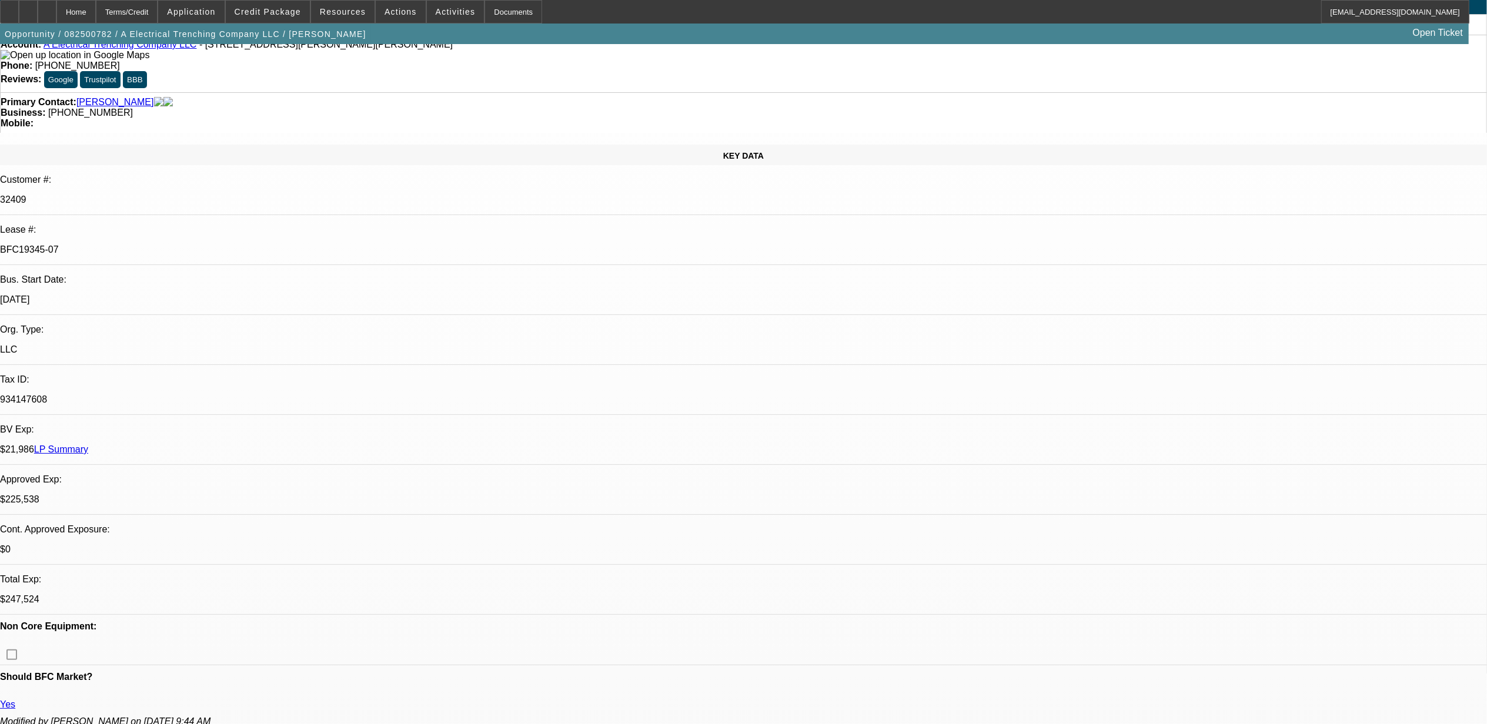
scroll to position [0, 0]
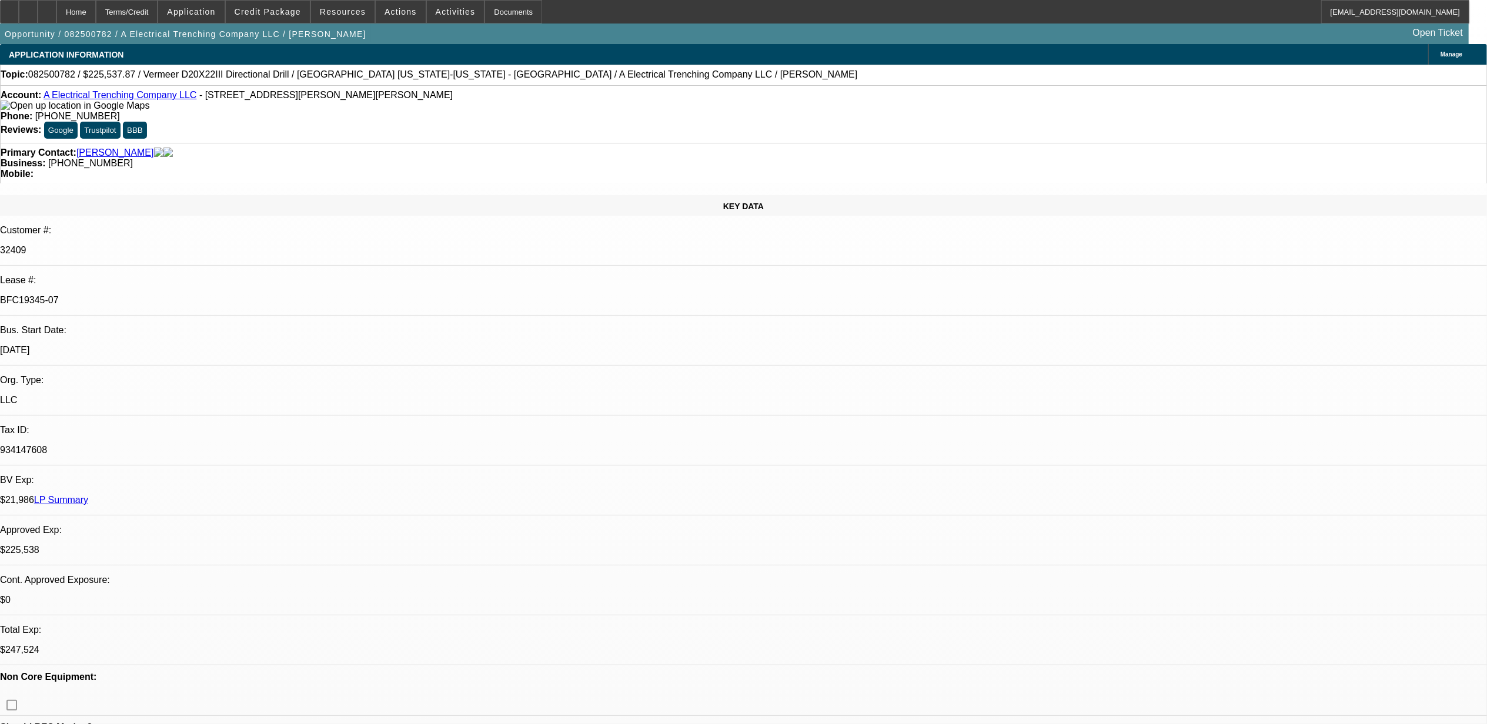
click at [603, 158] on div "Business: [PHONE_NUMBER]" at bounding box center [744, 163] width 1486 height 11
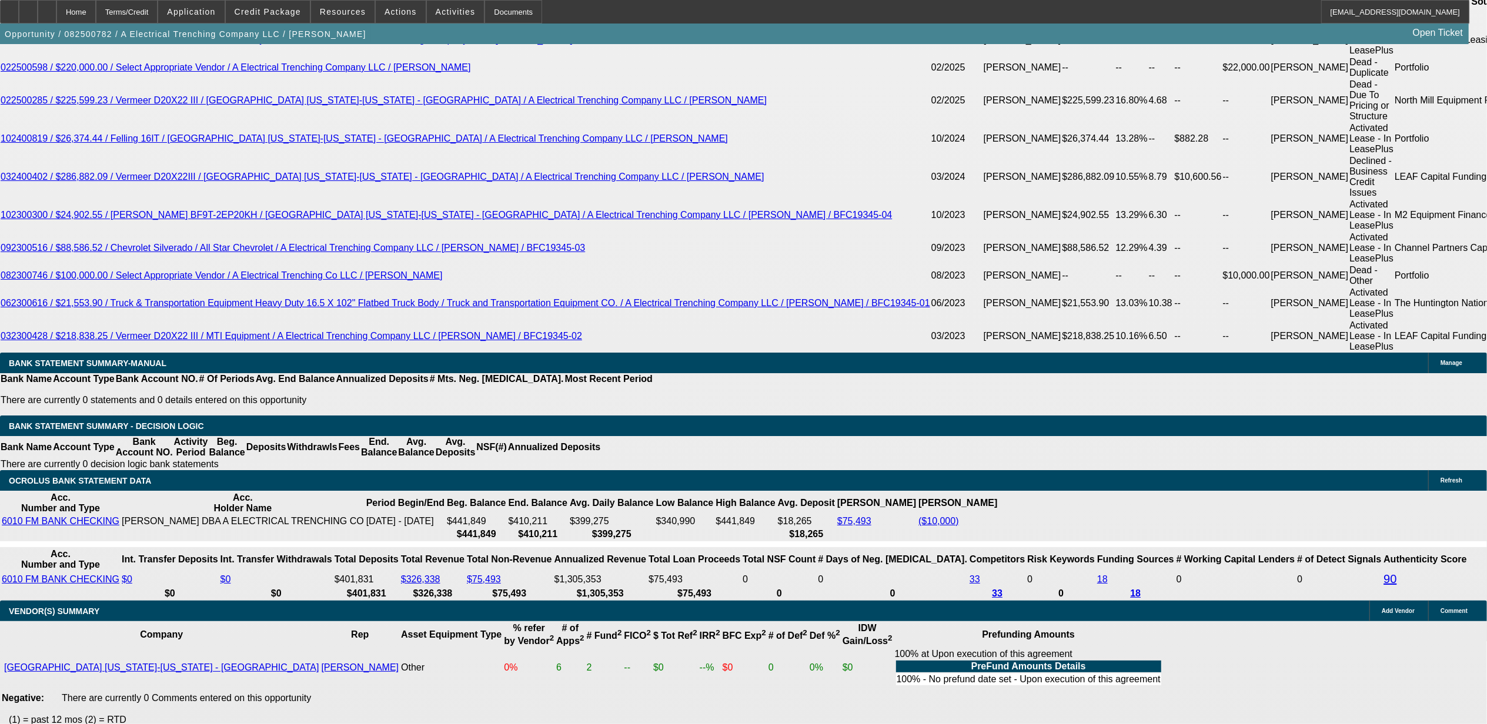
scroll to position [2256, 0]
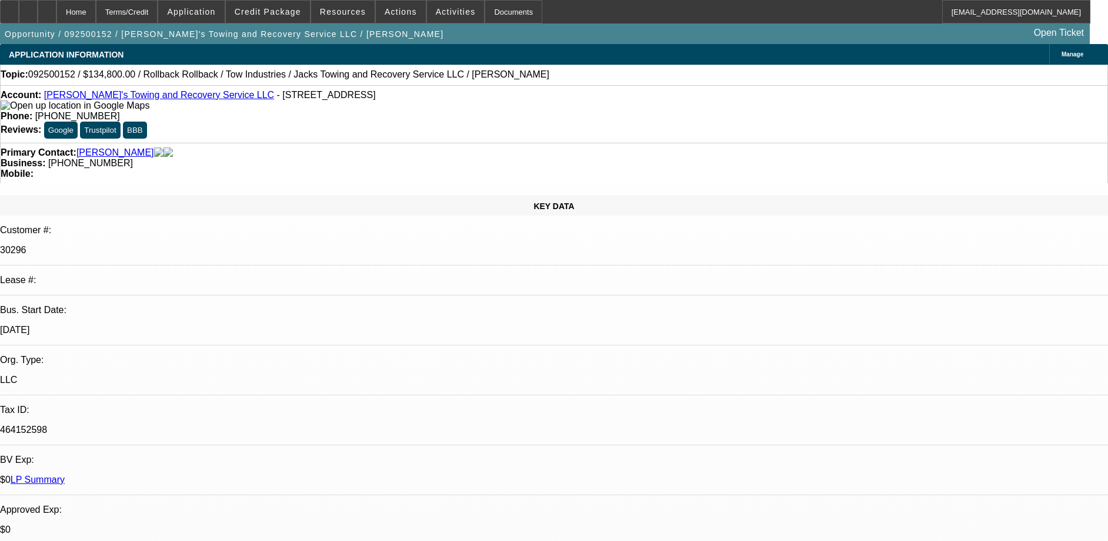
select select "0"
select select "3"
select select "0"
select select "6"
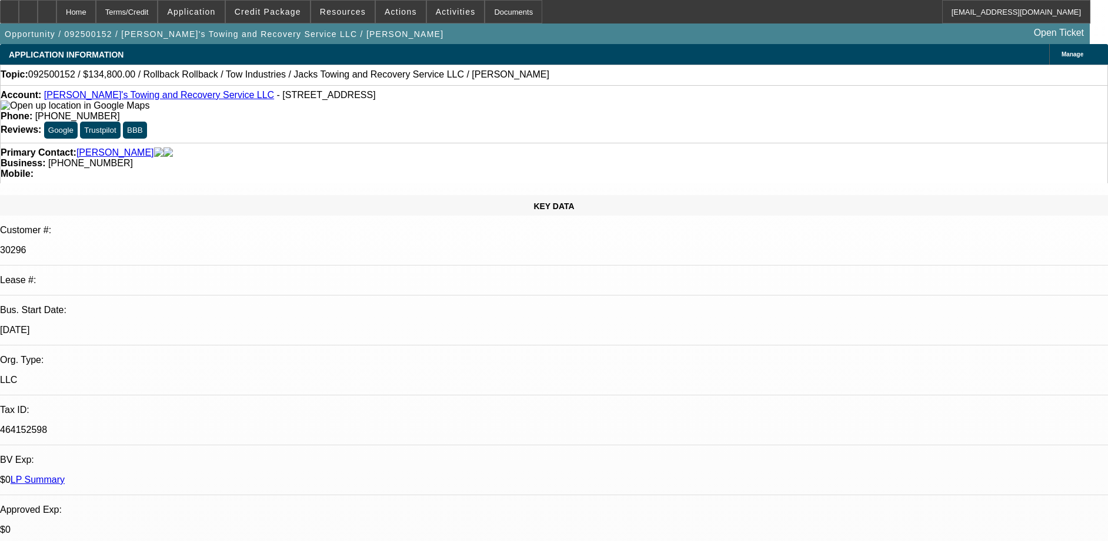
select select "0"
select select "3"
select select "0"
select select "6"
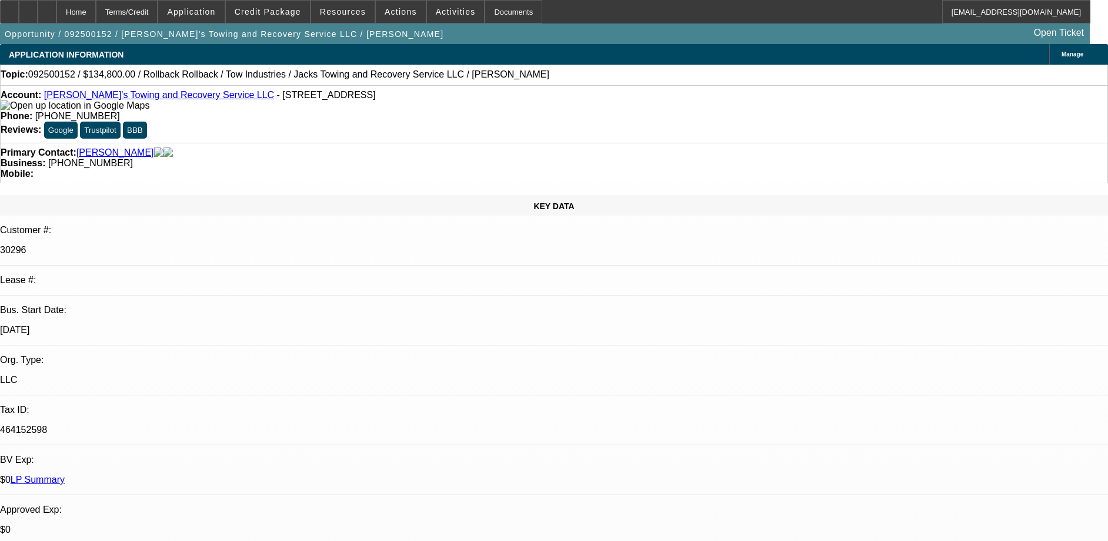
select select "0"
select select "3"
select select "0"
select select "6"
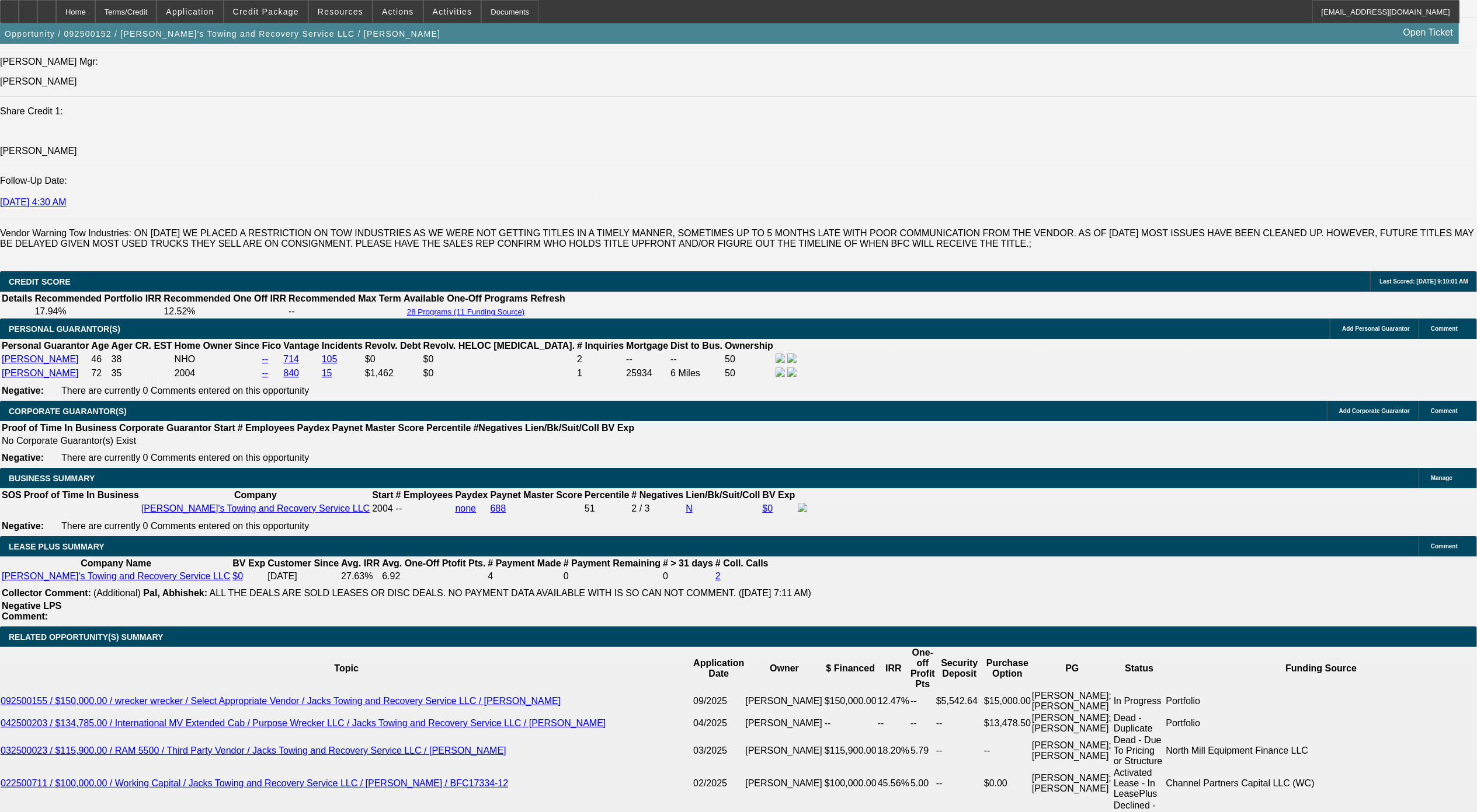
scroll to position [1556, 0]
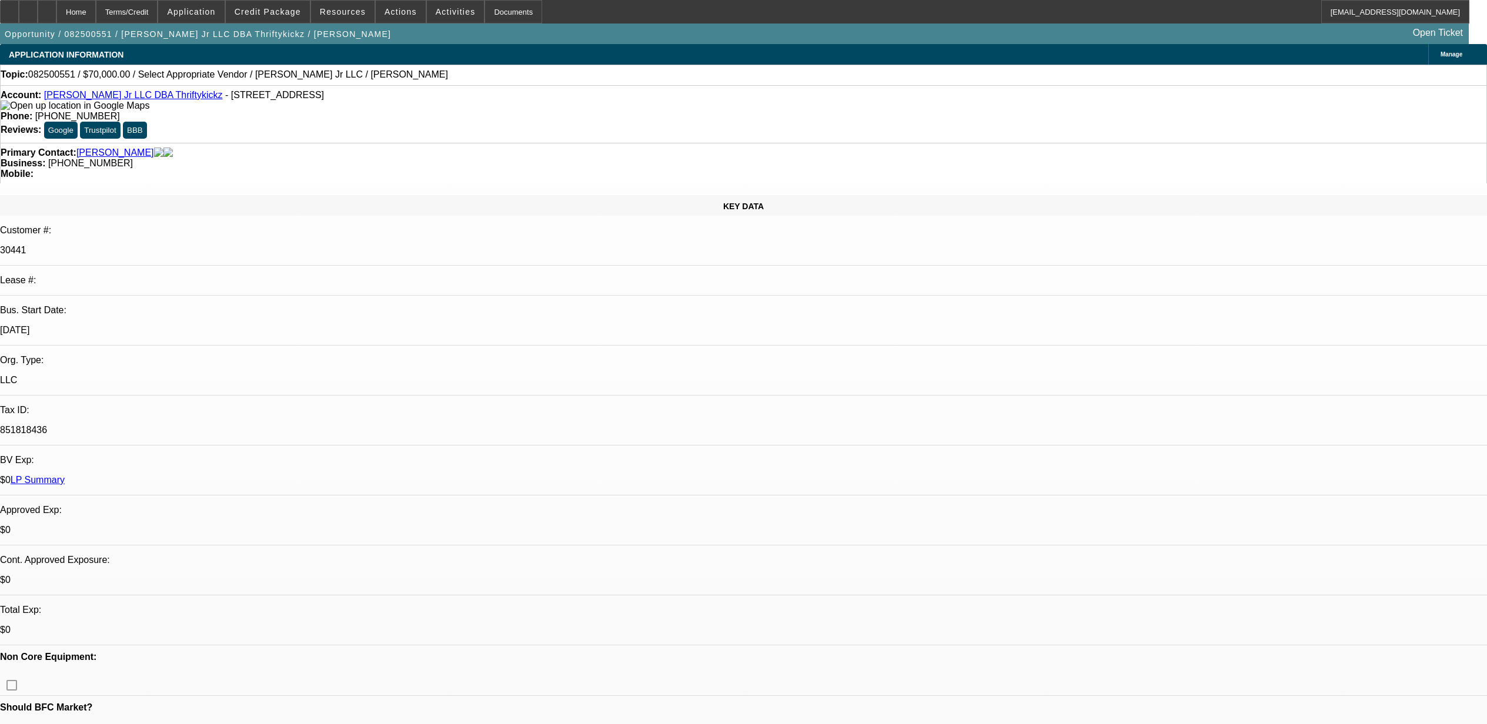
select select "0"
select select "2"
select select "0.1"
select select "4"
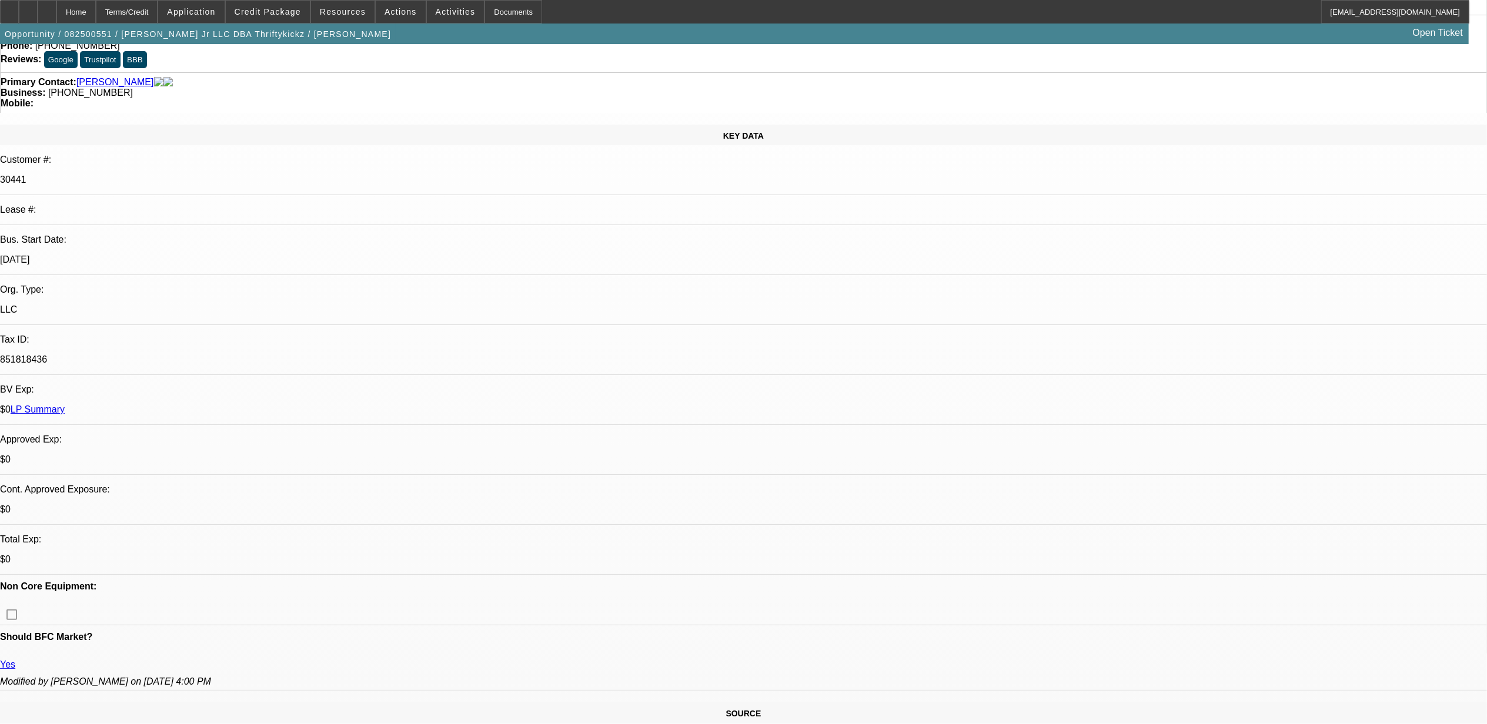
scroll to position [156, 0]
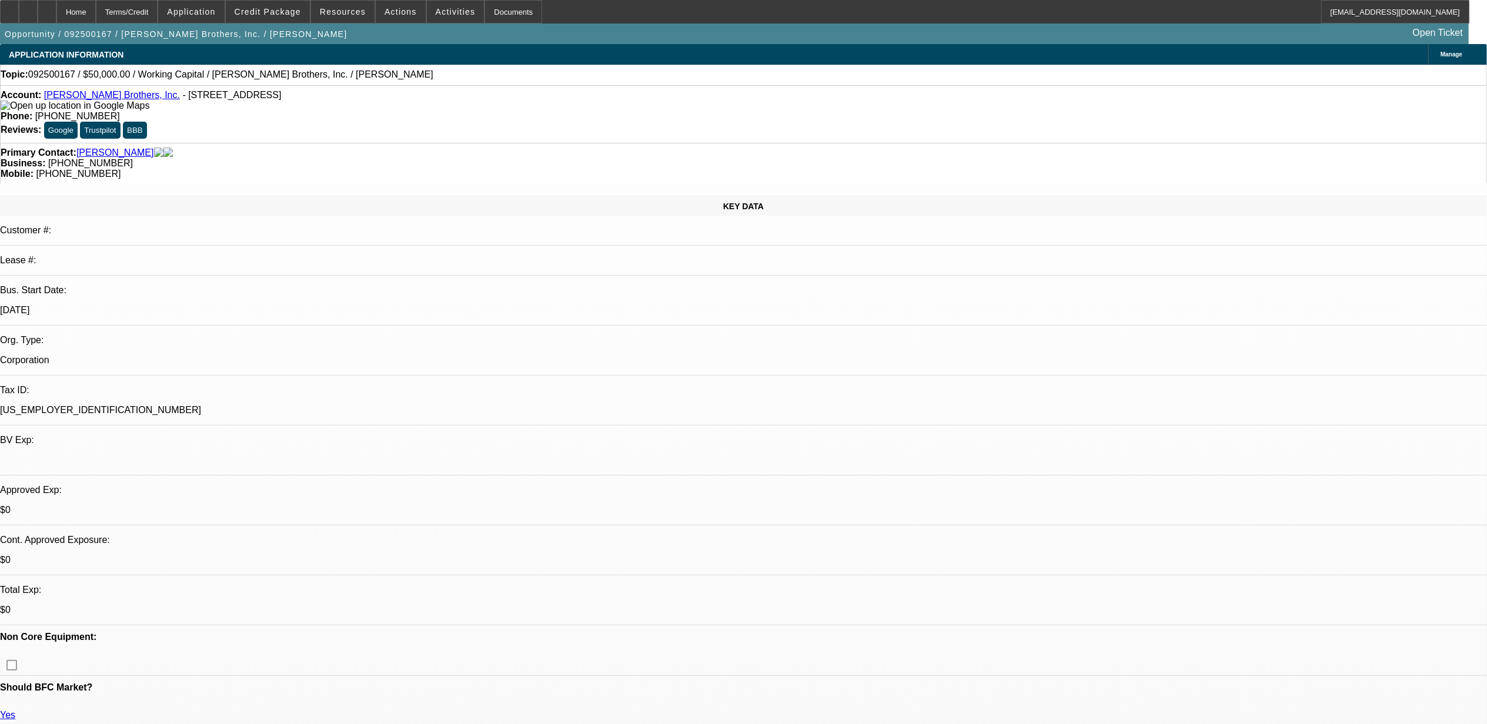
select select "0"
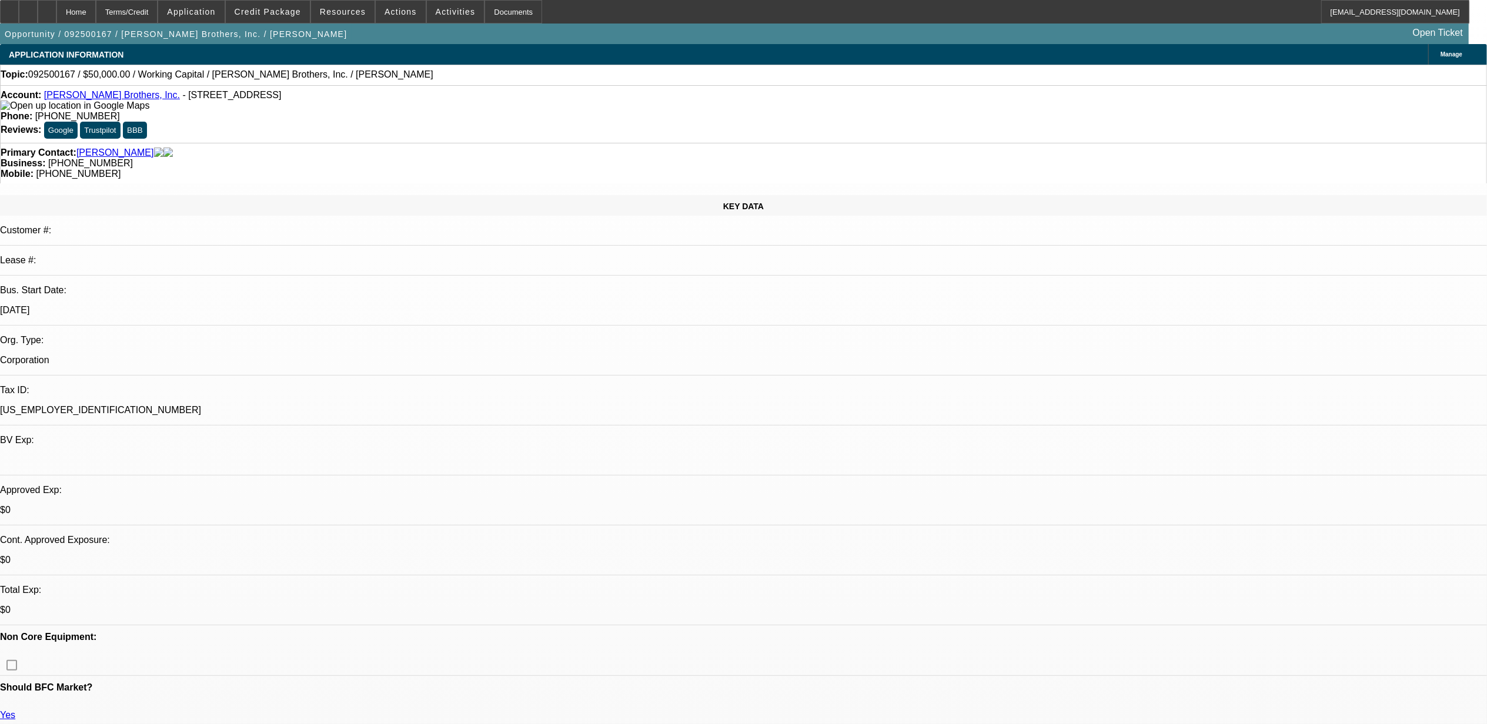
select select "0"
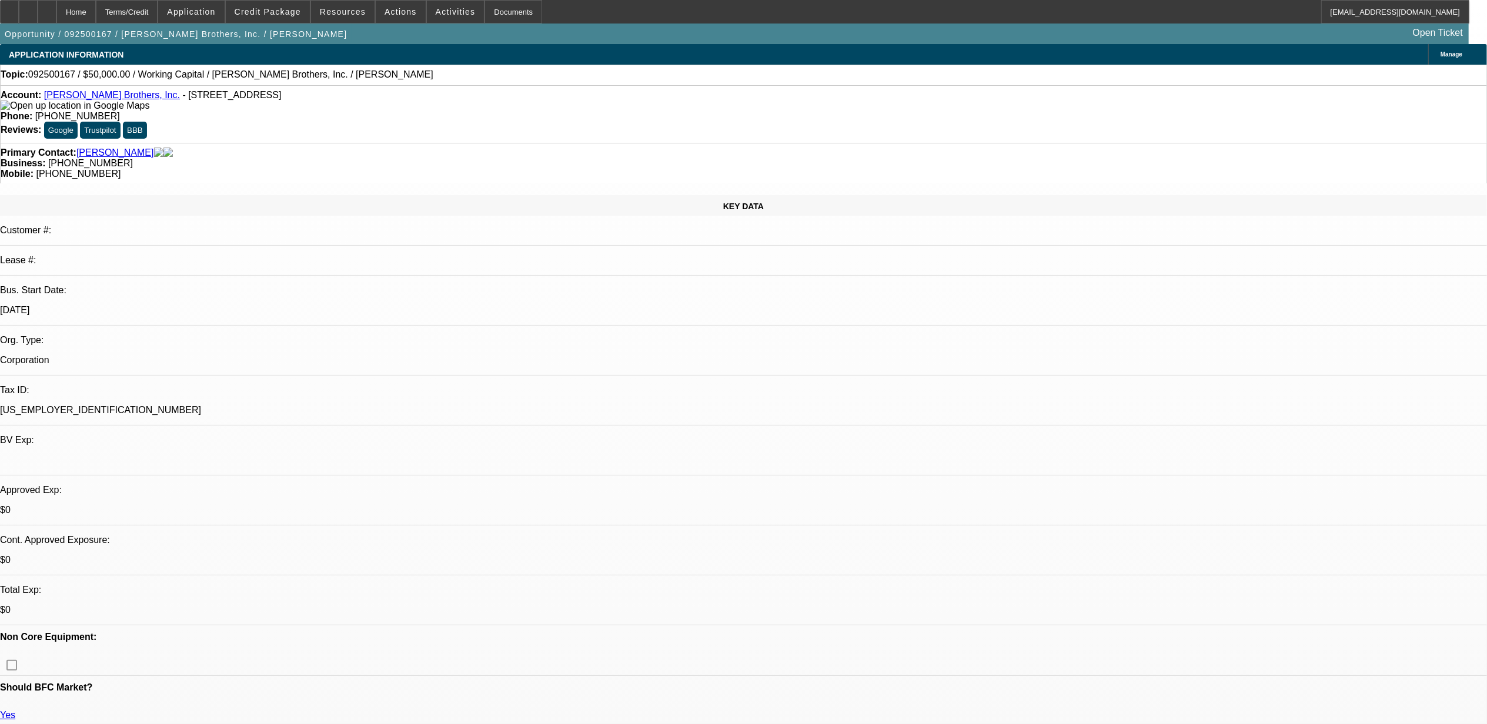
select select "0"
select select "1"
select select "2"
select select "6"
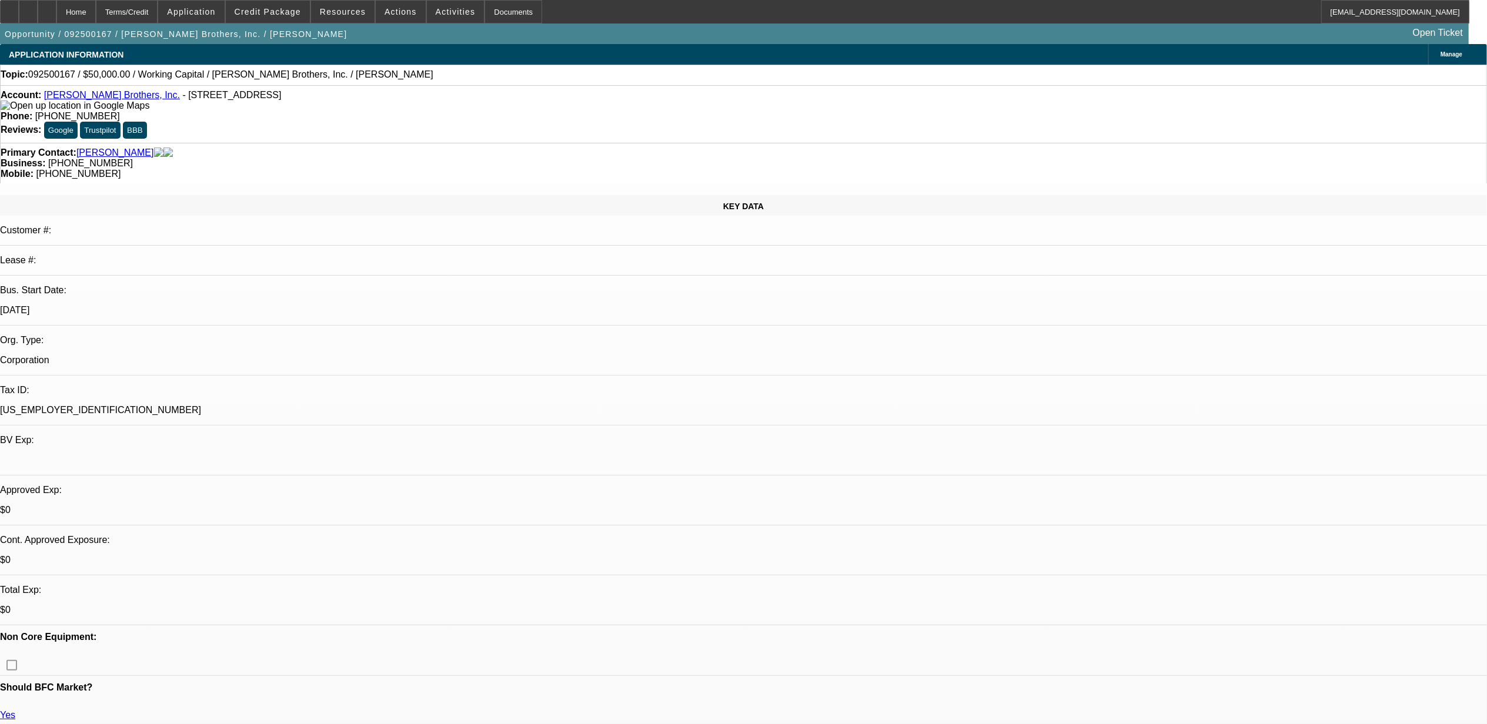
select select "1"
select select "2"
select select "6"
select select "1"
select select "2"
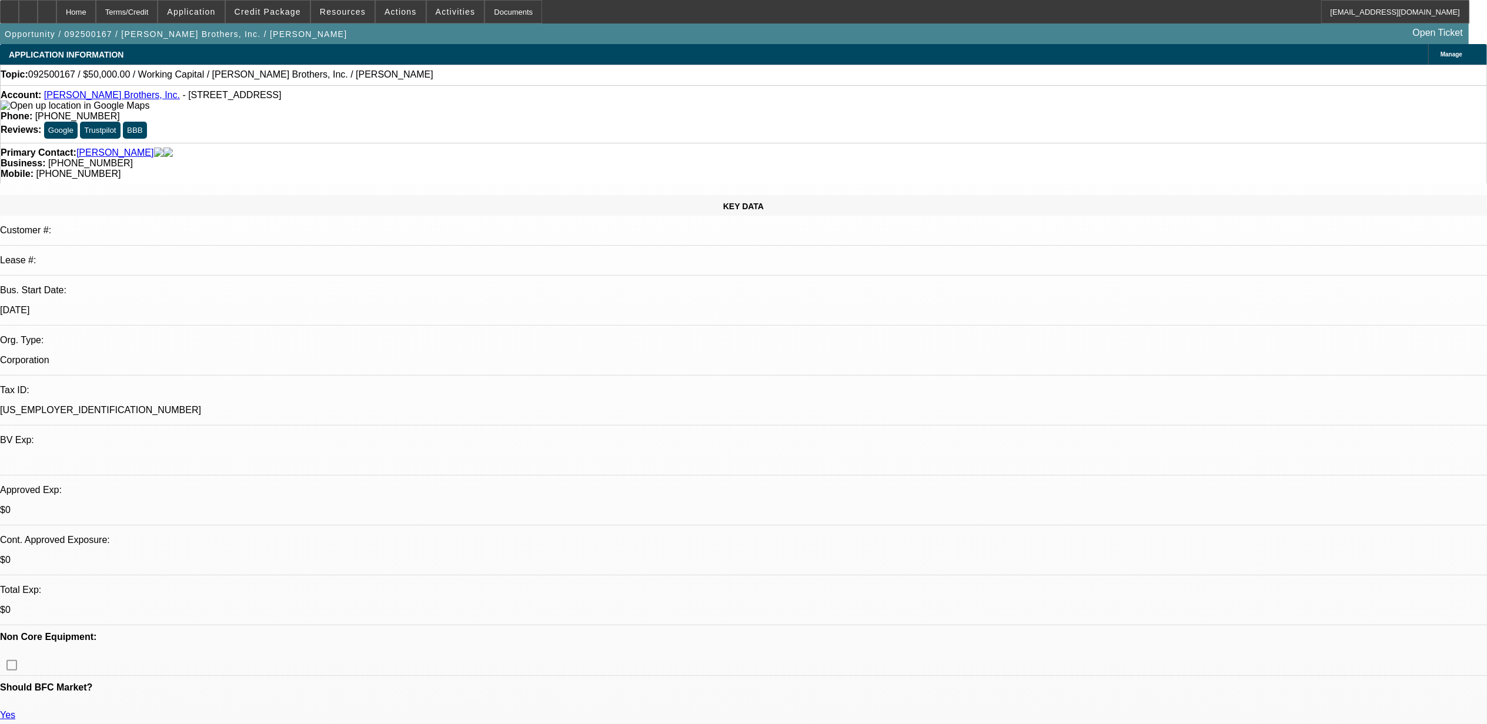
select select "6"
select select "1"
select select "2"
select select "6"
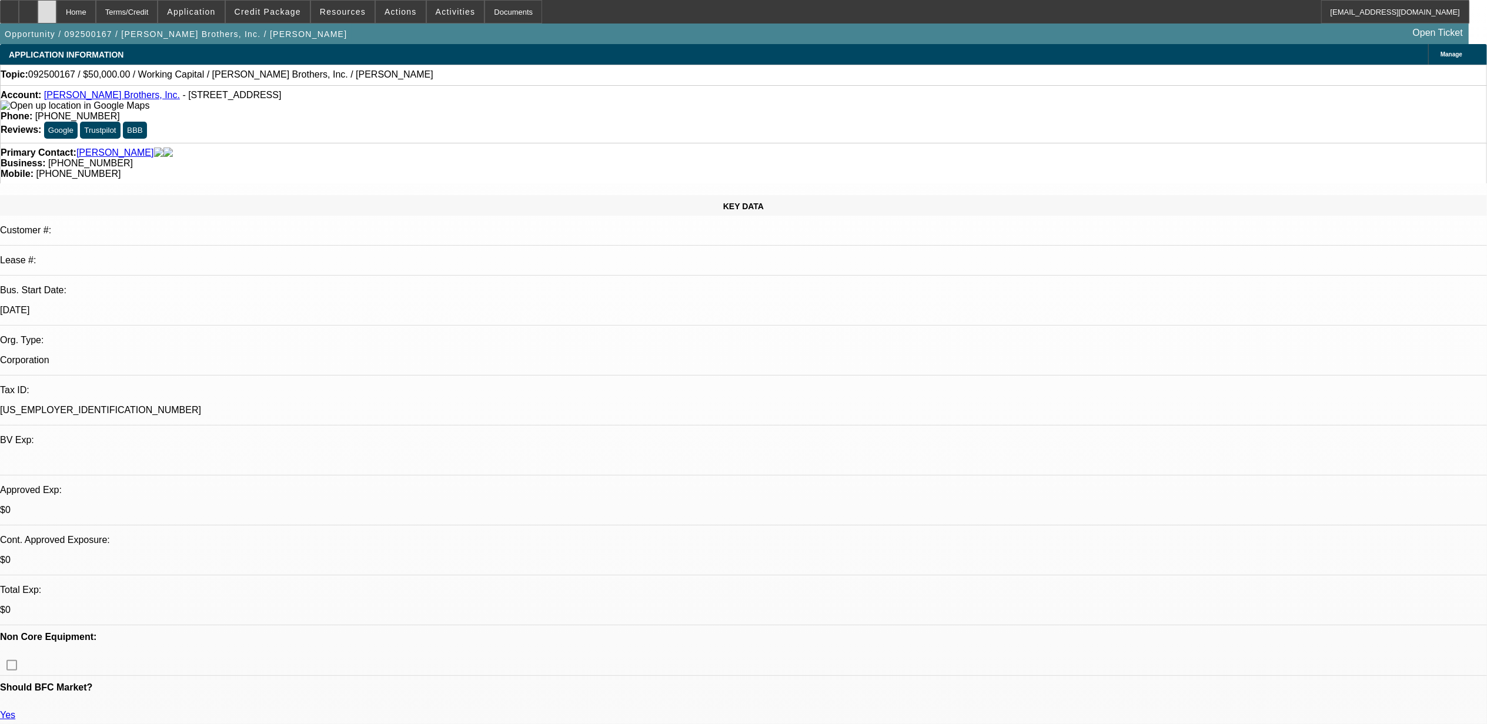
click at [56, 15] on div at bounding box center [47, 12] width 19 height 24
select select "0"
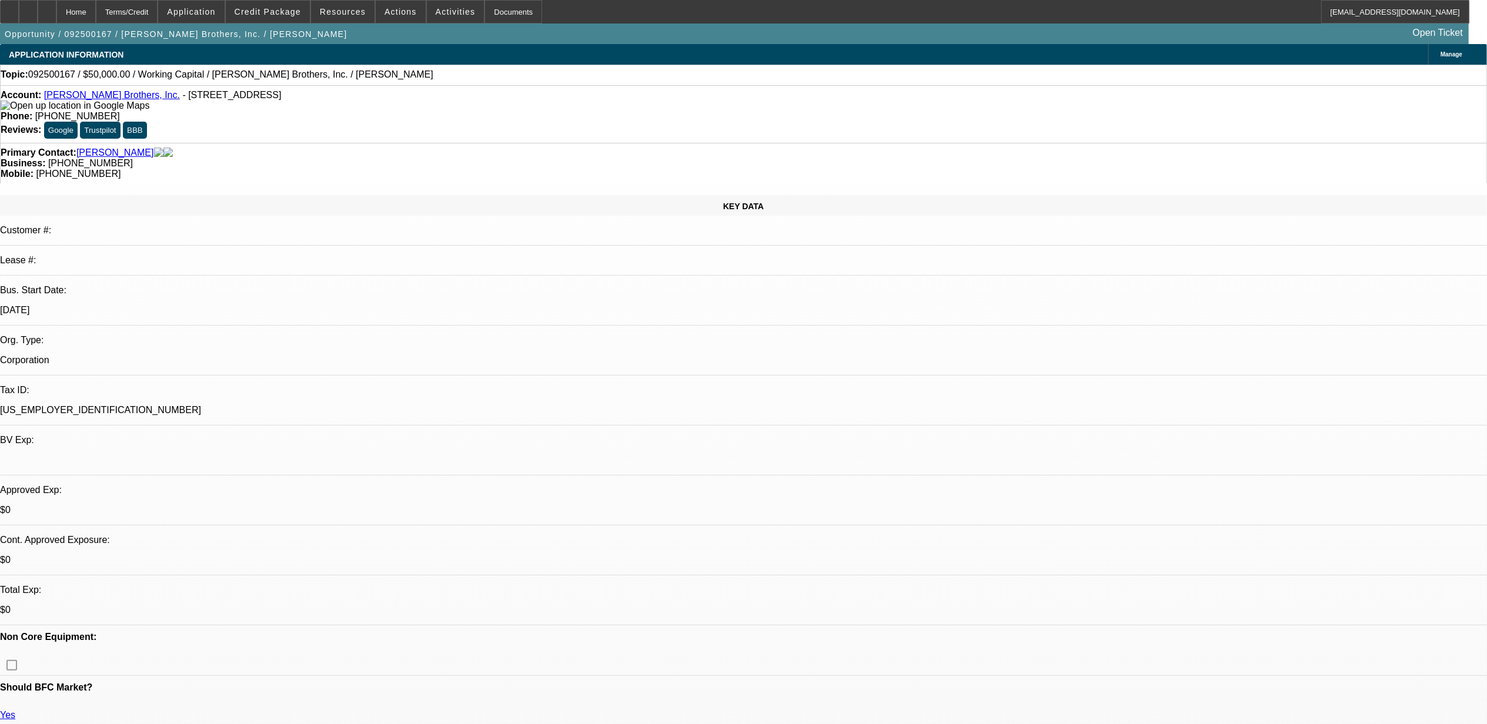
select select "0"
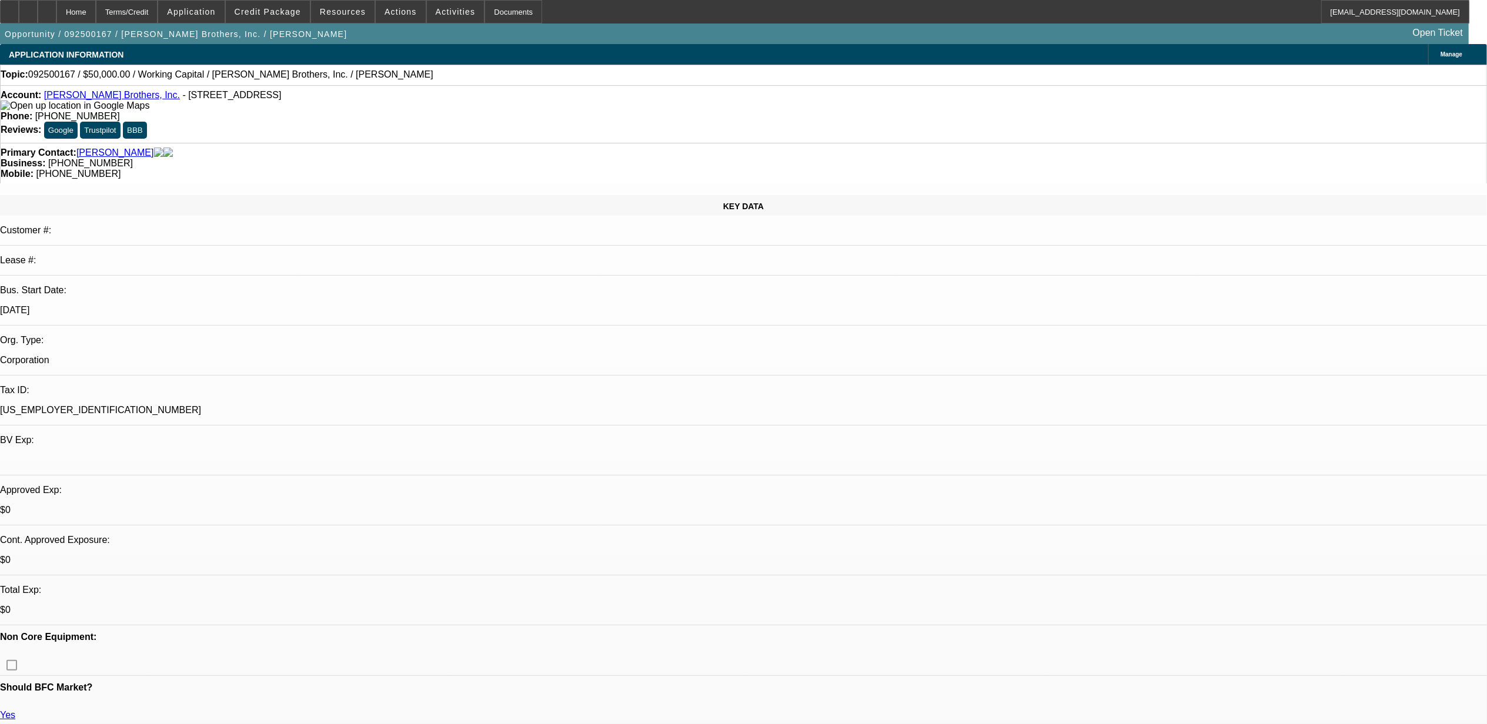
select select "0"
select select "1"
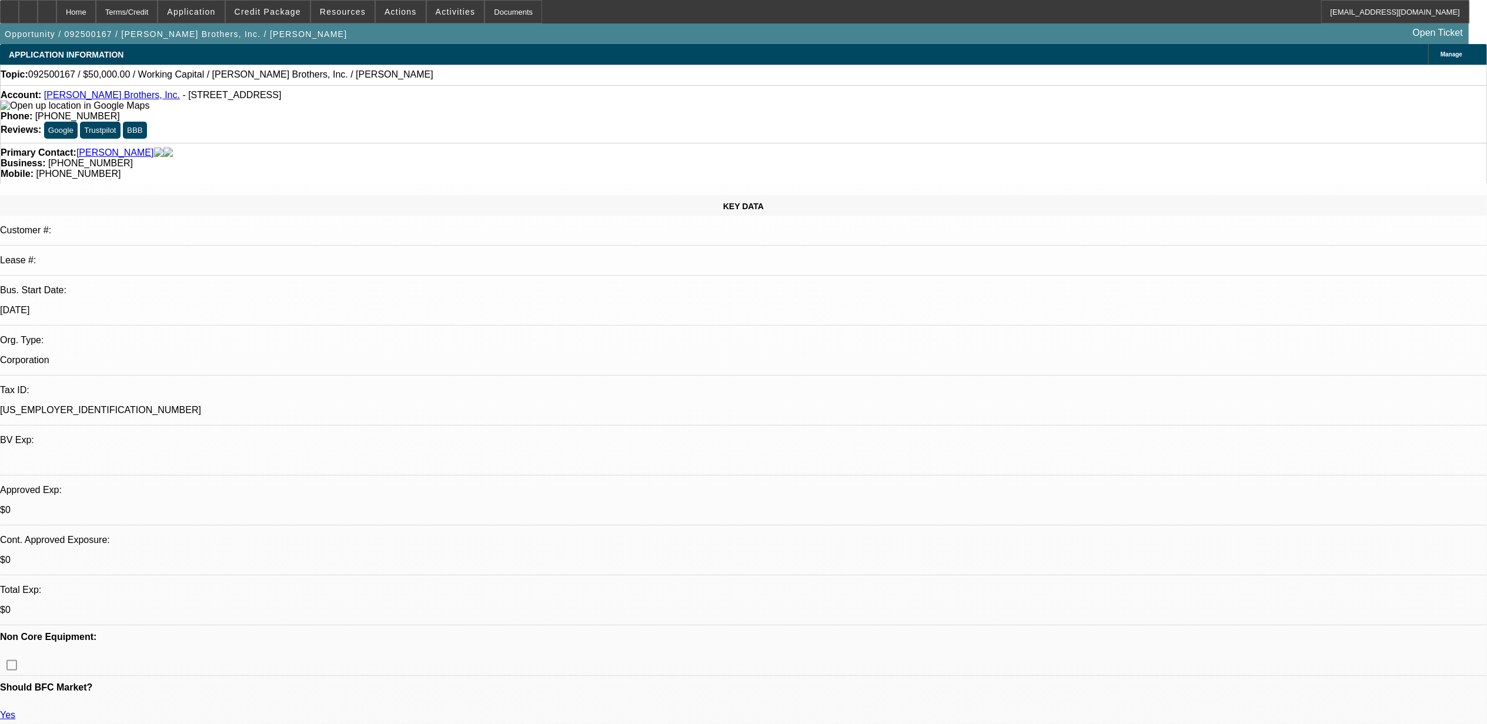
select select "2"
select select "6"
select select "1"
select select "2"
select select "6"
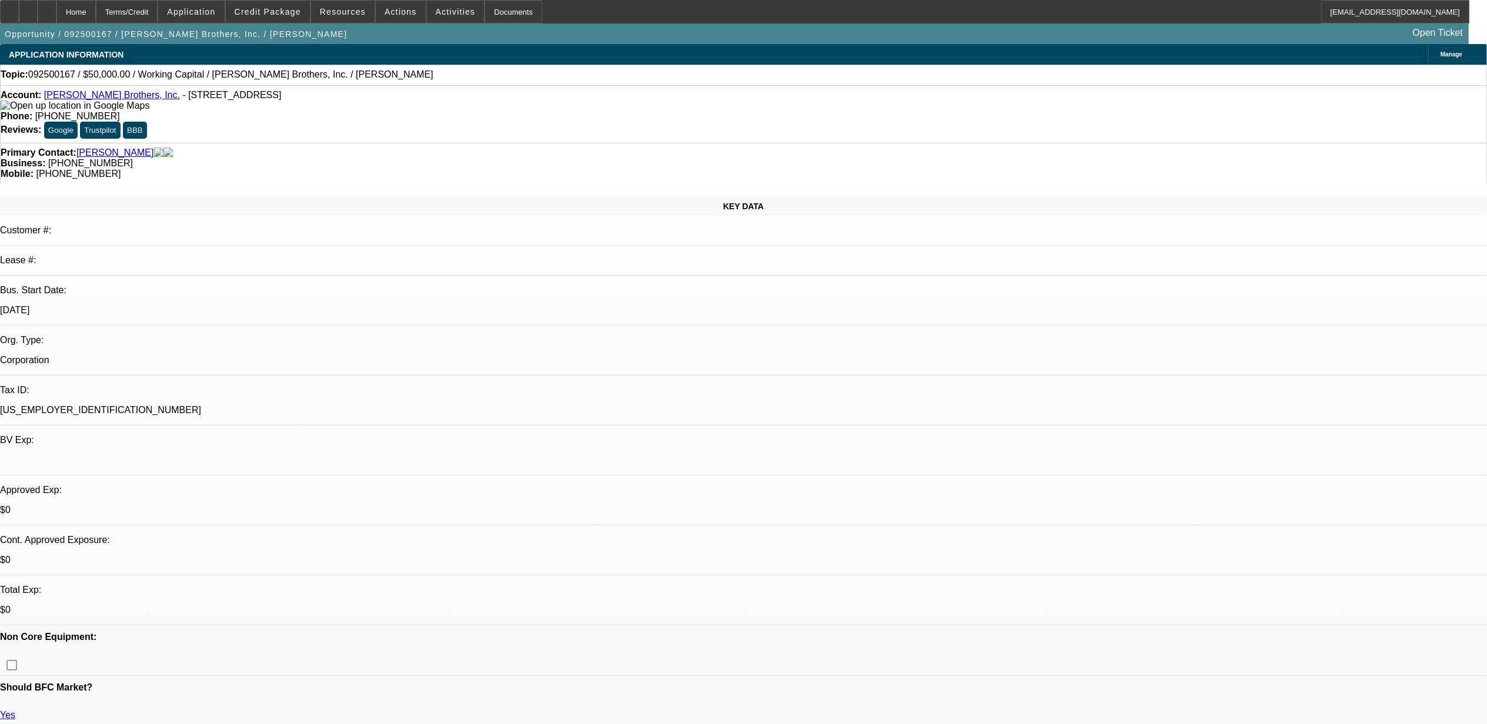
select select "1"
select select "2"
select select "6"
select select "1"
select select "2"
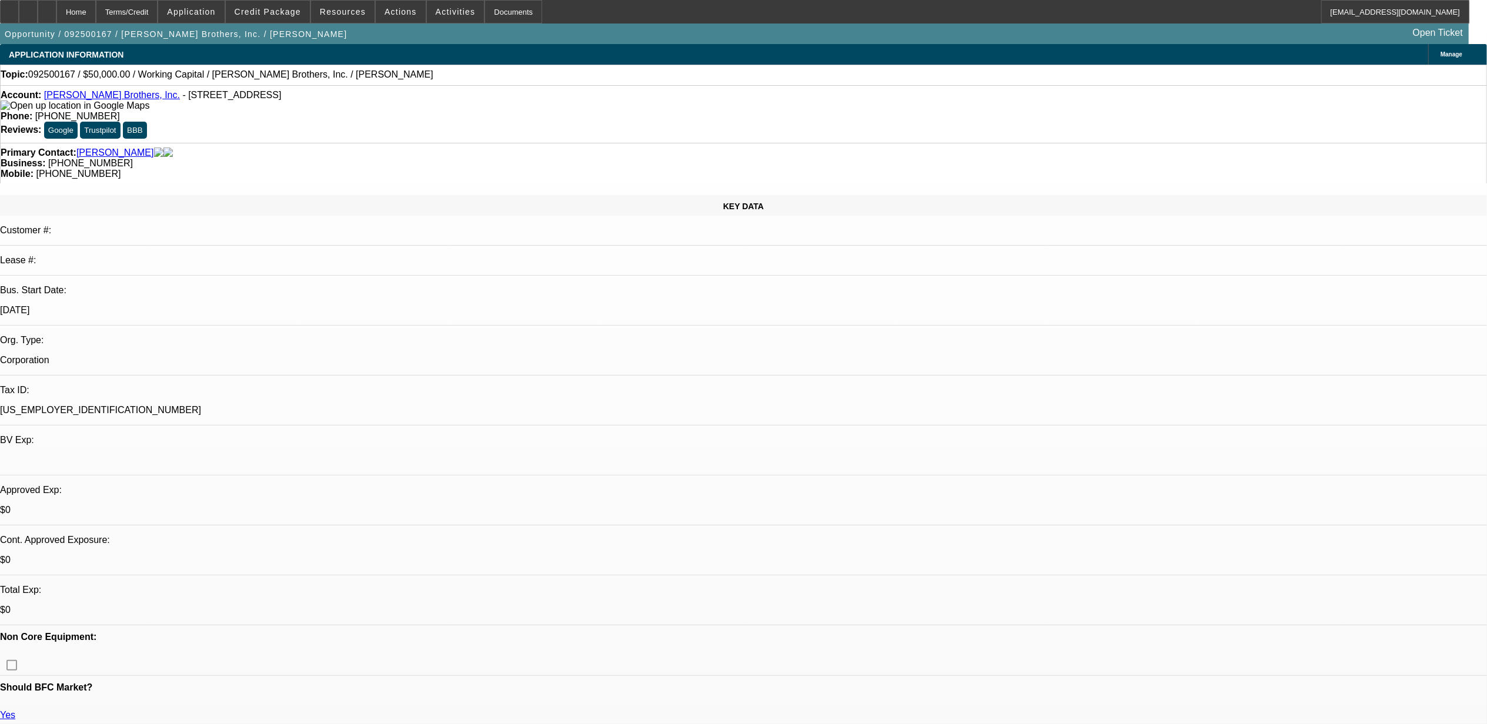
select select "6"
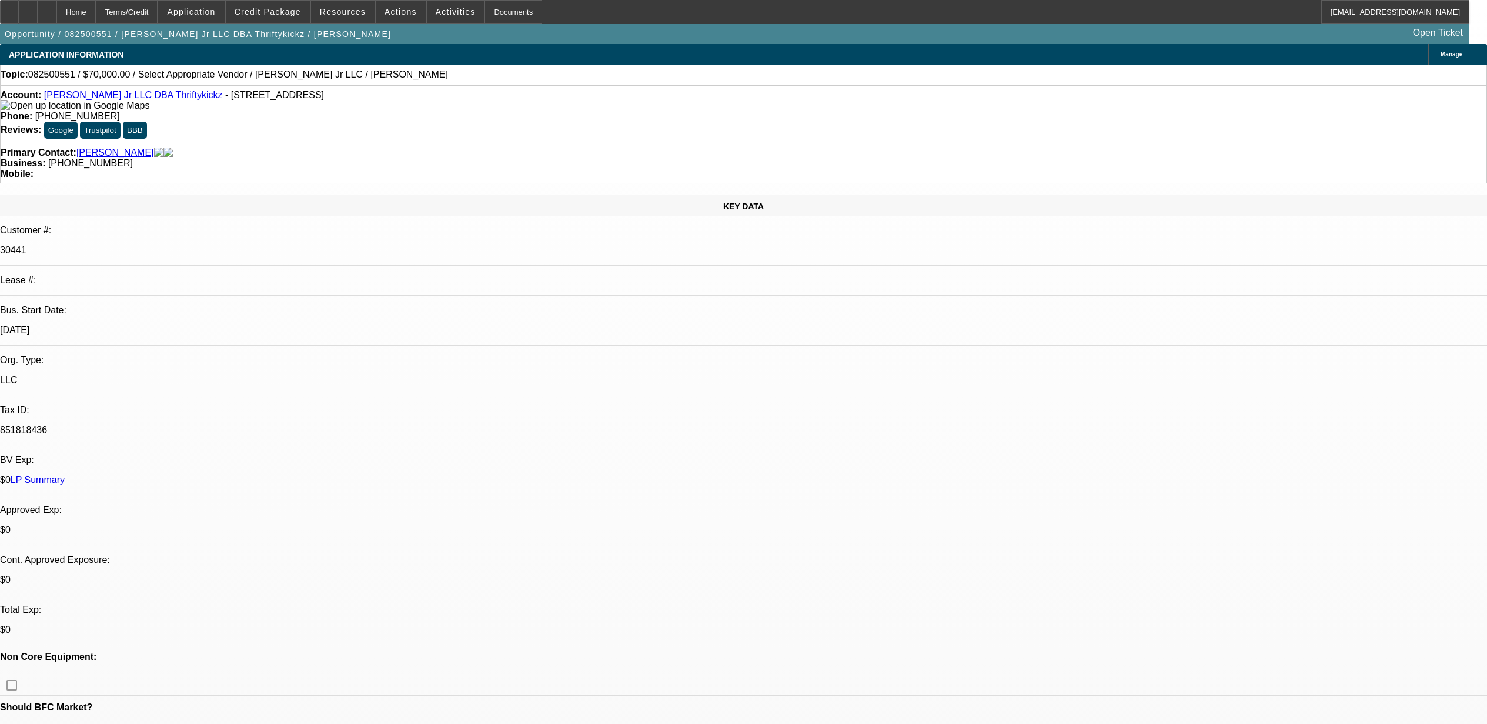
select select "0"
select select "2"
select select "0.1"
select select "4"
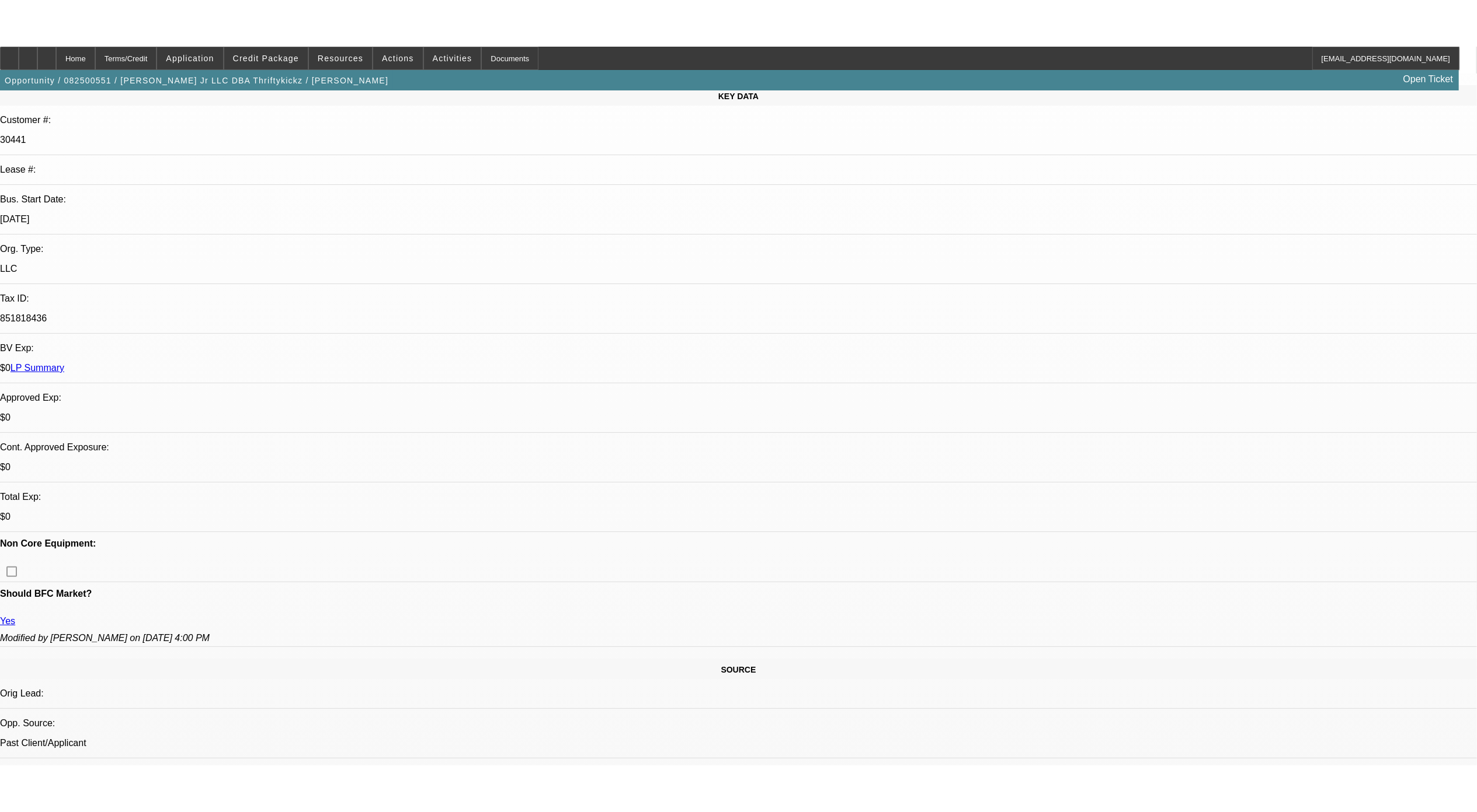
scroll to position [155, 0]
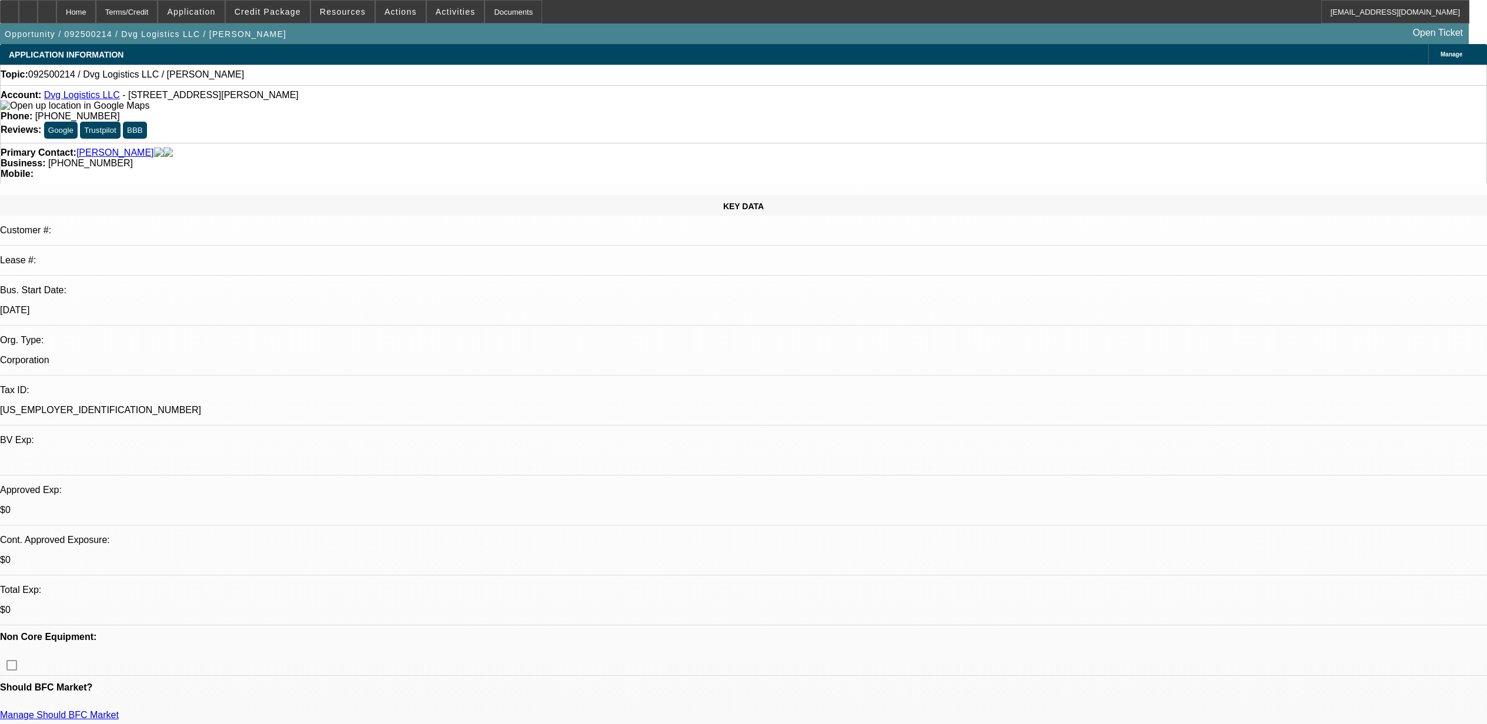
select select "0"
select select "2"
select select "0.1"
select select "4"
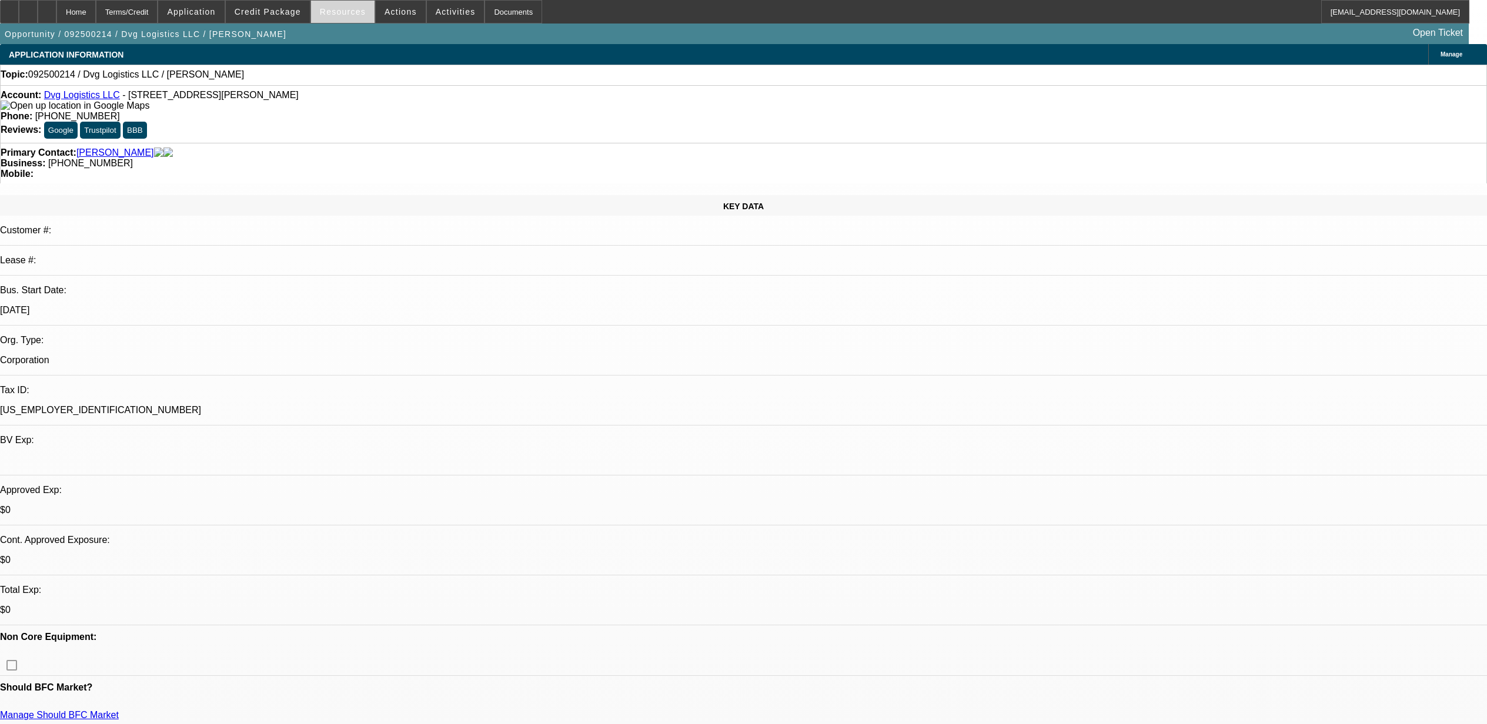
scroll to position [235, 0]
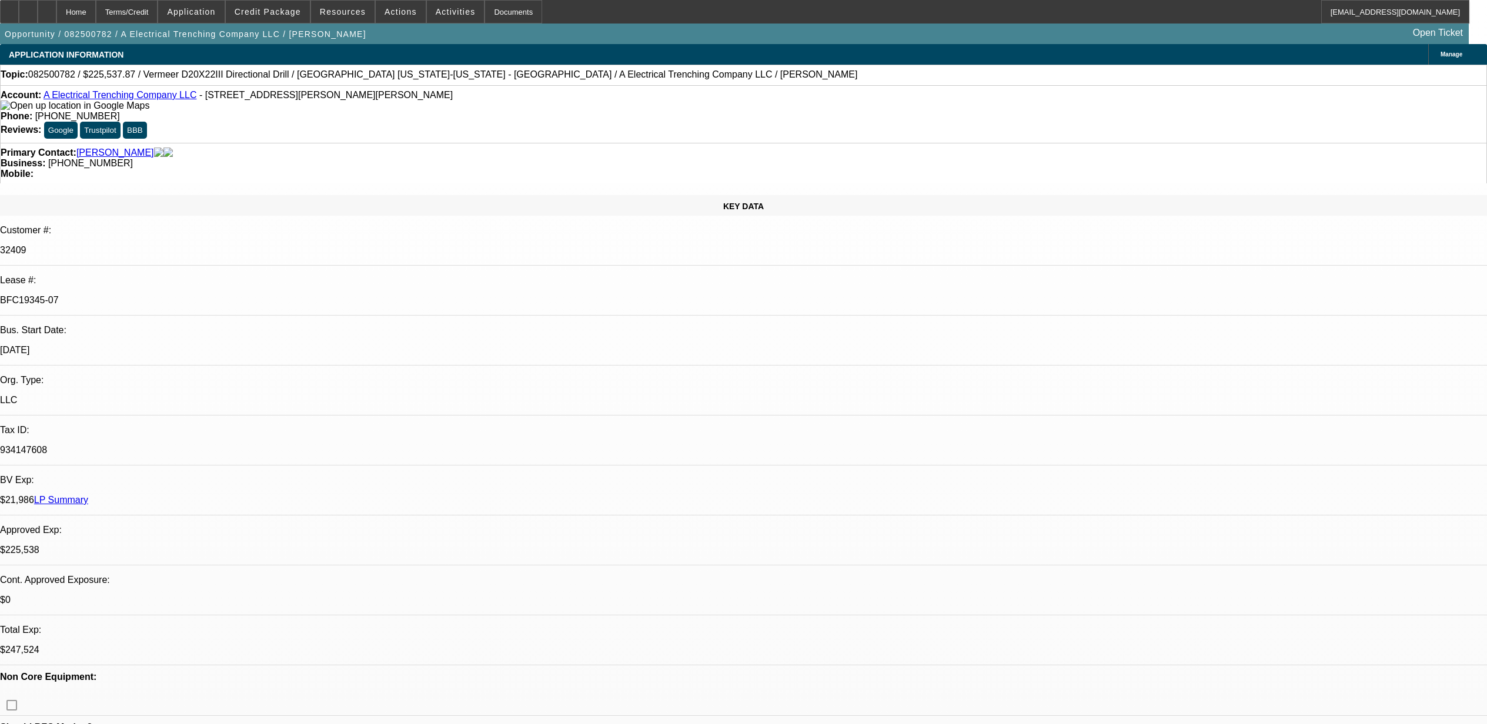
select select "0"
select select "3"
select select "0"
select select "6"
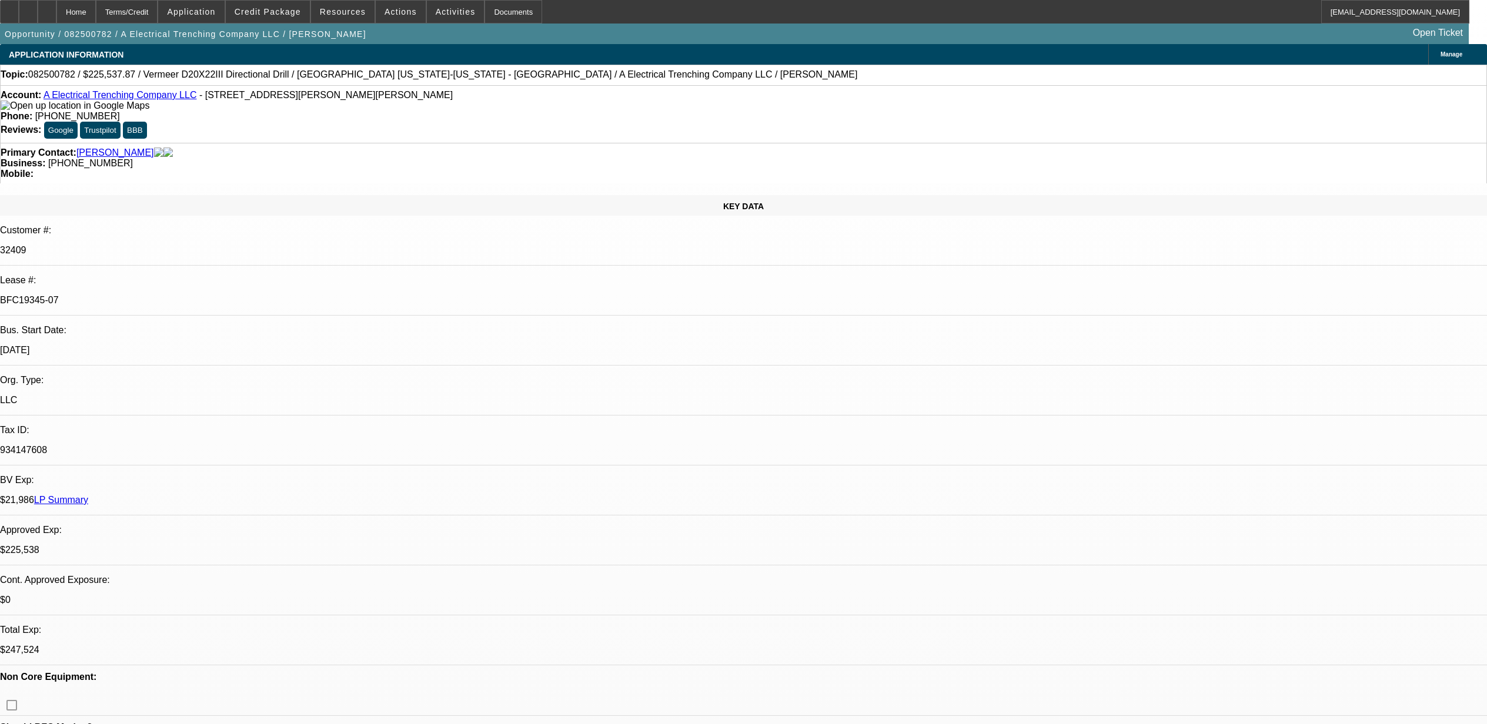
select select "0"
select select "3"
select select "0"
select select "6"
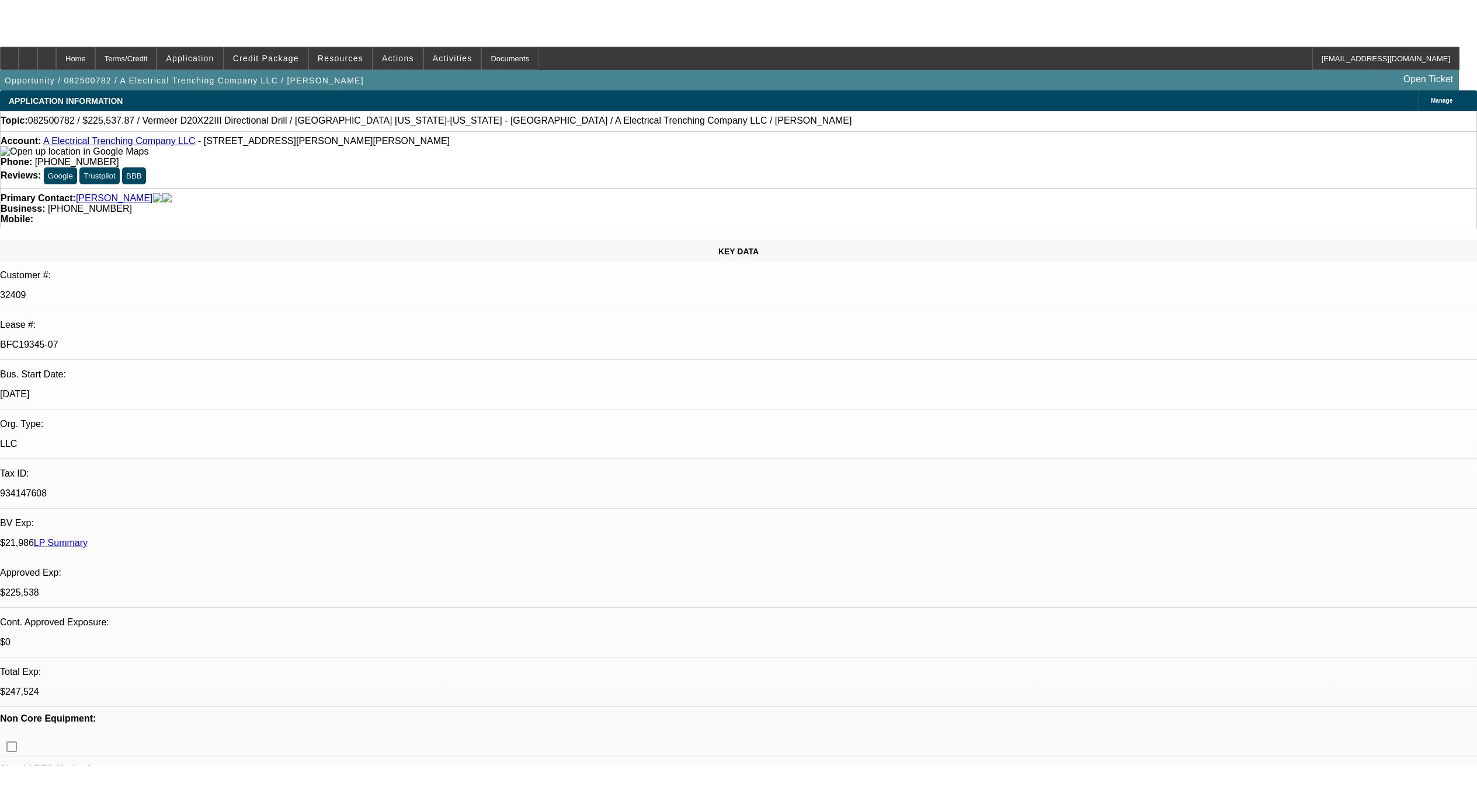
scroll to position [761, 0]
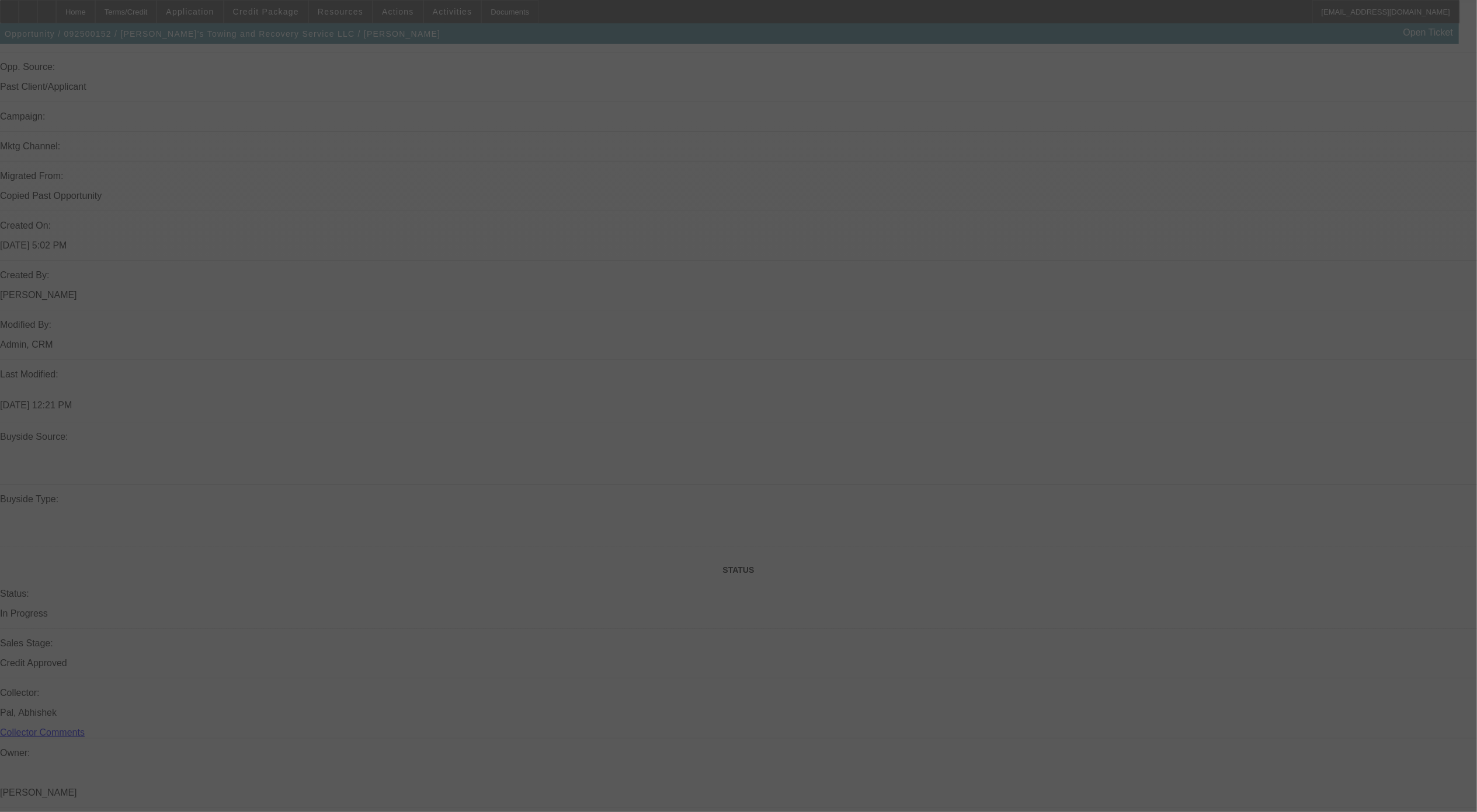
scroll to position [934, 0]
click at [991, 692] on div at bounding box center [738, 406] width 1477 height 812
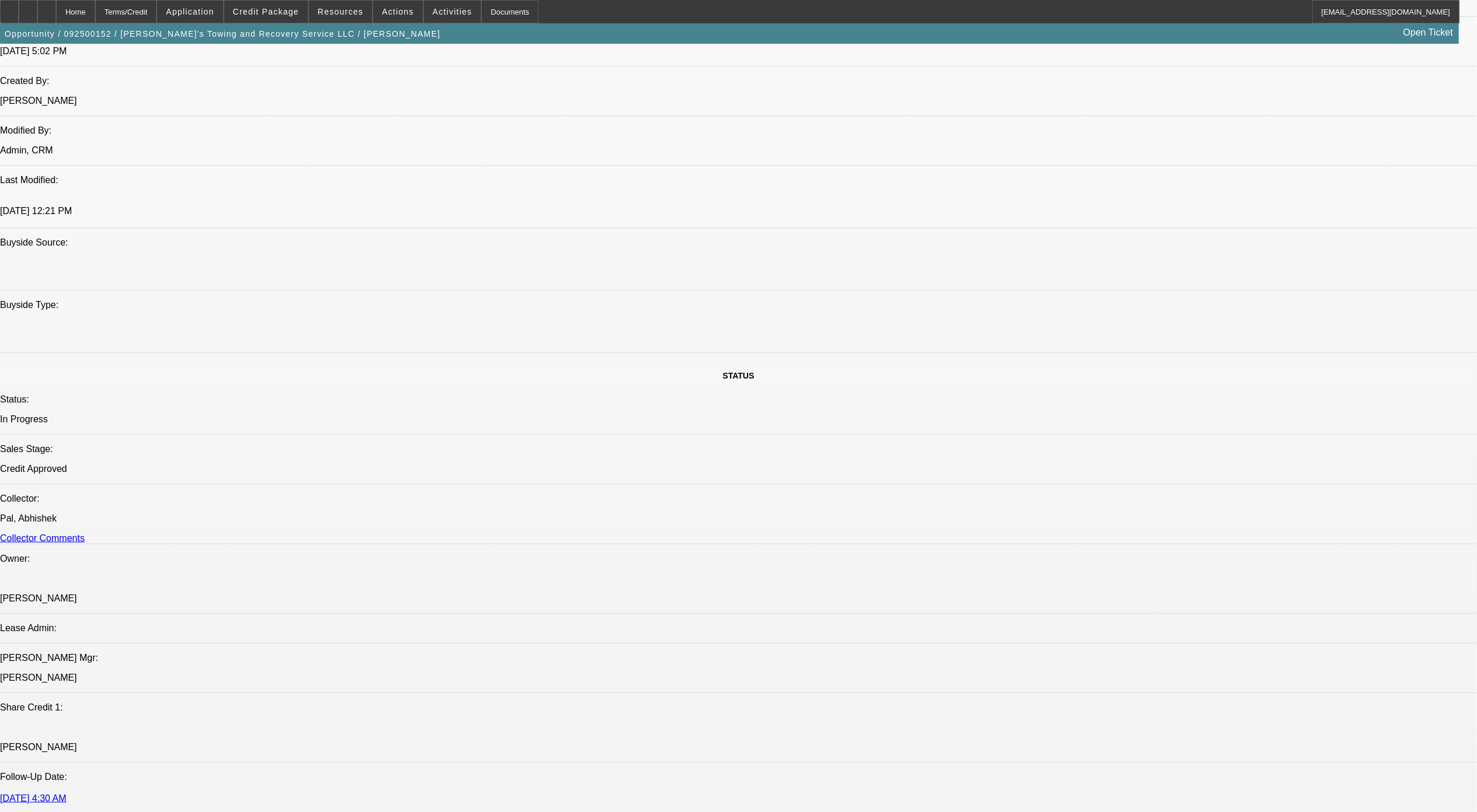
select select "0"
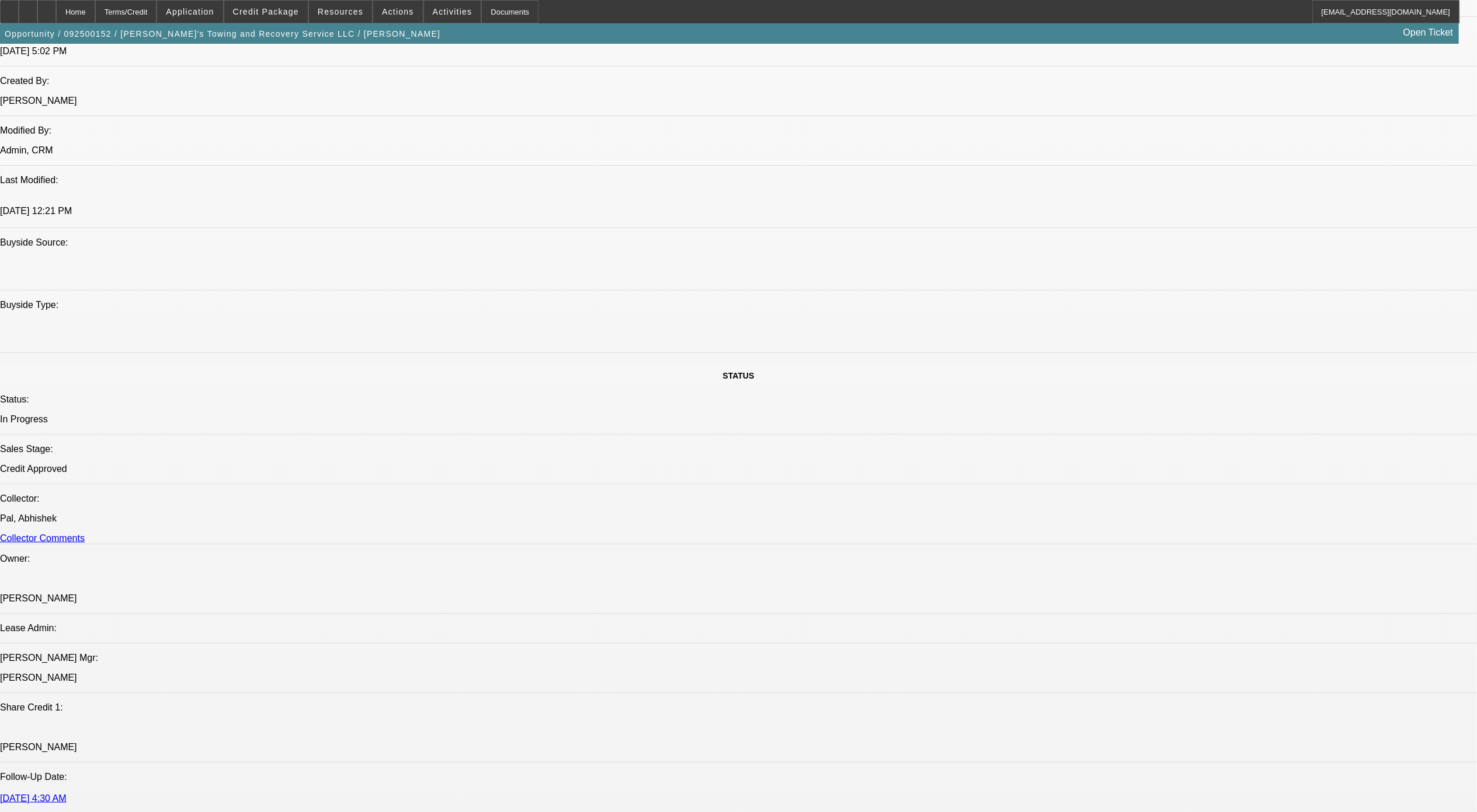
select select "0"
select select "1"
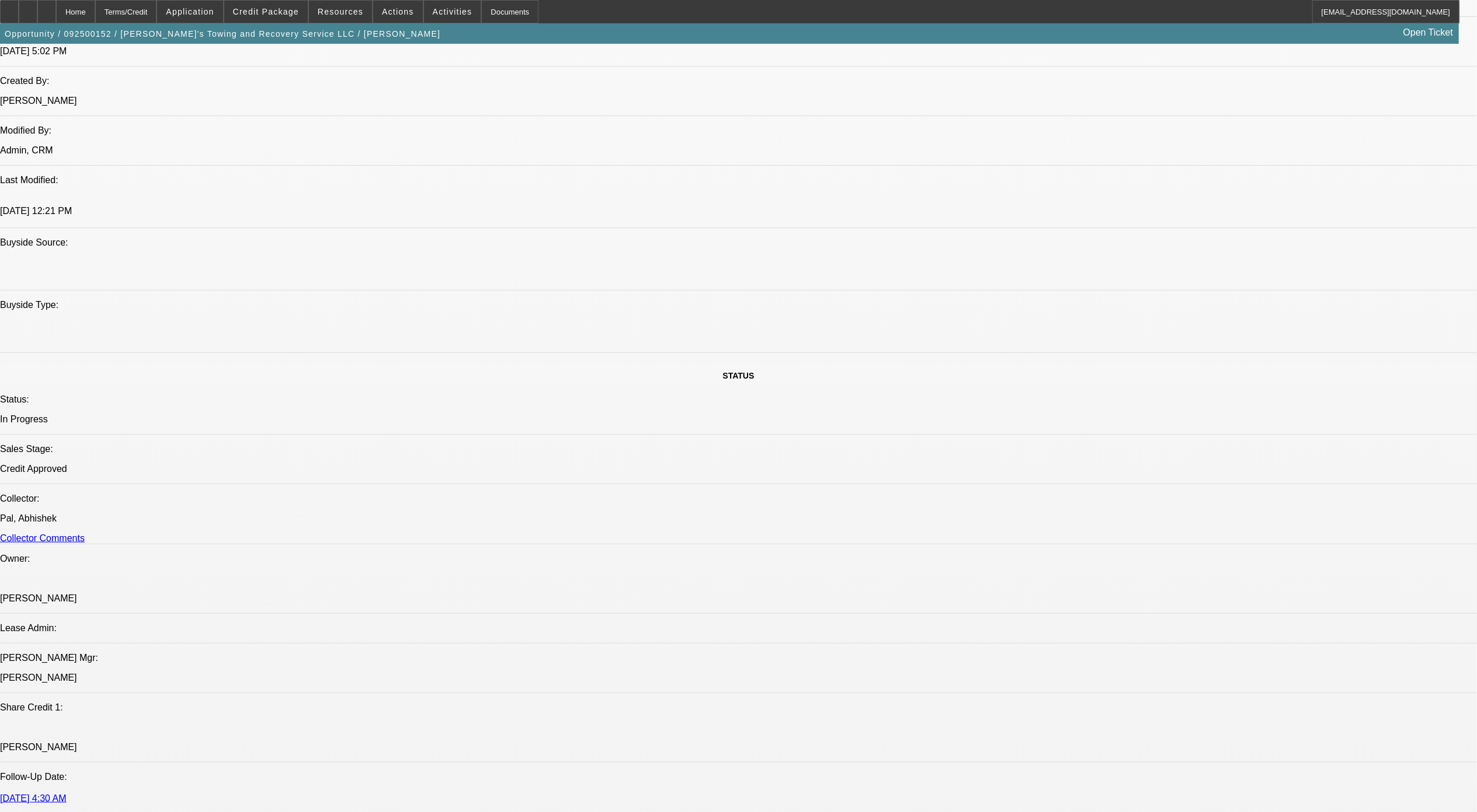
select select "3"
select select "6"
select select "1"
select select "3"
select select "6"
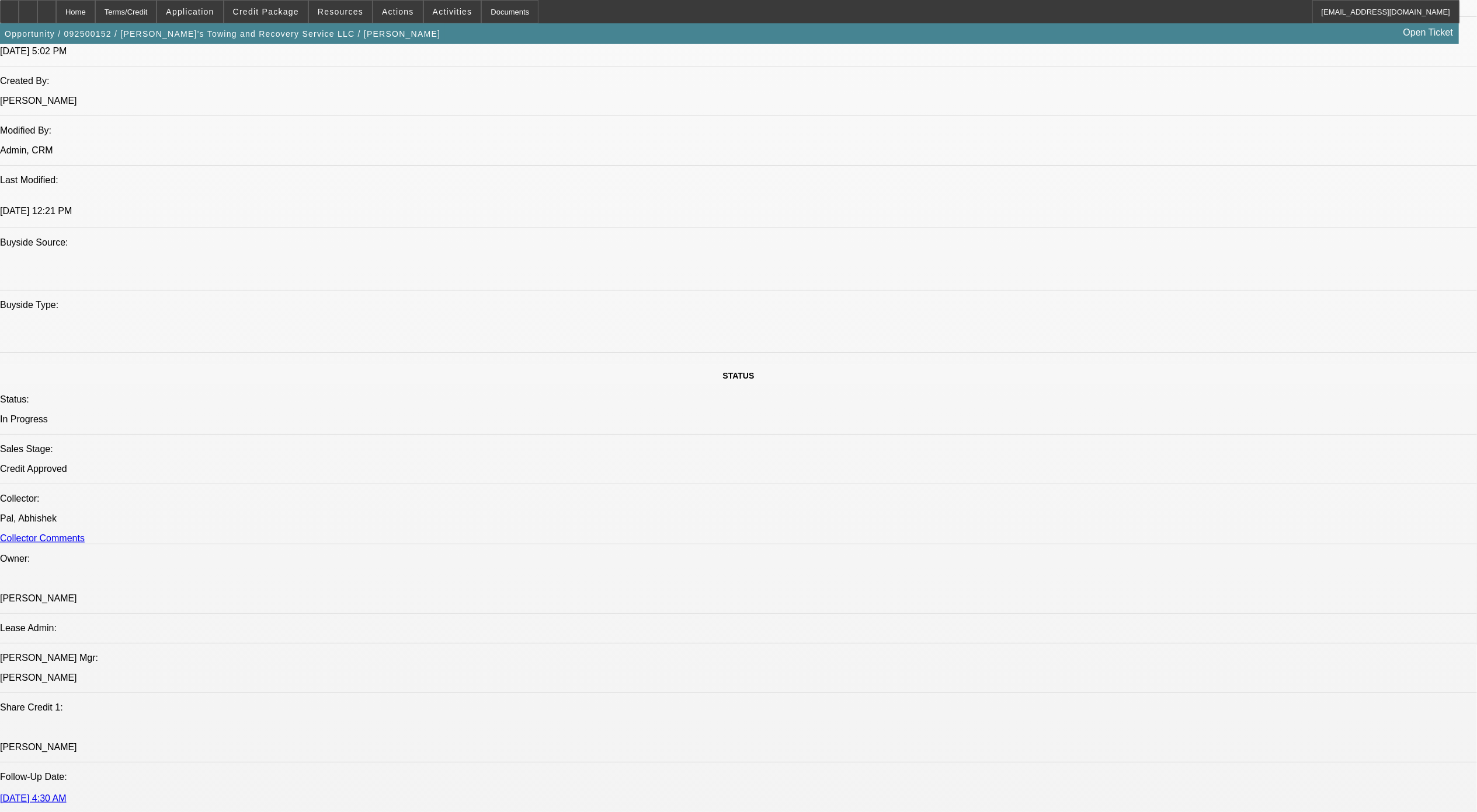
select select "1"
select select "3"
select select "6"
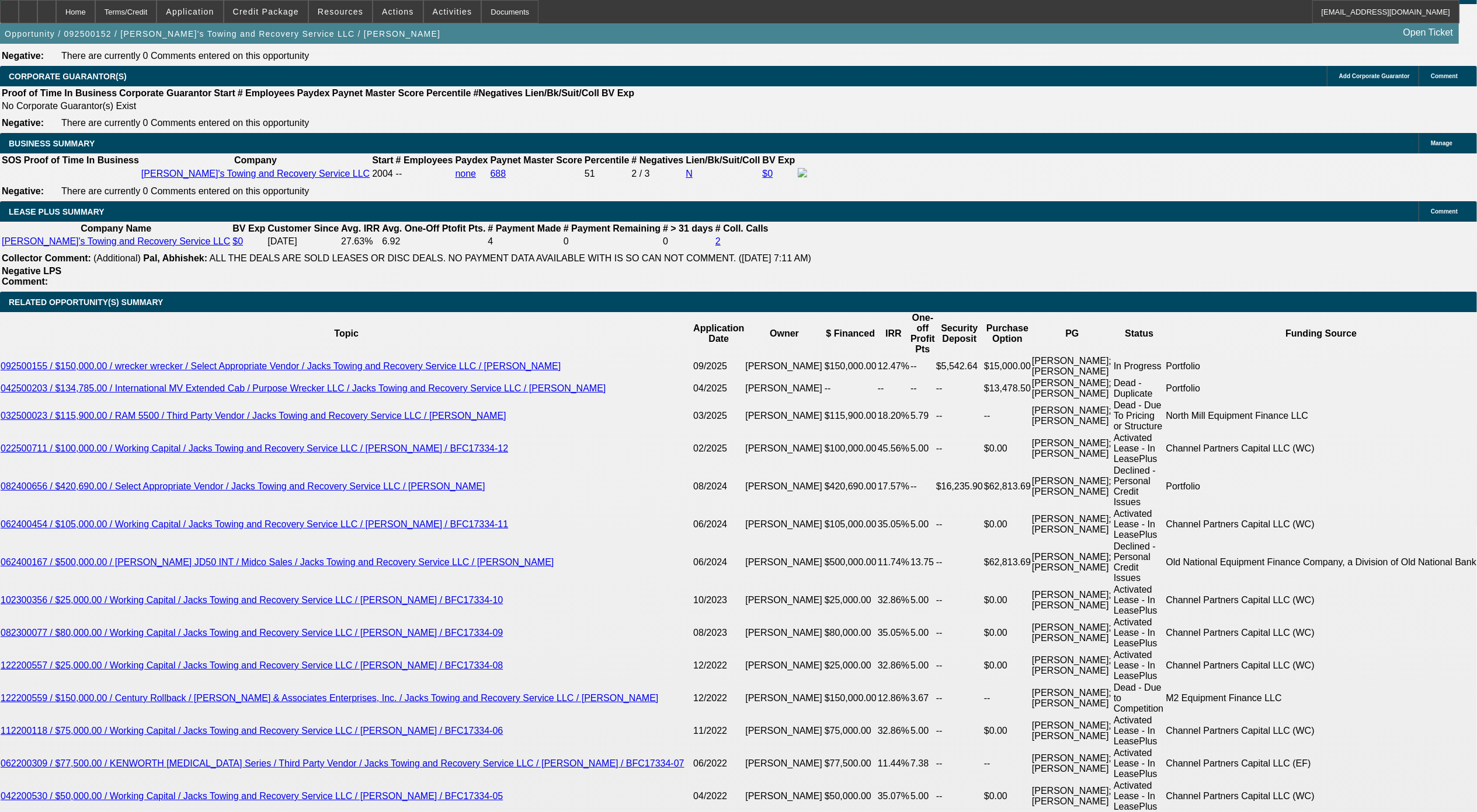
scroll to position [1954, 0]
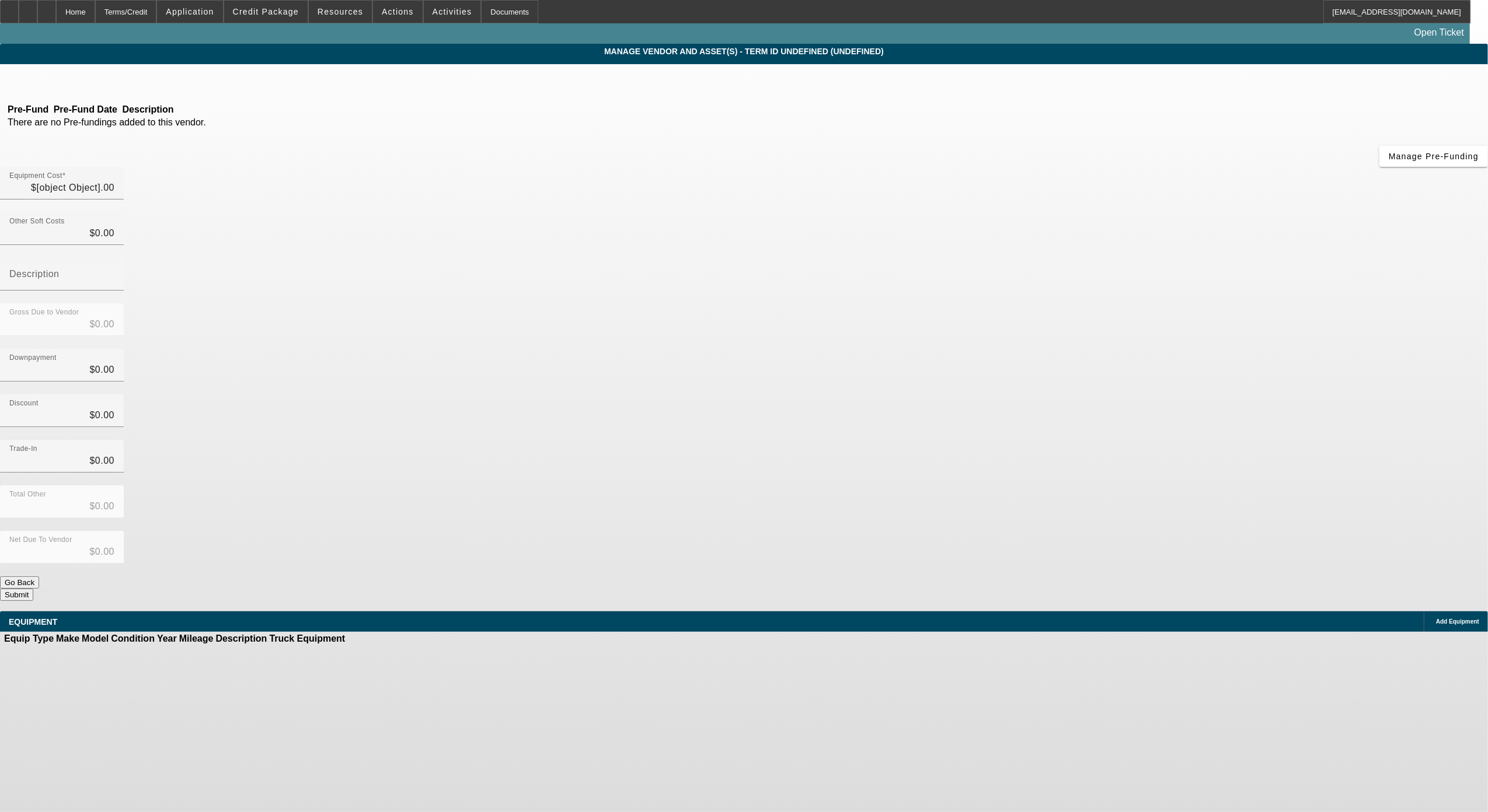
type input "$122,800.00"
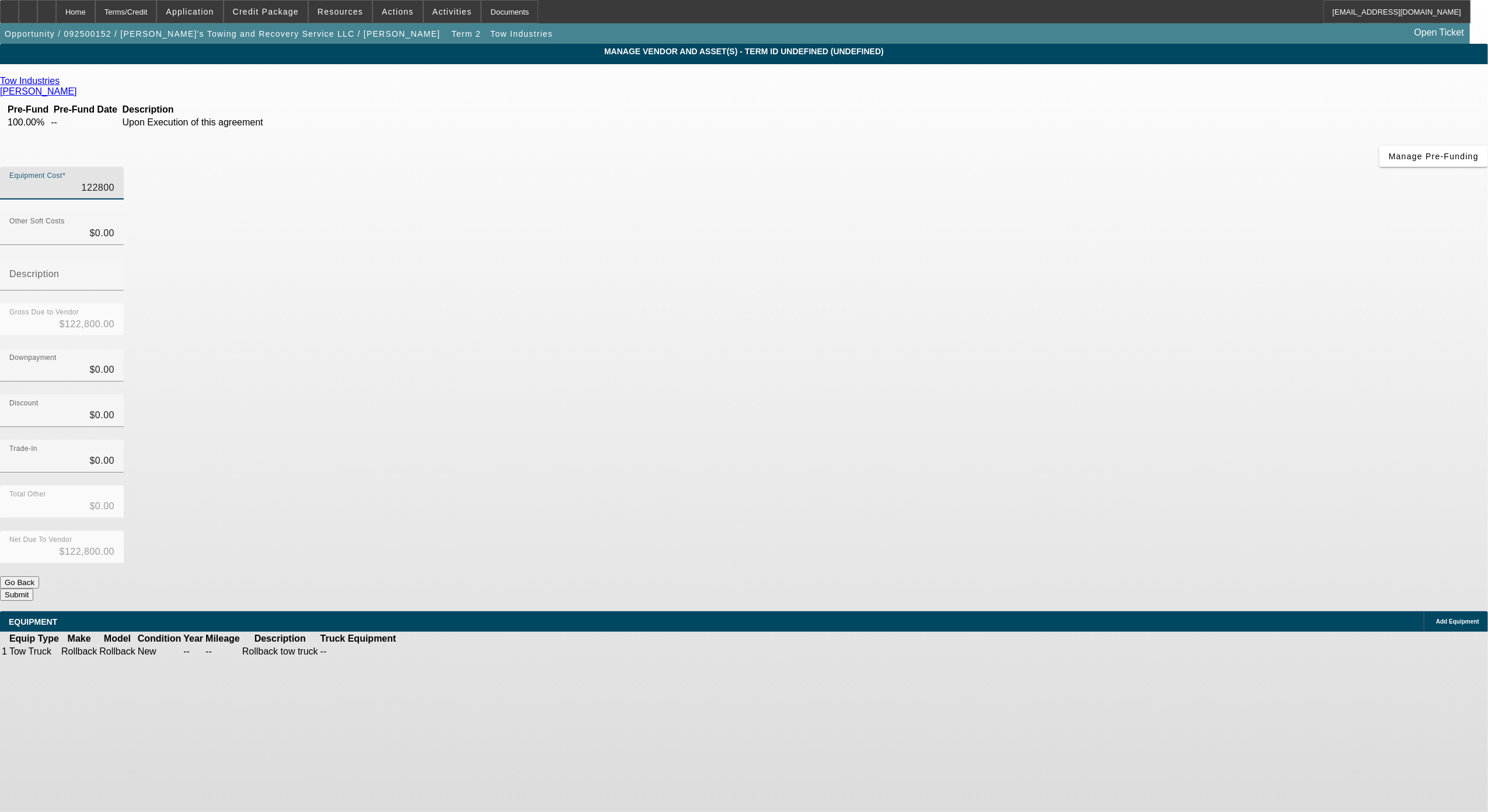
click at [114, 181] on input "122800" at bounding box center [62, 188] width 105 height 14
type input "1"
type input "$1.00"
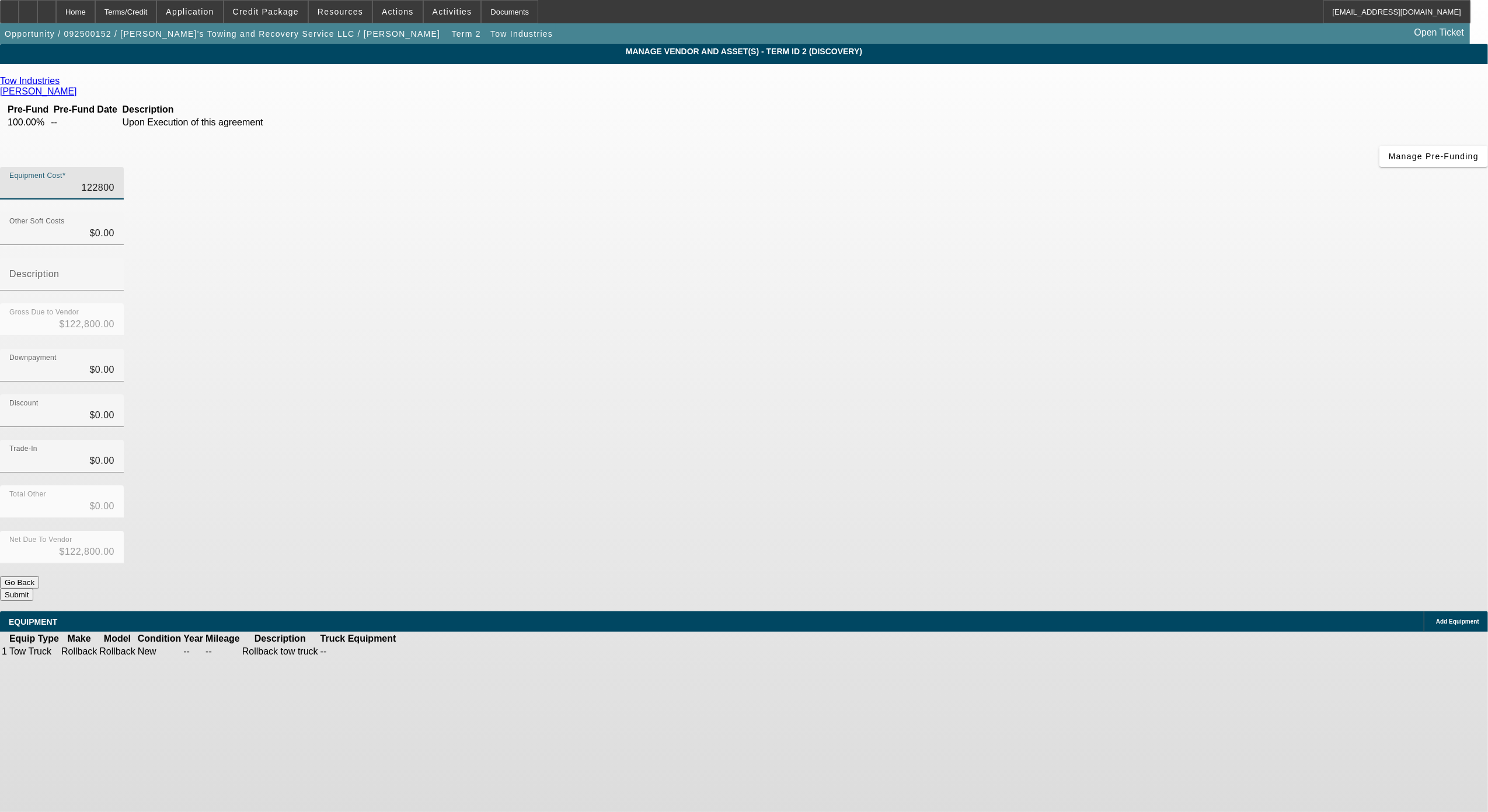
type input "$1.00"
type input "14"
type input "$14.00"
type input "145"
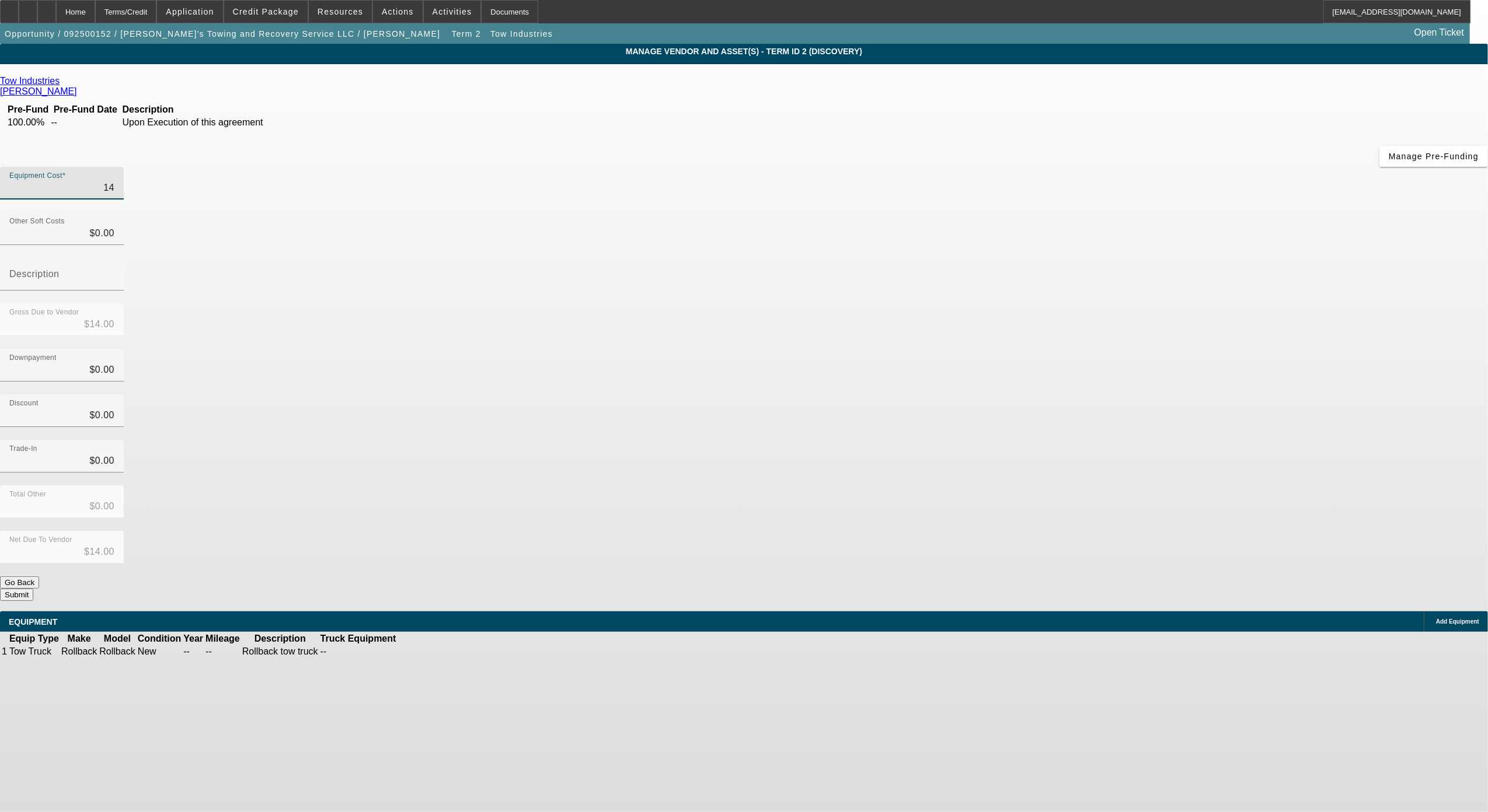
type input "$145.00"
type input "1450"
type input "$1,450.00"
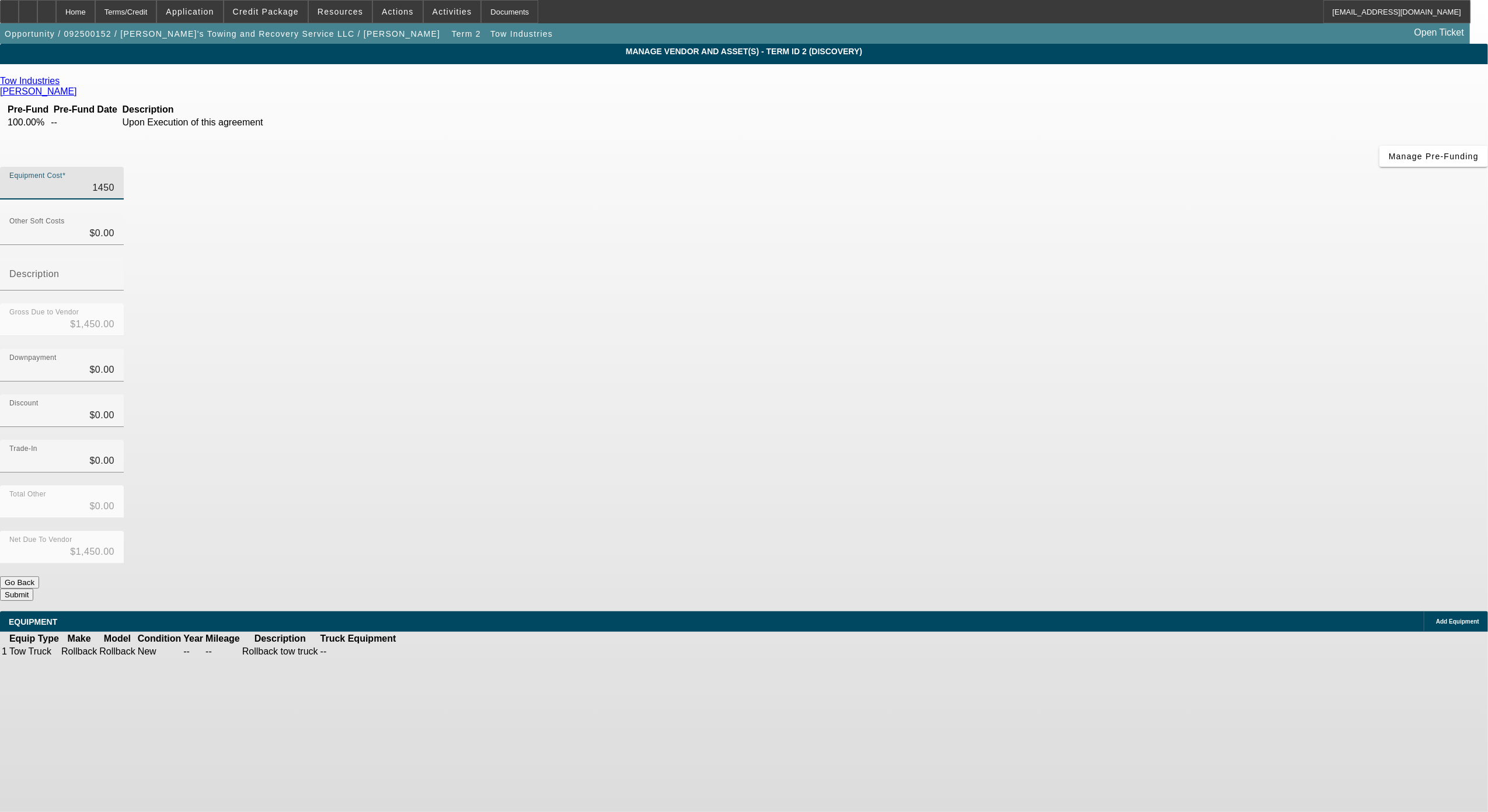
type input "14500"
type input "$14,500.00"
type input "145000"
type input "$145,000.00"
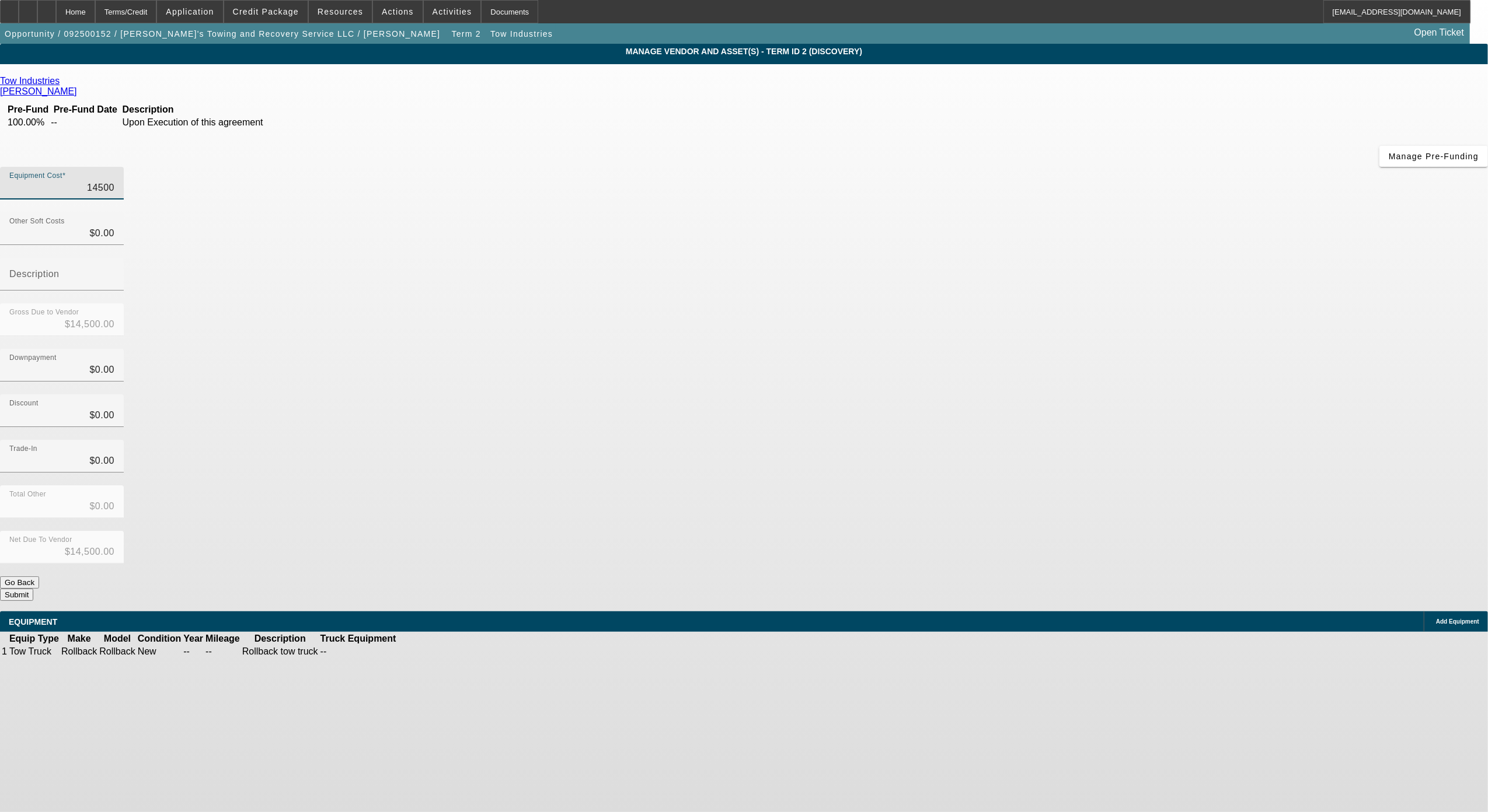
type input "$145,000.00"
click at [34, 589] on button "Submit" at bounding box center [17, 595] width 34 height 12
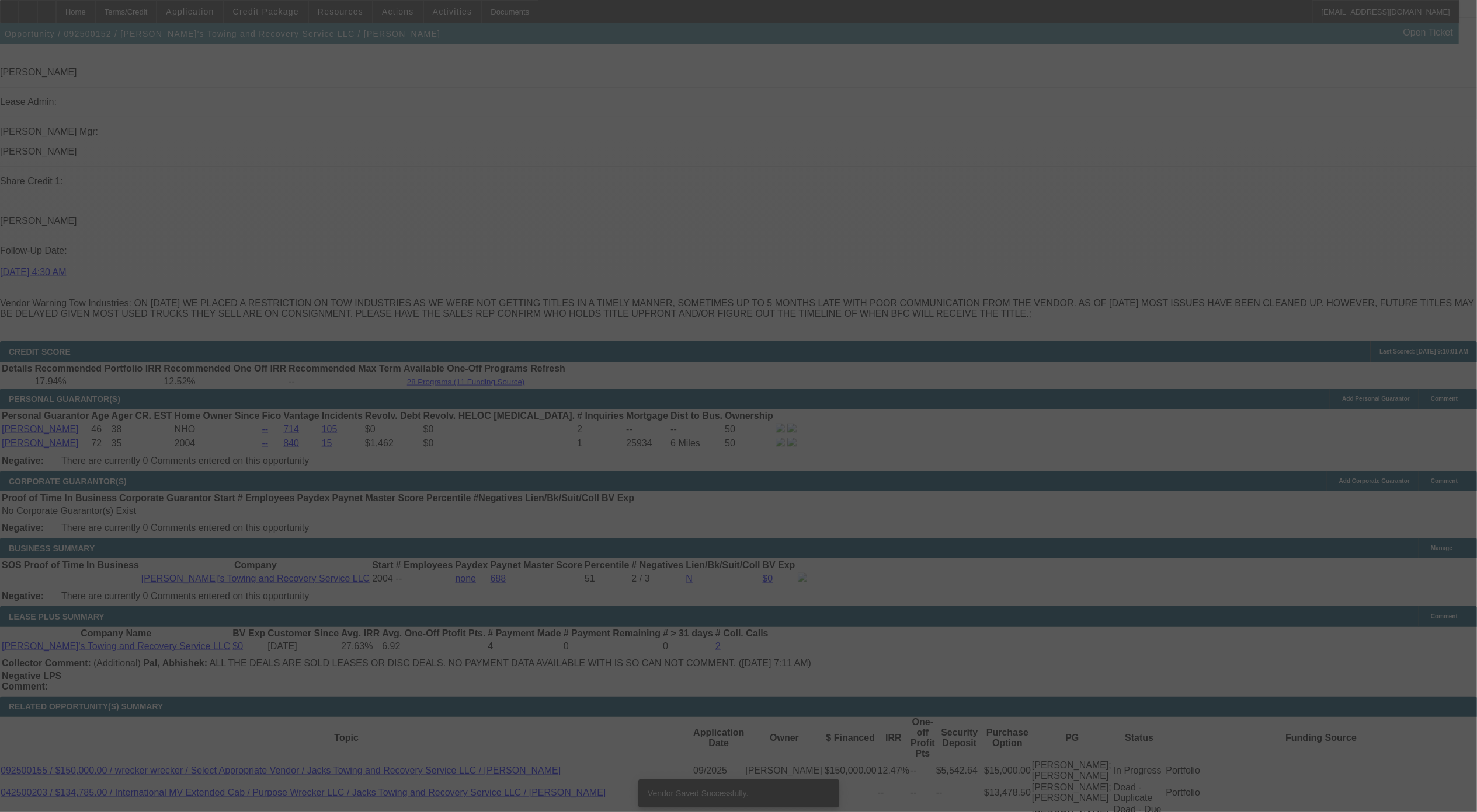
scroll to position [1305, 0]
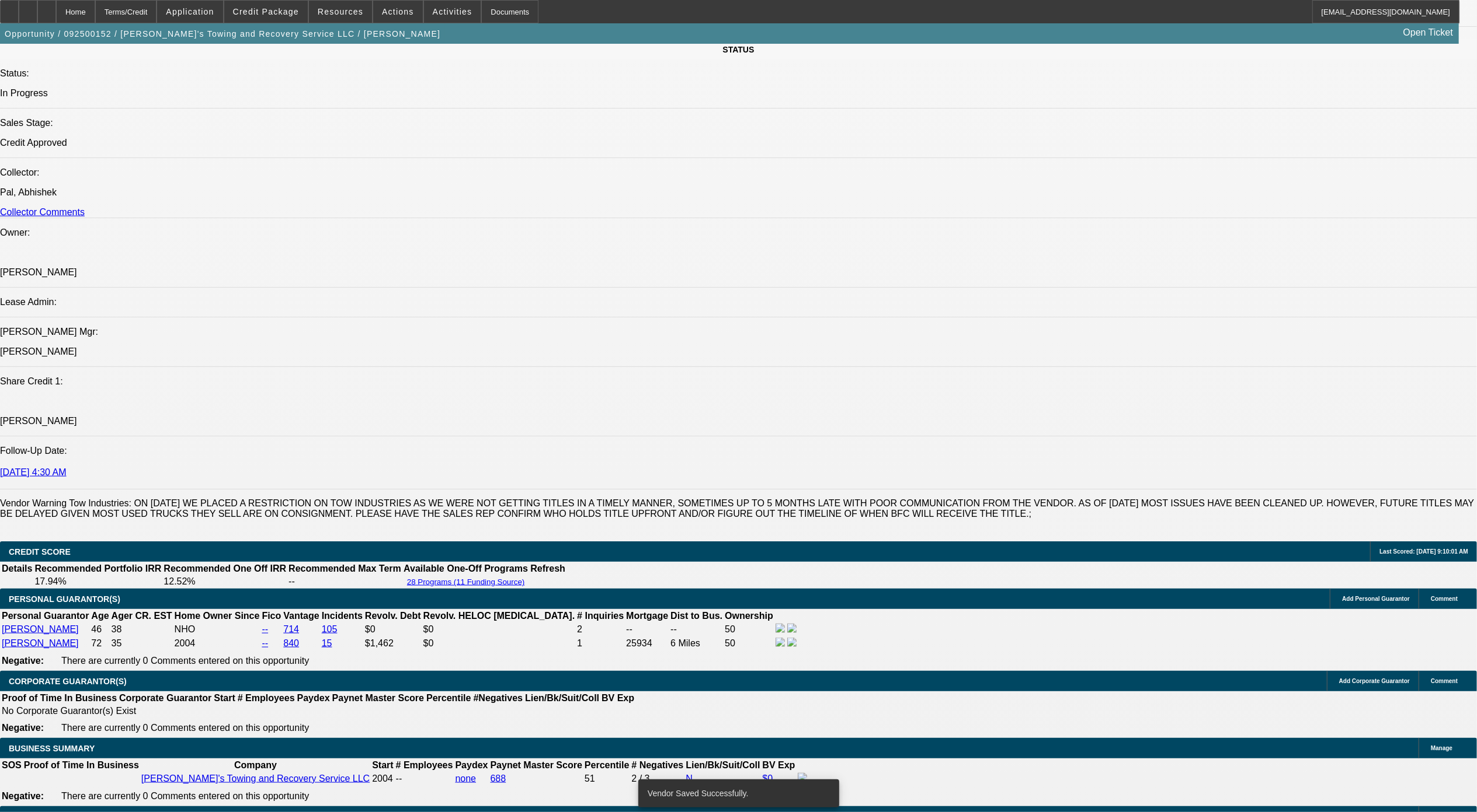
select select "0"
select select "3"
select select "0"
select select "6"
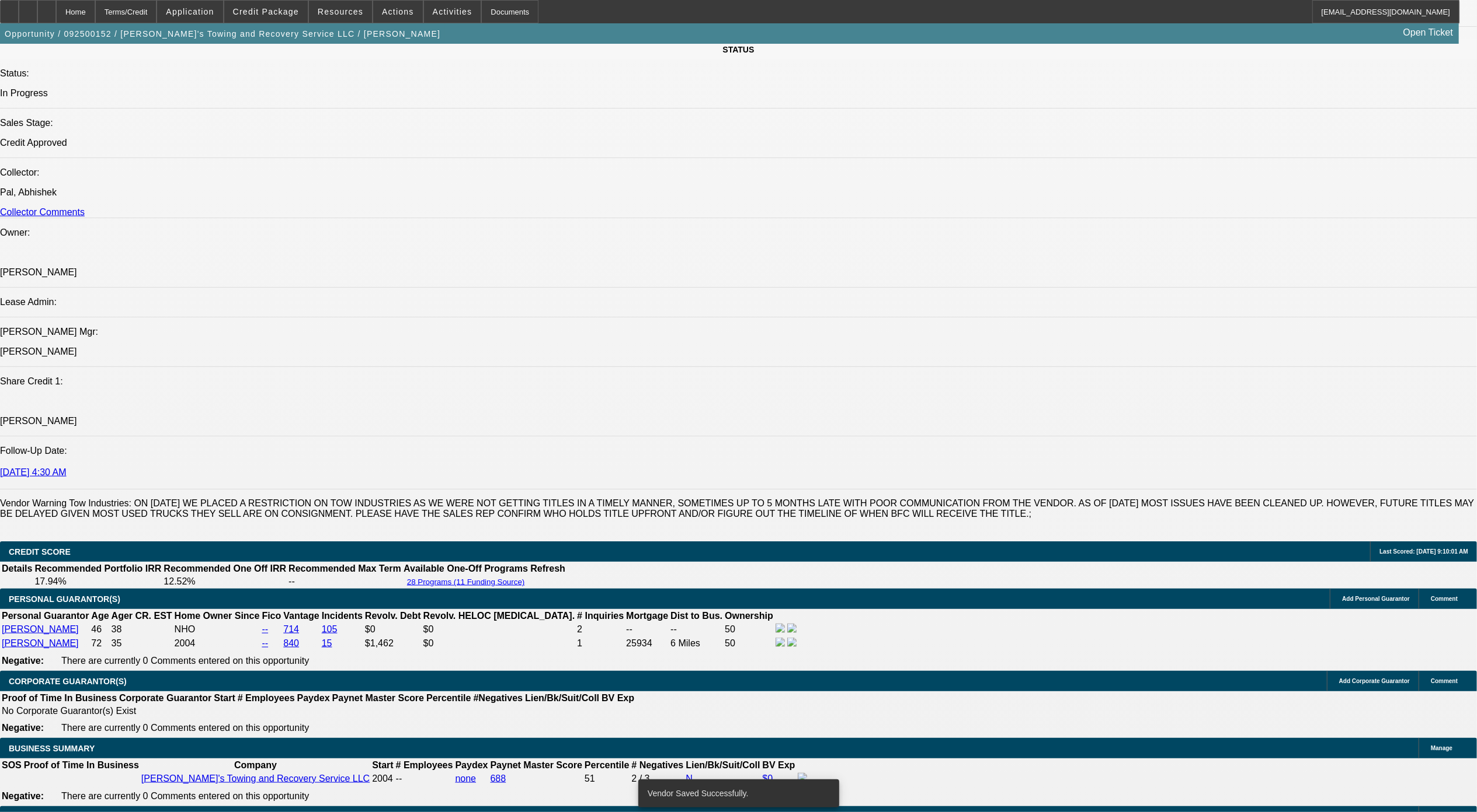
select select "0"
select select "3"
select select "0"
select select "6"
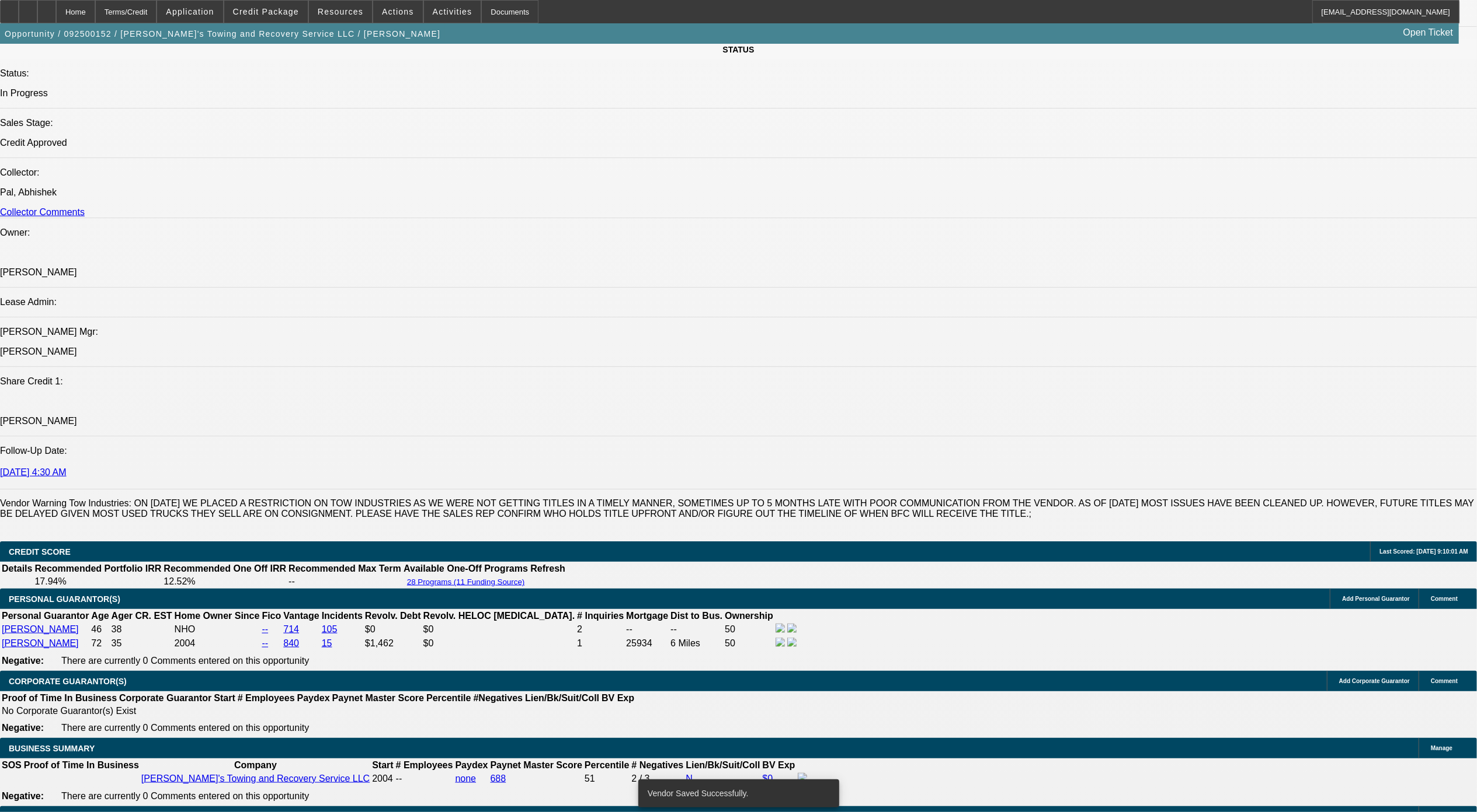
select select "0"
select select "3"
select select "0"
select select "6"
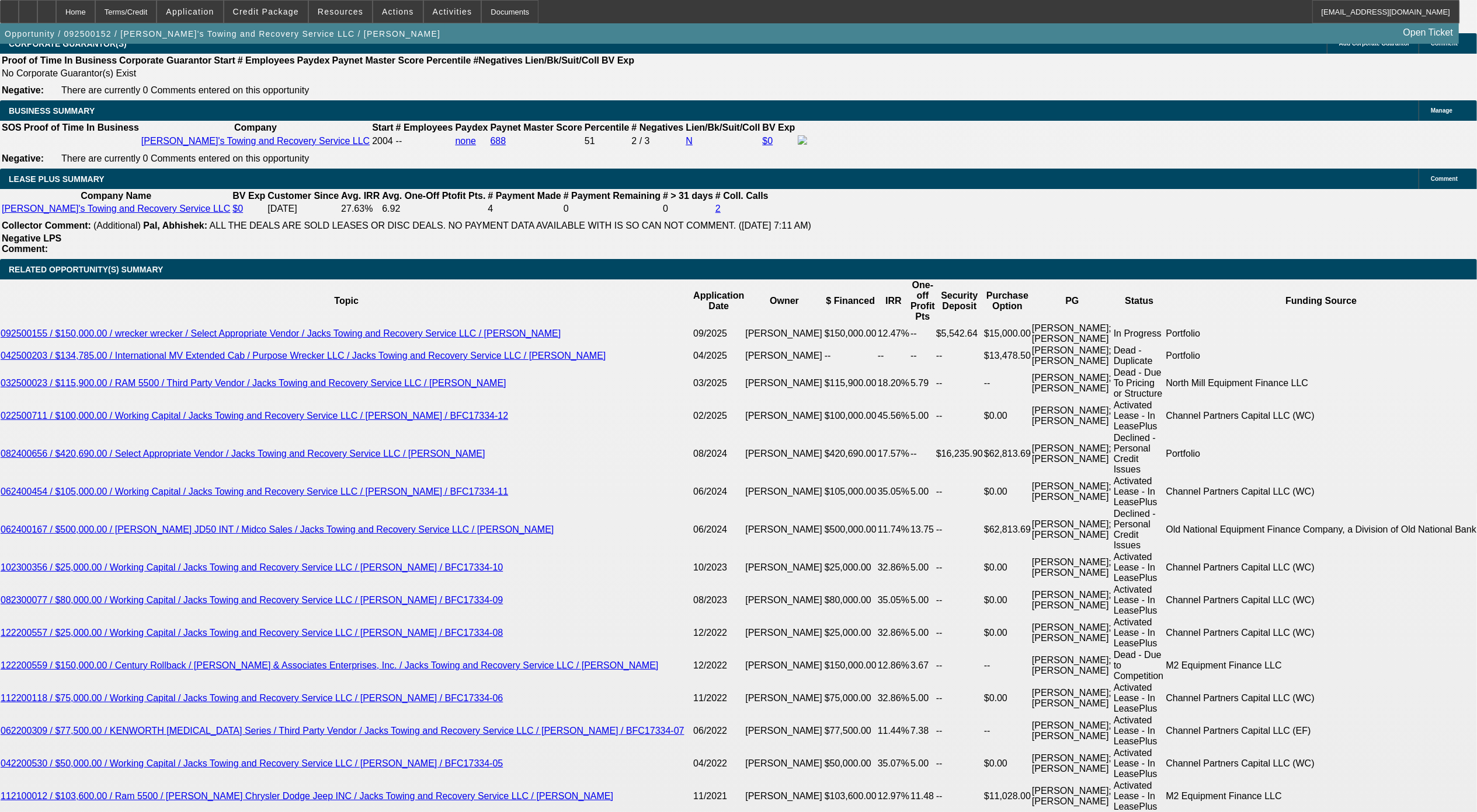
scroll to position [2006, 0]
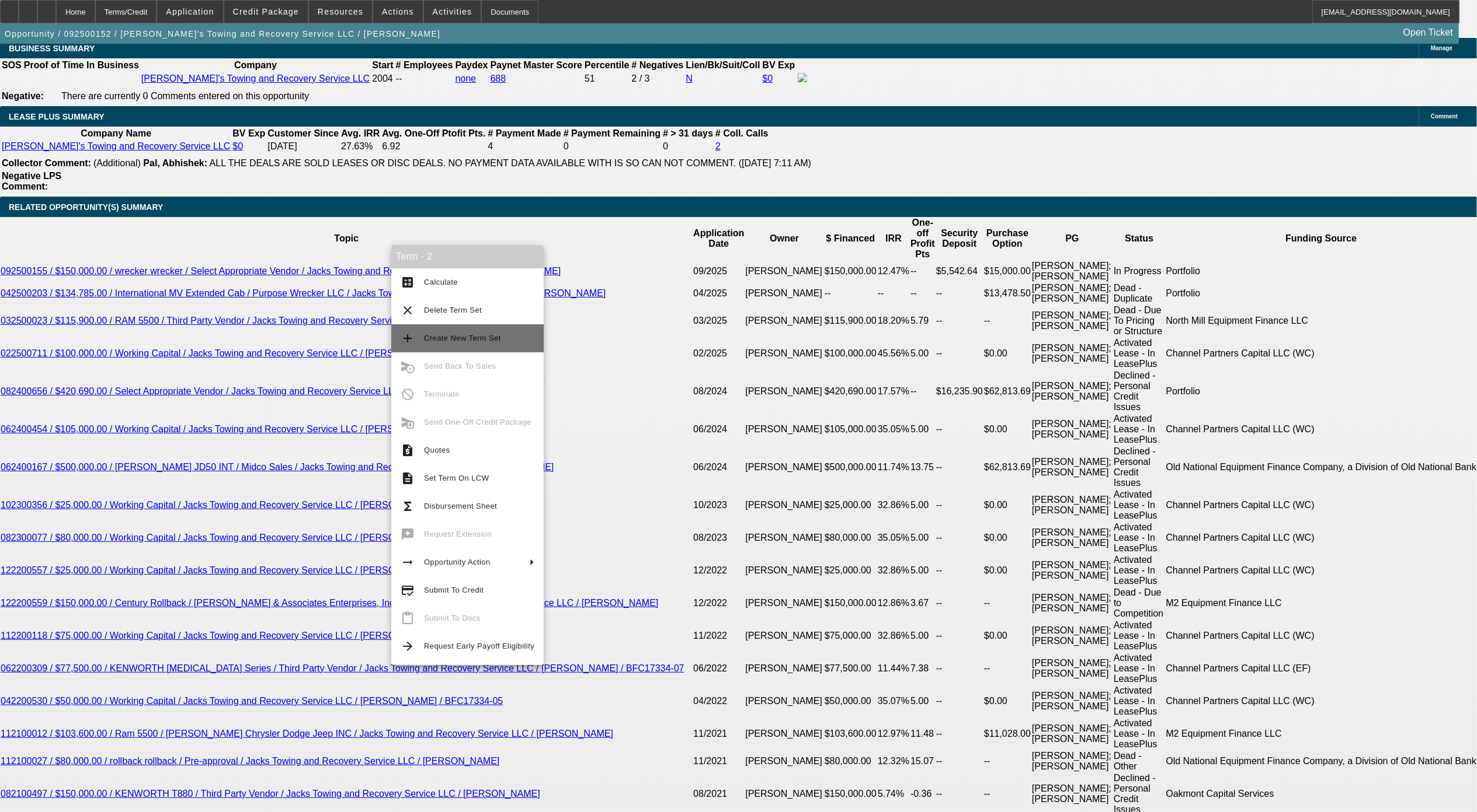
click at [467, 339] on span "Create New Term Set" at bounding box center [463, 338] width 77 height 9
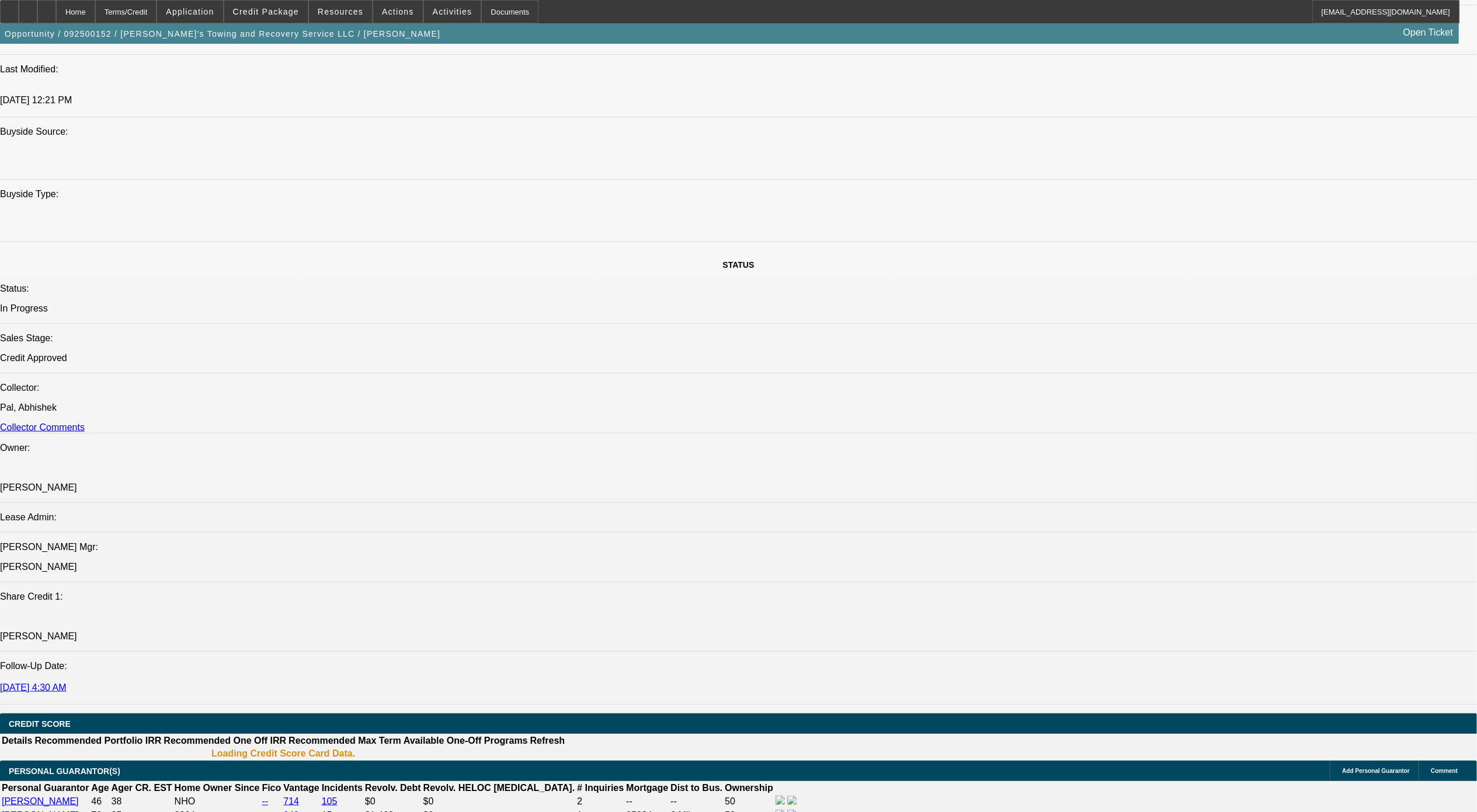
select select "0"
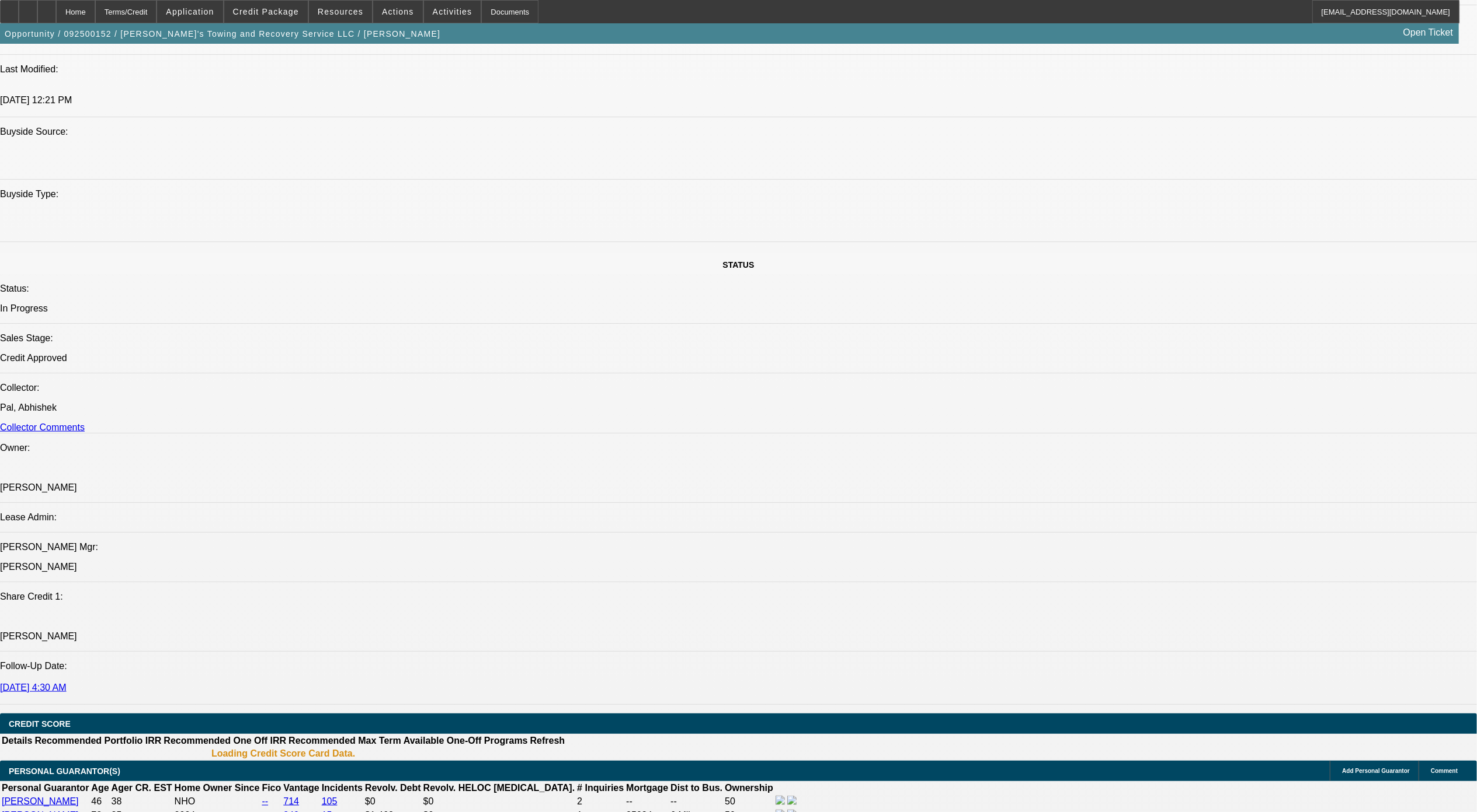
select select "0"
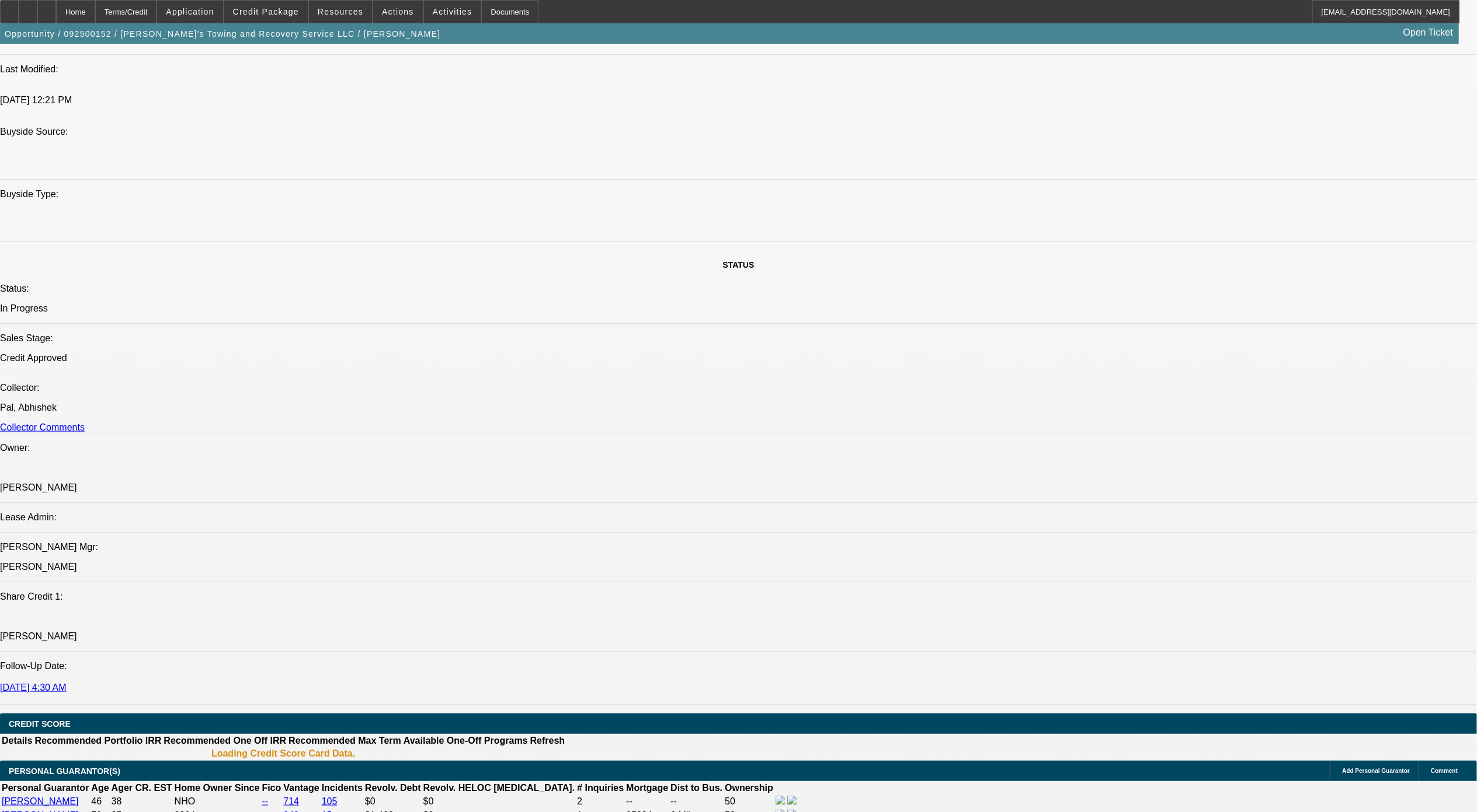
select select "0"
select select "1"
select select "3"
select select "6"
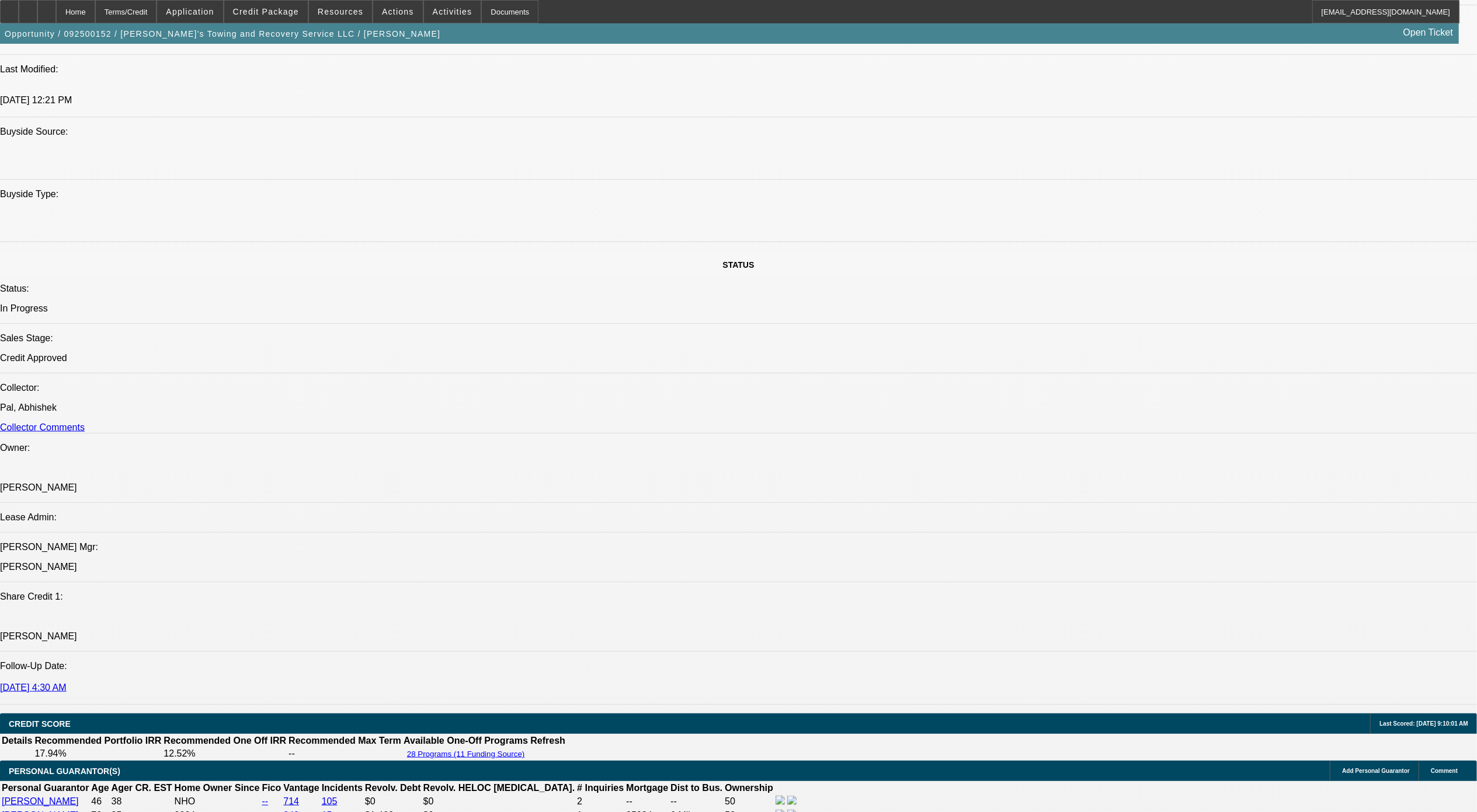
select select "1"
select select "3"
select select "6"
select select "1"
select select "3"
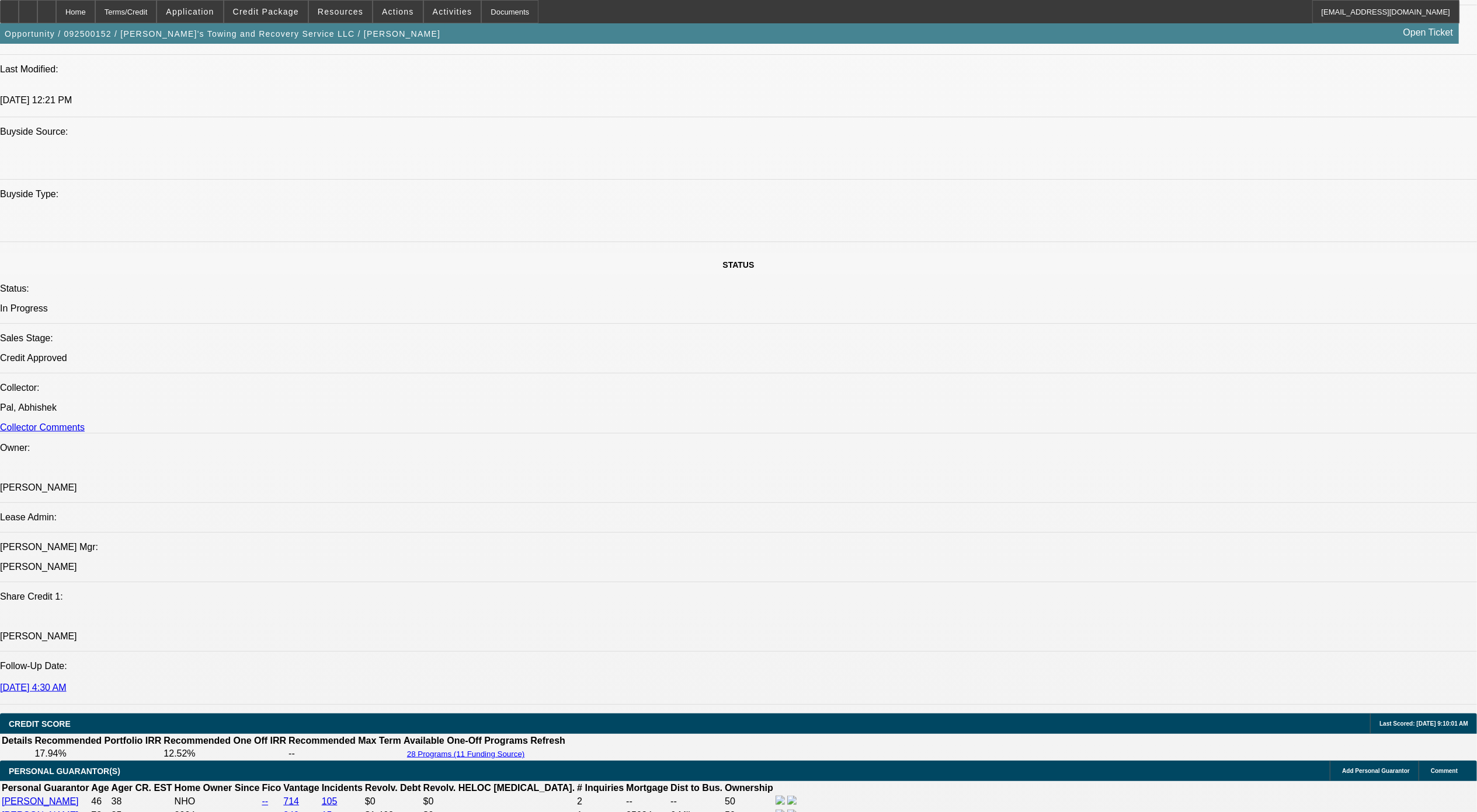
select select "6"
select select "1"
select select "3"
select select "6"
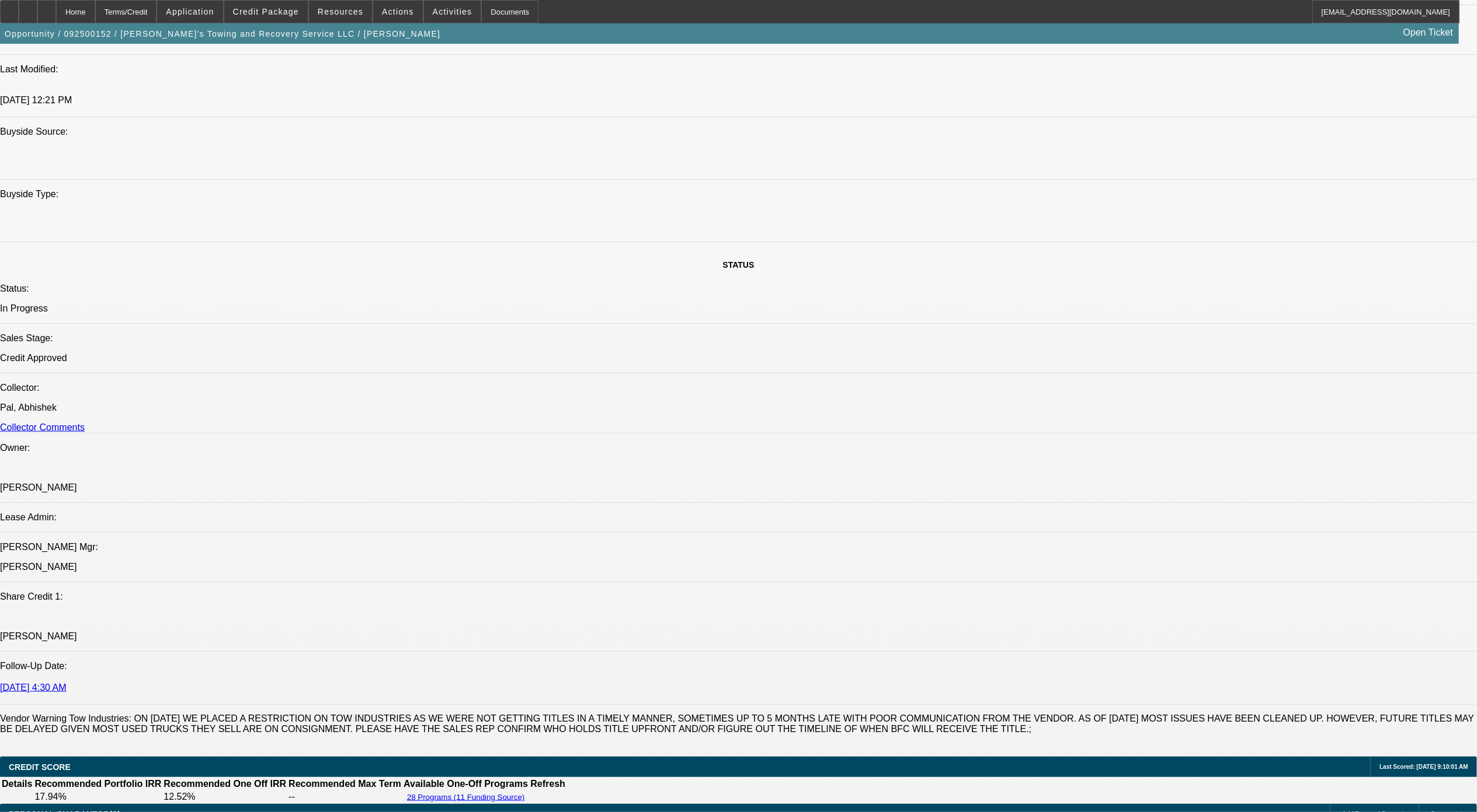
scroll to position [1863, 0]
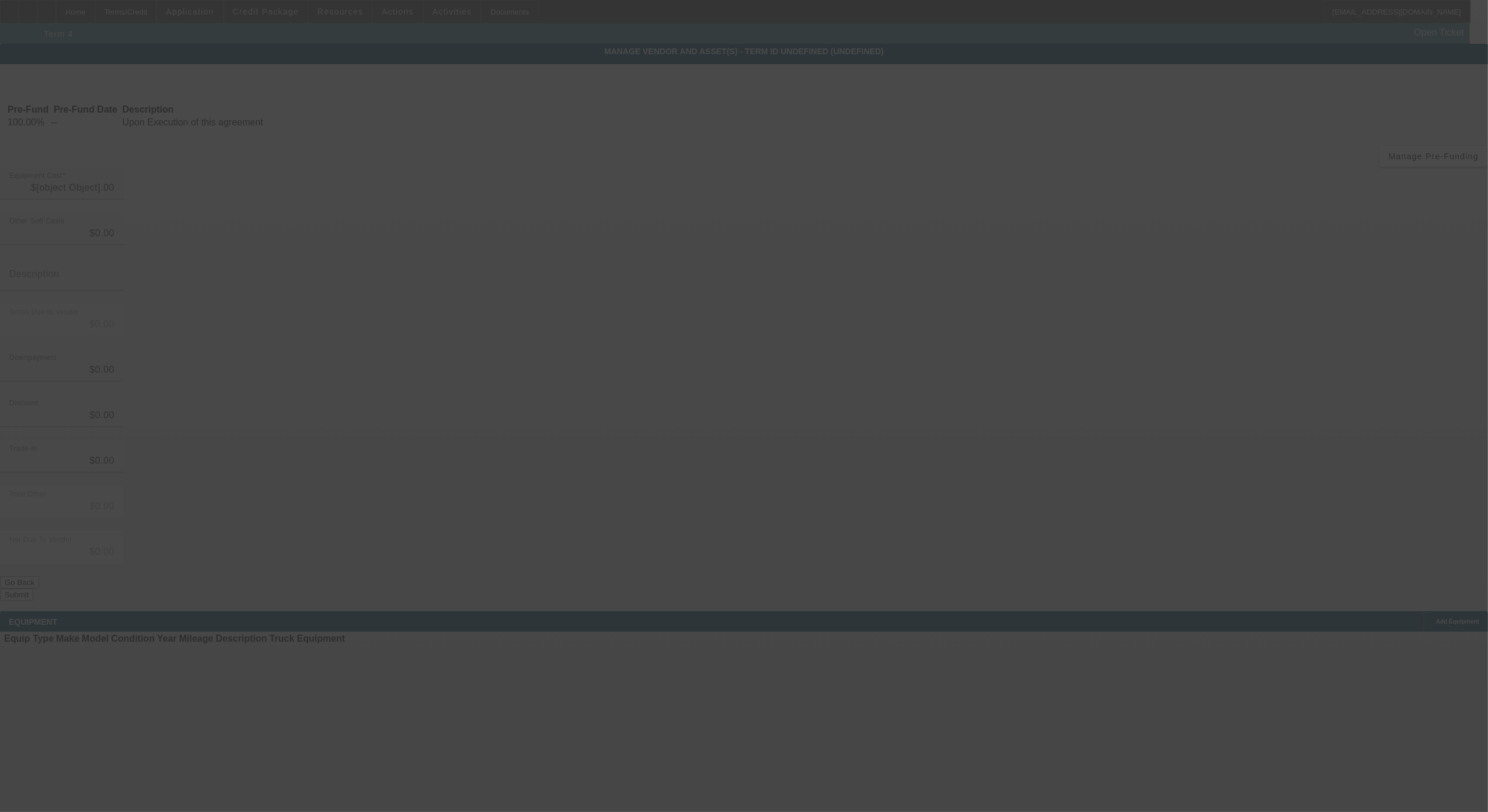
type input "$145,000.00"
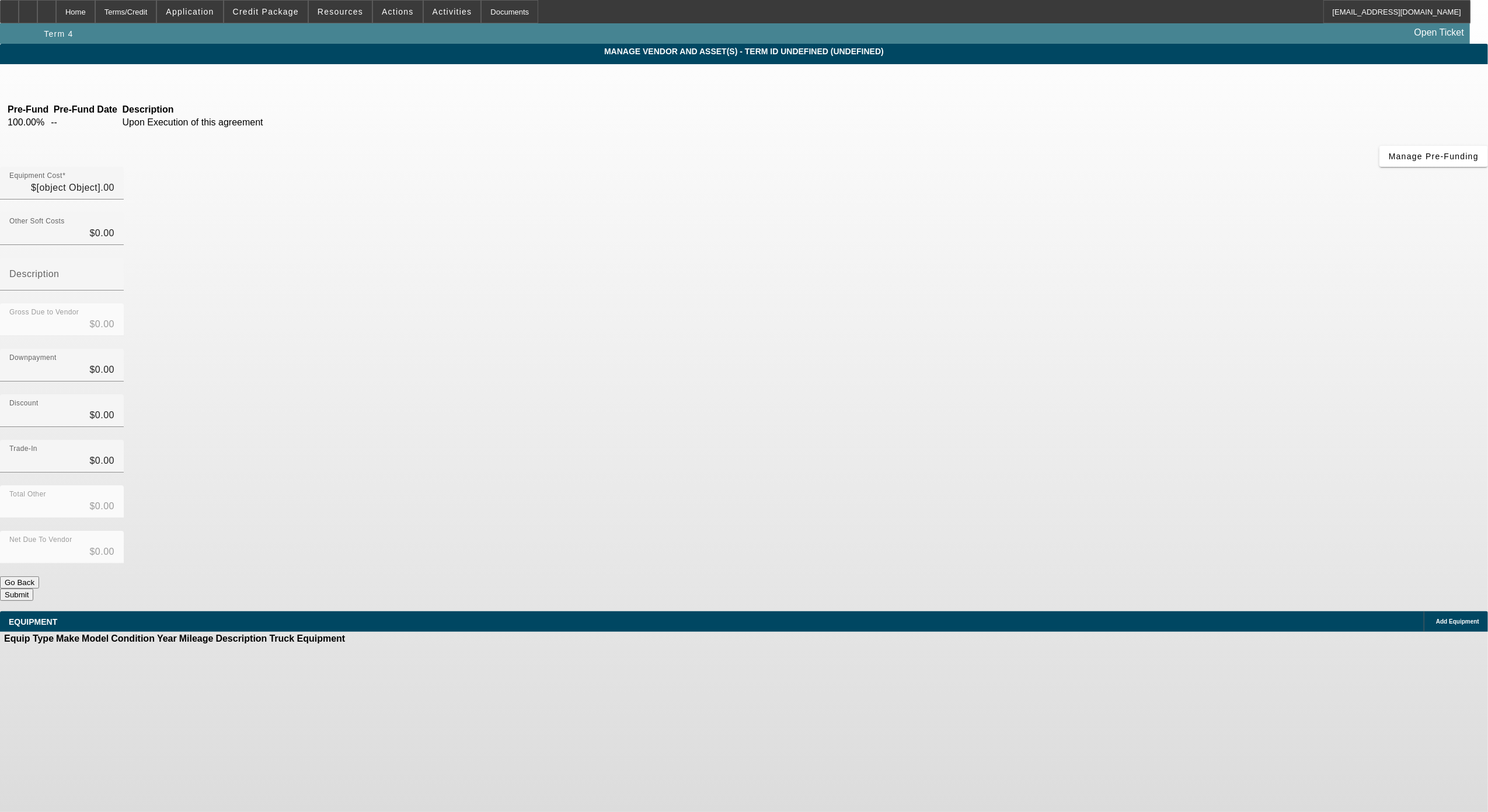
type input "$145,000.00"
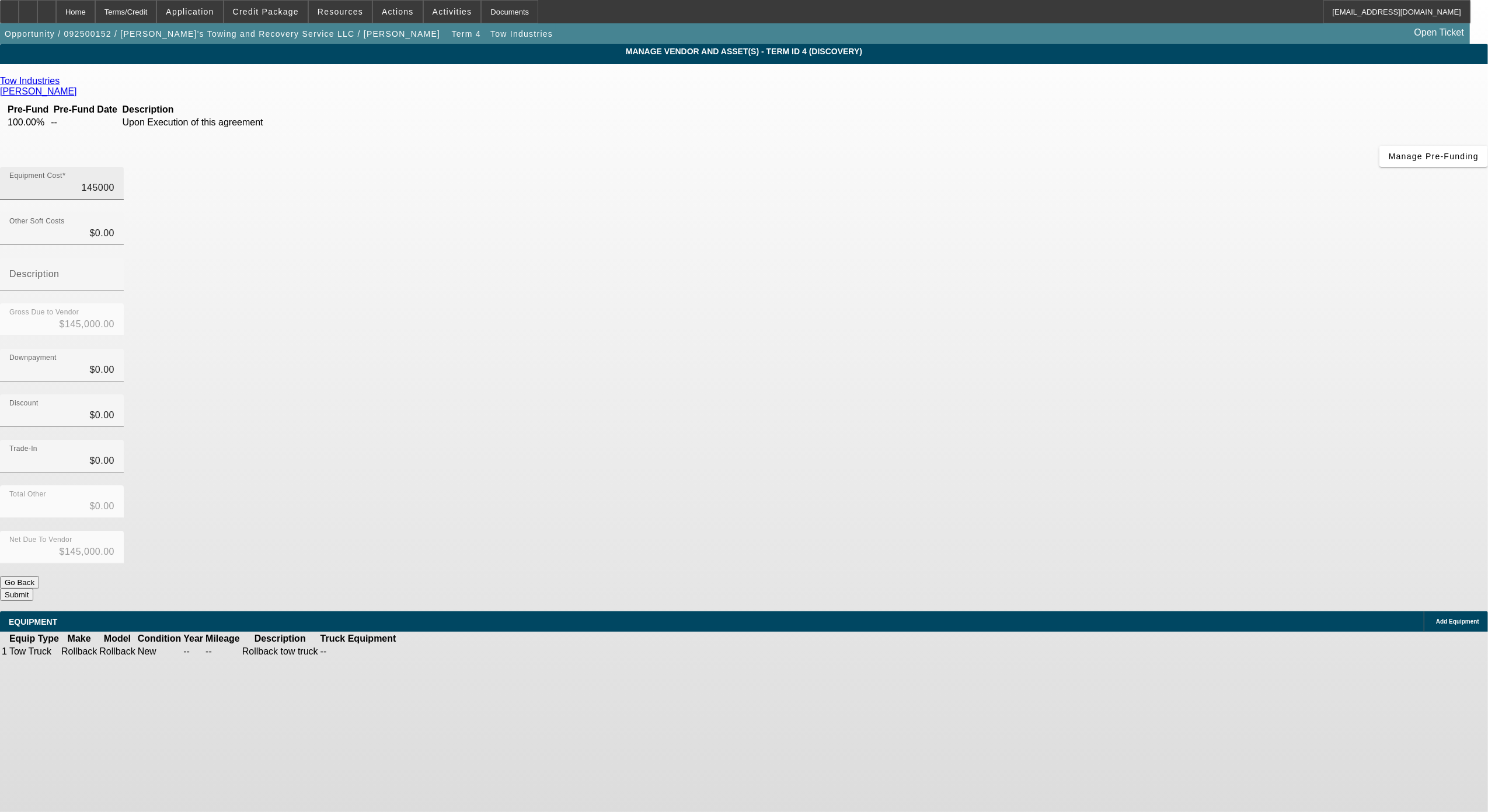
click at [114, 181] on input "145000" at bounding box center [62, 188] width 105 height 14
type input "6"
type input "$6.00"
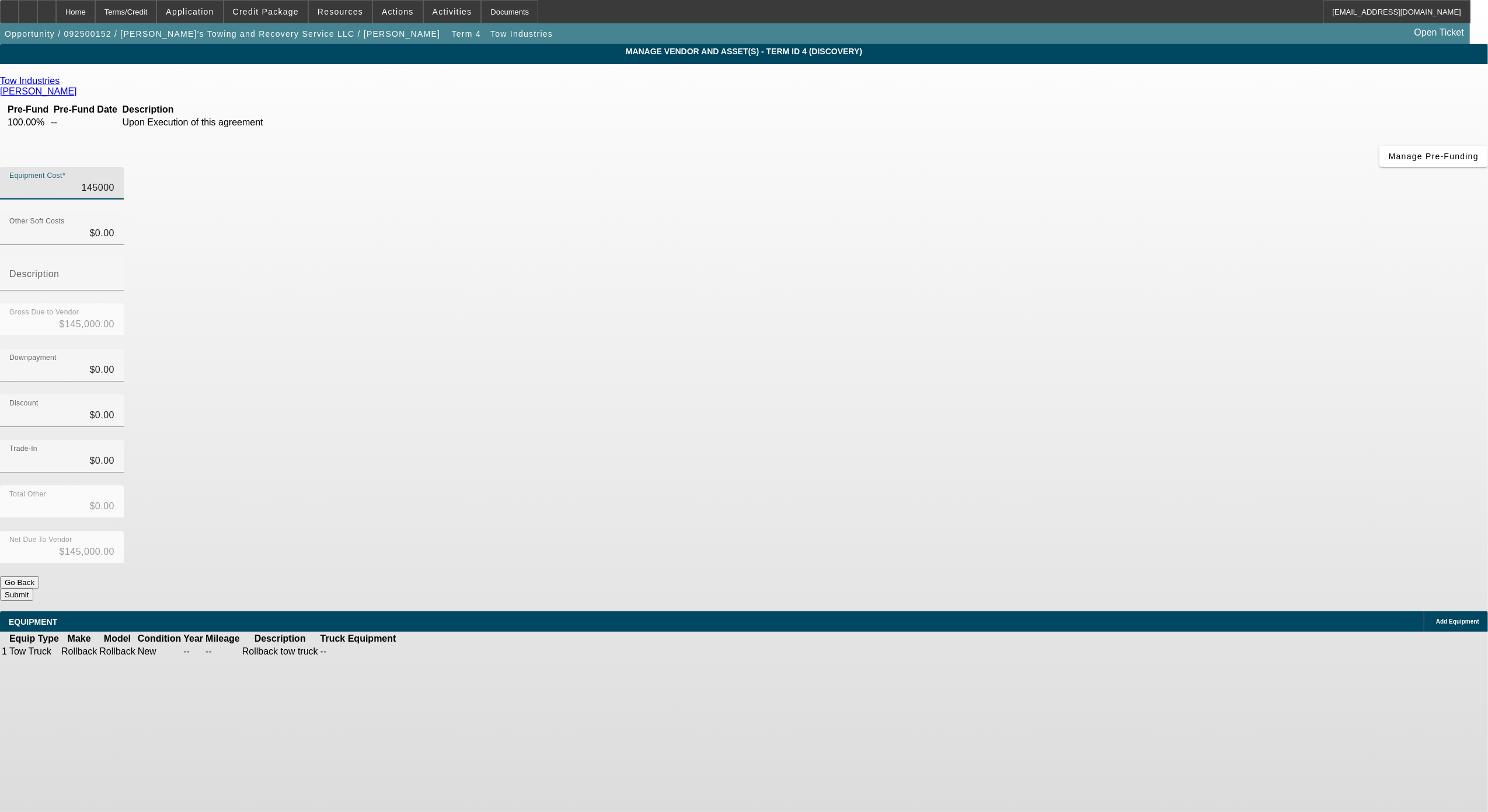
type input "$6.00"
type input "66"
type input "$66.00"
type input "669"
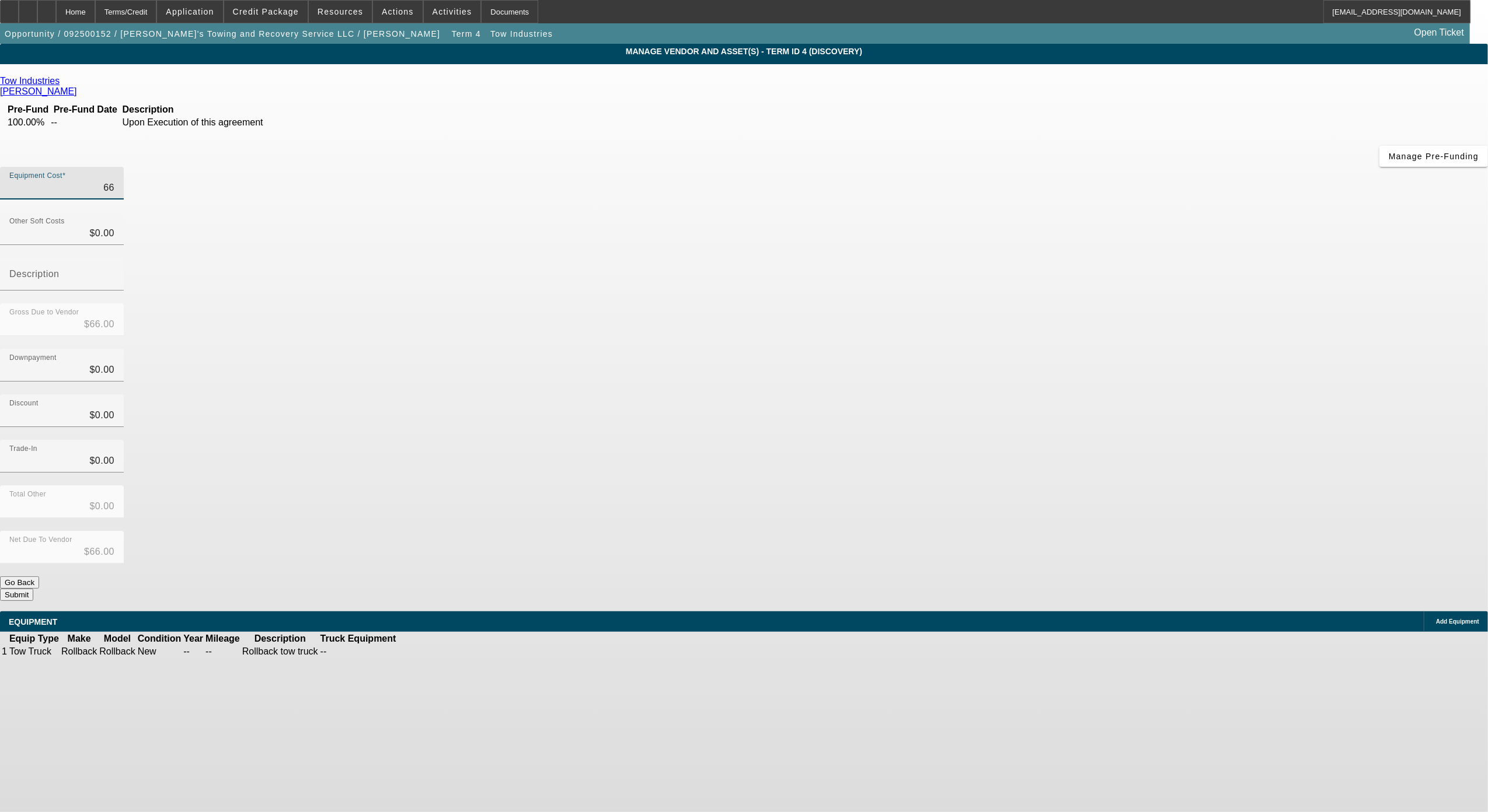
type input "$669.00"
type input "6699"
type input "$6,699.00"
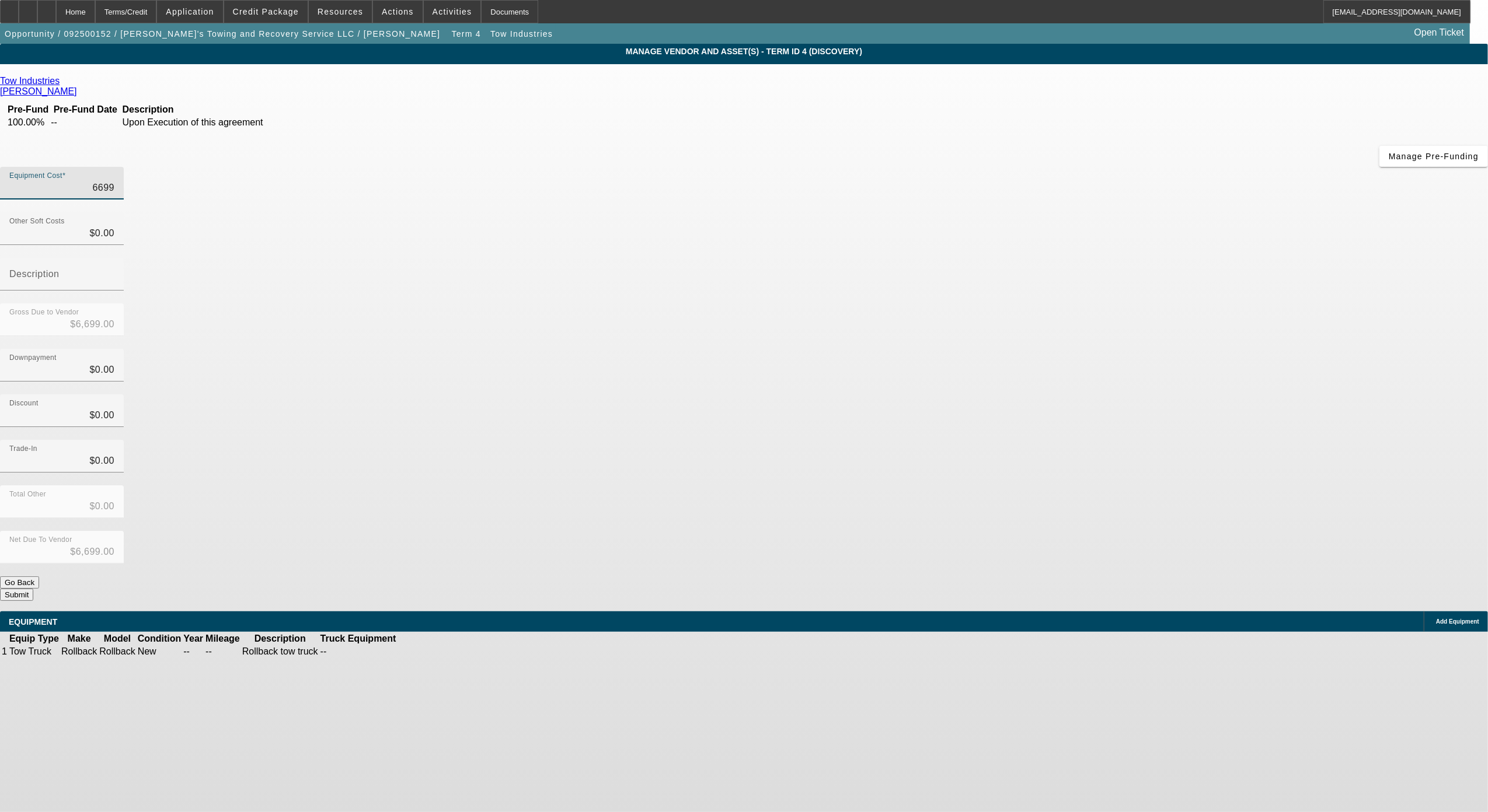
type input "66995"
type input "$66,995.00"
click at [34, 589] on button "Submit" at bounding box center [17, 595] width 34 height 12
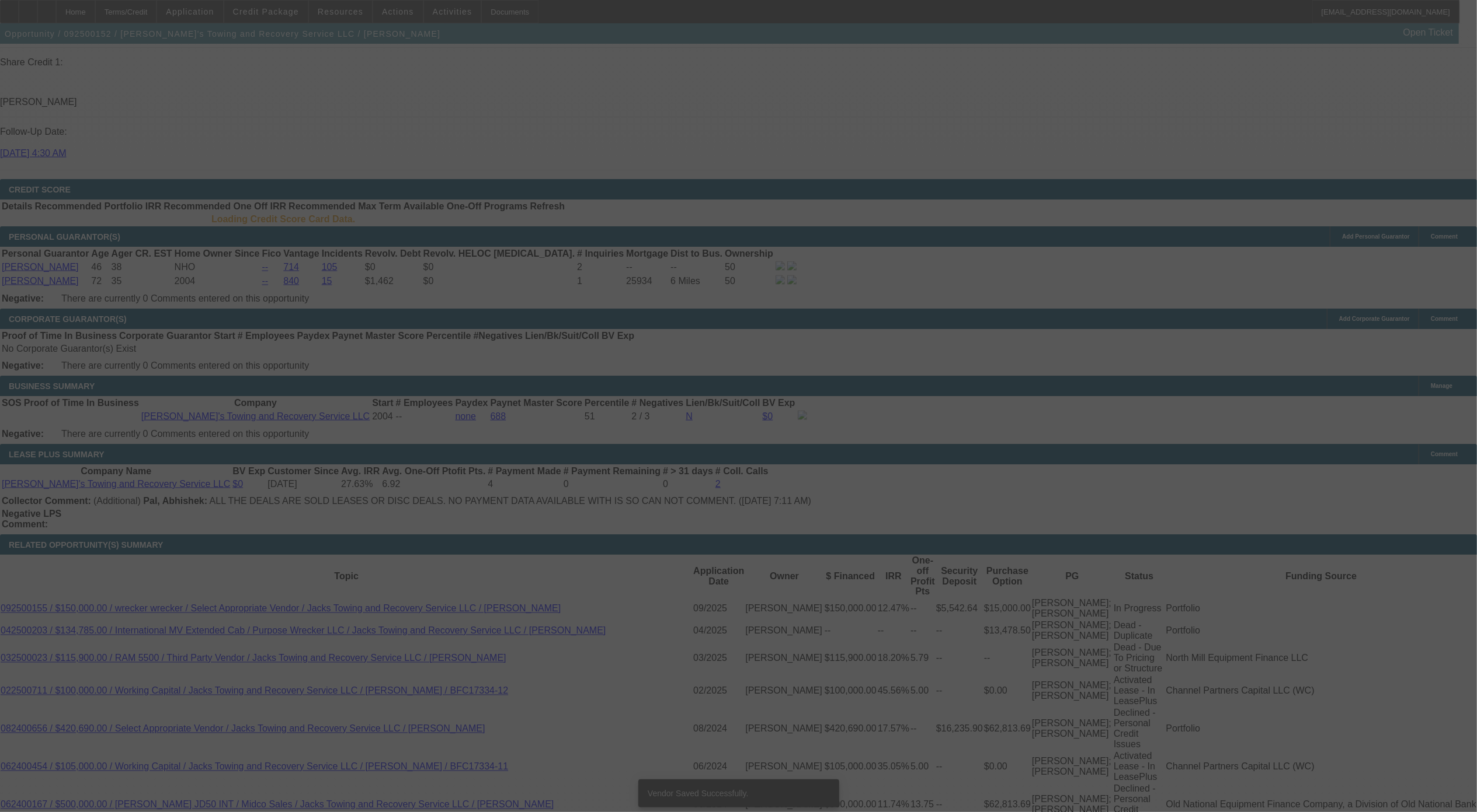
scroll to position [1870, 0]
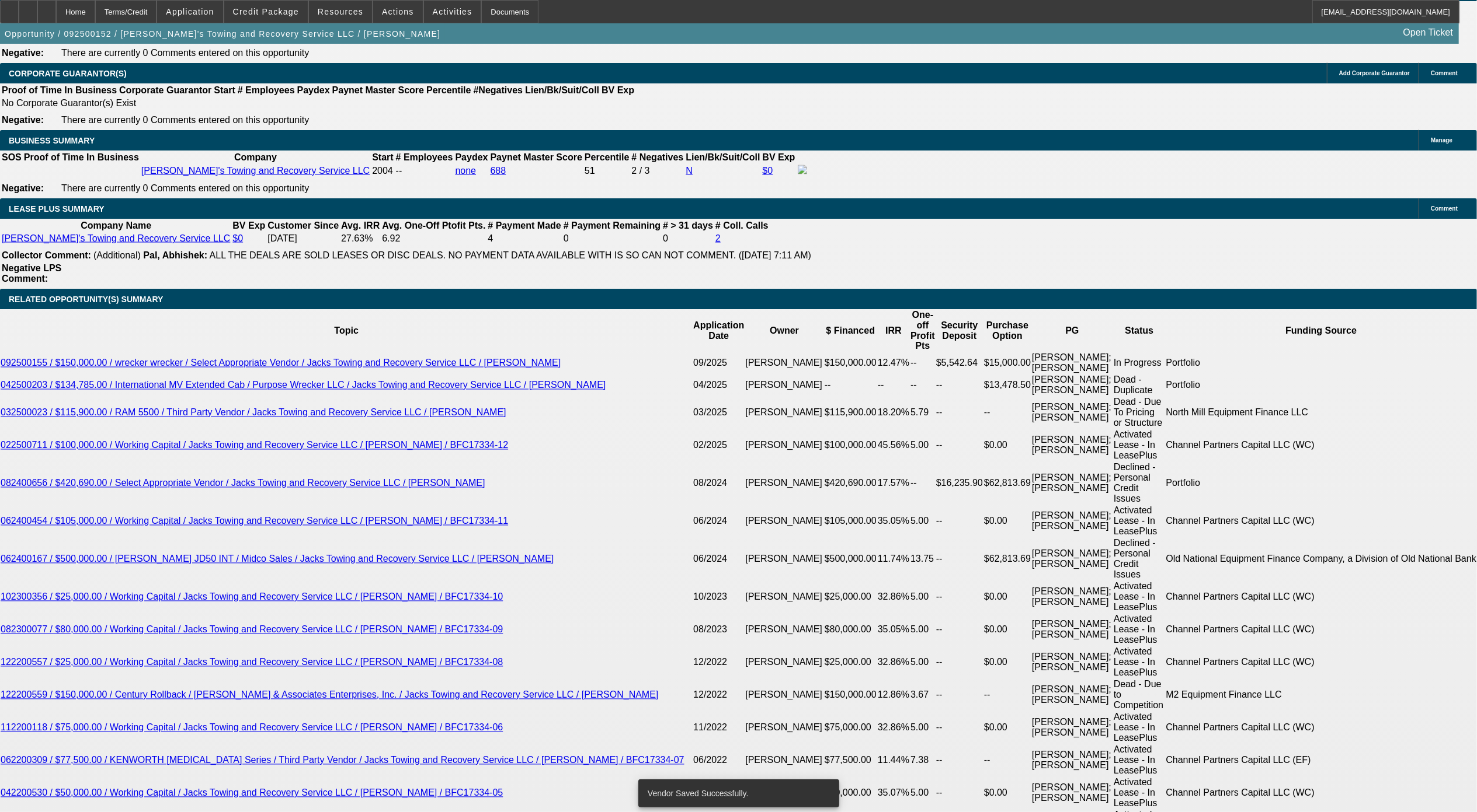
select select "0"
select select "3"
select select "0"
select select "6"
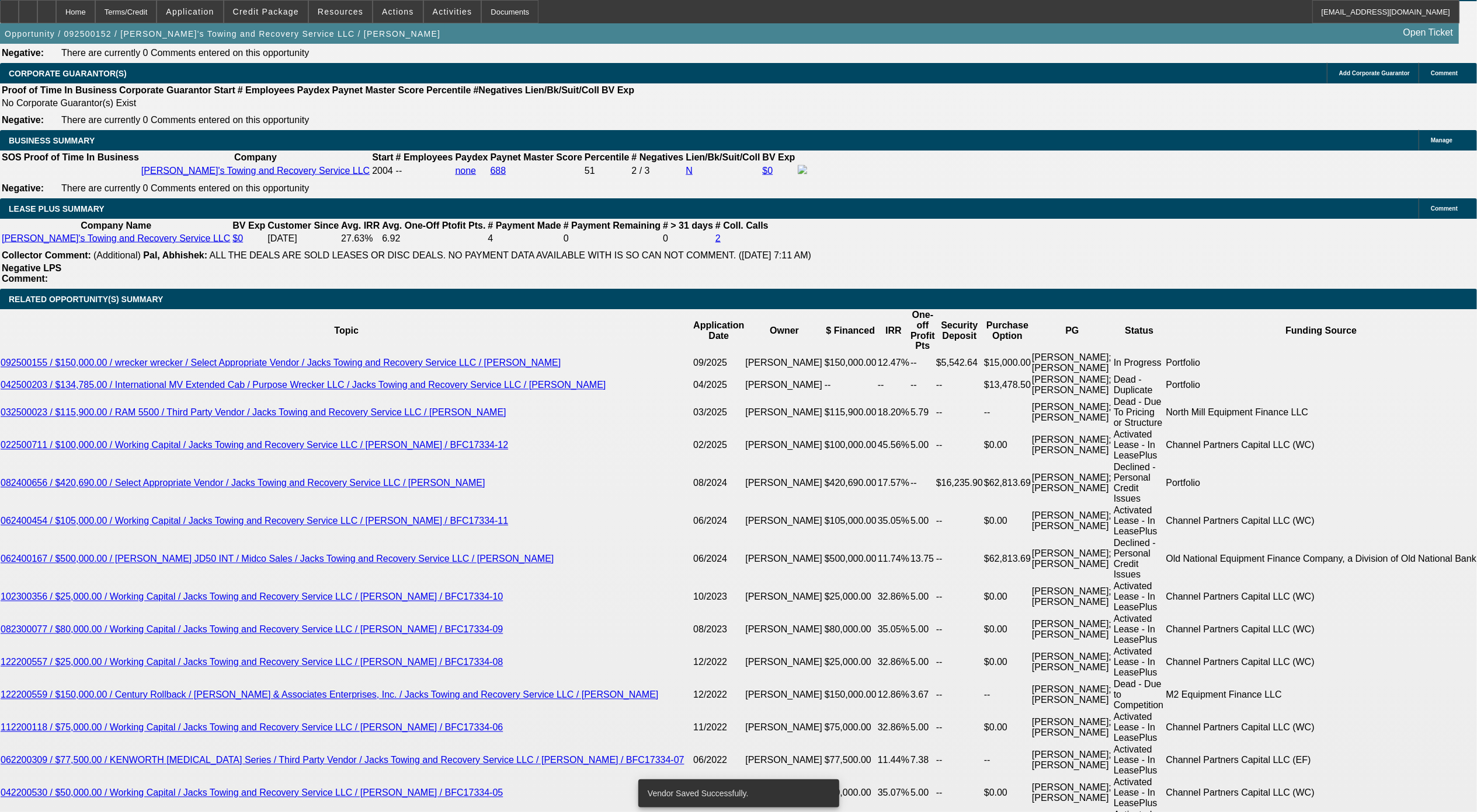
select select "0"
select select "3"
select select "0"
select select "6"
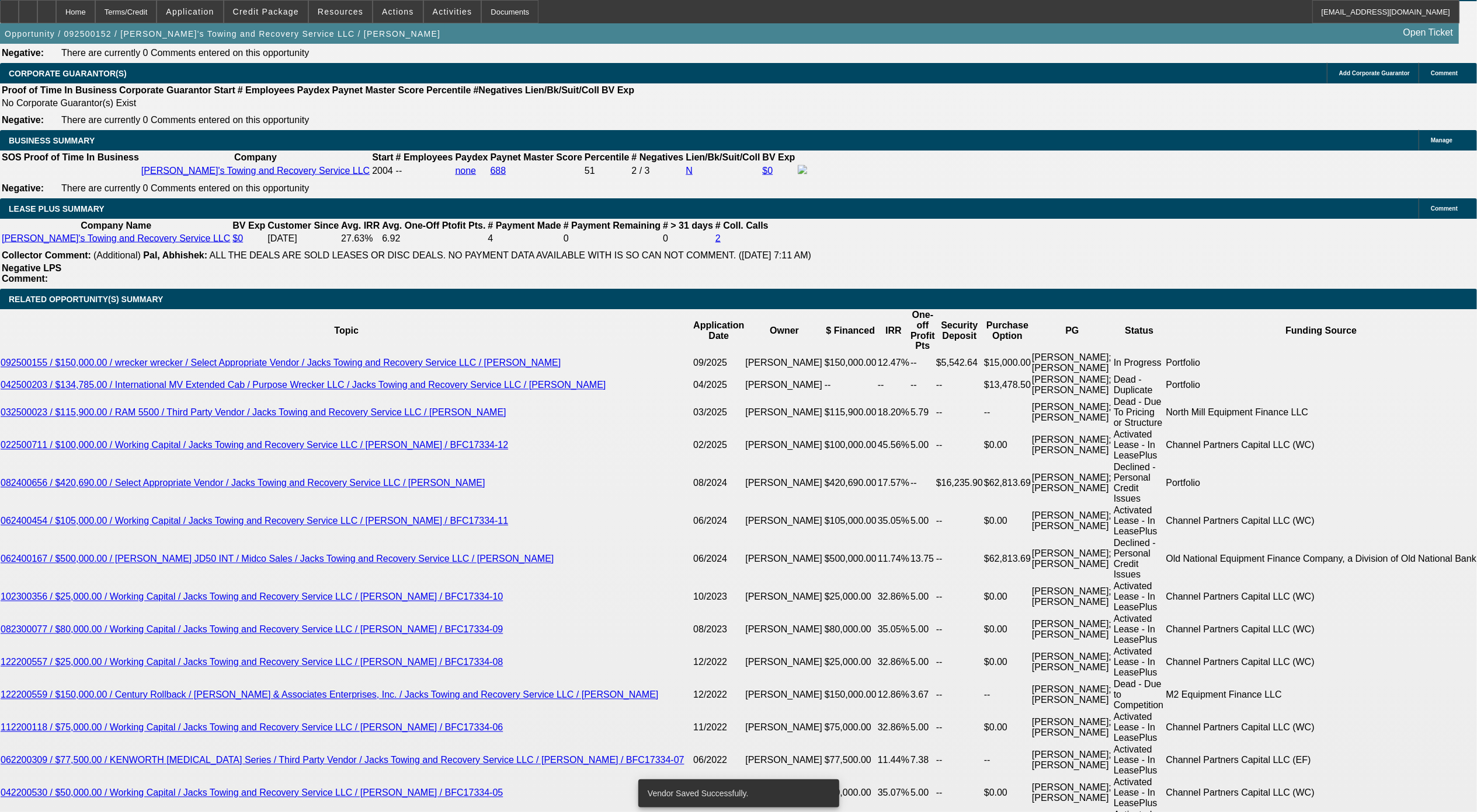
select select "0"
select select "3"
select select "0"
select select "6"
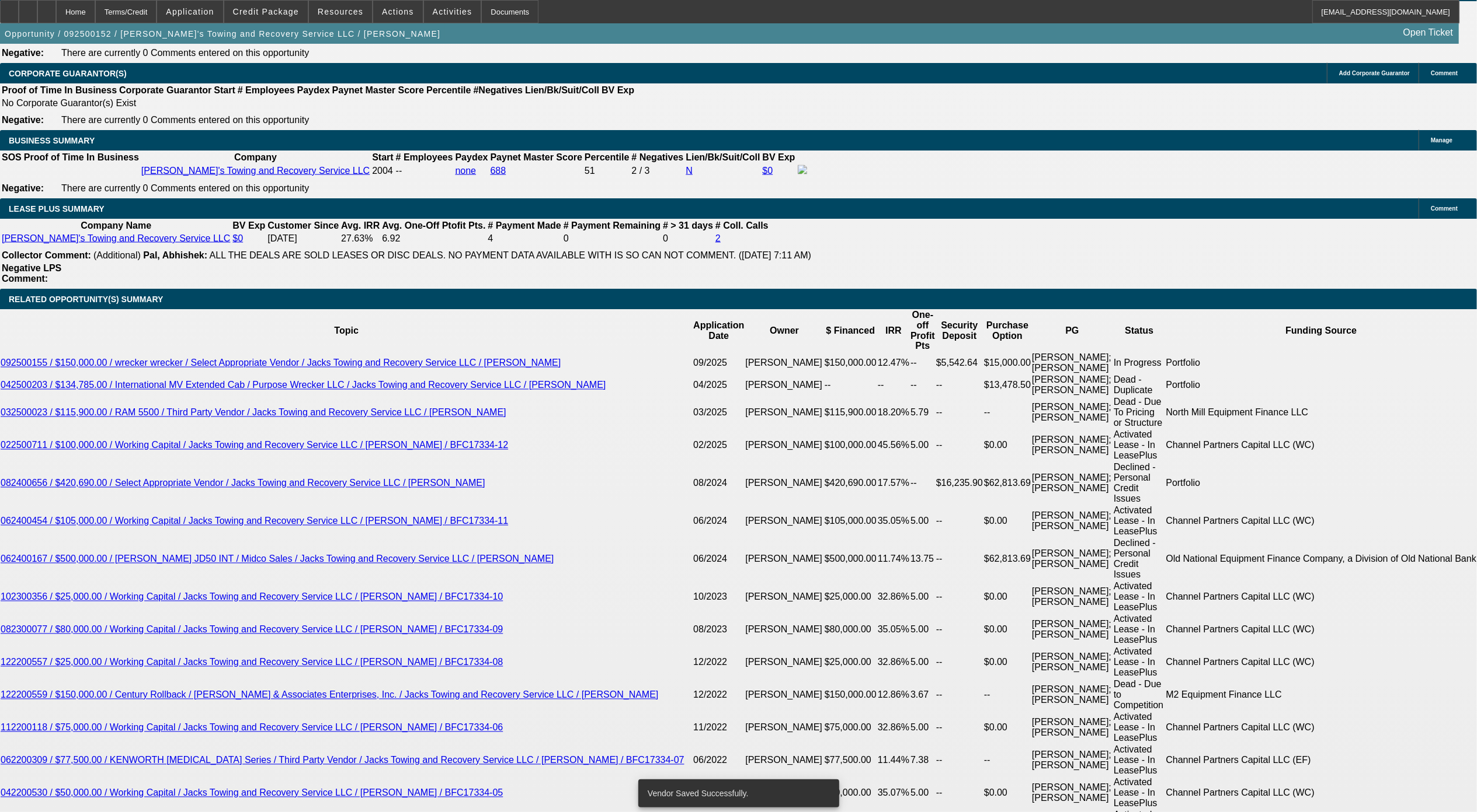
select select "0"
select select "3"
select select "0"
select select "6"
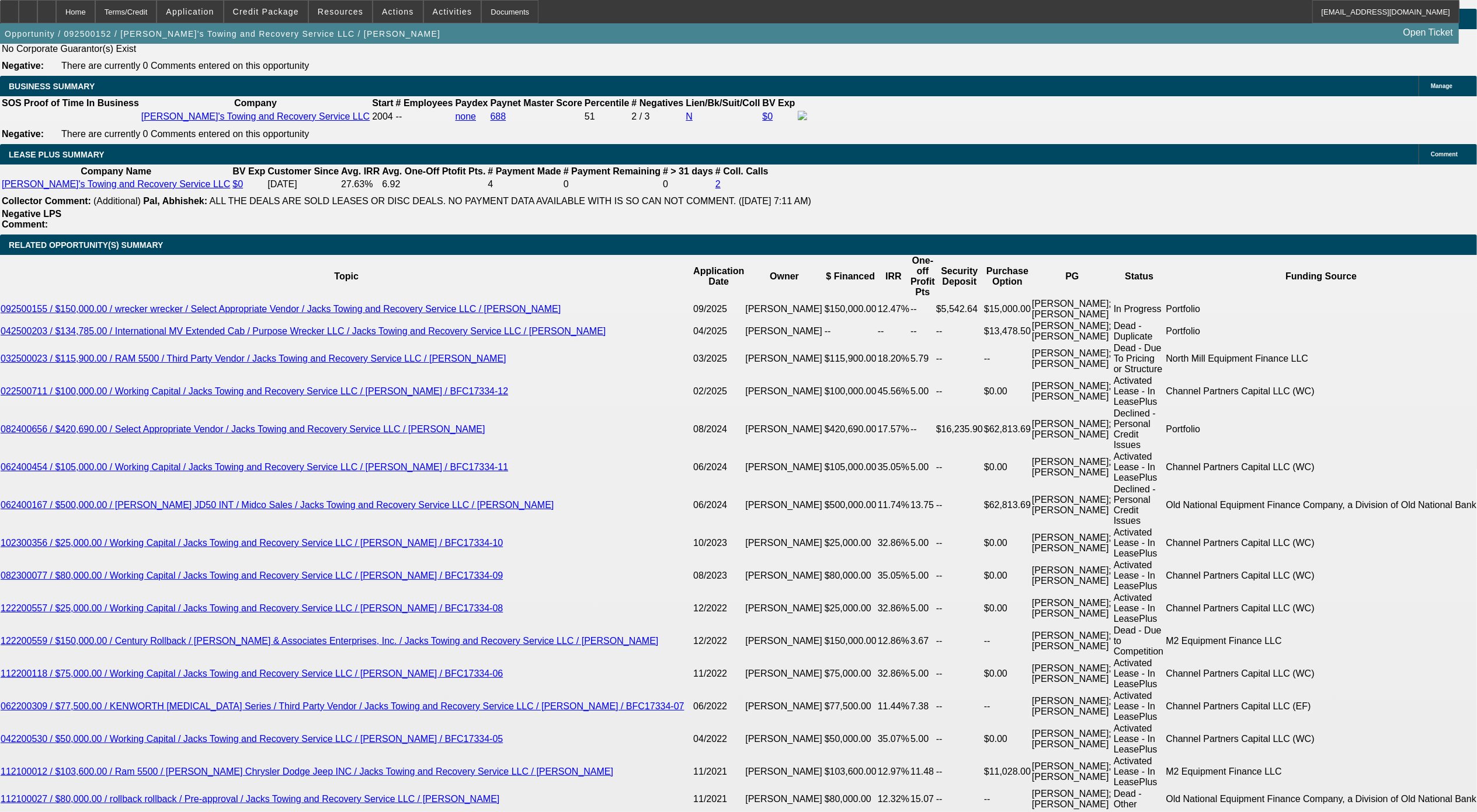
scroll to position [1945, 0]
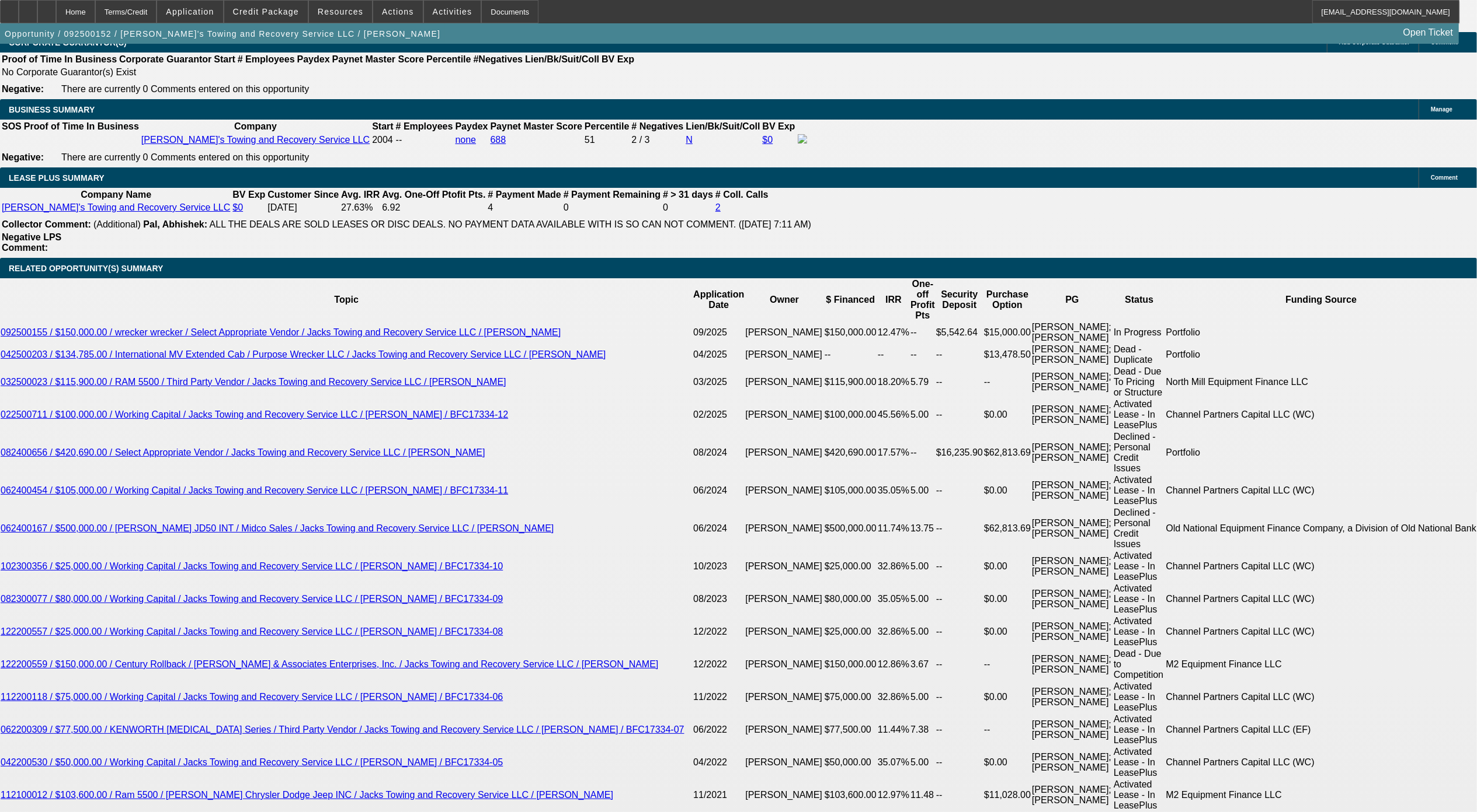
type input "UNKNOWN"
type input "36"
type input "$2,218.80"
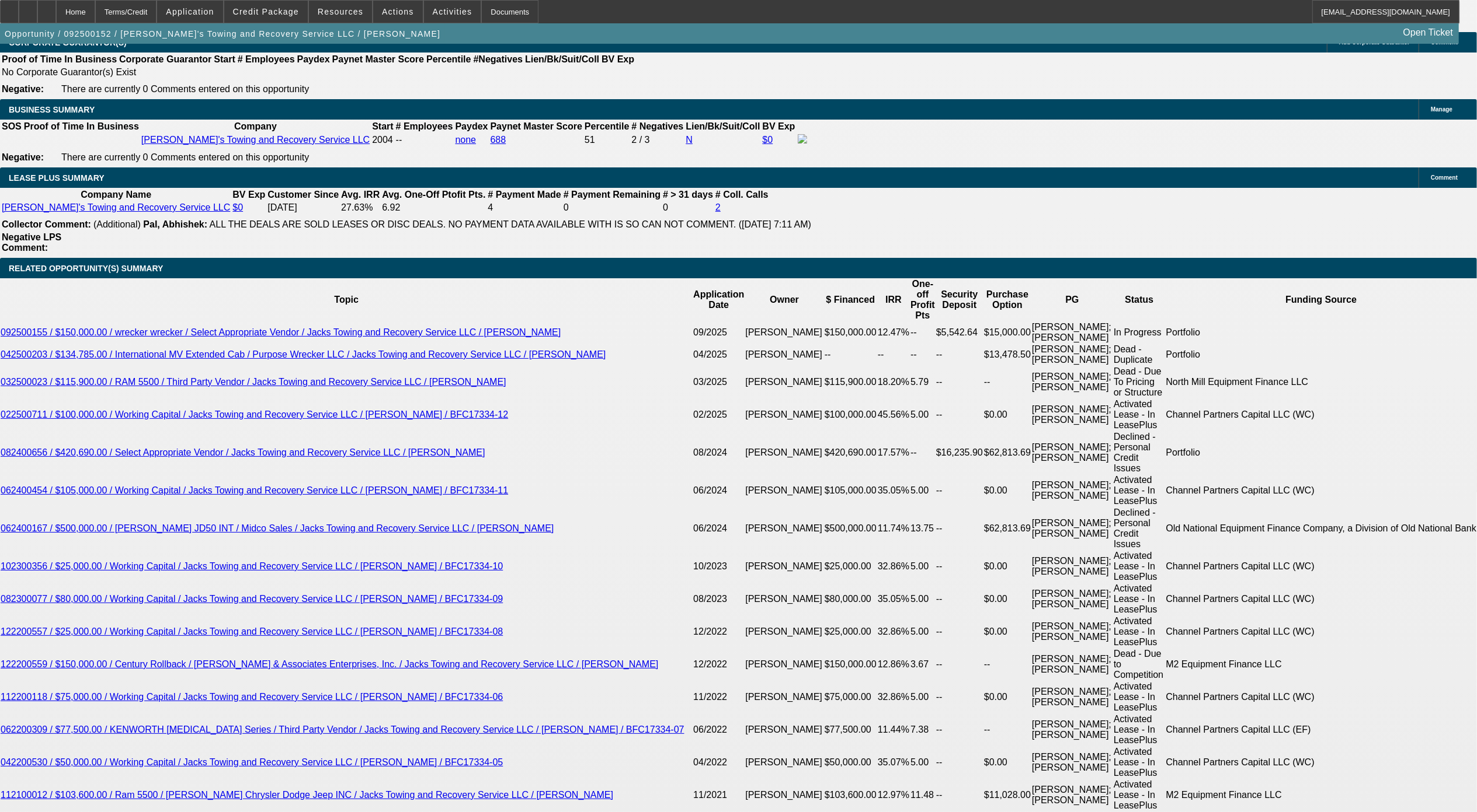
type input "36"
type input "12"
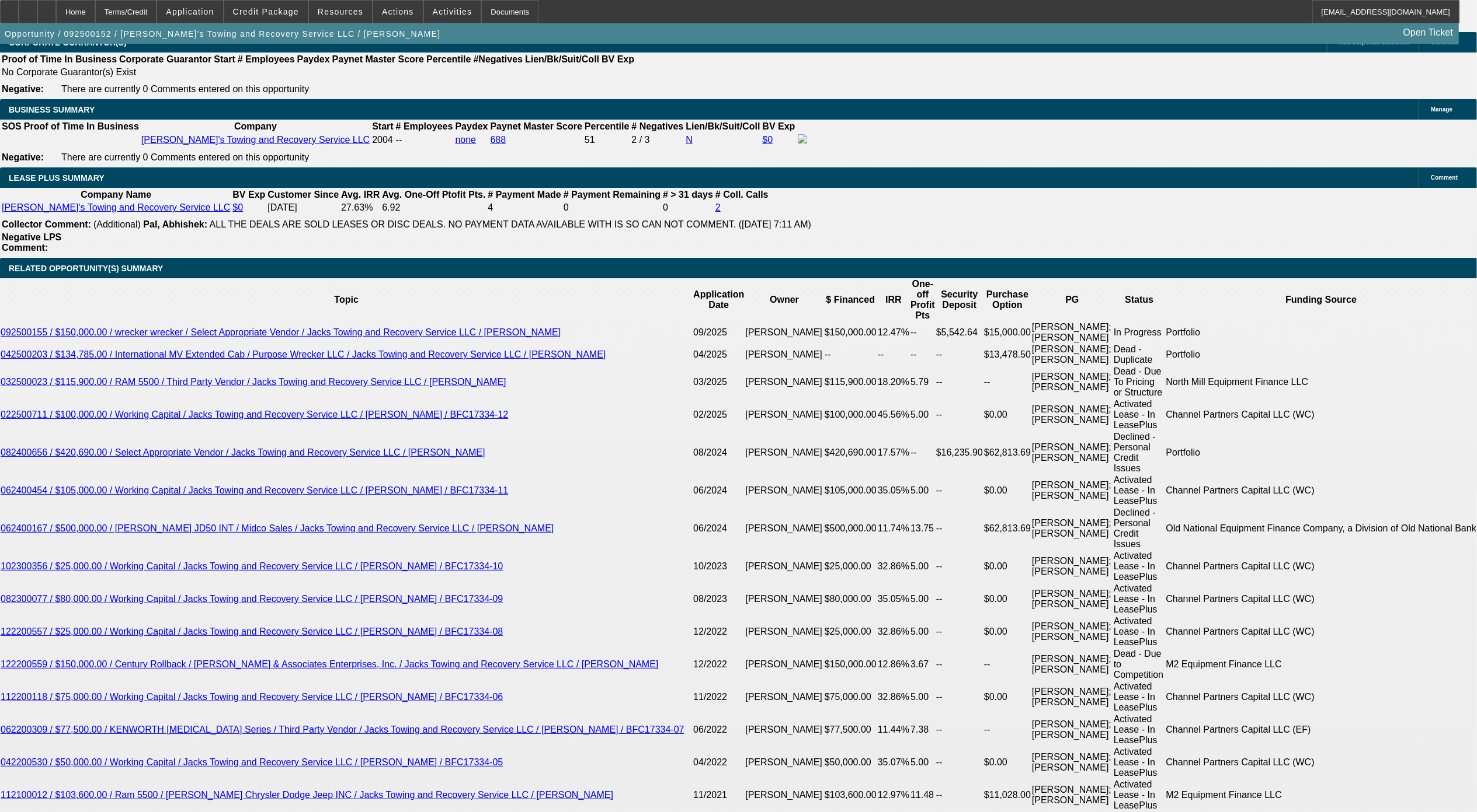
type input "$2,225.19"
type input "12.3"
type input "$2,234.80"
type input "12.3"
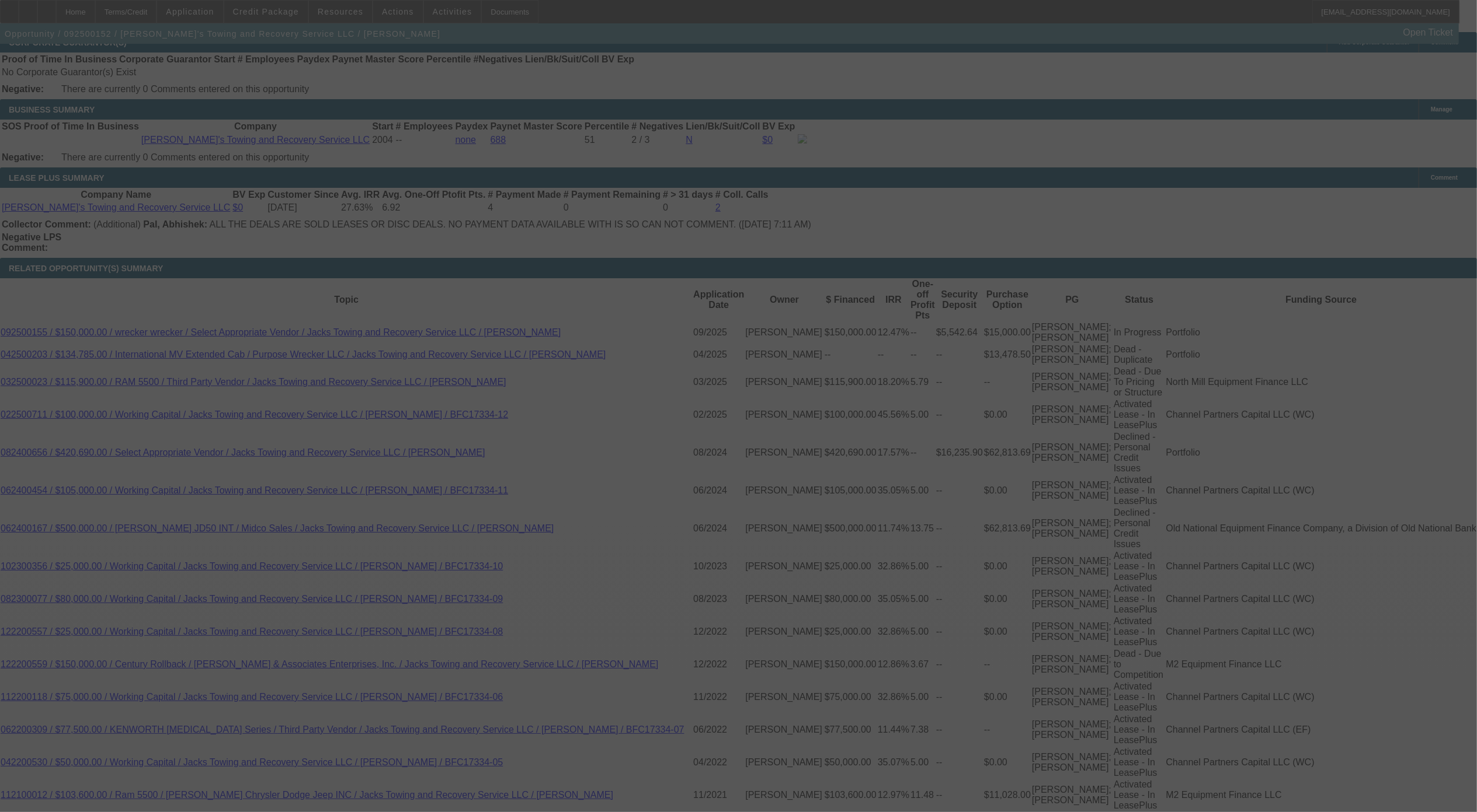
select select "0"
select select "3"
select select "0"
select select "6"
